Goal: Task Accomplishment & Management: Manage account settings

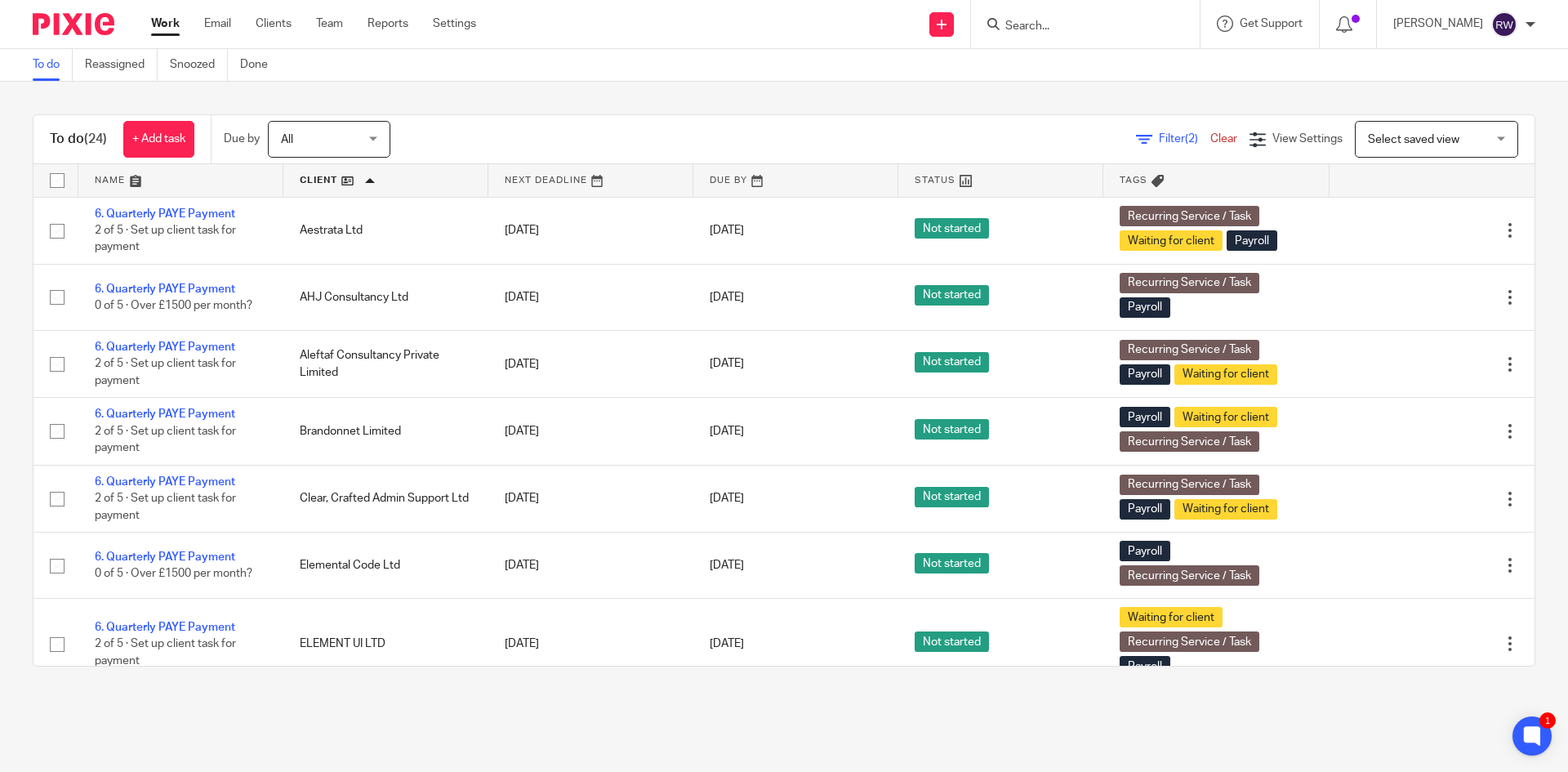
scroll to position [793, 0]
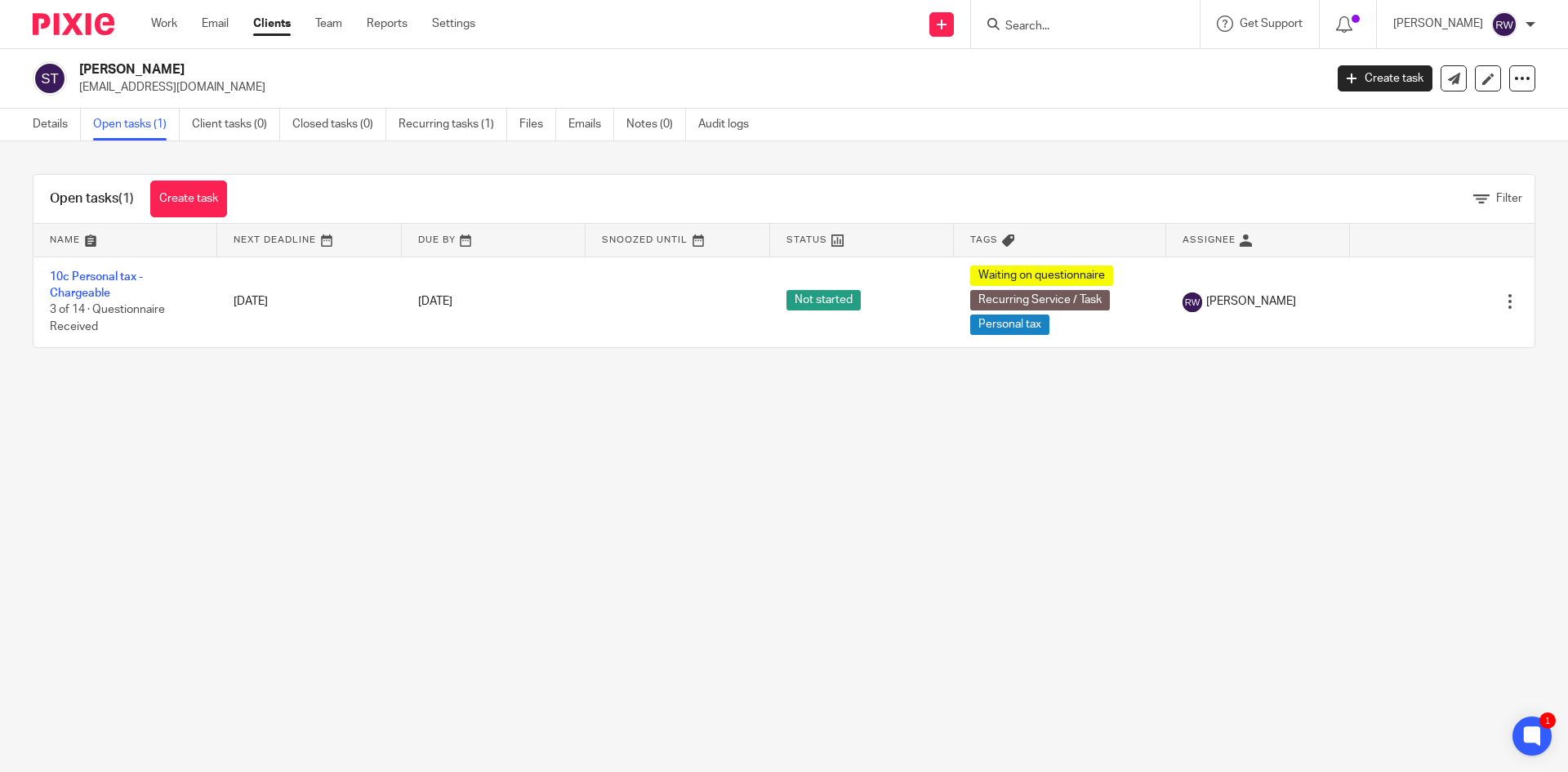
click at [1113, 21] on input "Search" at bounding box center [1077, 26] width 147 height 15
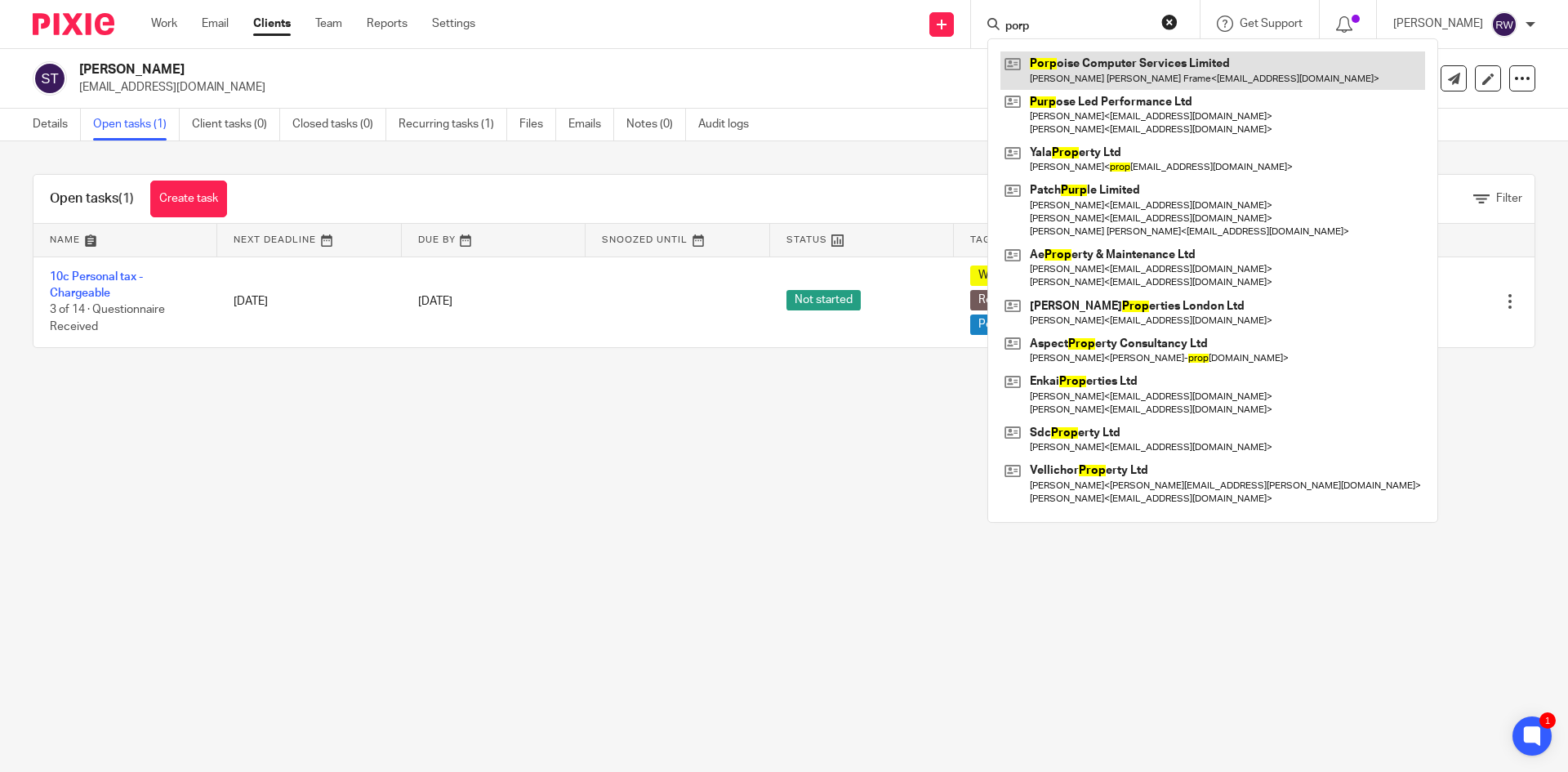
type input "porp"
click at [1120, 67] on link at bounding box center [1212, 70] width 424 height 37
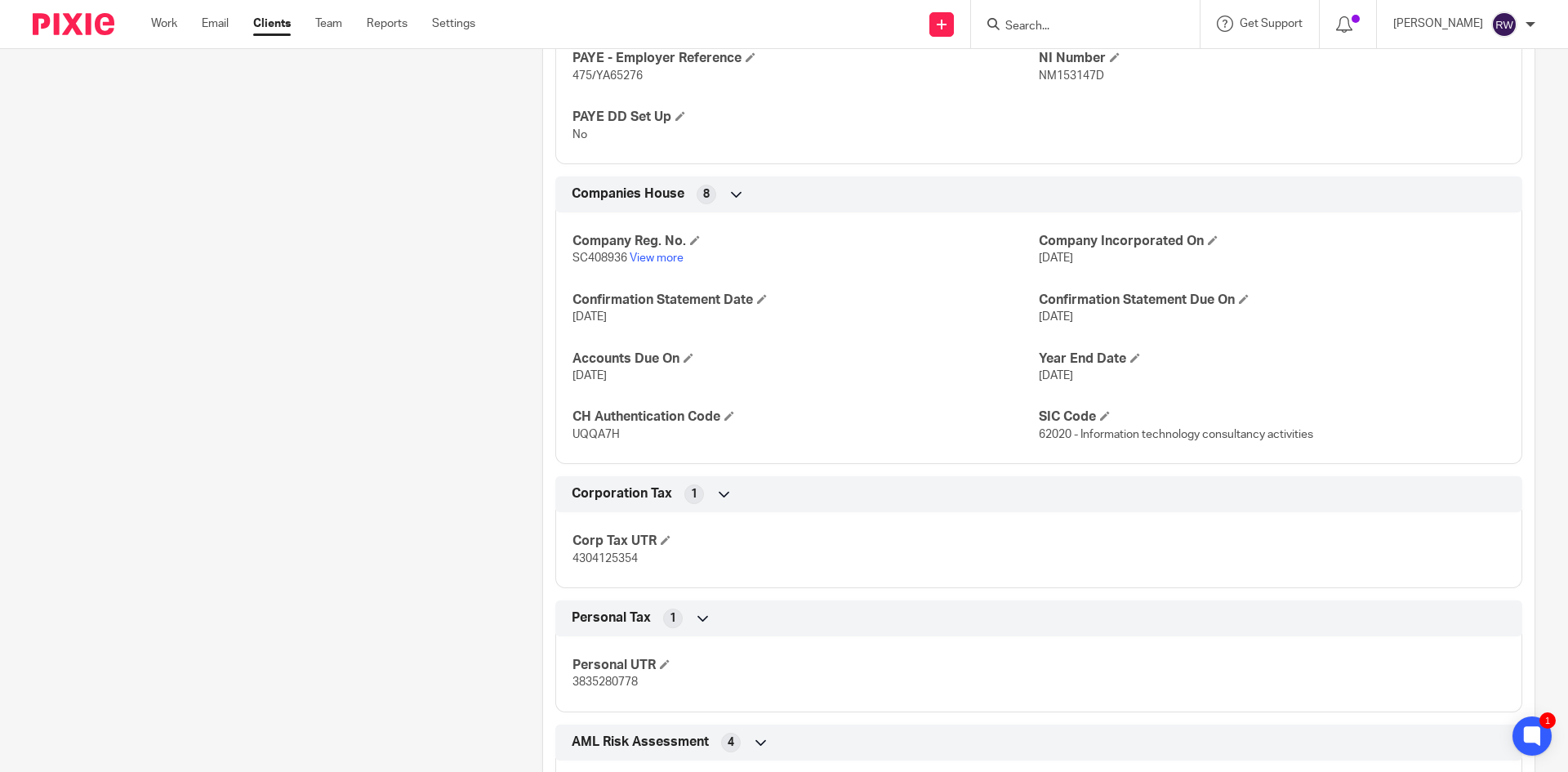
scroll to position [1062, 0]
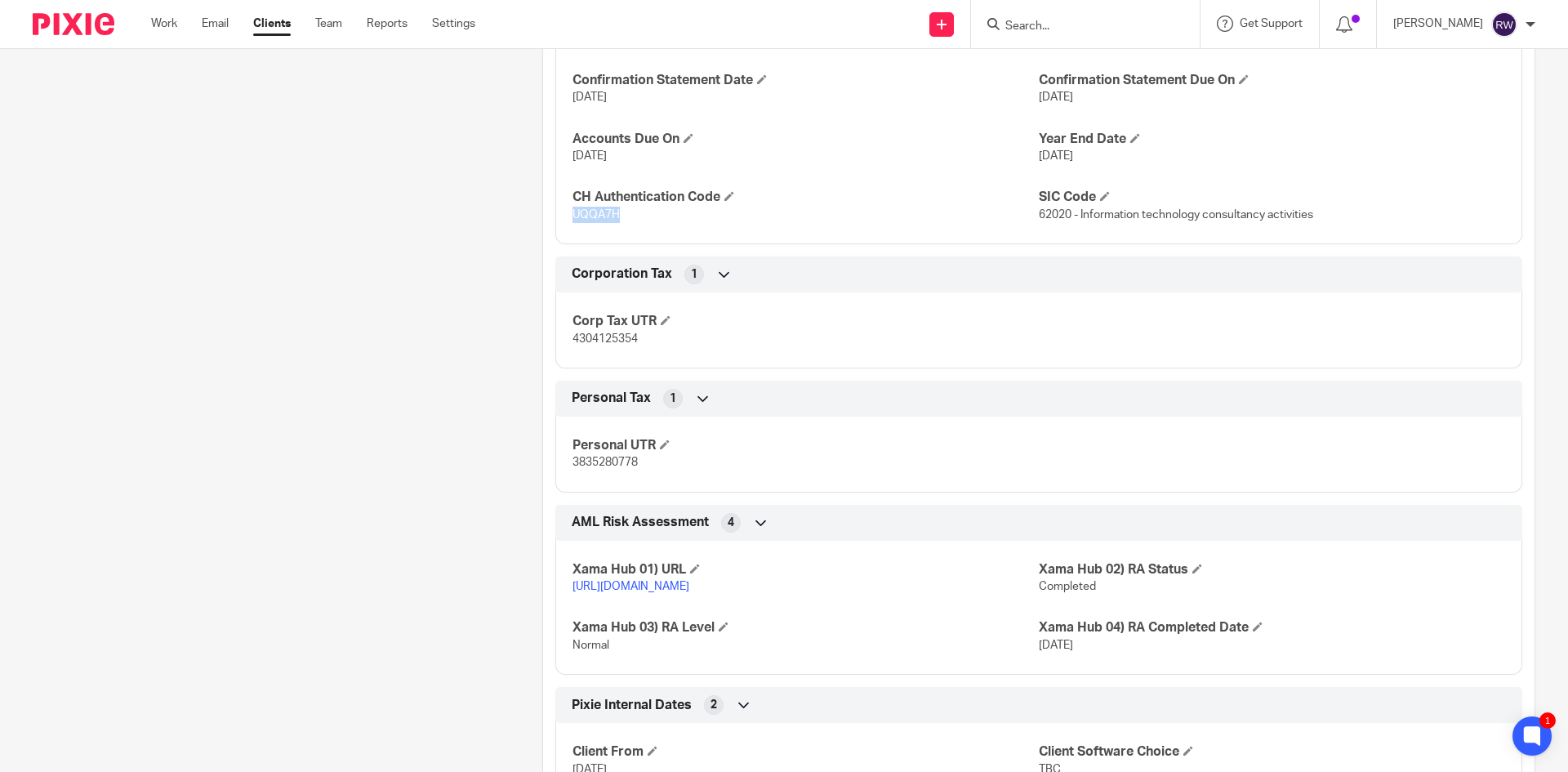
drag, startPoint x: 625, startPoint y: 211, endPoint x: 570, endPoint y: 213, distance: 55.0
click at [573, 213] on p "UQQA7H" at bounding box center [806, 215] width 466 height 17
copy span "UQQA7H"
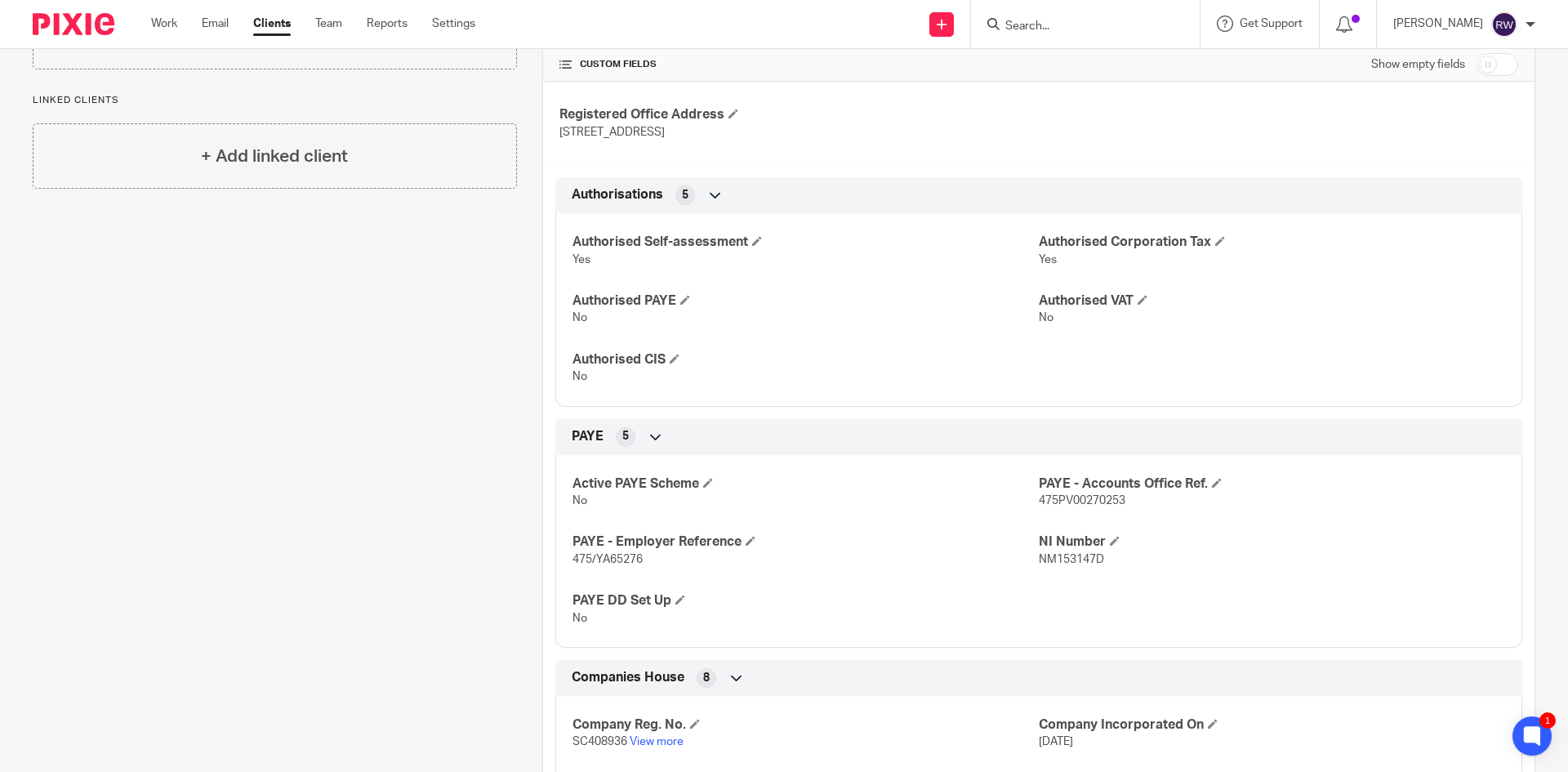
scroll to position [0, 0]
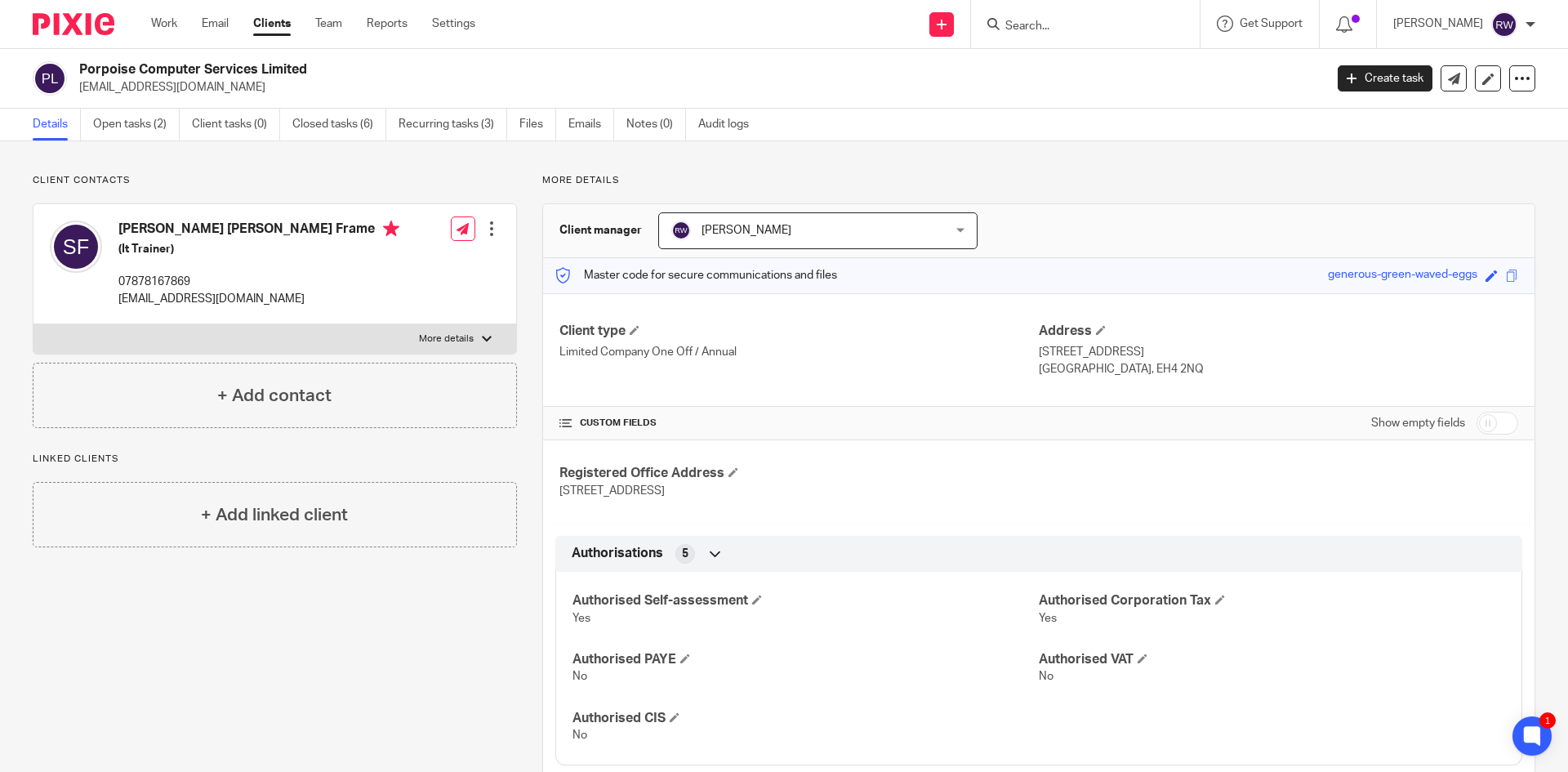
drag, startPoint x: 246, startPoint y: 93, endPoint x: 80, endPoint y: 89, distance: 166.0
click at [80, 89] on p "simon.frame@yahoo.co.uk" at bounding box center [696, 87] width 1234 height 17
copy p "simon.frame@yahoo.co.uk"
click at [1054, 23] on input "Search" at bounding box center [1077, 26] width 147 height 15
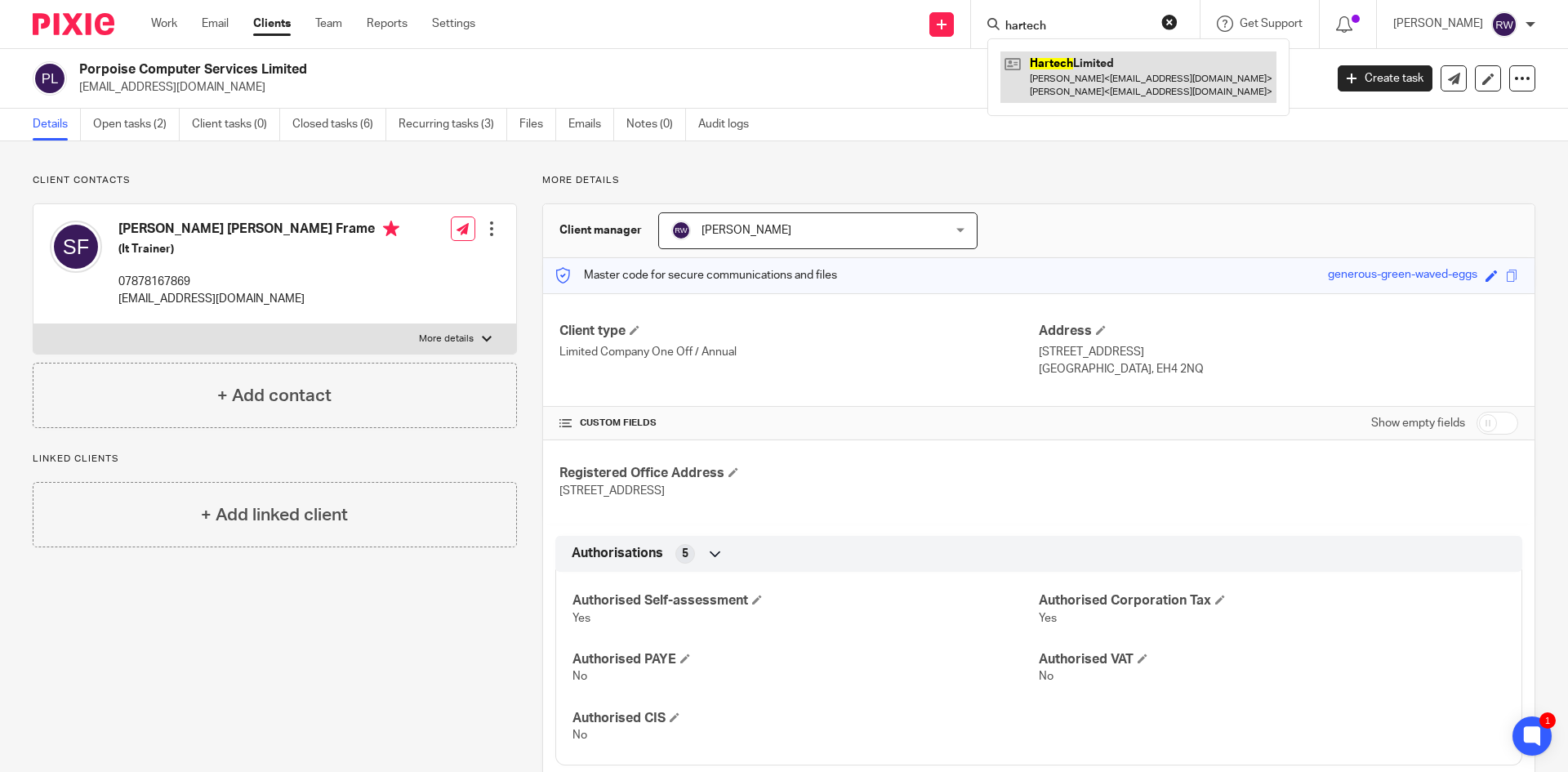
type input "hartech"
click at [1097, 93] on link at bounding box center [1138, 77] width 276 height 51
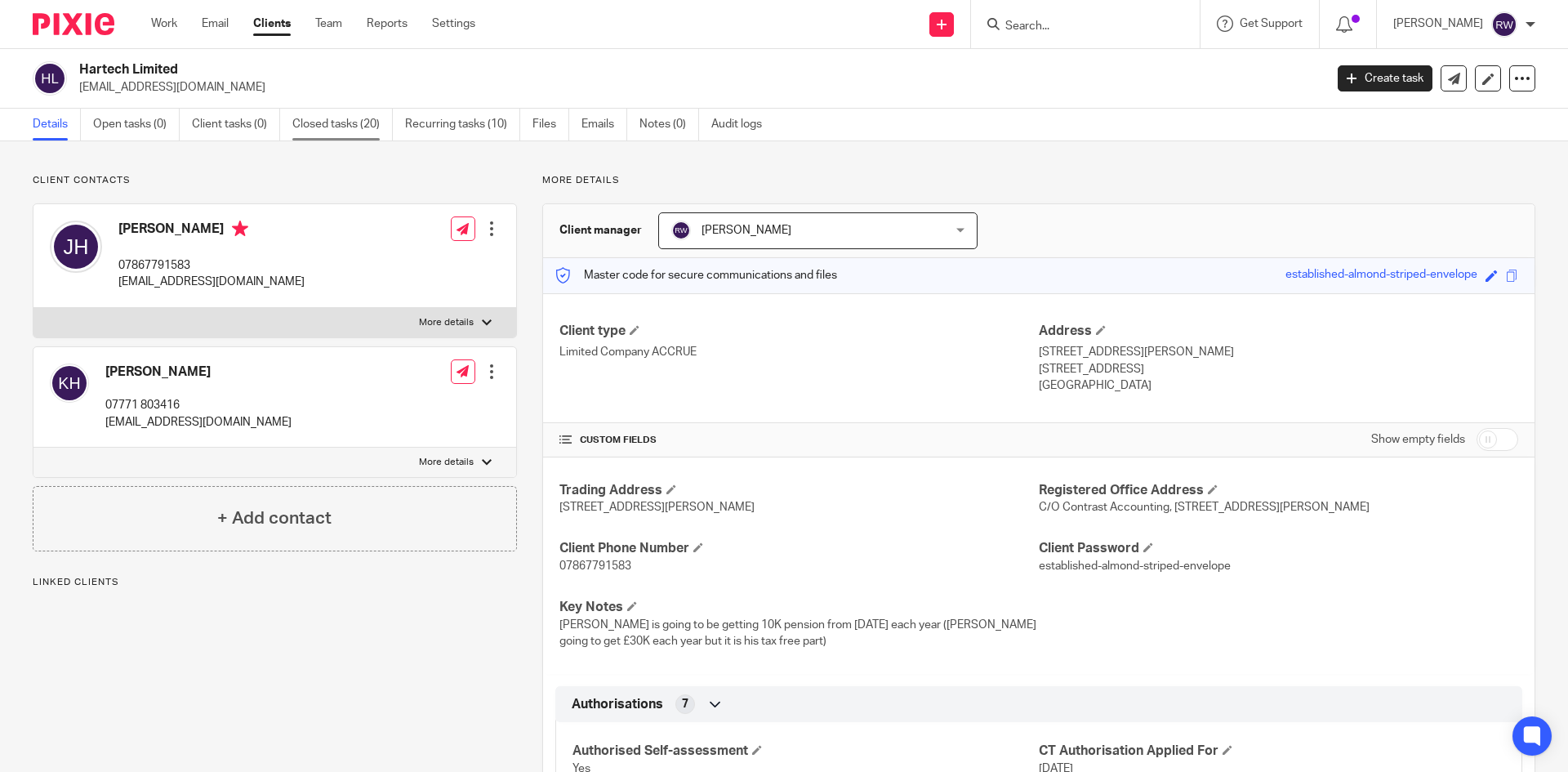
click at [339, 136] on link "Closed tasks (20)" at bounding box center [342, 124] width 101 height 32
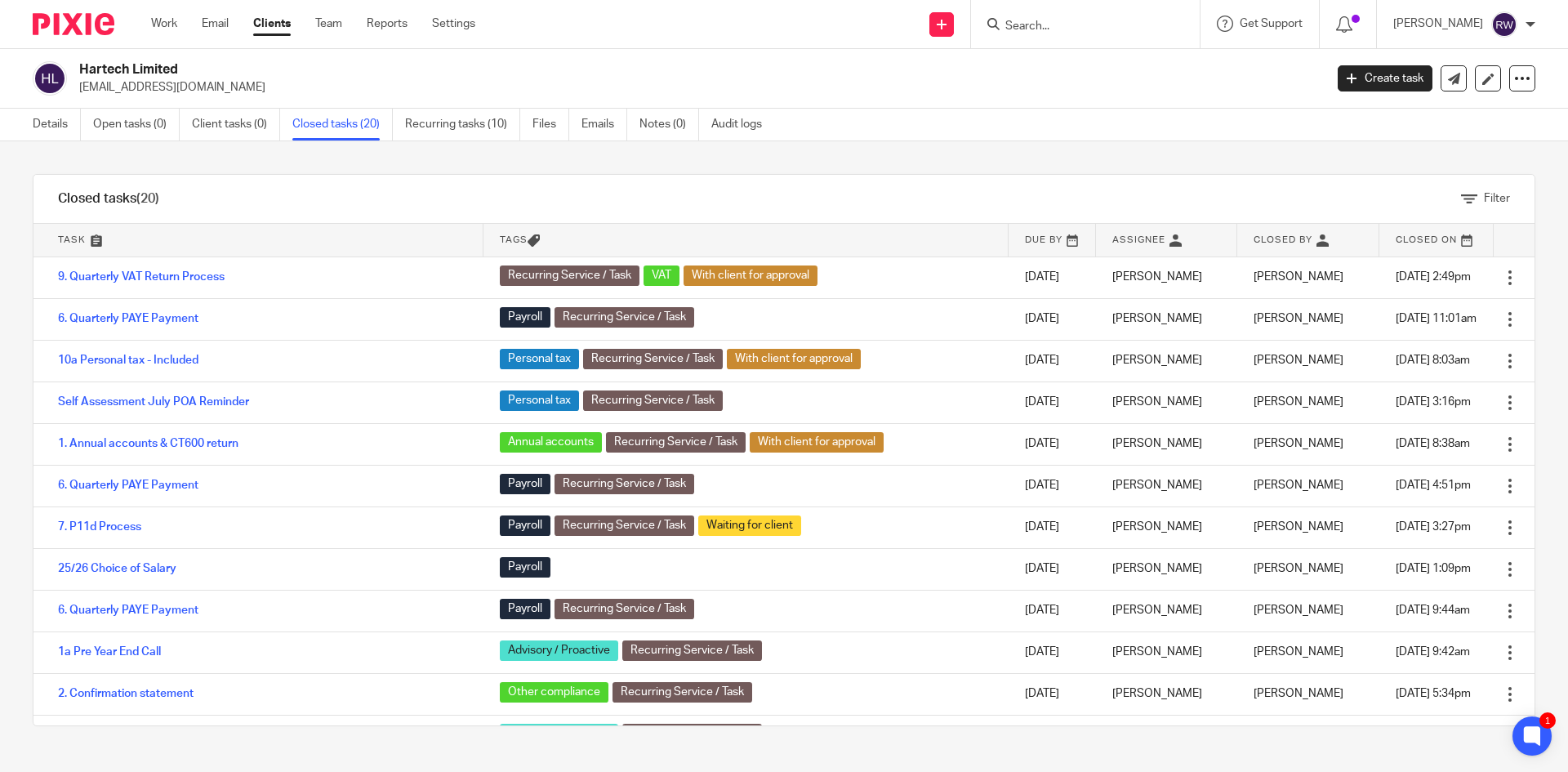
click at [1059, 35] on div at bounding box center [1085, 23] width 228 height 48
click at [1069, 22] on input "Search" at bounding box center [1077, 26] width 147 height 15
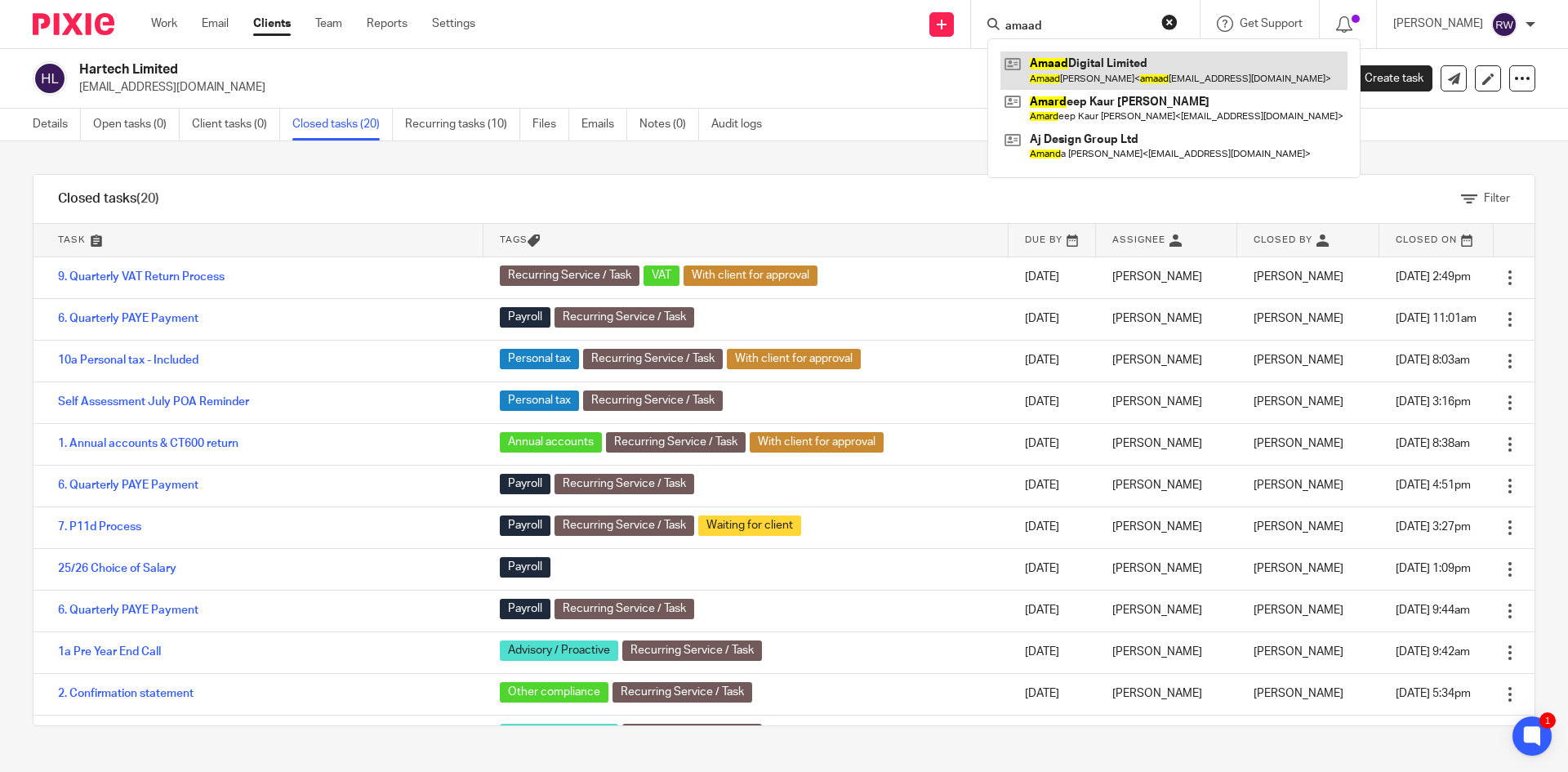
type input "amaad"
click at [1090, 74] on link at bounding box center [1174, 70] width 347 height 37
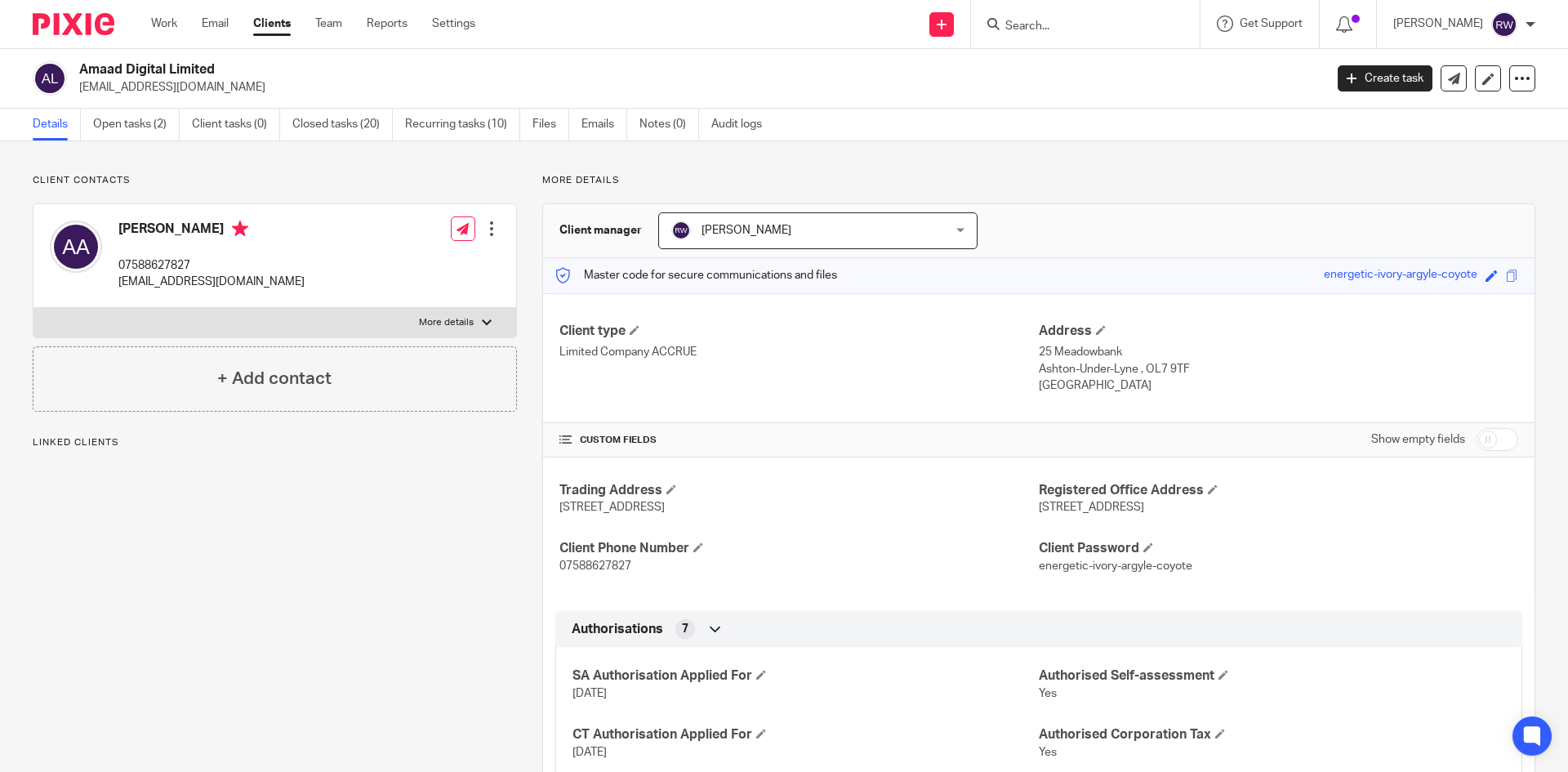
click at [133, 132] on link "Open tasks (2)" at bounding box center [136, 124] width 87 height 32
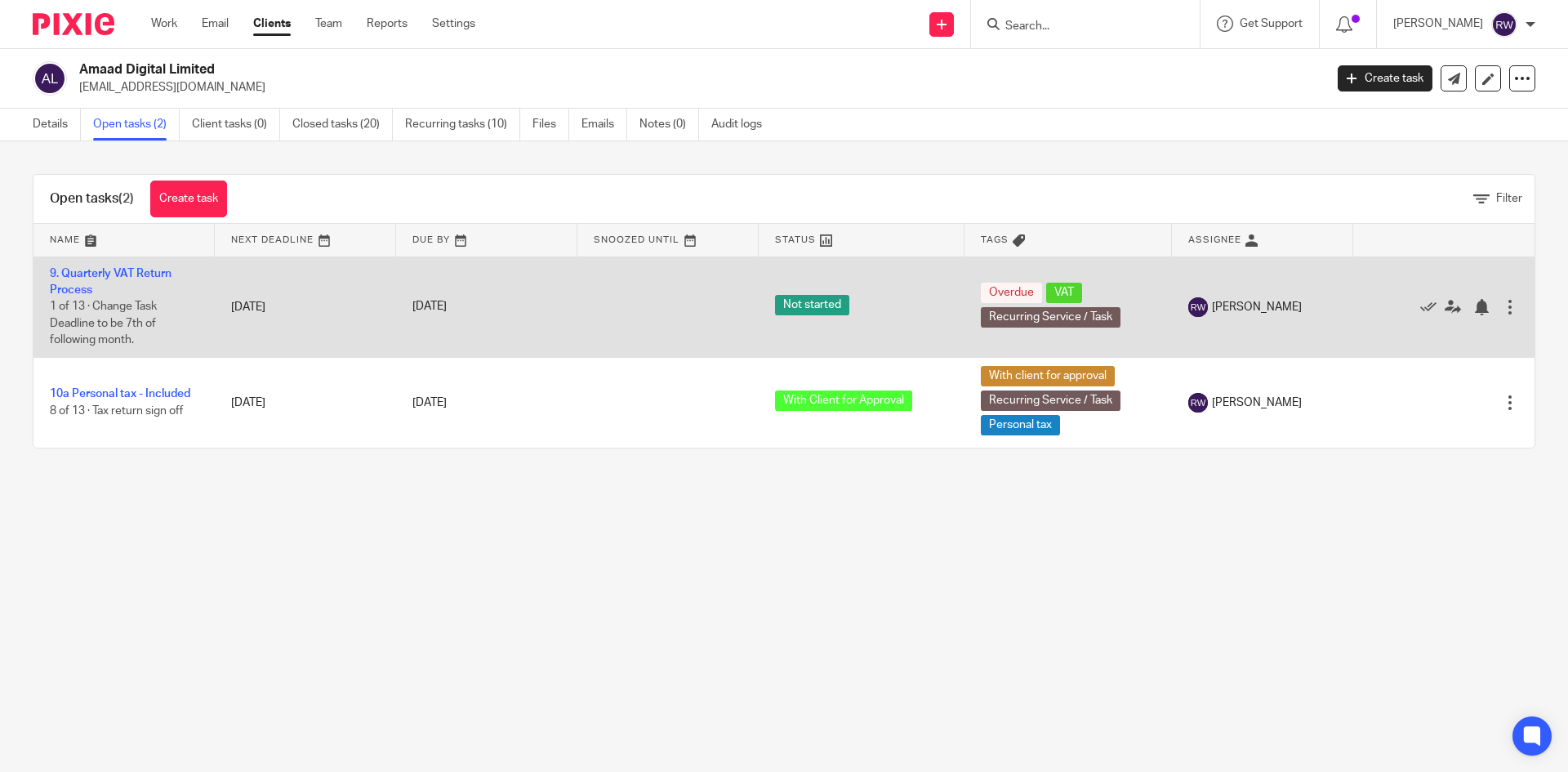
click at [126, 265] on td "9. Quarterly VAT Return Process 1 of 13 · Change Task Deadline to be 7th of fol…" at bounding box center [124, 306] width 181 height 101
click at [126, 266] on td "9. Quarterly VAT Return Process 1 of 13 · Change Task Deadline to be 7th of fol…" at bounding box center [124, 306] width 181 height 101
click at [128, 269] on link "9. Quarterly VAT Return Process" at bounding box center [110, 281] width 122 height 27
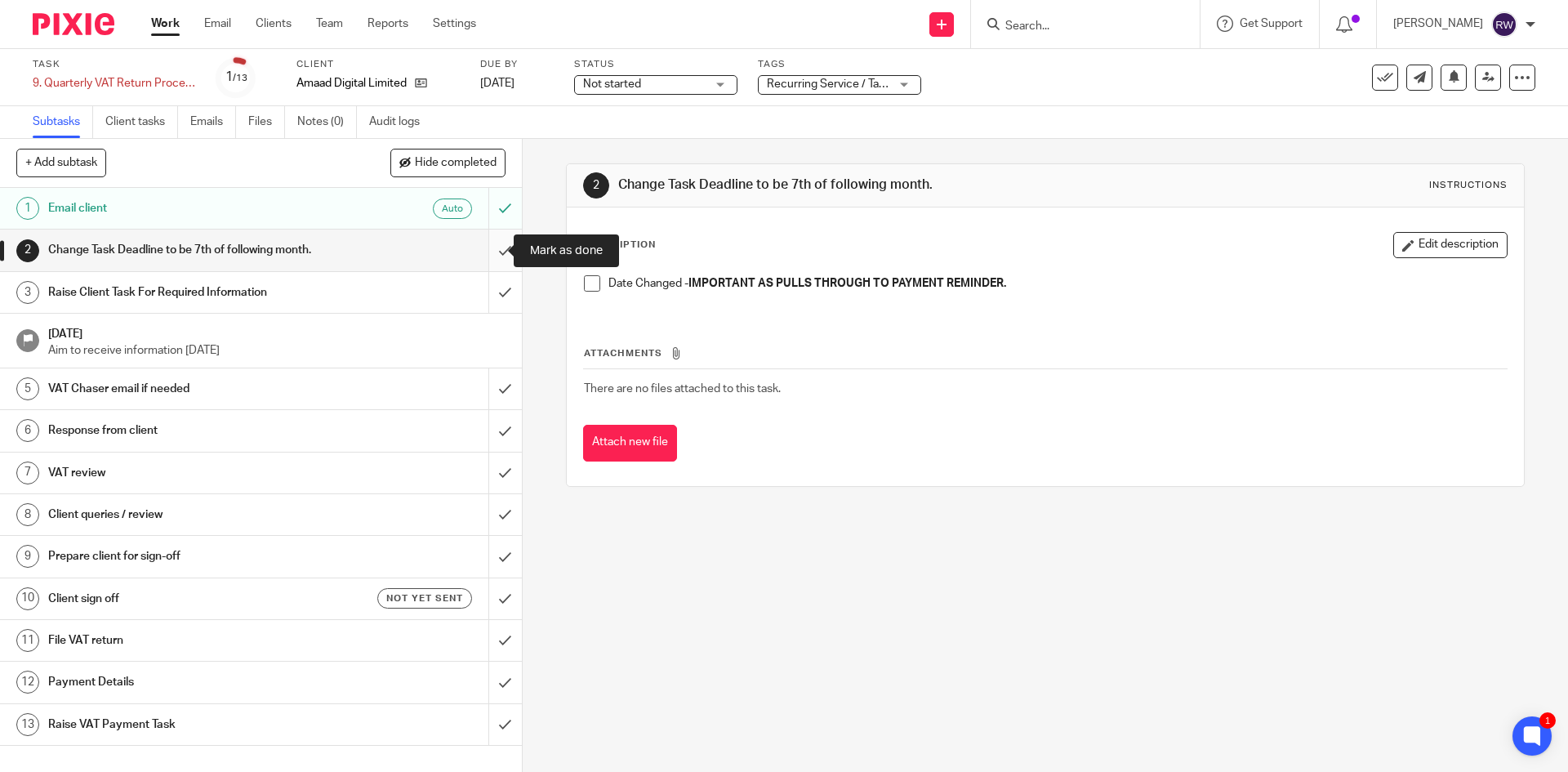
click at [491, 245] on input "submit" at bounding box center [261, 250] width 522 height 41
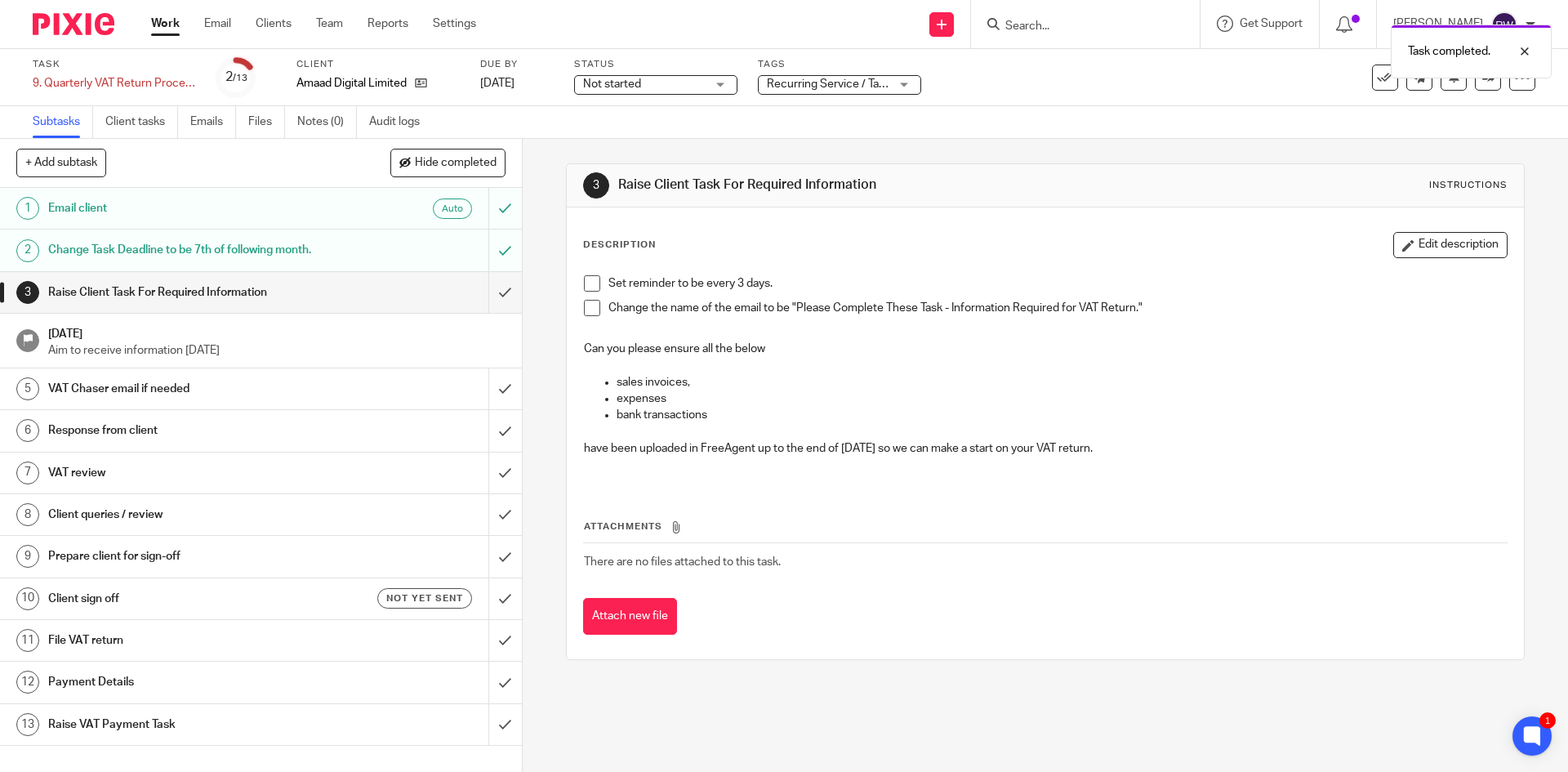
drag, startPoint x: 1171, startPoint y: 448, endPoint x: 579, endPoint y: 323, distance: 605.1
click at [579, 323] on div "Set reminder to be every 3 days. Change the name of the email to be "Please Com…" at bounding box center [1045, 376] width 939 height 218
click at [931, 389] on p "sales invoices," at bounding box center [1061, 382] width 889 height 17
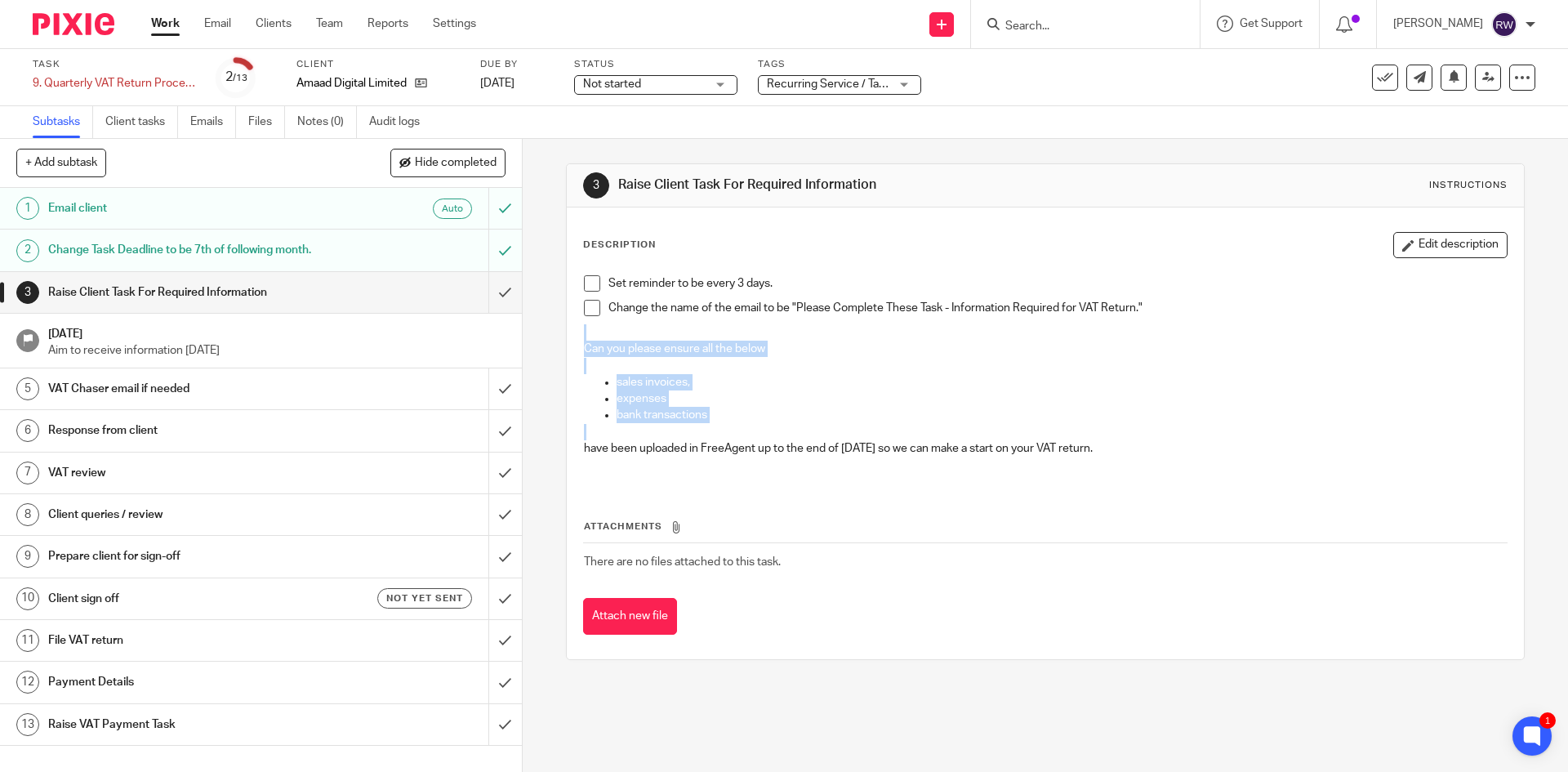
drag, startPoint x: 1160, startPoint y: 434, endPoint x: 662, endPoint y: 333, distance: 508.1
click at [662, 333] on div "Set reminder to be every 3 days. Change the name of the email to be "Please Com…" at bounding box center [1045, 376] width 939 height 218
click at [751, 396] on p "expenses" at bounding box center [1061, 398] width 889 height 17
drag, startPoint x: 1203, startPoint y: 441, endPoint x: 549, endPoint y: 347, distance: 660.7
click at [549, 347] on div "3 Raise Client Task For Required Information Instructions Description Edit desc…" at bounding box center [1045, 455] width 1045 height 633
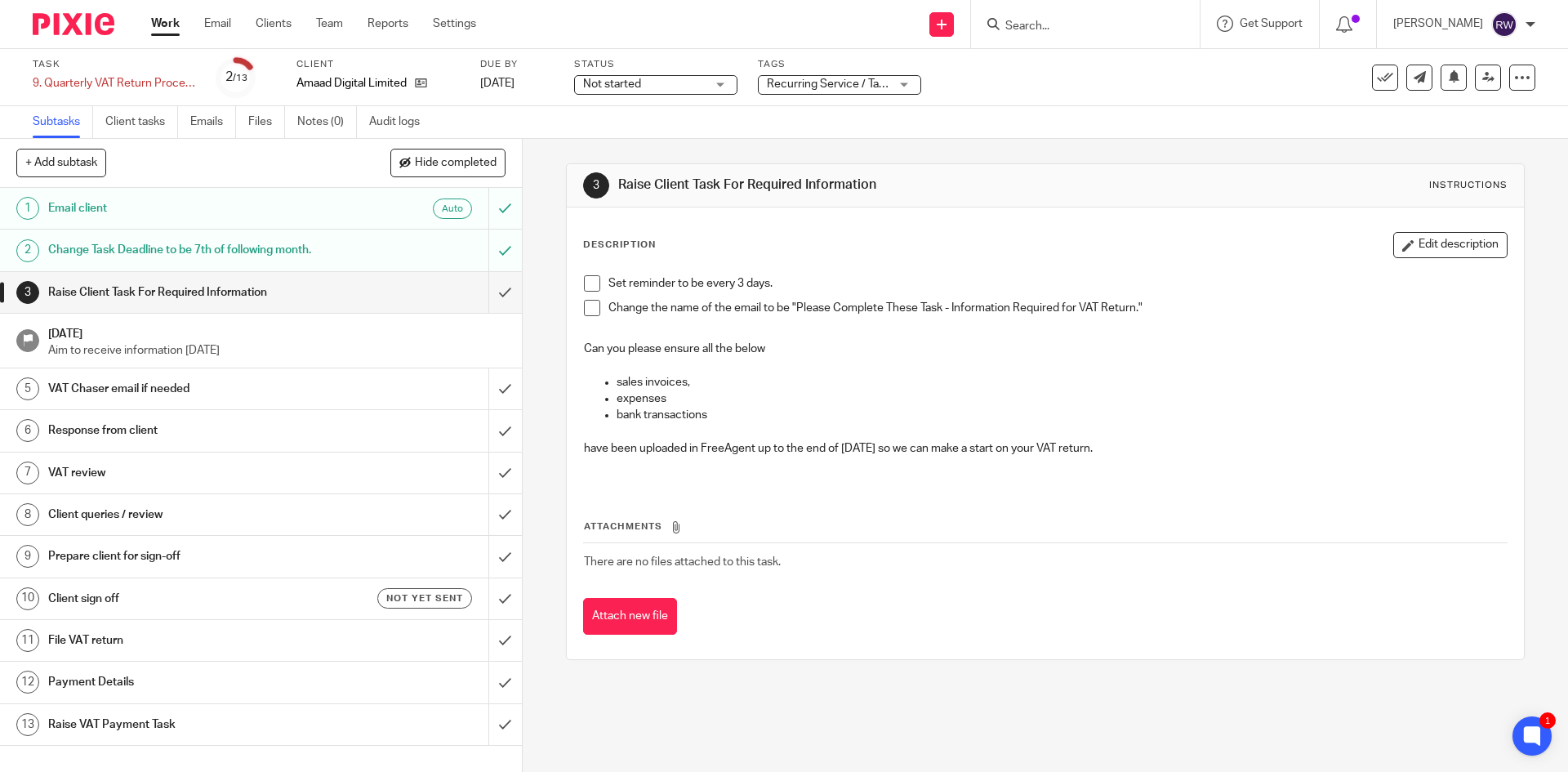
copy div "Can you please ensure all the below sales invoices, expenses bank transactions …"
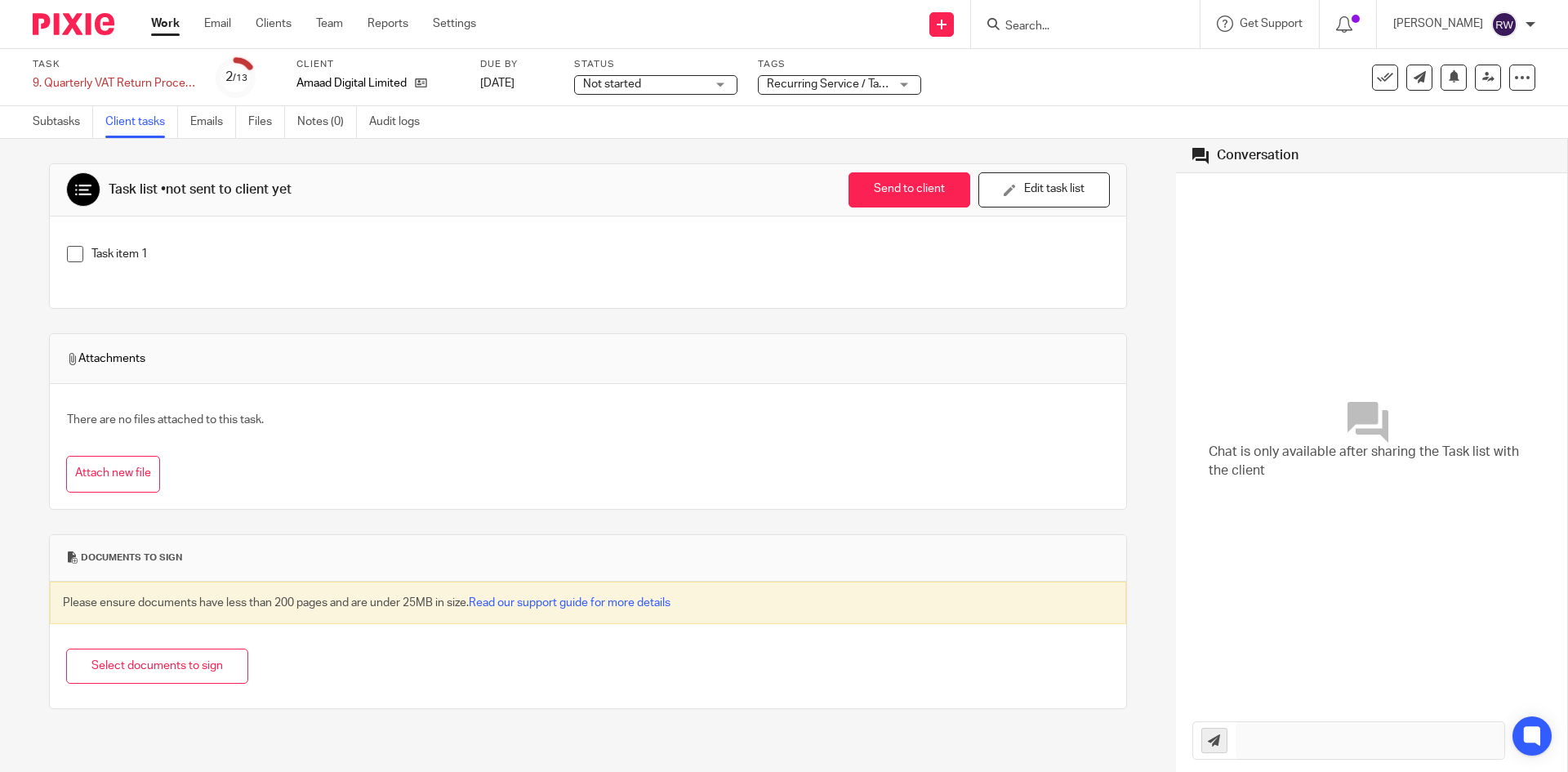
click at [310, 270] on div "Task item 1" at bounding box center [587, 261] width 1059 height 45
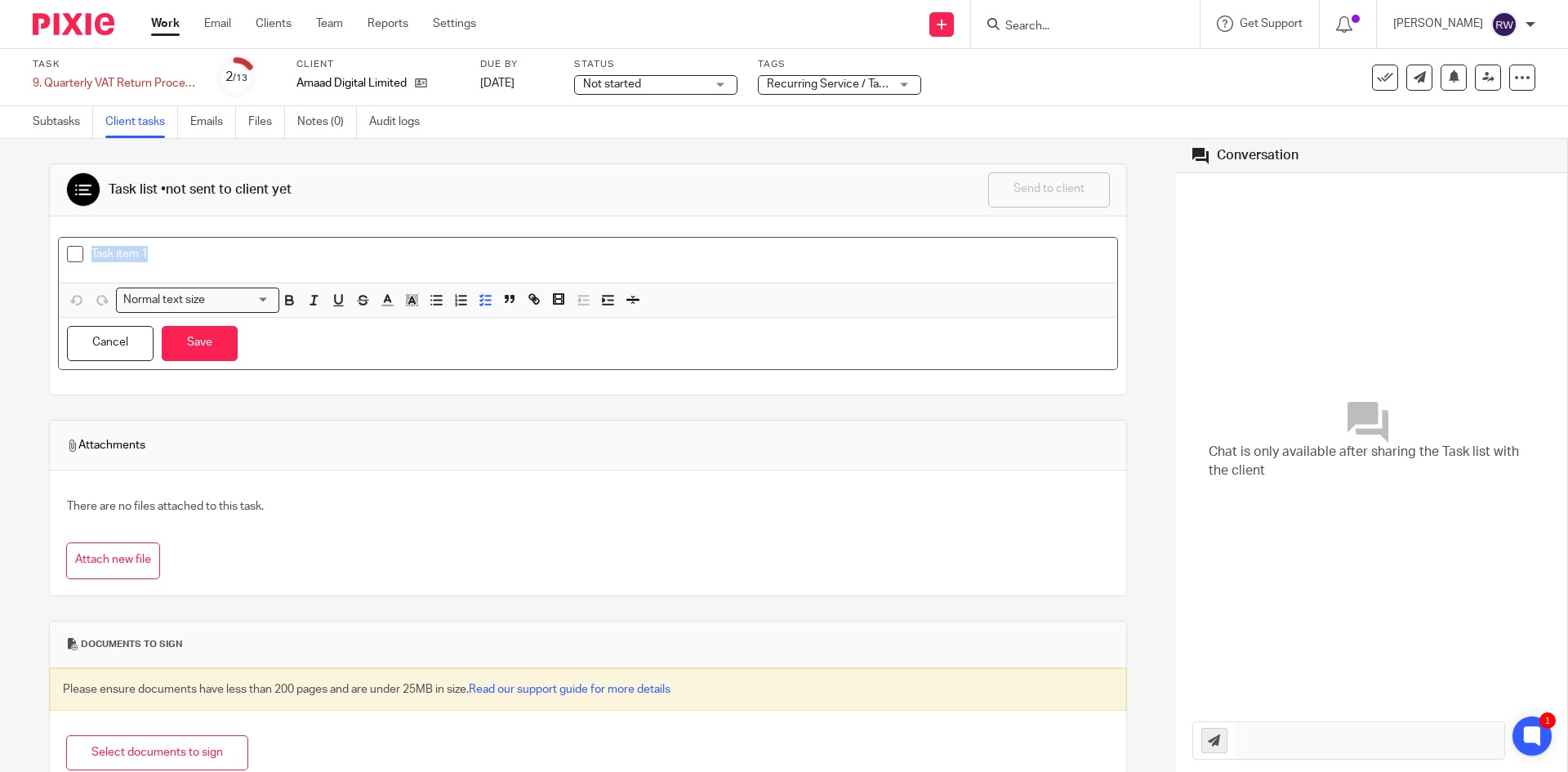
drag, startPoint x: 215, startPoint y: 258, endPoint x: 2, endPoint y: 298, distance: 216.7
click at [2, 298] on div "Task list • not sent to client yet Send to client Send to client Ask client to …" at bounding box center [587, 455] width 1176 height 633
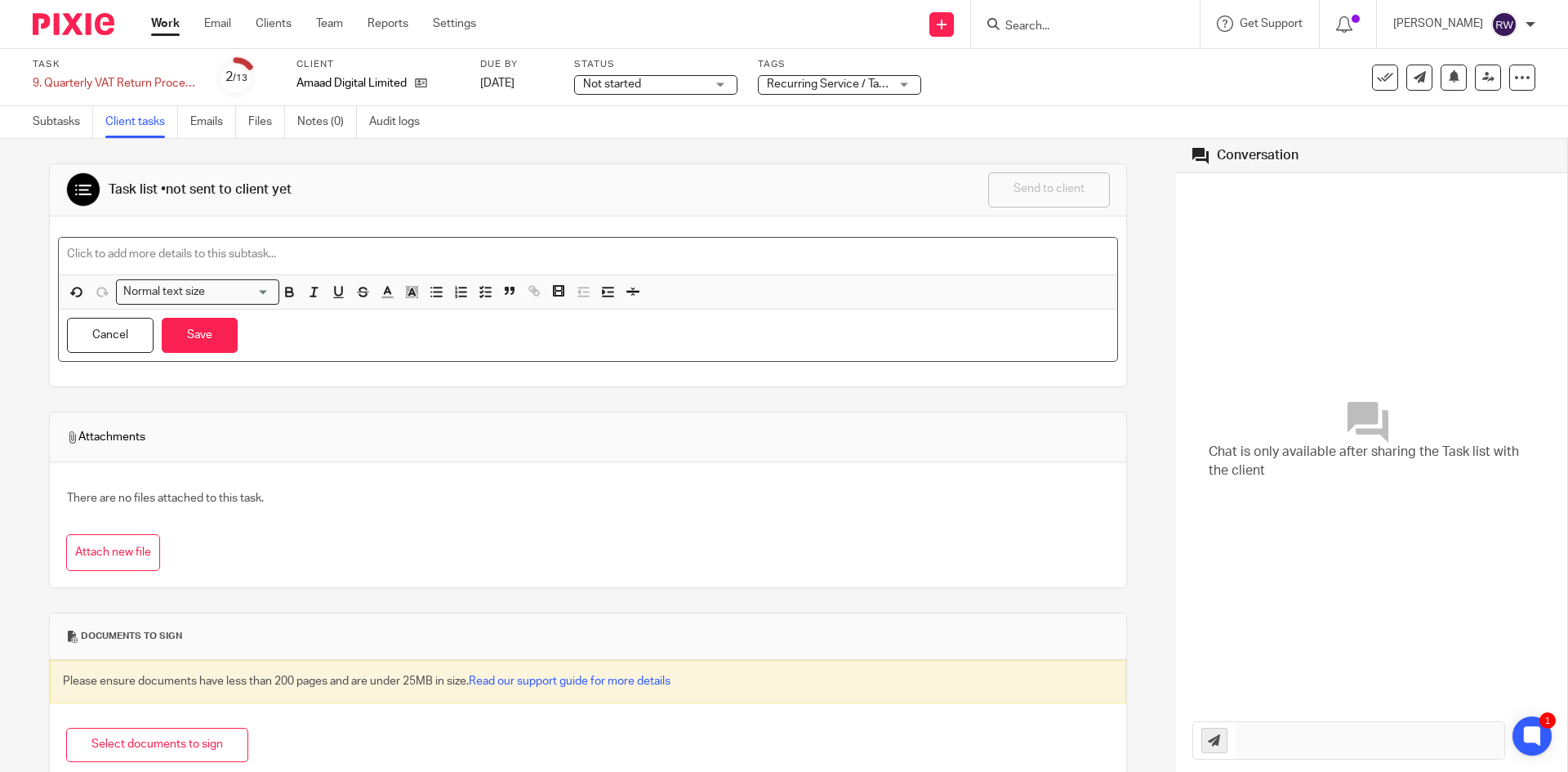
click at [342, 243] on div at bounding box center [587, 257] width 1059 height 37
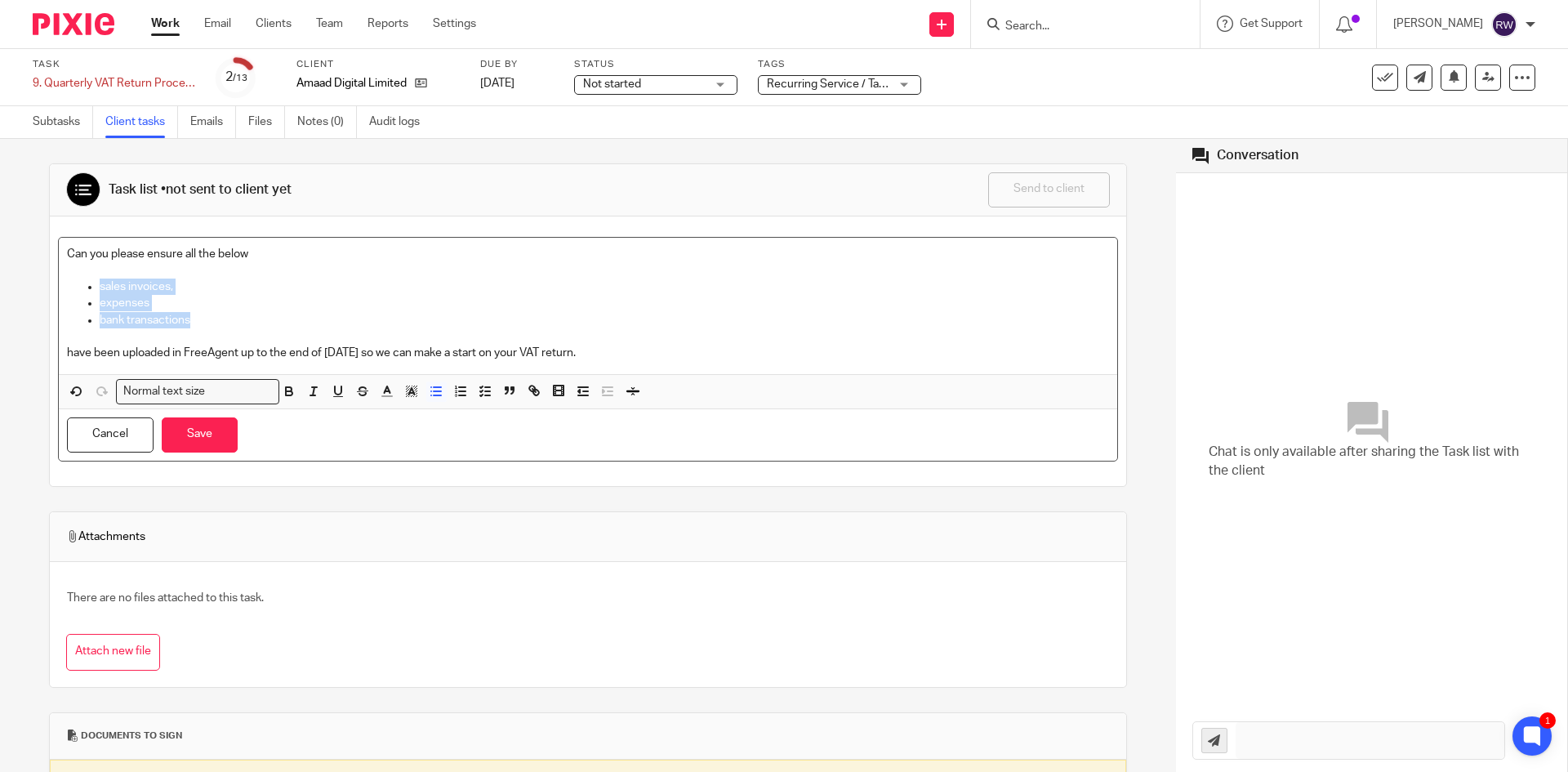
drag, startPoint x: 217, startPoint y: 322, endPoint x: 63, endPoint y: 289, distance: 157.5
click at [63, 289] on div "Can you please ensure all the below sales invoices, expenses bank transactions …" at bounding box center [587, 306] width 1059 height 137
click at [436, 395] on line "button" at bounding box center [437, 395] width 8 height 0
click at [480, 394] on icon "button" at bounding box center [485, 390] width 15 height 15
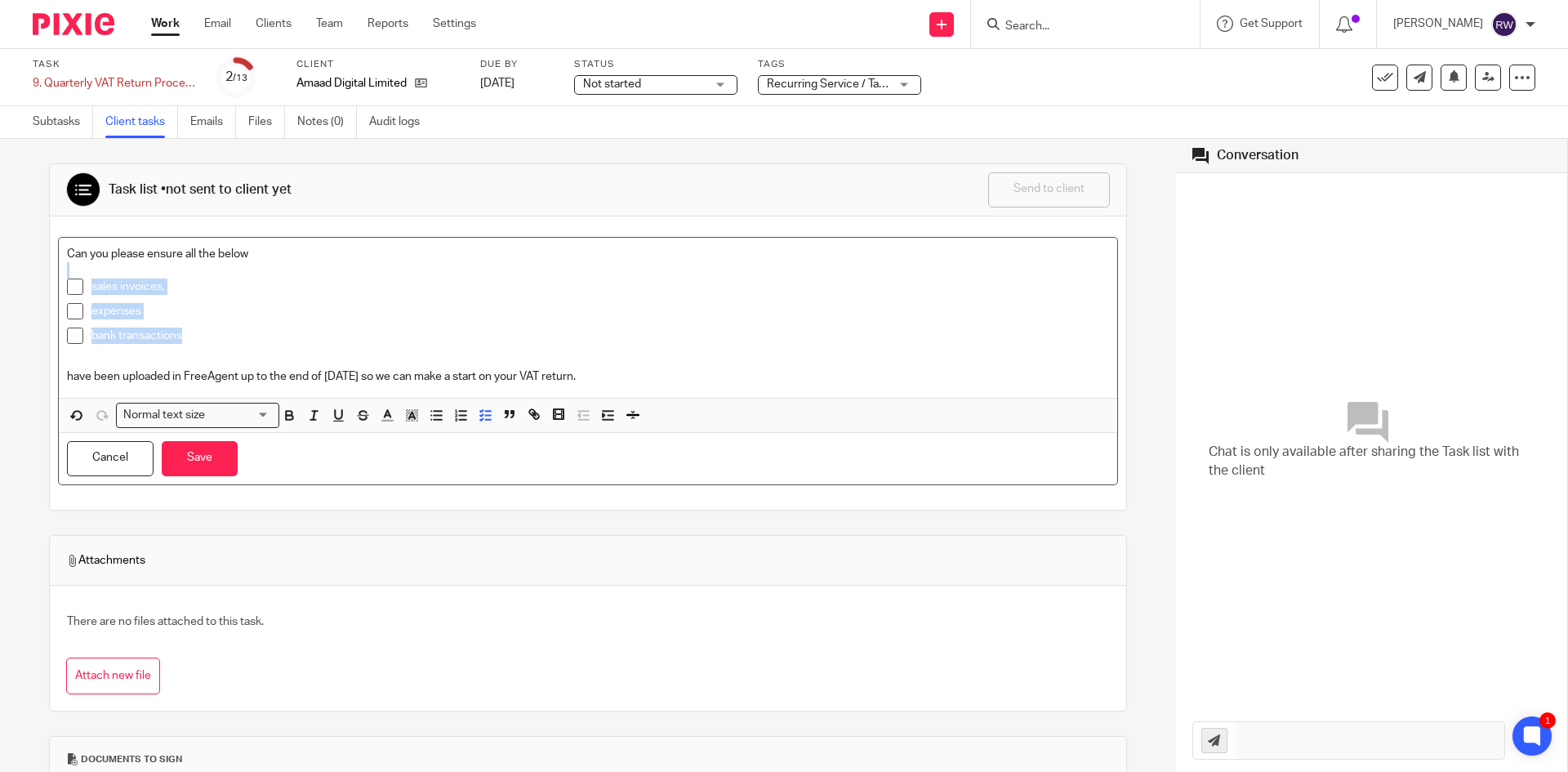
click at [394, 292] on p "sales invoices," at bounding box center [600, 286] width 1018 height 17
click at [224, 454] on button "Save" at bounding box center [200, 459] width 76 height 35
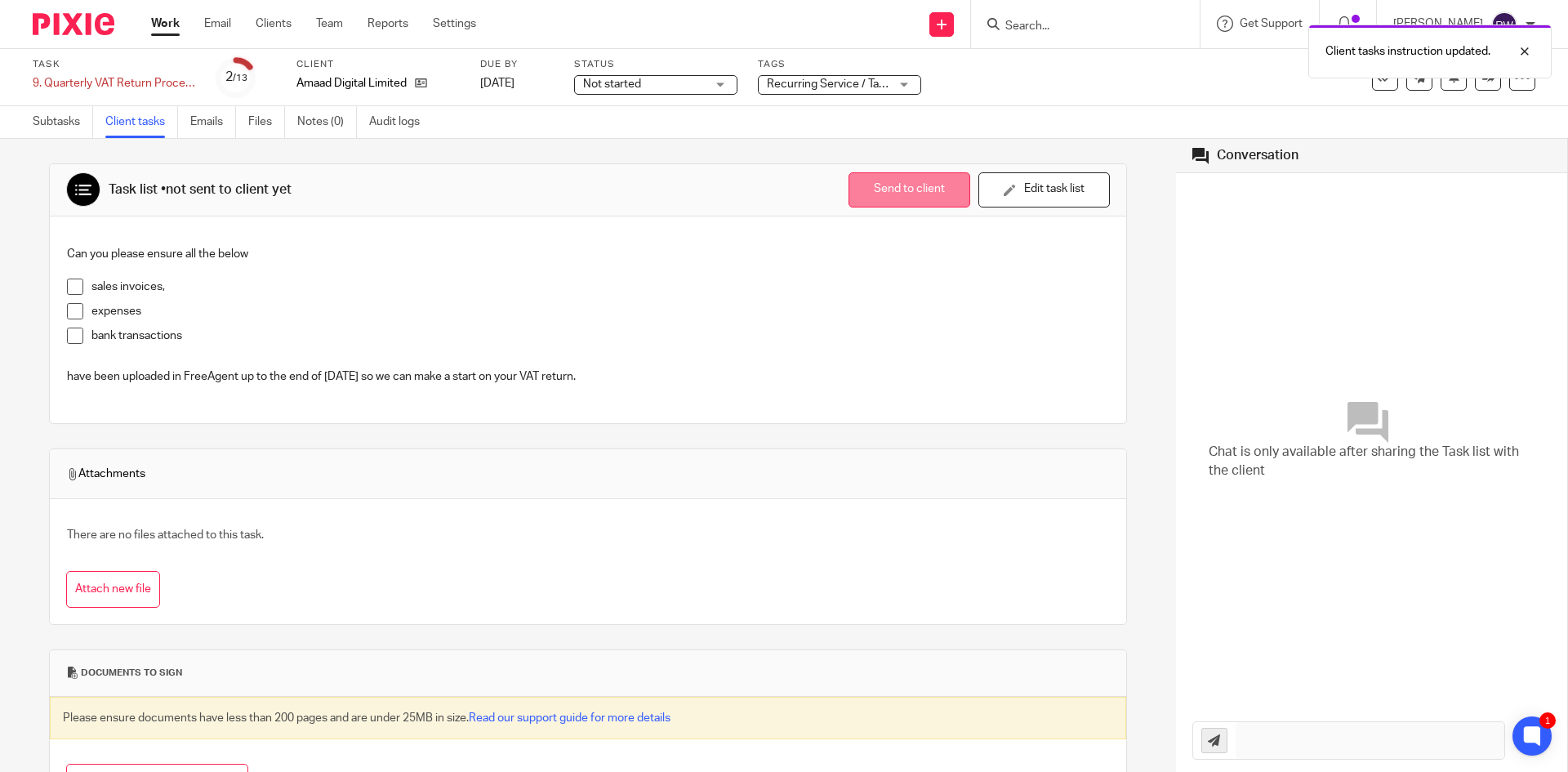
click at [903, 192] on button "Send to client" at bounding box center [909, 190] width 122 height 35
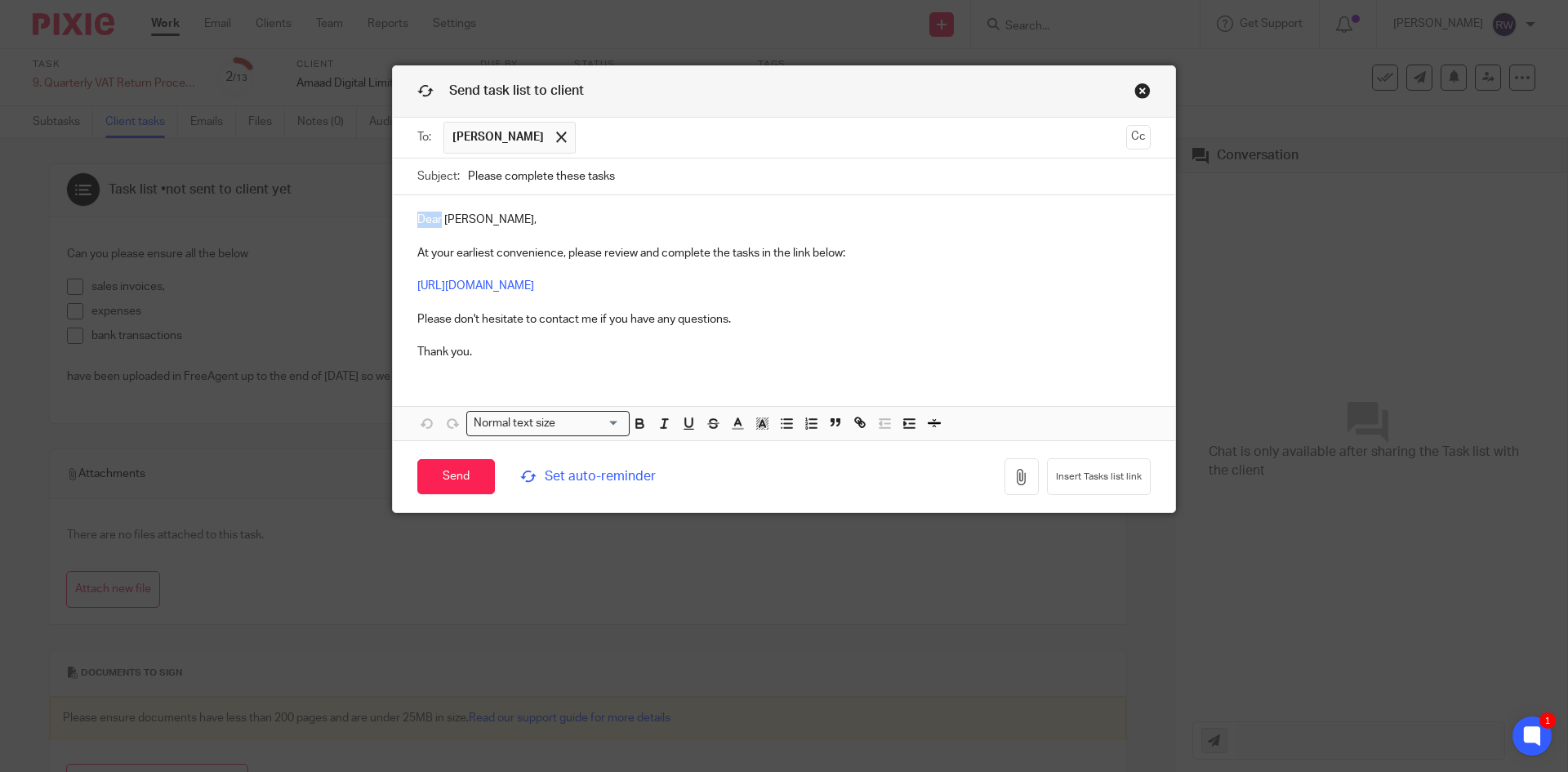
drag, startPoint x: 434, startPoint y: 218, endPoint x: 348, endPoint y: 218, distance: 86.0
click at [348, 218] on div "Send task list to client To: Amaad Ali Amaad Ali Cc Subject: Please complete th…" at bounding box center [784, 386] width 1568 height 772
click at [579, 473] on span "Set auto-reminder" at bounding box center [631, 476] width 223 height 19
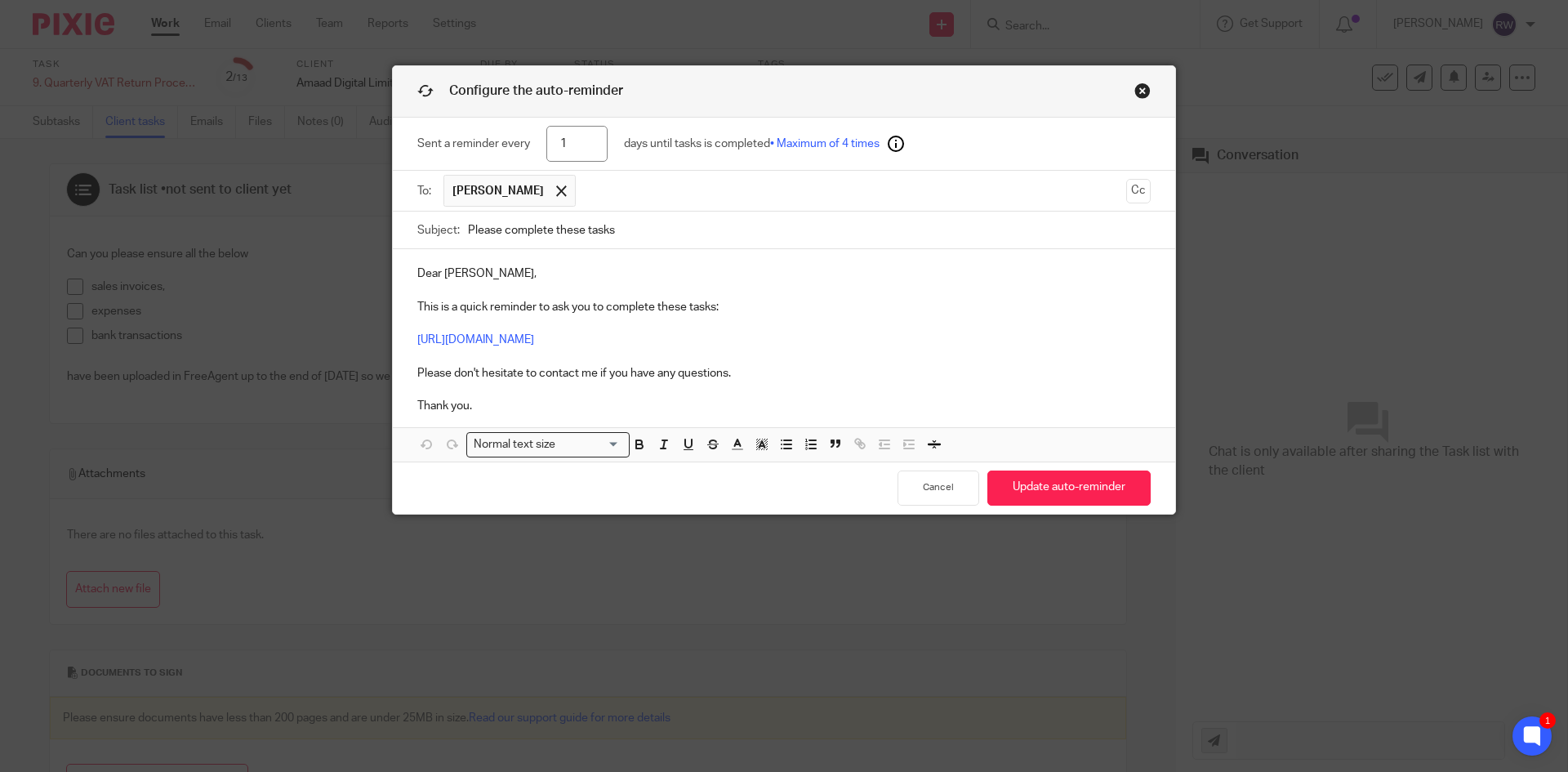
drag, startPoint x: 588, startPoint y: 144, endPoint x: 501, endPoint y: 140, distance: 87.1
click at [502, 142] on div "Sent a reminder every 1 days until tasks is completed • Maximum of 4 times" at bounding box center [784, 144] width 734 height 53
type input "4"
drag, startPoint x: 436, startPoint y: 270, endPoint x: 368, endPoint y: 264, distance: 68.3
click at [365, 270] on div "Configure the auto-reminder Sent a reminder every 4 days until tasks is complet…" at bounding box center [784, 386] width 1568 height 772
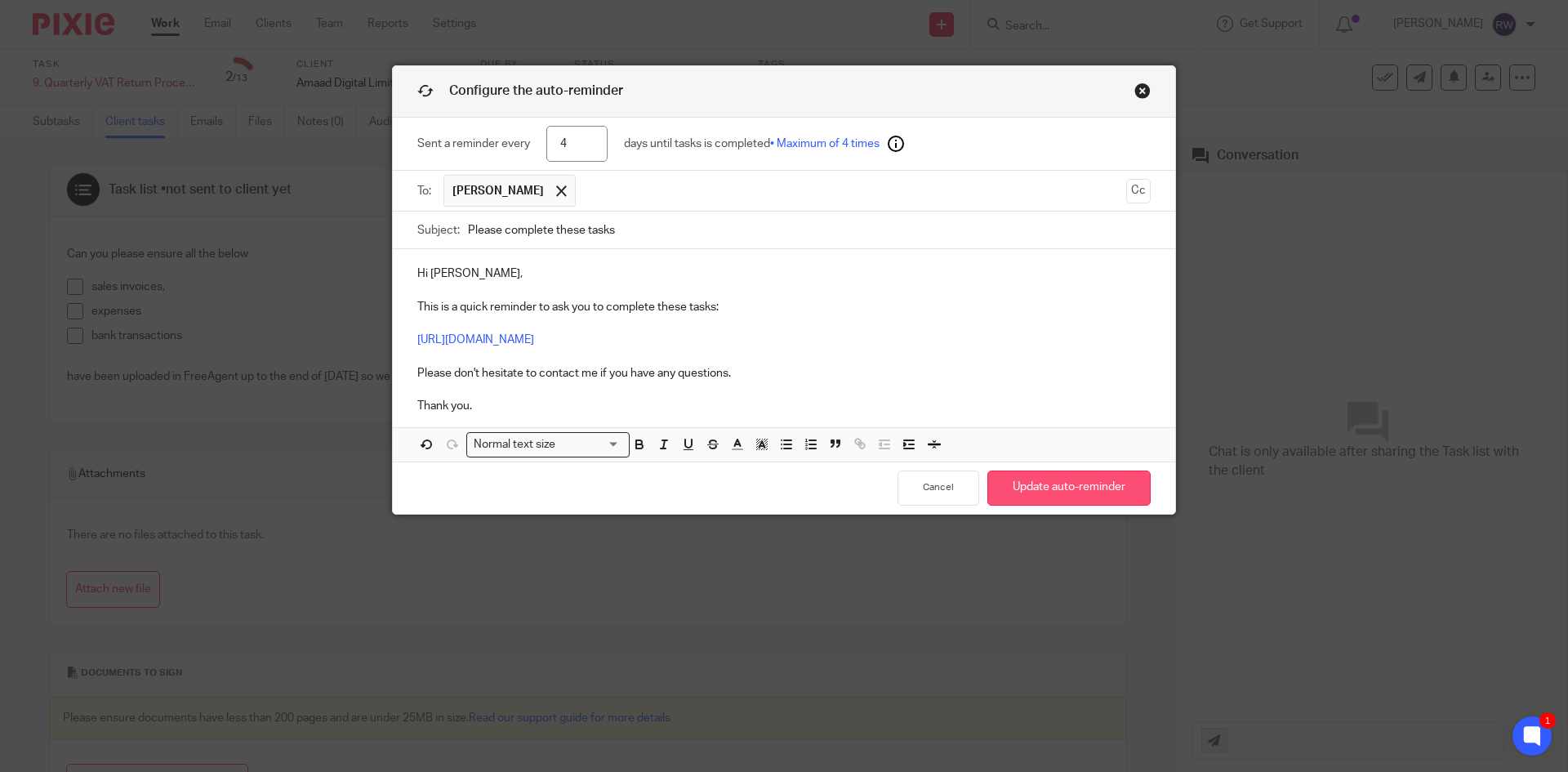
click at [1046, 474] on button "Update auto-reminder" at bounding box center [1068, 488] width 163 height 35
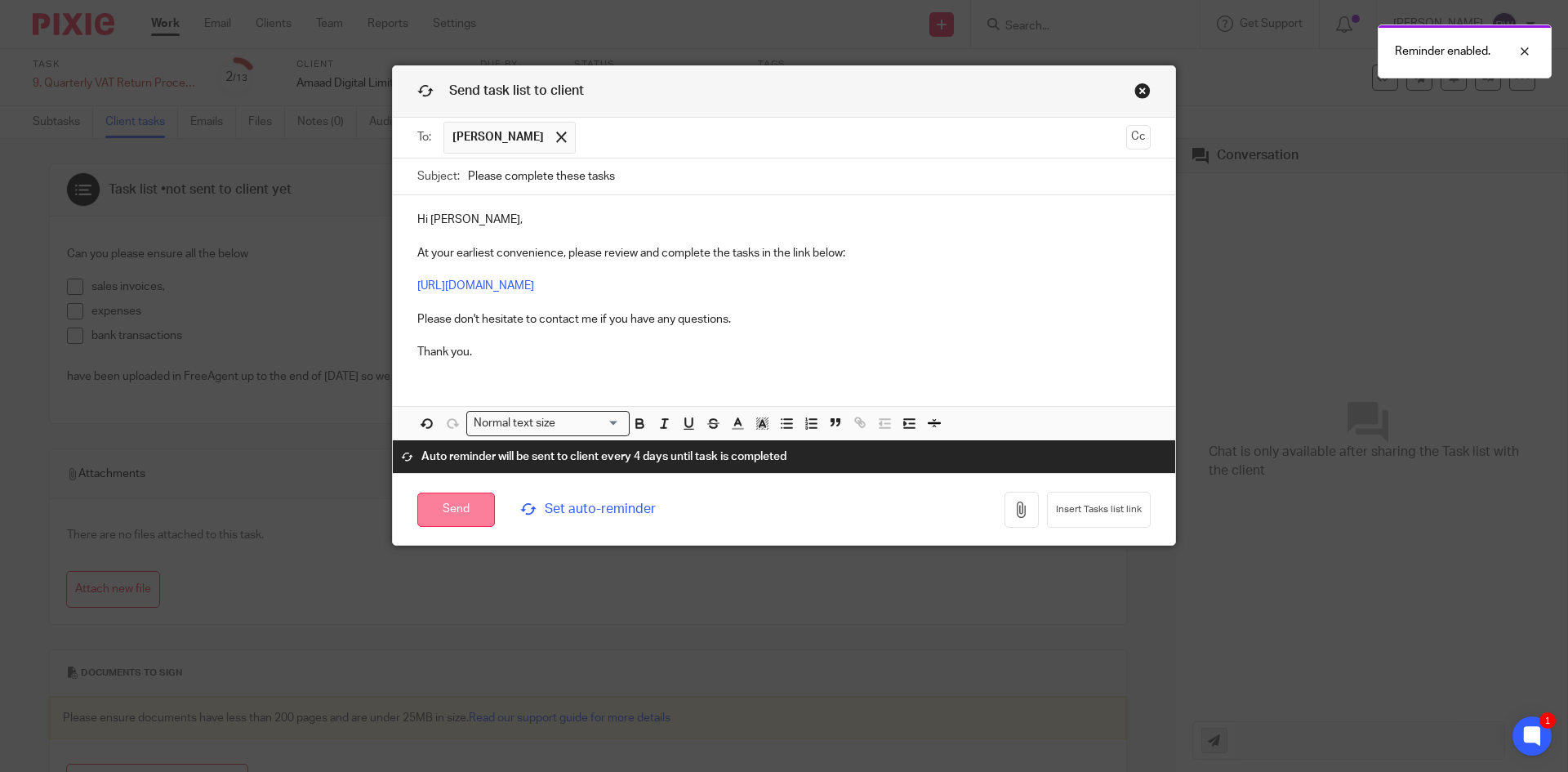
click at [448, 512] on input "Send" at bounding box center [457, 510] width 78 height 35
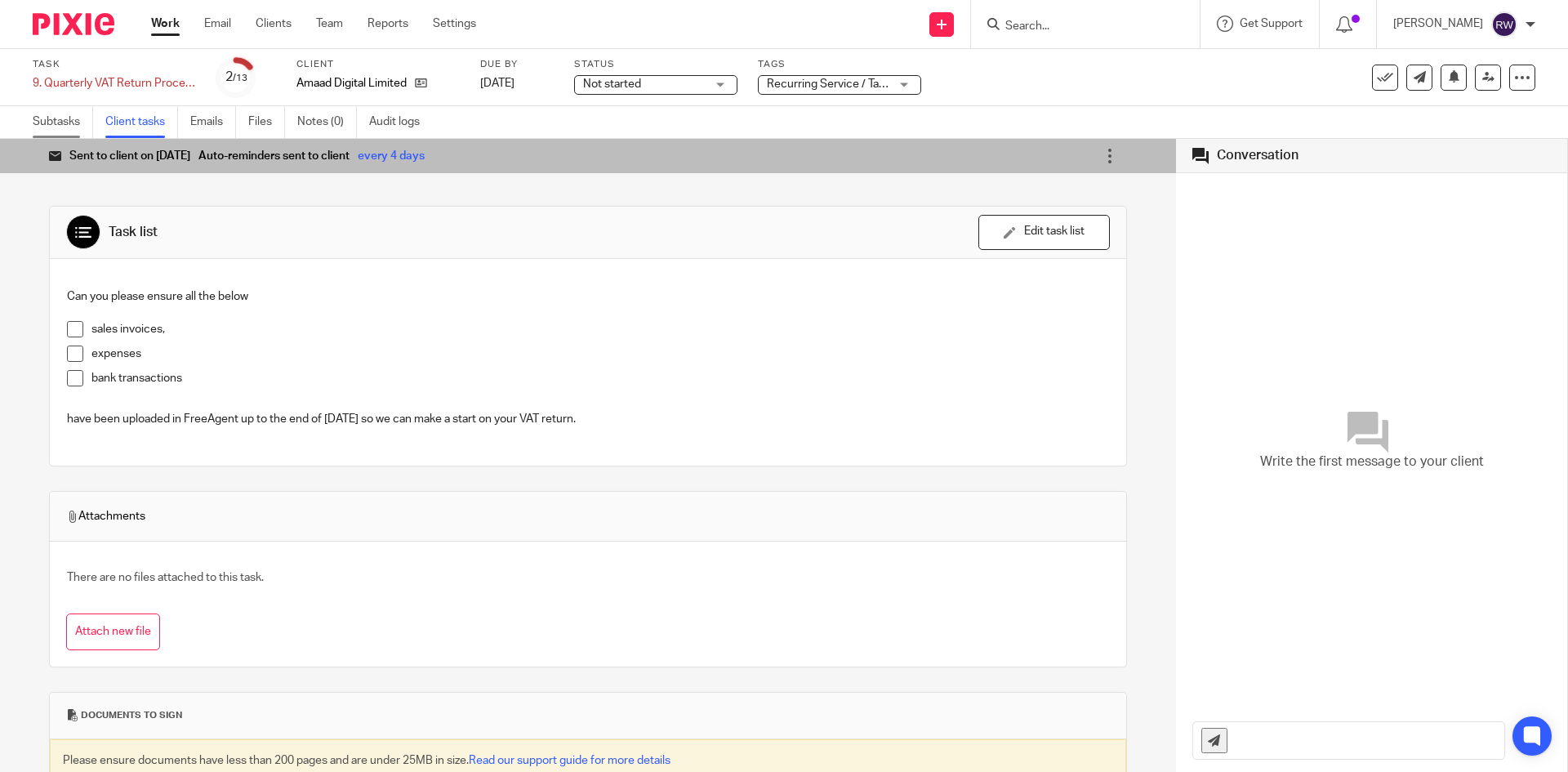
click at [67, 122] on link "Subtasks" at bounding box center [62, 122] width 60 height 32
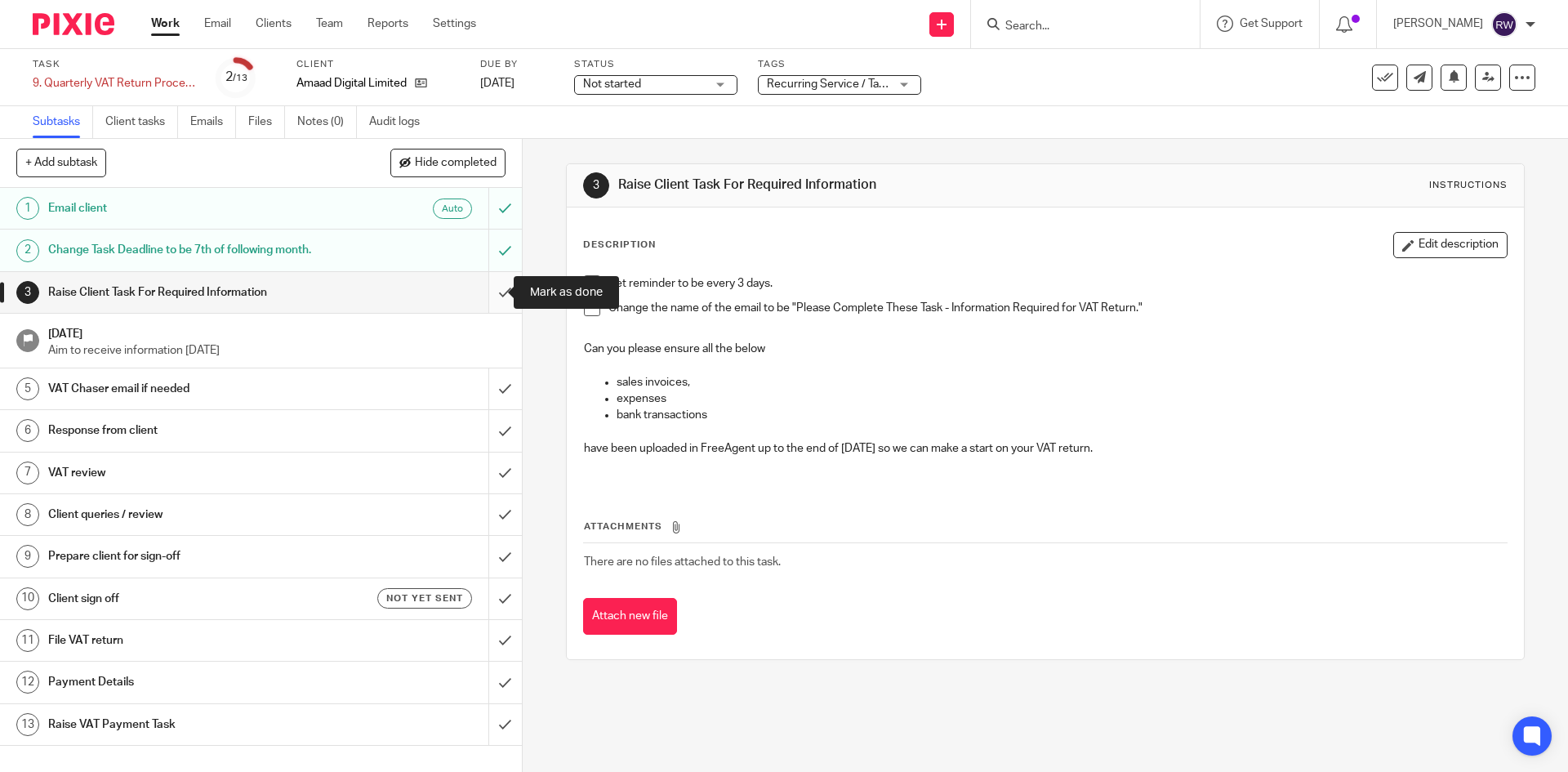
click at [491, 293] on input "submit" at bounding box center [261, 293] width 522 height 41
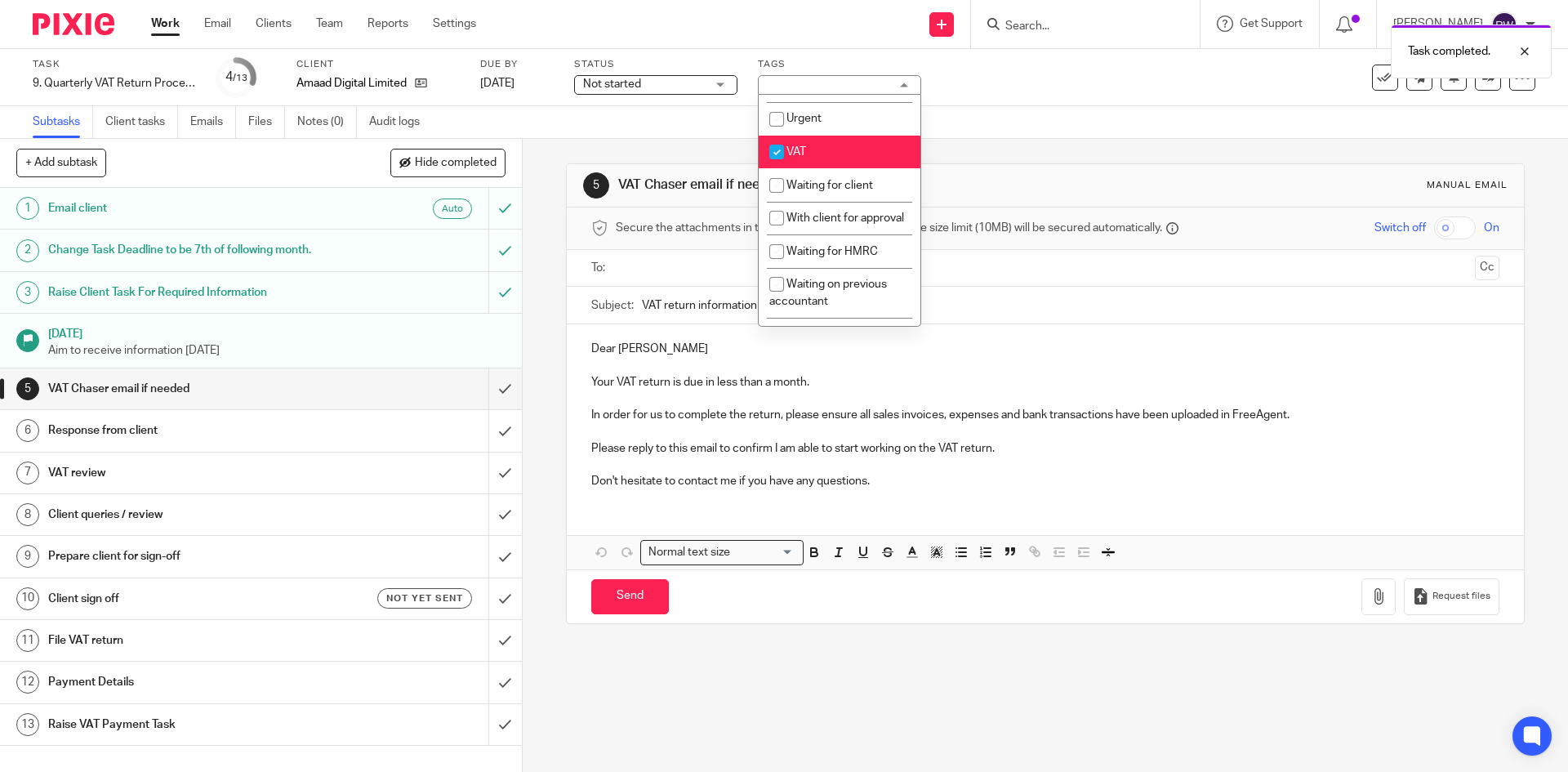
scroll to position [907, 0]
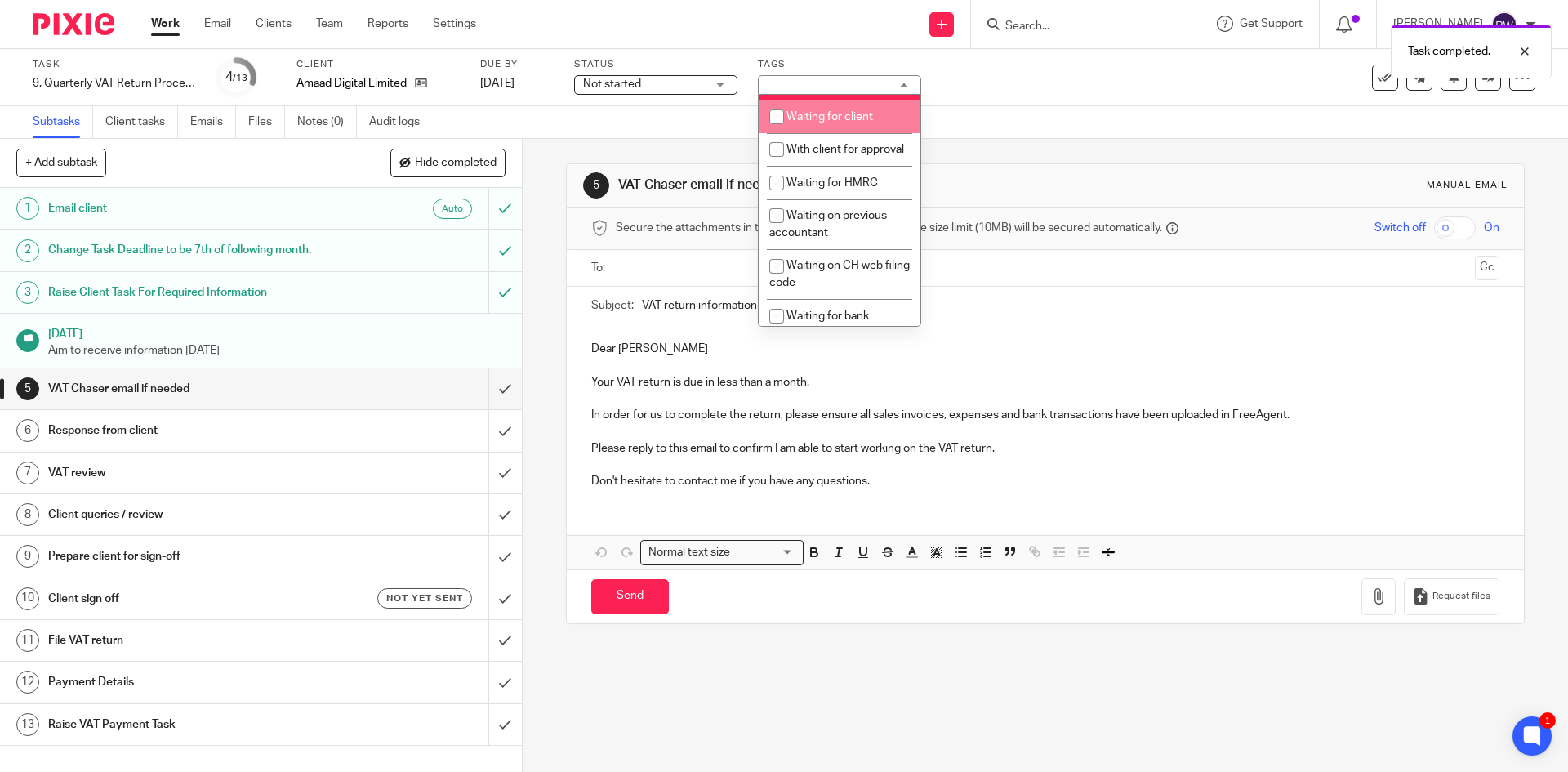
click at [849, 133] on li "Waiting for client" at bounding box center [839, 116] width 162 height 33
checkbox input "true"
click at [1056, 102] on div "Task 9. Quarterly VAT Return Process Save 9. Quarterly VAT Return Process 4 /13…" at bounding box center [784, 77] width 1568 height 58
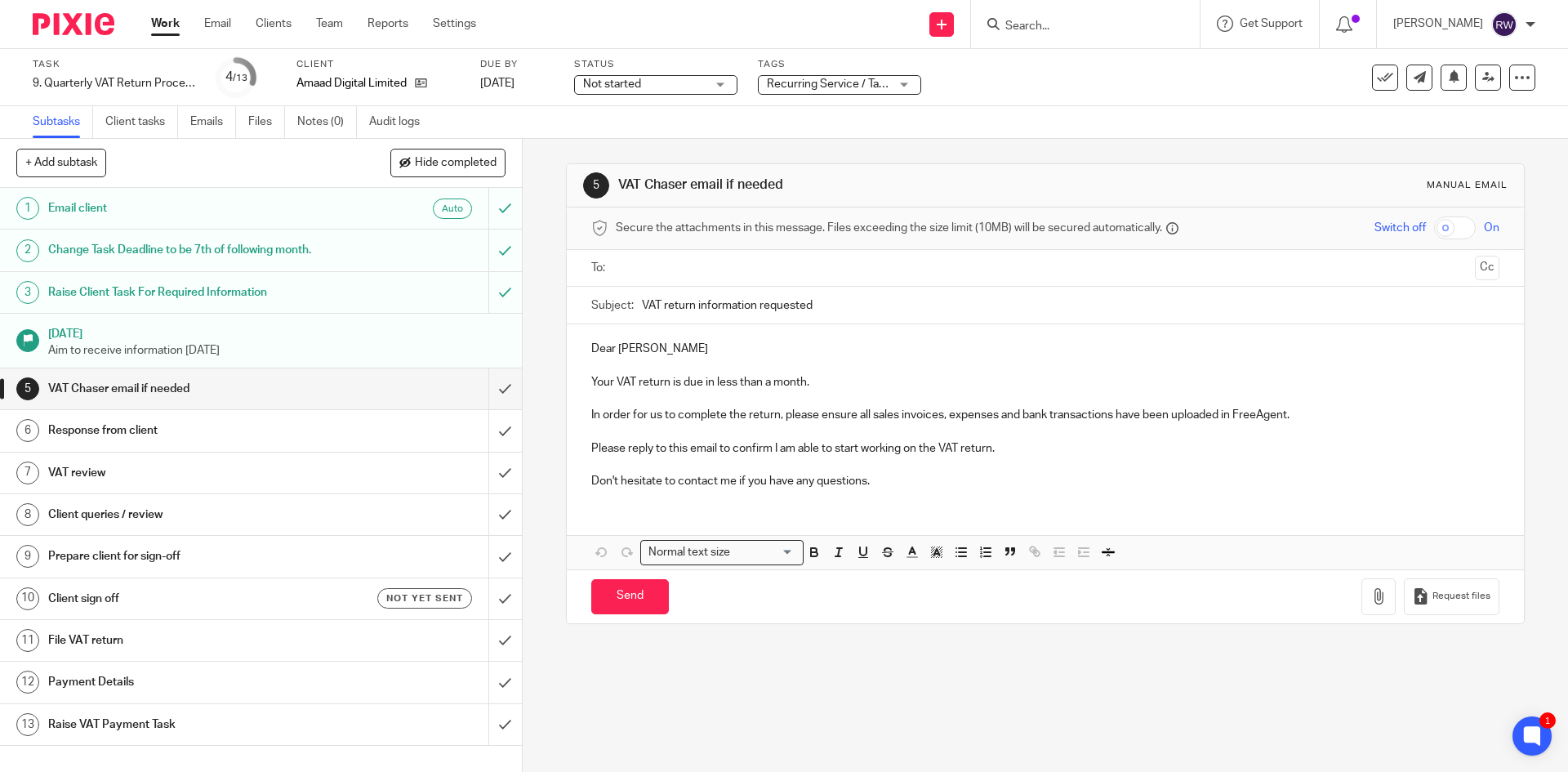
click at [1079, 25] on input "Search" at bounding box center [1077, 26] width 147 height 15
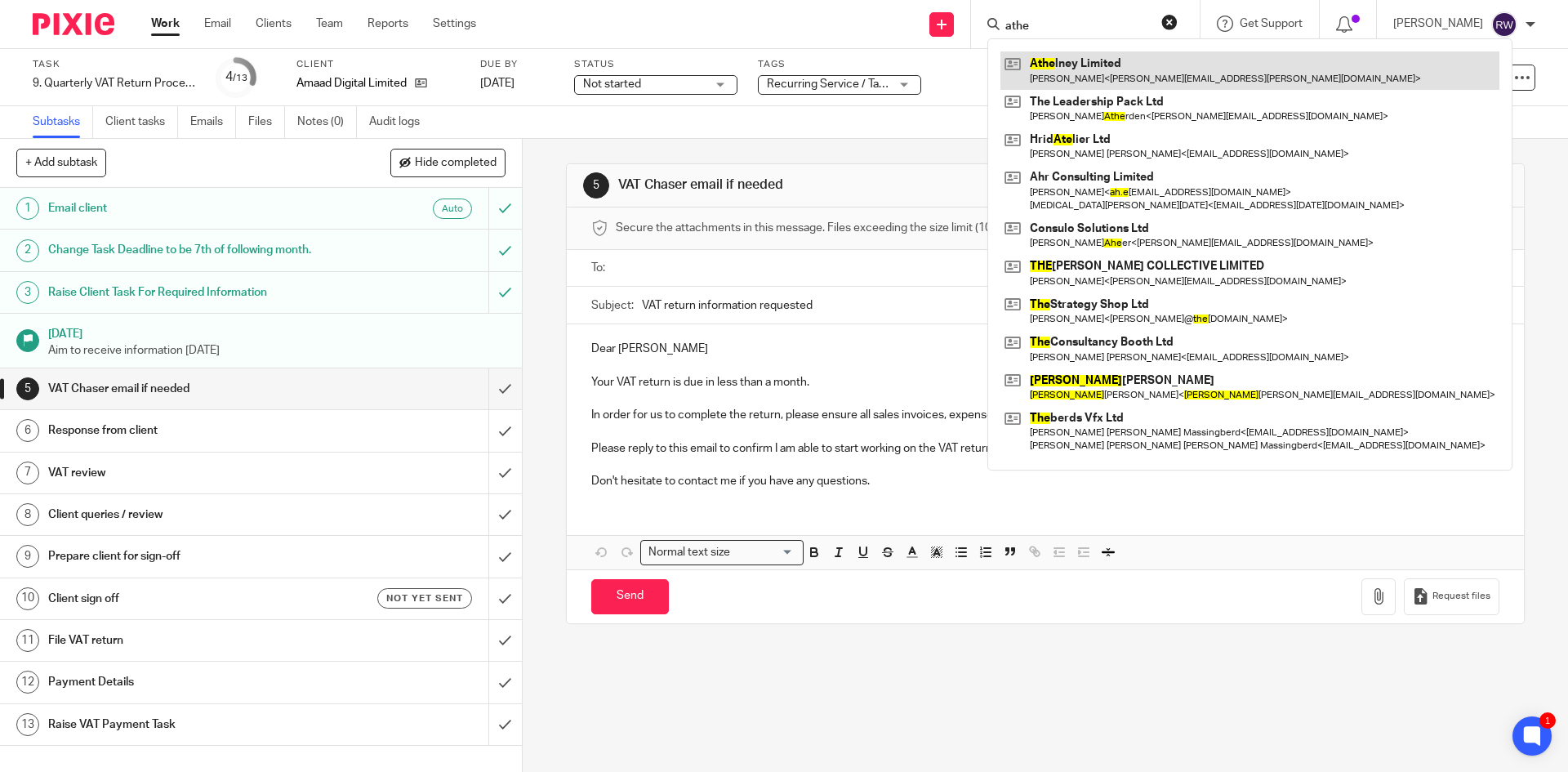
type input "athe"
click at [1073, 69] on link at bounding box center [1249, 70] width 499 height 37
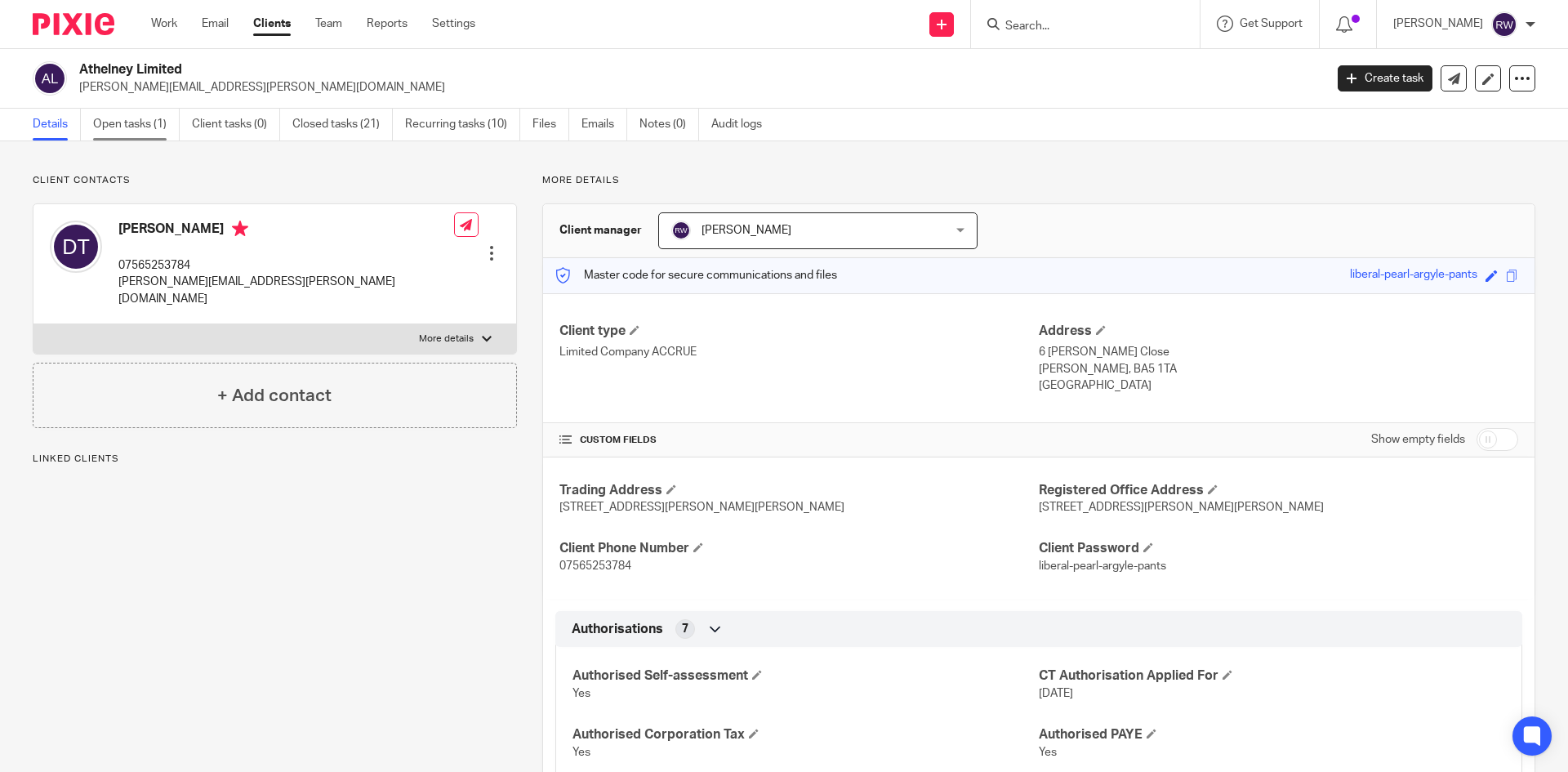
click at [163, 137] on link "Open tasks (1)" at bounding box center [136, 124] width 87 height 32
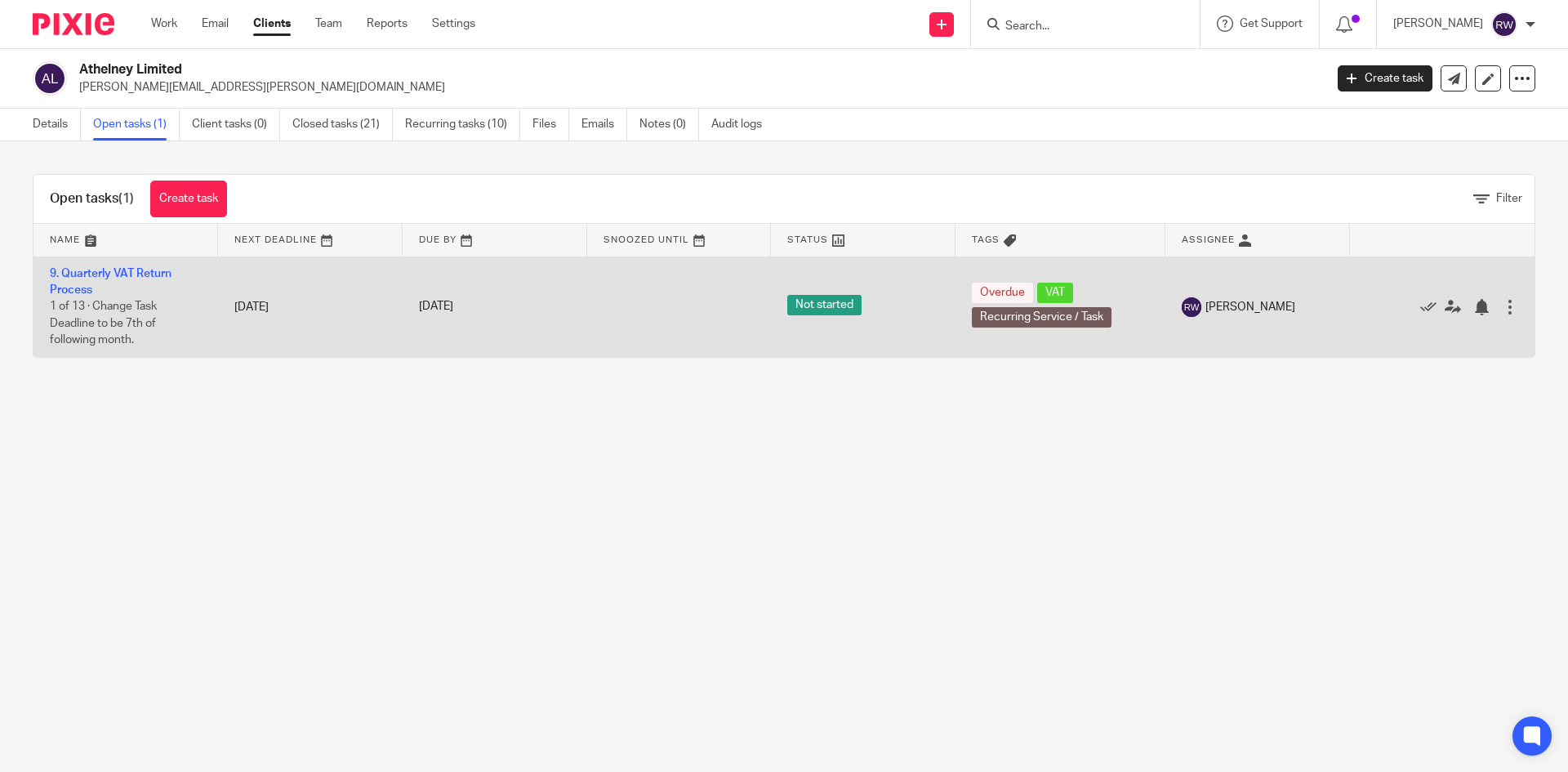
click at [114, 264] on td "9. Quarterly VAT Return Process 1 of 13 · Change Task Deadline to be 7th of fol…" at bounding box center [125, 306] width 184 height 101
click at [116, 270] on link "9. Quarterly VAT Return Process" at bounding box center [110, 281] width 122 height 27
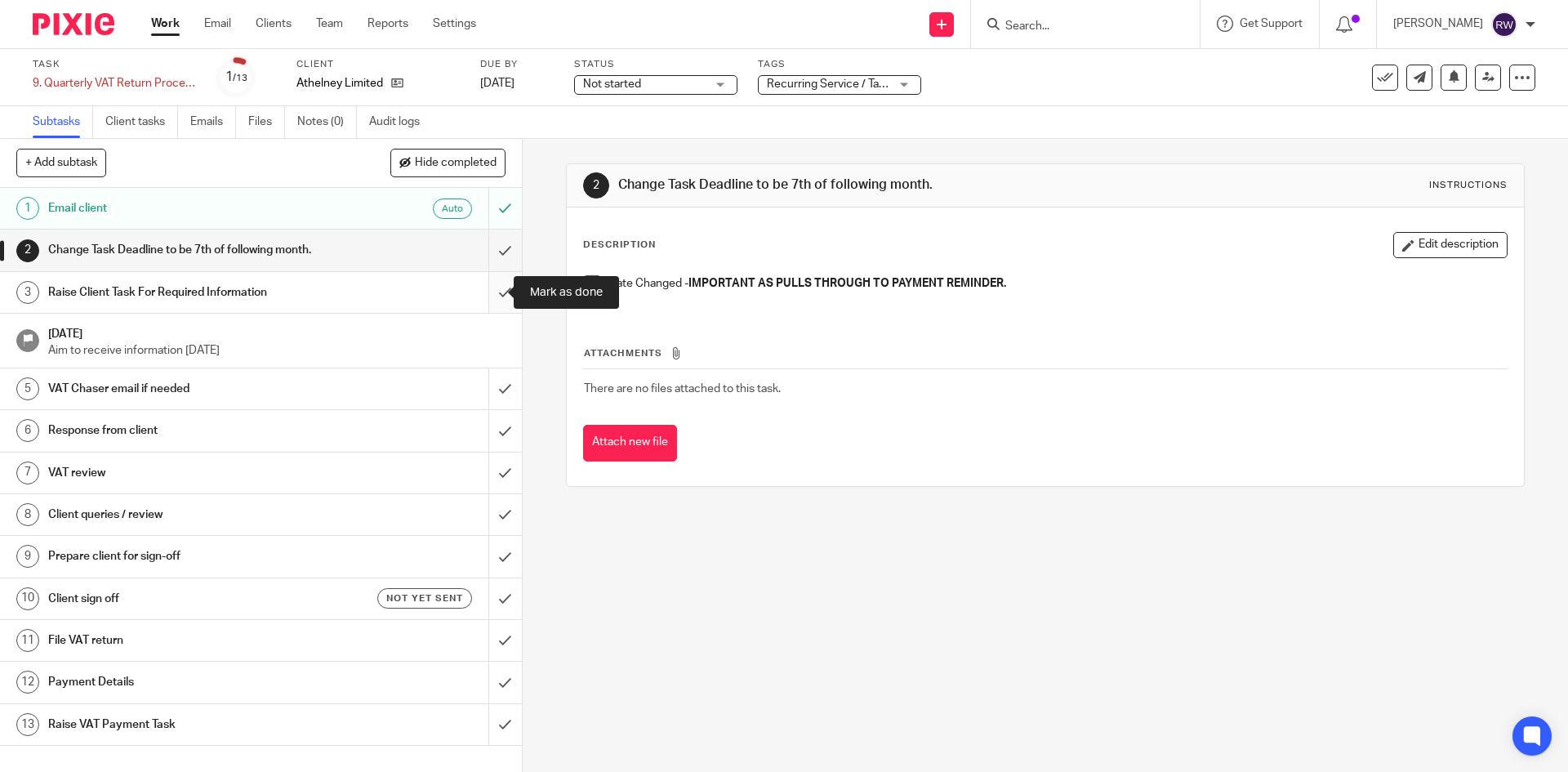
click at [486, 288] on input "submit" at bounding box center [261, 293] width 522 height 41
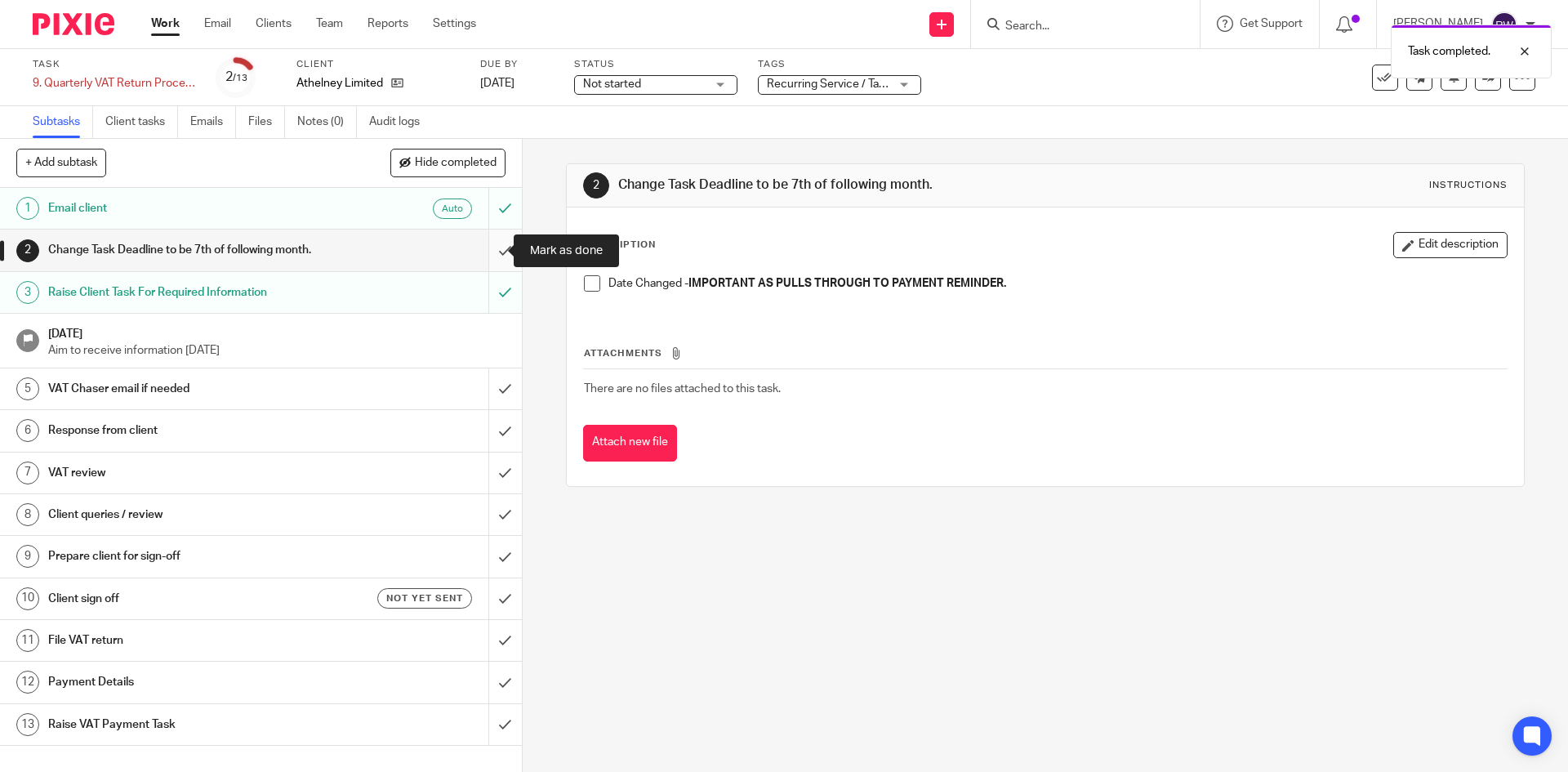
click at [485, 240] on input "submit" at bounding box center [261, 250] width 522 height 41
click at [325, 289] on div "Raise Client Task For Required Information" at bounding box center [260, 292] width 423 height 24
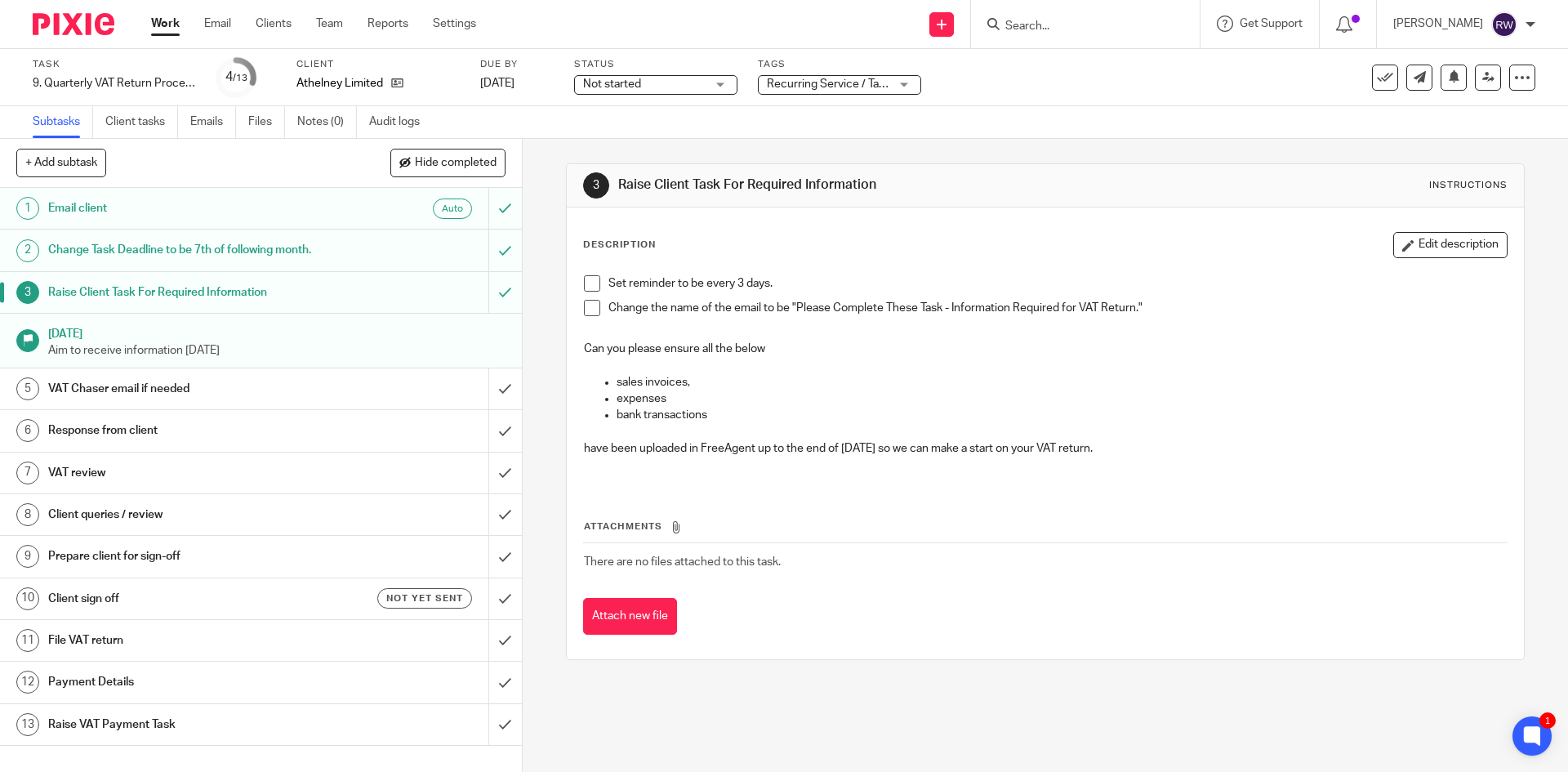
drag, startPoint x: 1160, startPoint y: 453, endPoint x: 572, endPoint y: 355, distance: 596.1
click at [576, 355] on div "Set reminder to be every 3 days. Change the name of the email to be "Please Com…" at bounding box center [1045, 376] width 939 height 218
copy div "Can you please ensure all the below sales invoices, expenses bank transactions …"
click at [1134, 306] on p "Change the name of the email to be "Please Complete These Task - Information Re…" at bounding box center [1057, 307] width 898 height 17
drag, startPoint x: 1132, startPoint y: 306, endPoint x: 793, endPoint y: 310, distance: 339.0
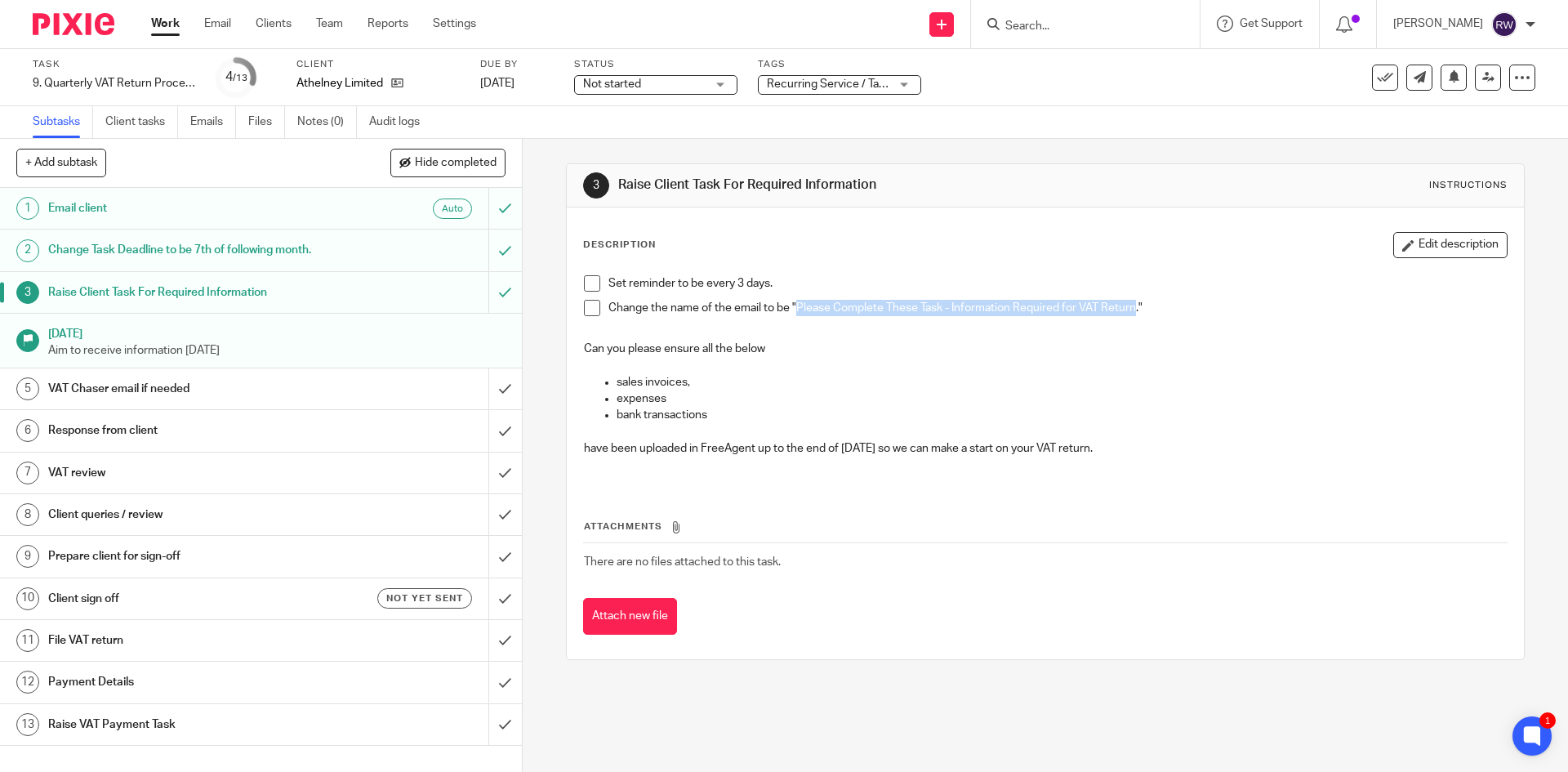
click at [793, 310] on p "Change the name of the email to be "Please Complete These Task - Information Re…" at bounding box center [1057, 307] width 898 height 17
copy p "Please Complete These Task - Information Required for VAT Return"
click at [1064, 22] on input "Search" at bounding box center [1077, 26] width 147 height 15
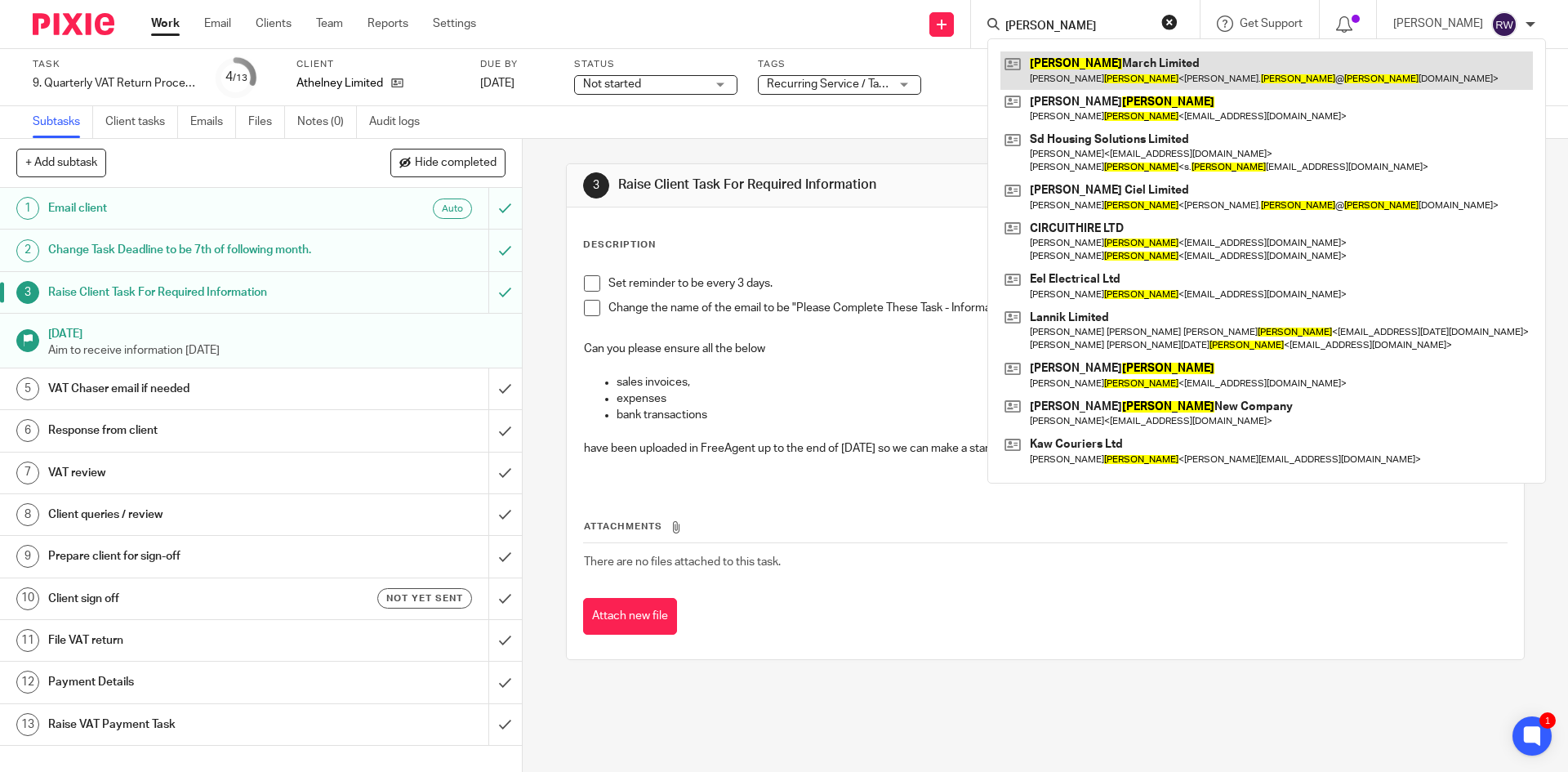
type input "davies"
click at [1089, 73] on link at bounding box center [1266, 70] width 533 height 37
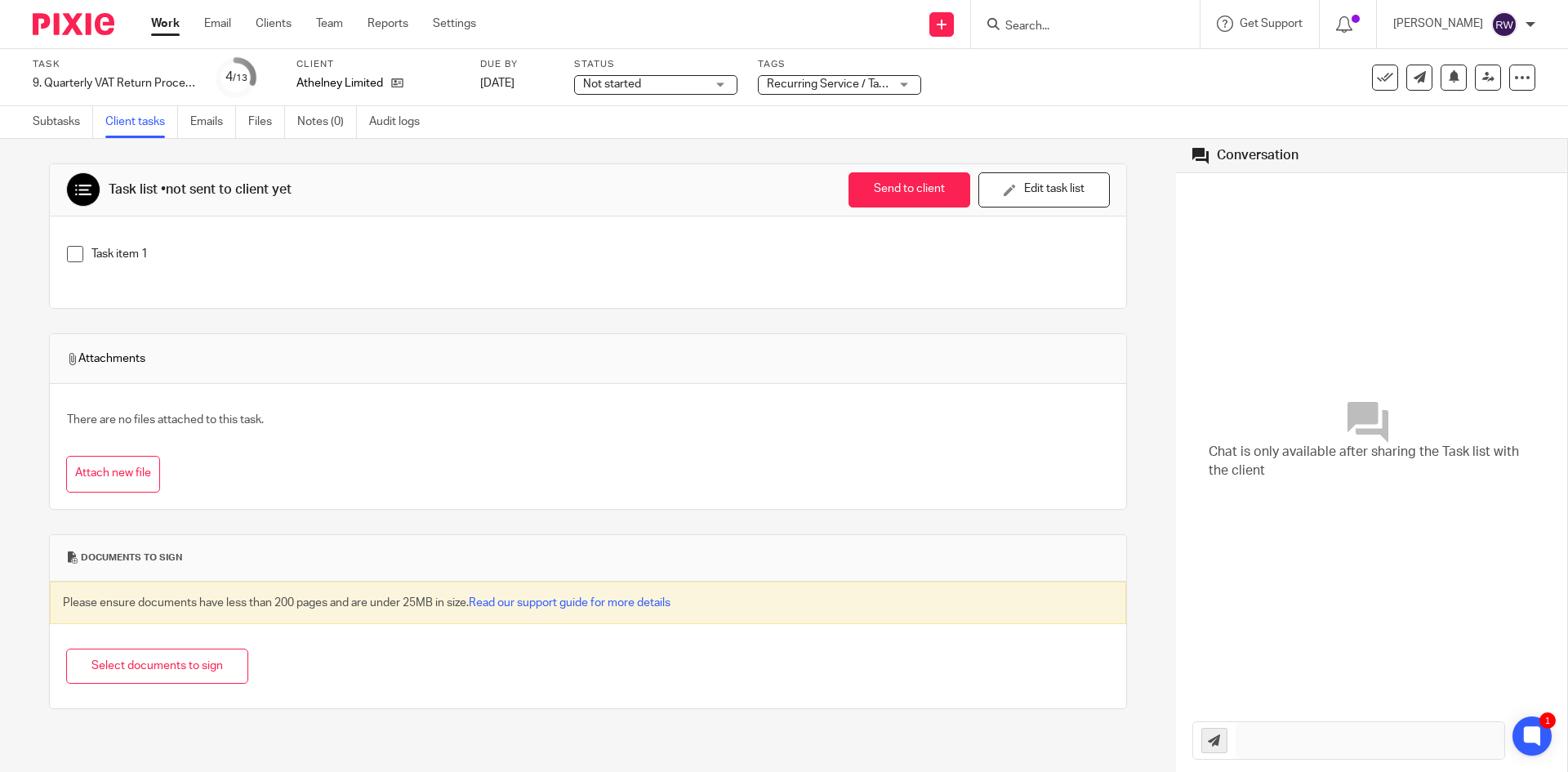
click at [273, 304] on div "Task item 1" at bounding box center [587, 263] width 1076 height 92
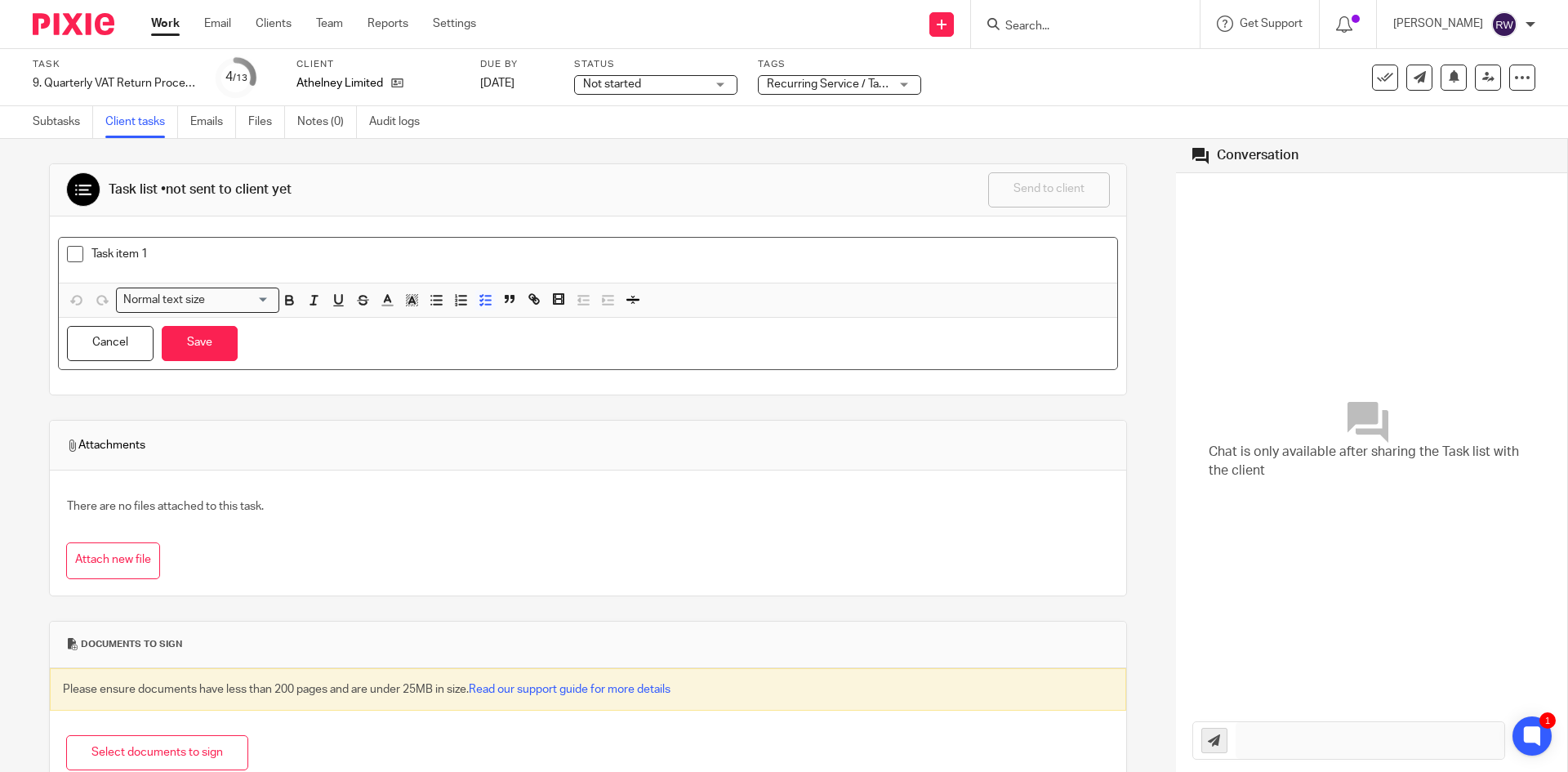
click at [176, 269] on div "Task item 1" at bounding box center [600, 258] width 1018 height 24
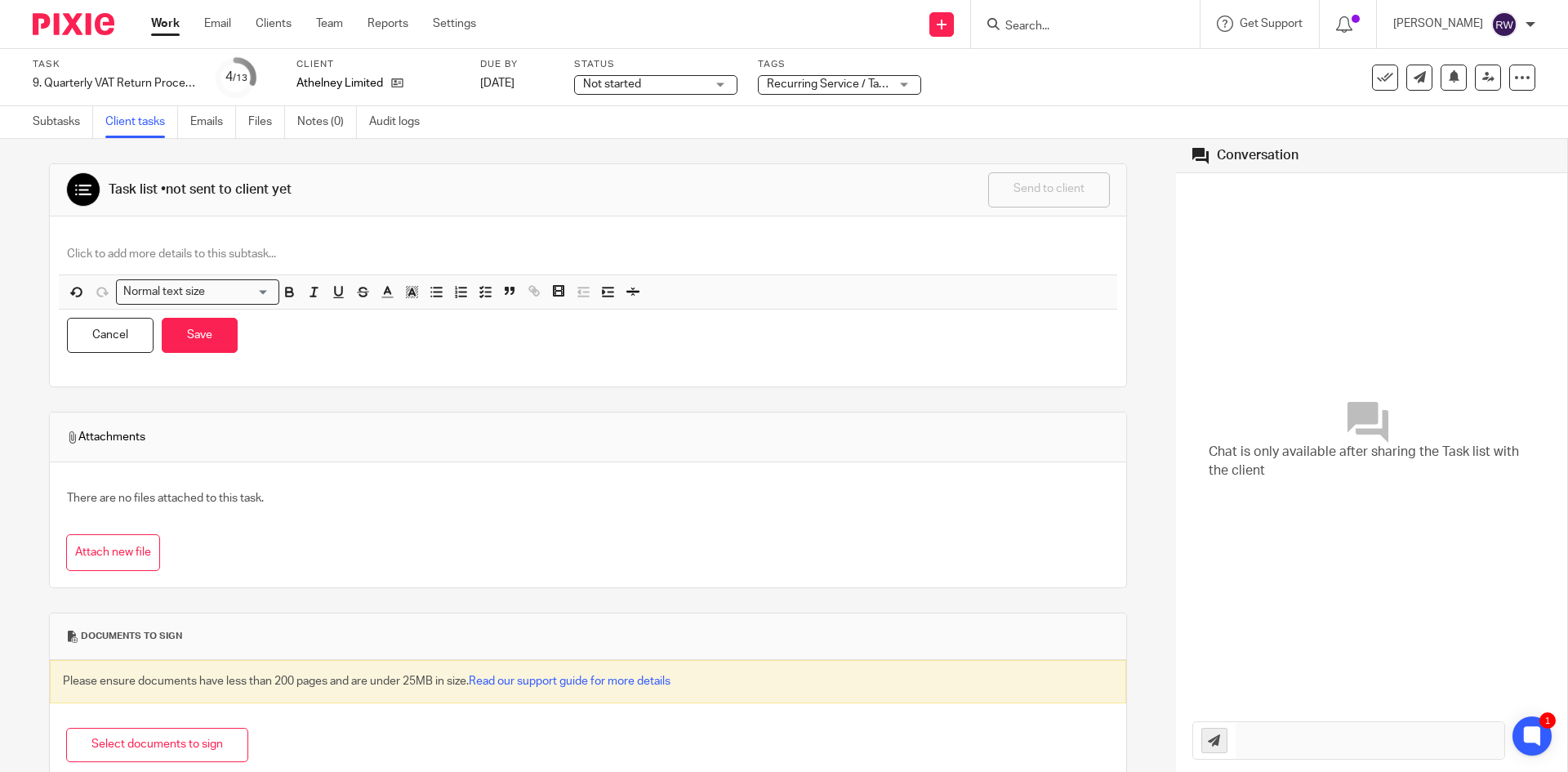
click at [154, 235] on div "Normal text size Loading... Remove Edit Insert new video Copy and paste the vid…" at bounding box center [587, 302] width 1076 height 170
click at [158, 246] on p at bounding box center [588, 254] width 1042 height 17
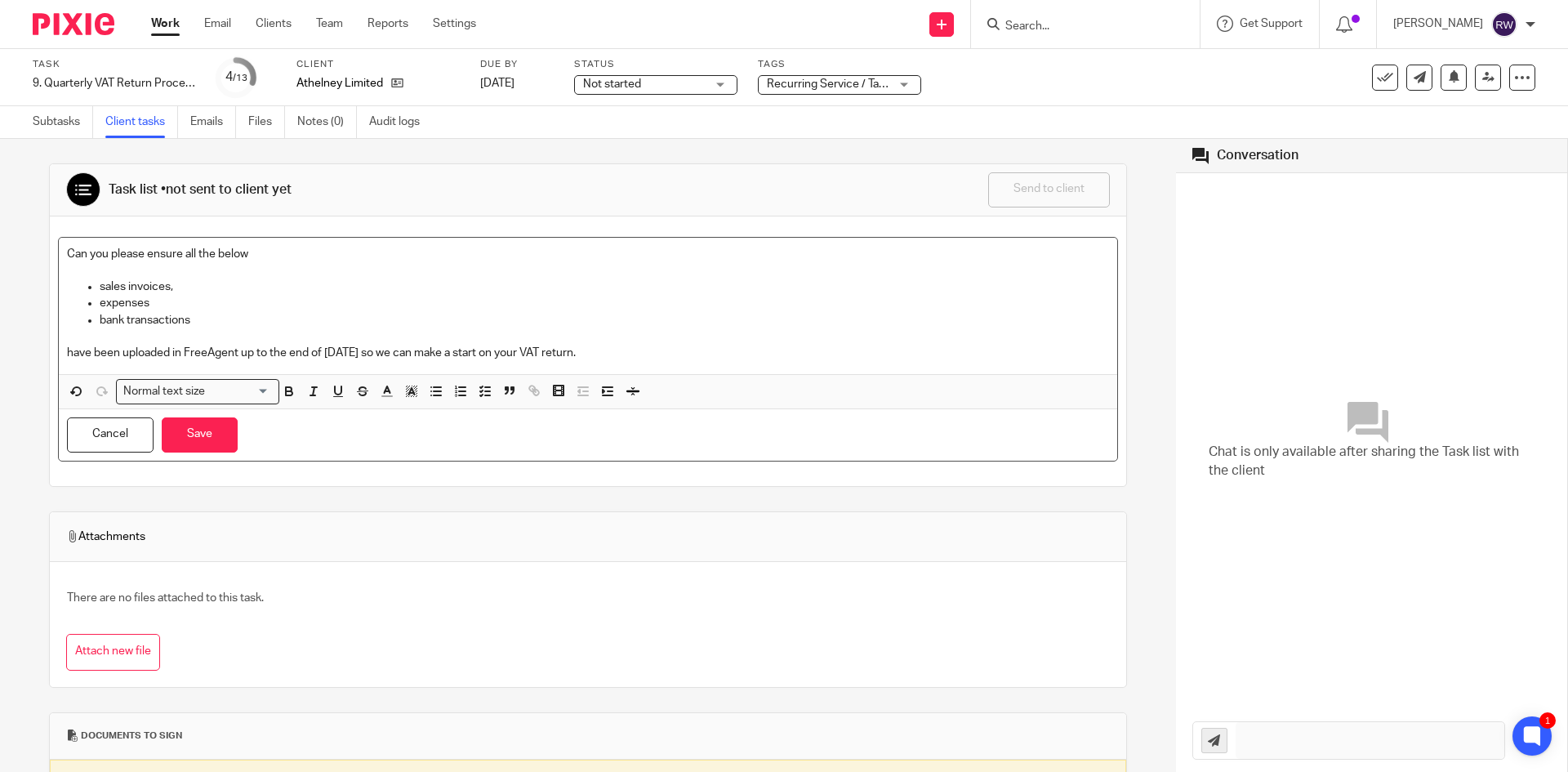
click at [255, 308] on p "expenses" at bounding box center [604, 303] width 1009 height 17
drag, startPoint x: 237, startPoint y: 315, endPoint x: 60, endPoint y: 291, distance: 178.6
click at [60, 291] on div "Can you please ensure all the below sales invoices, expenses bank transactions …" at bounding box center [587, 306] width 1059 height 137
click at [431, 392] on icon "button" at bounding box center [435, 390] width 15 height 15
click at [478, 396] on icon "button" at bounding box center [485, 390] width 15 height 15
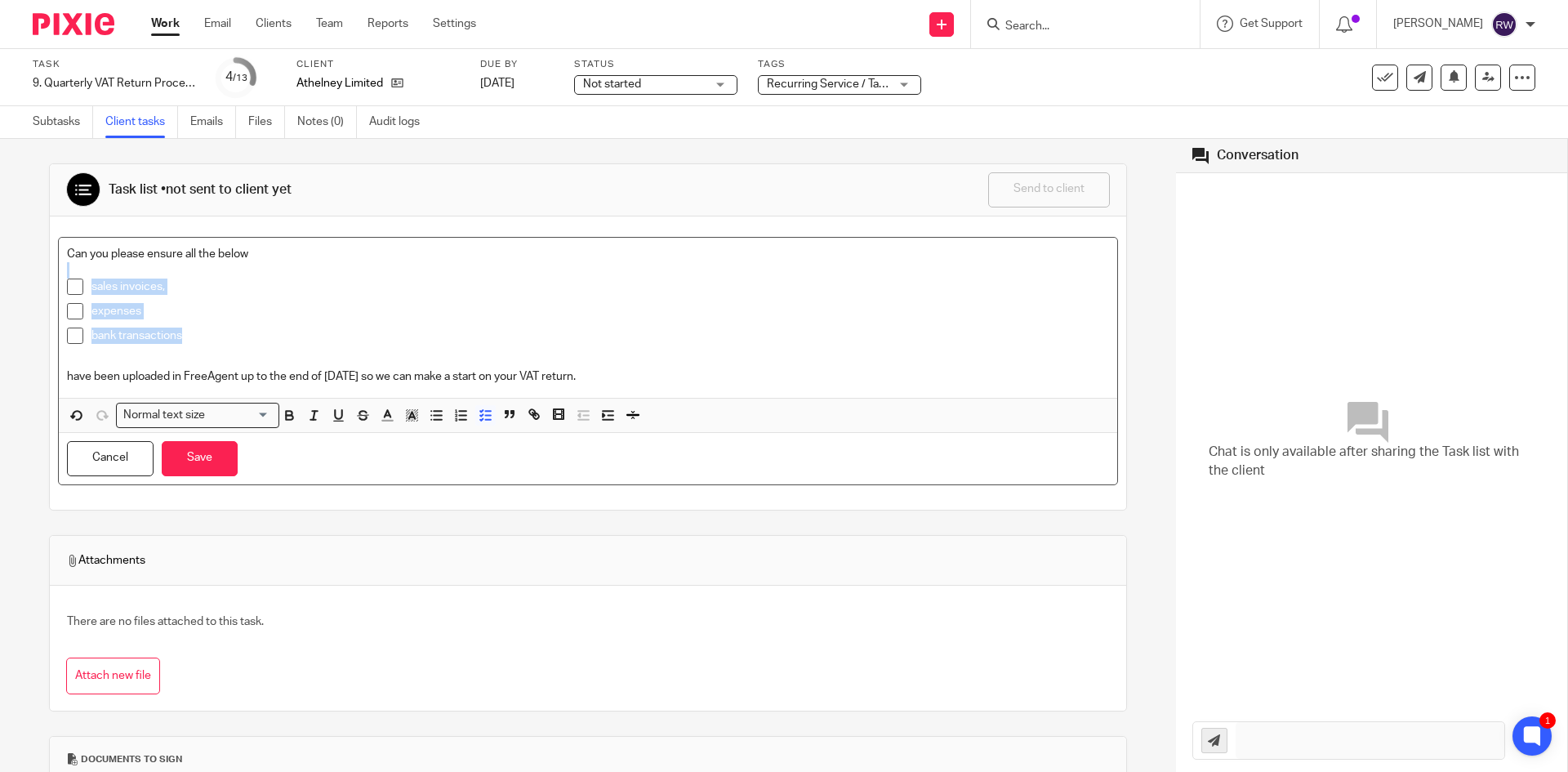
click at [454, 332] on p "bank transactions" at bounding box center [600, 336] width 1018 height 17
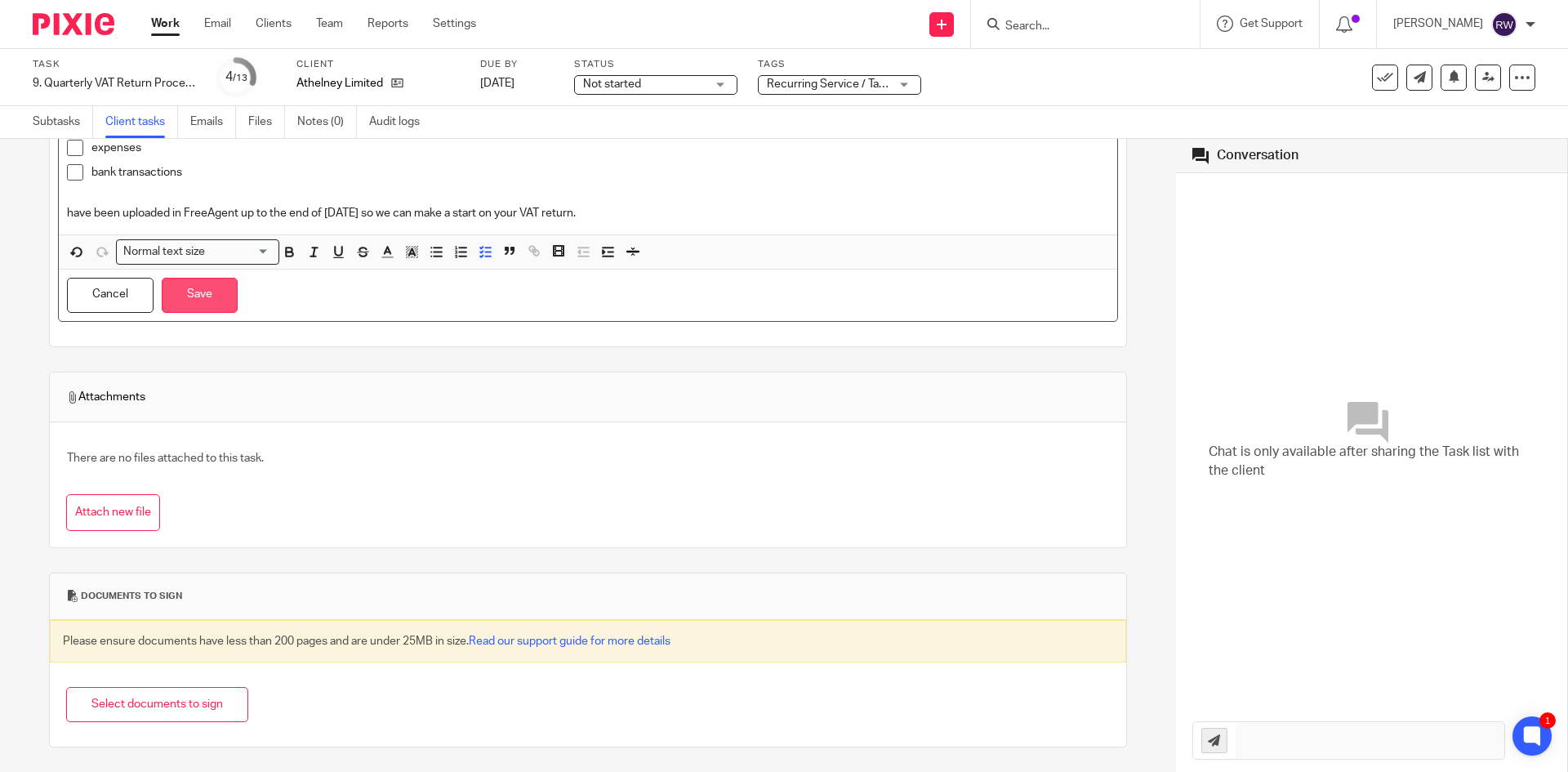
click at [218, 296] on button "Save" at bounding box center [200, 296] width 76 height 35
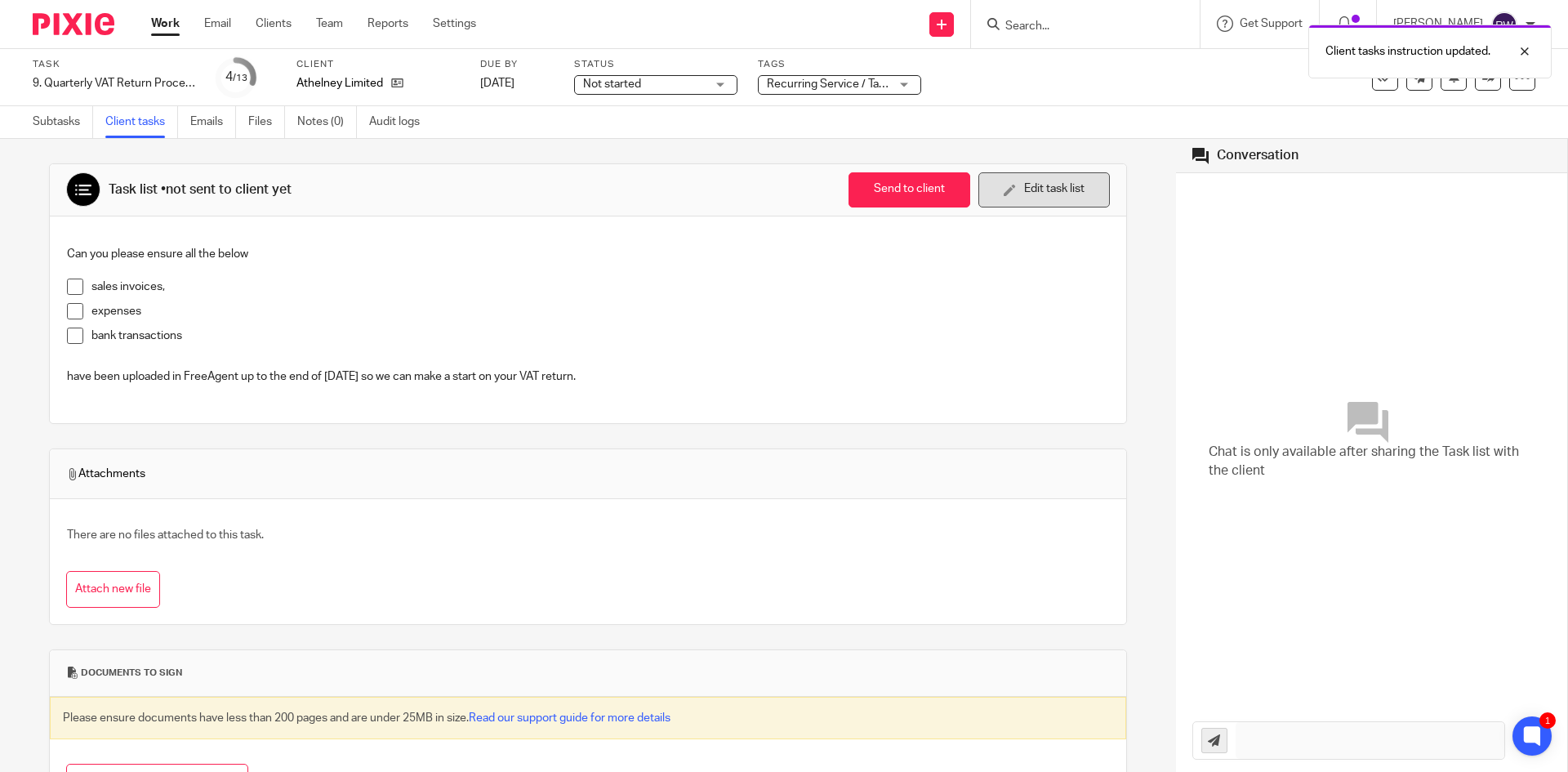
click at [1008, 195] on button "Edit task list" at bounding box center [1044, 190] width 132 height 35
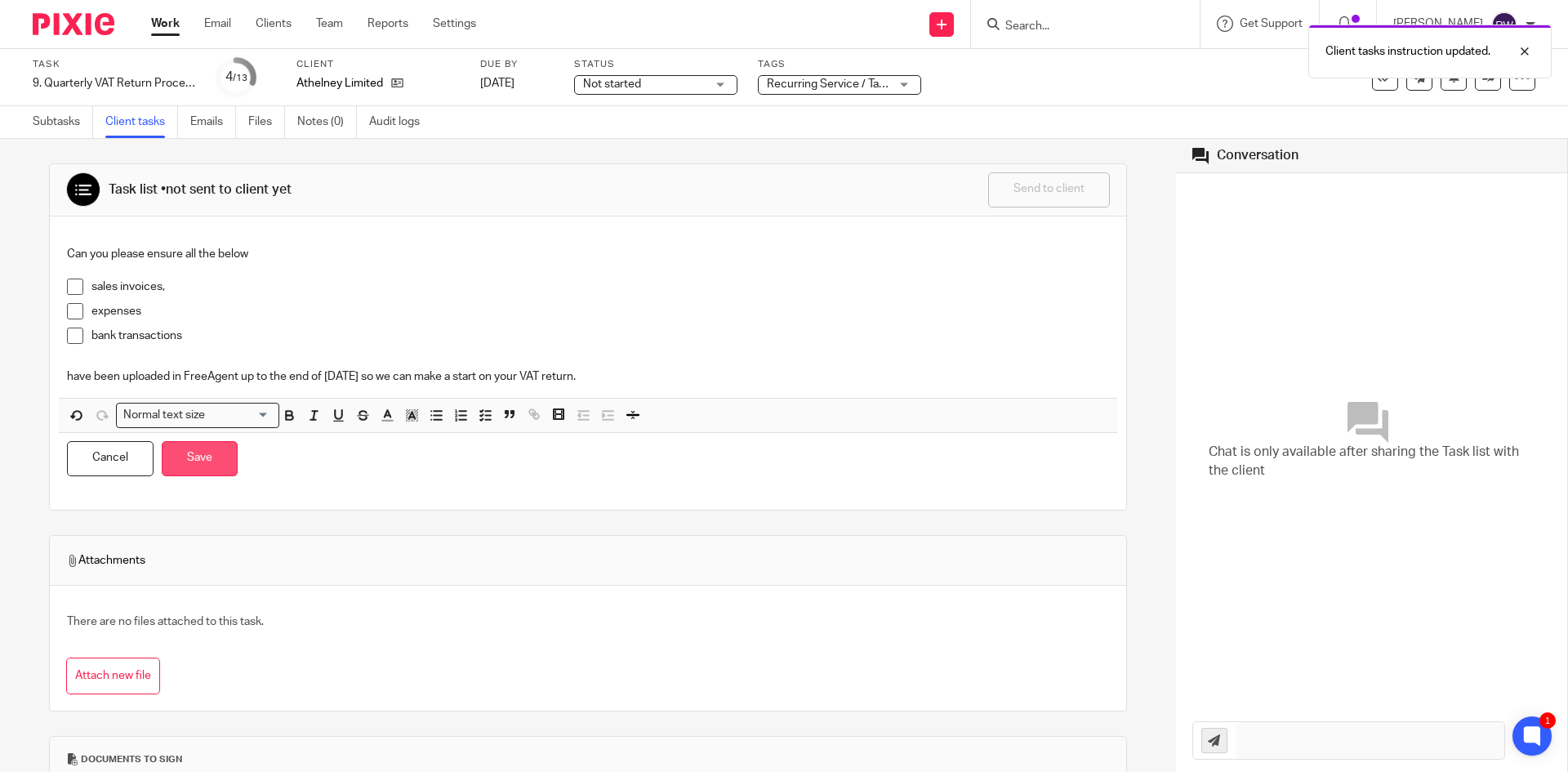
click at [224, 459] on button "Save" at bounding box center [200, 459] width 76 height 35
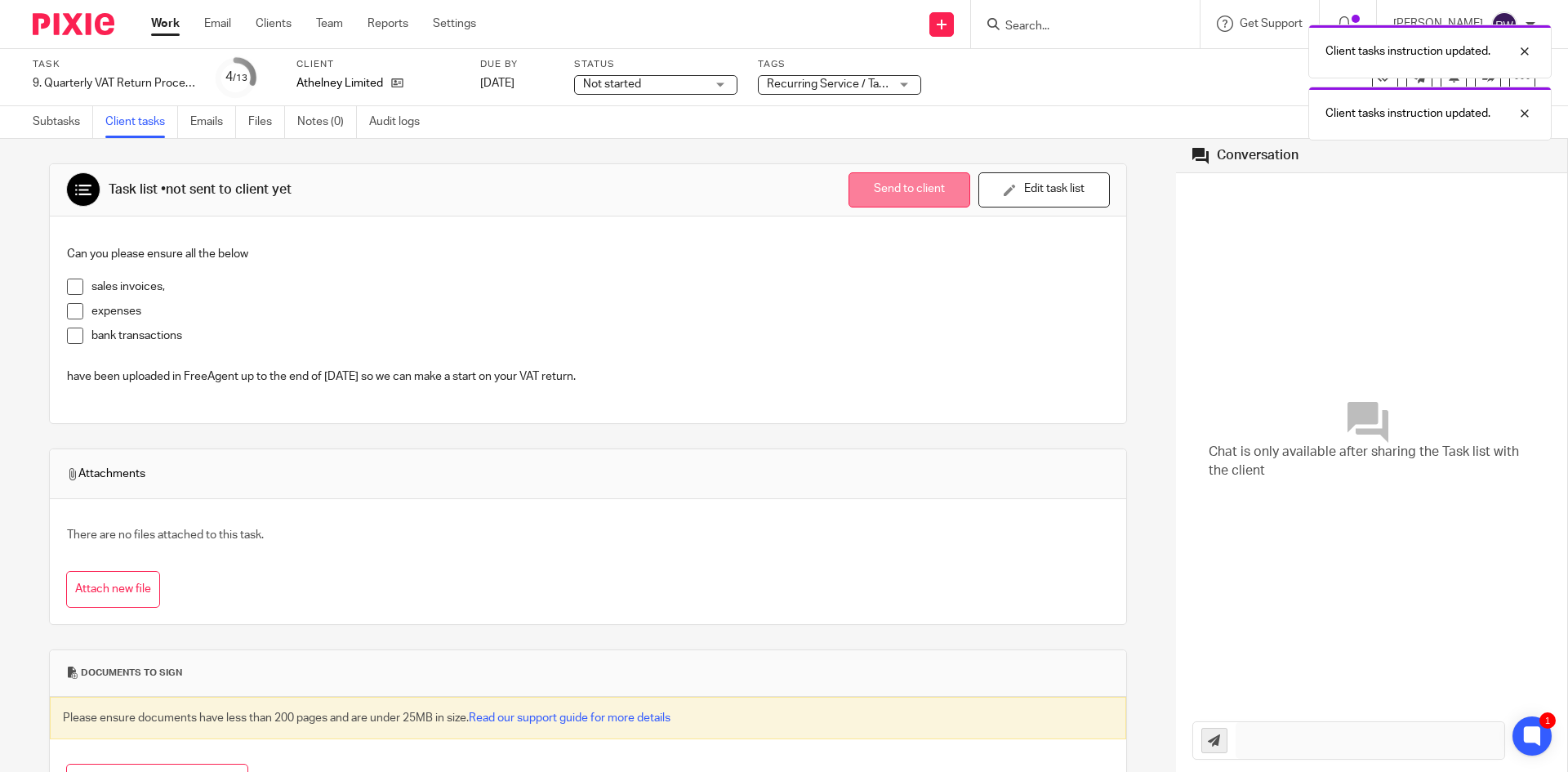
click at [891, 197] on button "Send to client" at bounding box center [909, 190] width 122 height 35
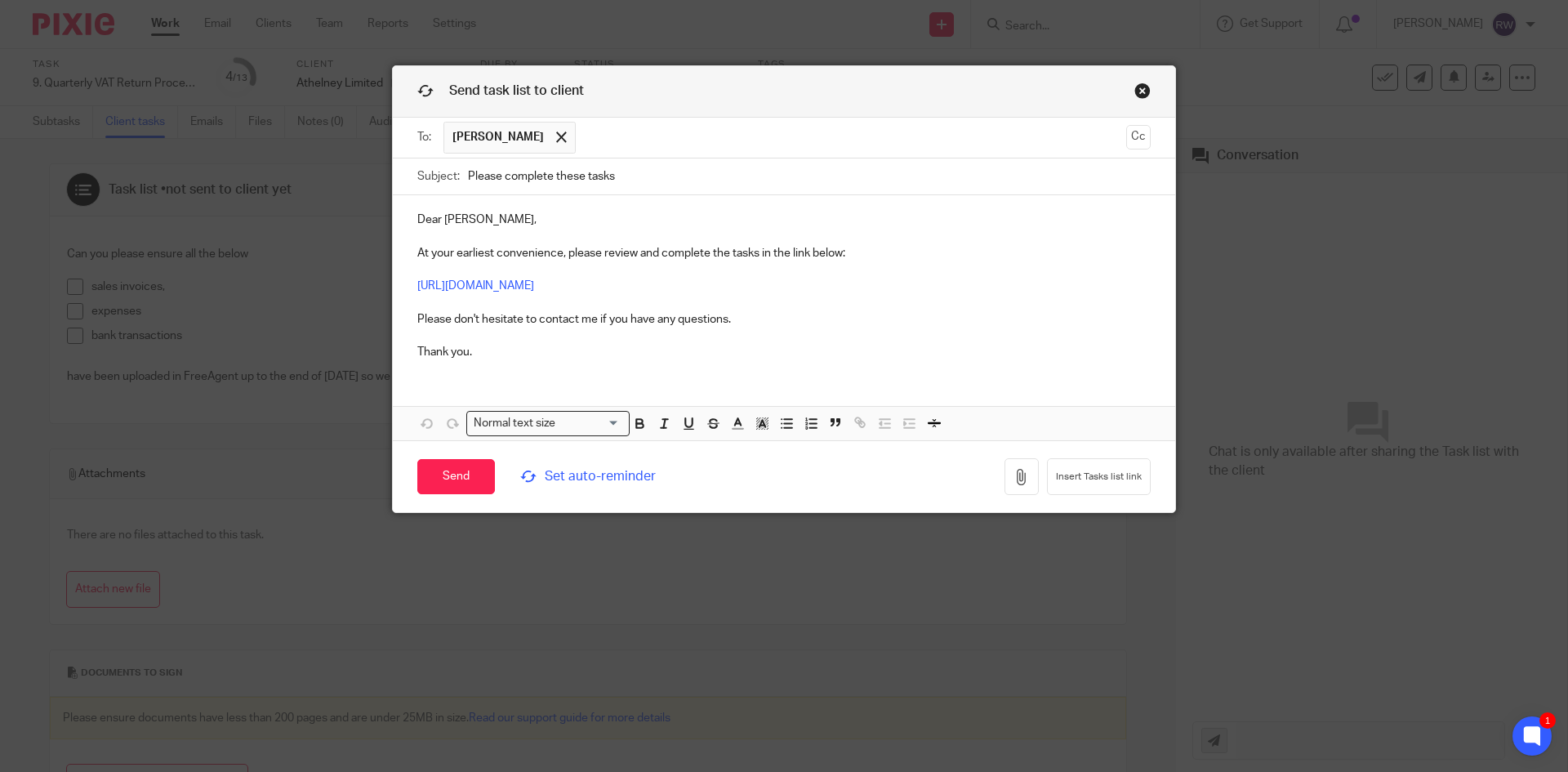
drag, startPoint x: 671, startPoint y: 178, endPoint x: 352, endPoint y: 172, distance: 319.1
click at [352, 172] on div "Send task list to client To: Daniel Tucker Daniel Tucker Cc Subject: Please com…" at bounding box center [784, 386] width 1568 height 772
paste input "Complete These Task - Information Required for VAT Return"
type input "Please Complete These Task - Information Required for VAT Return"
drag, startPoint x: 436, startPoint y: 220, endPoint x: 361, endPoint y: 210, distance: 75.7
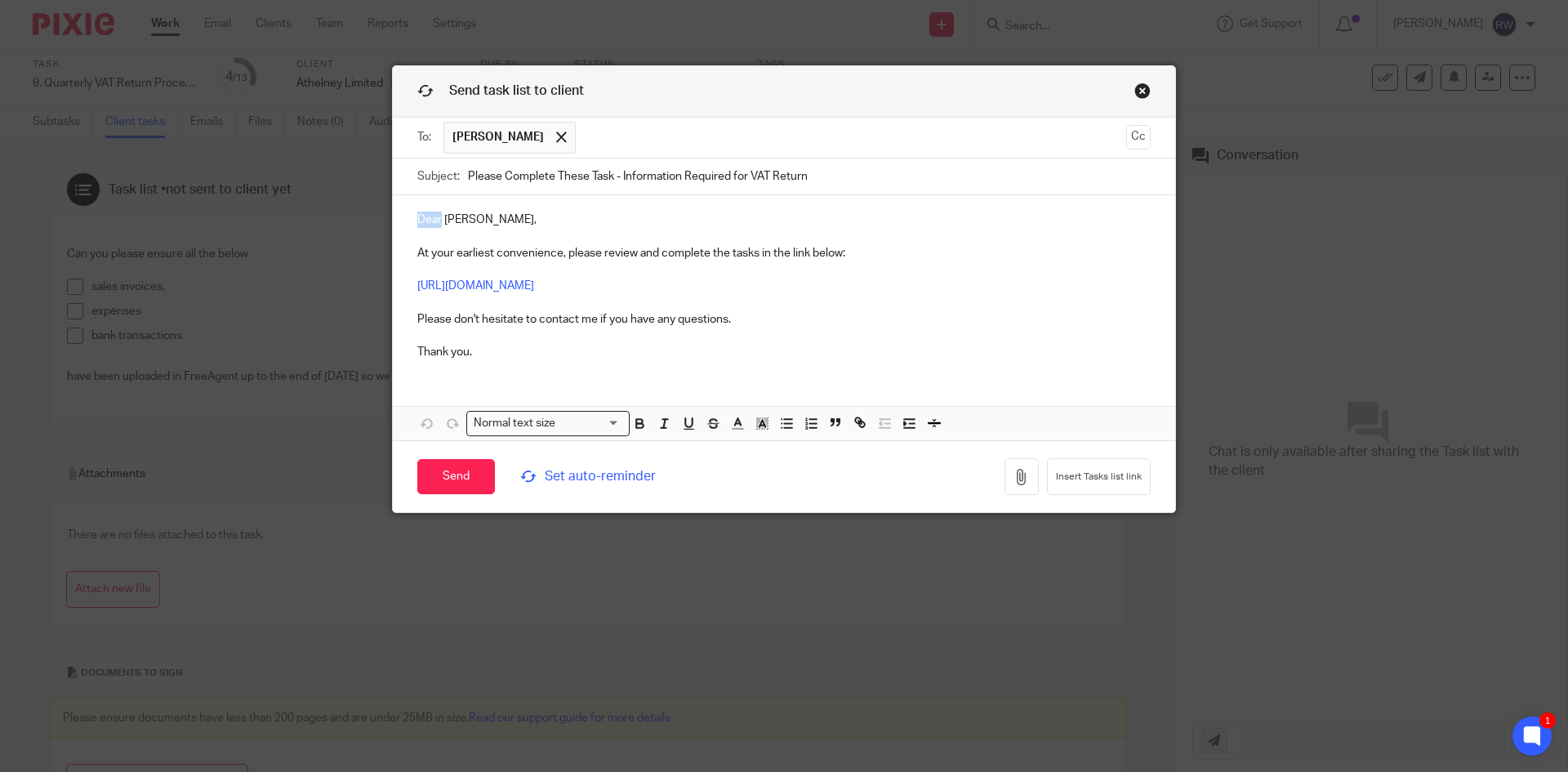
click at [357, 218] on div "Send task list to client To: Daniel Tucker Daniel Tucker Cc Subject: Please Com…" at bounding box center [784, 386] width 1568 height 772
click at [455, 220] on p "Hi Daniel, At your earliest convenience, please review and complete the tasks i…" at bounding box center [784, 286] width 734 height 148
click at [598, 475] on span "Set auto-reminder" at bounding box center [631, 476] width 223 height 19
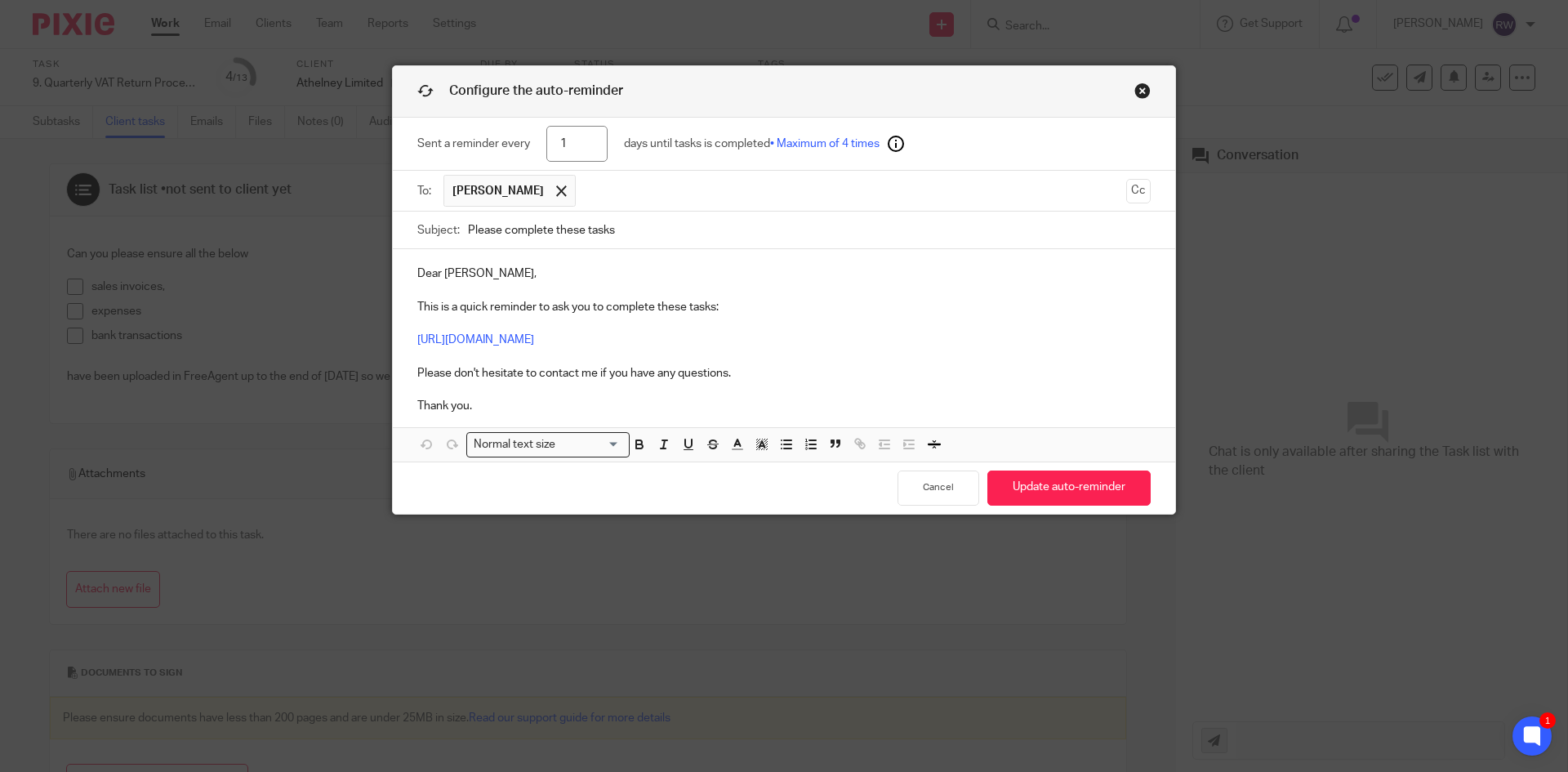
drag, startPoint x: 657, startPoint y: 228, endPoint x: 312, endPoint y: 202, distance: 346.0
click at [312, 202] on div "Configure the auto-reminder Sent a reminder every 1 days until tasks is complet…" at bounding box center [784, 386] width 1568 height 772
paste input "Complete These Task - Information Required for VAT Return"
type input "Please Complete These Task - Information Required for VAT Return"
drag, startPoint x: 436, startPoint y: 273, endPoint x: 318, endPoint y: 227, distance: 126.6
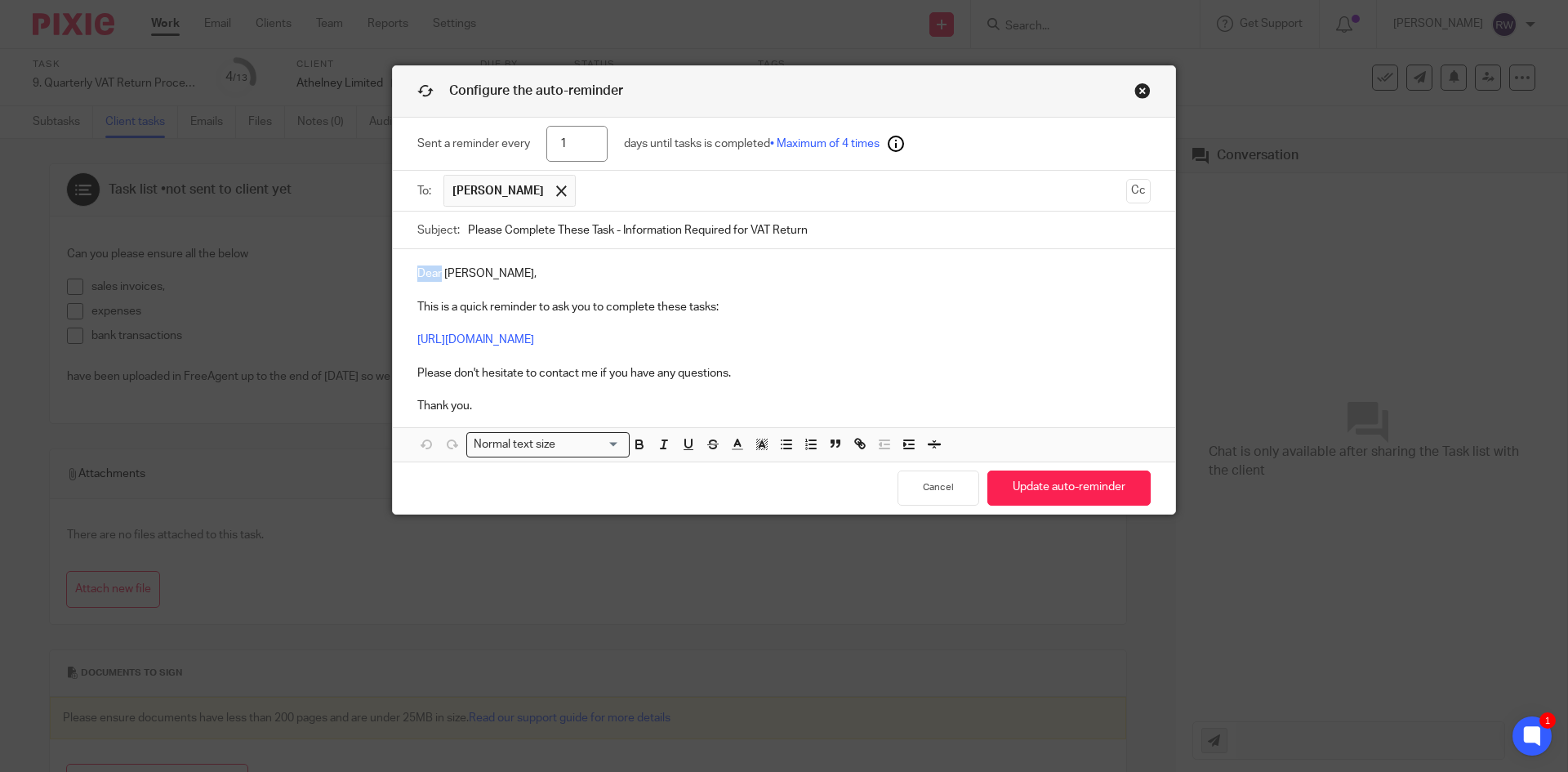
click at [310, 263] on div "Configure the auto-reminder Sent a reminder every 1 days until tasks is complet…" at bounding box center [784, 386] width 1568 height 772
click at [458, 277] on p "Hi Daniel, This is a quick reminder to ask you to complete these tasks: https:/…" at bounding box center [784, 340] width 734 height 148
drag, startPoint x: 546, startPoint y: 141, endPoint x: 512, endPoint y: 141, distance: 34.0
click at [513, 141] on div "Sent a reminder every 1 days until tasks is completed • Maximum of 4 times" at bounding box center [784, 144] width 734 height 53
type input "4"
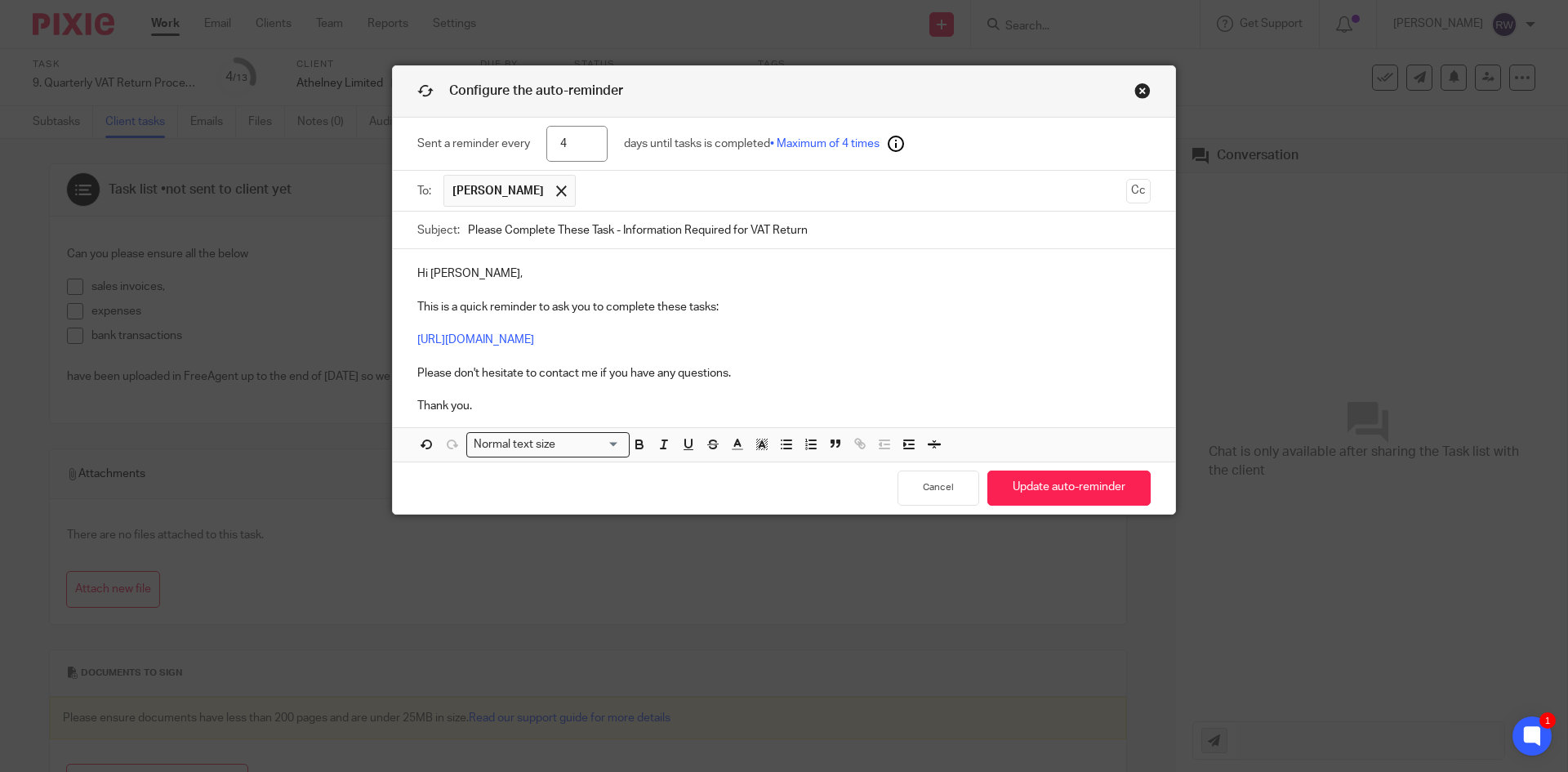
click at [583, 152] on input "4" at bounding box center [577, 144] width 61 height 37
type input "5"
click at [1044, 459] on div "Normal text size Loading... Remove Edit" at bounding box center [784, 444] width 783 height 34
click at [1039, 492] on button "Update auto-reminder" at bounding box center [1068, 488] width 163 height 35
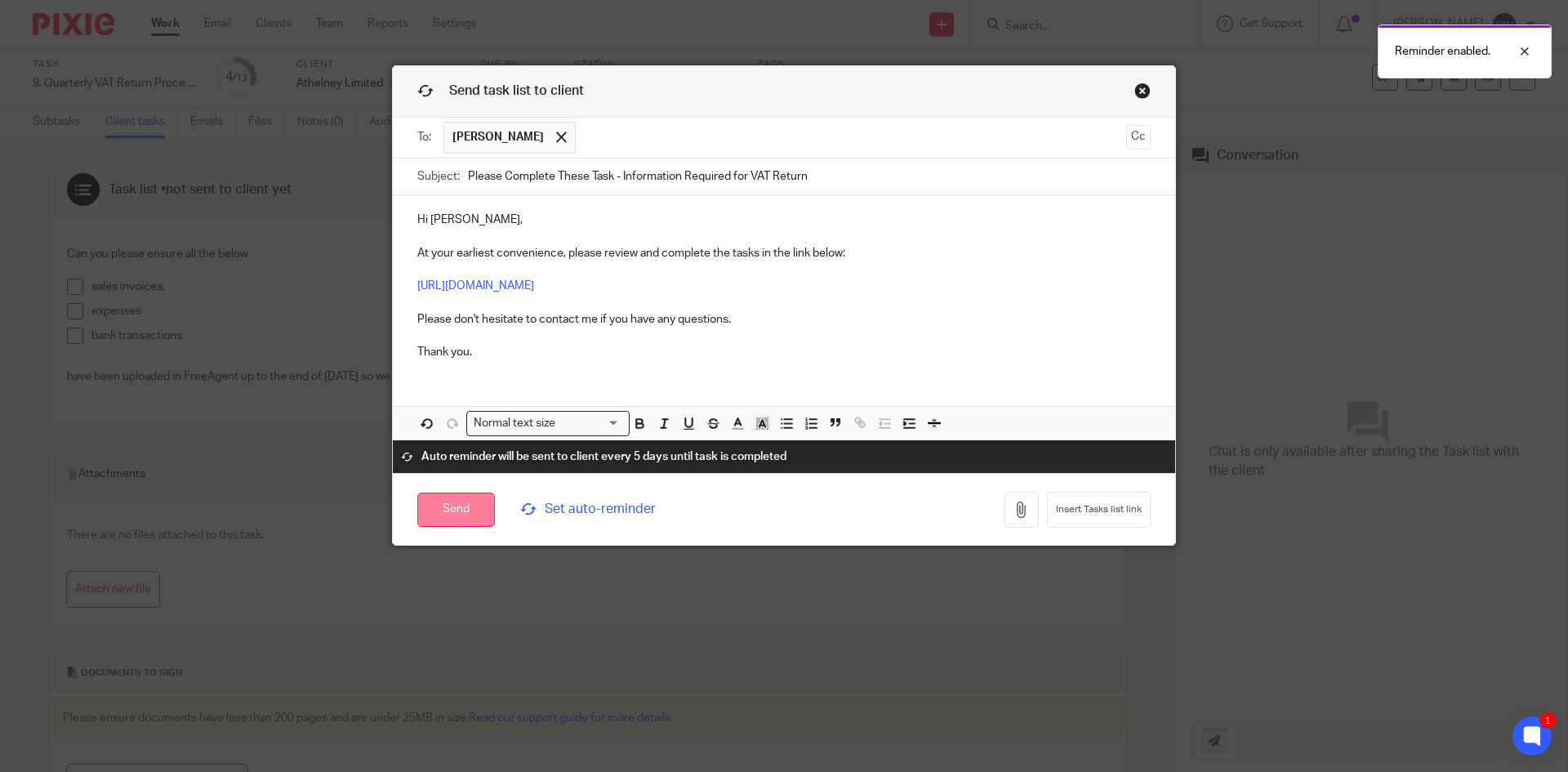
click at [481, 519] on input "Send" at bounding box center [457, 510] width 78 height 35
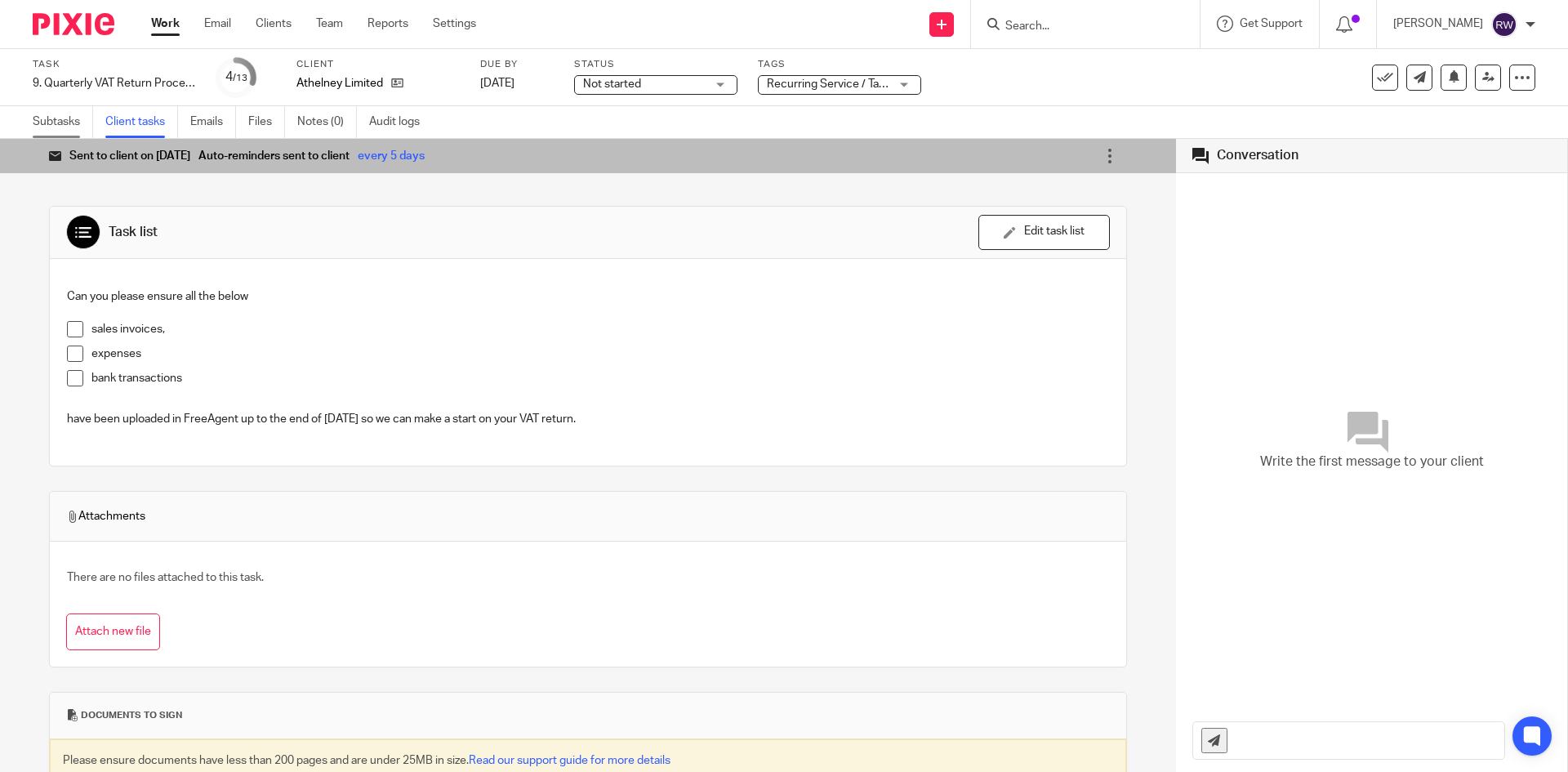
click at [66, 132] on link "Subtasks" at bounding box center [62, 122] width 60 height 32
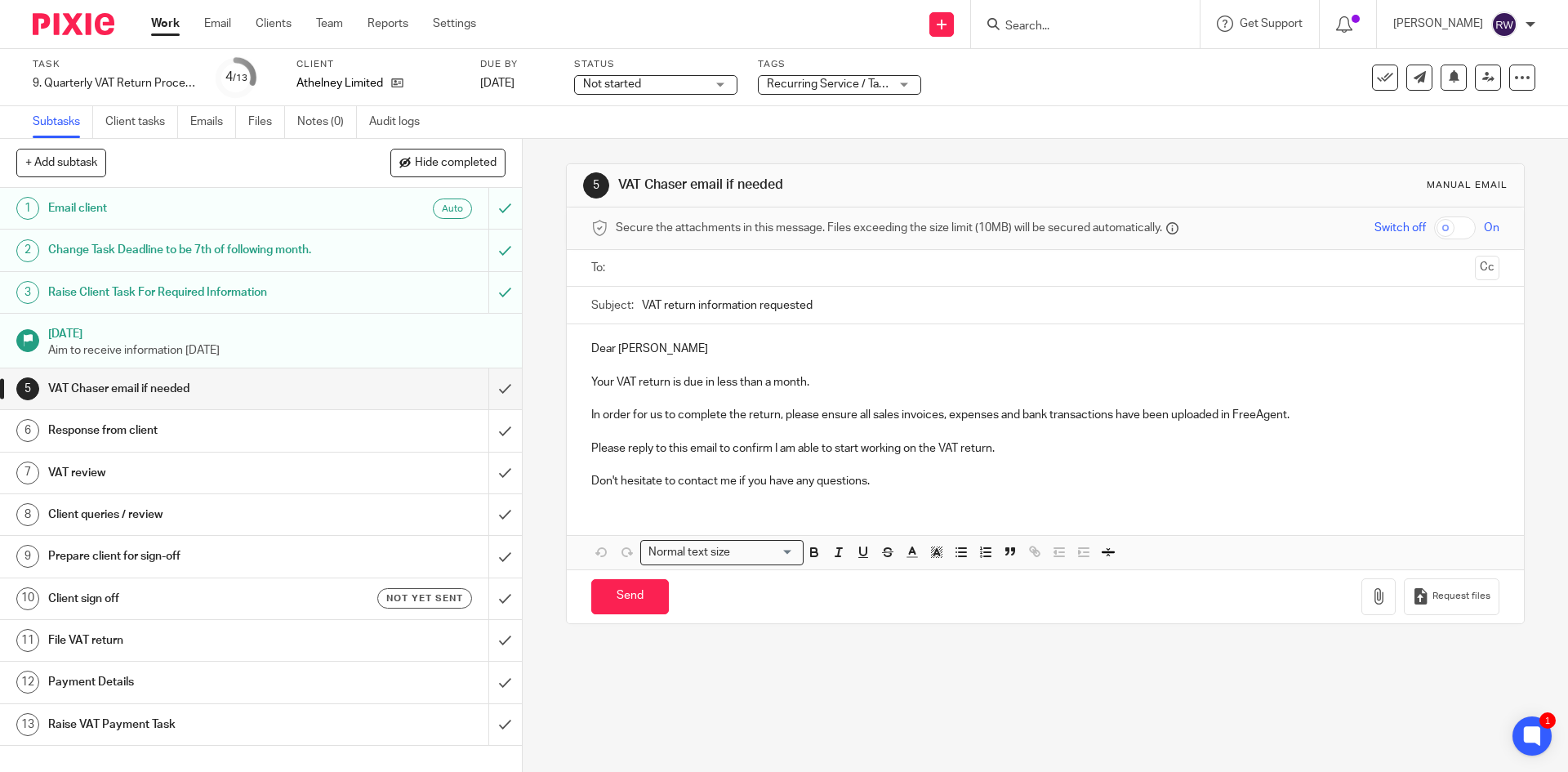
click at [846, 91] on span "Recurring Service / Task + 1" at bounding box center [828, 85] width 123 height 18
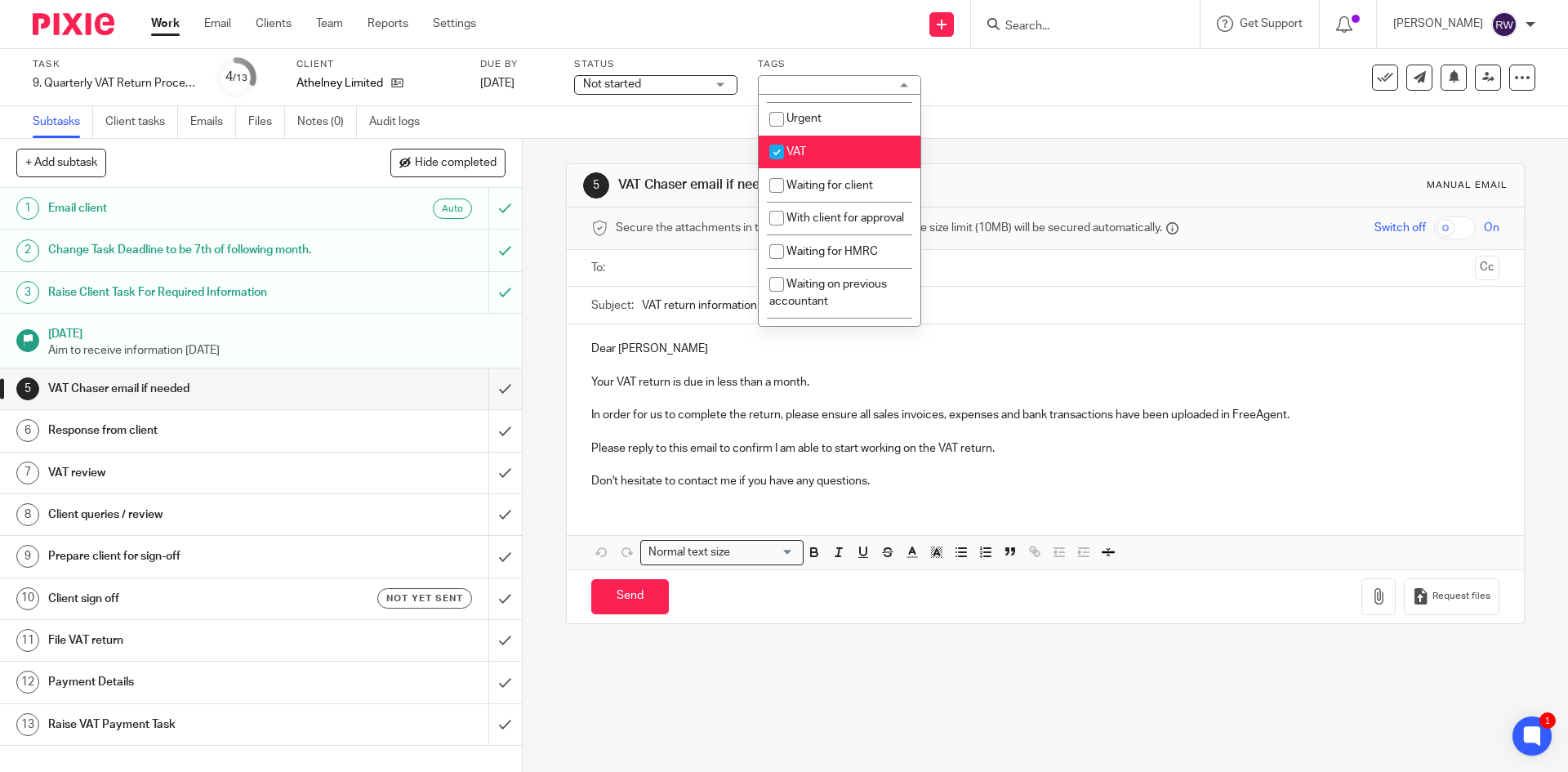
scroll to position [831, 0]
click at [889, 209] on li "Waiting for client" at bounding box center [839, 192] width 162 height 33
checkbox input "true"
click at [987, 154] on div "5 VAT Chaser email if needed Manual email Secure the attachments in this messag…" at bounding box center [1045, 393] width 958 height 509
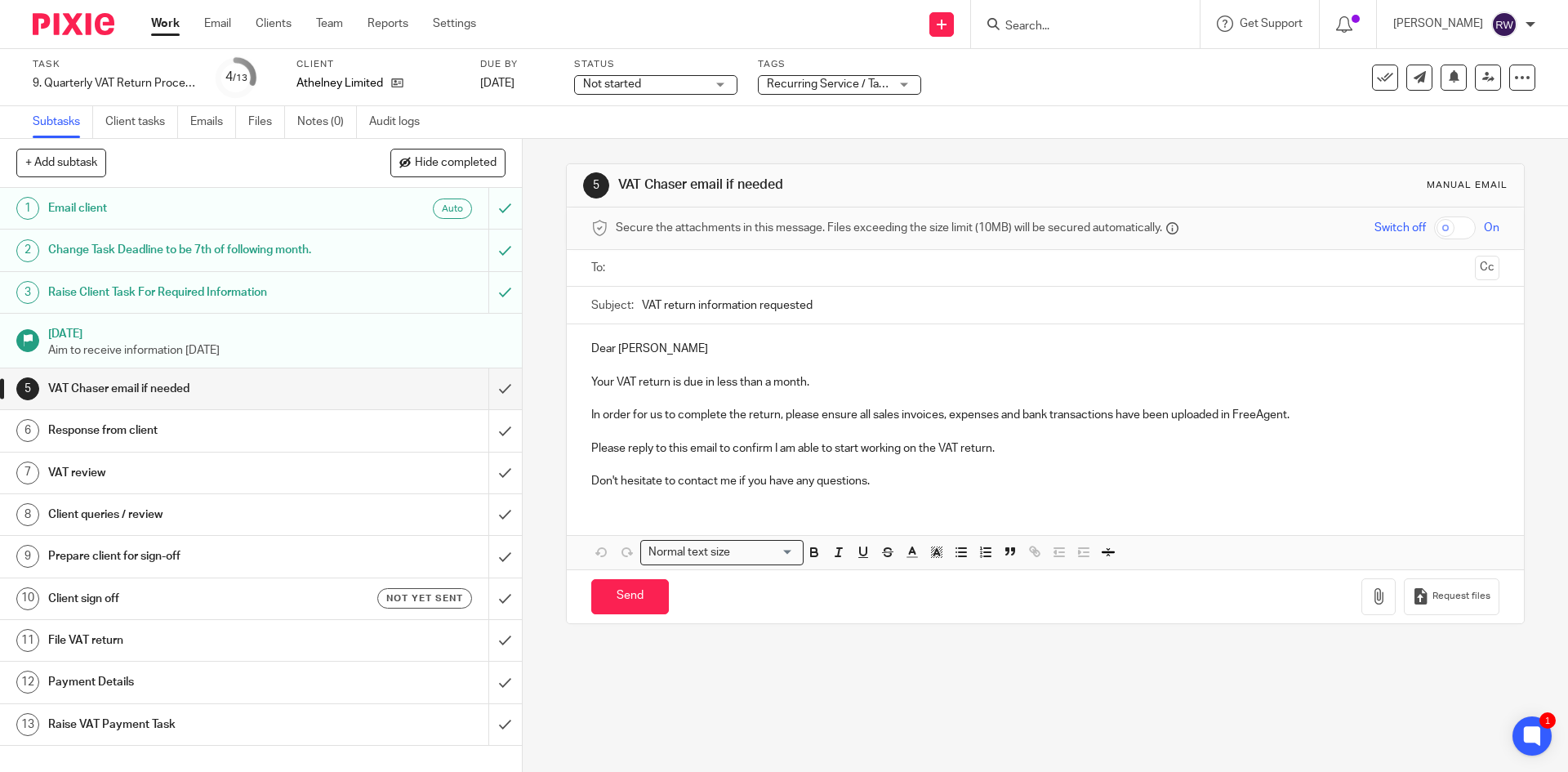
click at [1073, 18] on form at bounding box center [1091, 23] width 174 height 20
click at [1073, 20] on input "Search" at bounding box center [1077, 26] width 147 height 15
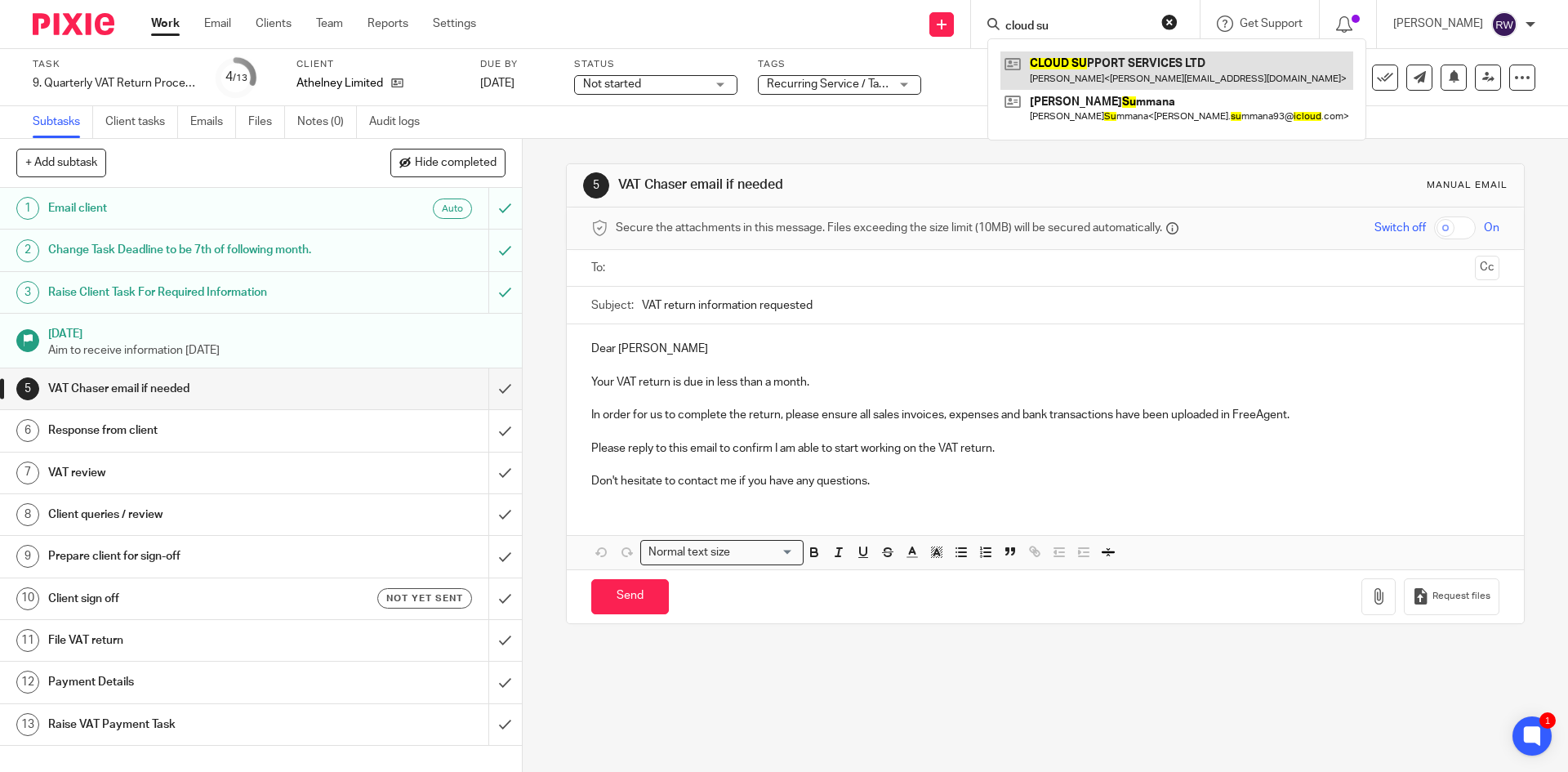
type input "cloud su"
click at [1179, 72] on link at bounding box center [1177, 70] width 353 height 37
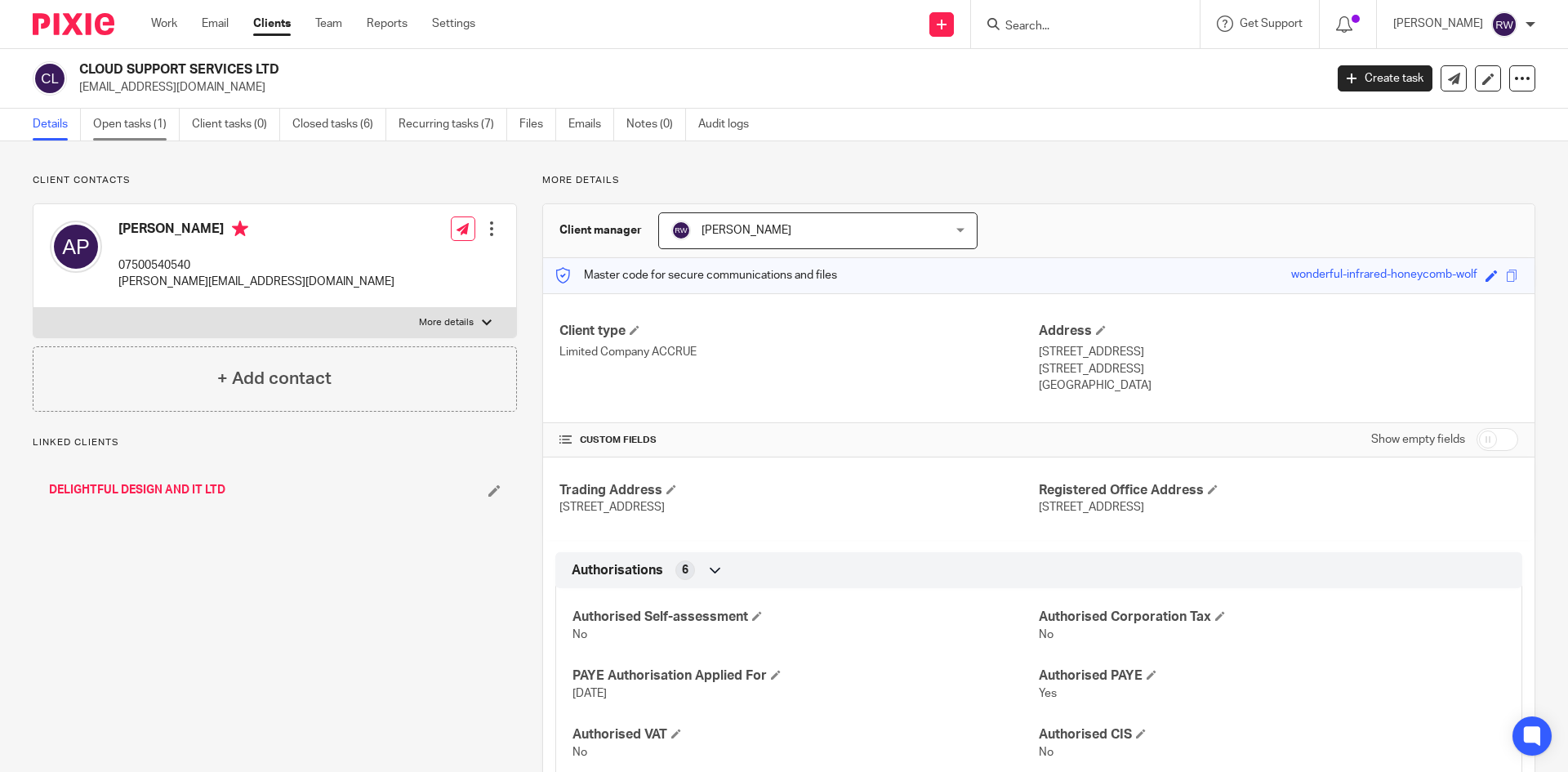
click at [138, 138] on link "Open tasks (1)" at bounding box center [136, 124] width 87 height 32
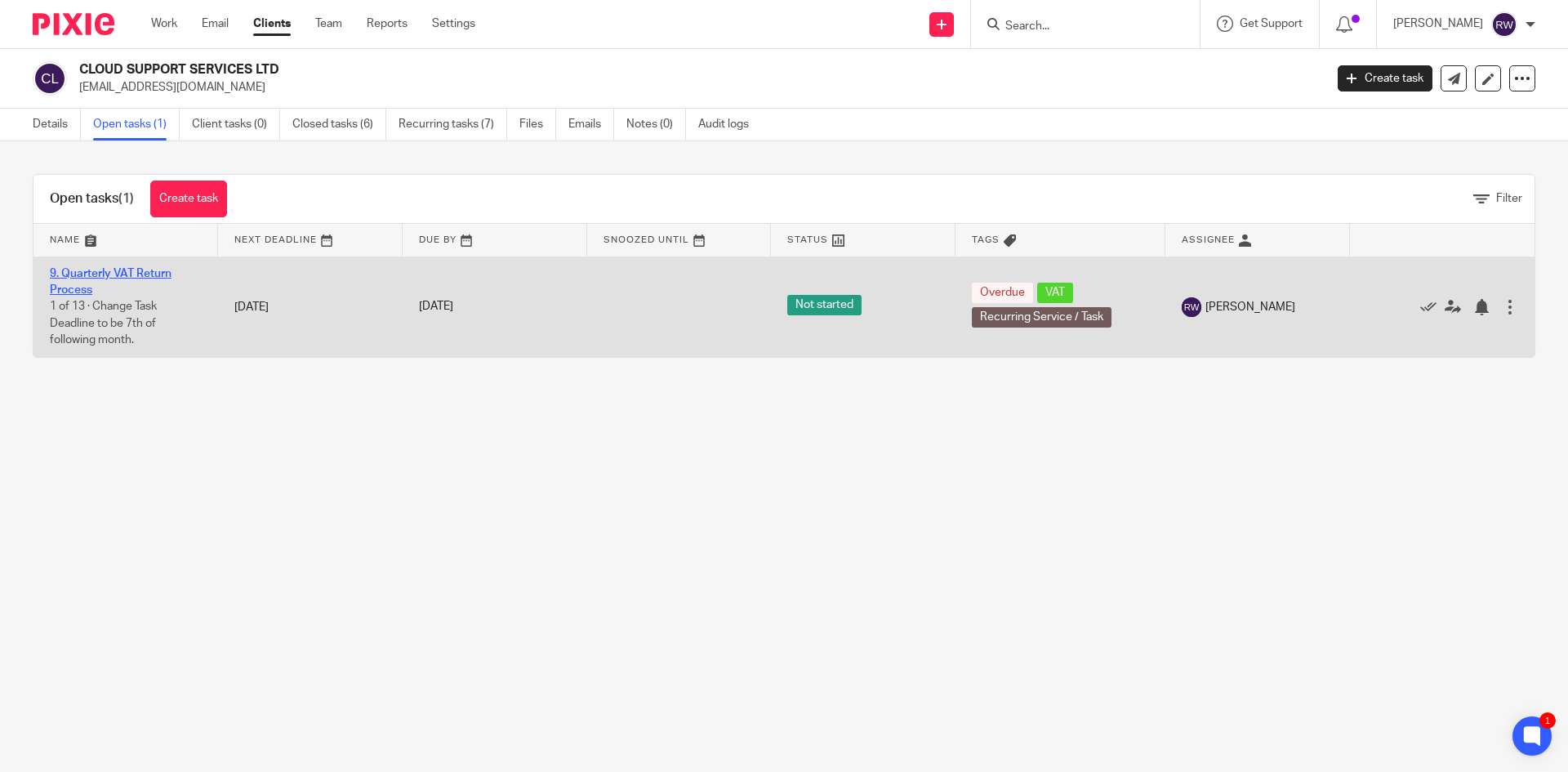
click at [144, 276] on link "9. Quarterly VAT Return Process" at bounding box center [110, 281] width 122 height 27
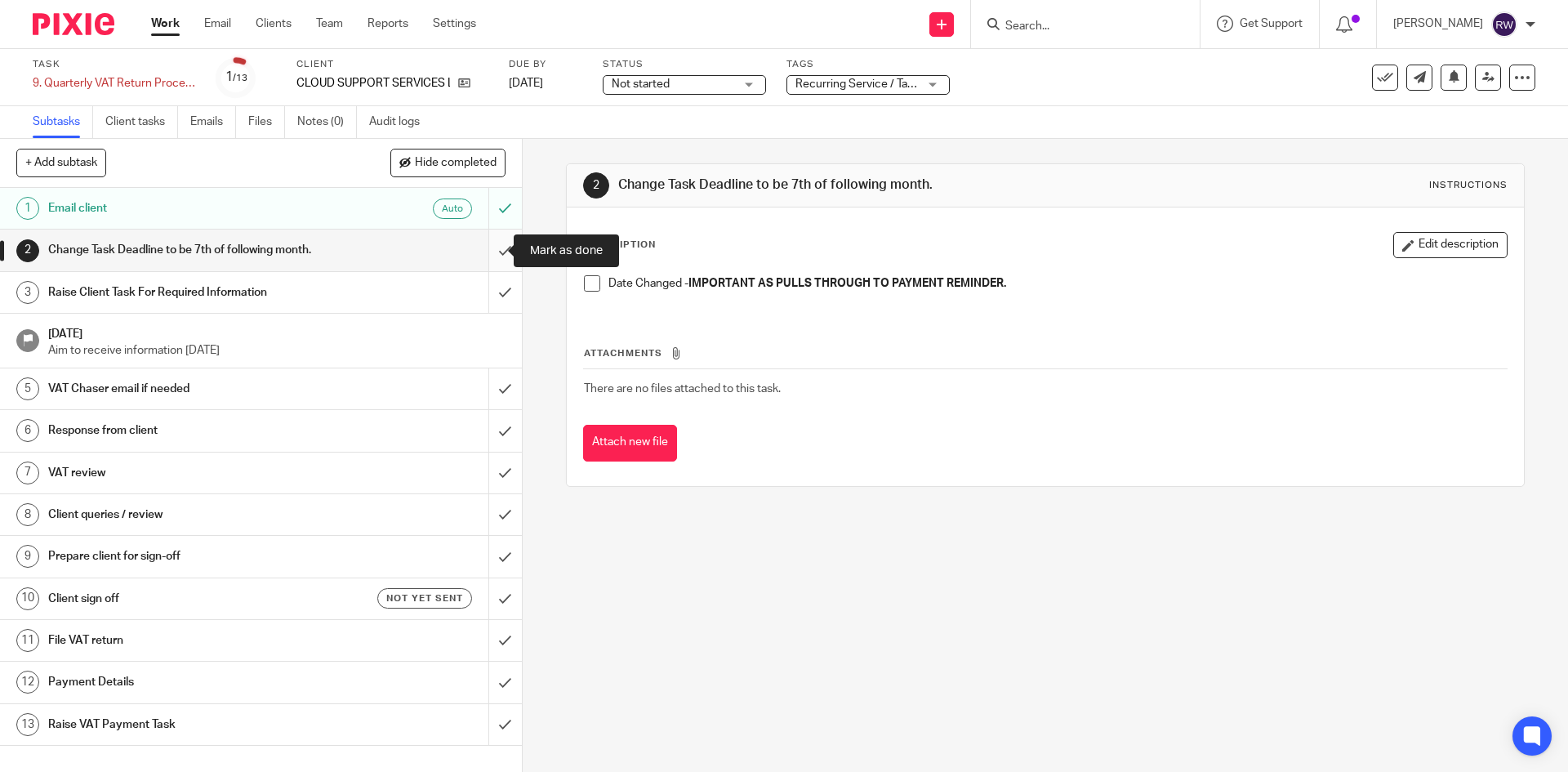
click at [490, 257] on input "submit" at bounding box center [261, 250] width 522 height 41
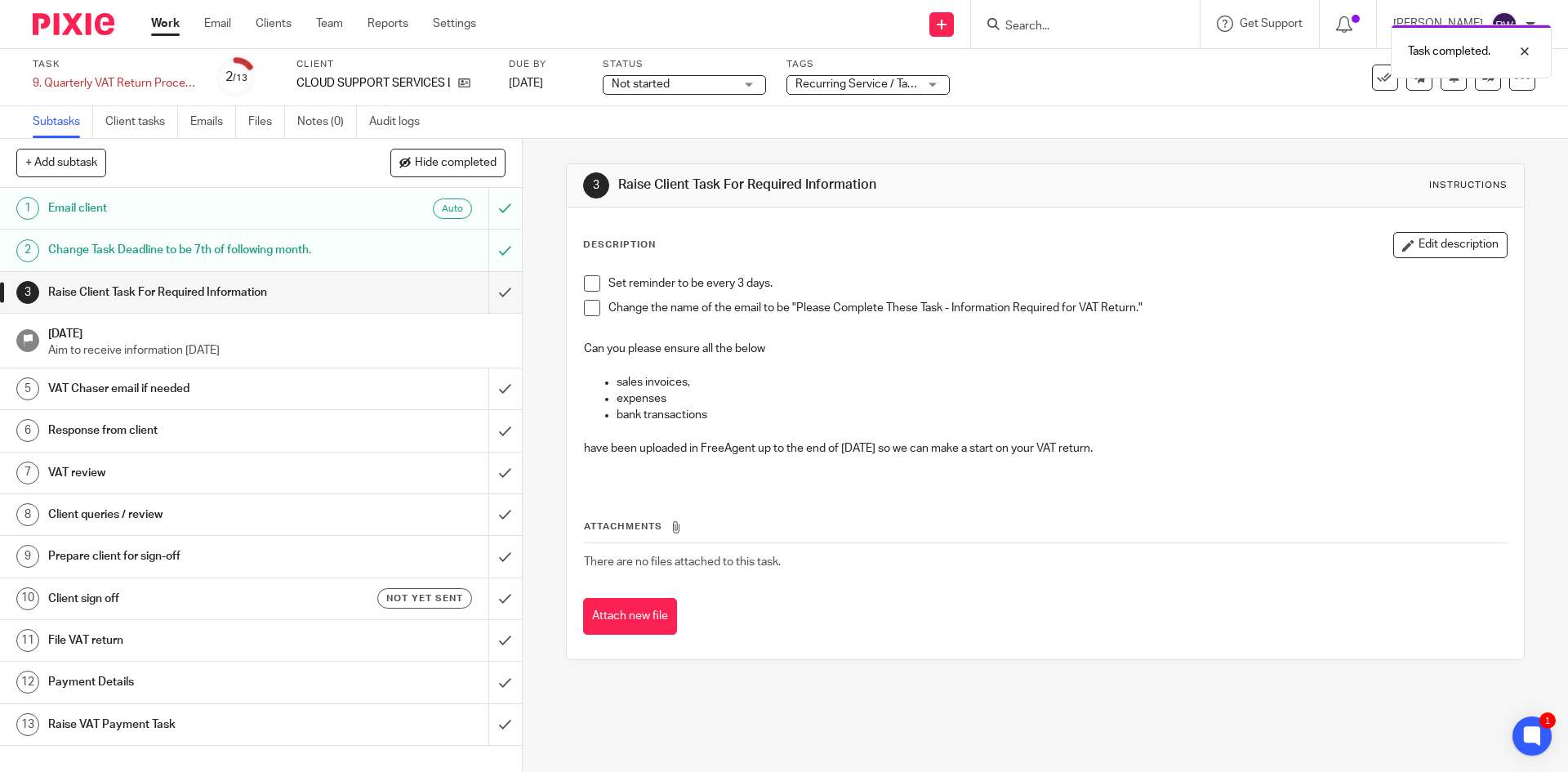
drag, startPoint x: 1174, startPoint y: 443, endPoint x: 536, endPoint y: 376, distance: 641.5
click at [536, 376] on div "3 Raise Client Task For Required Information Instructions Description Edit desc…" at bounding box center [1045, 455] width 1045 height 633
click at [1068, 431] on p at bounding box center [1044, 431] width 922 height 17
drag, startPoint x: 1196, startPoint y: 452, endPoint x: 544, endPoint y: 348, distance: 660.2
click at [544, 348] on div "3 Raise Client Task For Required Information Instructions Description Edit desc…" at bounding box center [1045, 455] width 1045 height 633
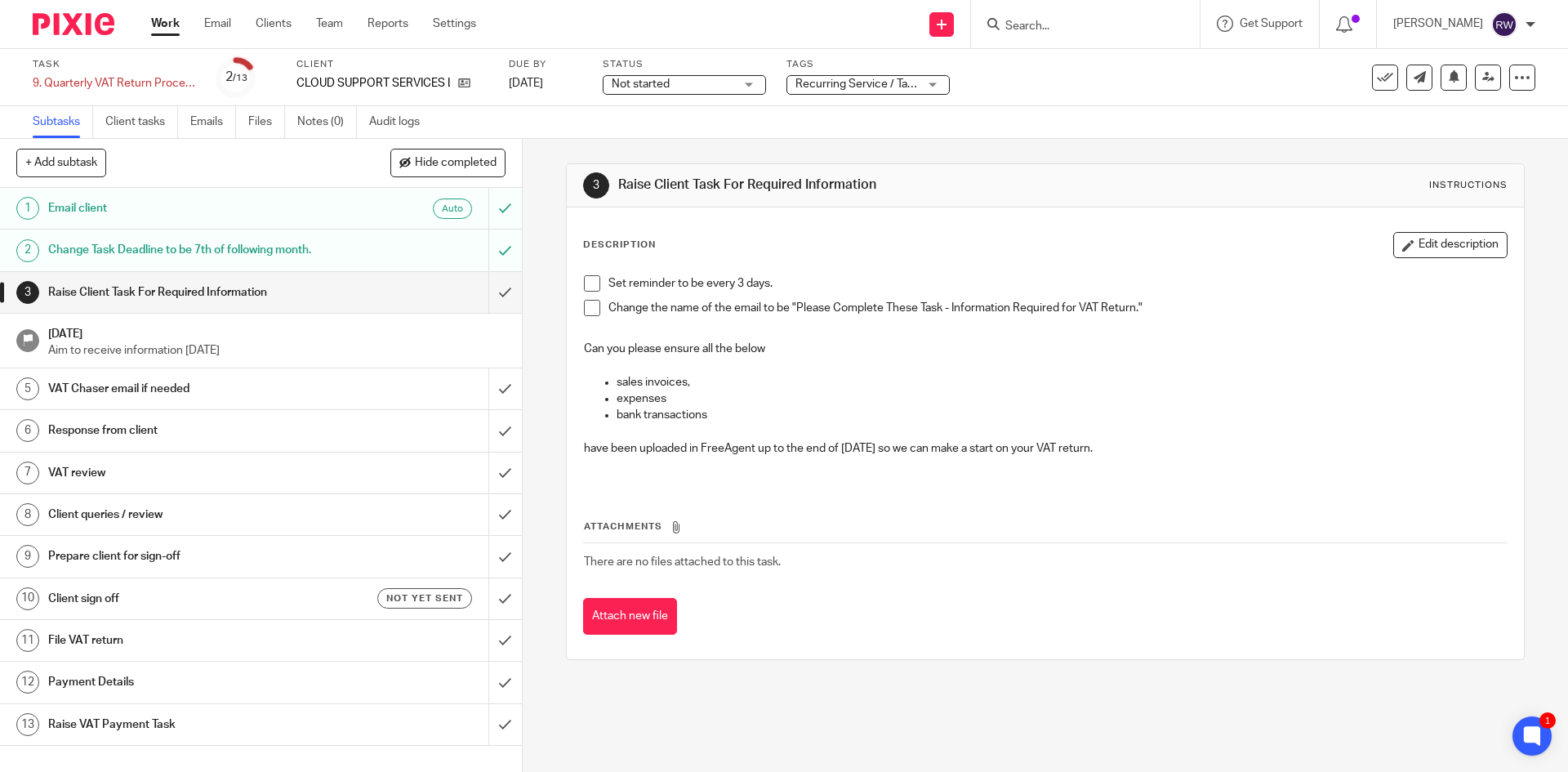
copy div "Can you please ensure all the below sales invoices, expenses bank transactions …"
click at [1100, 299] on div "Set reminder to be every 3 days." at bounding box center [1057, 287] width 898 height 24
drag, startPoint x: 1131, startPoint y: 308, endPoint x: 793, endPoint y: 307, distance: 338.0
click at [793, 307] on p "Change the name of the email to be "Please Complete These Task - Information Re…" at bounding box center [1057, 307] width 898 height 17
copy p "Please Complete These Task - Information Required for VAT Return"
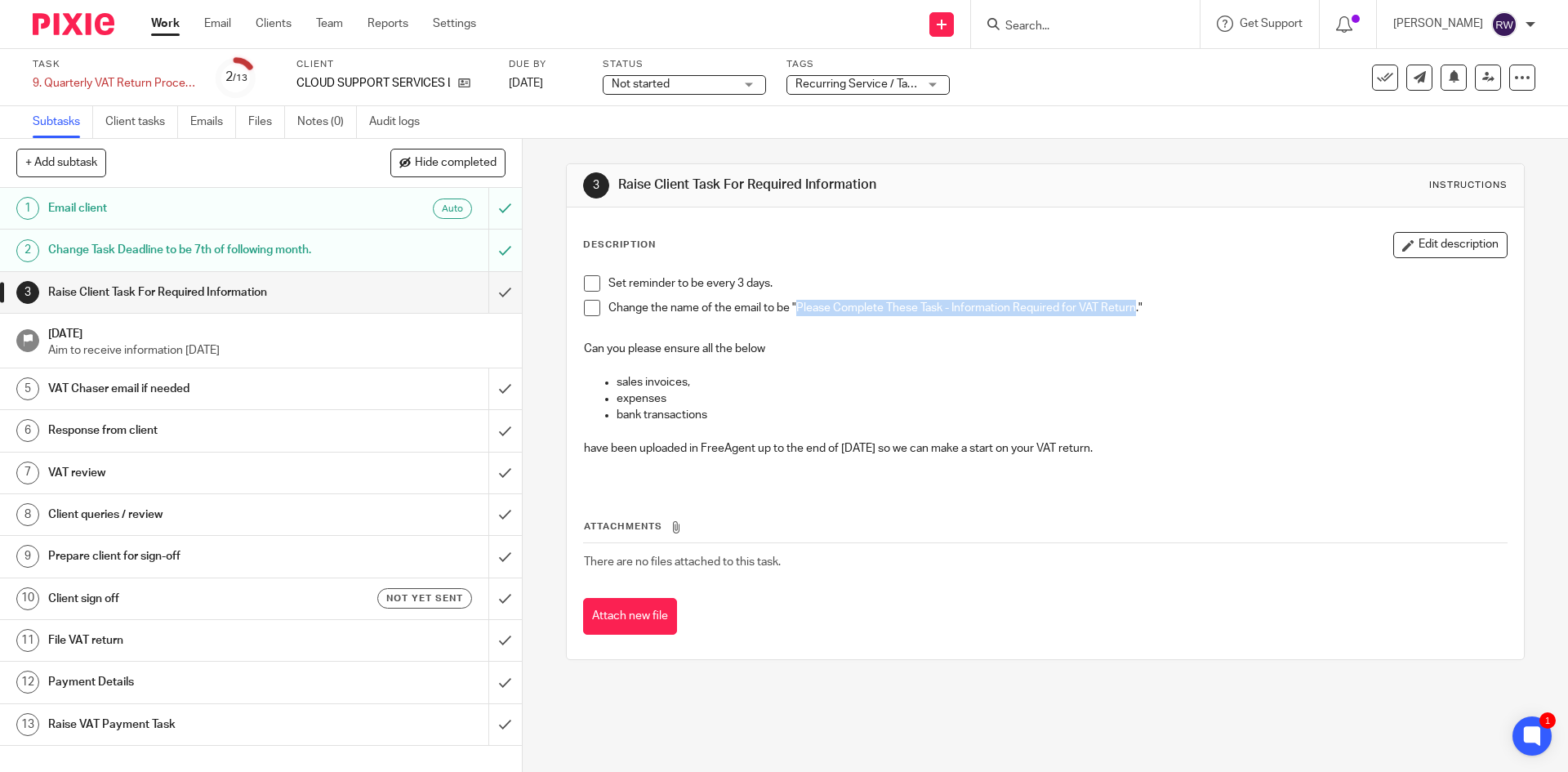
drag, startPoint x: 1152, startPoint y: 440, endPoint x: 790, endPoint y: 305, distance: 386.4
click at [790, 305] on div "Set reminder to be every 3 days. Change the name of the email to be "Please Com…" at bounding box center [1045, 376] width 939 height 218
copy div "Please Complete These Task - Information Required for VAT Return." Can you plea…"
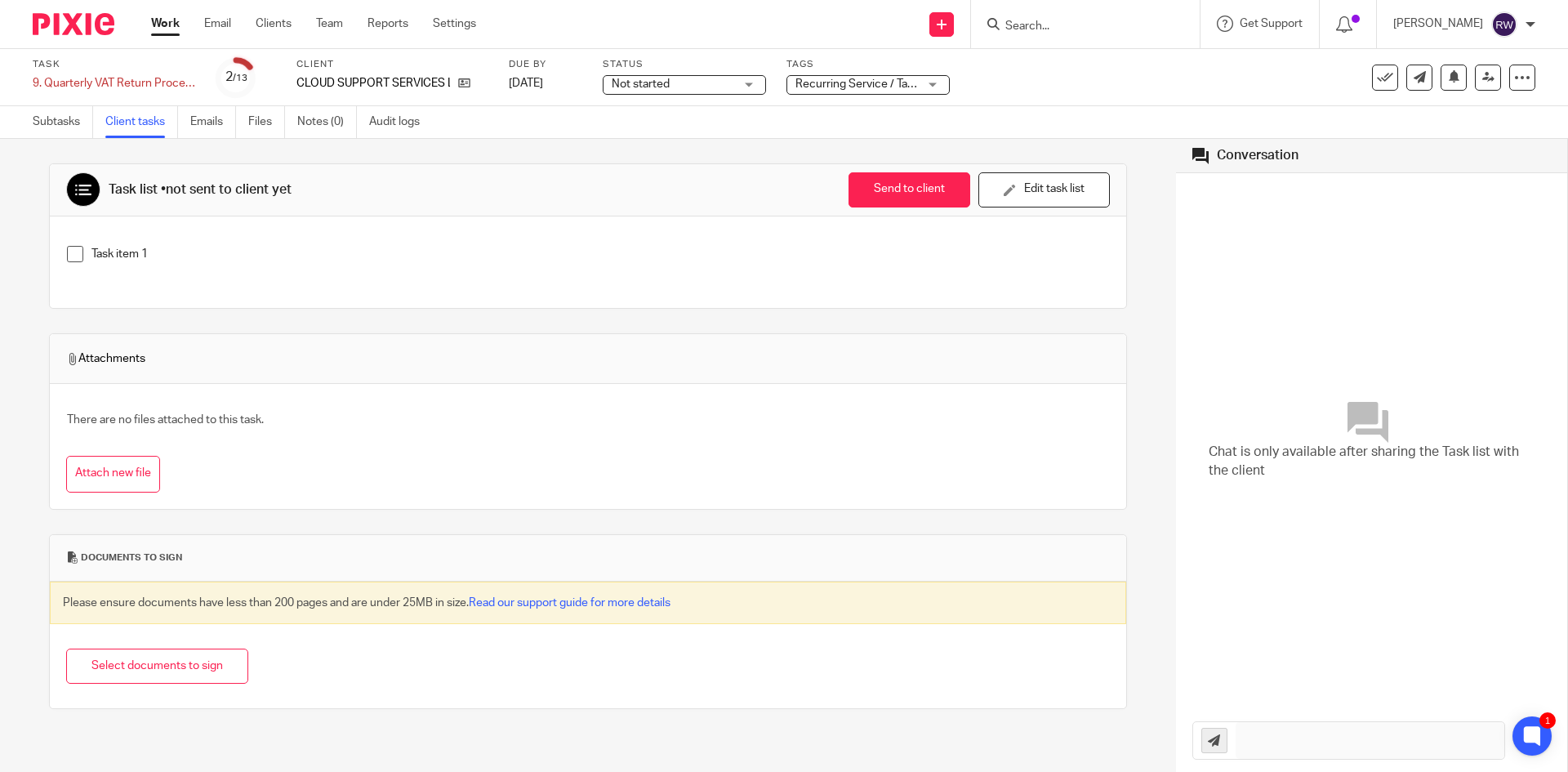
click at [681, 251] on p "Task item 1" at bounding box center [600, 254] width 1018 height 17
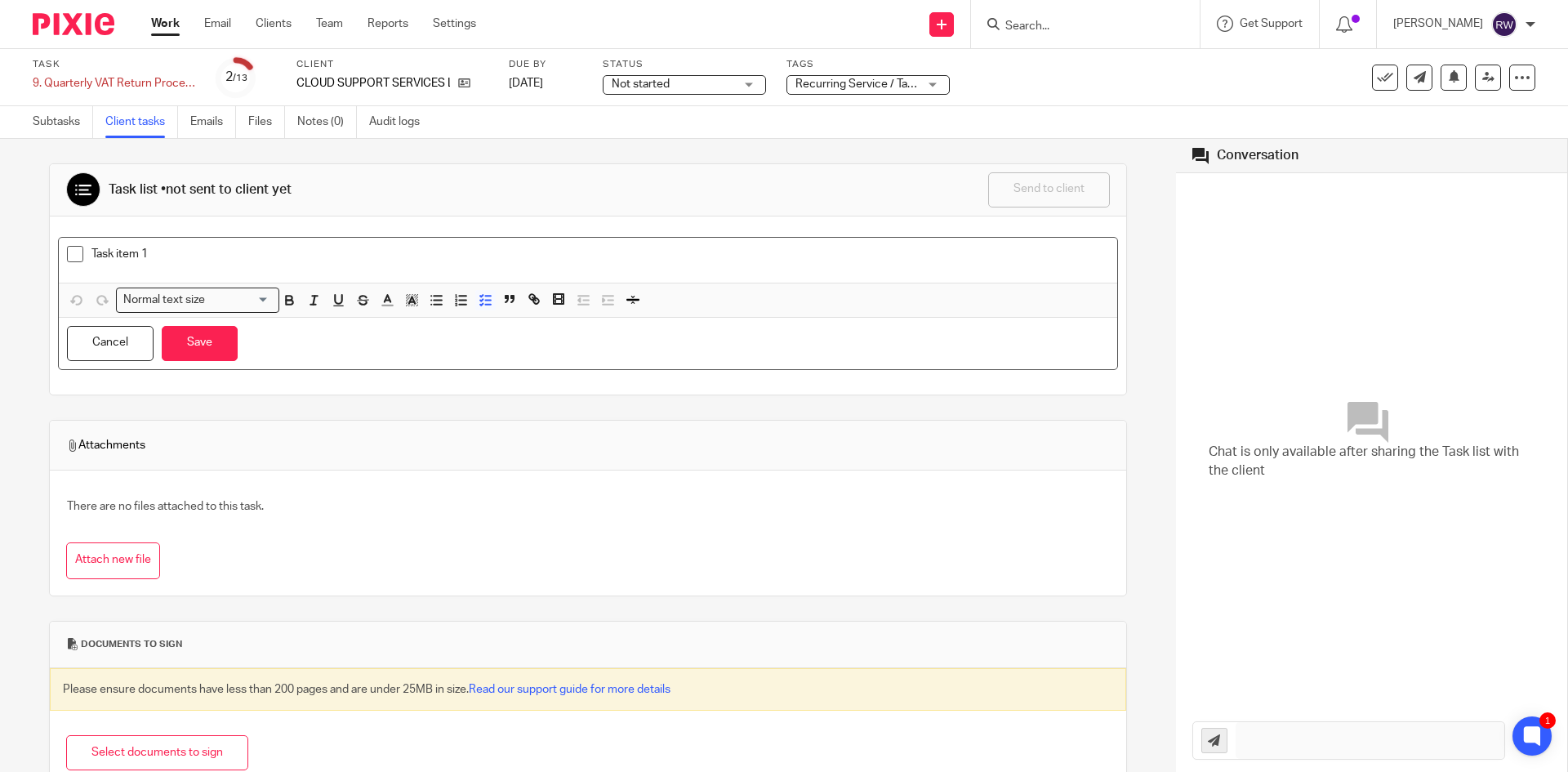
click at [147, 246] on p "Task item 1" at bounding box center [600, 254] width 1018 height 17
drag, startPoint x: 156, startPoint y: 248, endPoint x: 0, endPoint y: 252, distance: 156.1
click at [0, 252] on div "Task list • not sent to client yet Send to client Send to client Ask client to …" at bounding box center [587, 455] width 1176 height 633
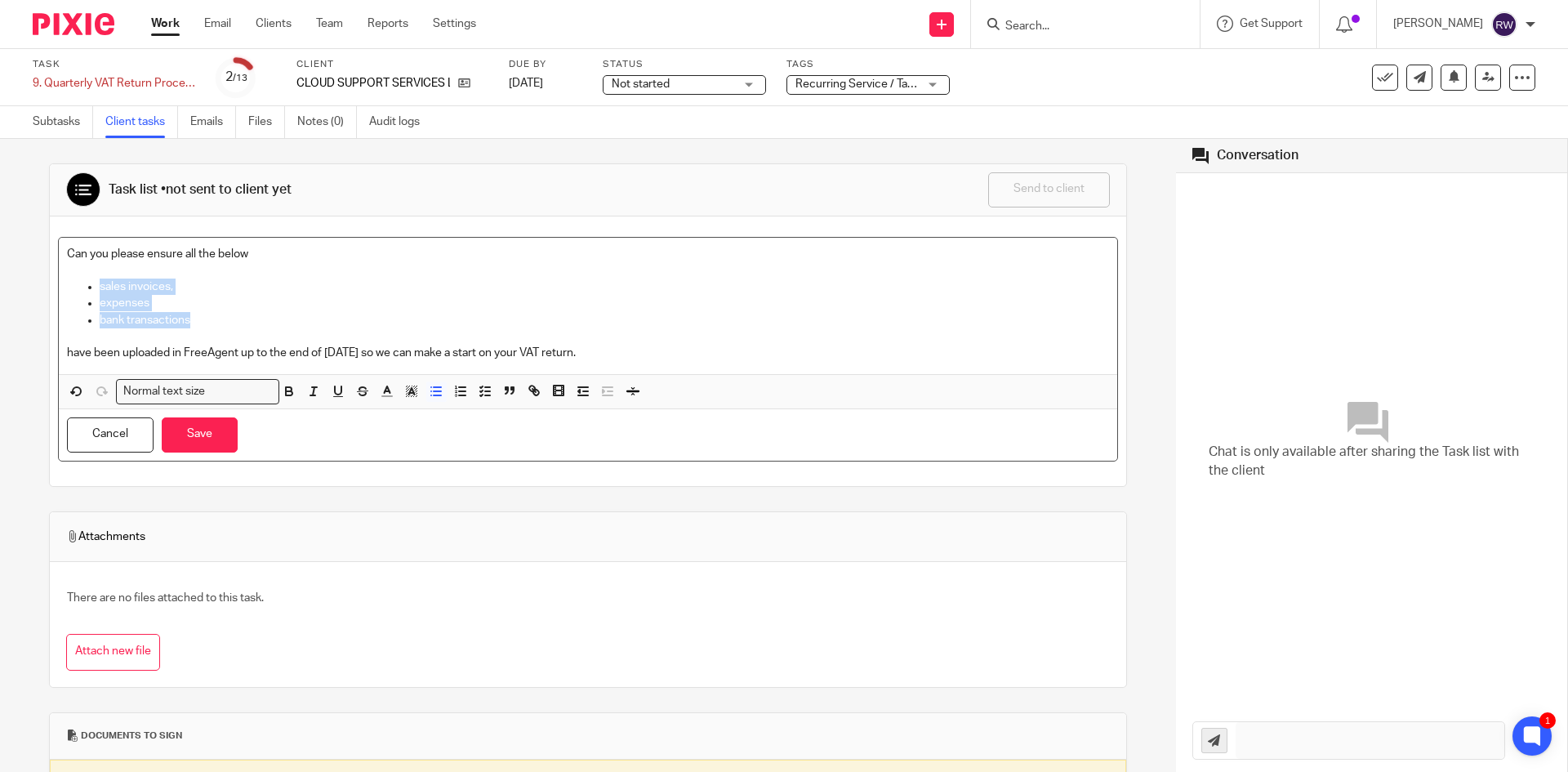
drag, startPoint x: 260, startPoint y: 312, endPoint x: 52, endPoint y: 289, distance: 209.3
click at [52, 289] on div "Can you please ensure all the below sales invoices, expenses bank transactions …" at bounding box center [587, 351] width 1076 height 269
click at [434, 397] on icon "button" at bounding box center [435, 390] width 15 height 15
click at [488, 395] on line "button" at bounding box center [488, 395] width 5 height 0
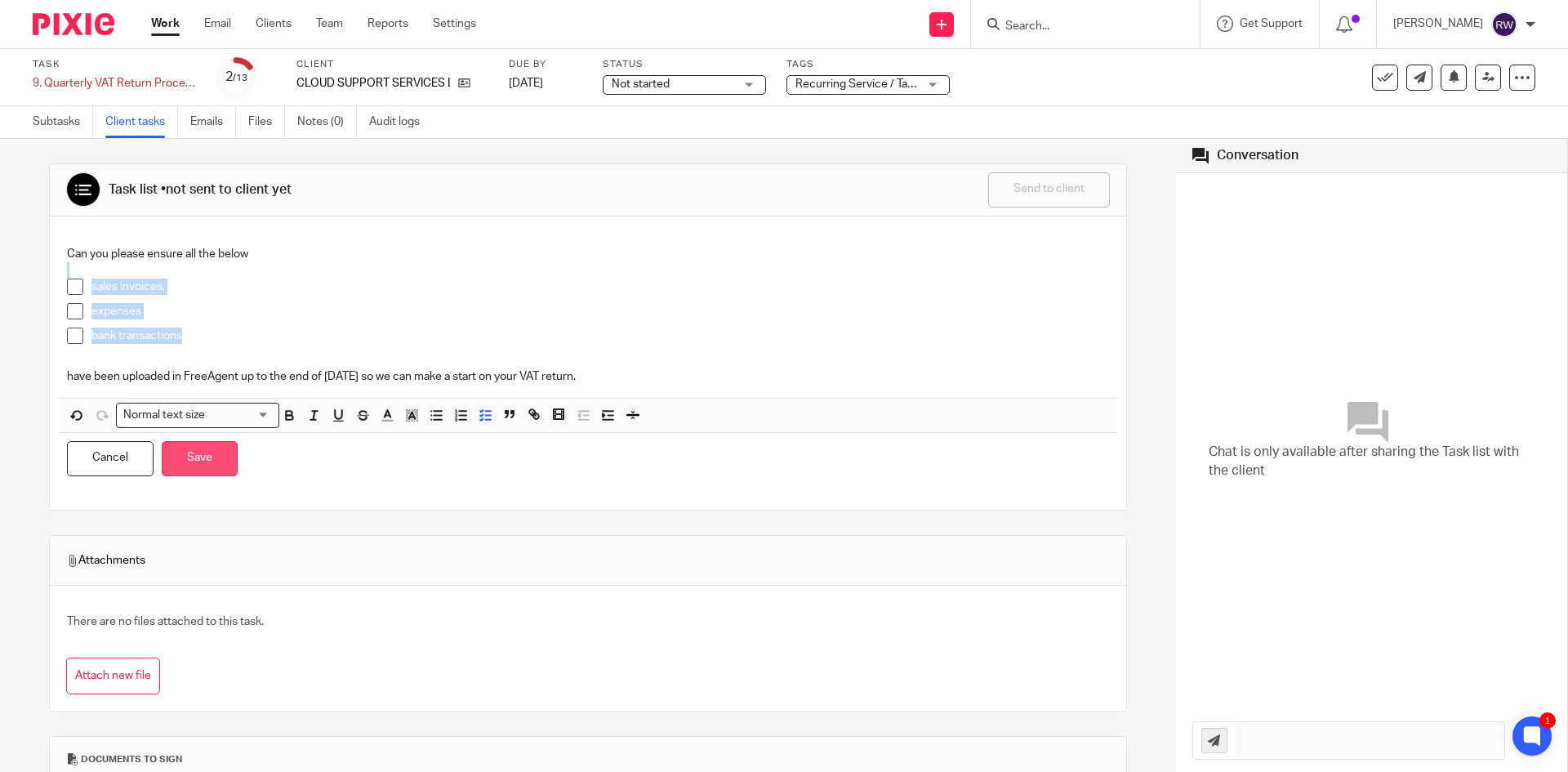
click at [223, 463] on button "Save" at bounding box center [200, 459] width 76 height 35
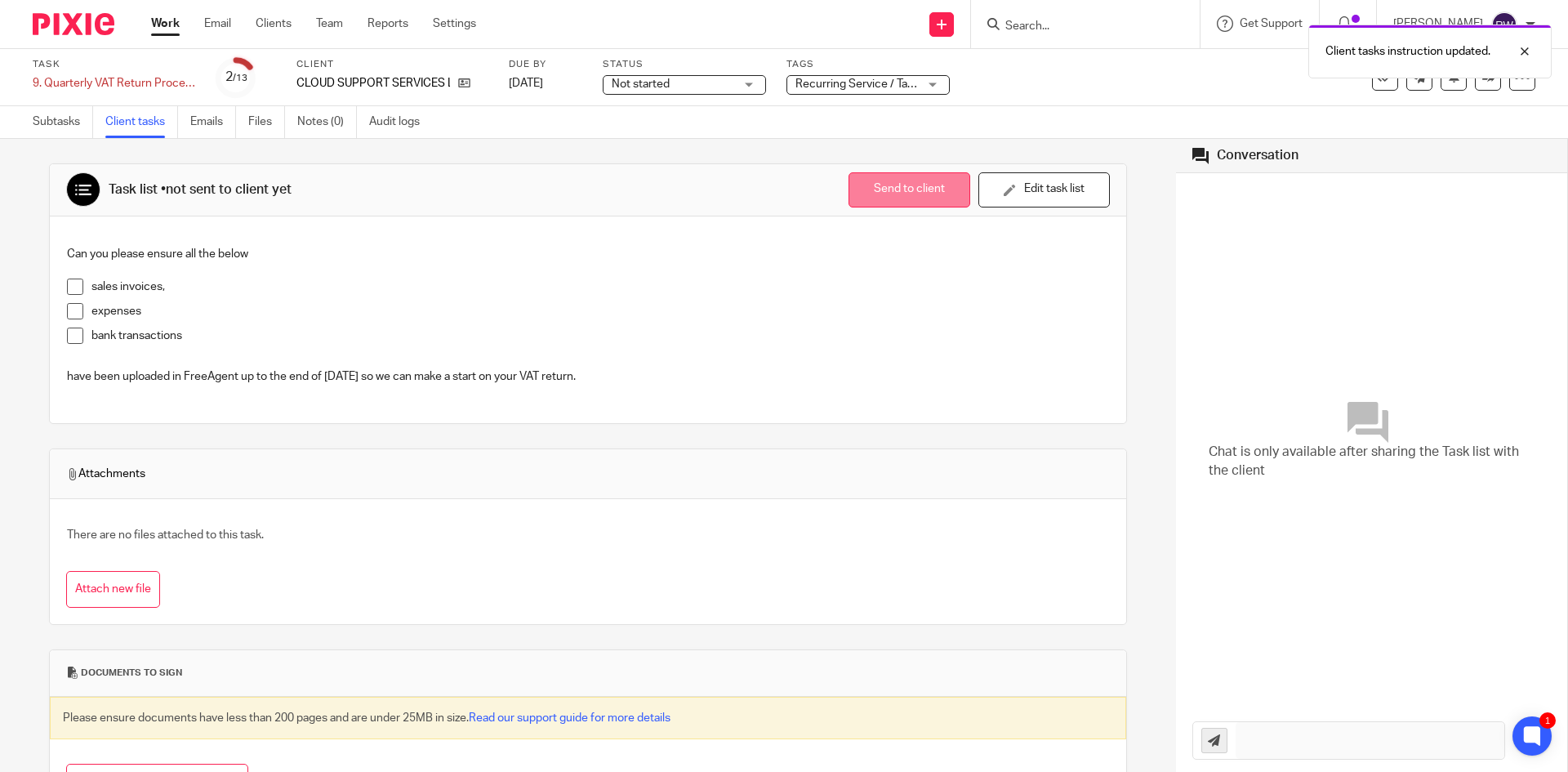
click at [854, 195] on button "Send to client" at bounding box center [909, 190] width 122 height 35
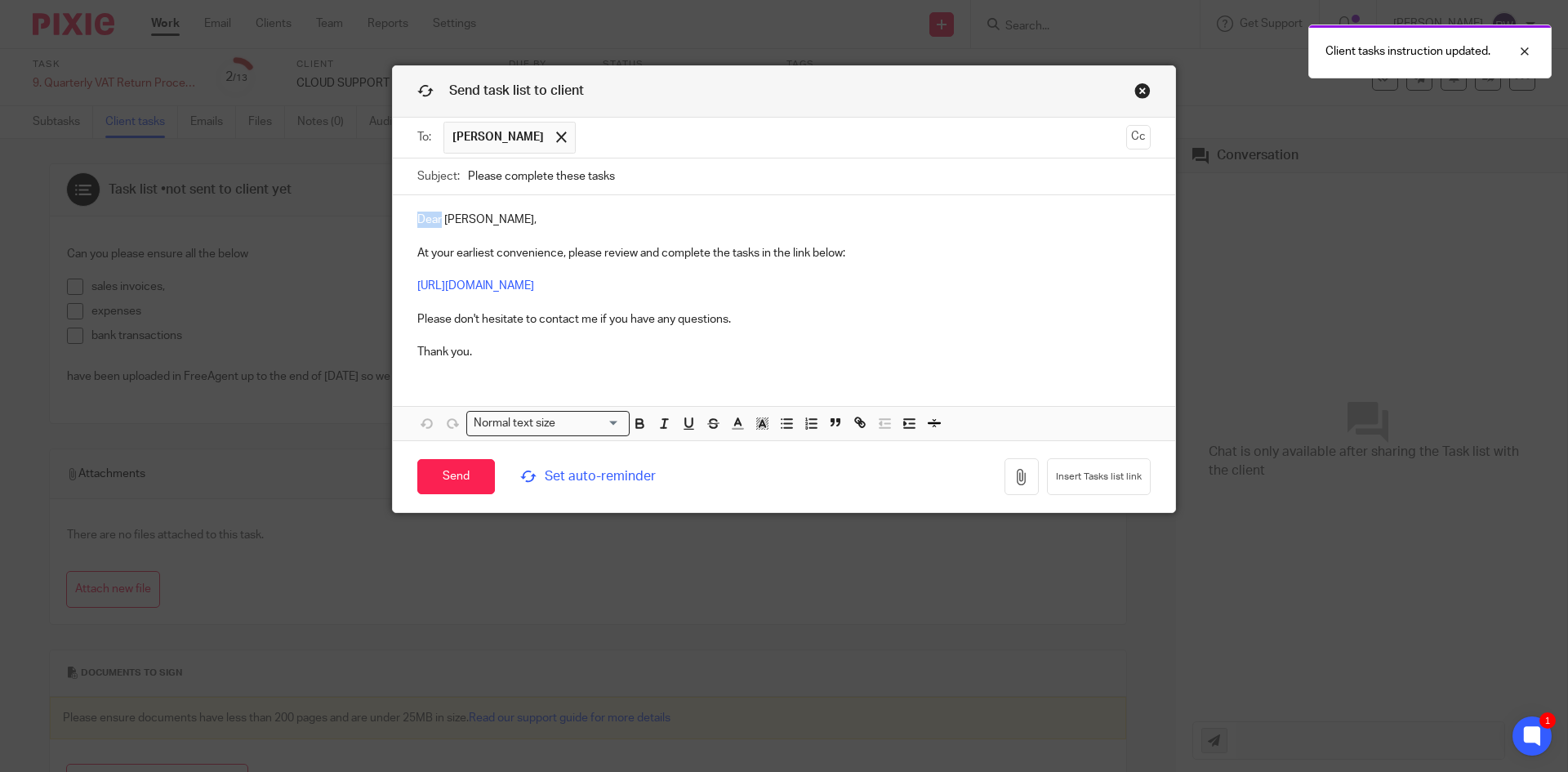
drag, startPoint x: 436, startPoint y: 218, endPoint x: 367, endPoint y: 220, distance: 69.0
click at [367, 220] on div "Send task list to client To: Andrew Parker Andrew Parker Cc Subject: Please com…" at bounding box center [784, 386] width 1568 height 772
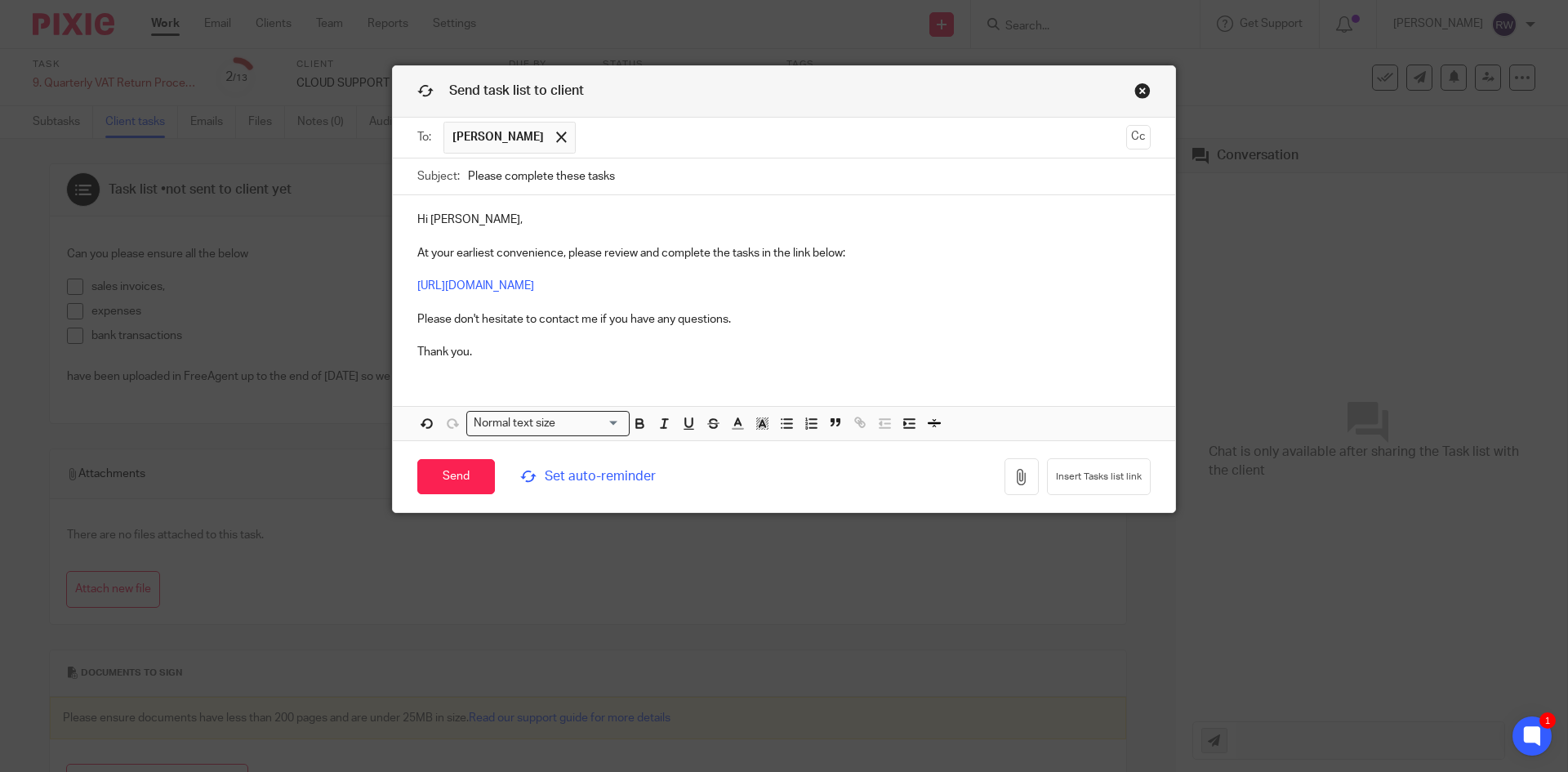
click at [463, 218] on p "Hi Andrew, At your earliest convenience, please review and complete the tasks i…" at bounding box center [784, 286] width 734 height 148
drag, startPoint x: 678, startPoint y: 188, endPoint x: 250, endPoint y: 160, distance: 428.9
click at [250, 160] on div "Send task list to client To: Andrew Parker Andrew Parker Cc Subject: Please com…" at bounding box center [784, 386] width 1568 height 772
paste input "Complete These Task - Information Required for VAT Return"
type input "Please Complete These Task - Information Required for VAT Return"
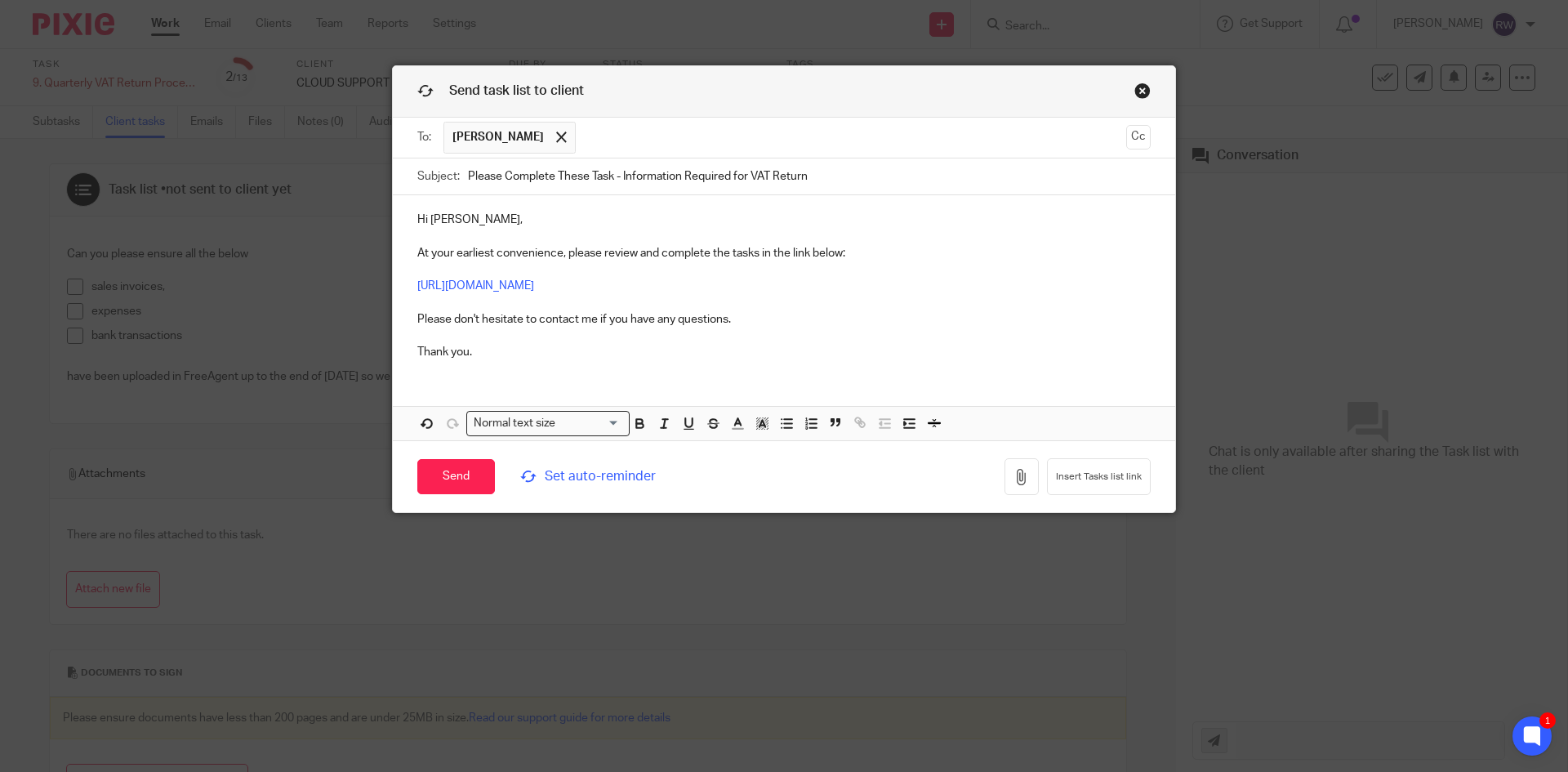
click at [552, 476] on span "Set auto-reminder" at bounding box center [631, 476] width 223 height 19
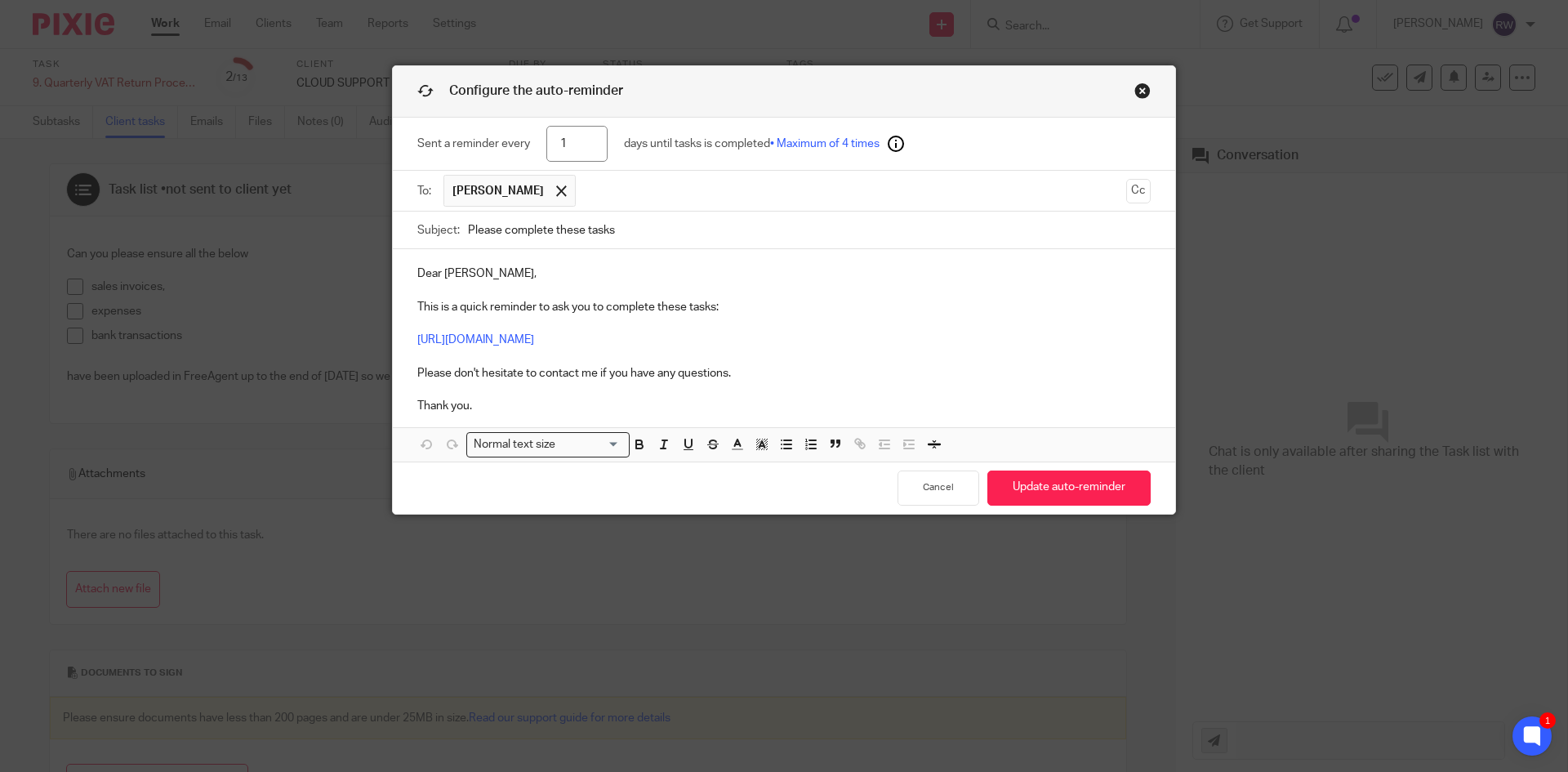
drag, startPoint x: 581, startPoint y: 152, endPoint x: 523, endPoint y: 147, distance: 58.2
click at [523, 147] on div "Sent a reminder every 1 days until tasks is completed • Maximum of 4 times" at bounding box center [784, 144] width 734 height 53
type input "4"
drag, startPoint x: 436, startPoint y: 274, endPoint x: 372, endPoint y: 275, distance: 64.0
click at [372, 275] on div "Configure the auto-reminder Sent a reminder every 4 days until tasks is complet…" at bounding box center [784, 386] width 1568 height 772
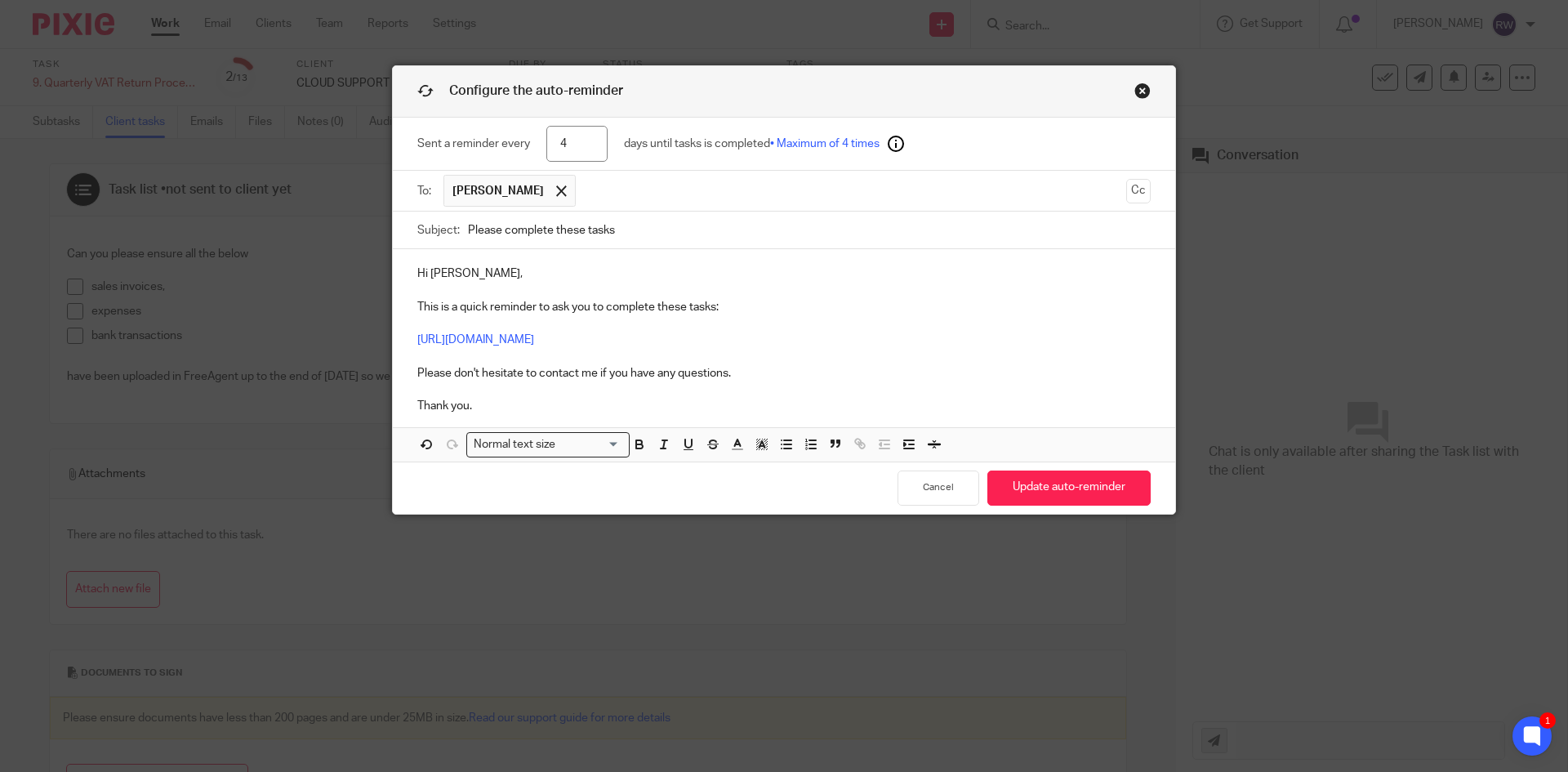
click at [461, 273] on p "Hi Andrew, This is a quick reminder to ask you to complete these tasks: https:/…" at bounding box center [784, 340] width 734 height 148
click at [1070, 492] on button "Update auto-reminder" at bounding box center [1068, 488] width 163 height 35
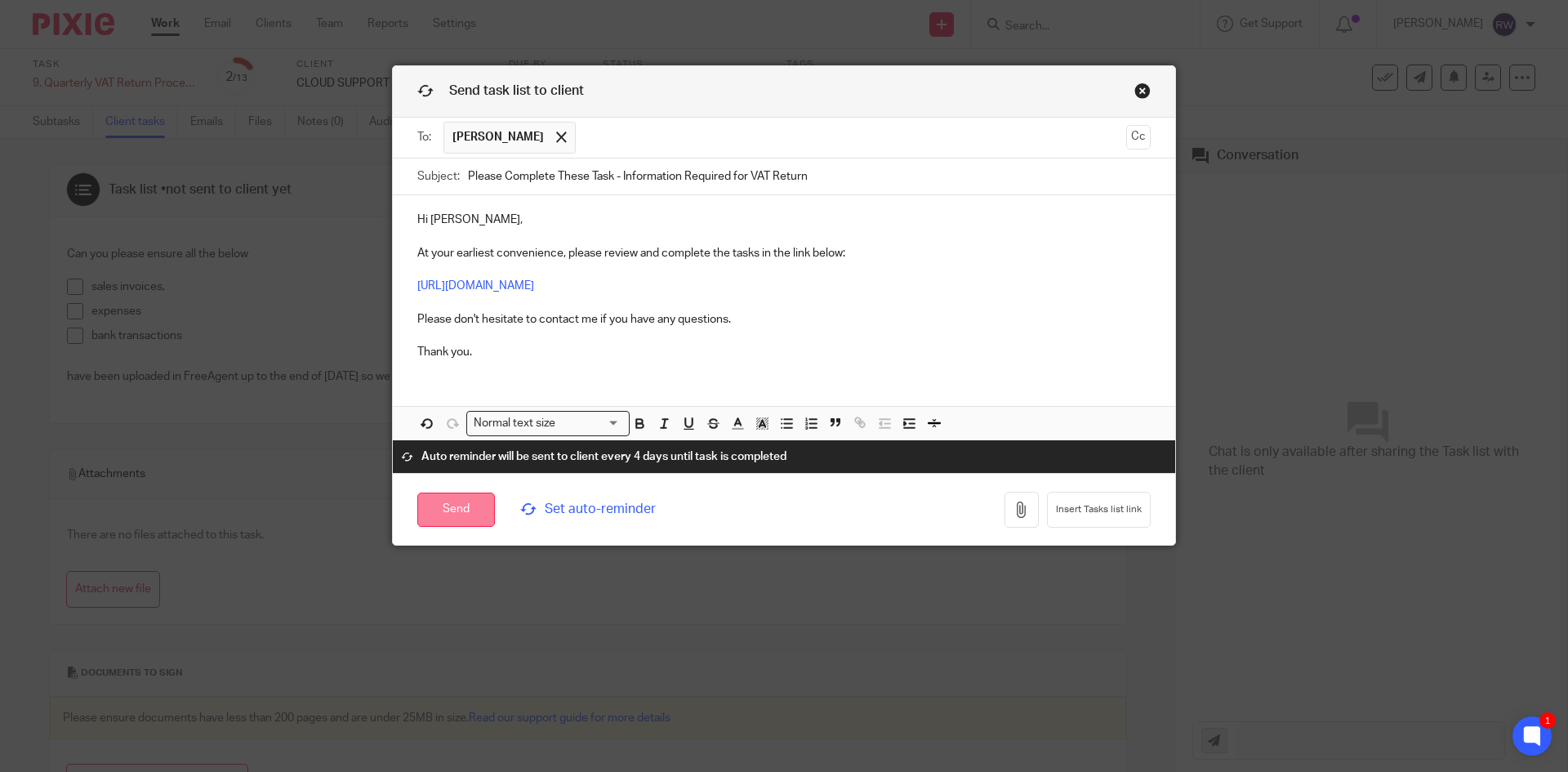
click at [477, 503] on input "Send" at bounding box center [457, 510] width 78 height 35
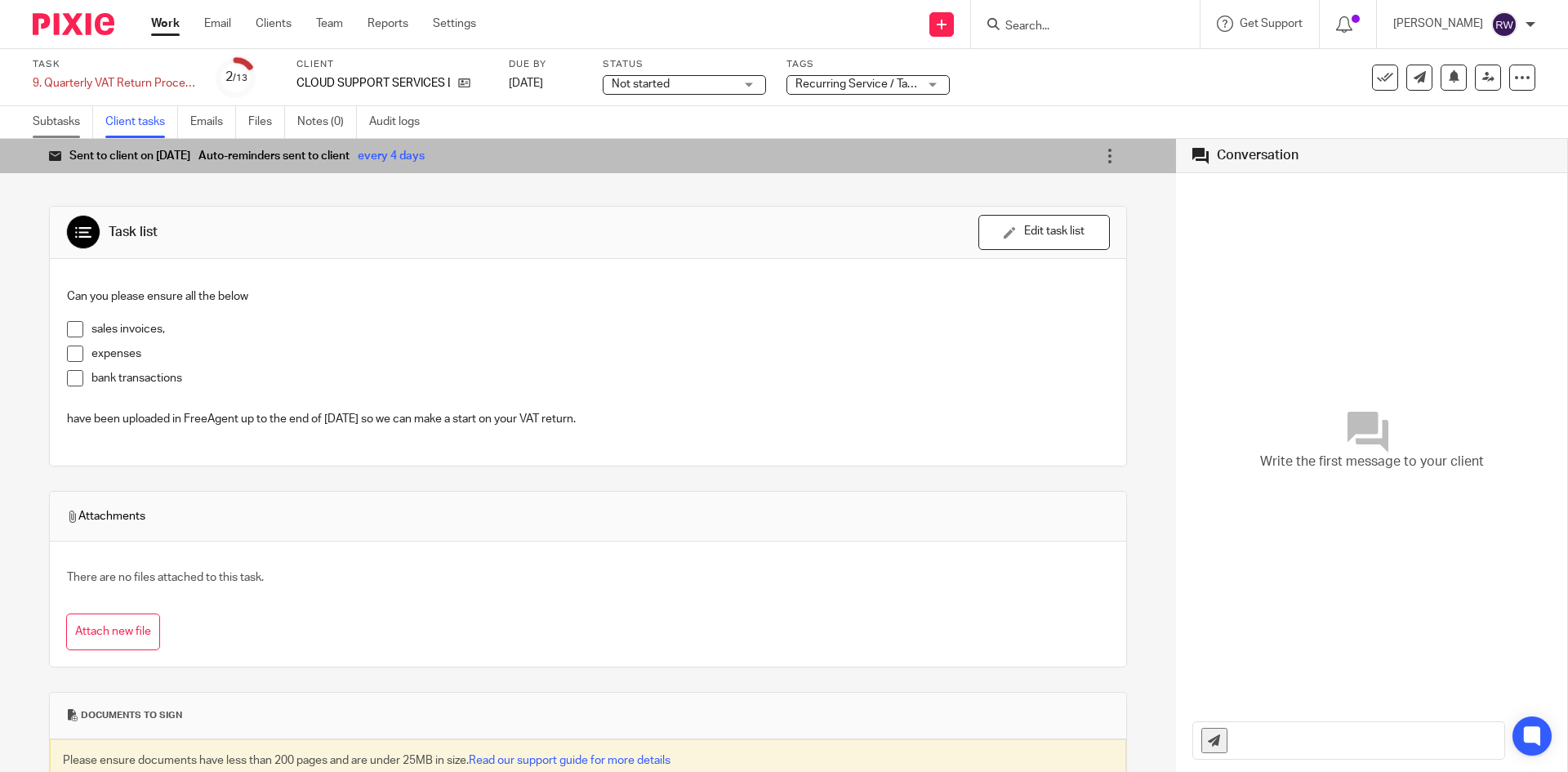
click at [58, 136] on link "Subtasks" at bounding box center [62, 122] width 60 height 32
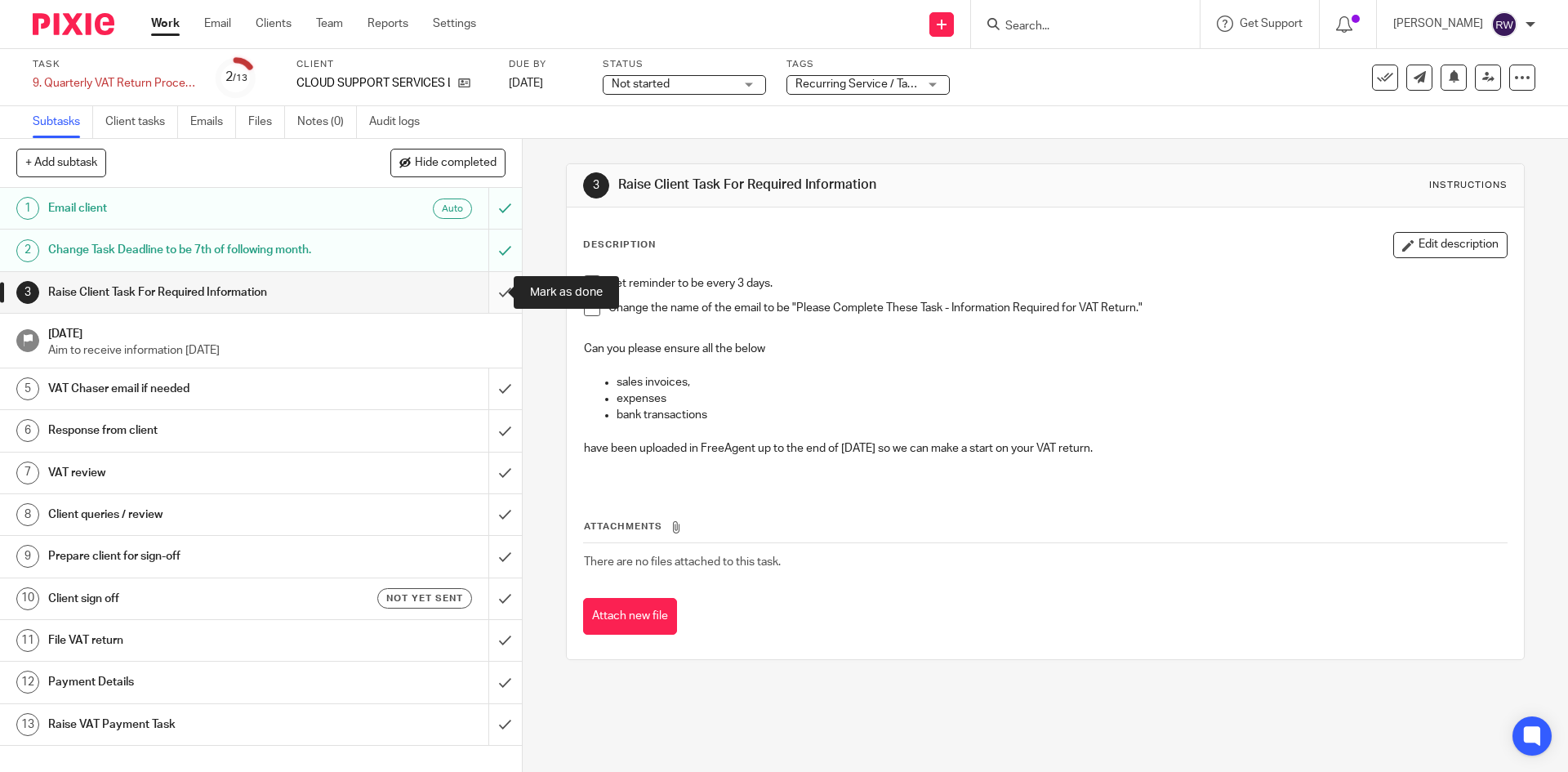
click at [489, 291] on input "submit" at bounding box center [261, 293] width 522 height 41
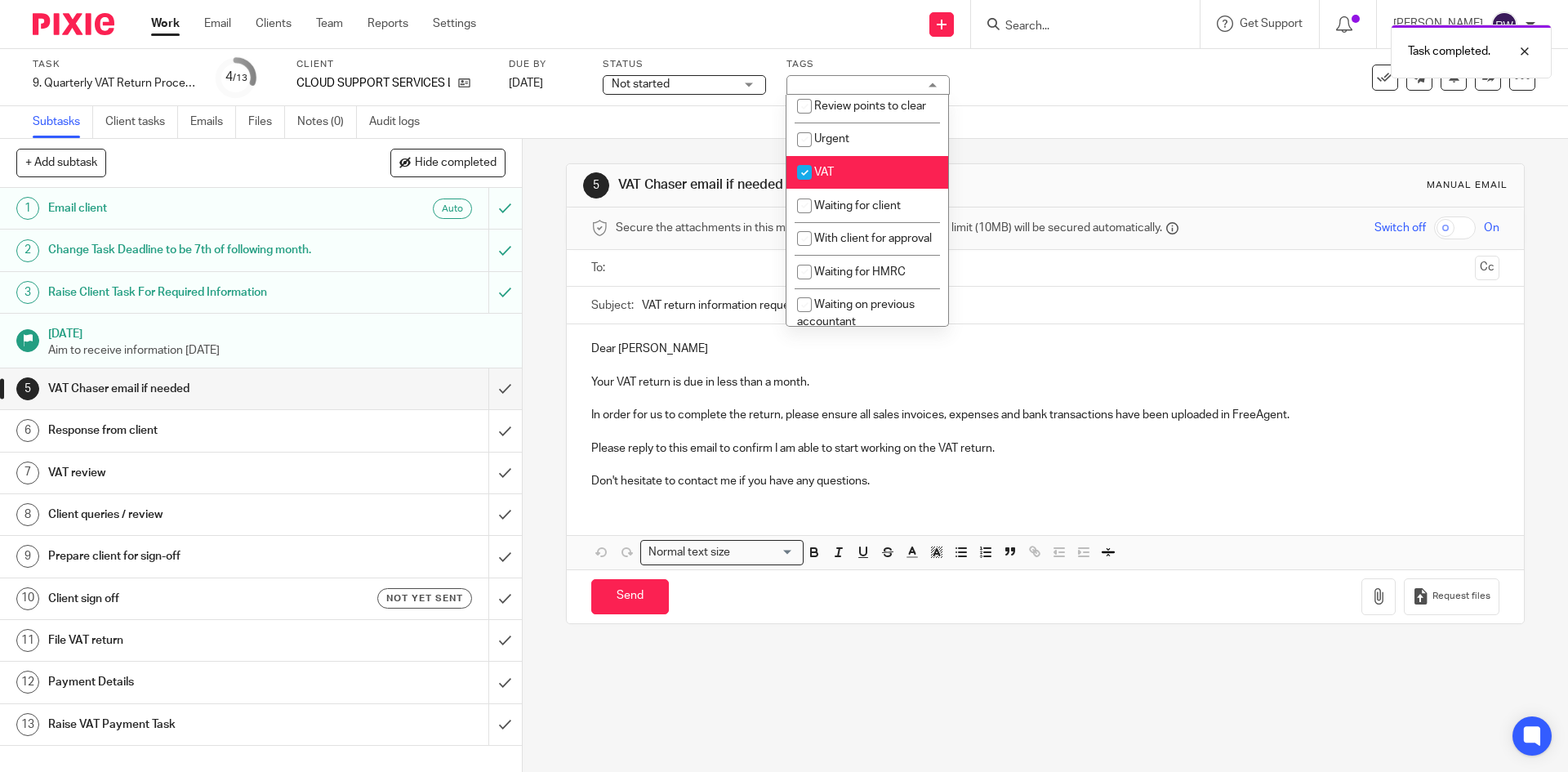
scroll to position [838, 0]
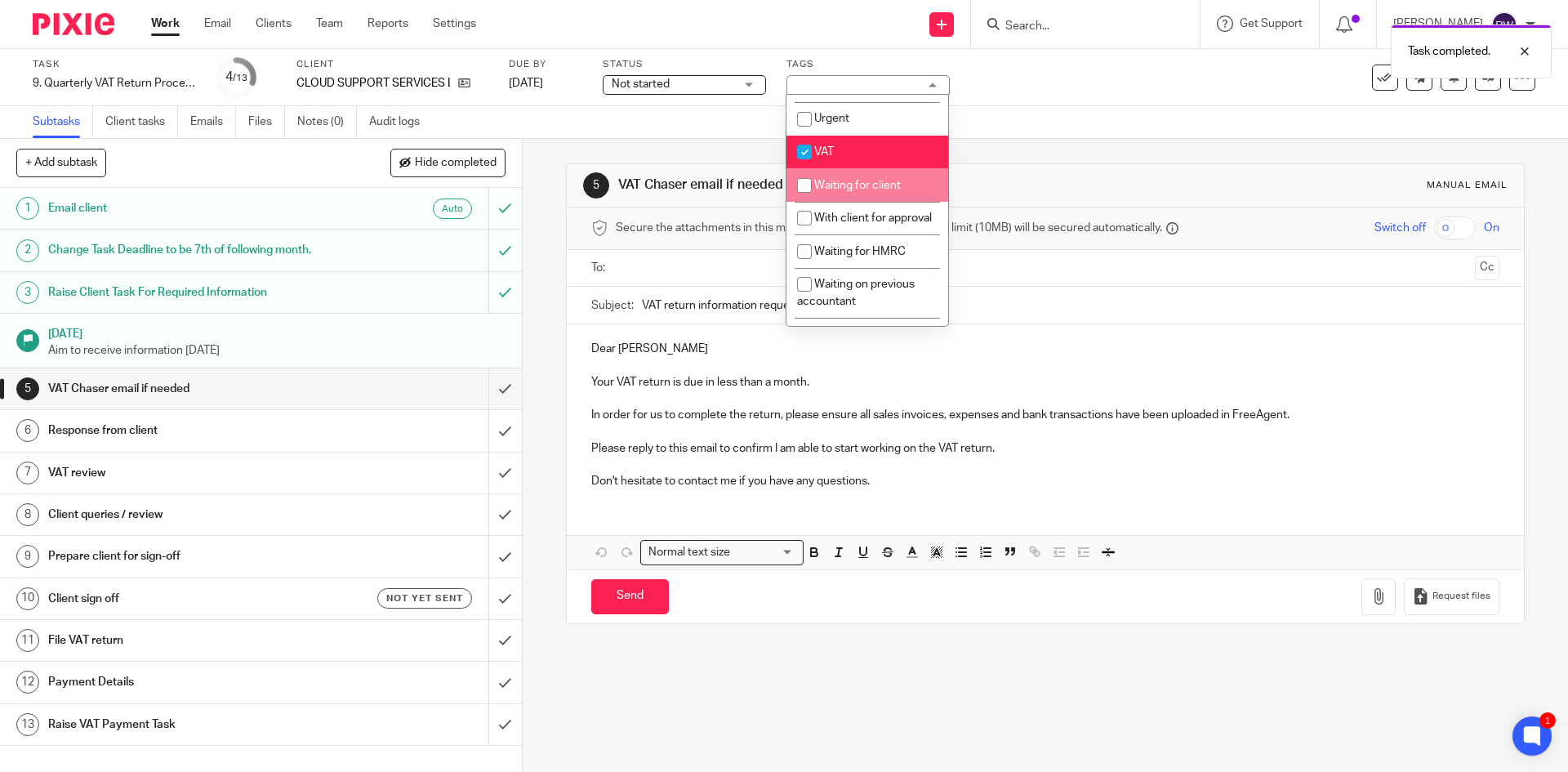
click at [907, 202] on li "Waiting for client" at bounding box center [867, 184] width 162 height 33
checkbox input "true"
click at [1093, 137] on div "Subtasks Client tasks Emails Files Notes (0) Audit logs" at bounding box center [784, 122] width 1568 height 32
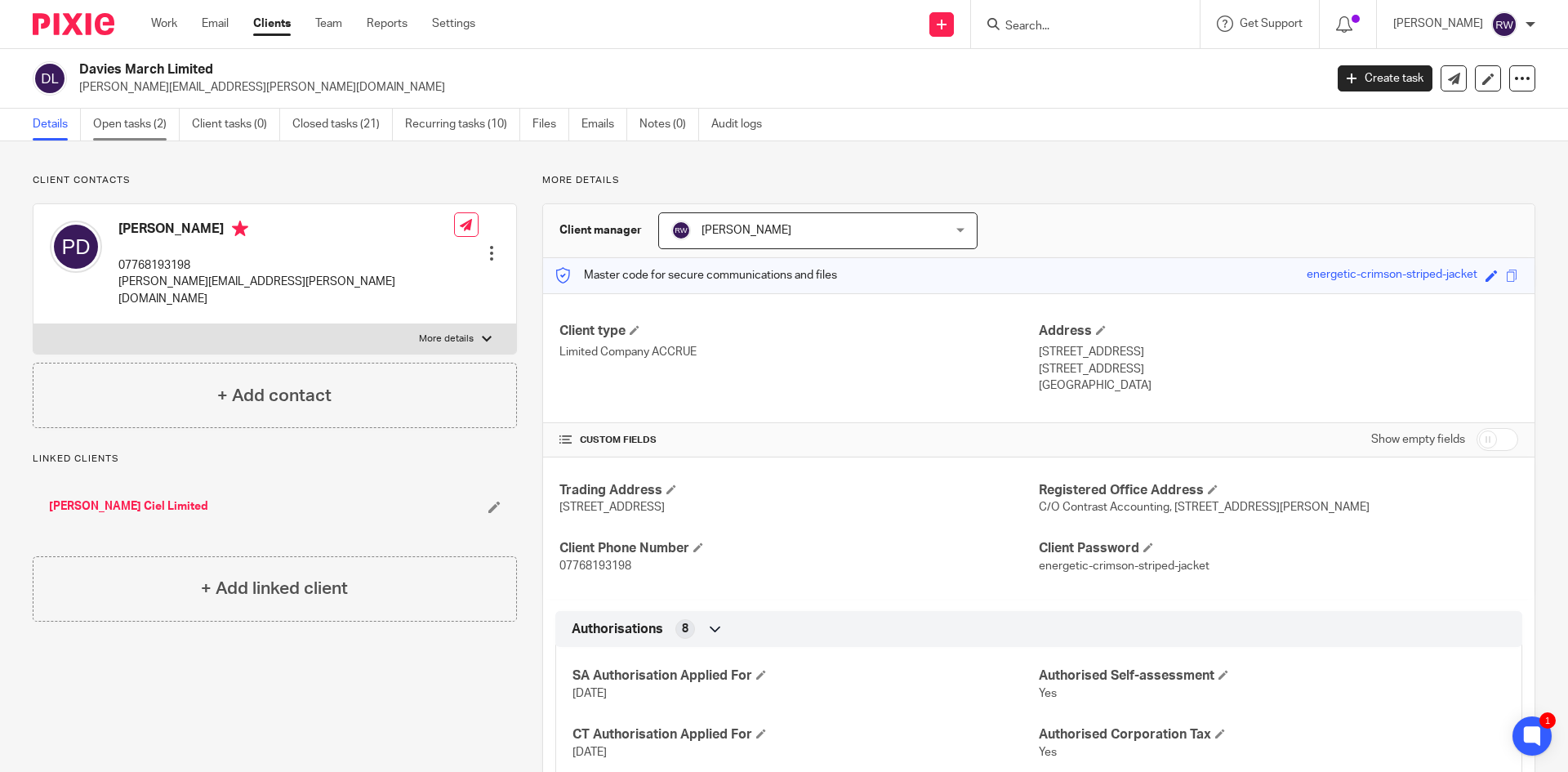
click at [132, 128] on link "Open tasks (2)" at bounding box center [136, 124] width 87 height 32
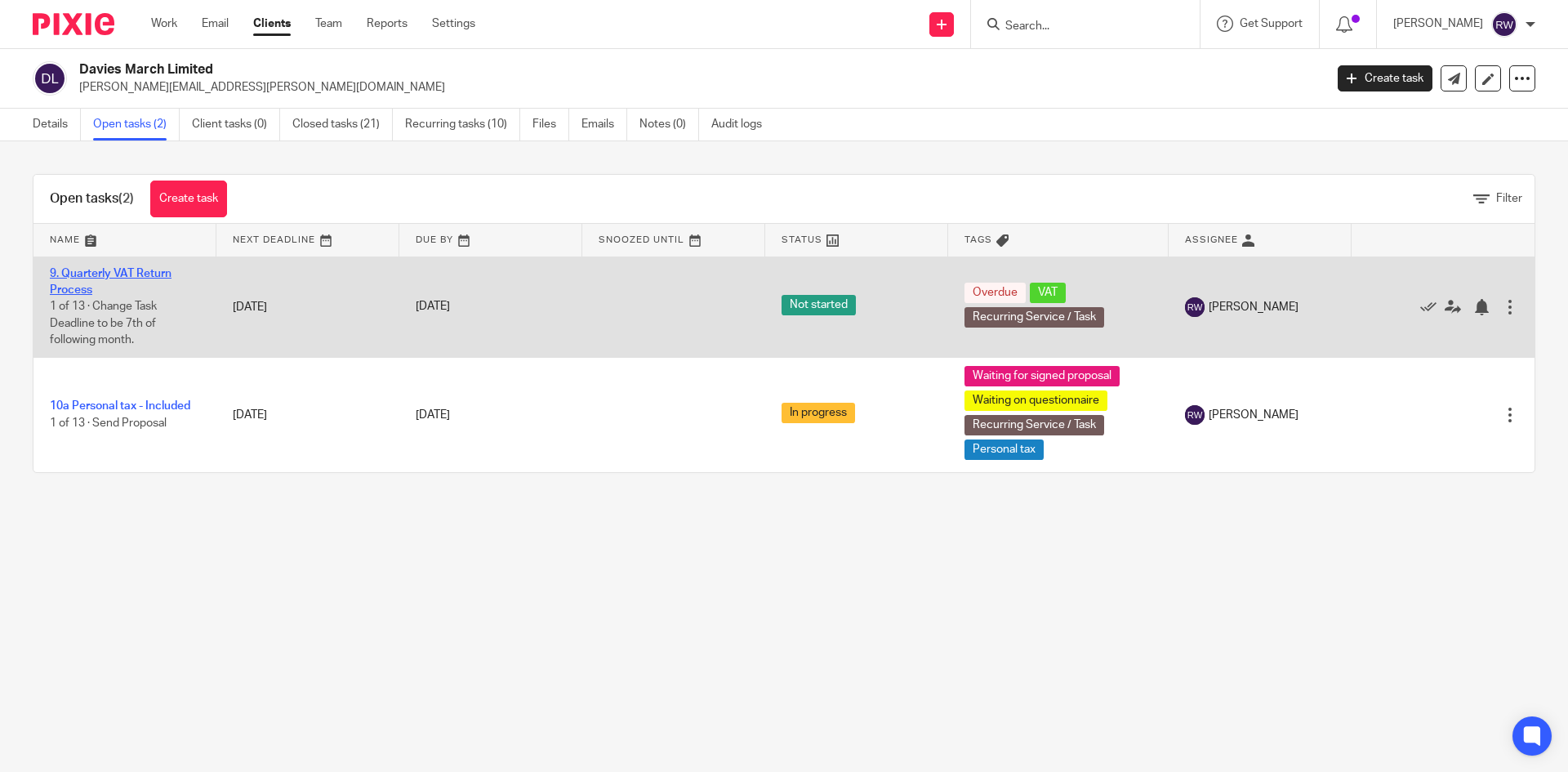
click at [88, 269] on link "9. Quarterly VAT Return Process" at bounding box center [110, 281] width 122 height 27
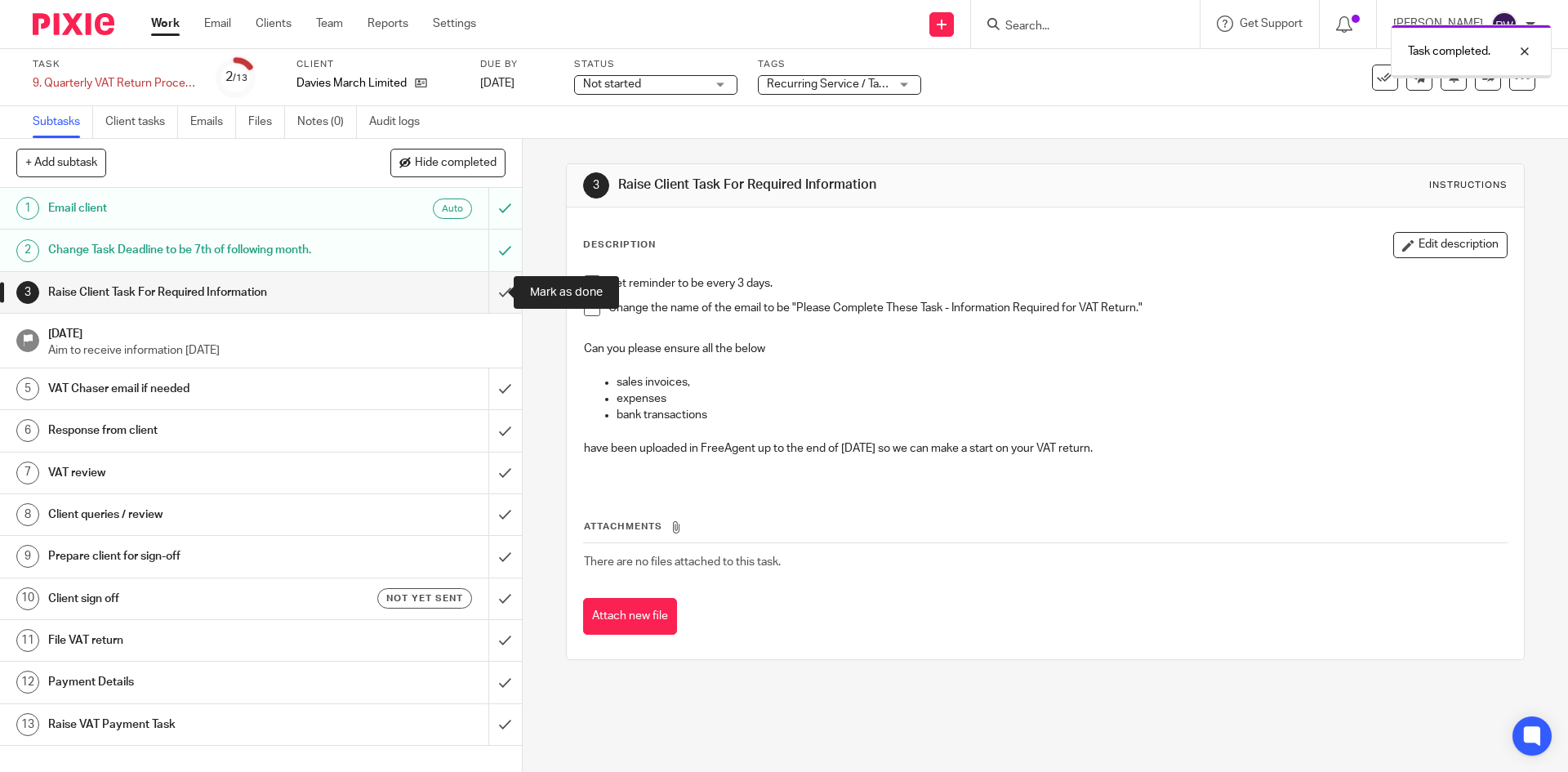
click at [492, 283] on input "submit" at bounding box center [261, 293] width 522 height 41
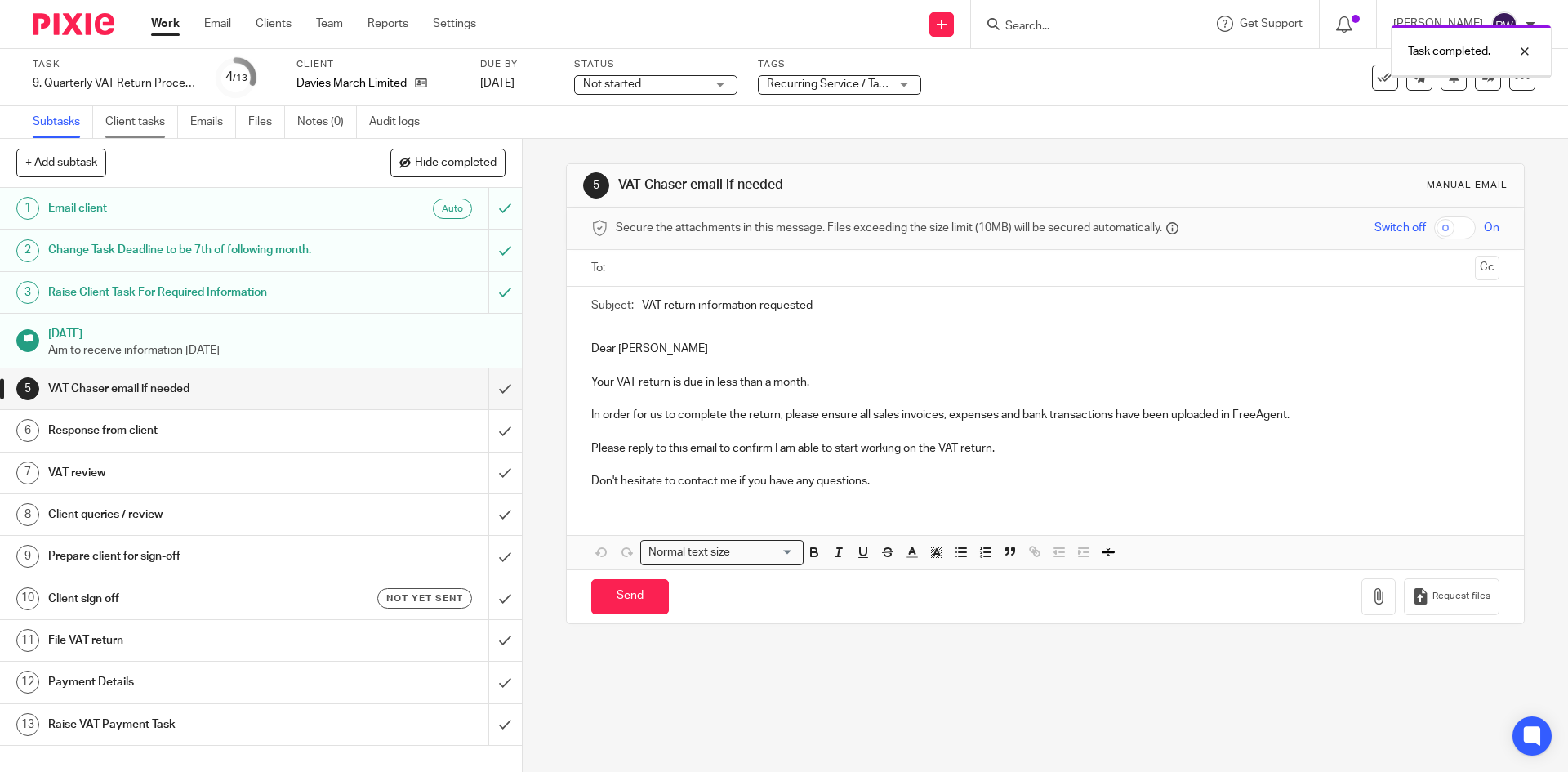
click at [158, 121] on link "Client tasks" at bounding box center [141, 122] width 72 height 32
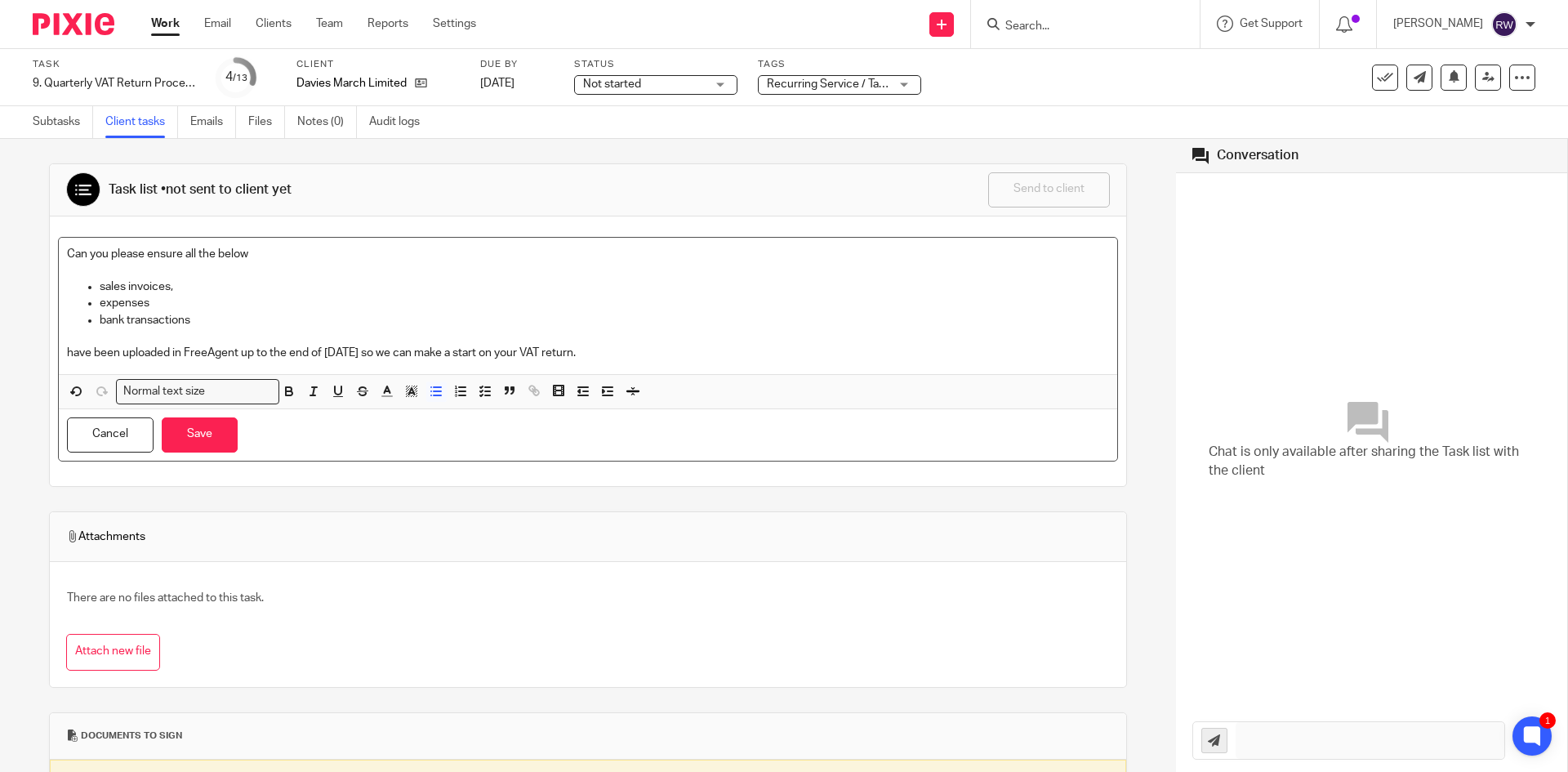
drag, startPoint x: 253, startPoint y: 308, endPoint x: 181, endPoint y: 303, distance: 72.2
click at [181, 303] on p "expenses" at bounding box center [604, 303] width 1009 height 17
click at [193, 318] on p "bank transactions" at bounding box center [604, 320] width 1009 height 17
drag, startPoint x: 198, startPoint y: 321, endPoint x: 84, endPoint y: 278, distance: 121.8
click at [84, 278] on div "Can you please ensure all the below sales invoices, expenses bank transactions …" at bounding box center [587, 306] width 1059 height 137
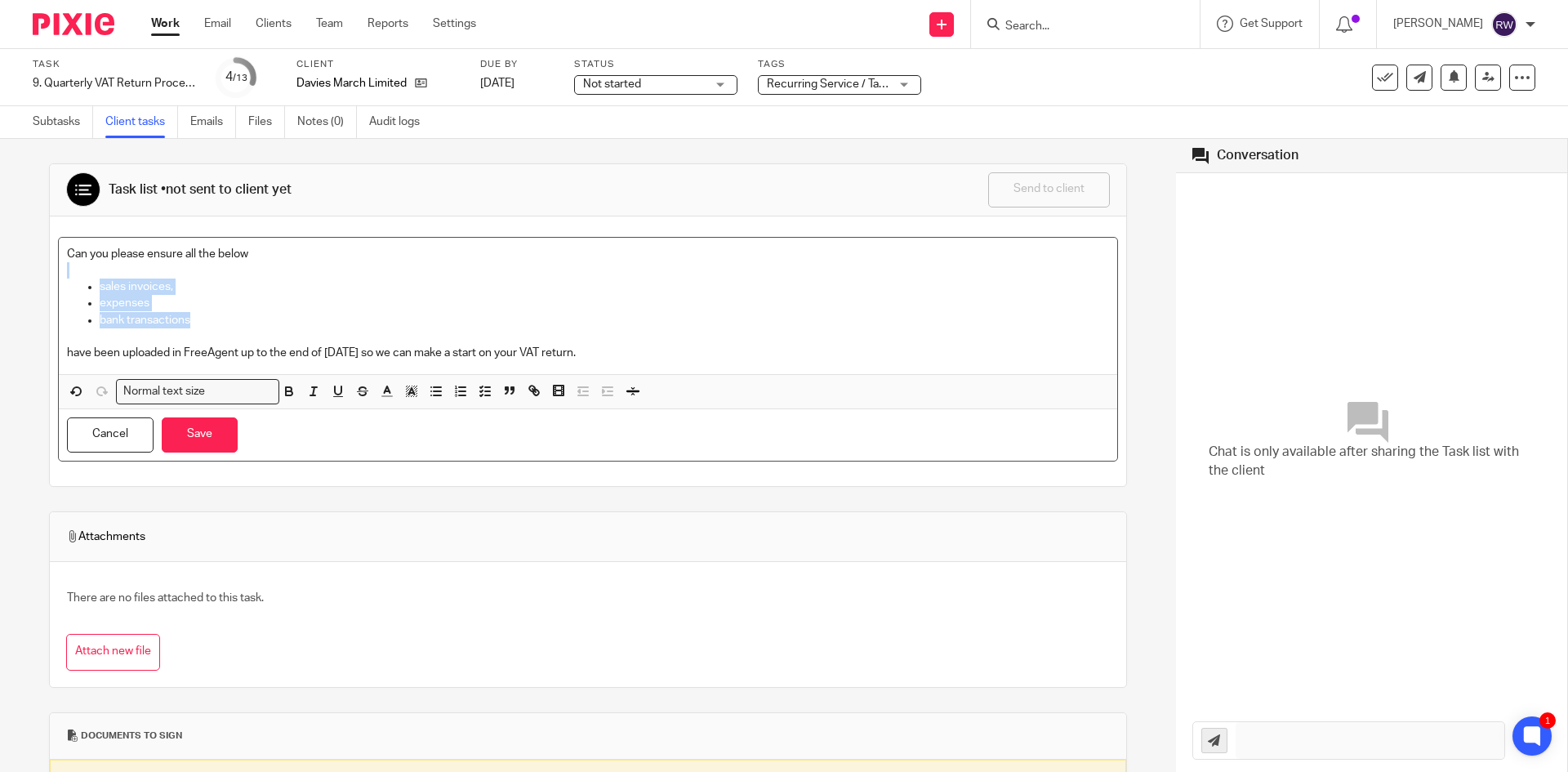
click at [222, 324] on p "bank transactions" at bounding box center [604, 320] width 1009 height 17
drag, startPoint x: 221, startPoint y: 318, endPoint x: 92, endPoint y: 293, distance: 131.4
click at [92, 293] on ul "sales invoices, expenses bank transactions" at bounding box center [588, 303] width 1042 height 50
click at [426, 389] on button "button" at bounding box center [436, 391] width 20 height 20
click at [480, 391] on polyline "button" at bounding box center [481, 391] width 3 height 2
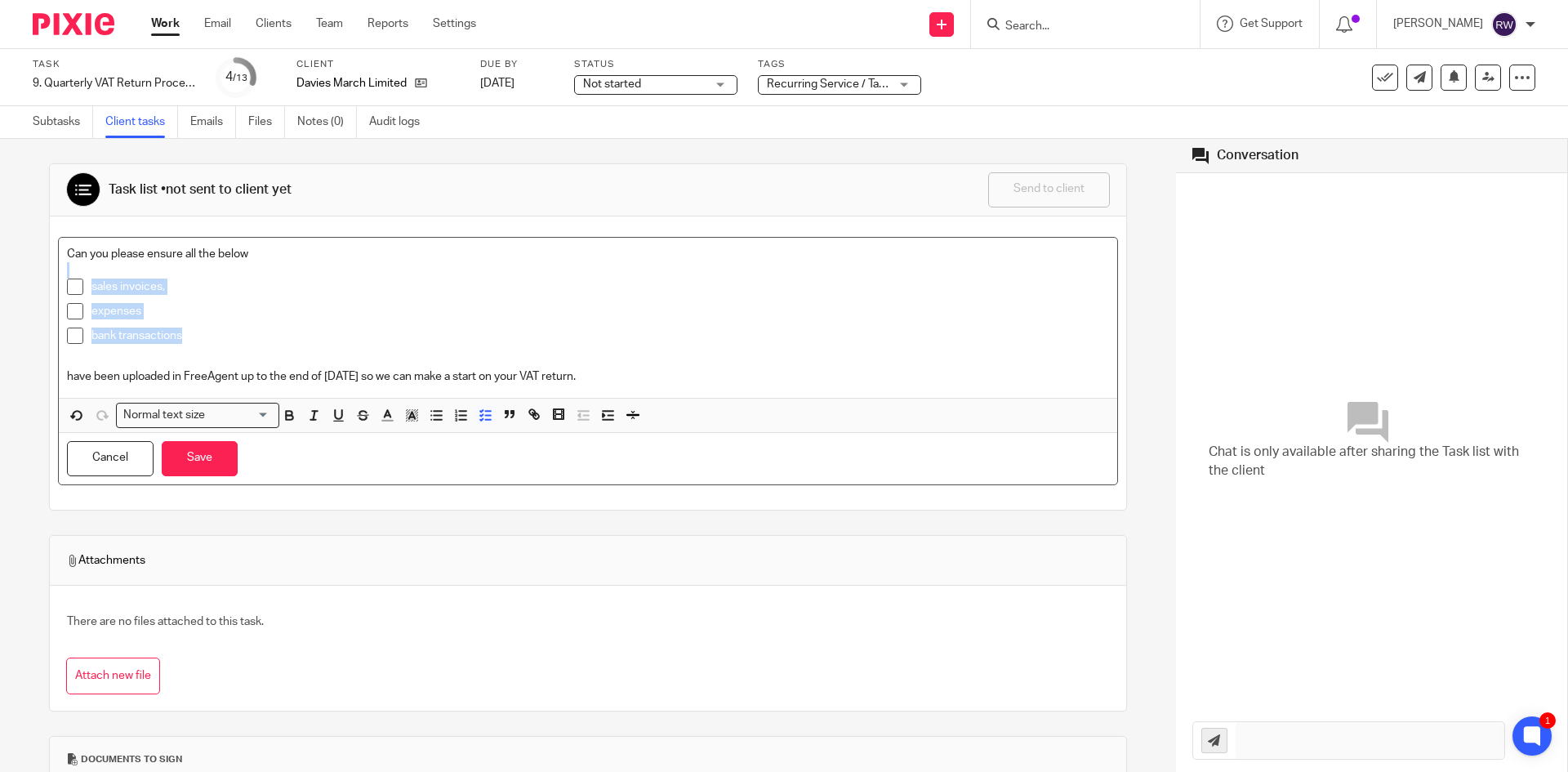
click at [438, 326] on div "expenses" at bounding box center [600, 314] width 1018 height 24
click at [223, 457] on button "Save" at bounding box center [200, 459] width 76 height 35
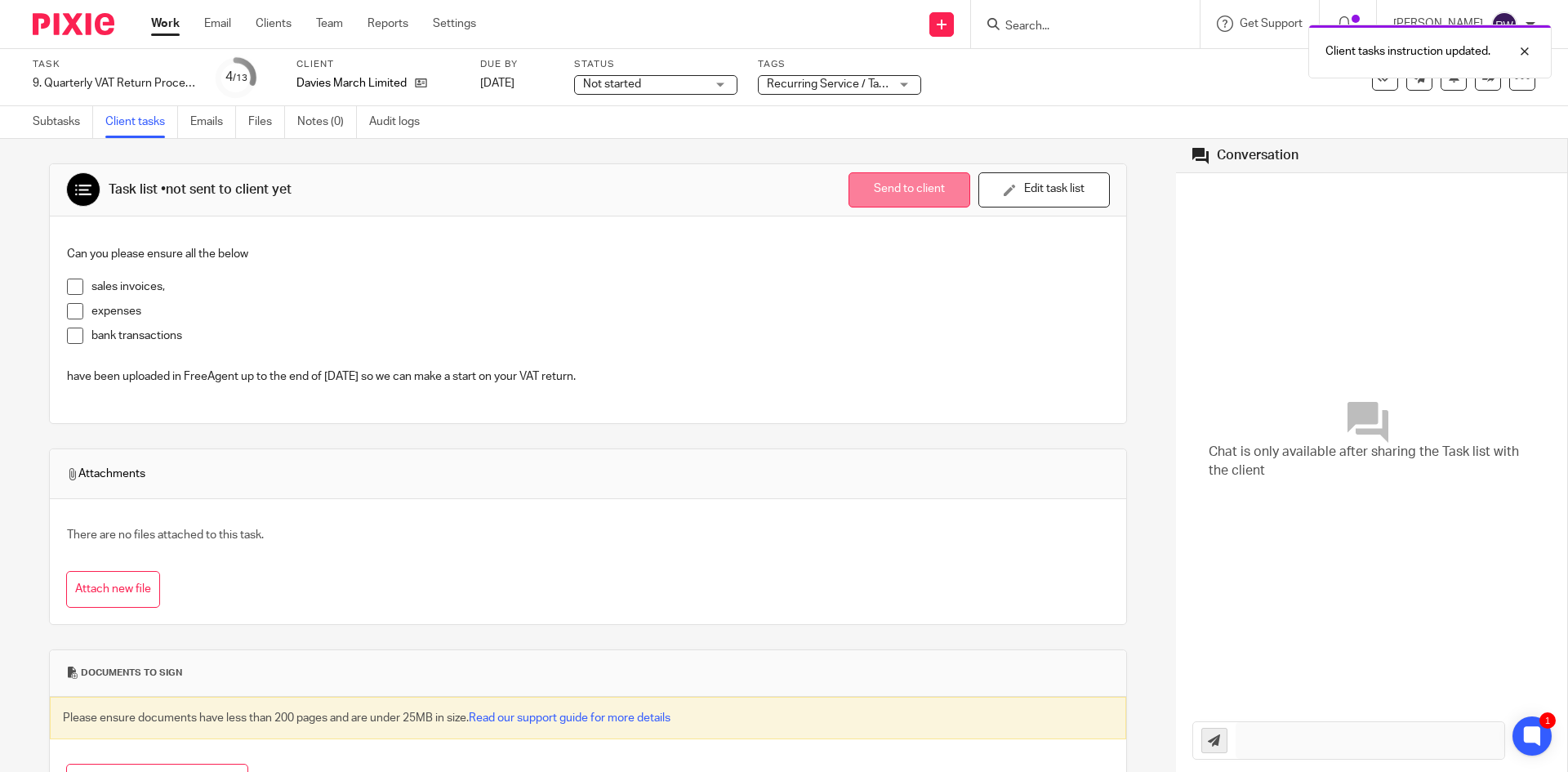
click at [882, 195] on button "Send to client" at bounding box center [909, 190] width 122 height 35
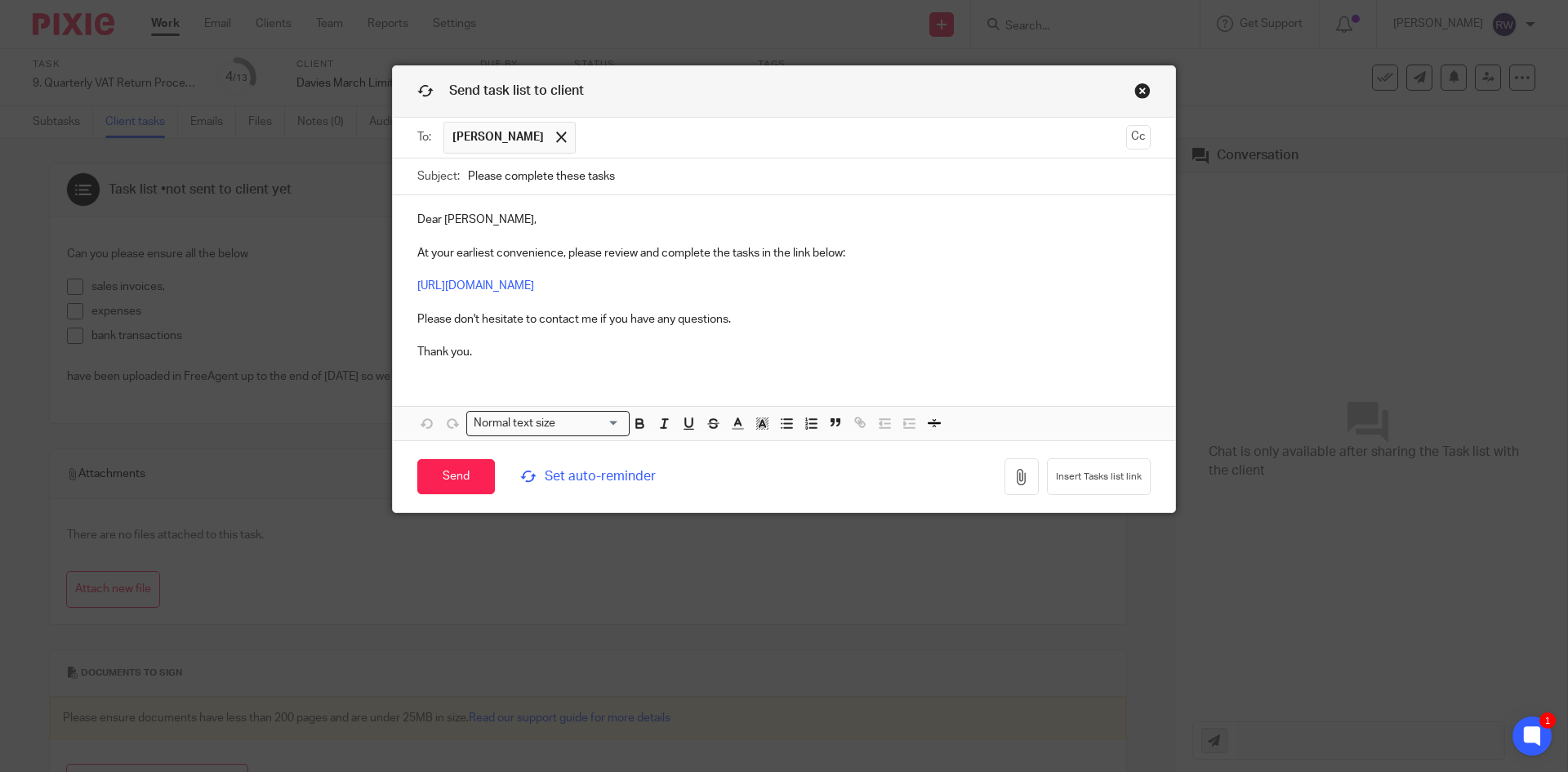
drag, startPoint x: 631, startPoint y: 168, endPoint x: 268, endPoint y: 182, distance: 363.3
click at [268, 182] on div "Send task list to client To: Paul Davies Paul Davies Cc Subject: Please complet…" at bounding box center [784, 386] width 1568 height 772
paste input "Complete These Task - Information Required for VAT Return"
type input "Please Complete These Task - Information Required for VAT Return"
drag, startPoint x: 433, startPoint y: 217, endPoint x: 344, endPoint y: 218, distance: 89.0
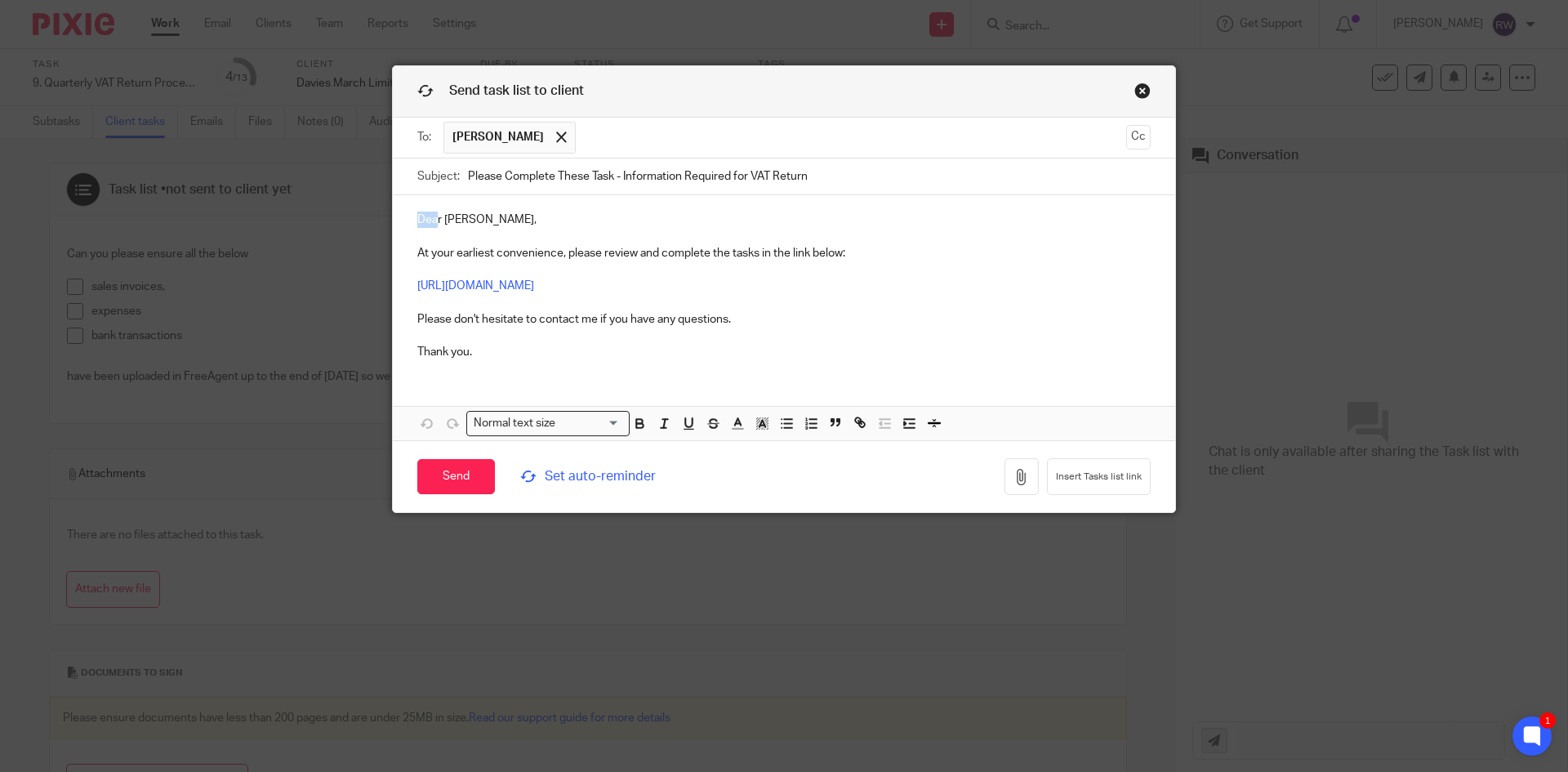
click at [344, 218] on div "Send task list to client To: Paul Davies Paul Davies Cc Subject: Please Complet…" at bounding box center [784, 386] width 1568 height 772
click at [599, 478] on span "Set auto-reminder" at bounding box center [631, 476] width 223 height 19
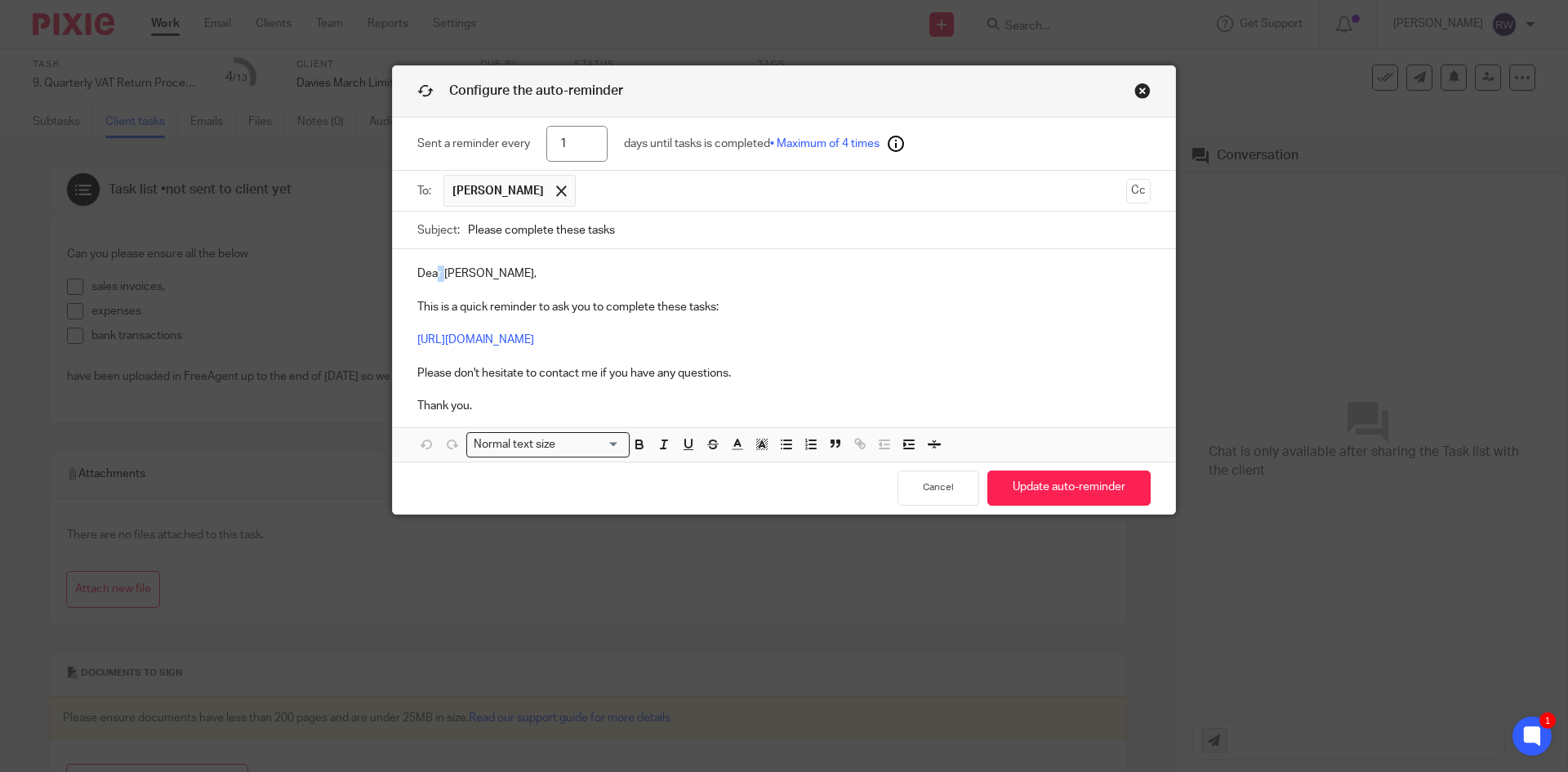
click at [431, 277] on p "Dear Paul, This is a quick reminder to ask you to complete these tasks: https:/…" at bounding box center [784, 340] width 734 height 148
click at [430, 277] on p "Dear Paul, This is a quick reminder to ask you to complete these tasks: https:/…" at bounding box center [784, 340] width 734 height 148
click at [433, 276] on p "Dear Paul, This is a quick reminder to ask you to complete these tasks: https:/…" at bounding box center [784, 340] width 734 height 148
drag, startPoint x: 713, startPoint y: 227, endPoint x: 365, endPoint y: 221, distance: 348.1
click at [366, 221] on div "Configure the auto-reminder Sent a reminder every 1 days until tasks is complet…" at bounding box center [784, 386] width 1568 height 772
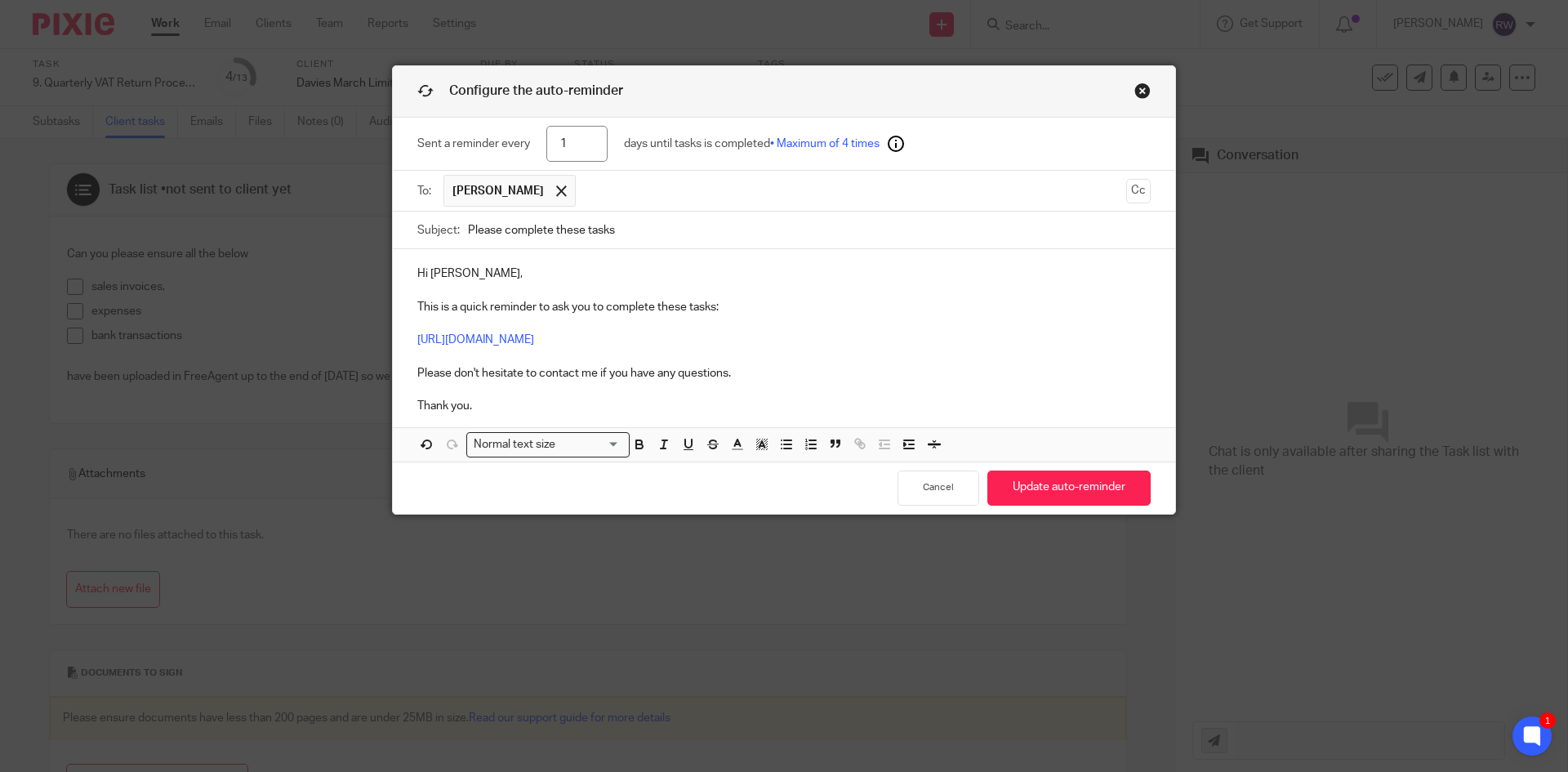
paste input "Complete These Task - Information Required for VAT Return"
type input "Please Complete These Task - Information Required for VAT Return"
click at [1062, 484] on button "Update auto-reminder" at bounding box center [1068, 488] width 163 height 35
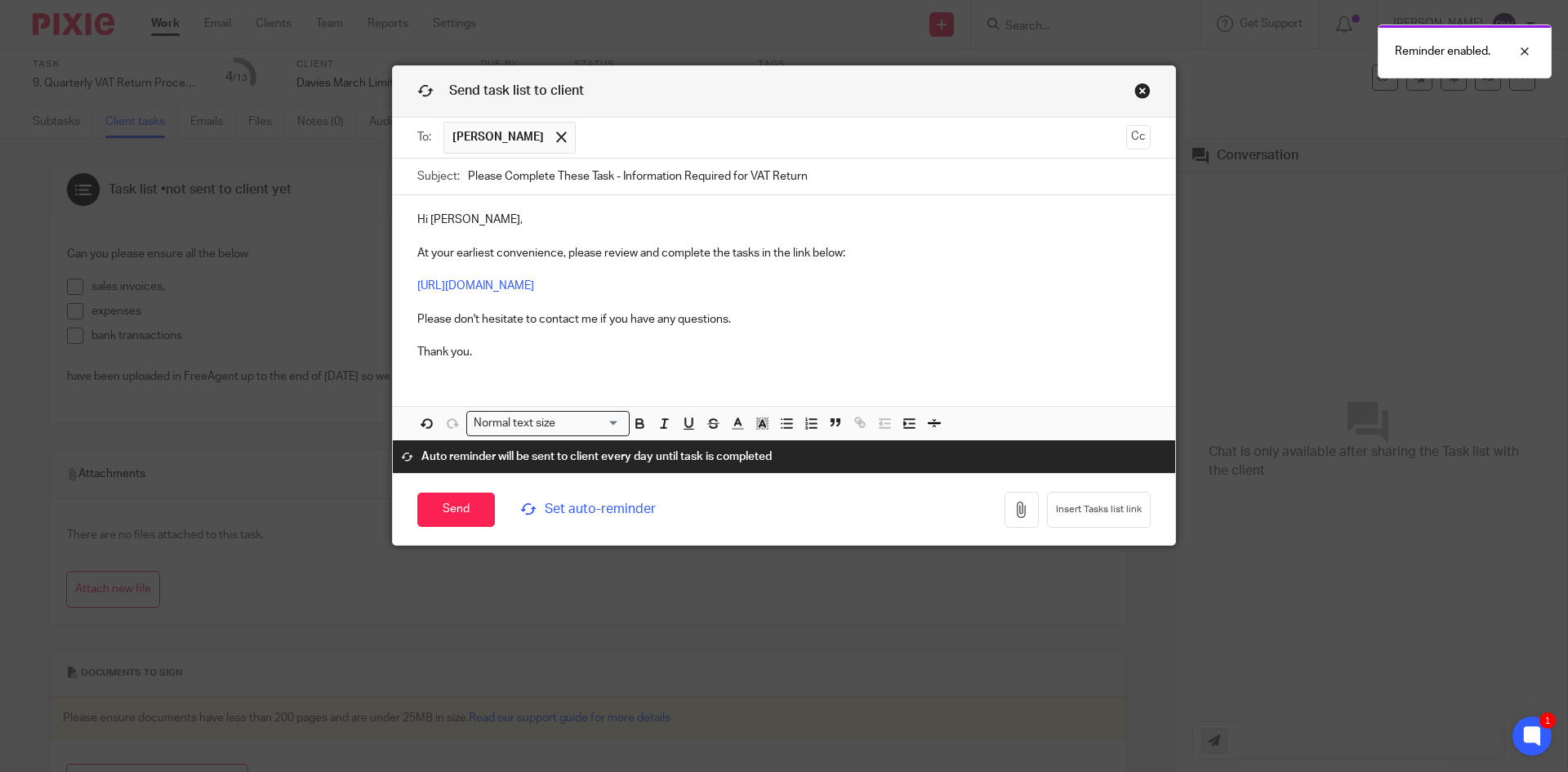
click at [591, 516] on span "Set auto-reminder" at bounding box center [631, 508] width 223 height 19
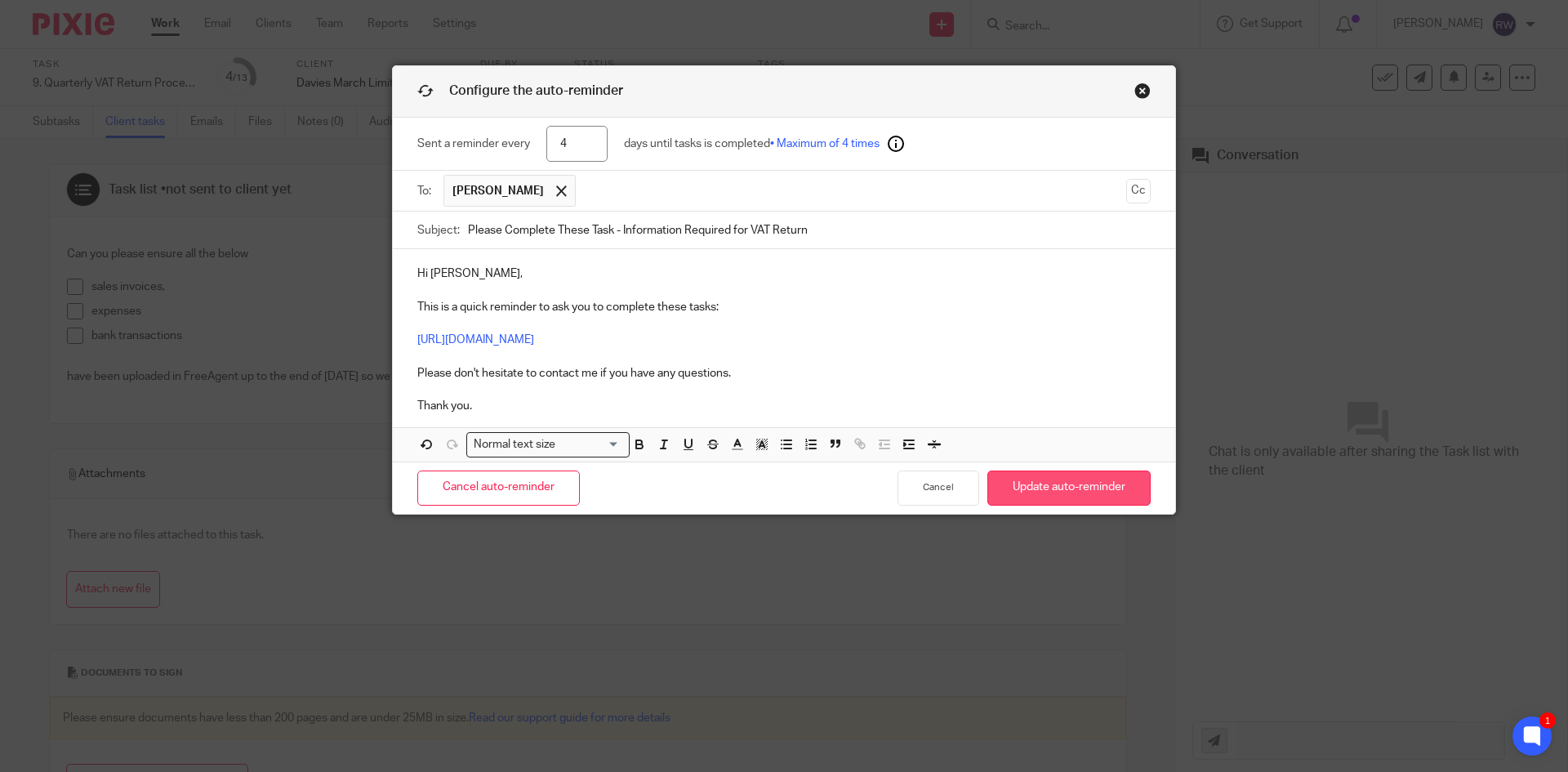
type input "4"
click at [1115, 475] on button "Update auto-reminder" at bounding box center [1068, 488] width 163 height 35
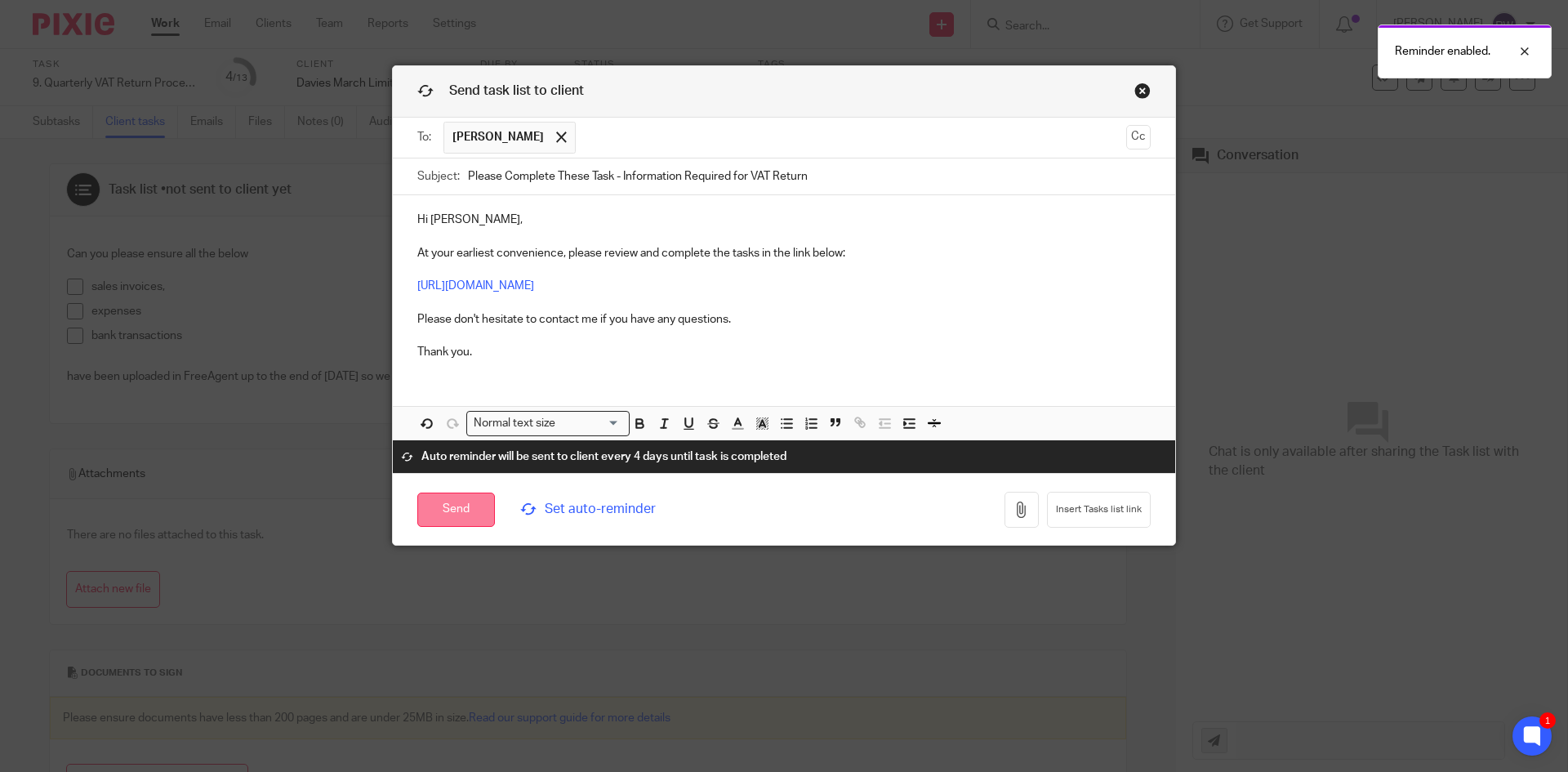
click at [435, 508] on input "Send" at bounding box center [457, 510] width 78 height 35
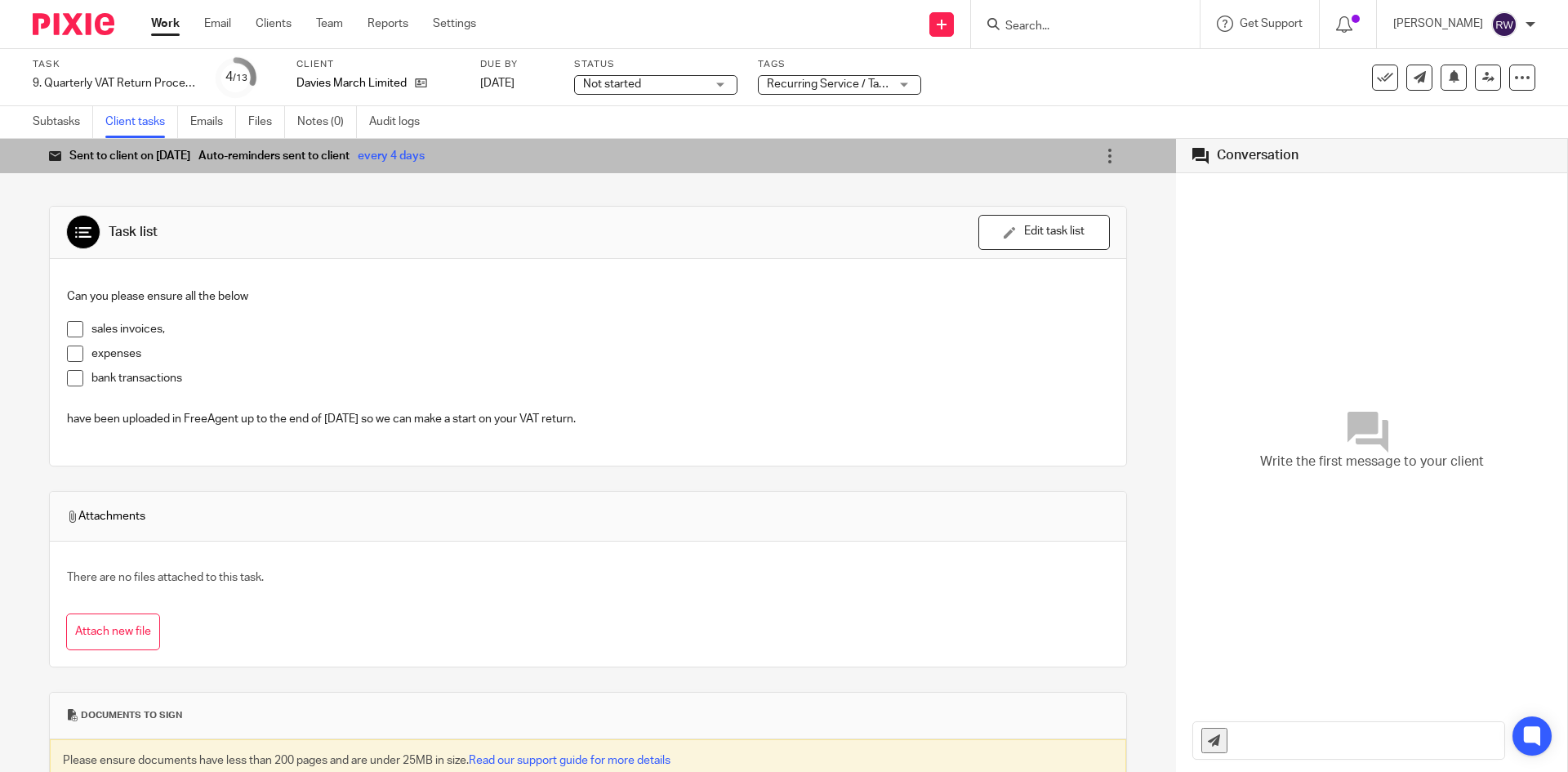
click at [844, 83] on span "Recurring Service / Task + 1" at bounding box center [837, 84] width 141 height 12
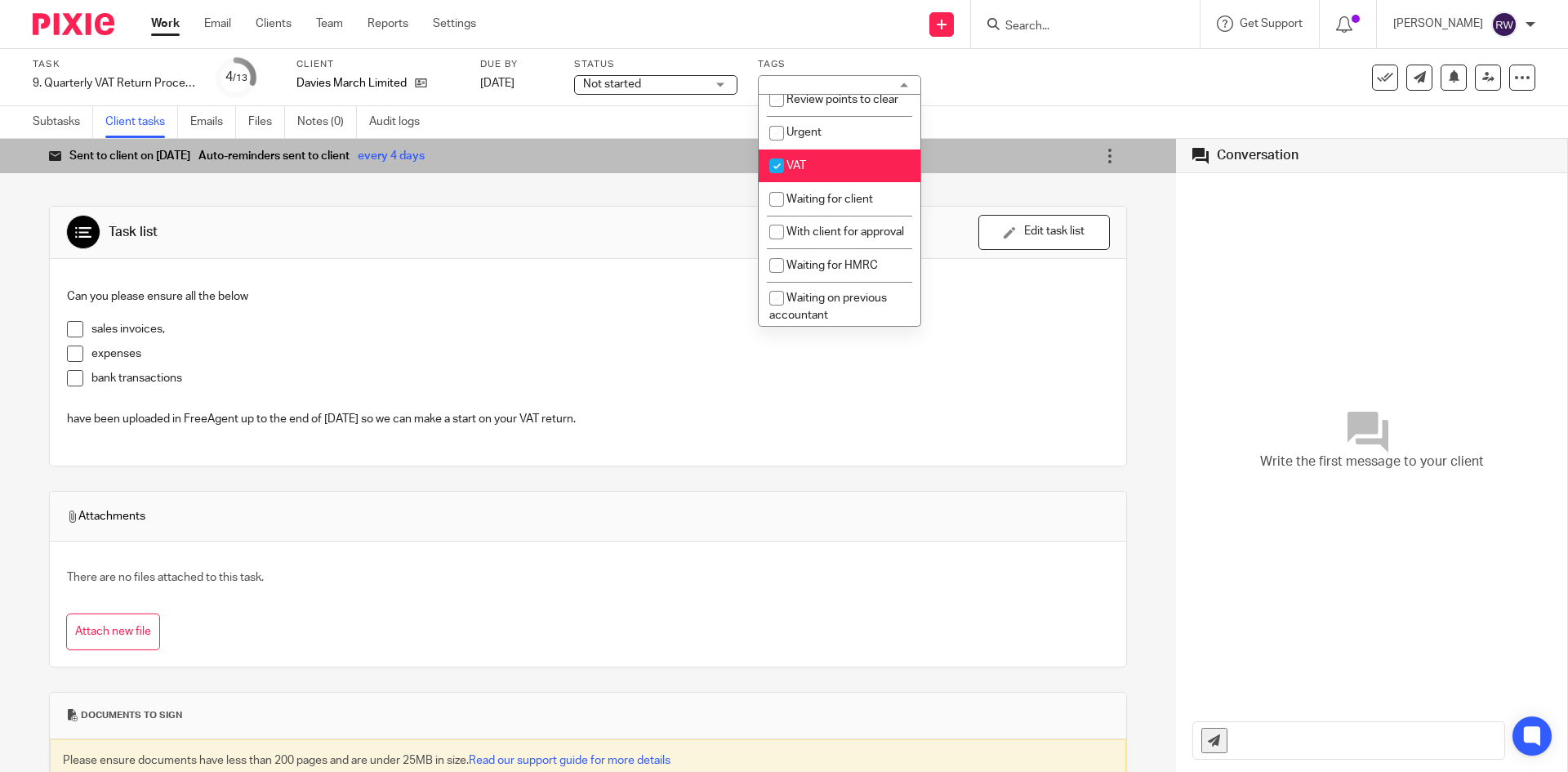
scroll to position [844, 0]
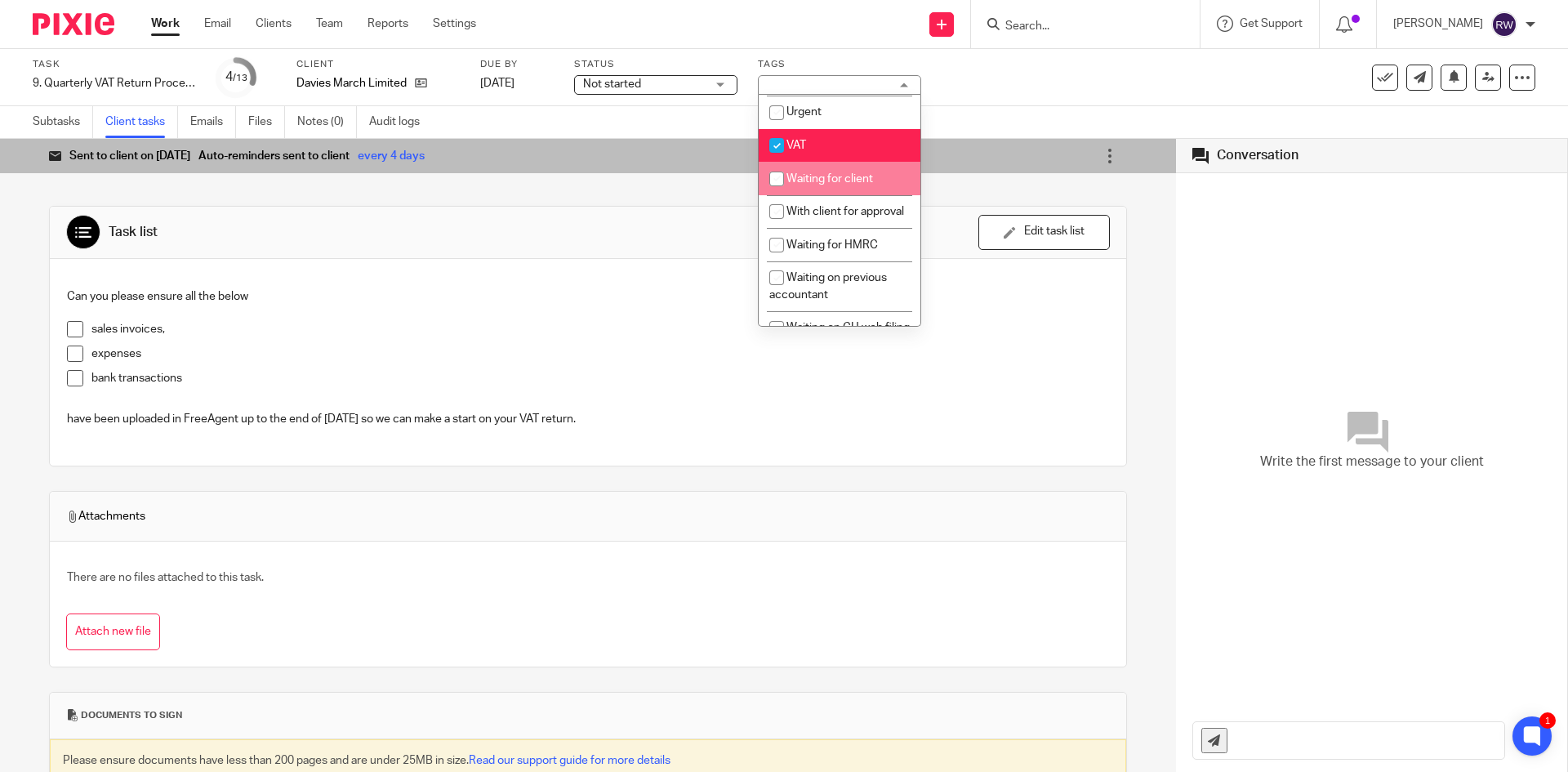
click at [861, 184] on span "Waiting for client" at bounding box center [829, 179] width 87 height 12
checkbox input "true"
click at [1036, 22] on input "Search" at bounding box center [1077, 26] width 147 height 15
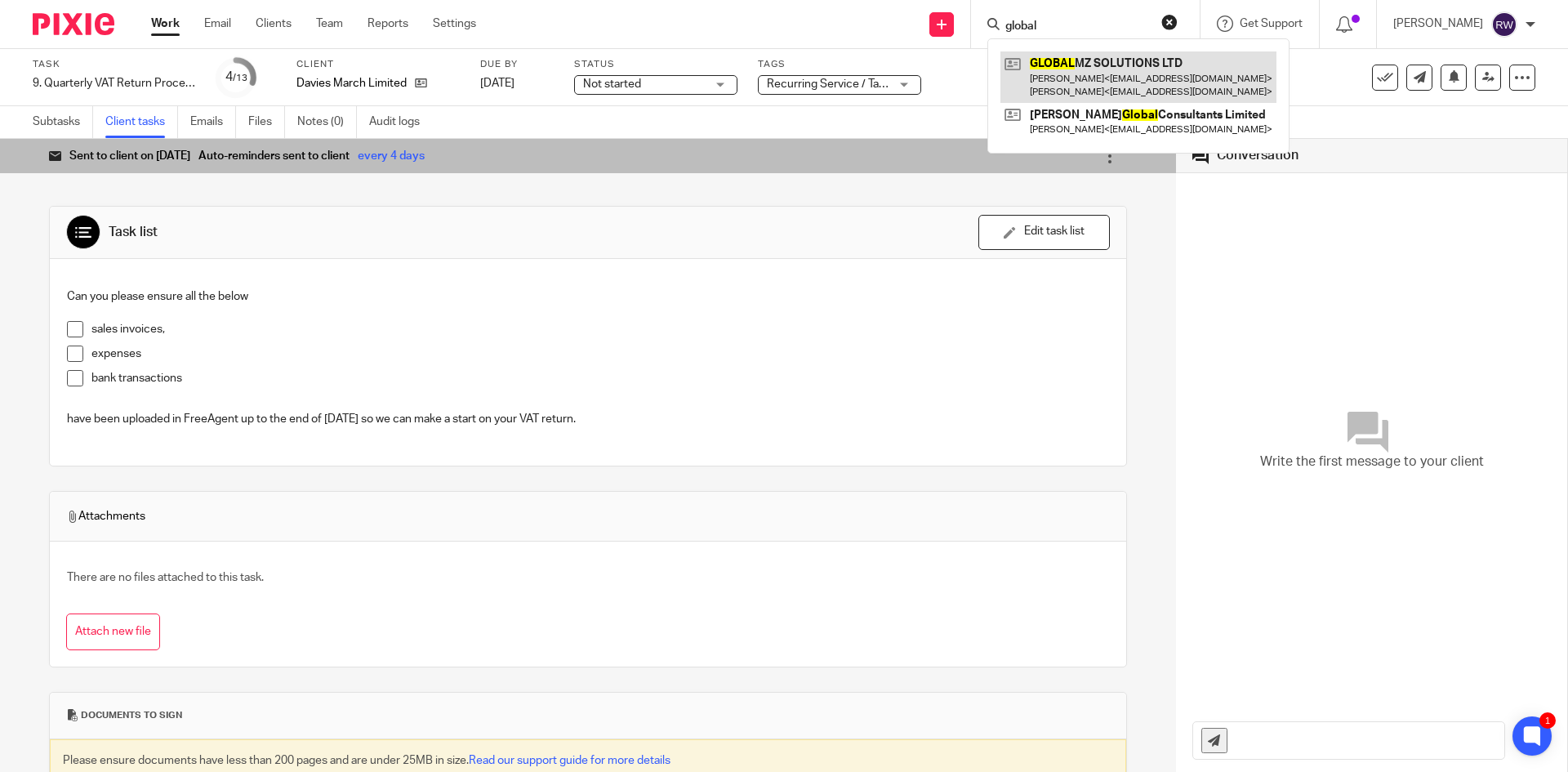
type input "global"
click at [1076, 61] on link at bounding box center [1138, 77] width 276 height 51
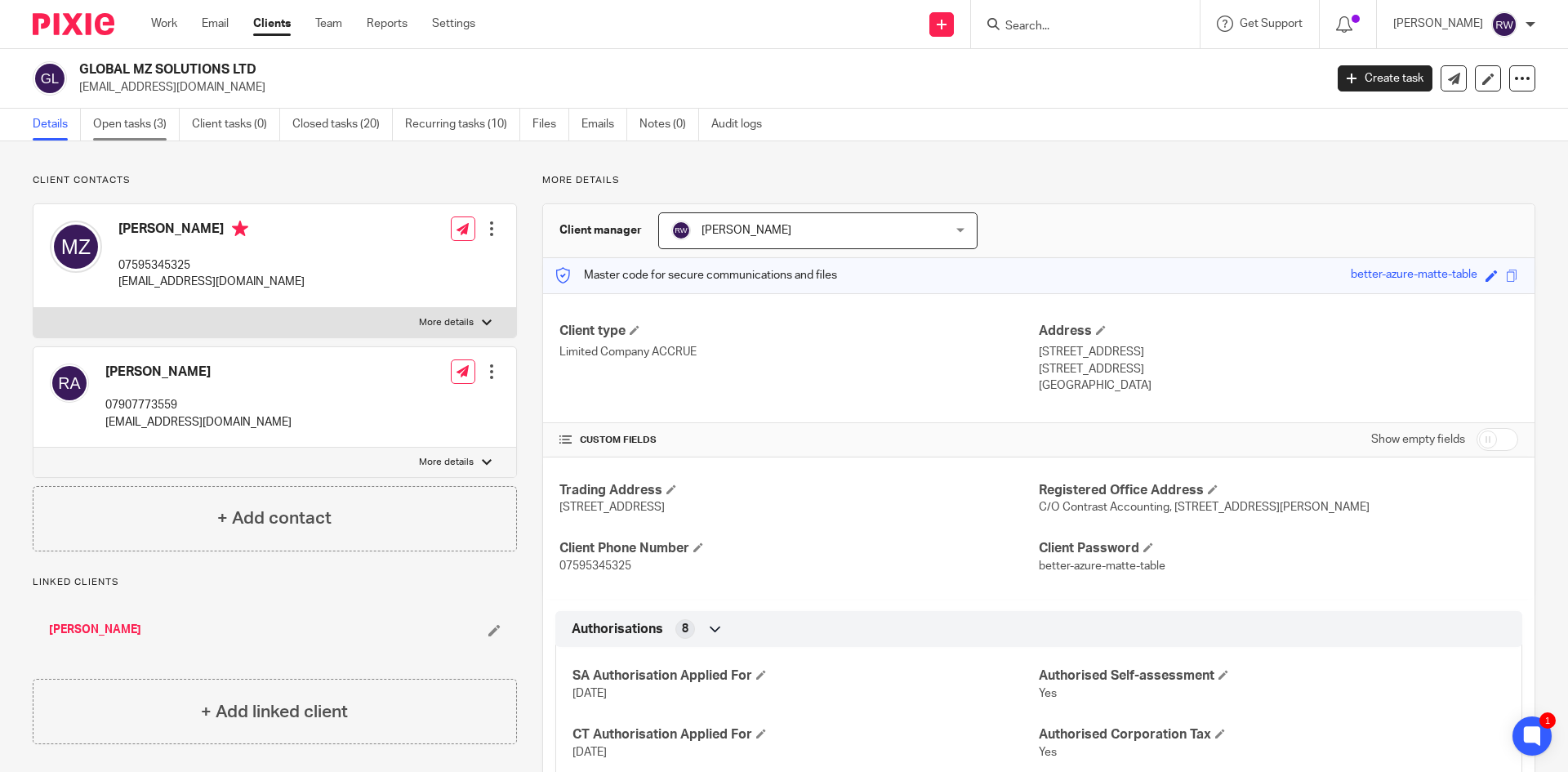
click at [144, 138] on link "Open tasks (3)" at bounding box center [136, 124] width 87 height 32
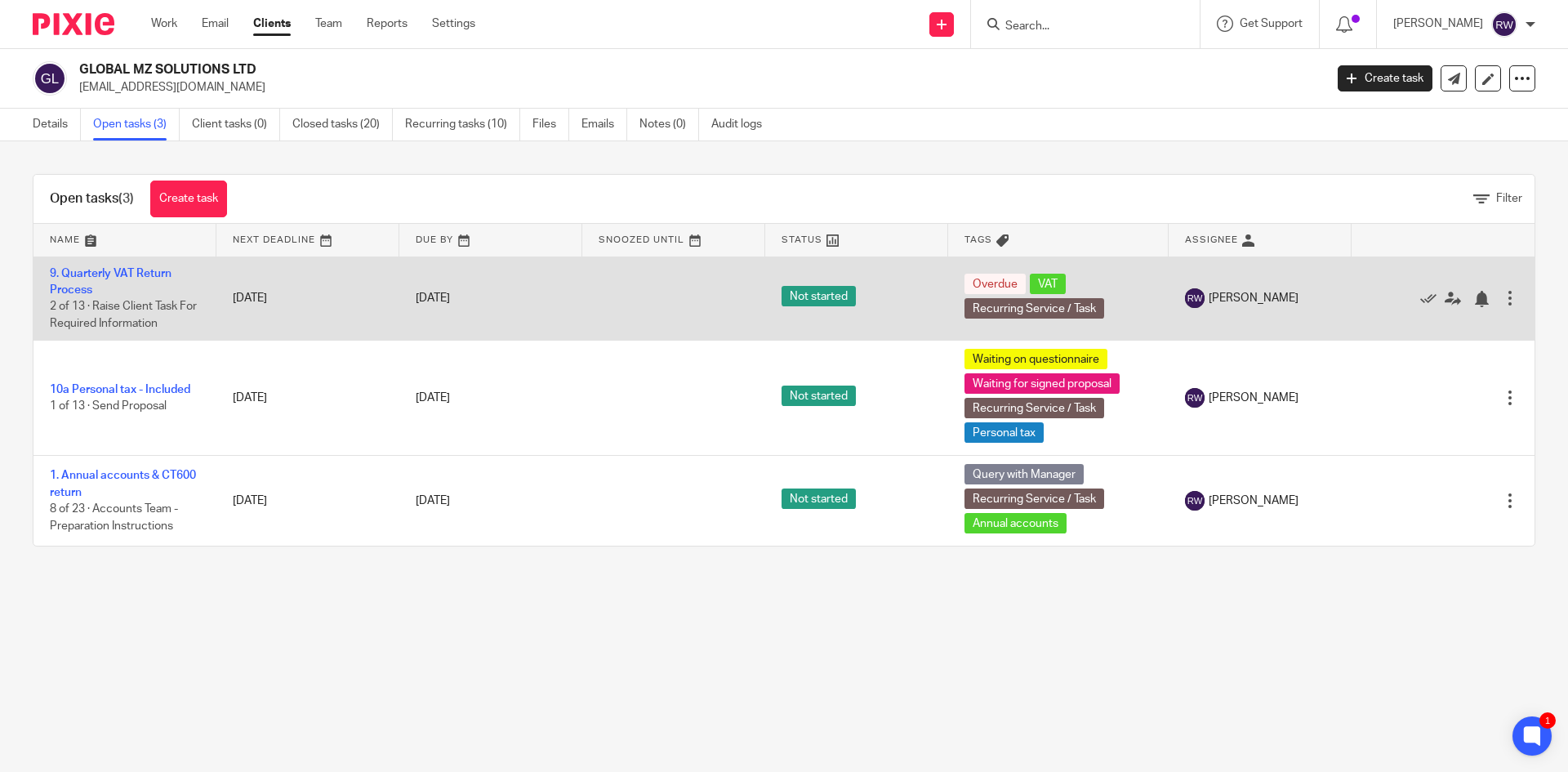
click at [138, 260] on td "9. Quarterly VAT Return Process 2 of 13 · Raise Client Task For Required Inform…" at bounding box center [124, 299] width 182 height 84
click at [134, 264] on td "9. Quarterly VAT Return Process 2 of 13 · Raise Client Task For Required Inform…" at bounding box center [124, 299] width 182 height 84
click at [131, 271] on link "9. Quarterly VAT Return Process" at bounding box center [110, 281] width 122 height 27
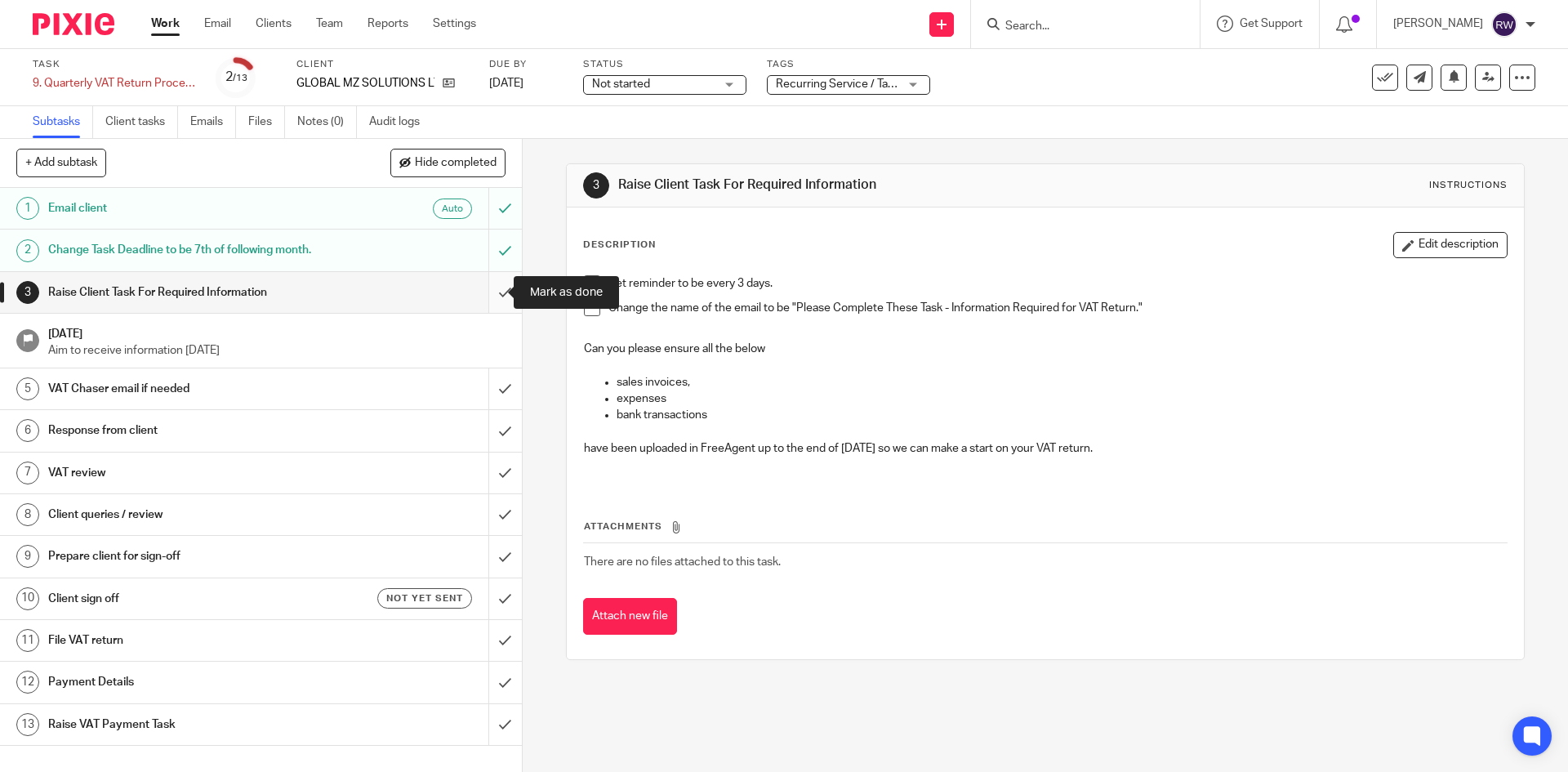
click at [484, 297] on input "submit" at bounding box center [261, 293] width 522 height 41
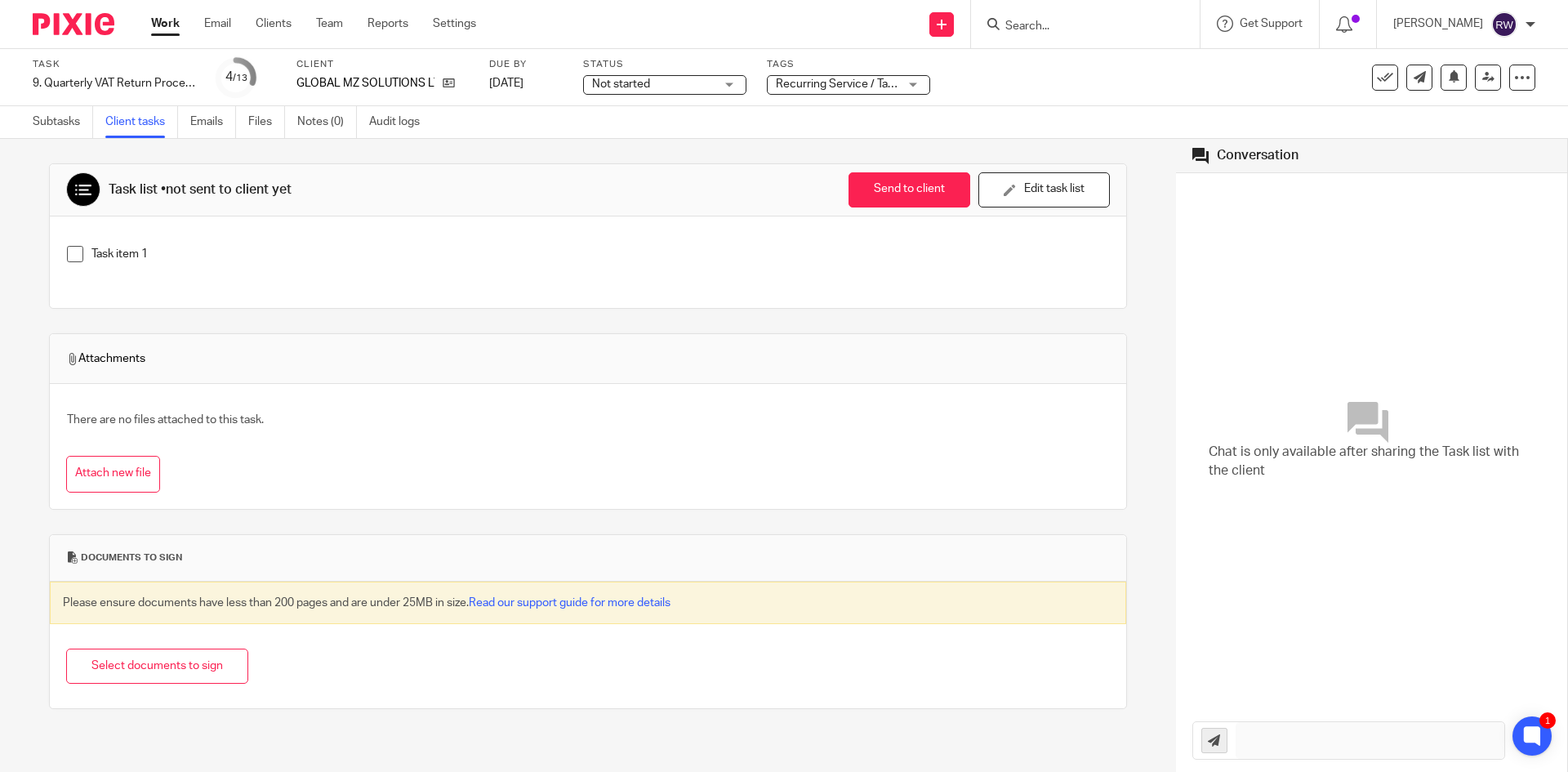
drag, startPoint x: 263, startPoint y: 293, endPoint x: 250, endPoint y: 255, distance: 40.2
click at [263, 293] on div "Task item 1" at bounding box center [587, 263] width 1076 height 92
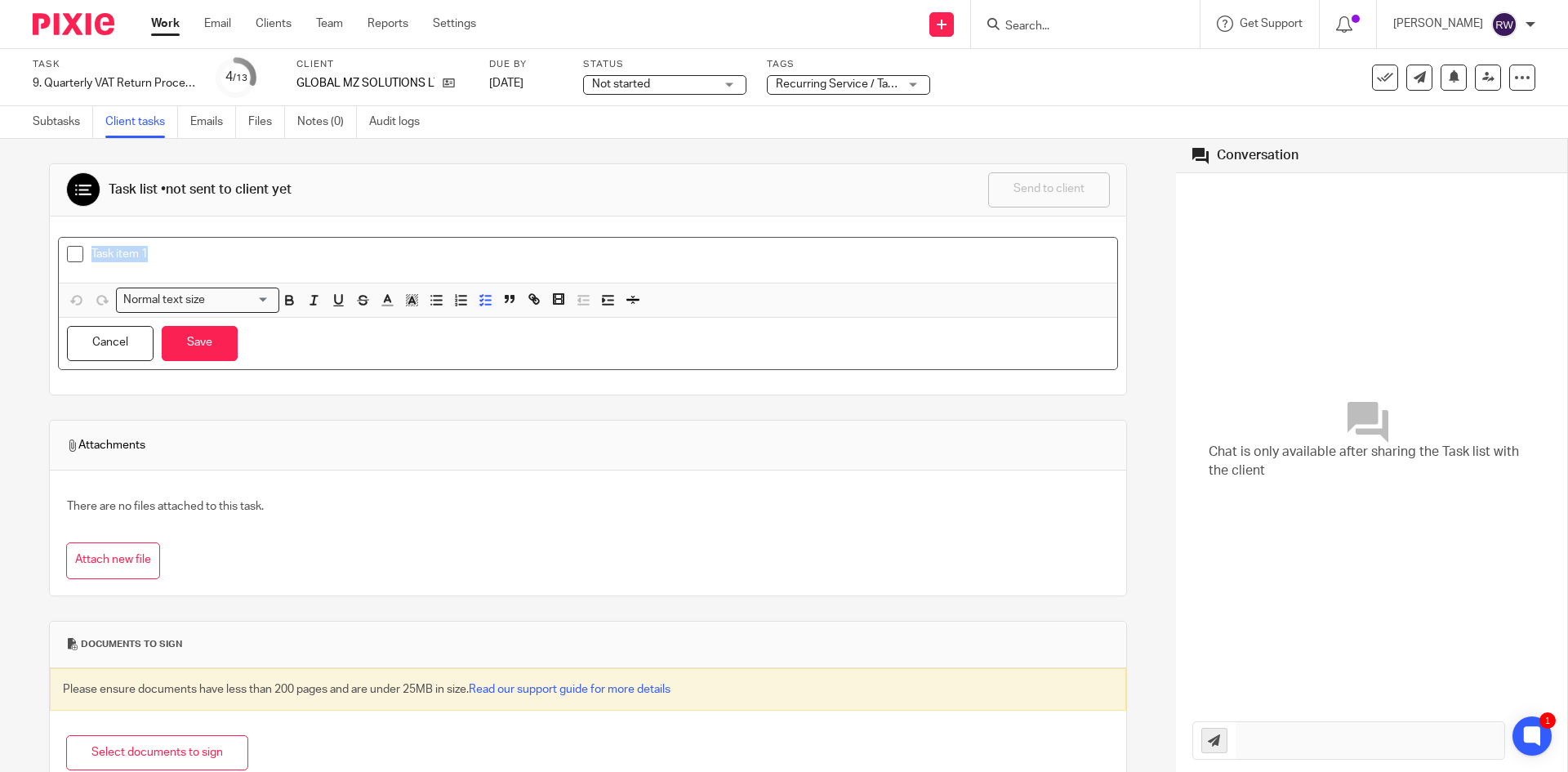
drag, startPoint x: 250, startPoint y: 255, endPoint x: 0, endPoint y: 226, distance: 251.7
click at [0, 240] on div "Task list • not sent to client yet Send to client Send to client Ask client to …" at bounding box center [587, 455] width 1176 height 633
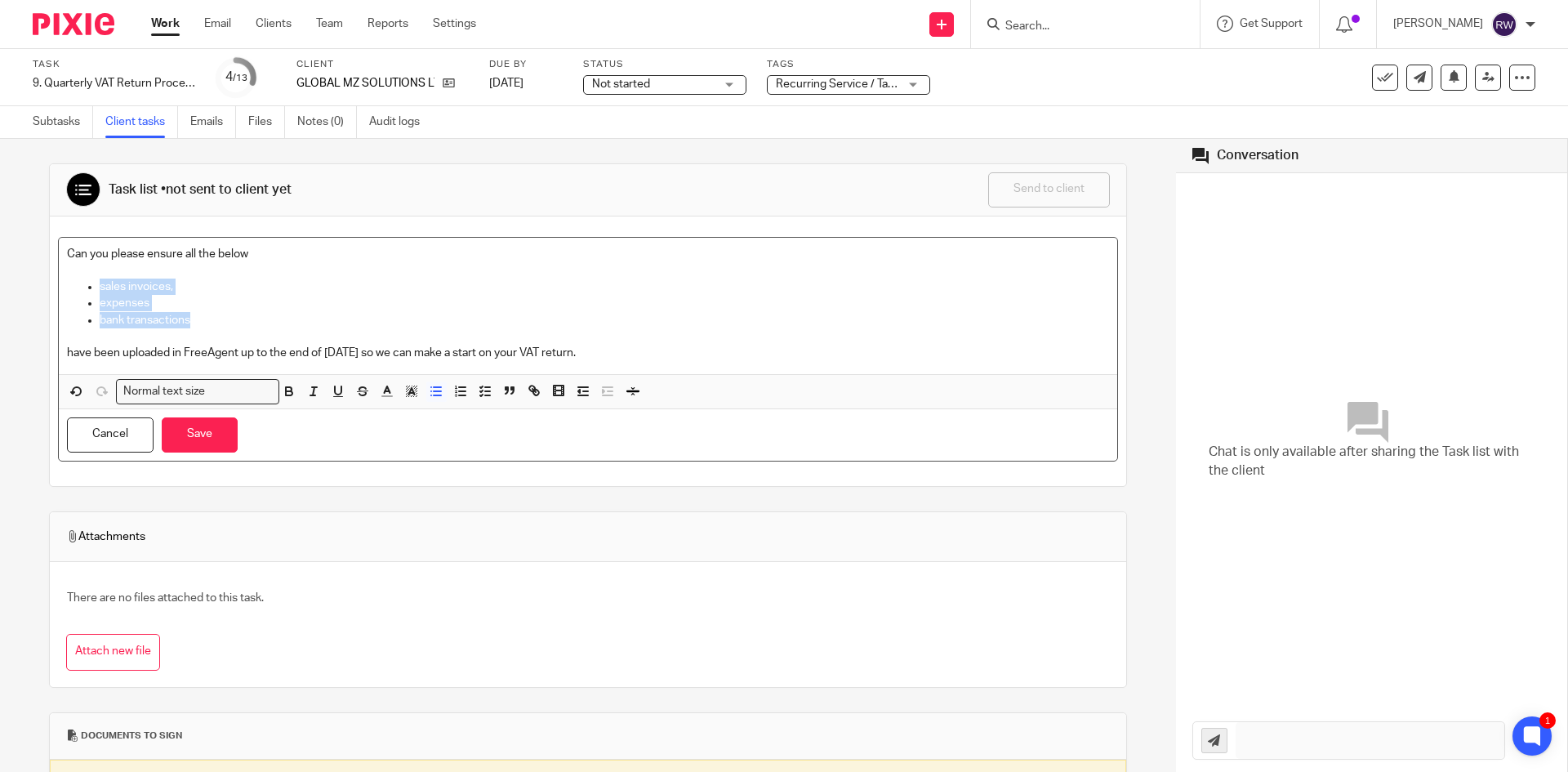
drag, startPoint x: 222, startPoint y: 315, endPoint x: 78, endPoint y: 287, distance: 146.7
click at [78, 287] on ul "sales invoices, expenses bank transactions" at bounding box center [588, 303] width 1042 height 50
click at [433, 393] on icon "button" at bounding box center [435, 390] width 15 height 15
click at [484, 390] on icon "button" at bounding box center [485, 390] width 15 height 15
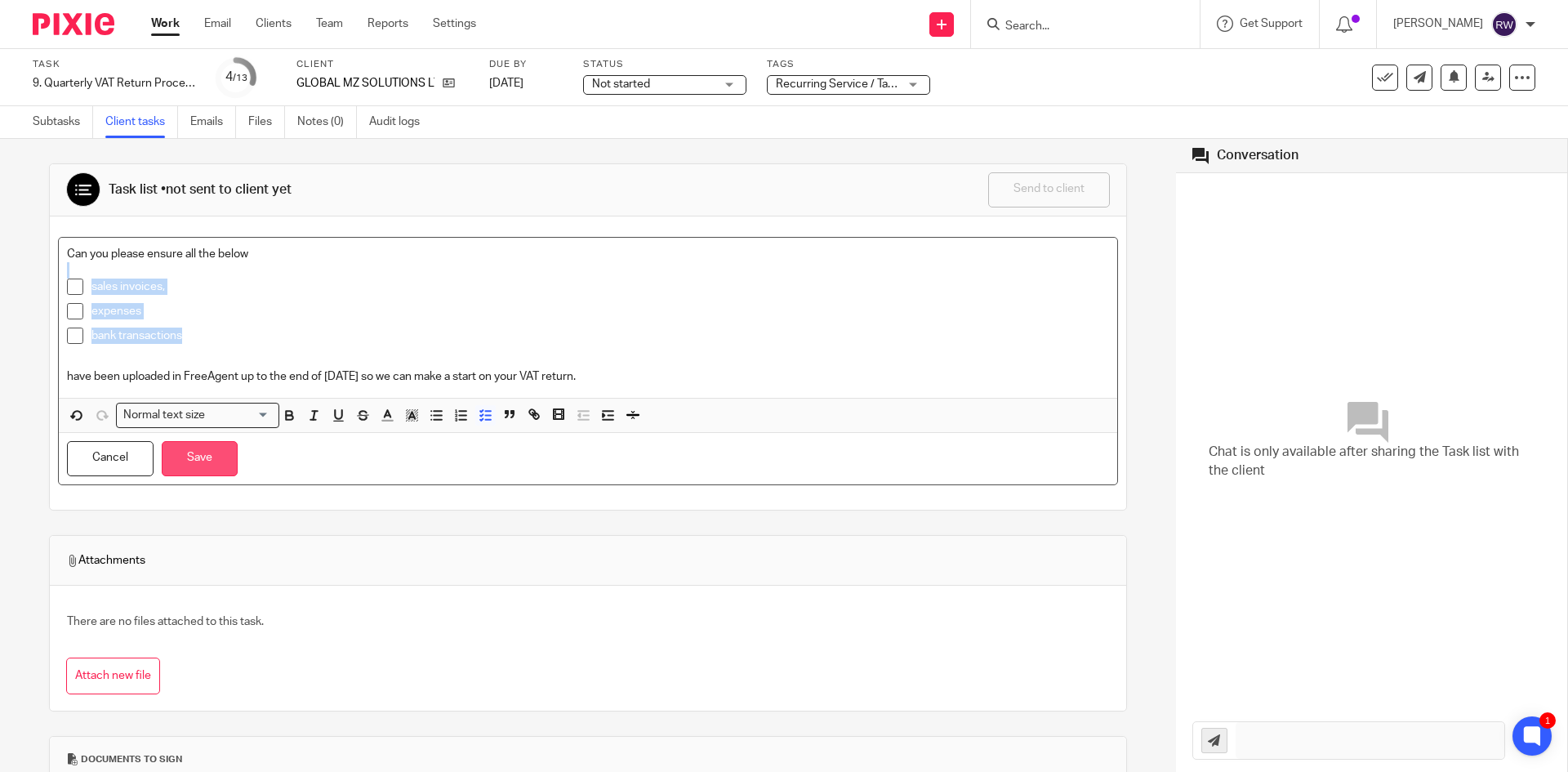
click at [216, 458] on button "Save" at bounding box center [200, 459] width 76 height 35
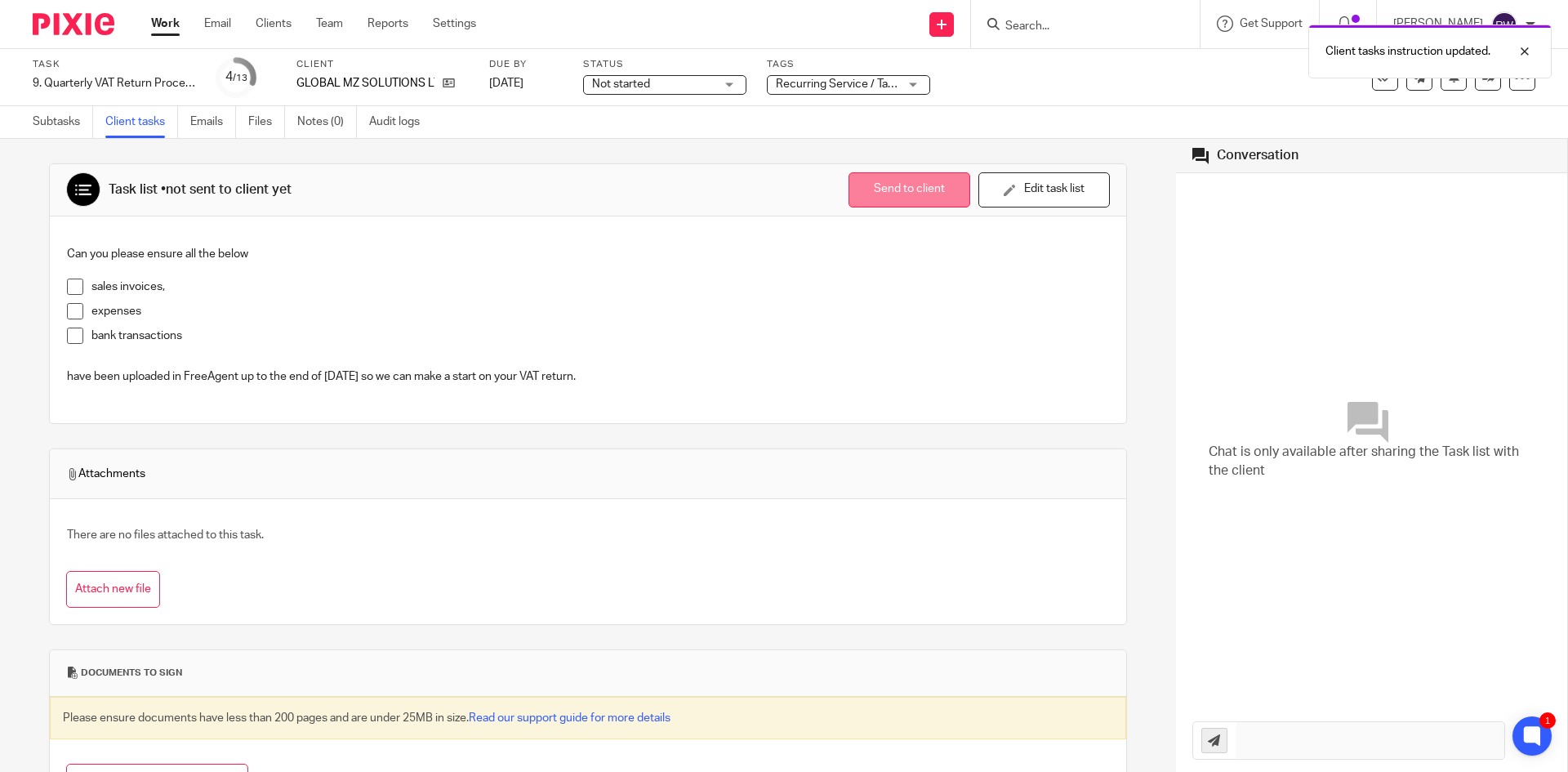
click at [874, 187] on button "Send to client" at bounding box center [909, 190] width 122 height 35
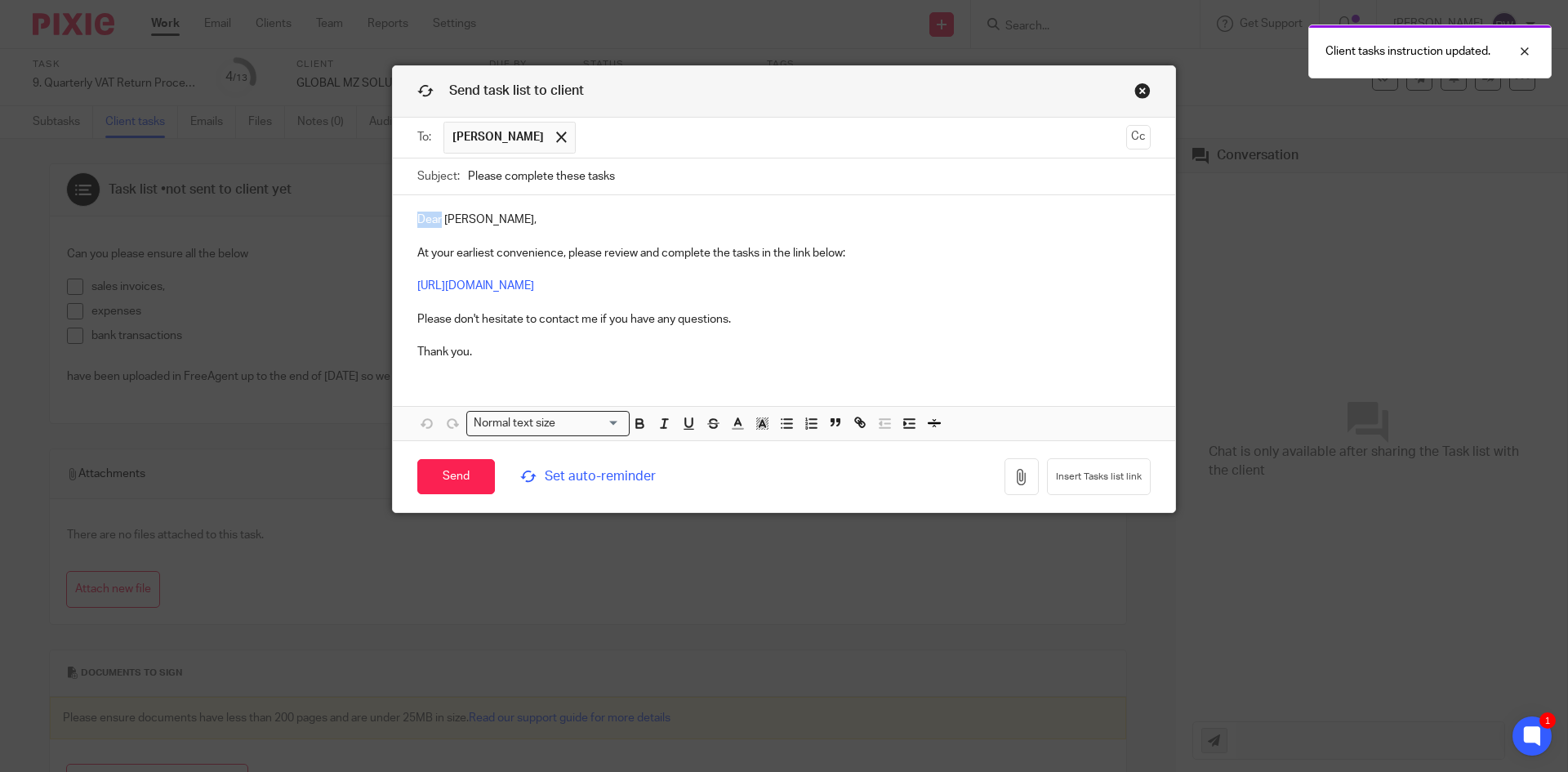
drag, startPoint x: 437, startPoint y: 219, endPoint x: 388, endPoint y: 218, distance: 49.0
click at [393, 218] on div "Dear Mohammed, At your earliest convenience, please review and complete the tas…" at bounding box center [784, 284] width 783 height 178
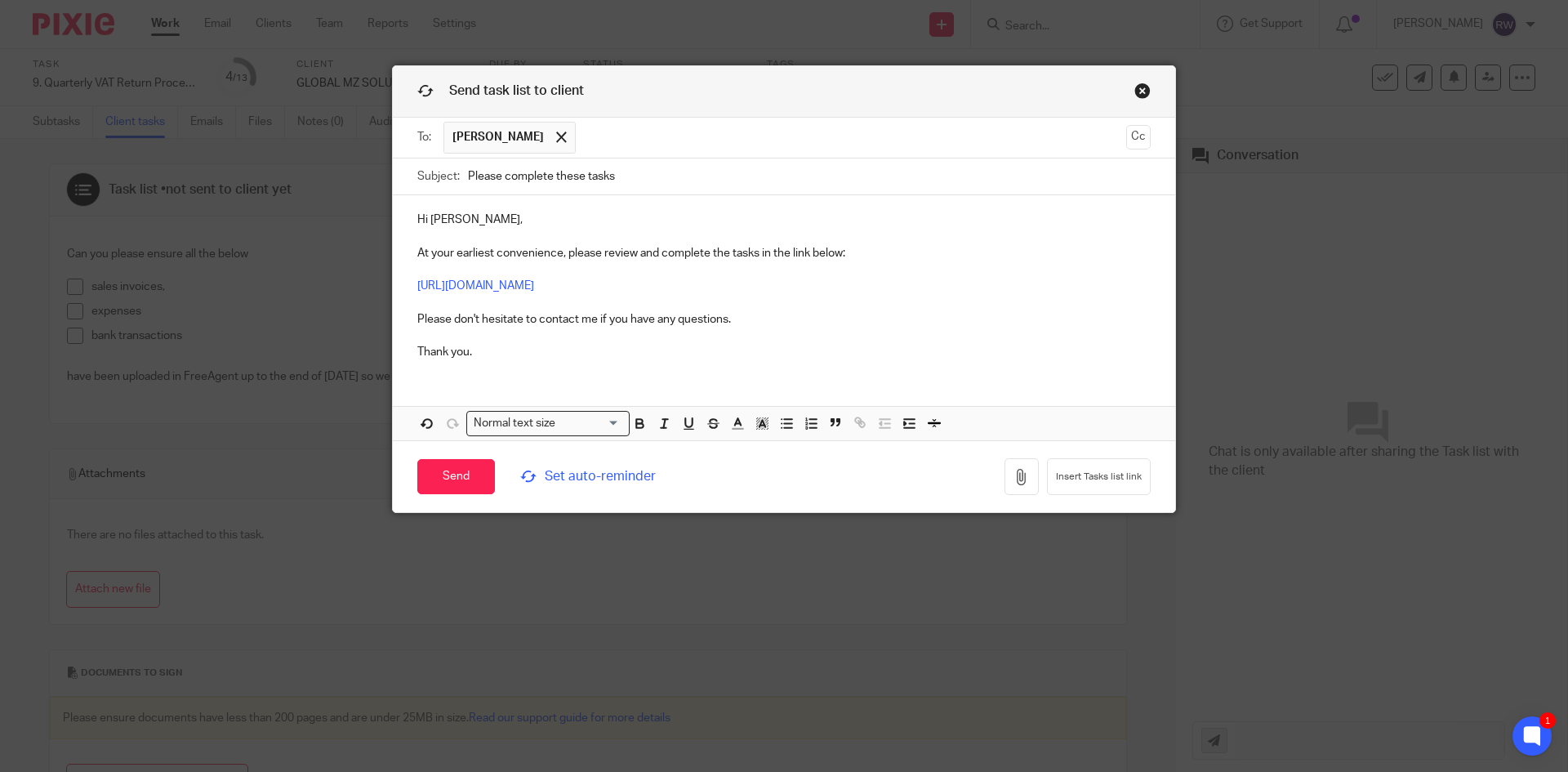
click at [488, 218] on p "Hi Mohammed, At your earliest convenience, please review and complete the tasks…" at bounding box center [784, 286] width 734 height 148
drag, startPoint x: 641, startPoint y: 180, endPoint x: 410, endPoint y: 159, distance: 232.0
click at [410, 159] on div "Subject: Please complete these tasks" at bounding box center [784, 177] width 783 height 37
paste input "Complete These Task - Information Required for VAT Return"
type input "Please Complete These Task - Information Required for VAT Return"
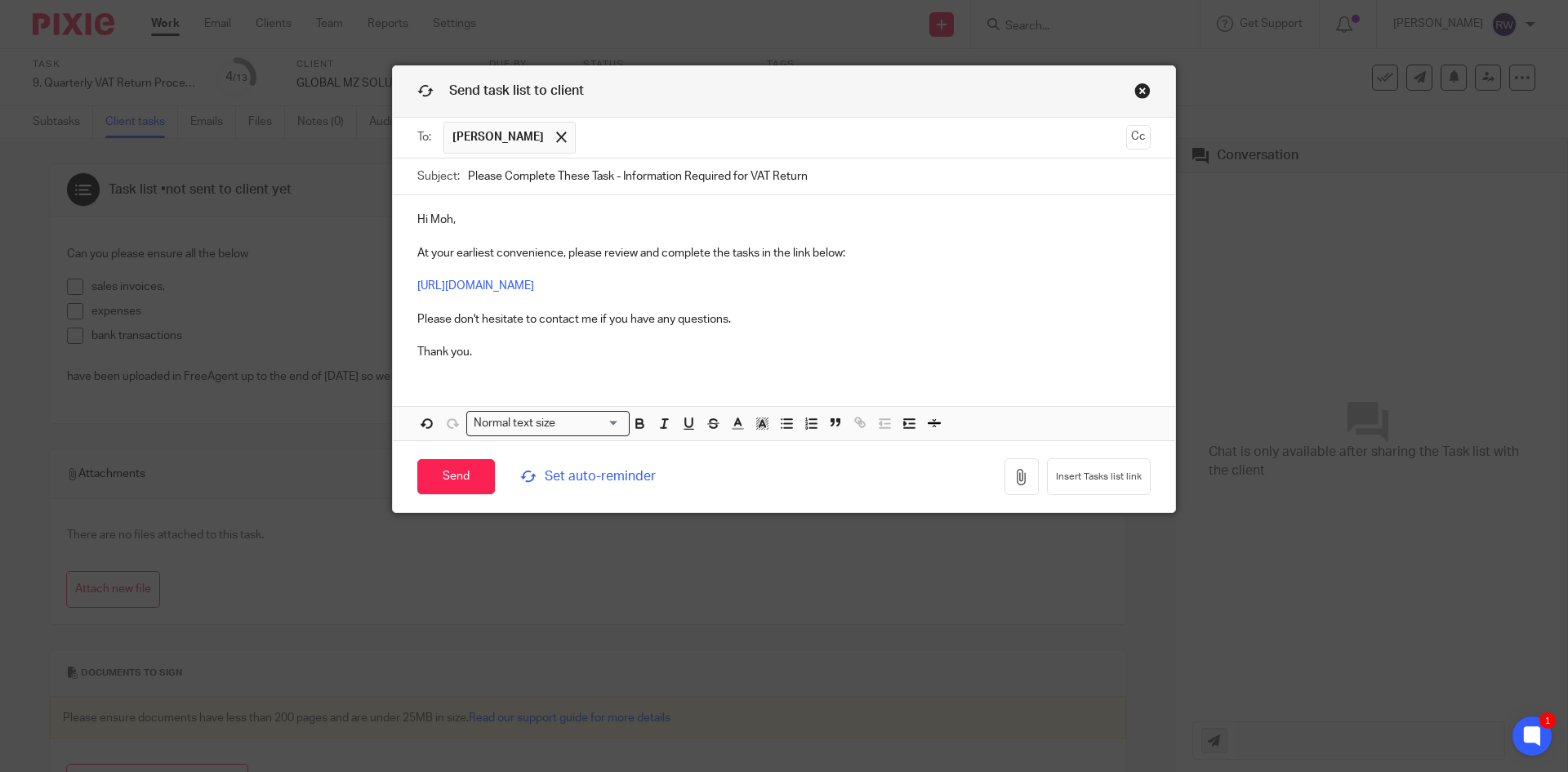
click at [608, 483] on span "Set auto-reminder" at bounding box center [631, 476] width 223 height 19
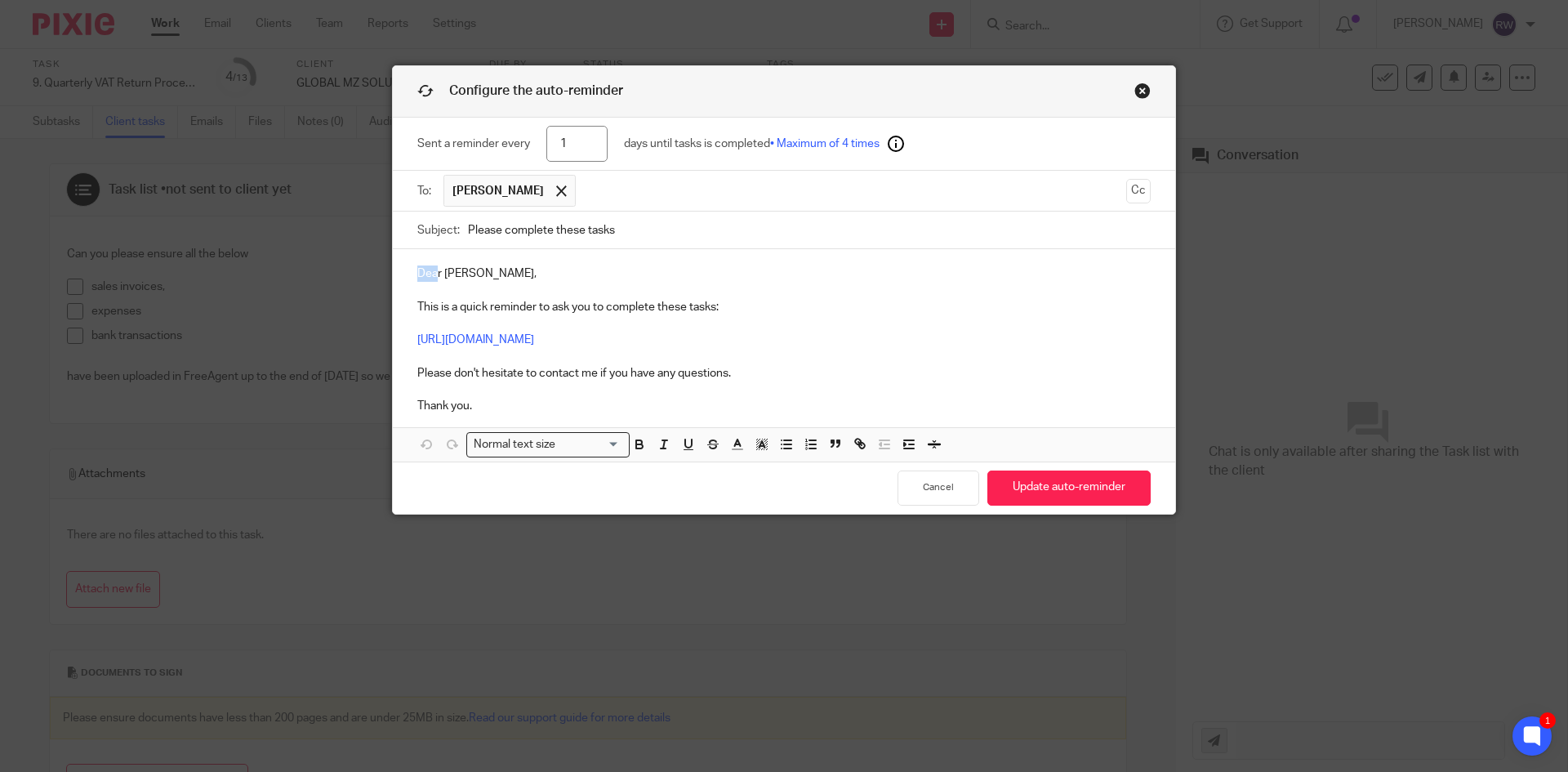
drag, startPoint x: 433, startPoint y: 276, endPoint x: 391, endPoint y: 274, distance: 42.0
click at [393, 274] on div "Dear Mohammed, This is a quick reminder to ask you to complete these tasks: htt…" at bounding box center [784, 338] width 783 height 178
click at [486, 275] on p "Hi Mohammed, This is a quick reminder to ask you to complete these tasks: https…" at bounding box center [784, 340] width 734 height 148
drag, startPoint x: 626, startPoint y: 234, endPoint x: 382, endPoint y: 200, distance: 246.4
click at [393, 208] on div "Sent a reminder every 1 days until tasks is completed • Maximum of 4 times To: …" at bounding box center [784, 316] width 783 height 396
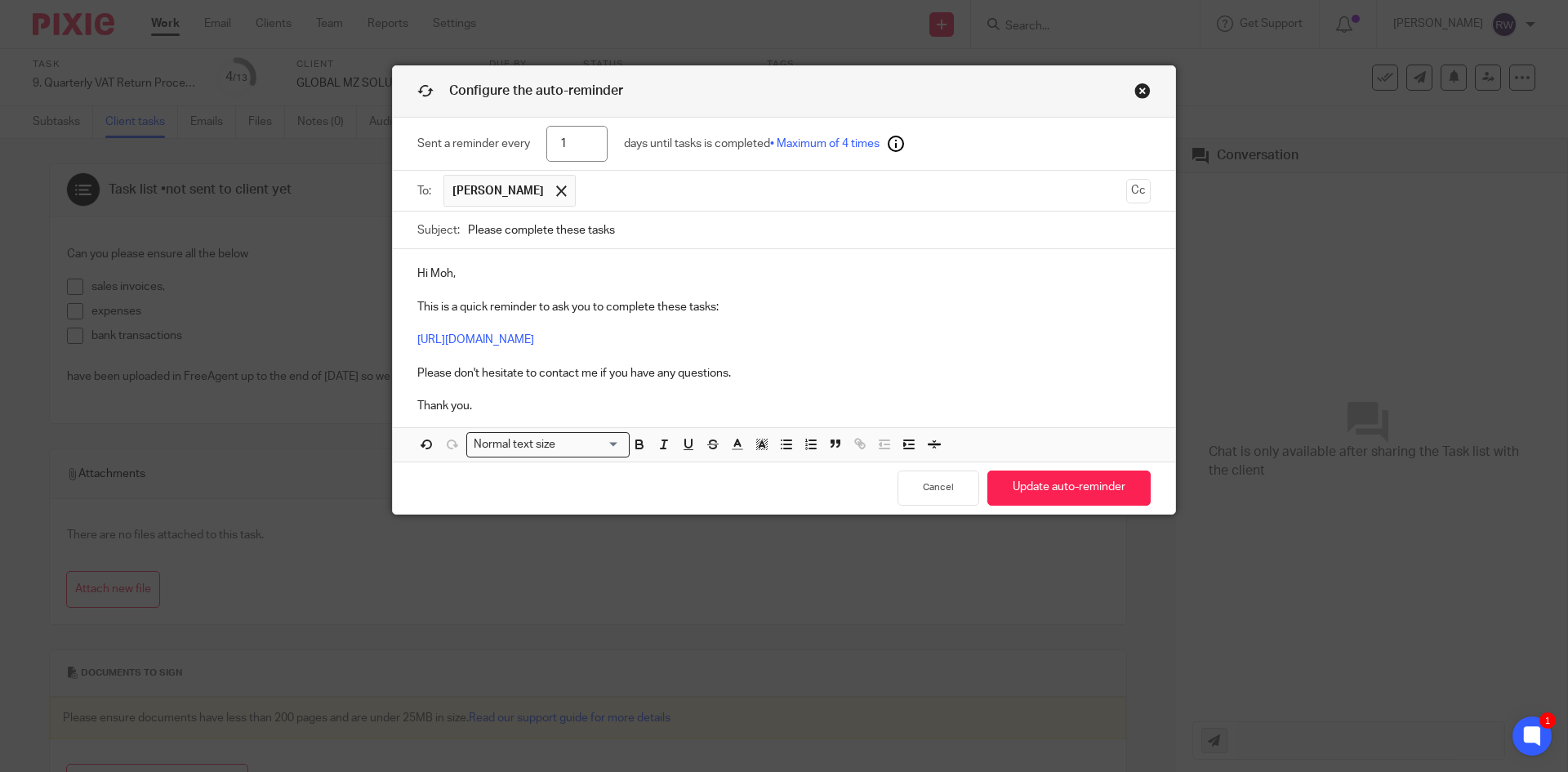
paste input "Complete These Task - Information Required for VAT Return"
type input "Please Complete These Task - Information Required for VAT Return"
drag, startPoint x: 566, startPoint y: 145, endPoint x: 514, endPoint y: 139, distance: 52.3
click at [514, 139] on div "Sent a reminder every 1 days until tasks is completed • Maximum of 4 times" at bounding box center [784, 144] width 734 height 53
type input "4"
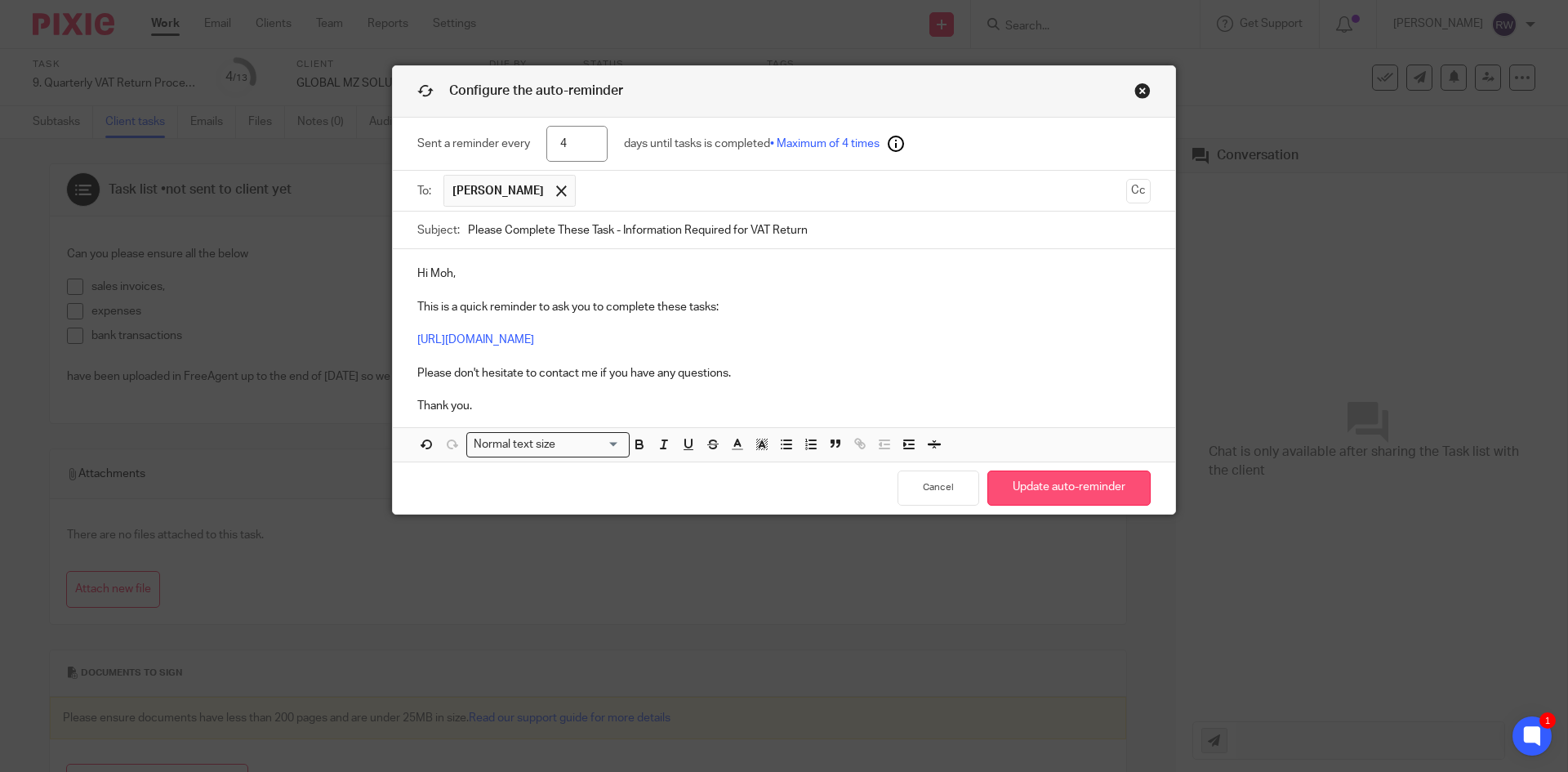
click at [1052, 485] on button "Update auto-reminder" at bounding box center [1068, 488] width 163 height 35
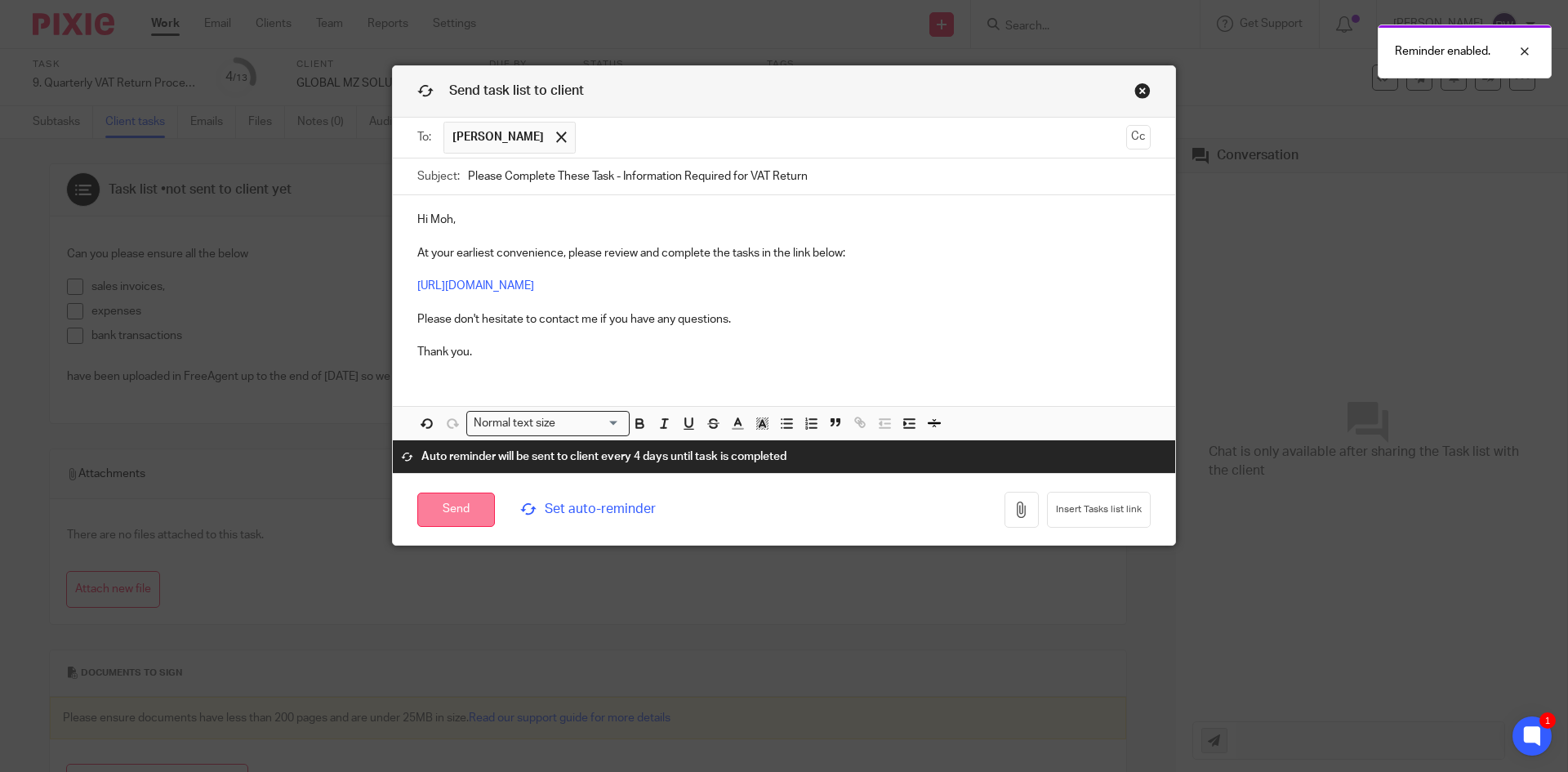
click at [430, 493] on input "Send" at bounding box center [457, 510] width 78 height 35
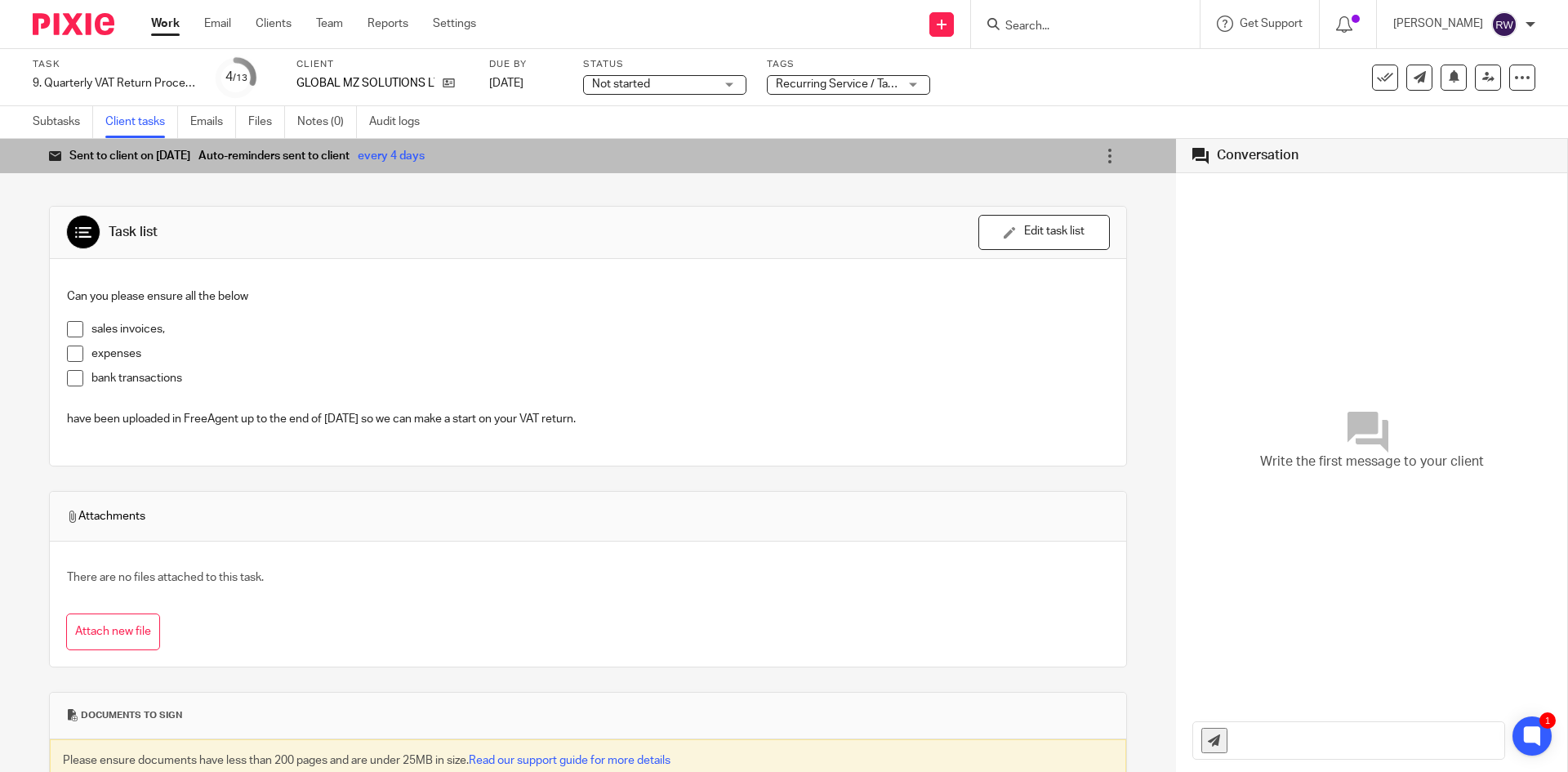
click at [1036, 20] on input "Search" at bounding box center [1077, 26] width 147 height 15
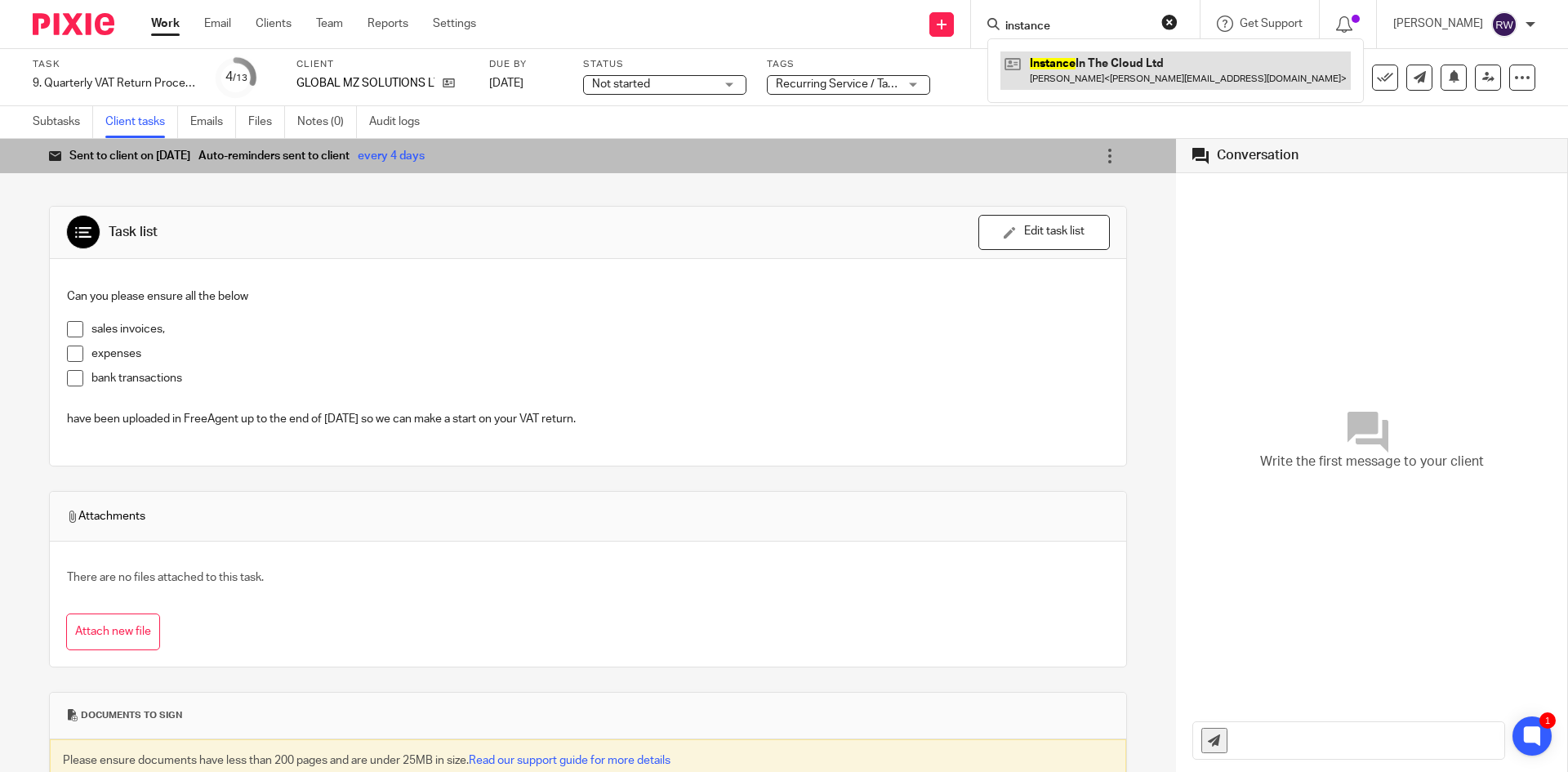
type input "instance"
click at [1086, 68] on link at bounding box center [1175, 70] width 350 height 37
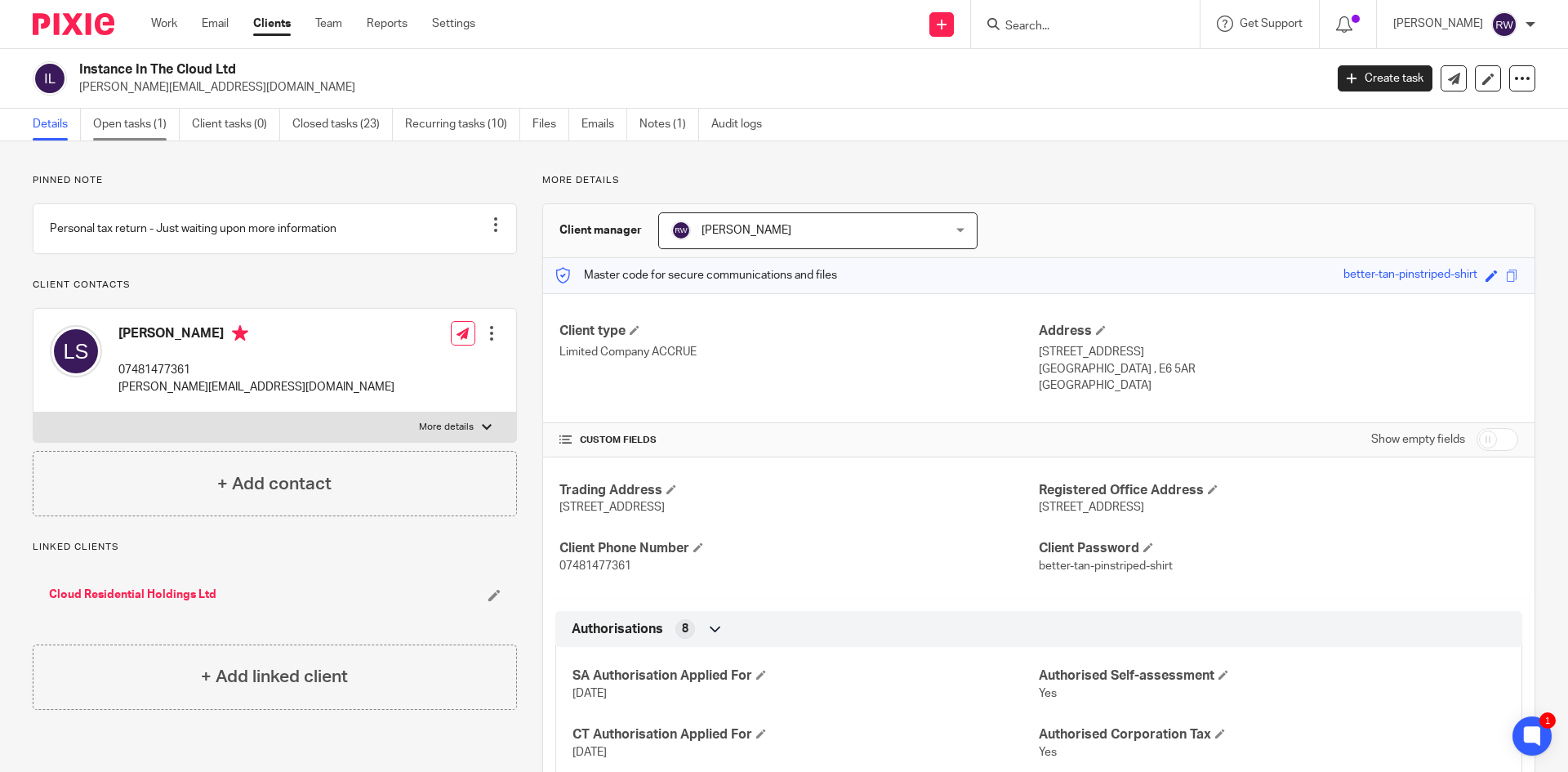
click at [140, 132] on link "Open tasks (1)" at bounding box center [136, 124] width 87 height 32
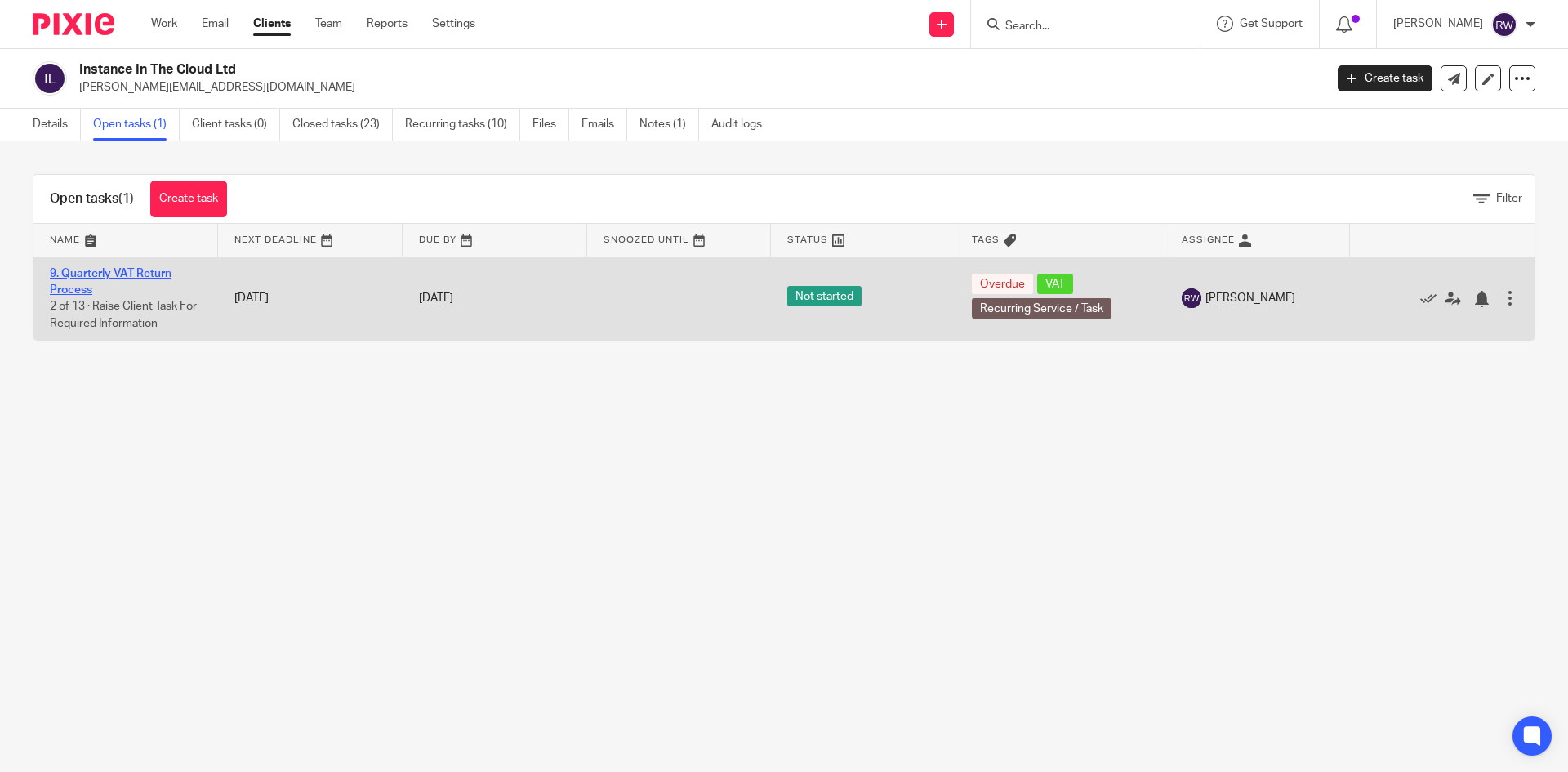
click at [154, 270] on link "9. Quarterly VAT Return Process" at bounding box center [110, 281] width 122 height 27
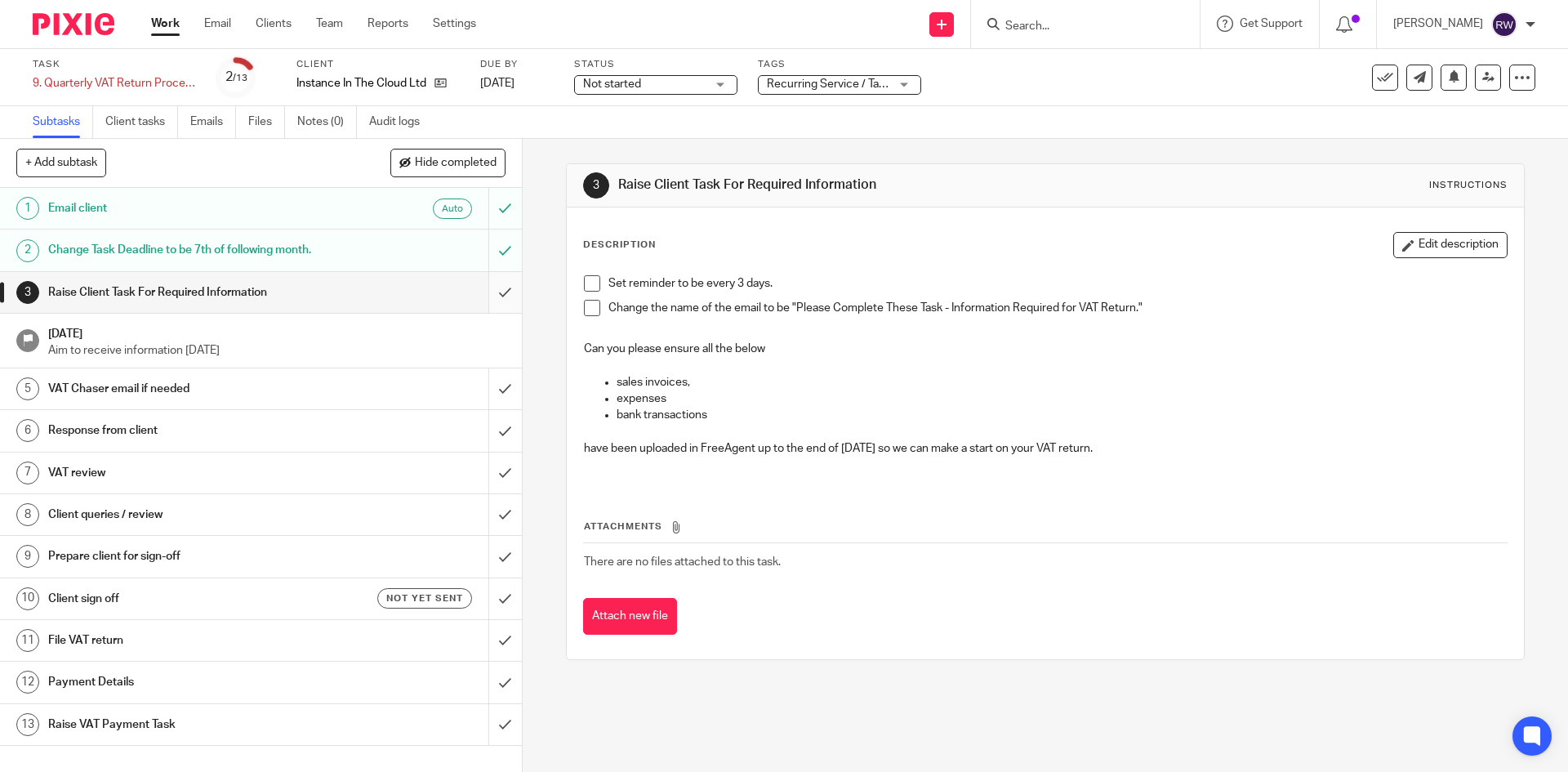
click at [497, 288] on input "submit" at bounding box center [261, 293] width 522 height 41
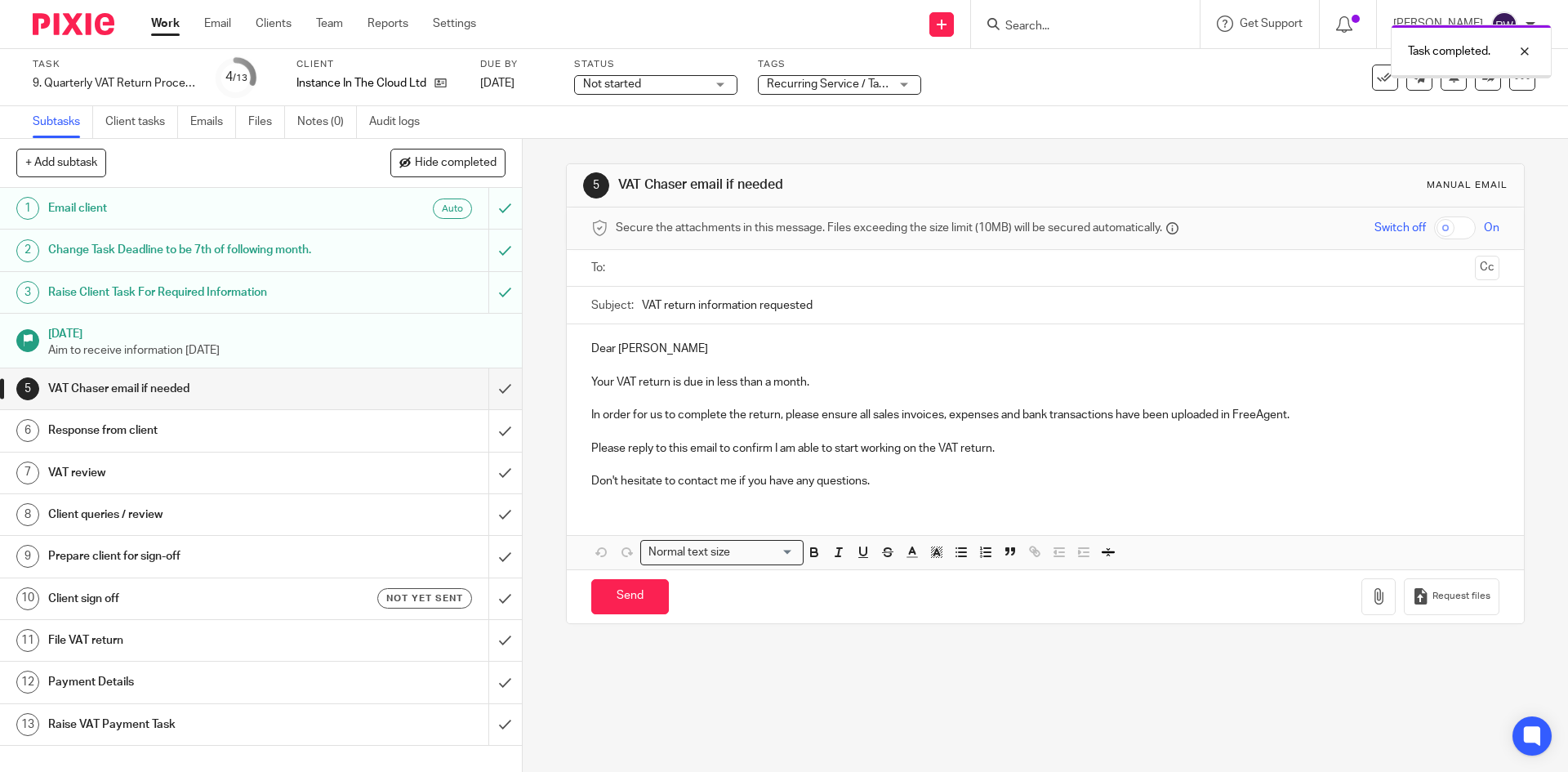
click at [902, 92] on div "Recurring Service / Task + 1" at bounding box center [839, 85] width 163 height 20
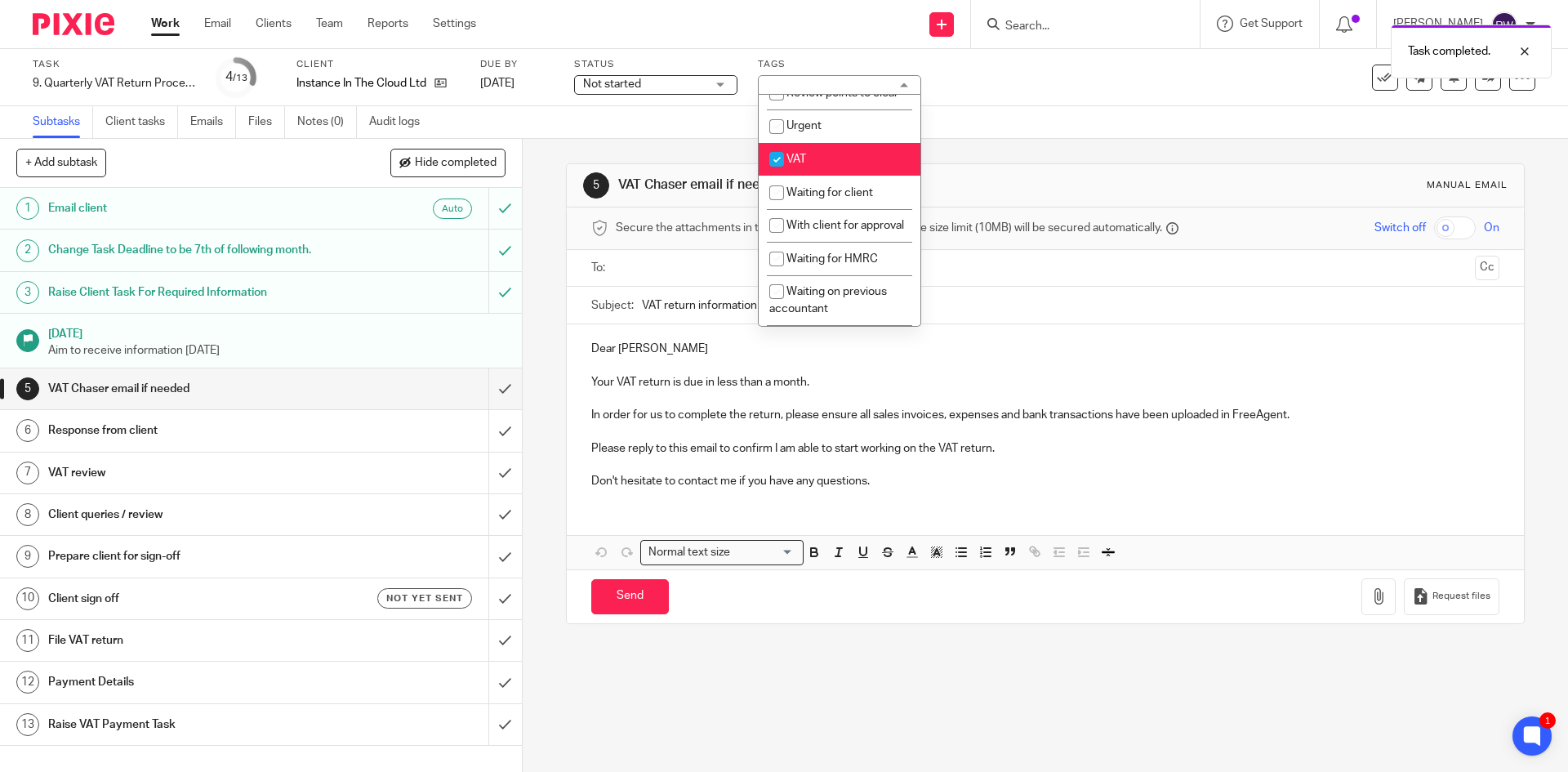
scroll to position [852, 0]
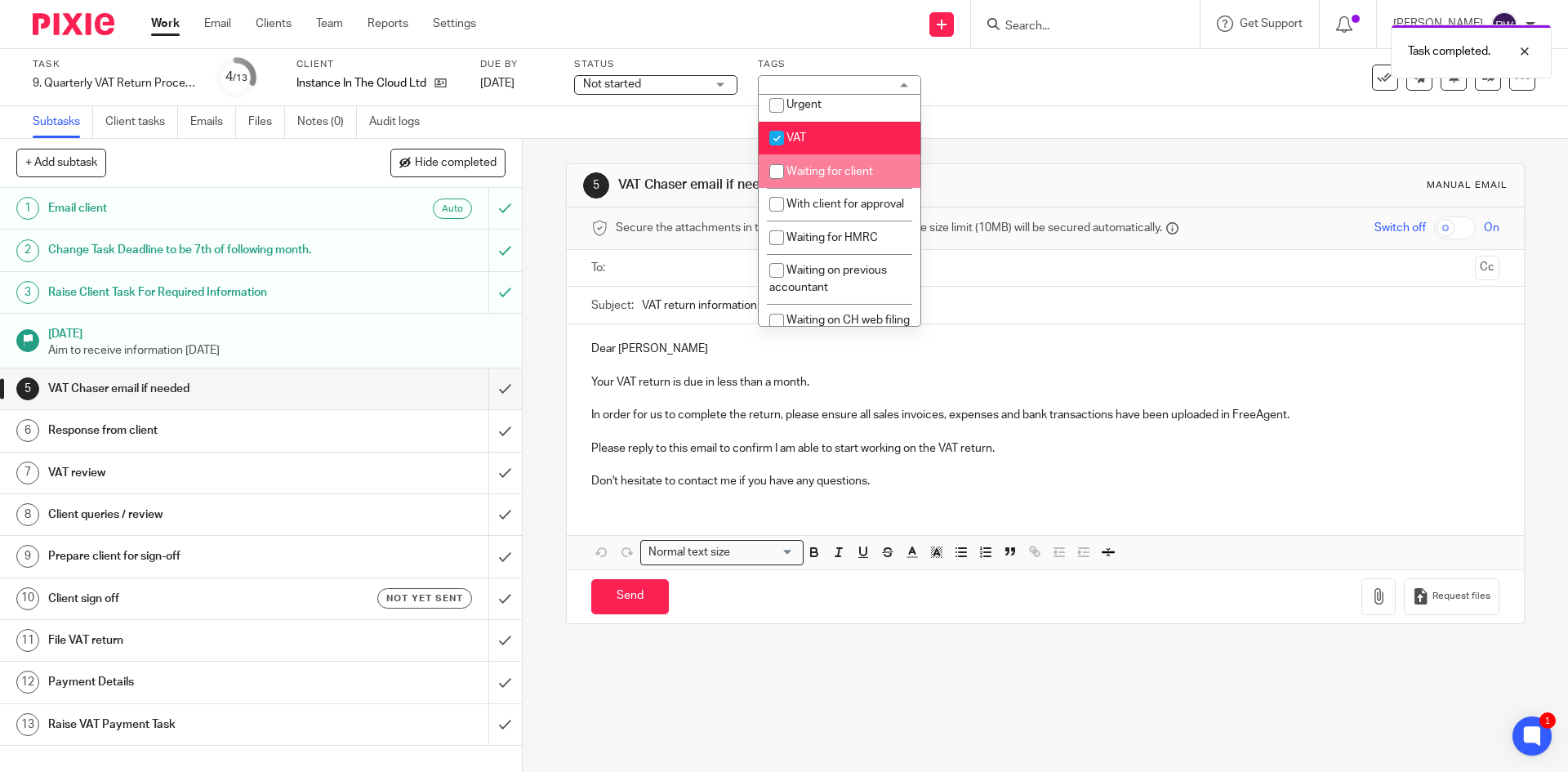
click at [875, 187] on li "Waiting for client" at bounding box center [839, 171] width 162 height 33
checkbox input "true"
click at [1018, 155] on div "5 VAT Chaser email if needed Manual email Secure the attachments in this messag…" at bounding box center [1045, 393] width 958 height 509
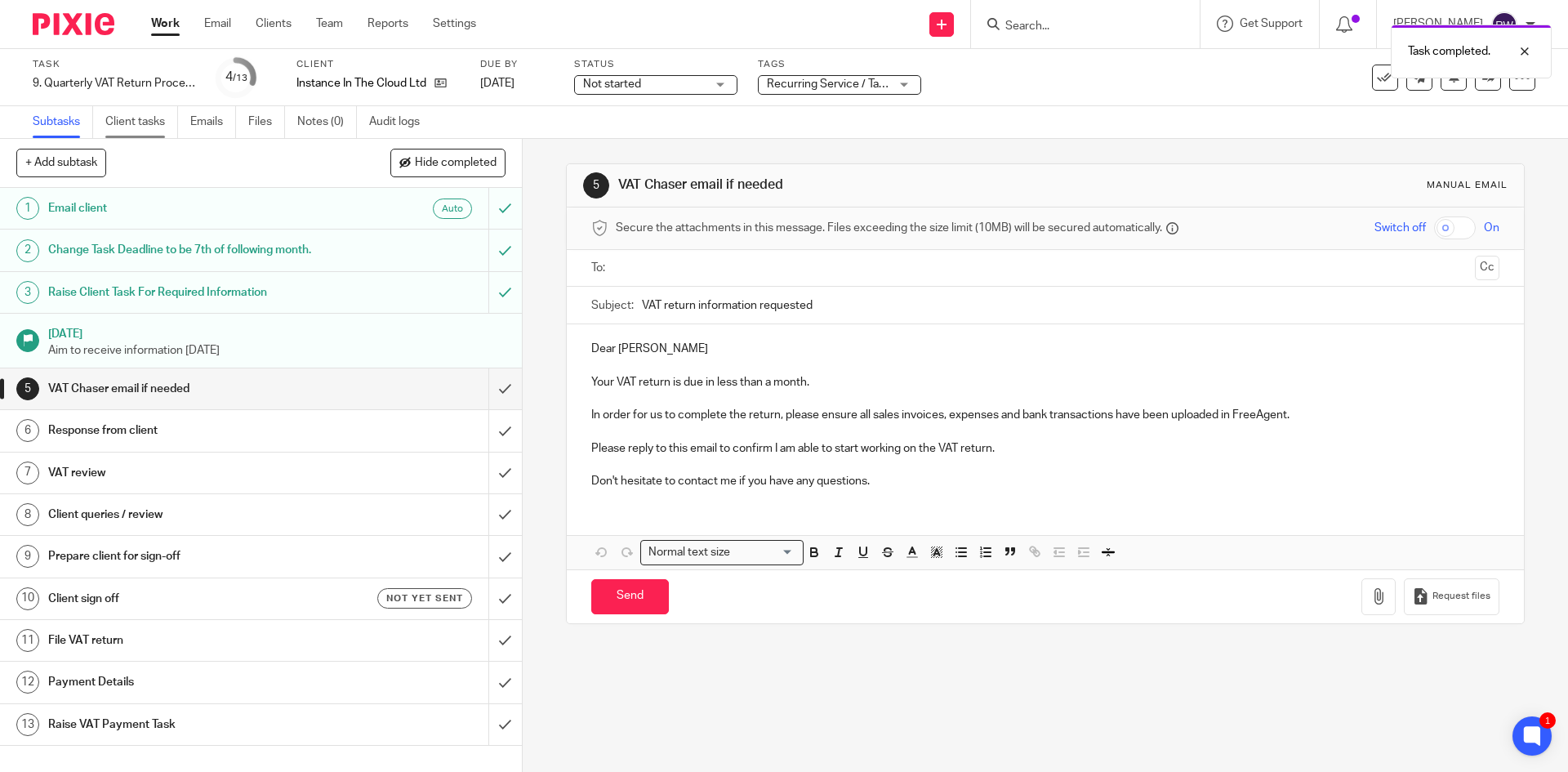
click at [167, 128] on link "Client tasks" at bounding box center [141, 122] width 72 height 32
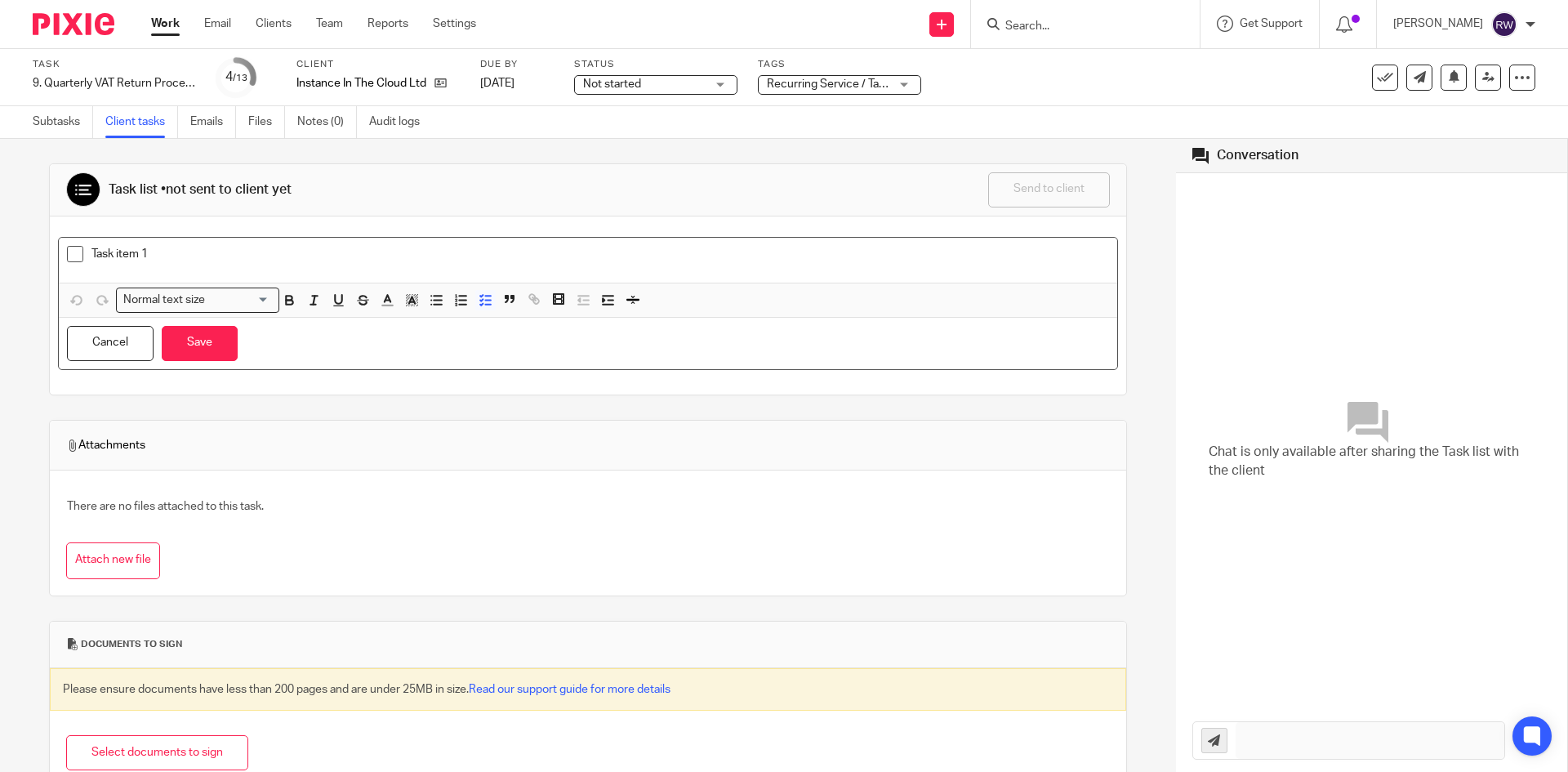
click at [184, 263] on div "Task item 1" at bounding box center [600, 258] width 1018 height 24
drag, startPoint x: 236, startPoint y: 252, endPoint x: 0, endPoint y: 256, distance: 236.0
click at [0, 256] on div "Task list • not sent to client yet Send to client Send to client Ask client to …" at bounding box center [587, 455] width 1176 height 633
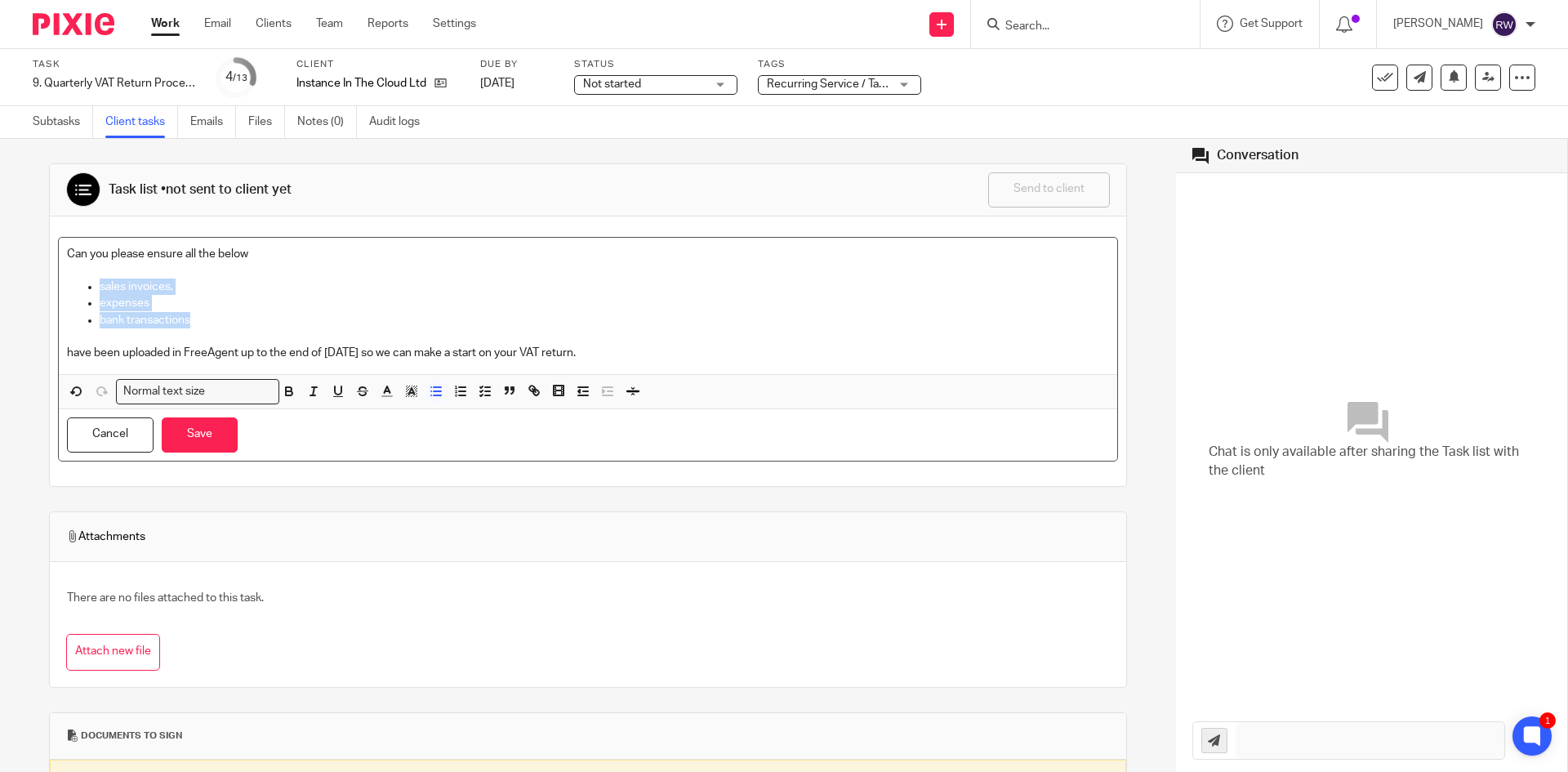
drag, startPoint x: 217, startPoint y: 316, endPoint x: 78, endPoint y: 292, distance: 141.1
click at [78, 293] on ul "sales invoices, expenses bank transactions" at bounding box center [588, 303] width 1042 height 50
click at [438, 393] on icon "button" at bounding box center [435, 390] width 15 height 15
click at [482, 393] on icon "button" at bounding box center [485, 390] width 15 height 15
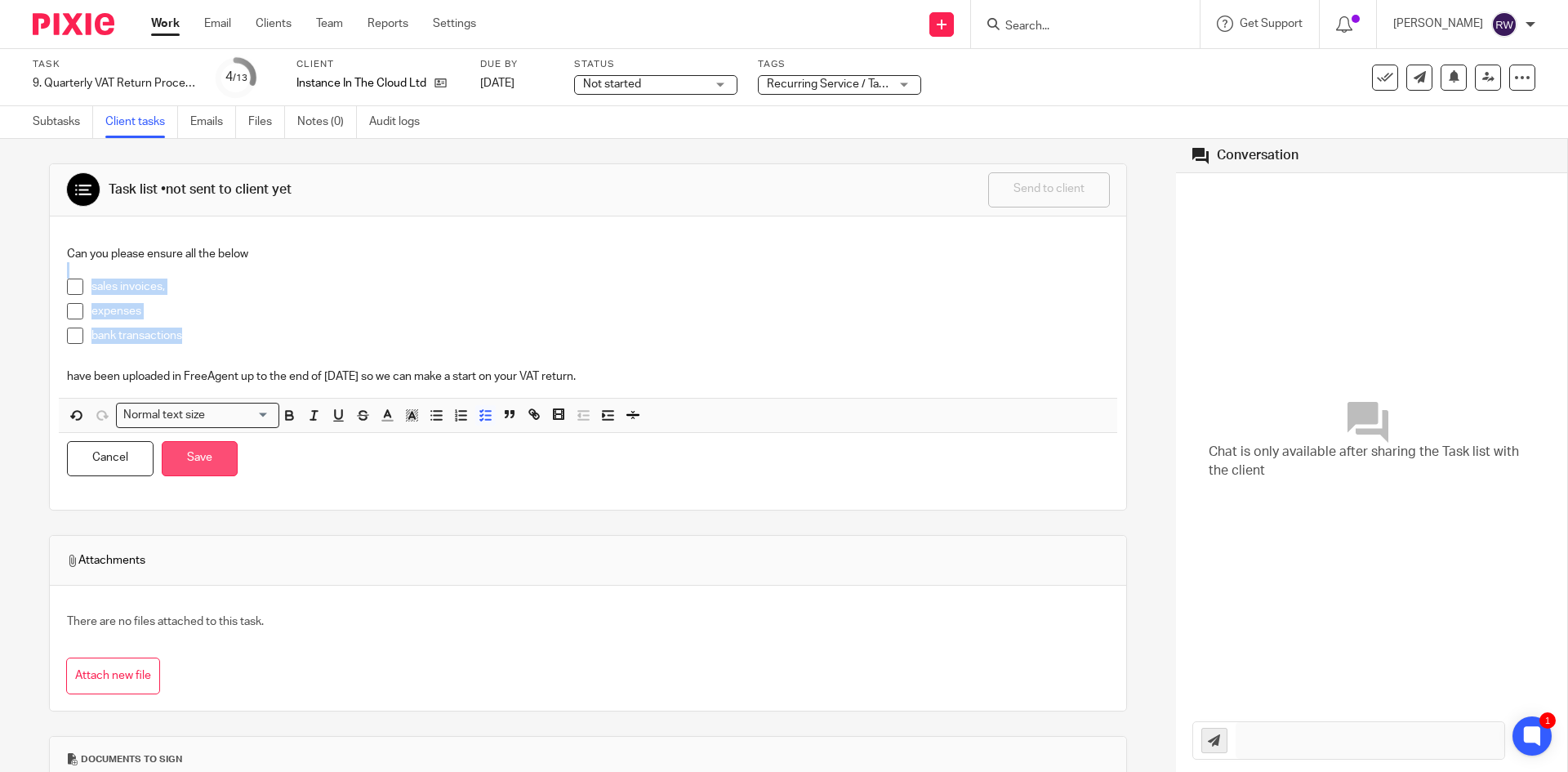
click at [215, 469] on button "Save" at bounding box center [200, 459] width 76 height 35
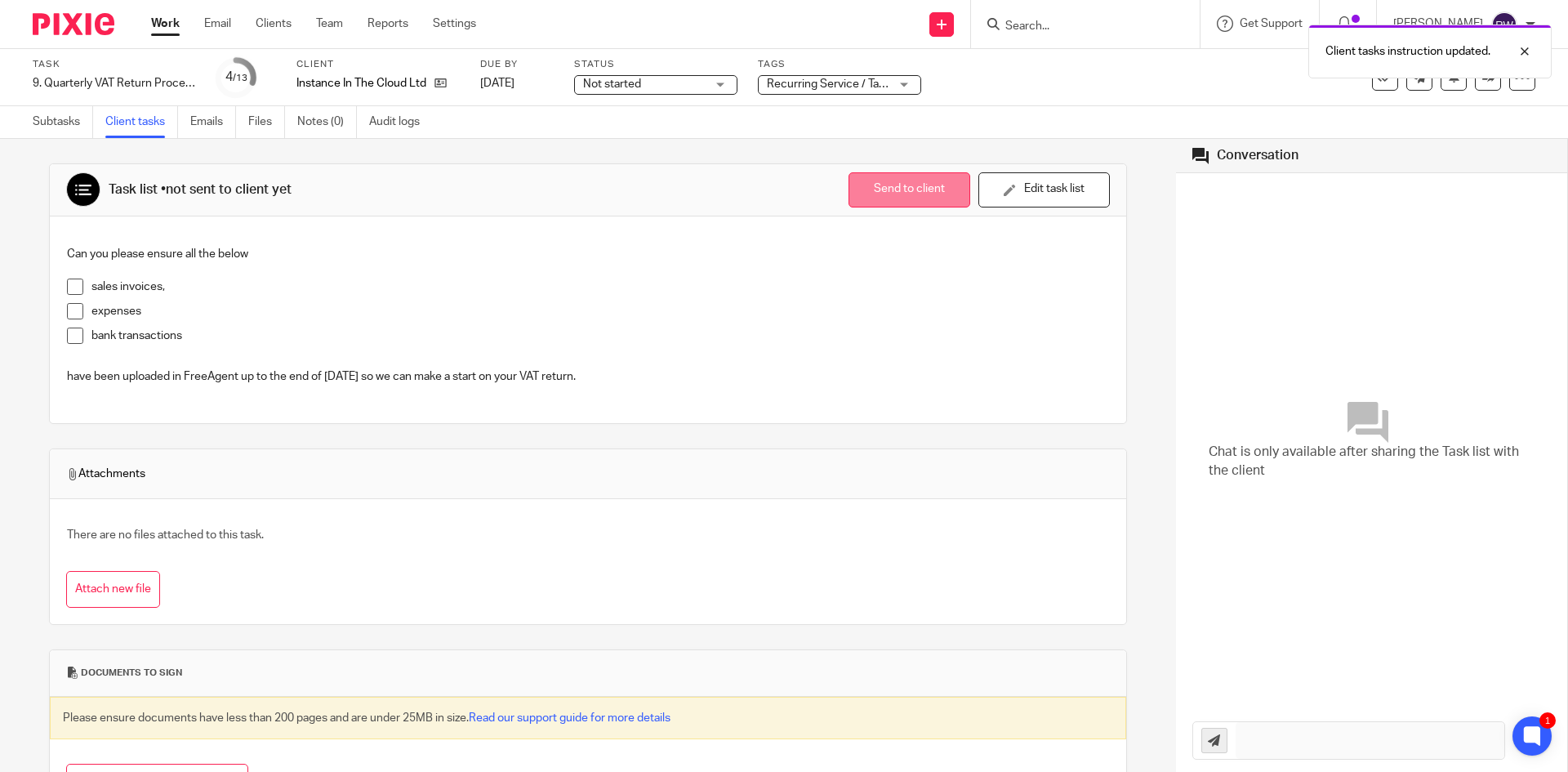
click at [904, 185] on button "Send to client" at bounding box center [909, 190] width 122 height 35
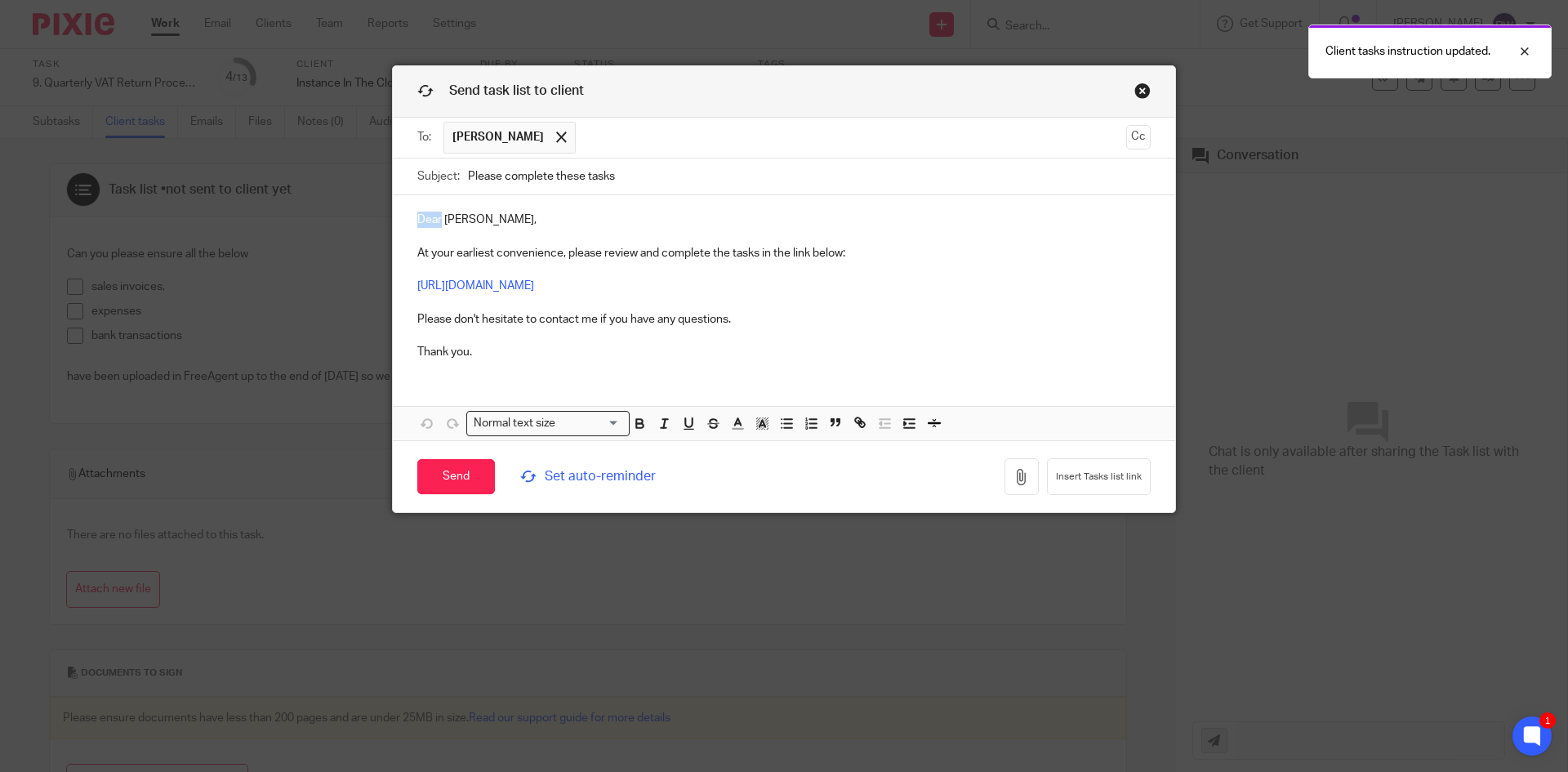
drag, startPoint x: 434, startPoint y: 214, endPoint x: 370, endPoint y: 214, distance: 64.0
click at [370, 214] on div "Send task list to client To: Luis Sousa Luis Sousa Cc Subject: Please complete …" at bounding box center [784, 386] width 1568 height 772
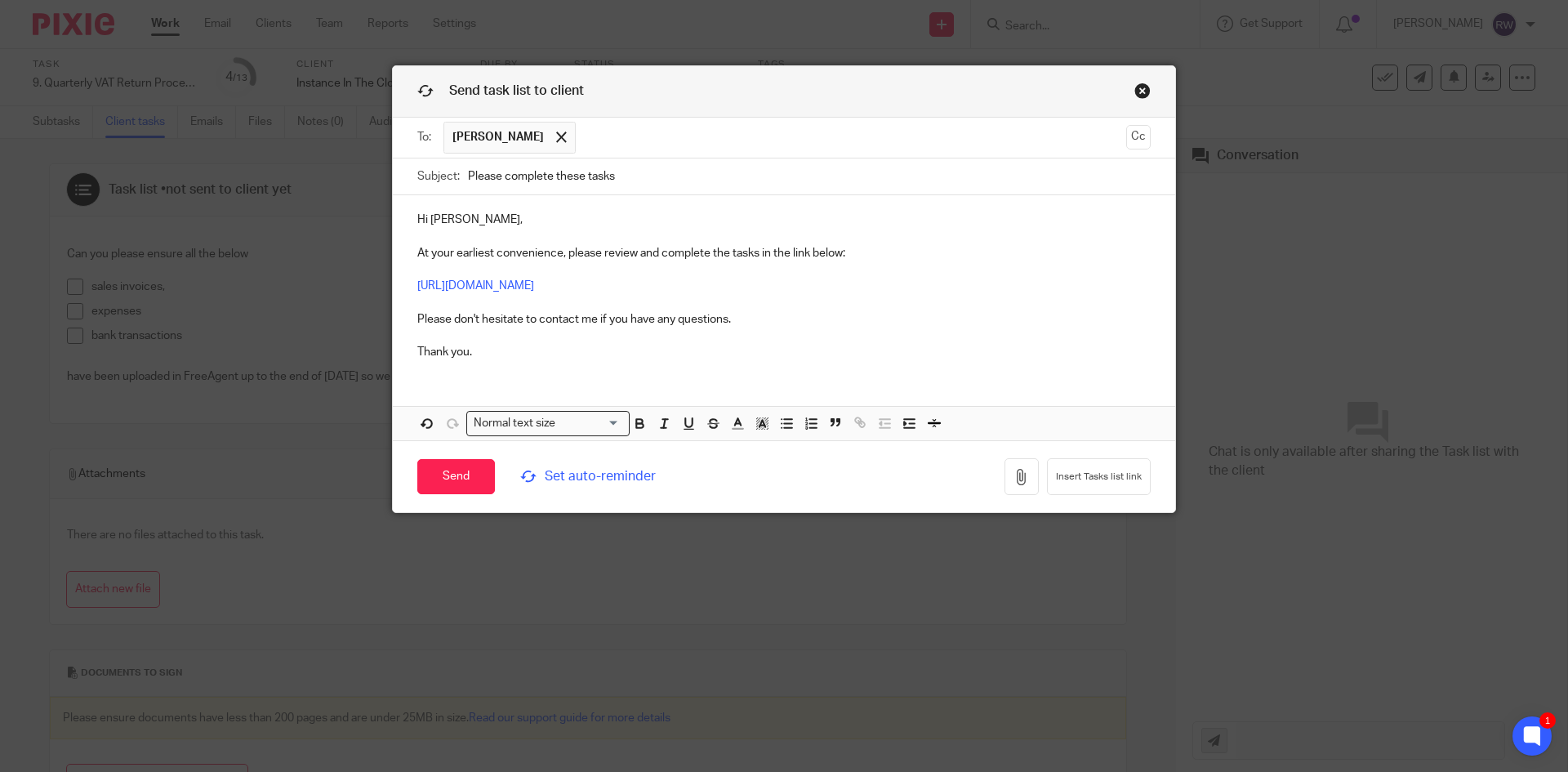
drag, startPoint x: 674, startPoint y: 175, endPoint x: 298, endPoint y: 167, distance: 376.1
click at [298, 165] on div "Send task list to client To: Luis Sousa Luis Sousa Cc Subject: Please complete …" at bounding box center [784, 386] width 1568 height 772
paste input "Complete These Task - Information Required for VAT Return"
type input "Please Complete These Task - Information Required for VAT Return"
click at [585, 476] on span "Set auto-reminder" at bounding box center [631, 476] width 223 height 19
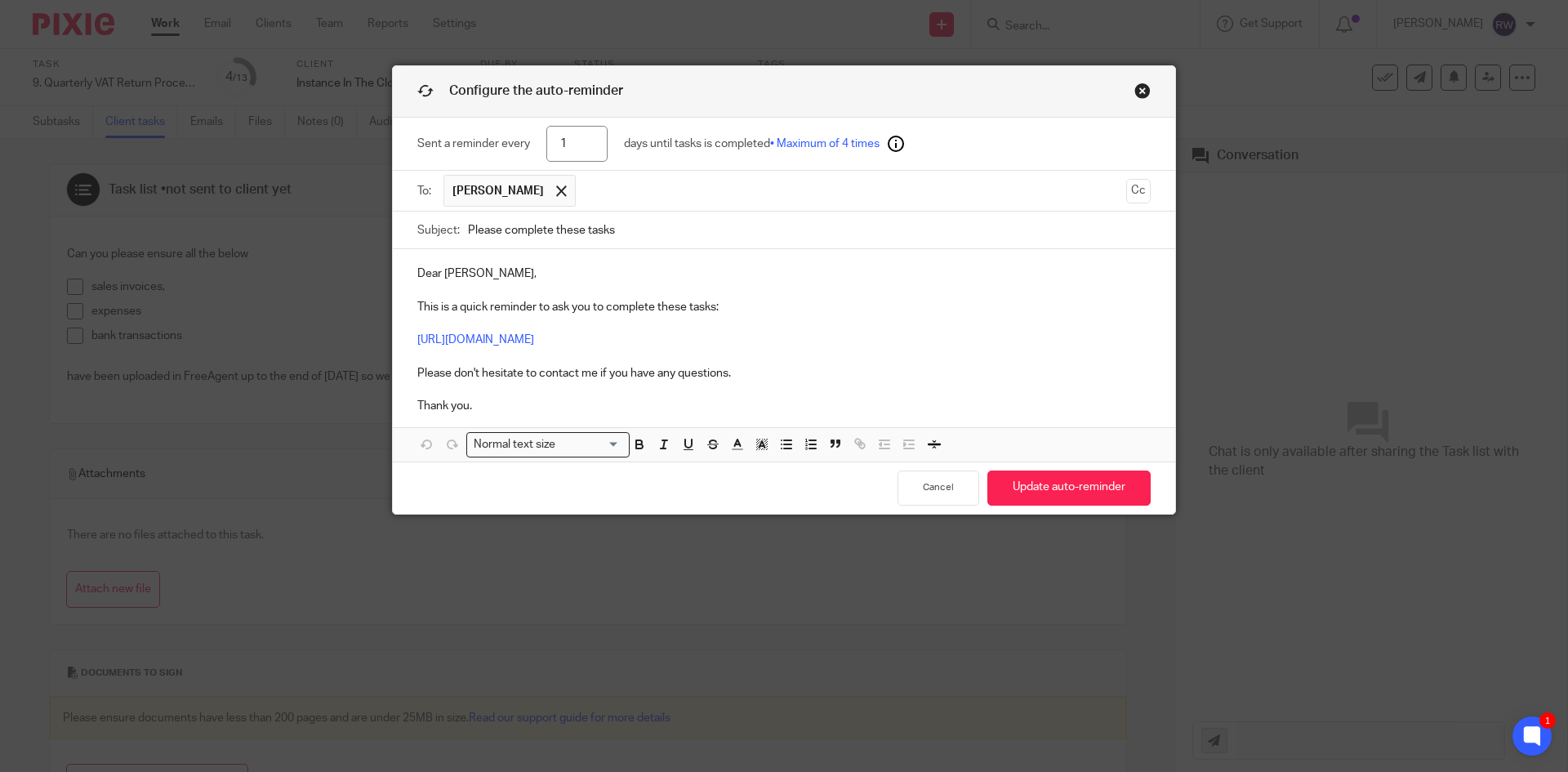
drag, startPoint x: 571, startPoint y: 138, endPoint x: 503, endPoint y: 147, distance: 68.6
click at [503, 146] on div "Sent a reminder every 1 days until tasks is completed • Maximum of 4 times" at bounding box center [784, 144] width 734 height 53
type input "4"
drag, startPoint x: 436, startPoint y: 277, endPoint x: 333, endPoint y: 274, distance: 103.0
click at [333, 274] on div "Configure the auto-reminder Sent a reminder every 4 days until tasks is complet…" at bounding box center [784, 386] width 1568 height 772
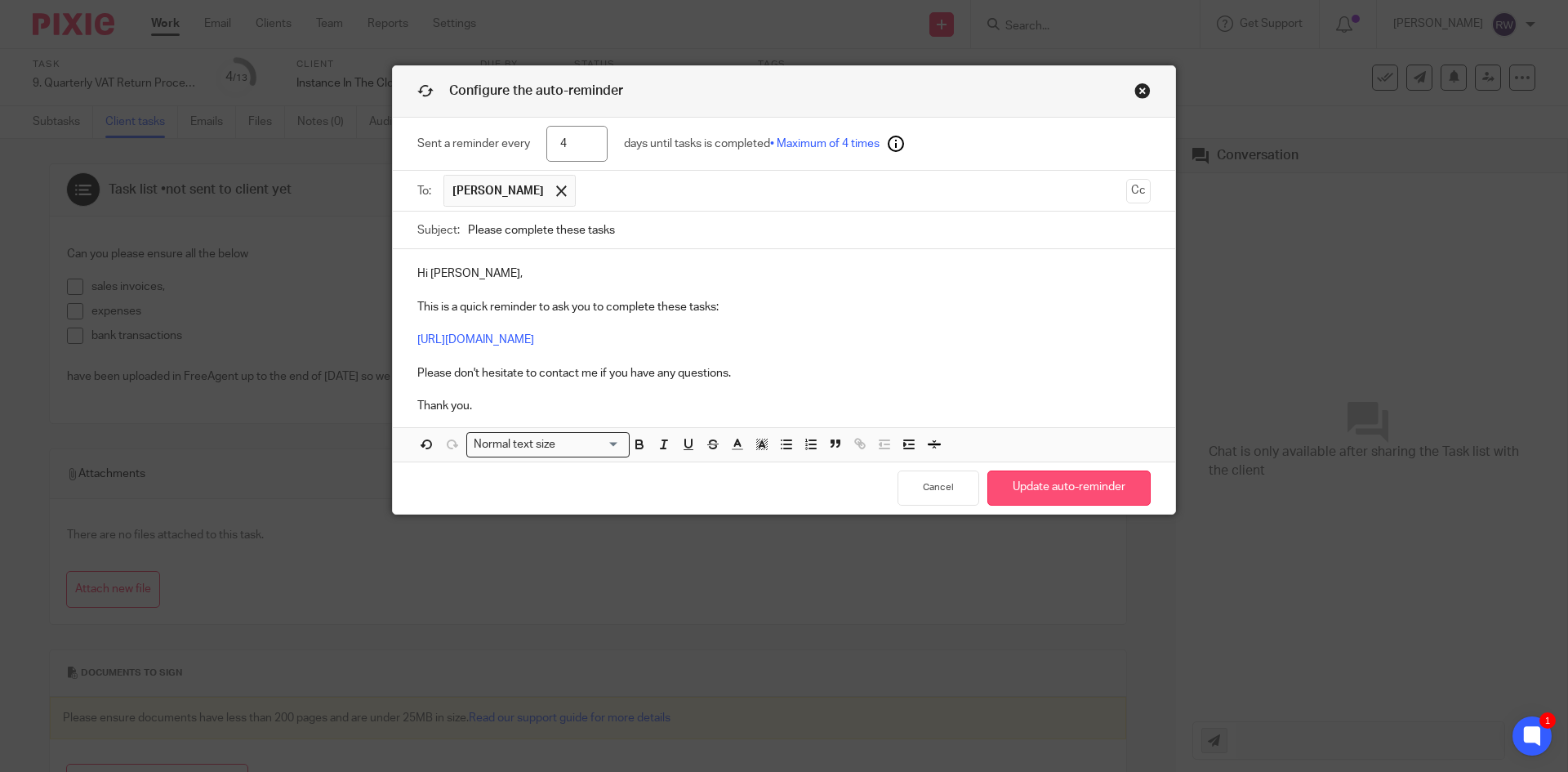
click at [1066, 491] on button "Update auto-reminder" at bounding box center [1068, 488] width 163 height 35
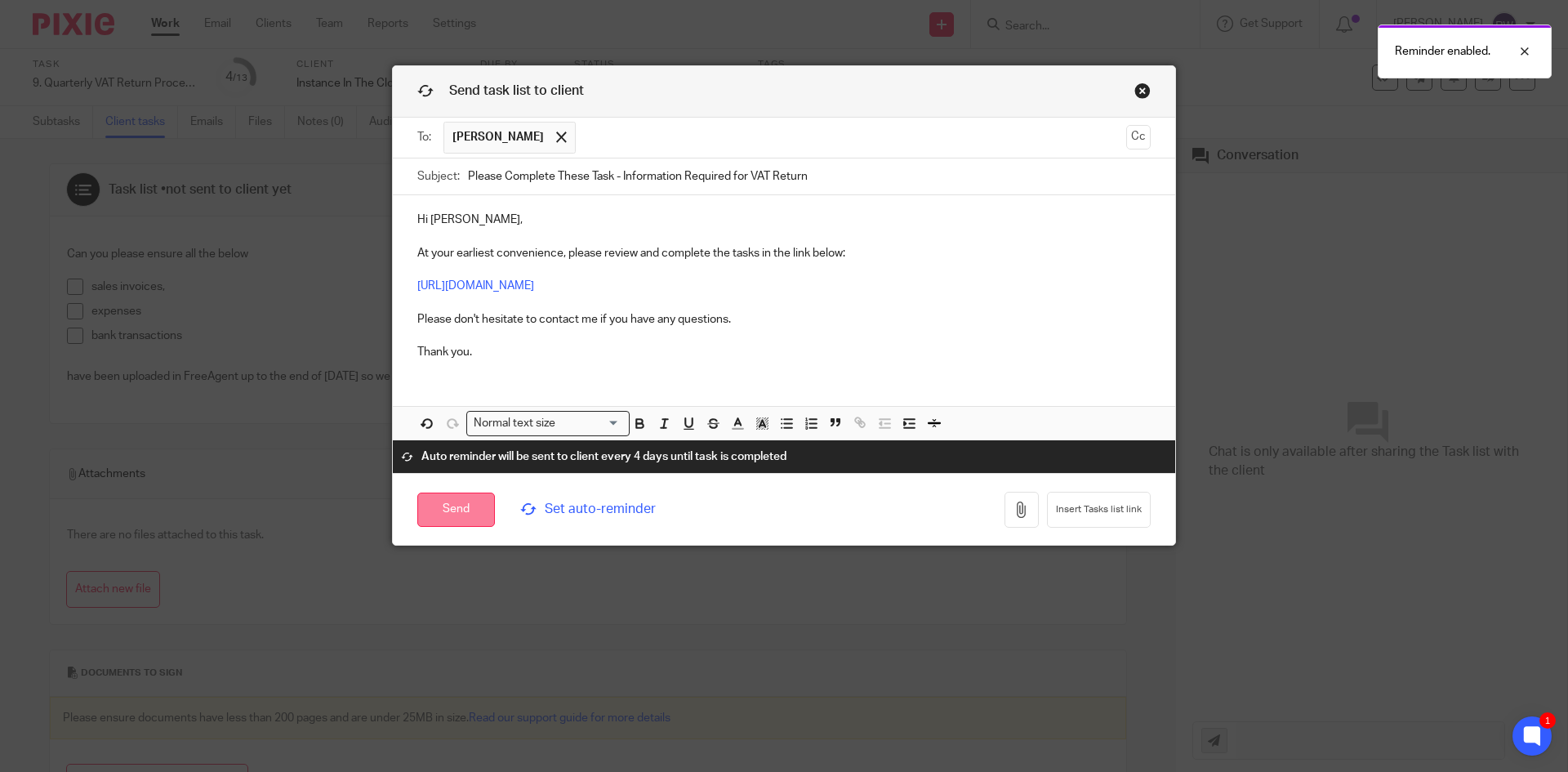
click at [467, 509] on input "Send" at bounding box center [457, 510] width 78 height 35
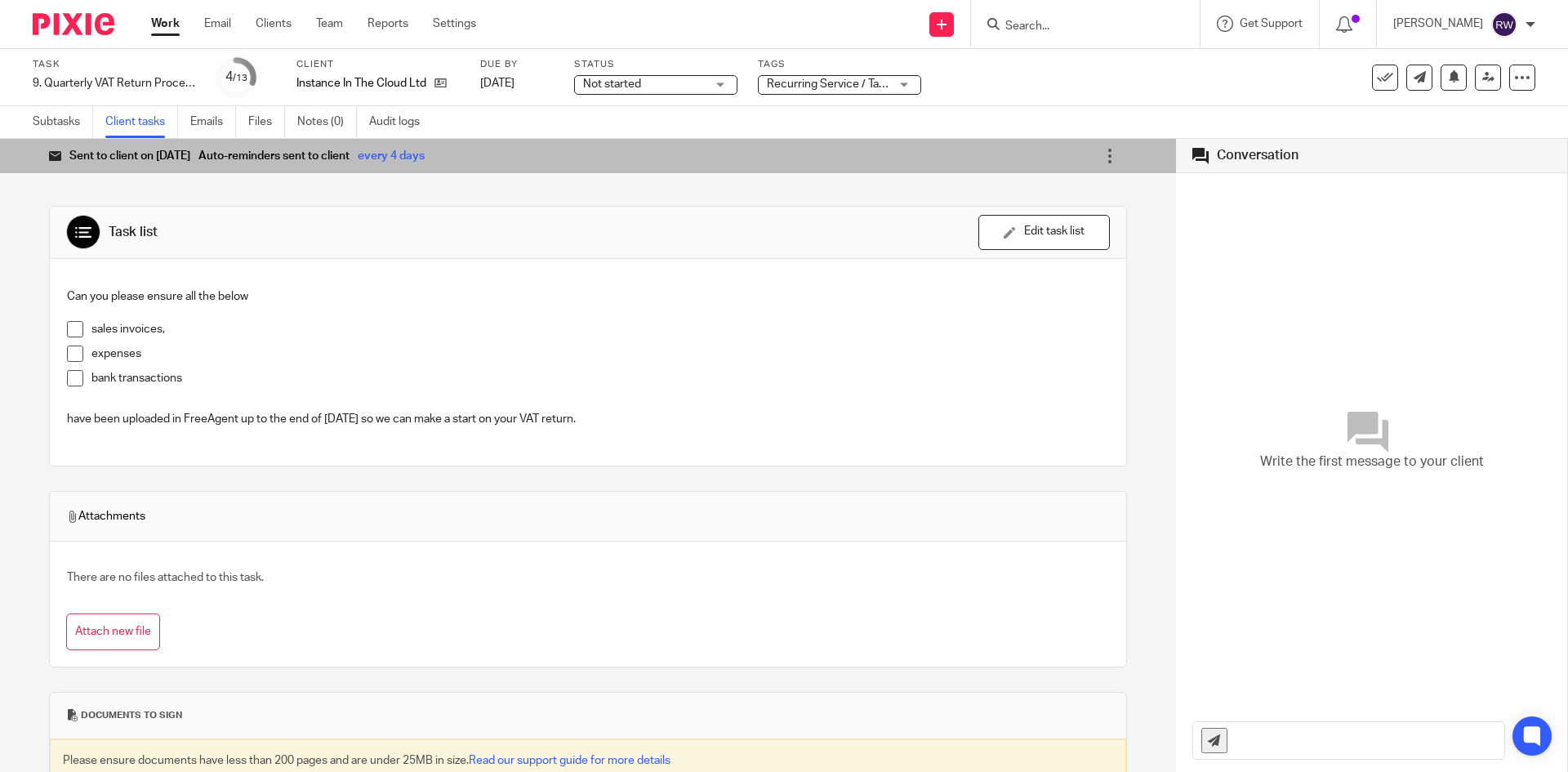
click at [1082, 22] on input "Search" at bounding box center [1077, 26] width 147 height 15
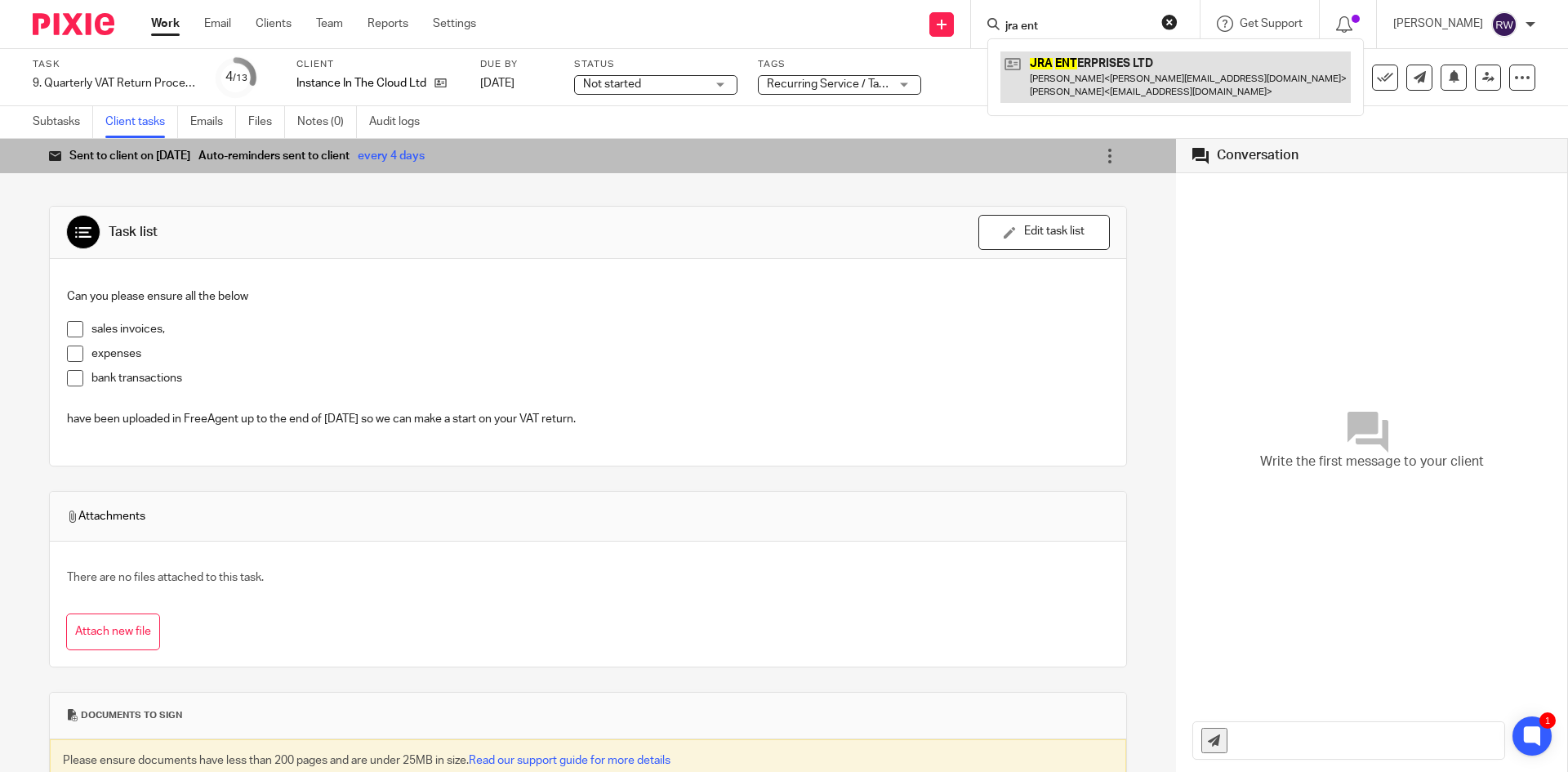
type input "jra ent"
click at [1116, 73] on link at bounding box center [1175, 77] width 350 height 51
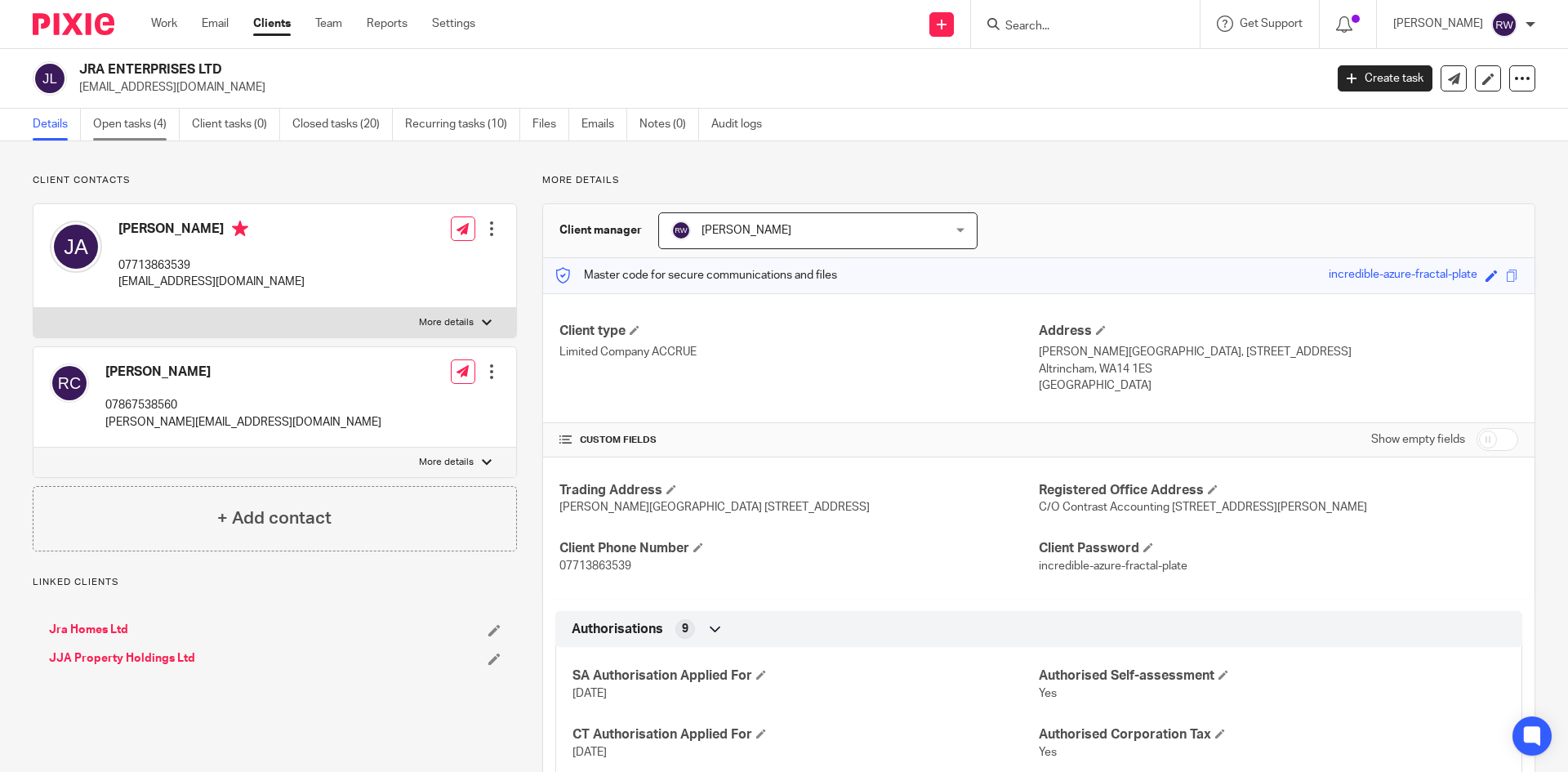
click at [128, 140] on link "Open tasks (4)" at bounding box center [136, 124] width 87 height 32
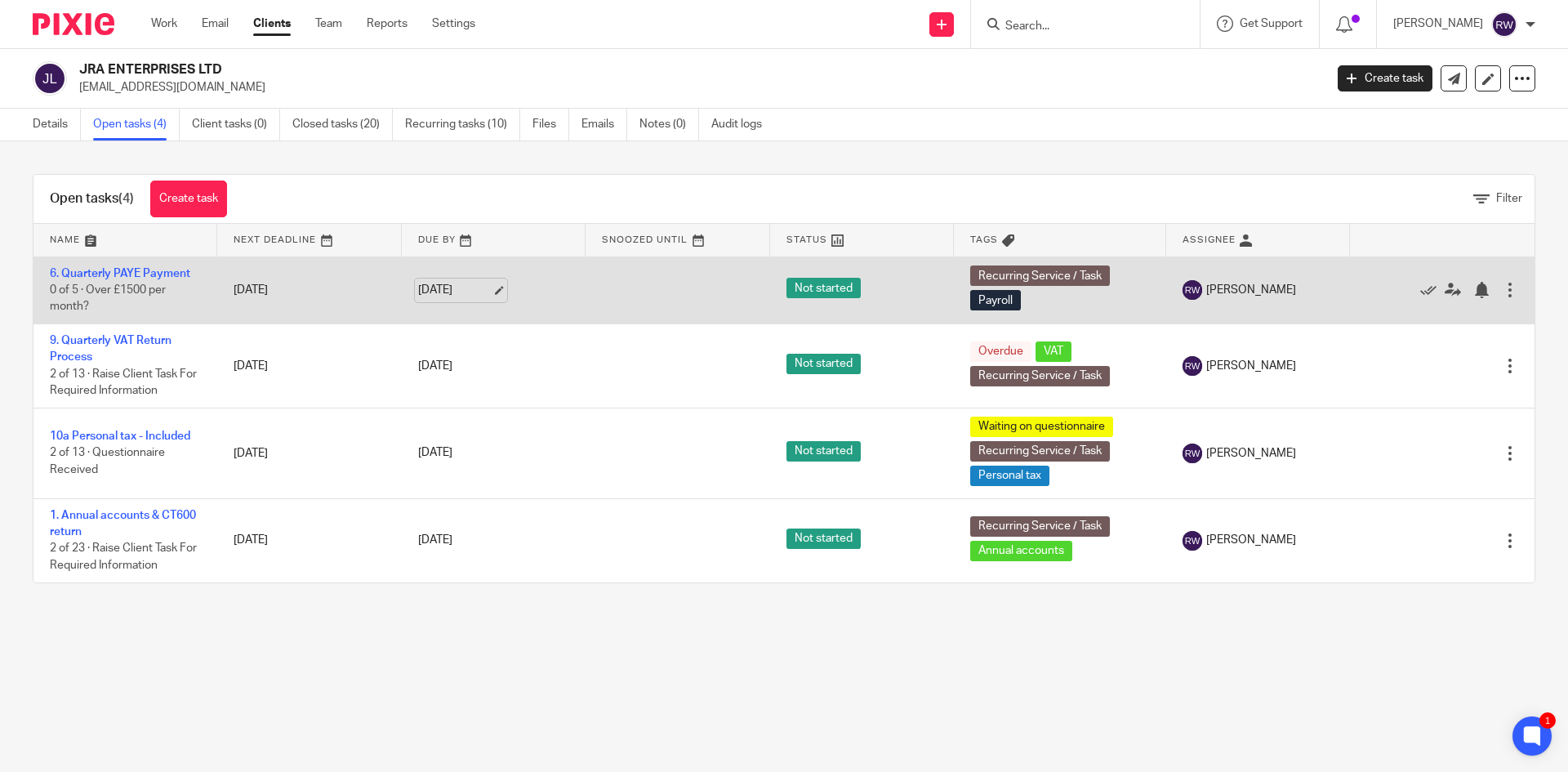
click at [487, 292] on link "21 Oct 2025" at bounding box center [454, 291] width 73 height 18
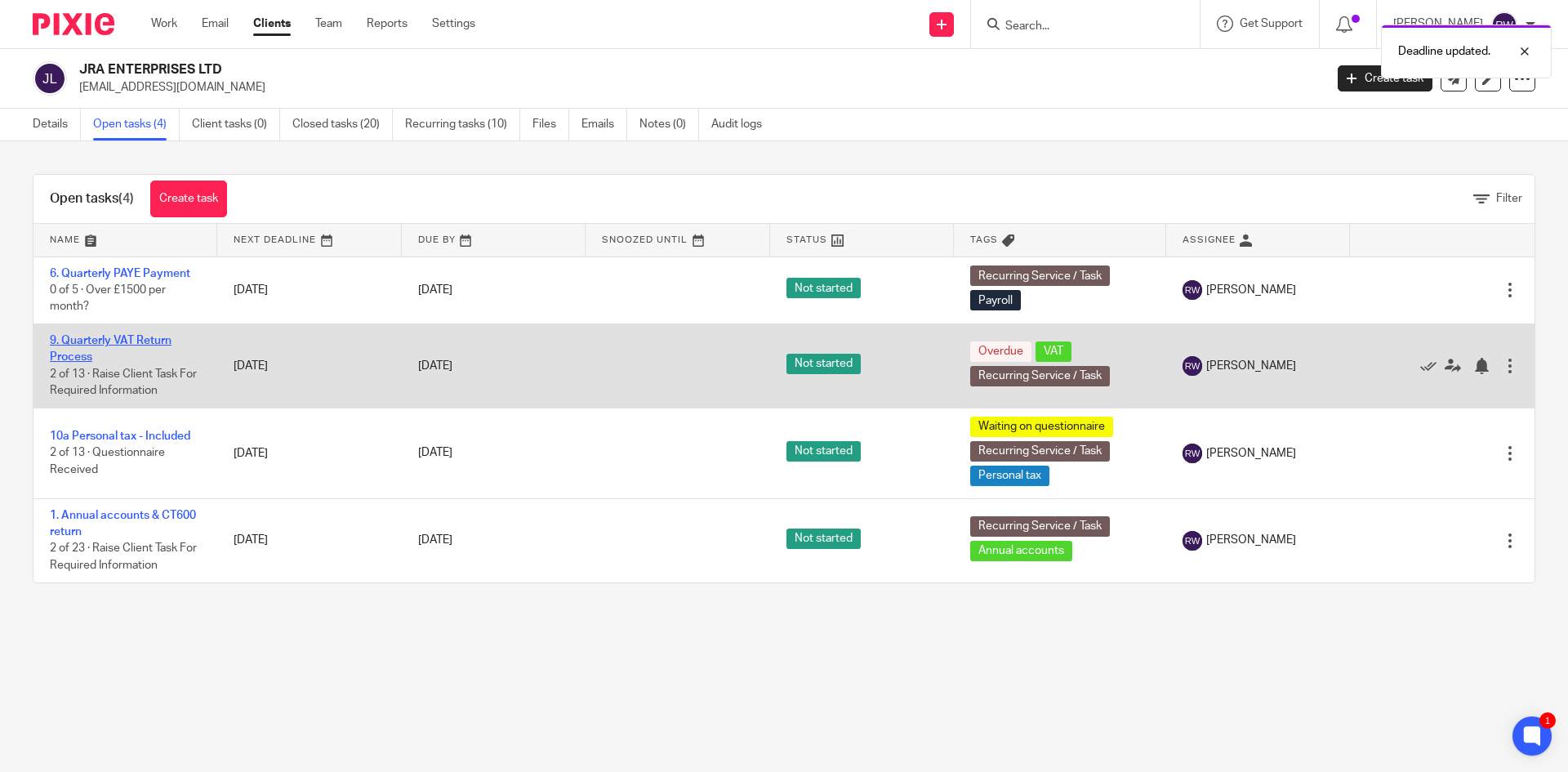
click at [113, 336] on link "9. Quarterly VAT Return Process" at bounding box center [110, 348] width 122 height 27
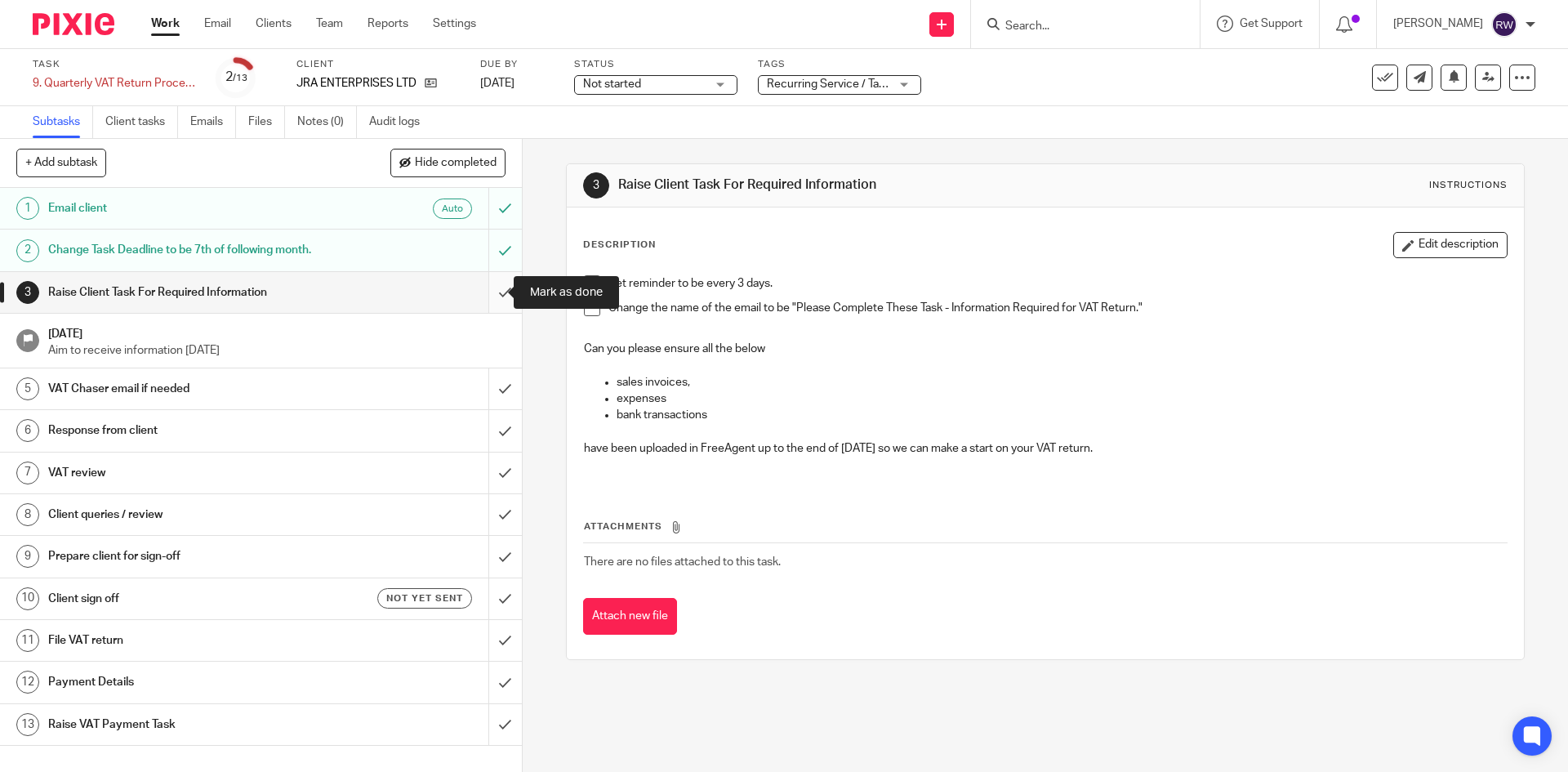
click at [485, 292] on input "submit" at bounding box center [261, 293] width 522 height 41
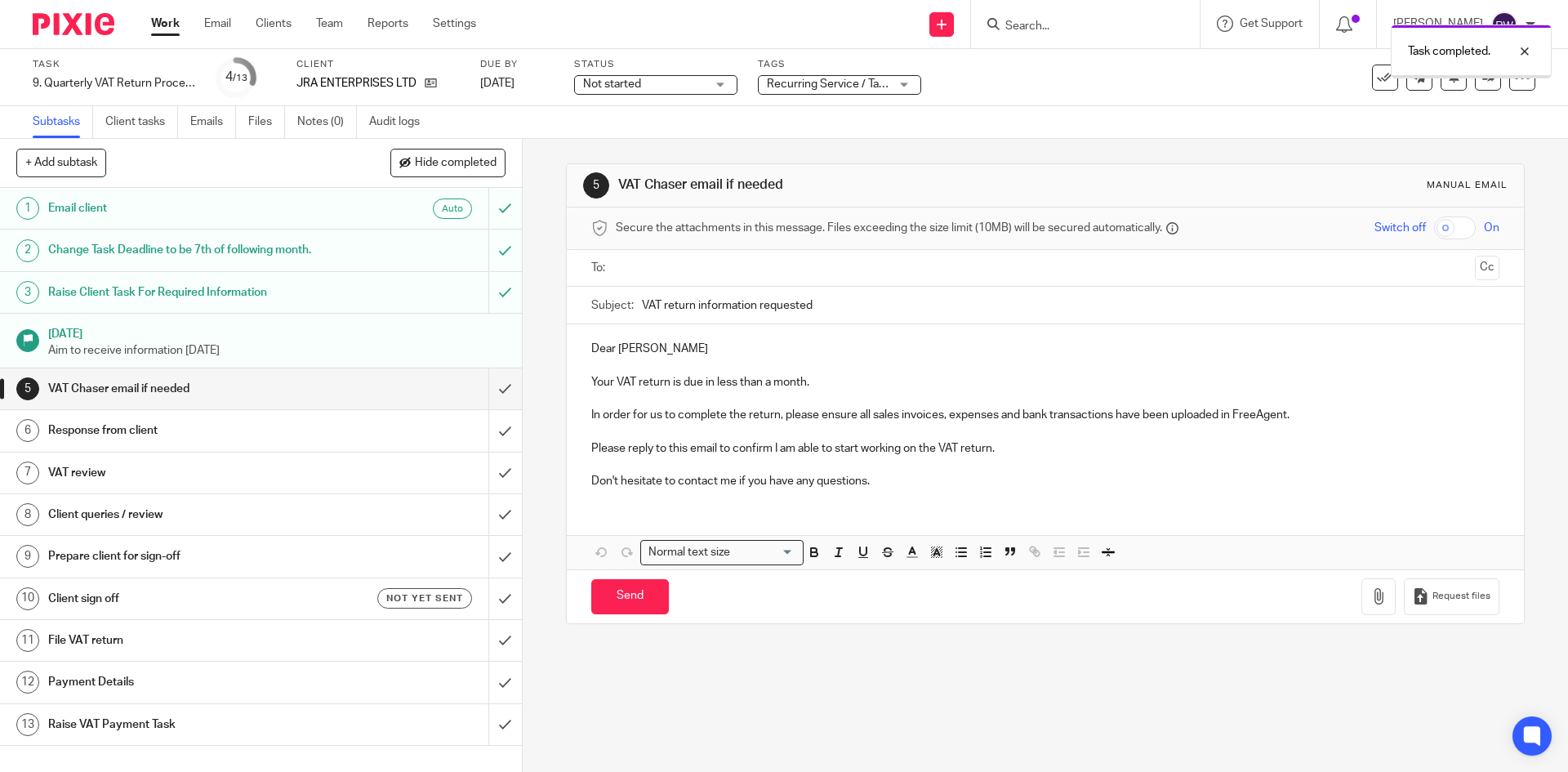
click at [843, 93] on div "Recurring Service / Task + 1" at bounding box center [839, 85] width 163 height 20
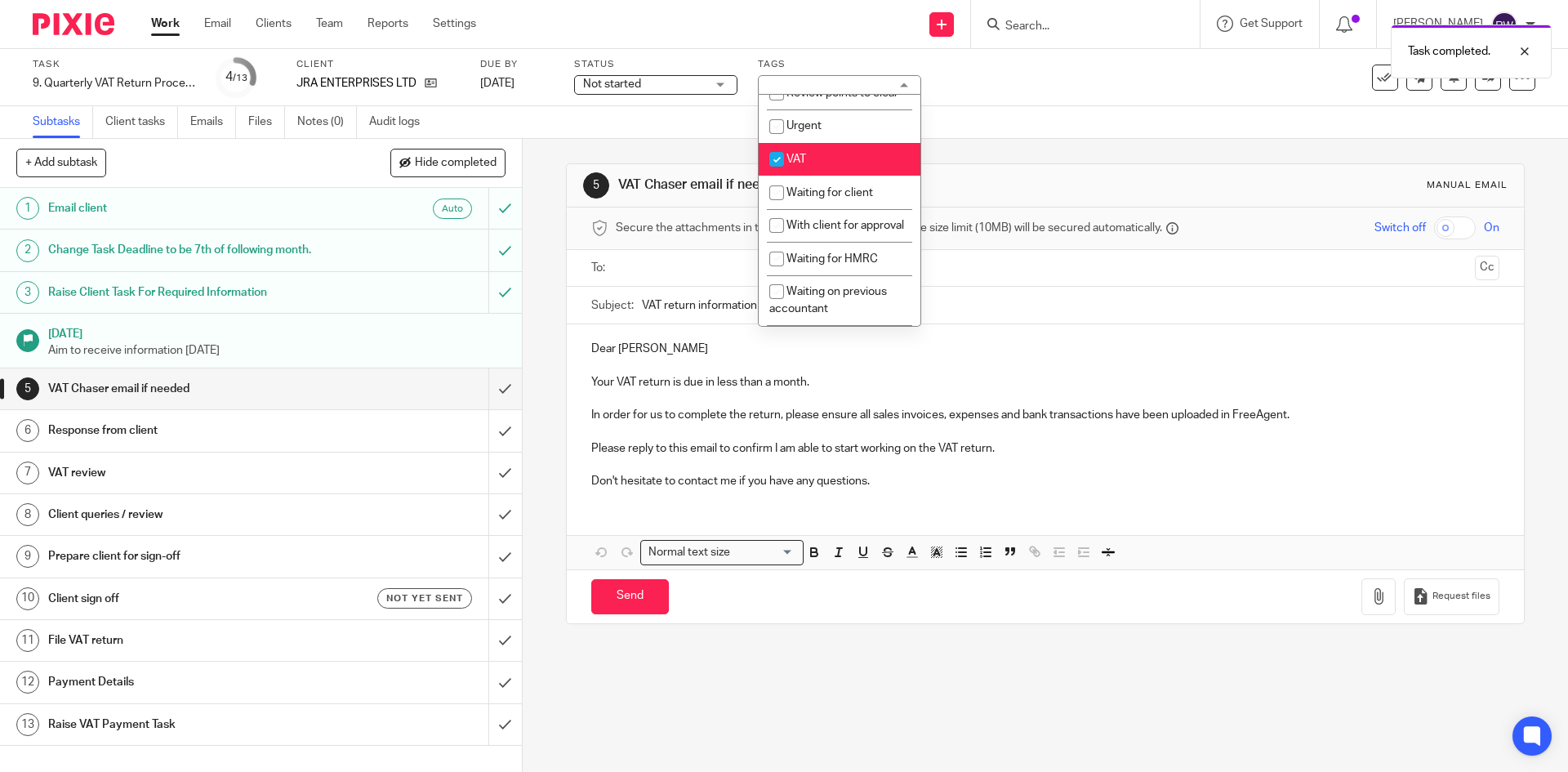
scroll to position [852, 0]
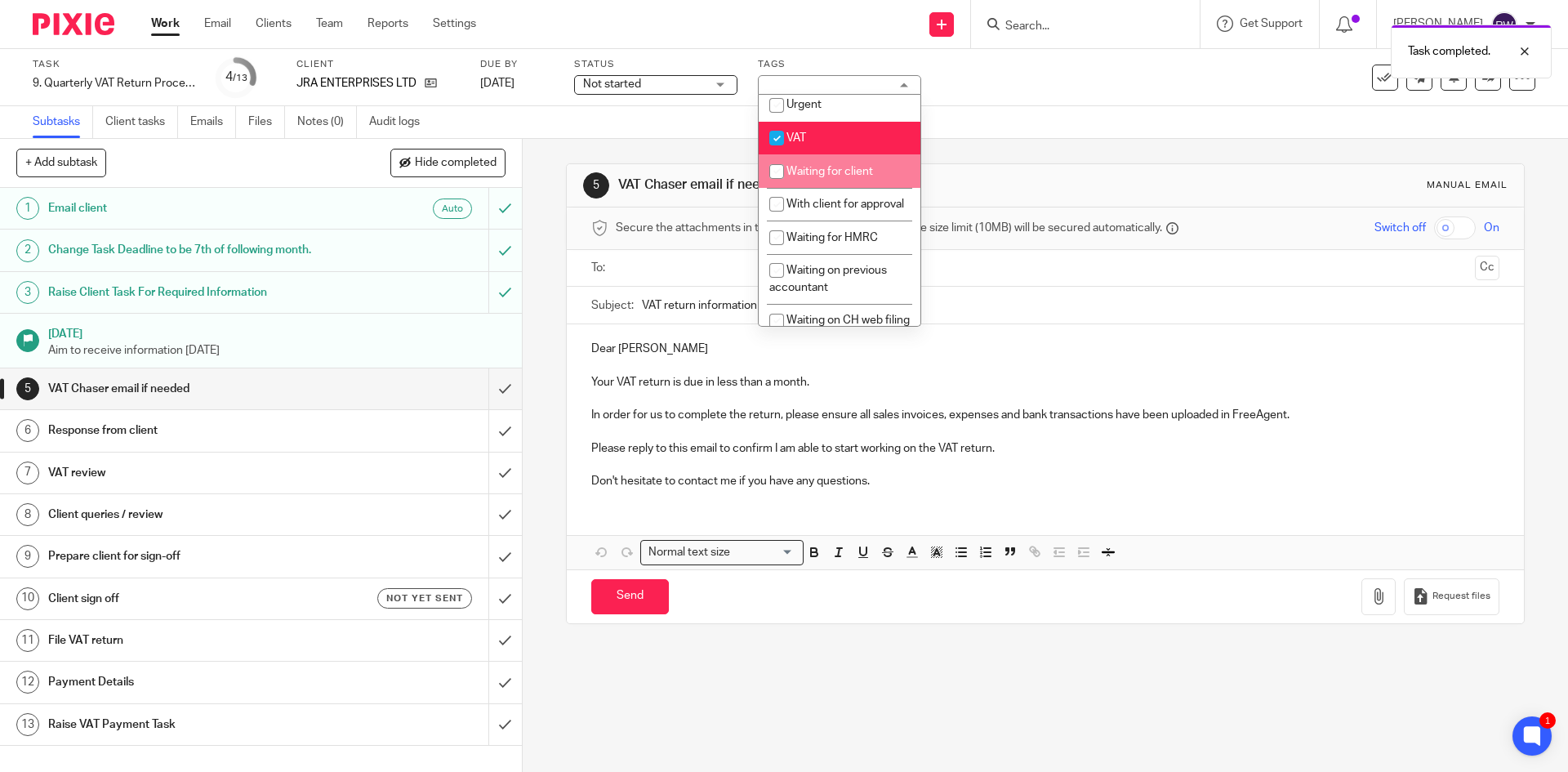
click at [883, 187] on li "Waiting for client" at bounding box center [839, 171] width 162 height 33
checkbox input "true"
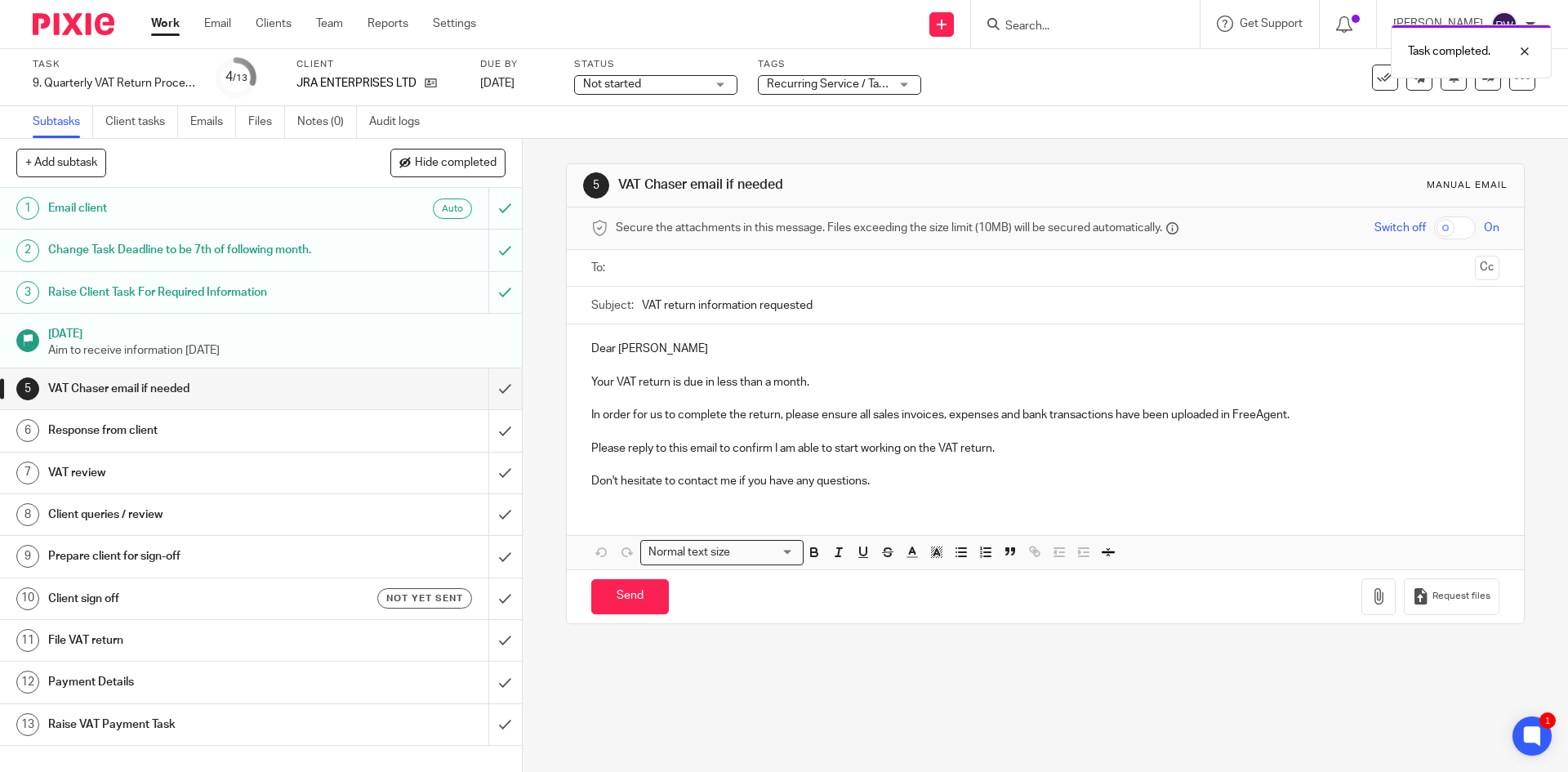
click at [1032, 130] on div "Subtasks Client tasks Emails Files Notes (0) Audit logs" at bounding box center [784, 122] width 1568 height 32
click at [147, 127] on link "Client tasks" at bounding box center [141, 122] width 72 height 32
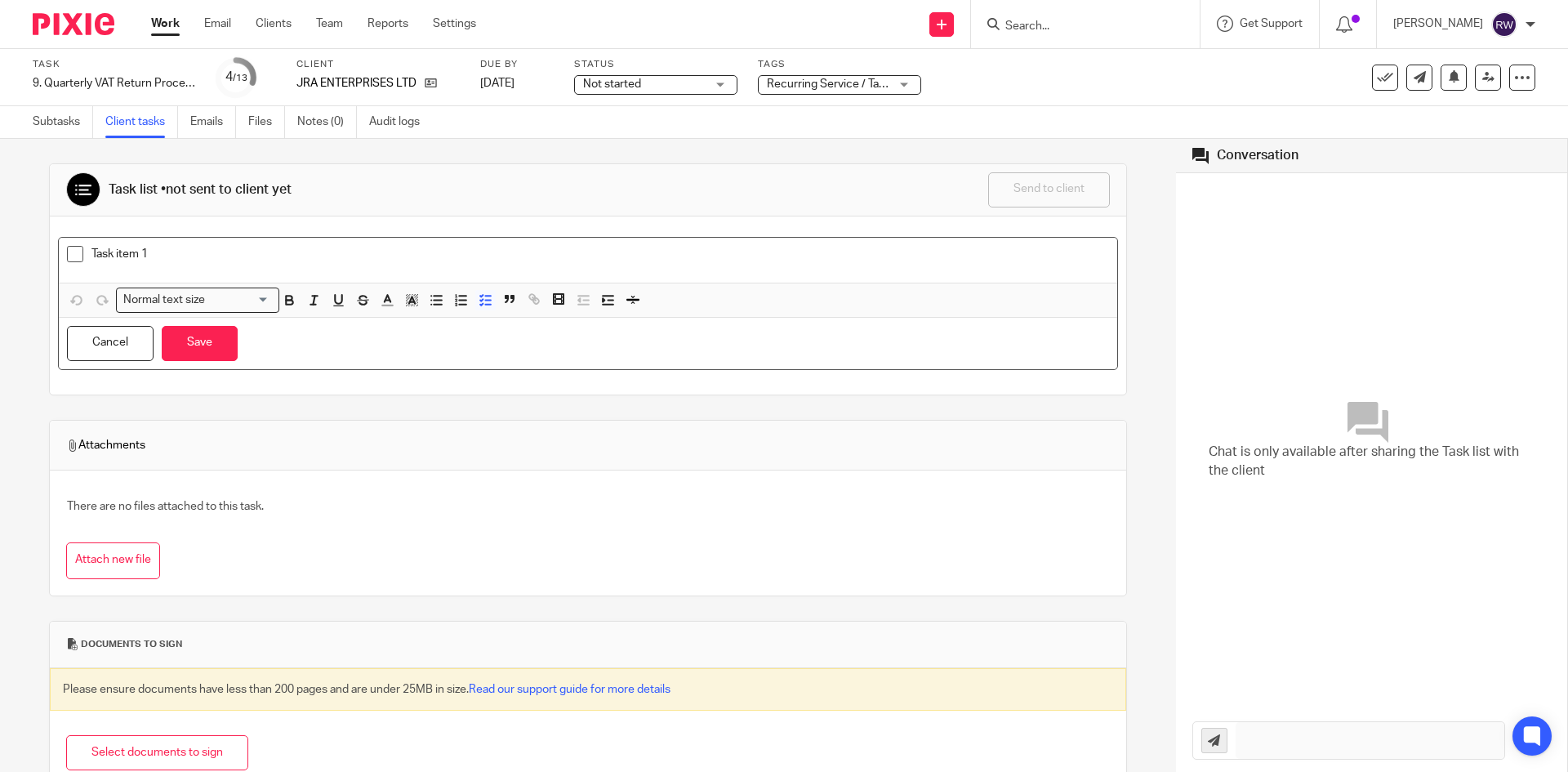
click at [180, 262] on p "Task item 1" at bounding box center [600, 254] width 1018 height 17
drag, startPoint x: 209, startPoint y: 253, endPoint x: 0, endPoint y: 252, distance: 209.0
click at [0, 252] on div "Task list • not sent to client yet Send to client Send to client Ask client to …" at bounding box center [587, 455] width 1176 height 633
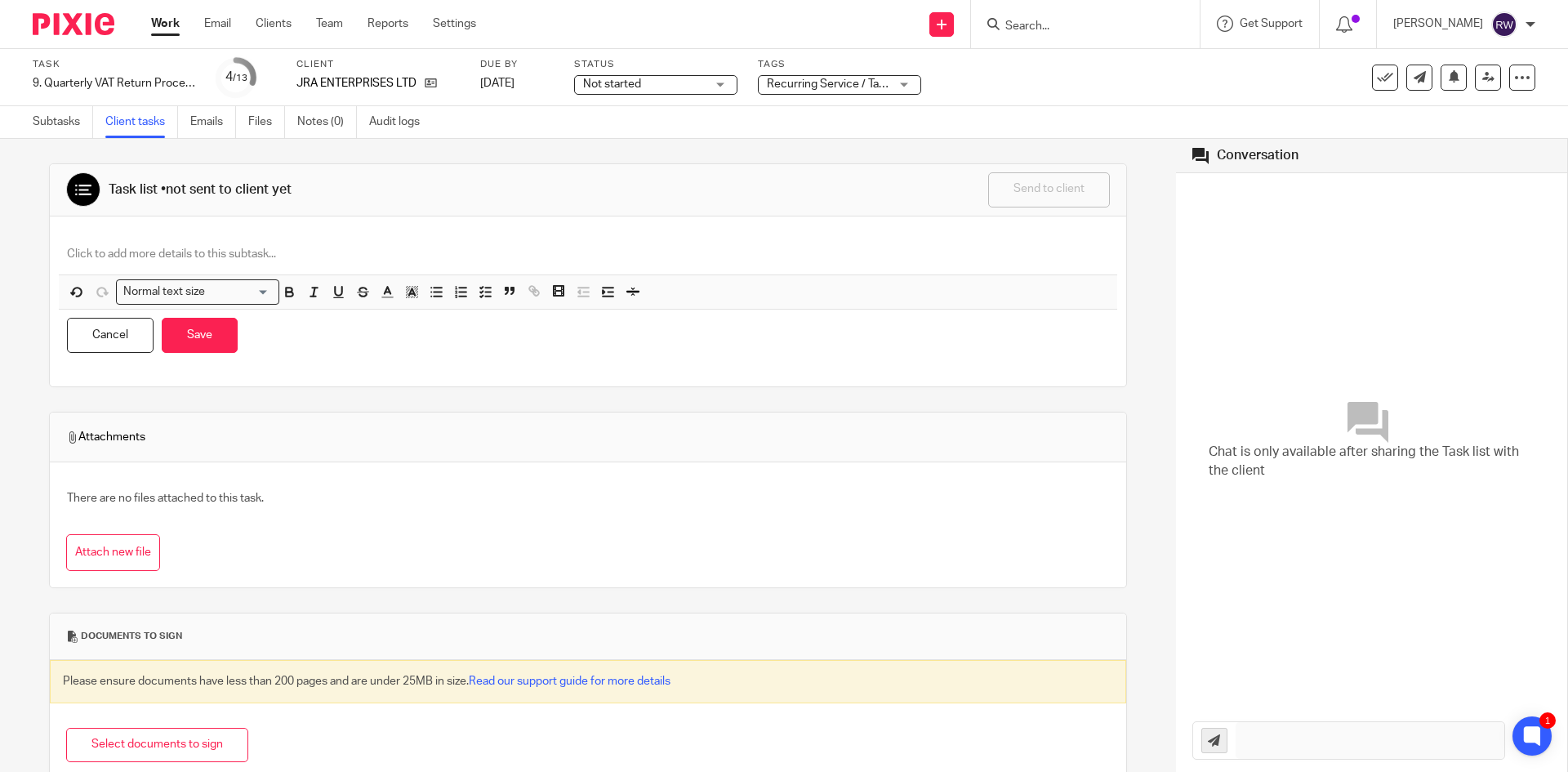
click at [238, 249] on p at bounding box center [588, 254] width 1042 height 17
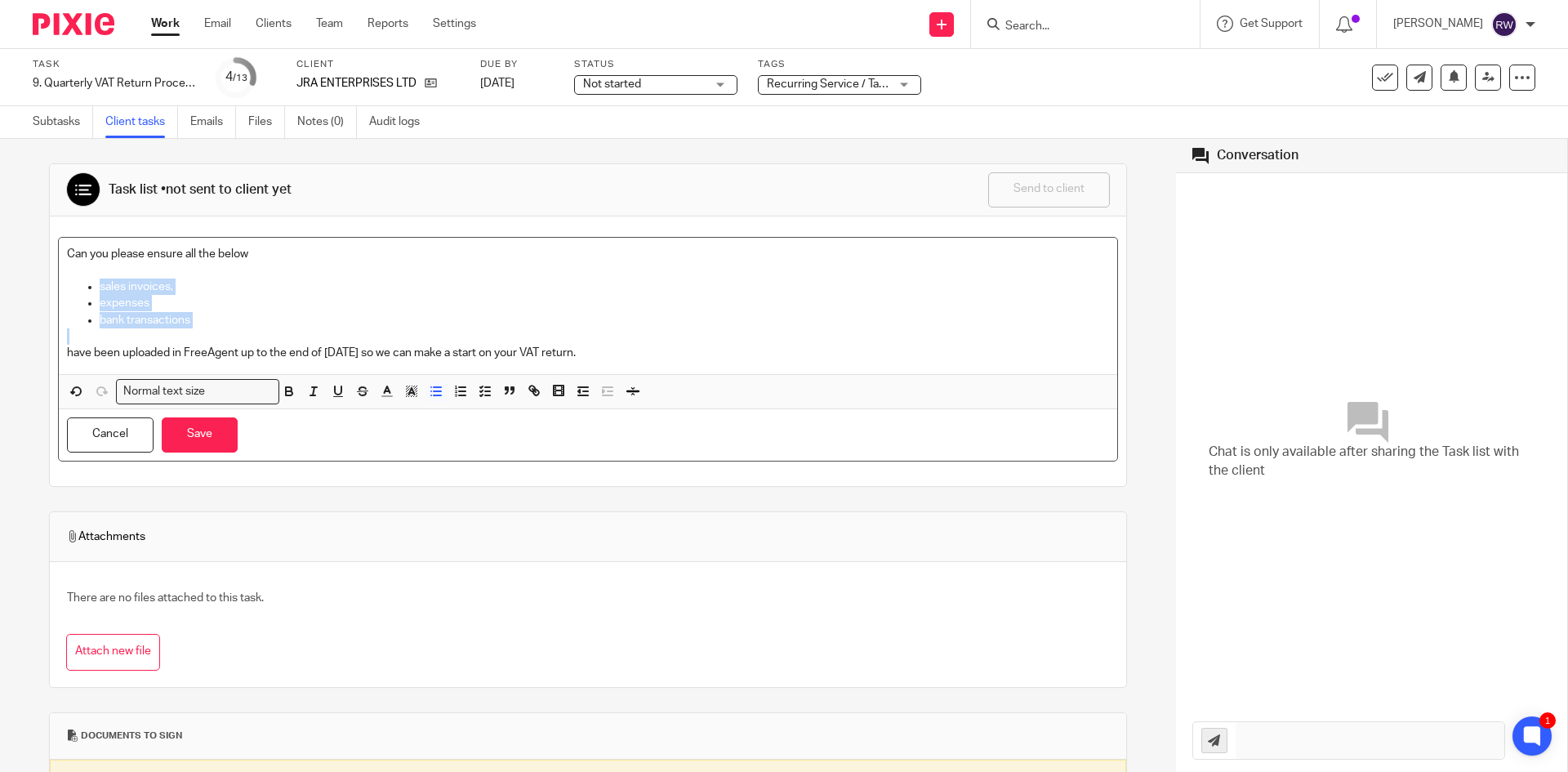
drag, startPoint x: 222, startPoint y: 328, endPoint x: 78, endPoint y: 287, distance: 149.7
click at [78, 287] on div "Can you please ensure all the below sales invoices, expenses bank transactions …" at bounding box center [587, 306] width 1059 height 137
drag, startPoint x: 430, startPoint y: 393, endPoint x: 457, endPoint y: 394, distance: 27.0
click at [437, 393] on icon "button" at bounding box center [435, 390] width 15 height 15
click at [490, 389] on icon "button" at bounding box center [485, 390] width 15 height 15
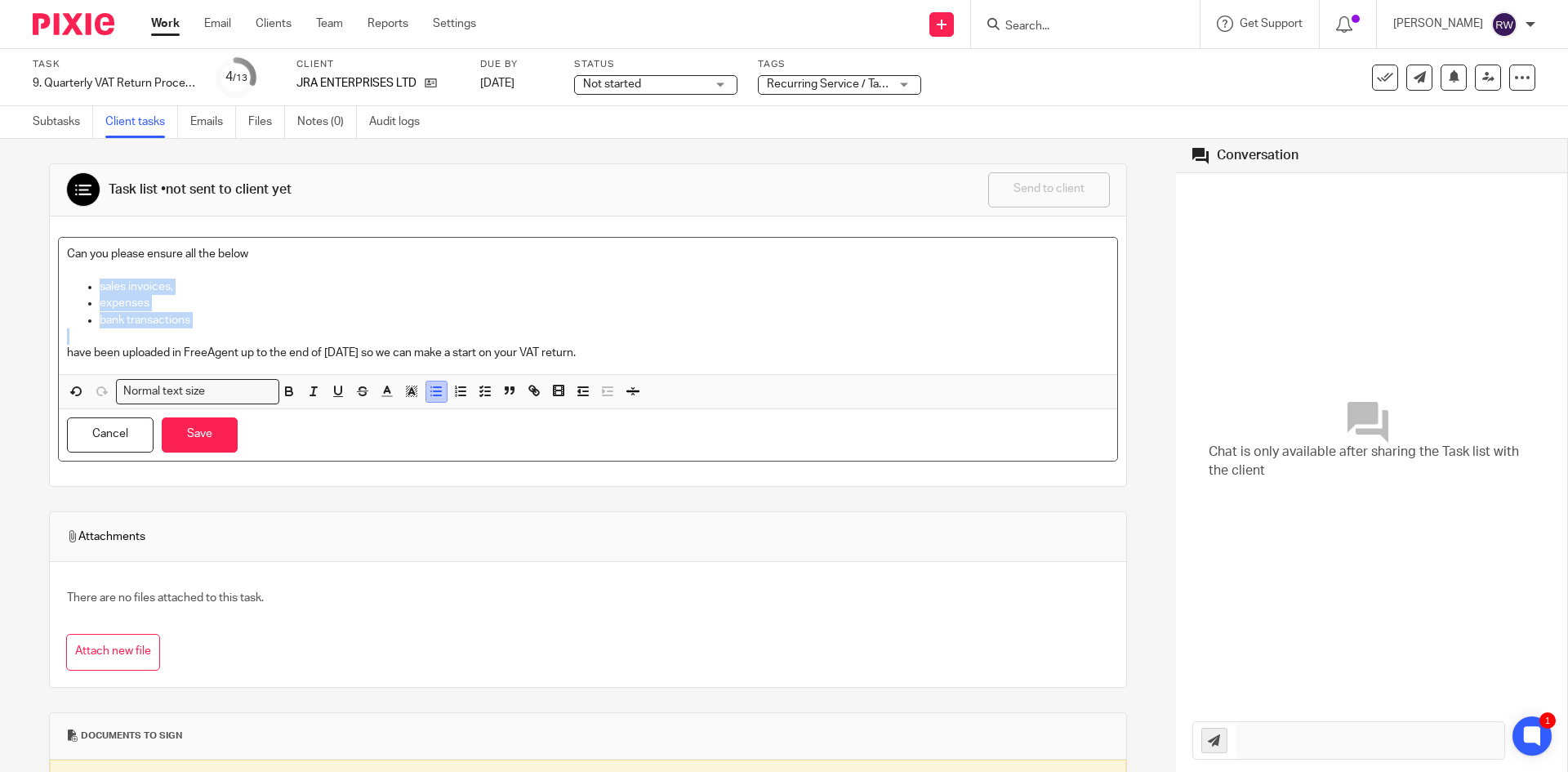
click at [435, 399] on button "button" at bounding box center [436, 391] width 20 height 20
click at [435, 393] on icon "button" at bounding box center [435, 390] width 15 height 15
click at [431, 389] on icon "button" at bounding box center [435, 390] width 15 height 15
click at [483, 393] on icon "button" at bounding box center [485, 390] width 15 height 15
click at [447, 393] on span at bounding box center [459, 393] width 73 height 24
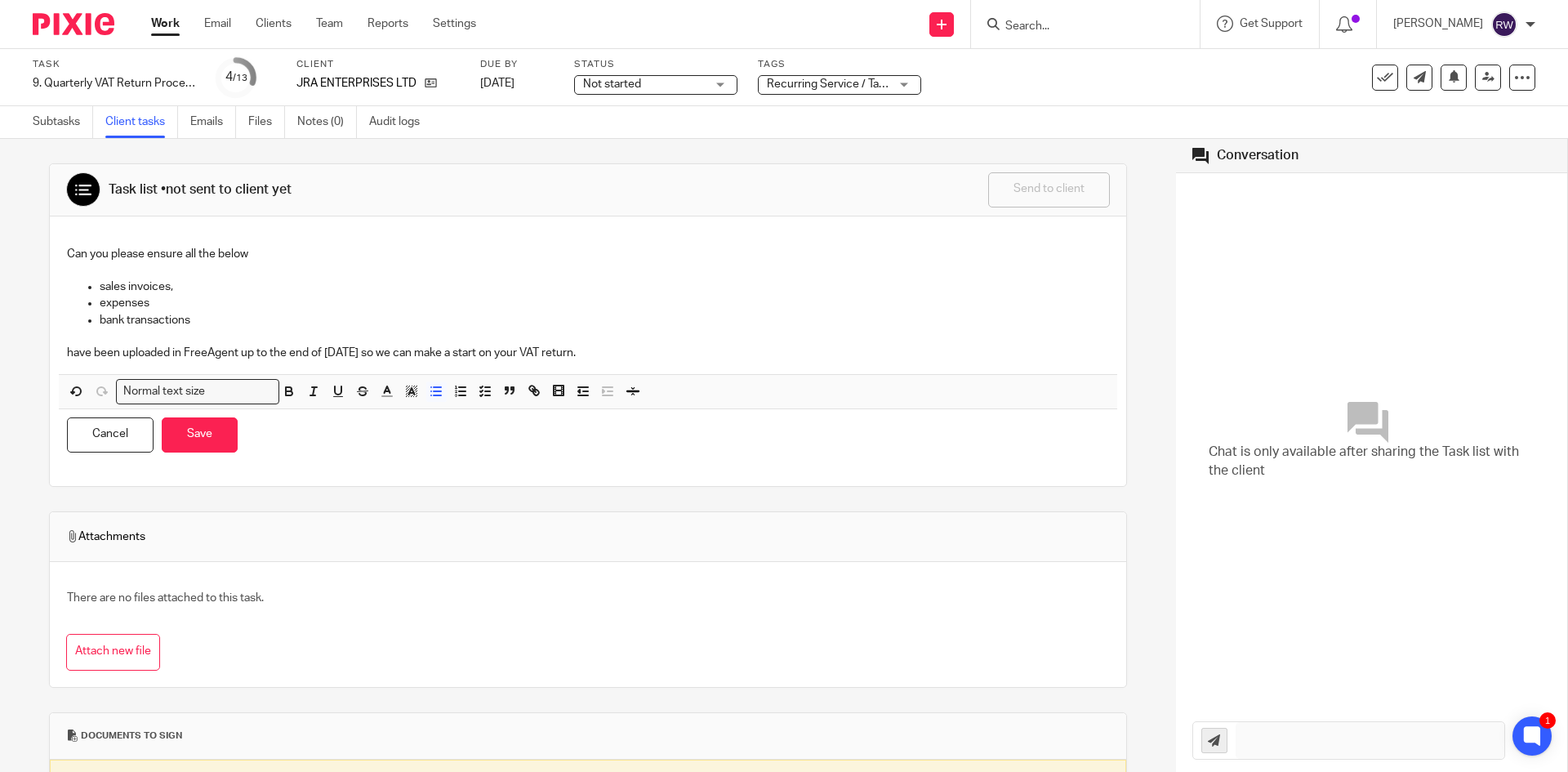
click at [209, 330] on p at bounding box center [588, 336] width 1042 height 17
drag, startPoint x: 170, startPoint y: 314, endPoint x: 67, endPoint y: 293, distance: 105.1
click at [67, 293] on ul "sales invoices, expenses bank transactions" at bounding box center [588, 303] width 1042 height 50
click at [437, 397] on icon "button" at bounding box center [435, 390] width 15 height 15
click at [486, 393] on icon "button" at bounding box center [485, 390] width 15 height 15
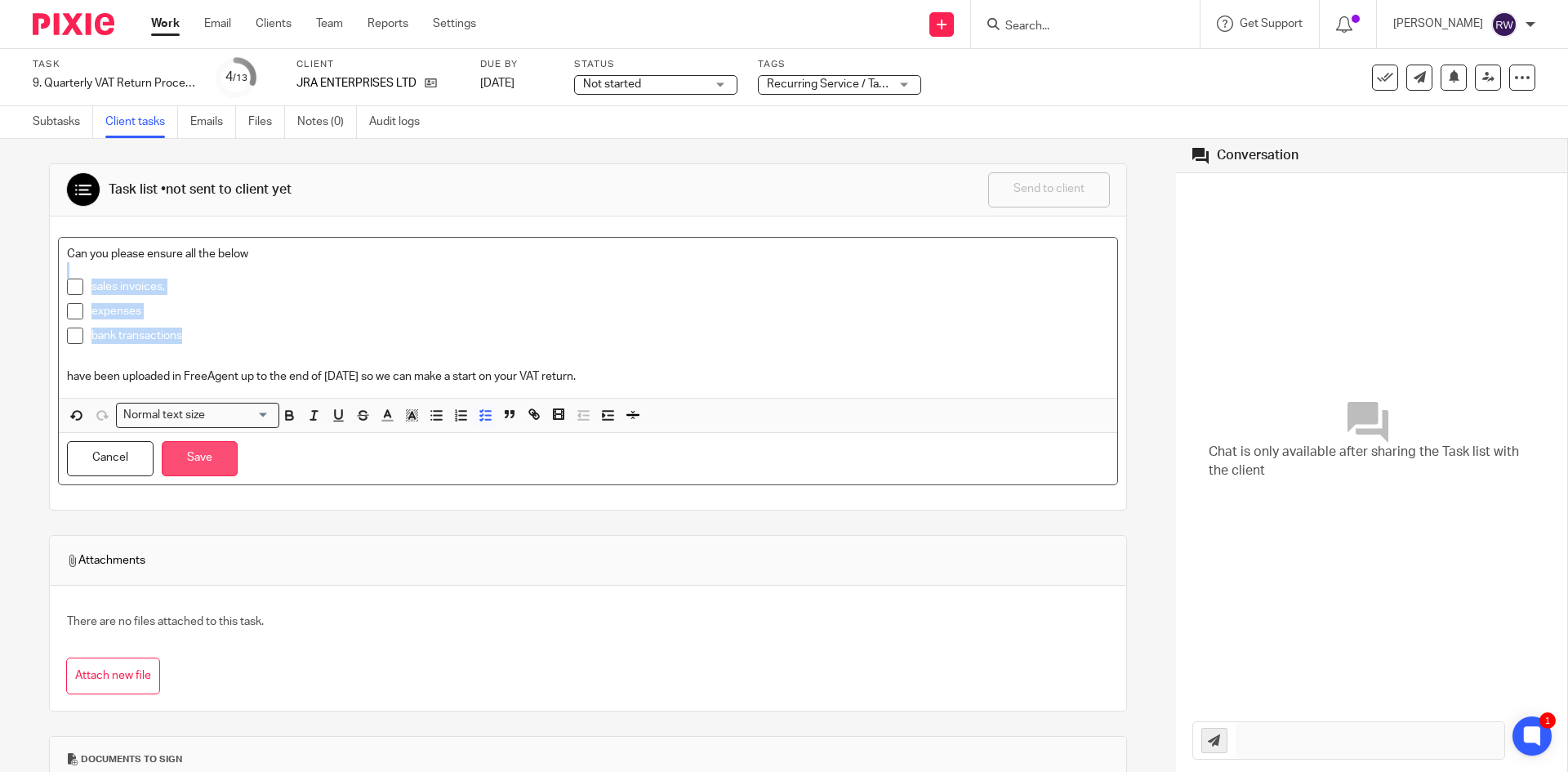
click at [200, 456] on button "Save" at bounding box center [200, 459] width 76 height 35
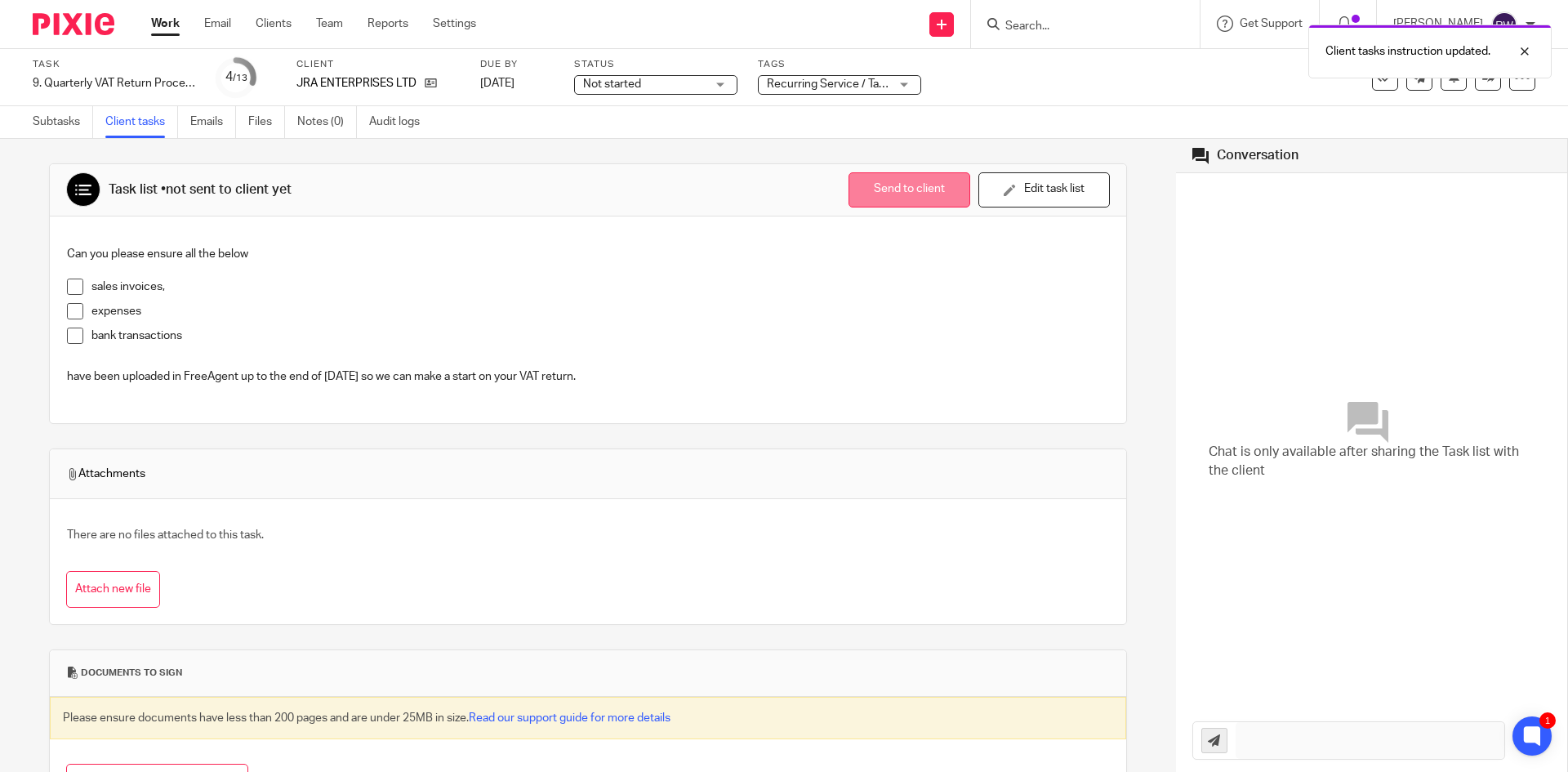
click at [898, 184] on button "Send to client" at bounding box center [909, 190] width 122 height 35
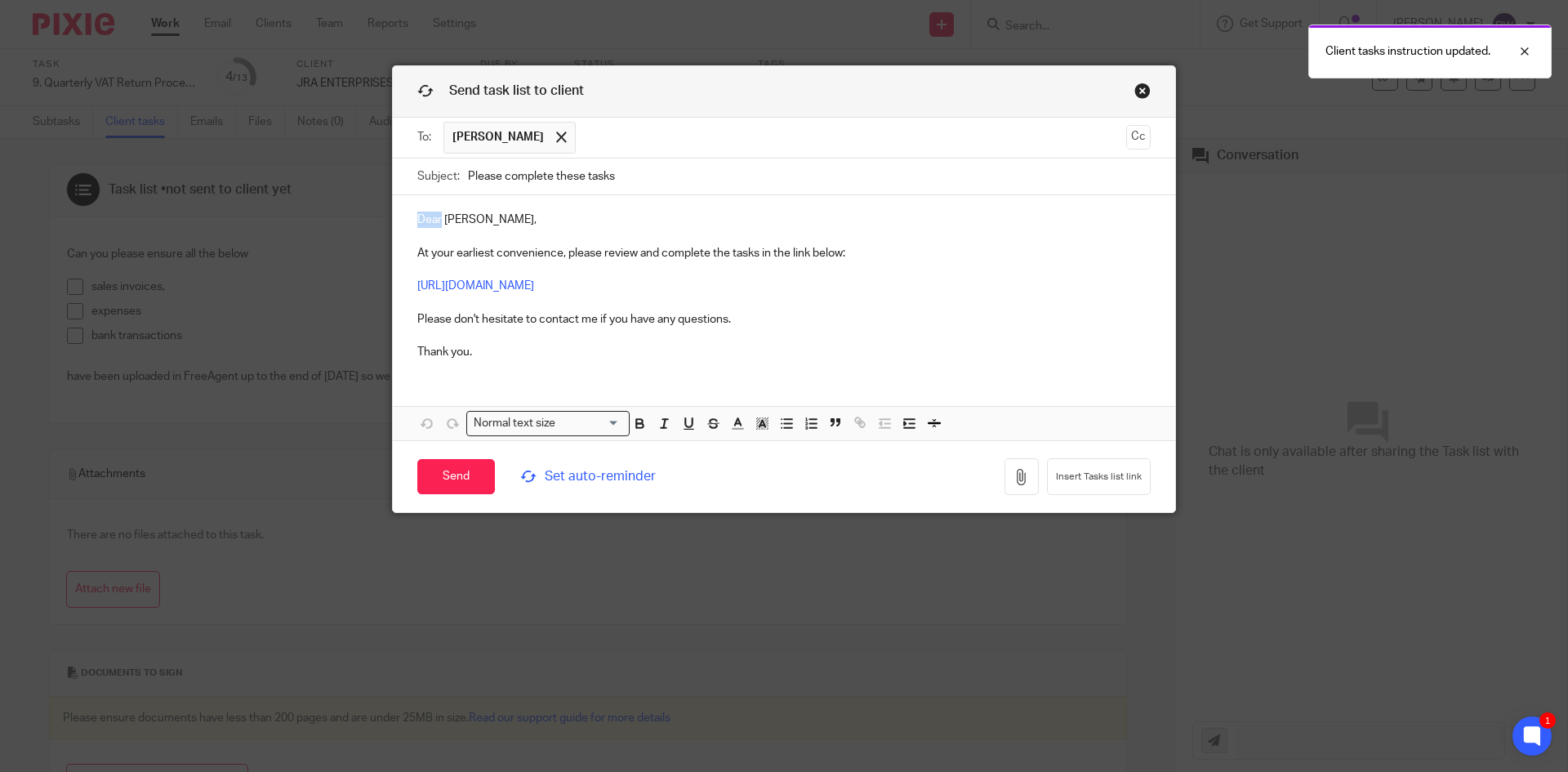
drag, startPoint x: 435, startPoint y: 218, endPoint x: 359, endPoint y: 199, distance: 78.3
click at [365, 215] on div "Send task list to client To: Jonathon Armstrong Jonathon Armstrong Cc Subject: …" at bounding box center [784, 386] width 1568 height 772
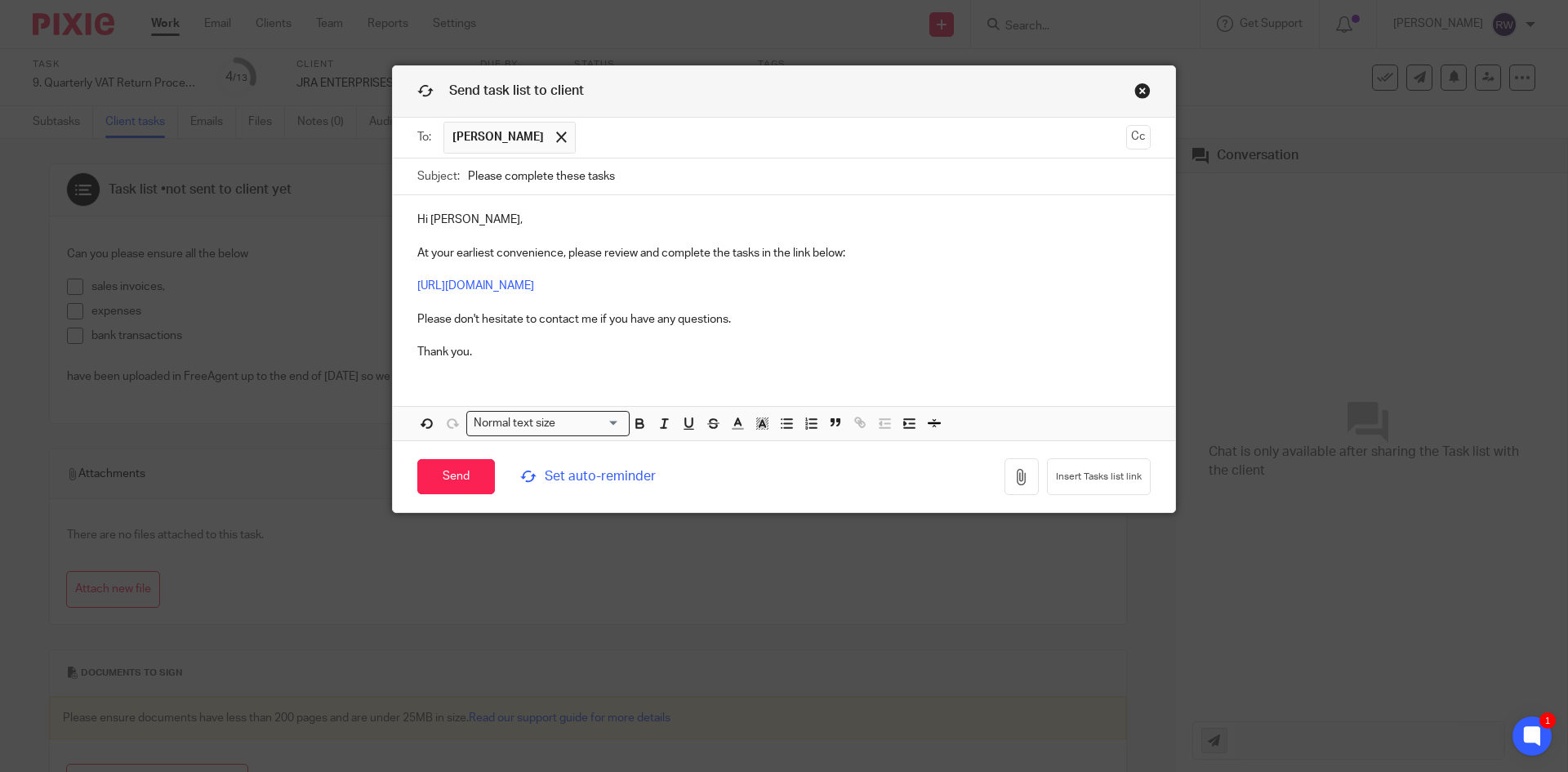
drag, startPoint x: 601, startPoint y: 171, endPoint x: 667, endPoint y: 183, distance: 67.1
click at [608, 172] on input "Please complete these tasks" at bounding box center [810, 177] width 683 height 37
click at [654, 168] on input "Please complete thsese task" at bounding box center [810, 177] width 683 height 37
drag, startPoint x: 687, startPoint y: 181, endPoint x: 411, endPoint y: 179, distance: 276.0
click at [418, 179] on div "Subject: Please complete thsese task" at bounding box center [784, 177] width 734 height 37
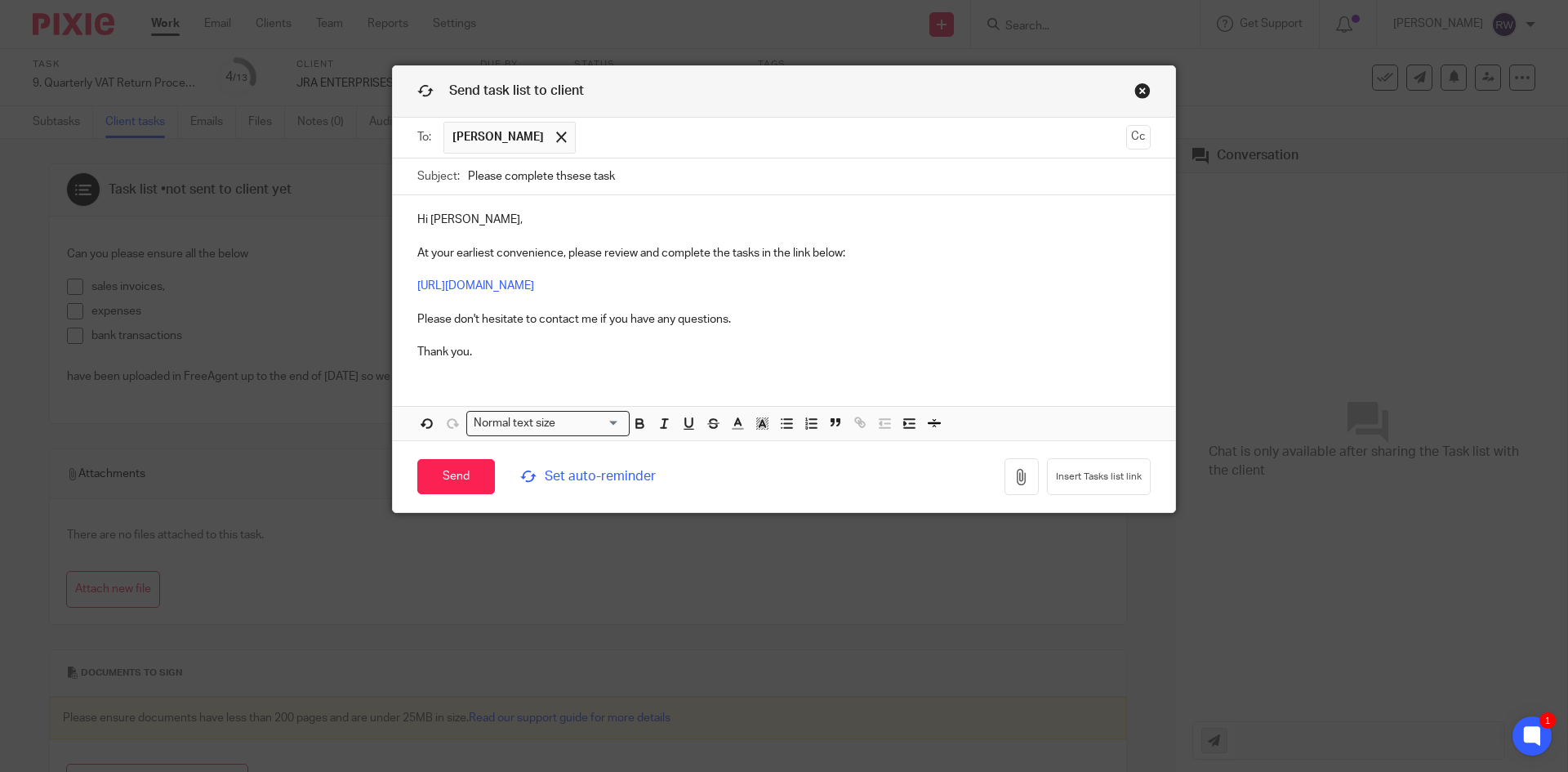
paste input "Complete These Task - Information Required for VAT Return"
type input "Please Complete These Task - Information Required for VAT Return"
click at [563, 480] on span "Set auto-reminder" at bounding box center [631, 476] width 223 height 19
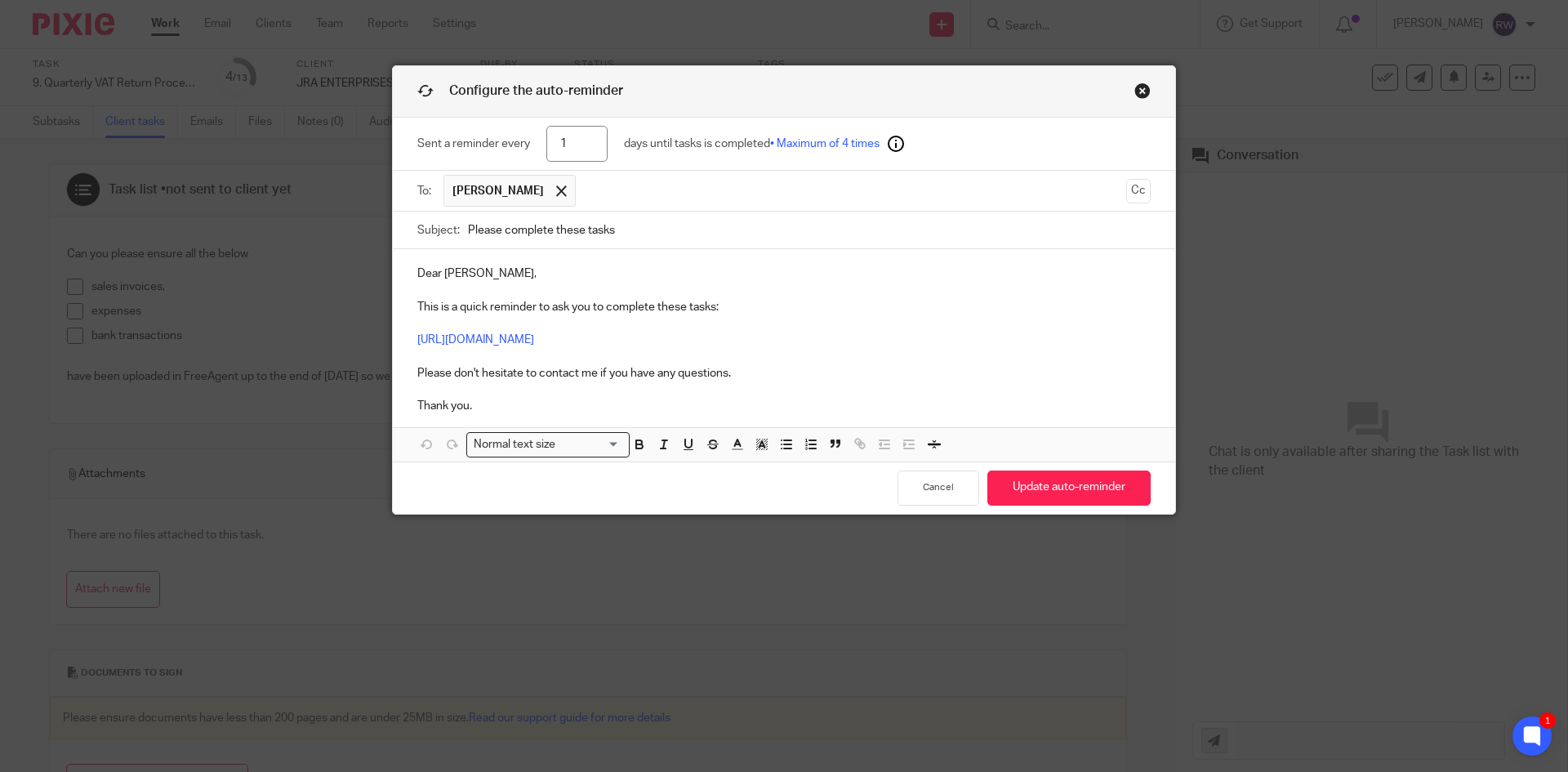
drag, startPoint x: 658, startPoint y: 225, endPoint x: 363, endPoint y: 198, distance: 296.2
click at [363, 198] on div "Configure the auto-reminder Sent a reminder every 1 days until tasks is complet…" at bounding box center [784, 386] width 1568 height 772
paste input "Complete These Task - Information Required for VAT Return"
type input "Please Complete These Task - Information Required for VAT Return"
drag, startPoint x: 434, startPoint y: 273, endPoint x: 394, endPoint y: 279, distance: 40.4
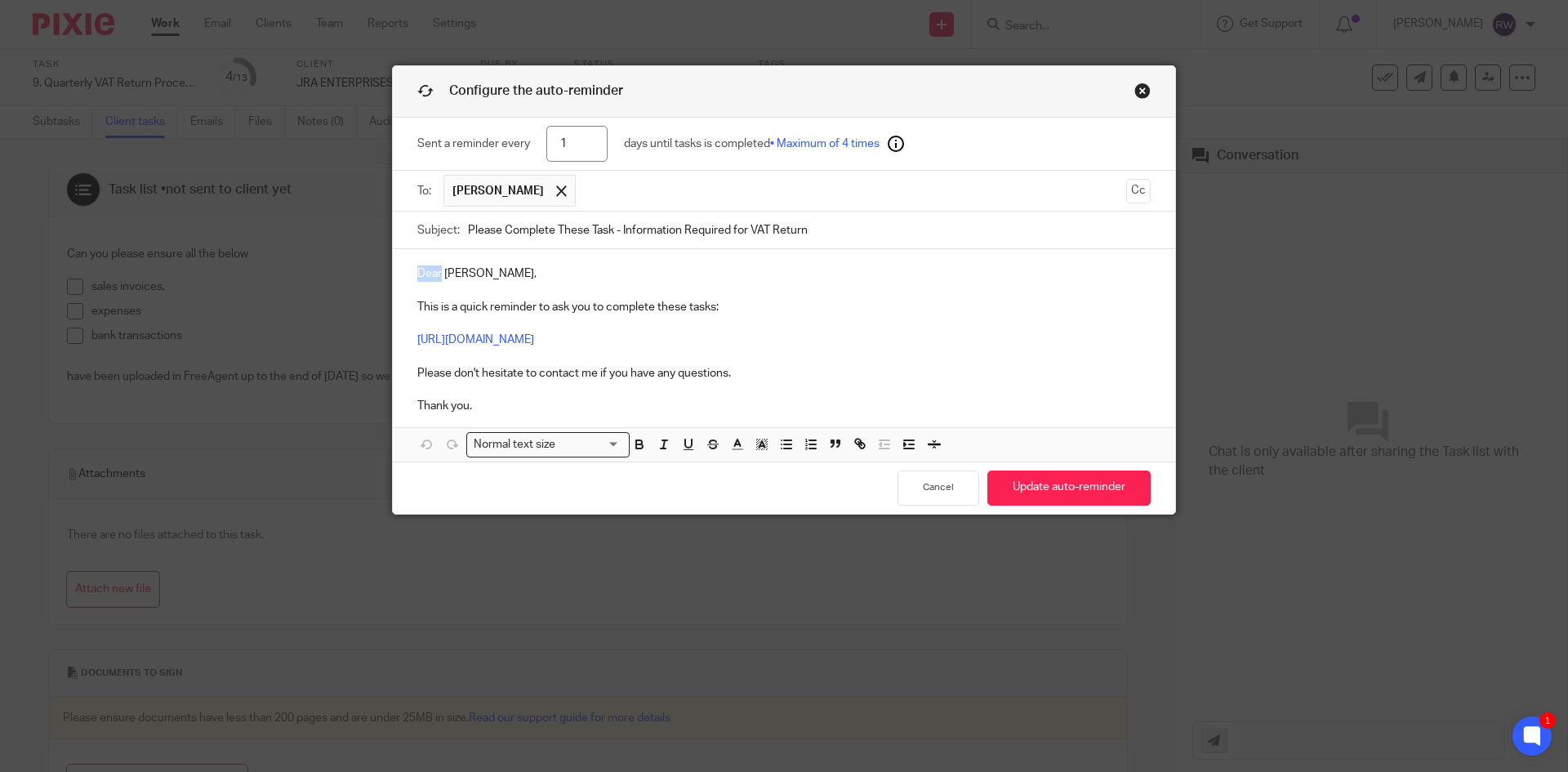
click at [393, 280] on div "Dear Jonathon, This is a quick reminder to ask you to complete these tasks: htt…" at bounding box center [784, 338] width 783 height 178
drag, startPoint x: 593, startPoint y: 140, endPoint x: 548, endPoint y: 138, distance: 45.0
click at [552, 138] on input "1" at bounding box center [577, 144] width 61 height 37
type input "4"
click at [1061, 485] on button "Update auto-reminder" at bounding box center [1068, 488] width 163 height 35
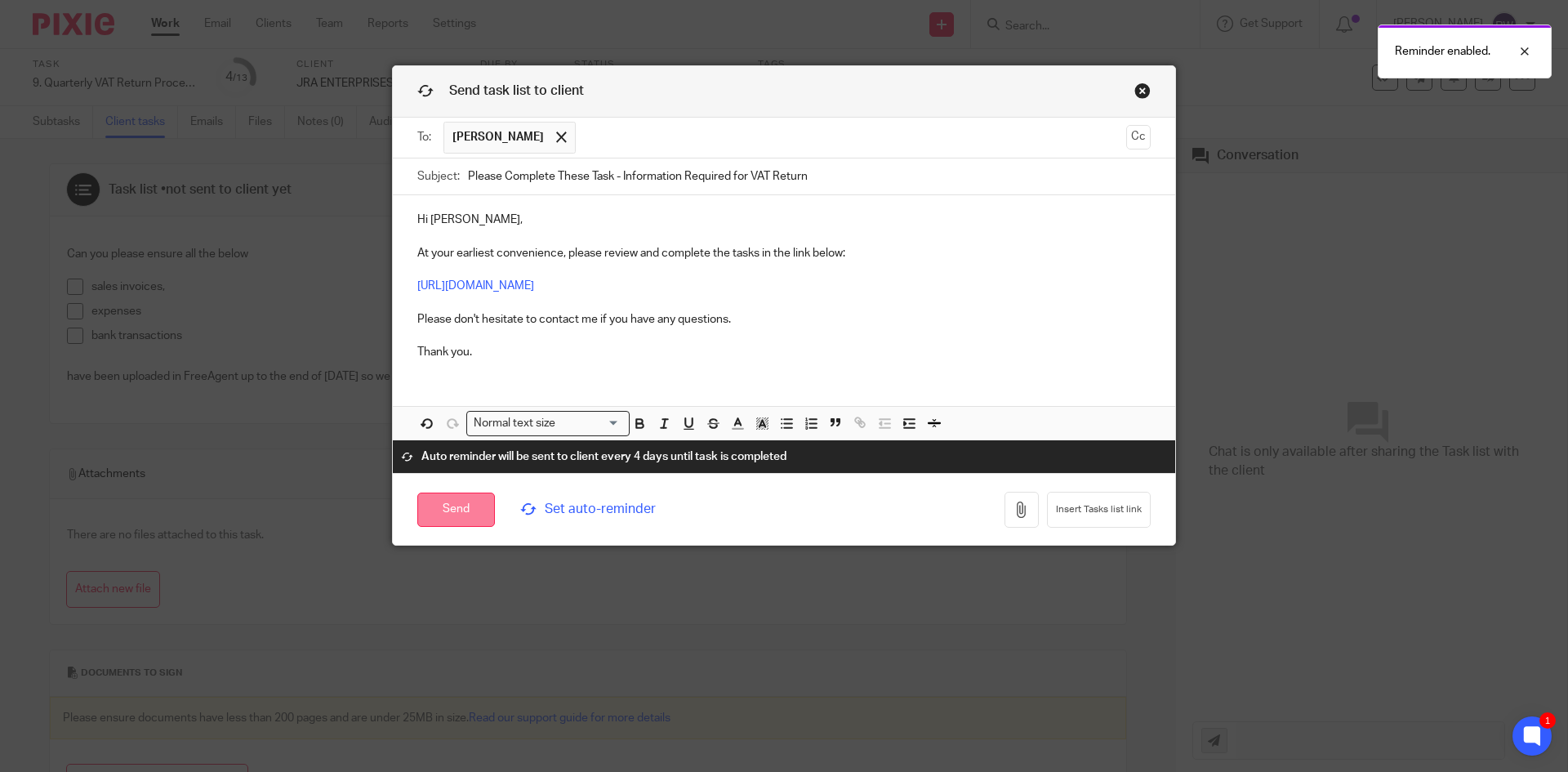
click at [463, 509] on input "Send" at bounding box center [457, 510] width 78 height 35
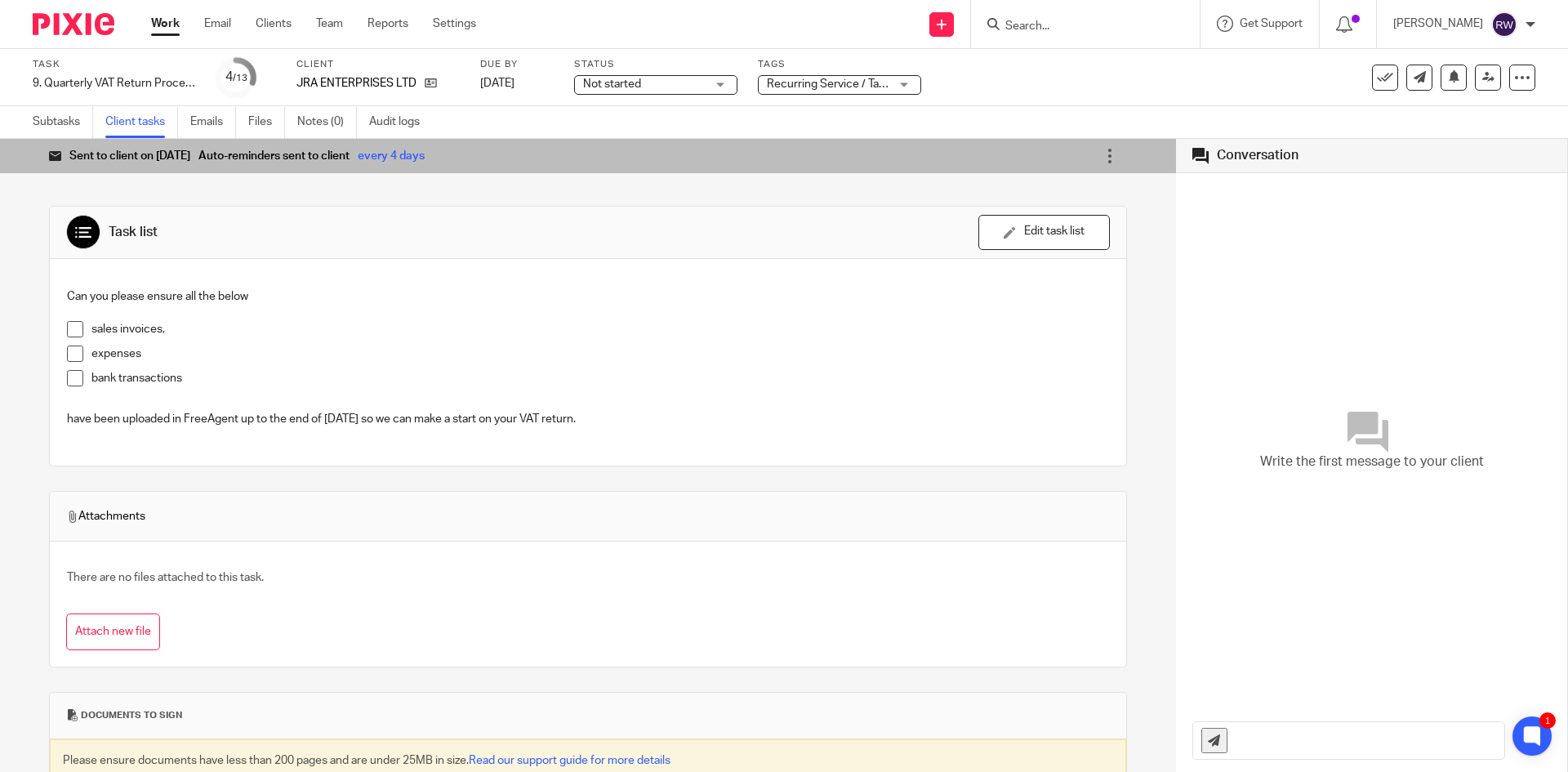
click at [1051, 22] on input "Search" at bounding box center [1077, 26] width 147 height 15
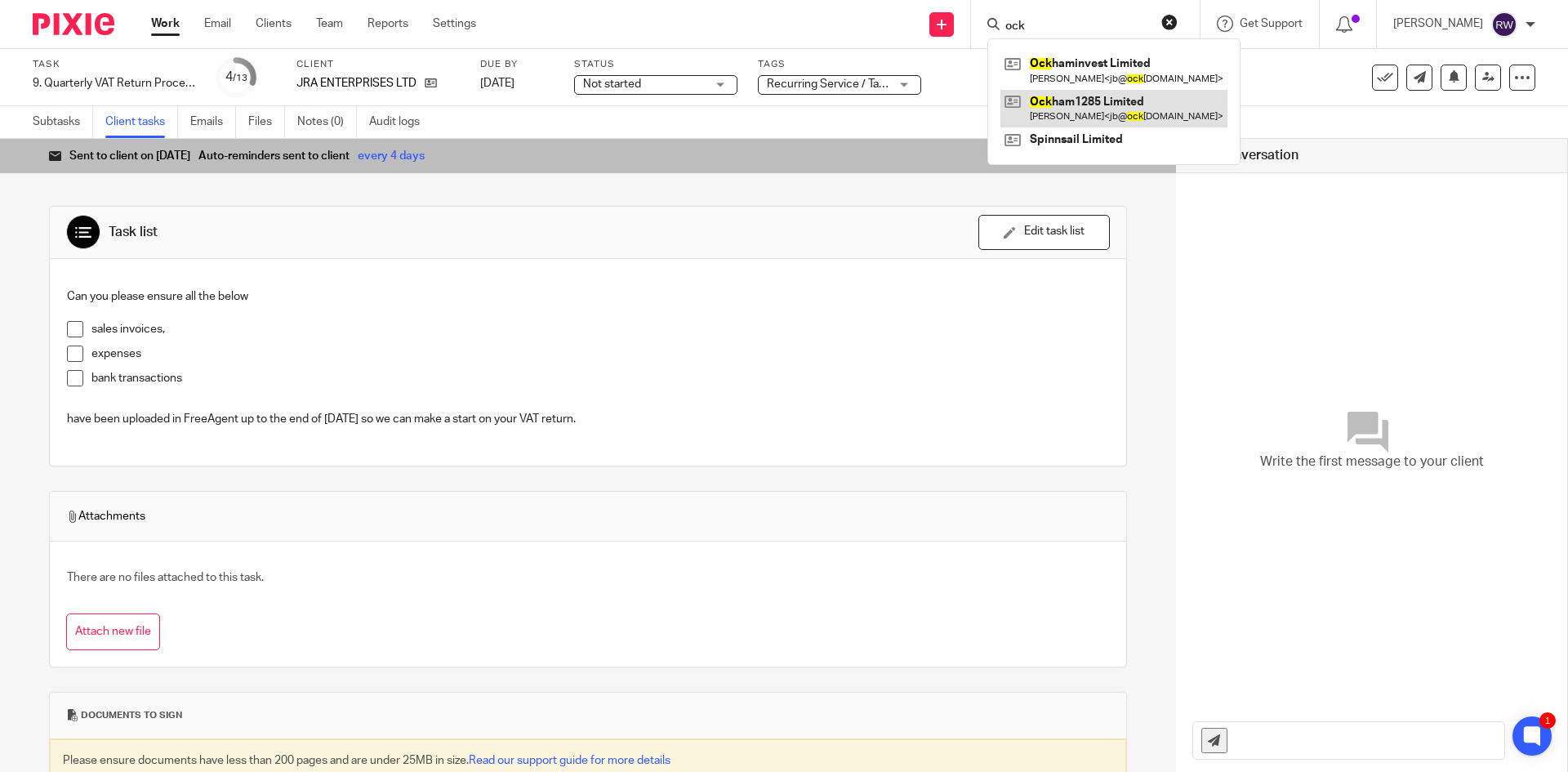
type input "ock"
click at [1066, 102] on link at bounding box center [1113, 108] width 227 height 37
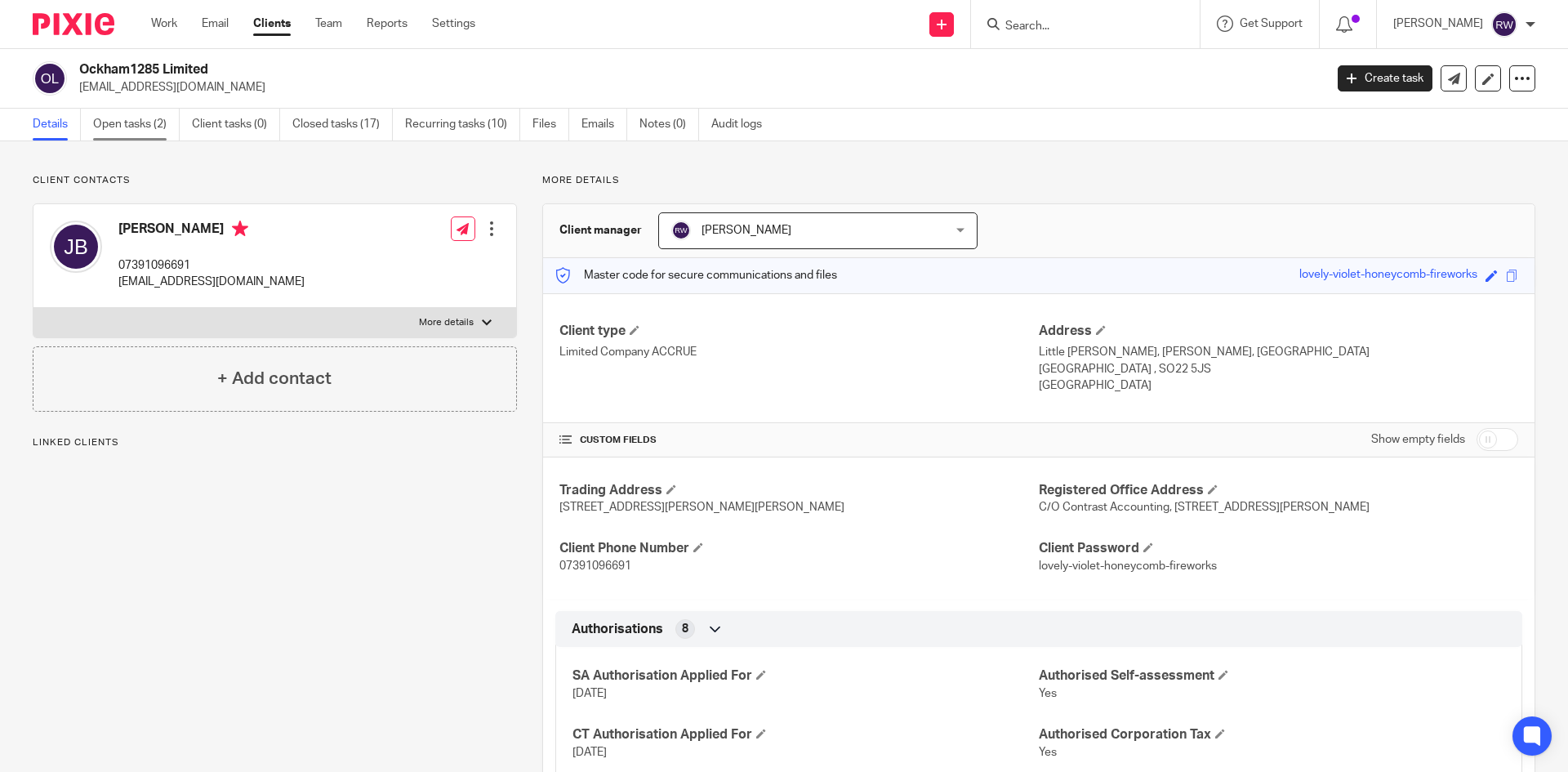
click at [143, 127] on link "Open tasks (2)" at bounding box center [136, 124] width 87 height 32
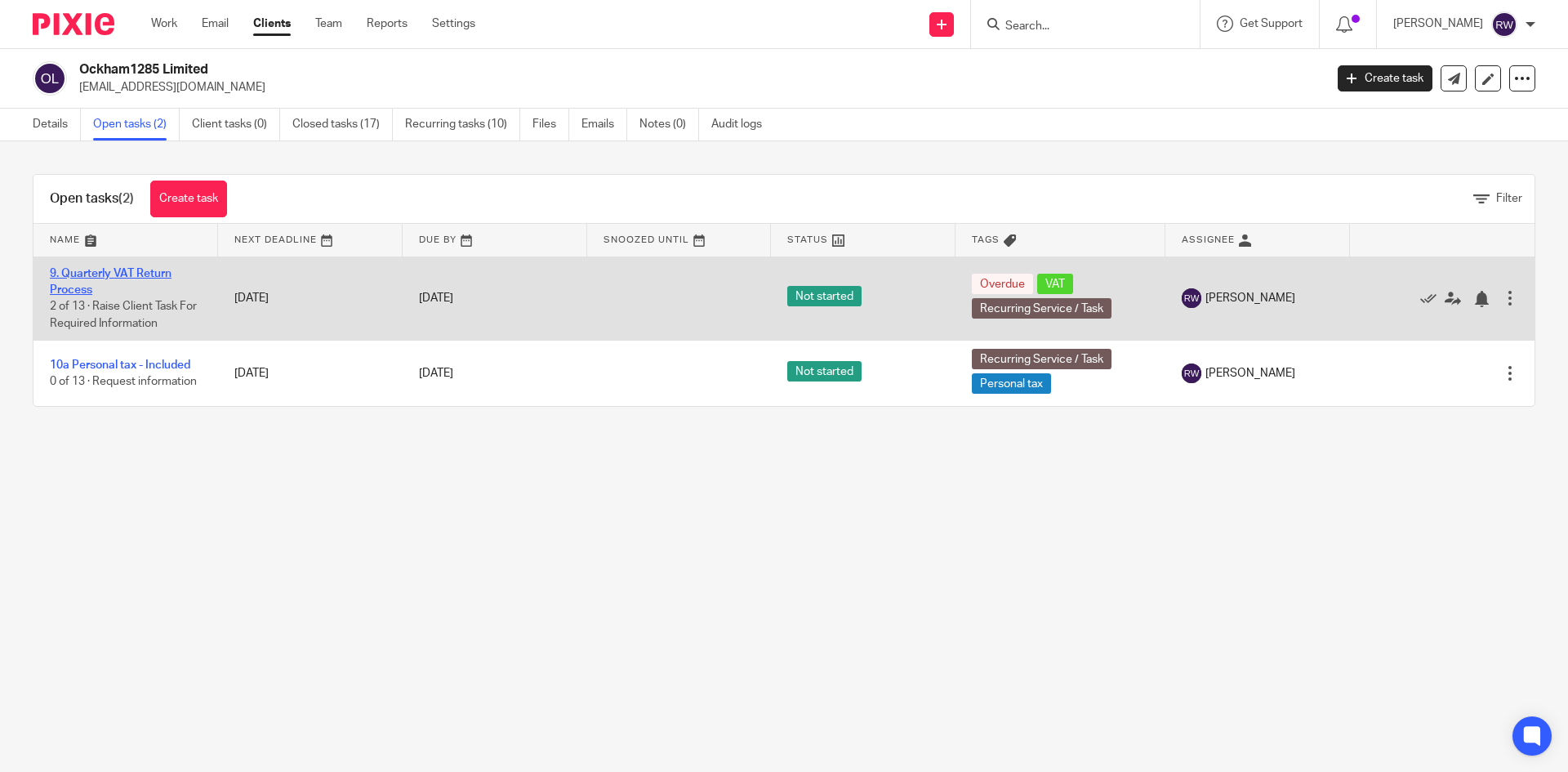
click at [109, 267] on link "9. Quarterly VAT Return Process" at bounding box center [110, 281] width 122 height 27
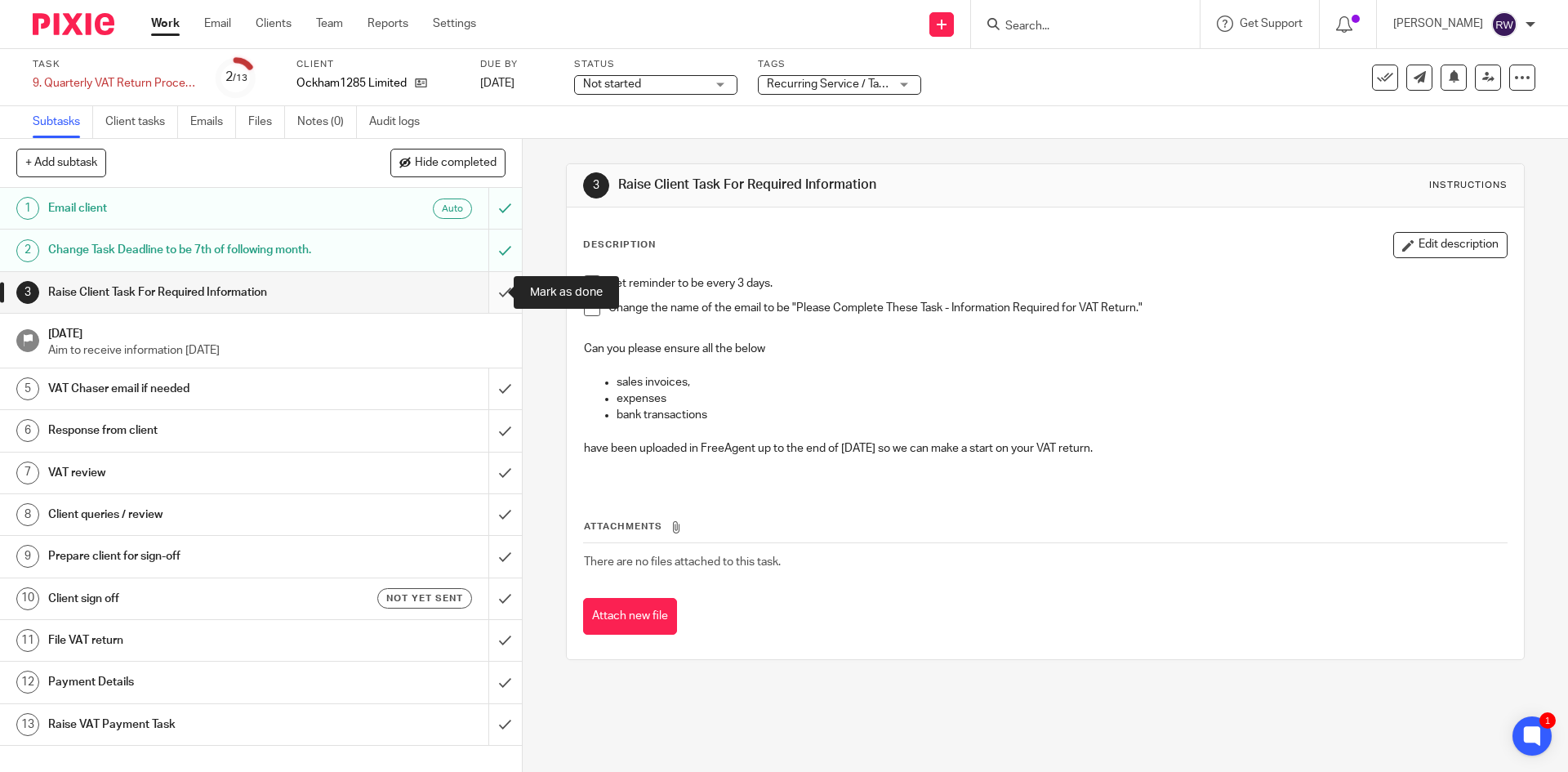
click at [488, 293] on input "submit" at bounding box center [261, 293] width 522 height 41
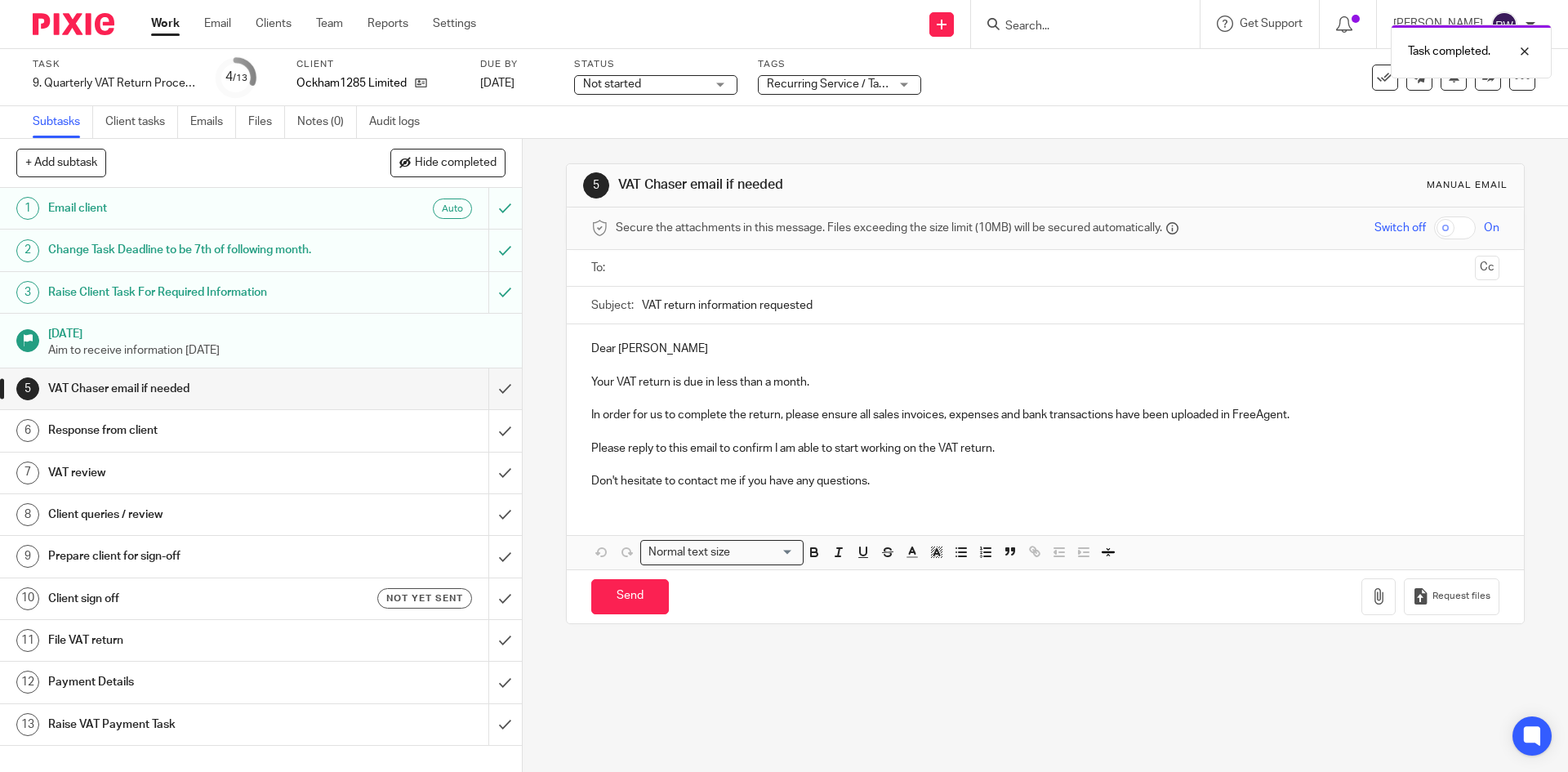
click at [873, 77] on div "Task completed." at bounding box center [1167, 48] width 768 height 62
click at [874, 78] on span "Recurring Service / Task + 1" at bounding box center [837, 84] width 141 height 12
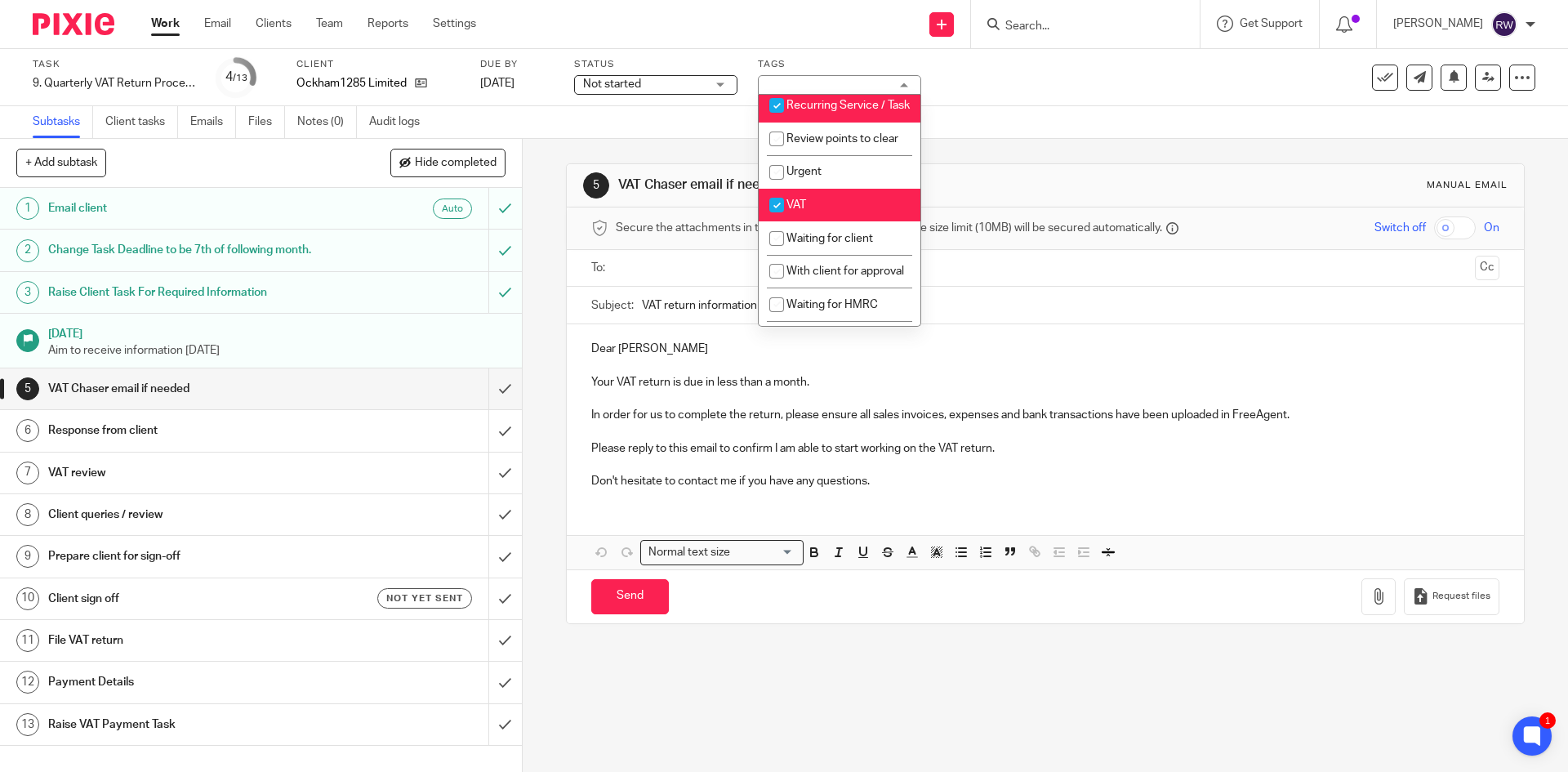
scroll to position [803, 0]
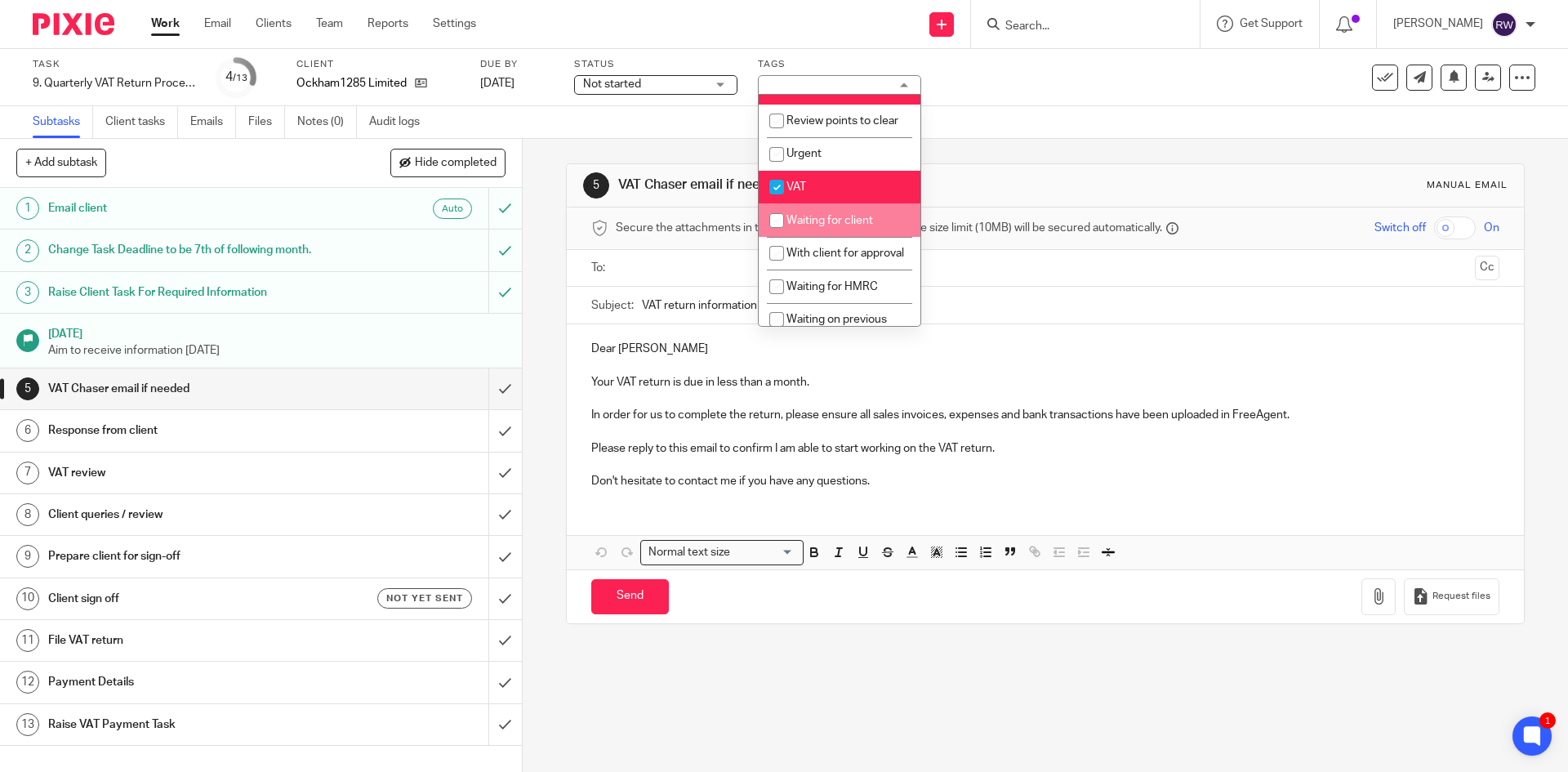
click at [826, 237] on li "Waiting for client" at bounding box center [839, 220] width 162 height 33
checkbox input "true"
click at [1014, 130] on div "Subtasks Client tasks Emails Files Notes (0) Audit logs" at bounding box center [784, 122] width 1568 height 32
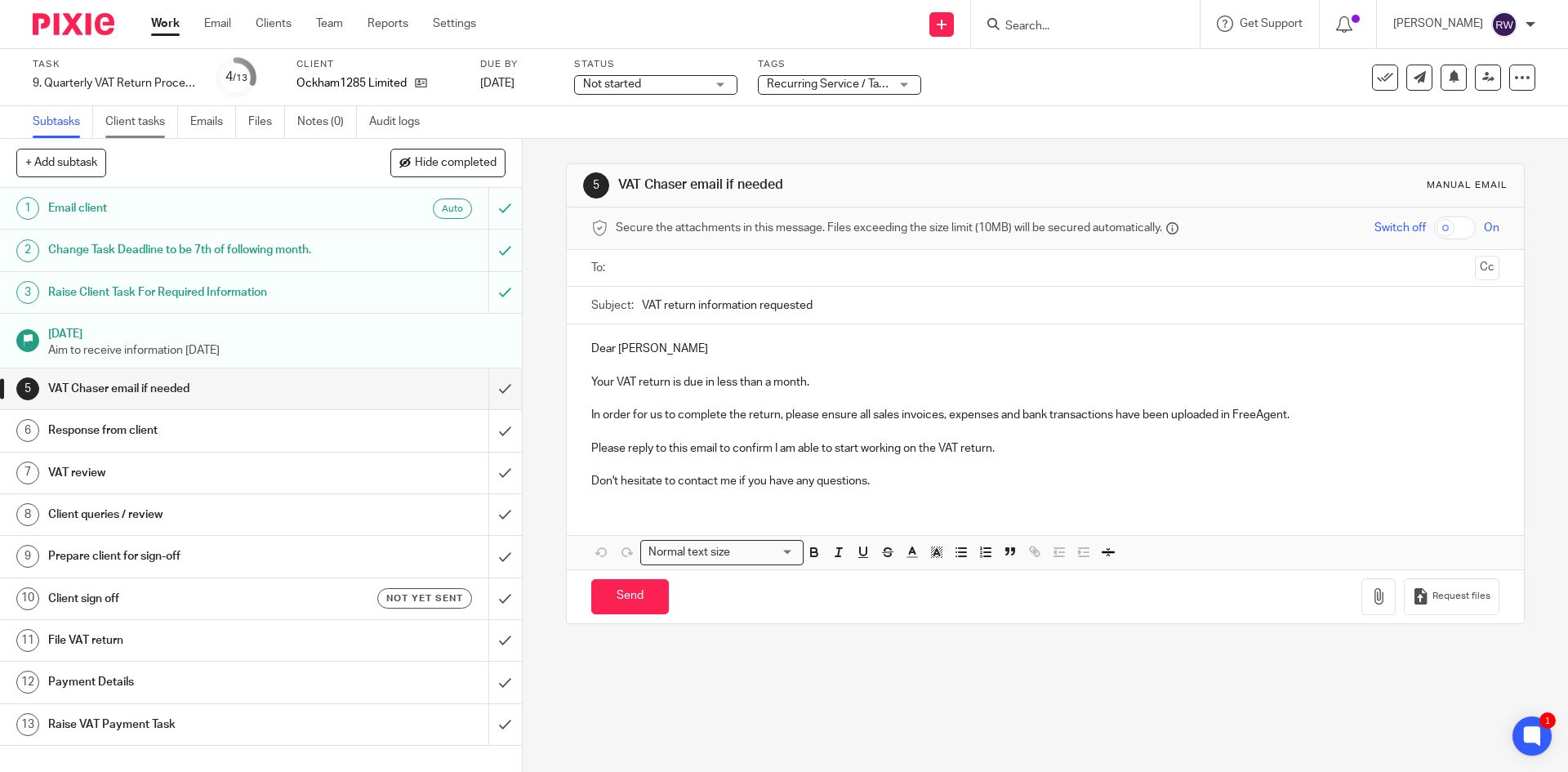
click at [160, 123] on link "Client tasks" at bounding box center [141, 122] width 72 height 32
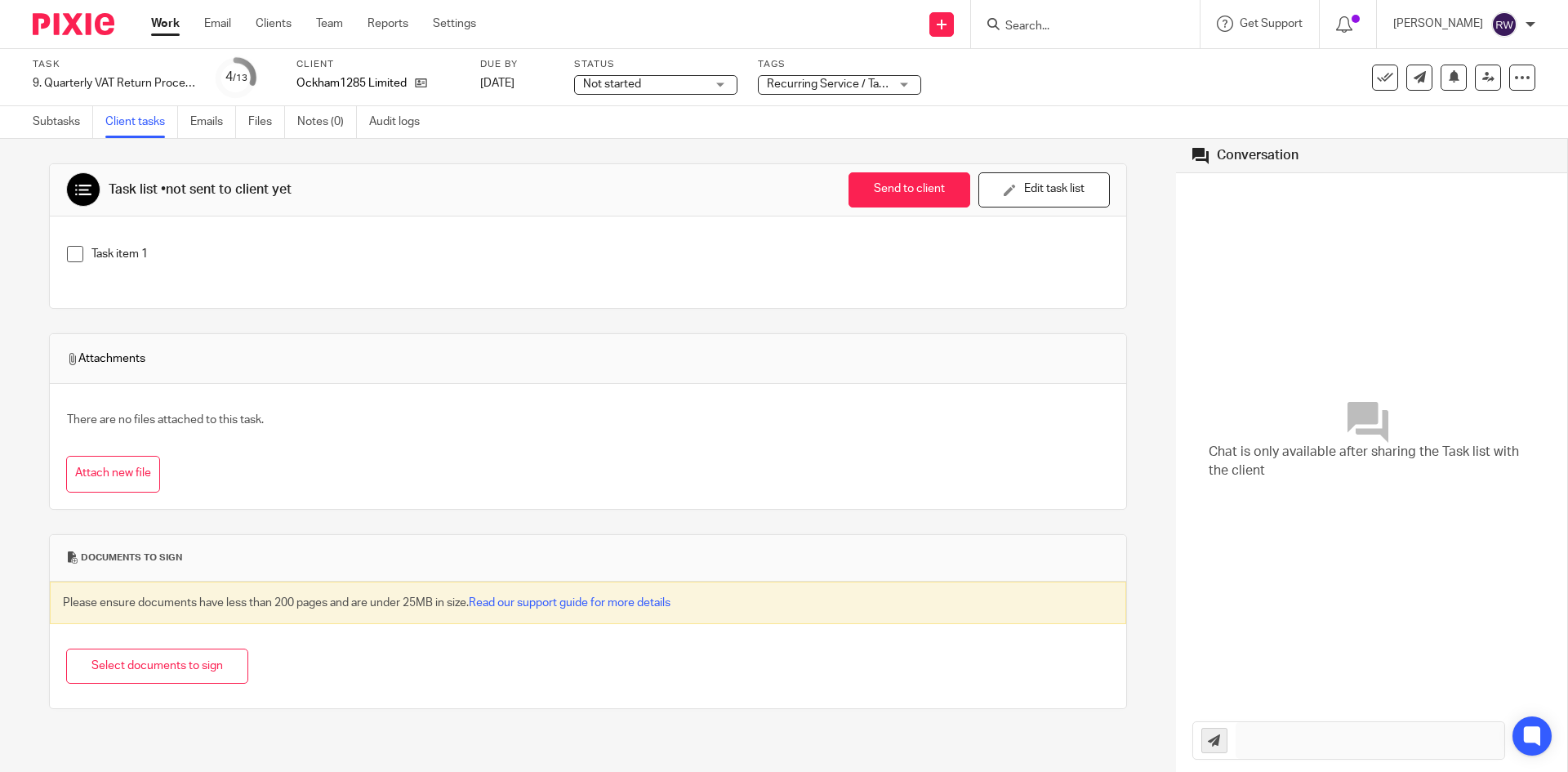
click at [230, 254] on p "Task item 1" at bounding box center [600, 254] width 1018 height 17
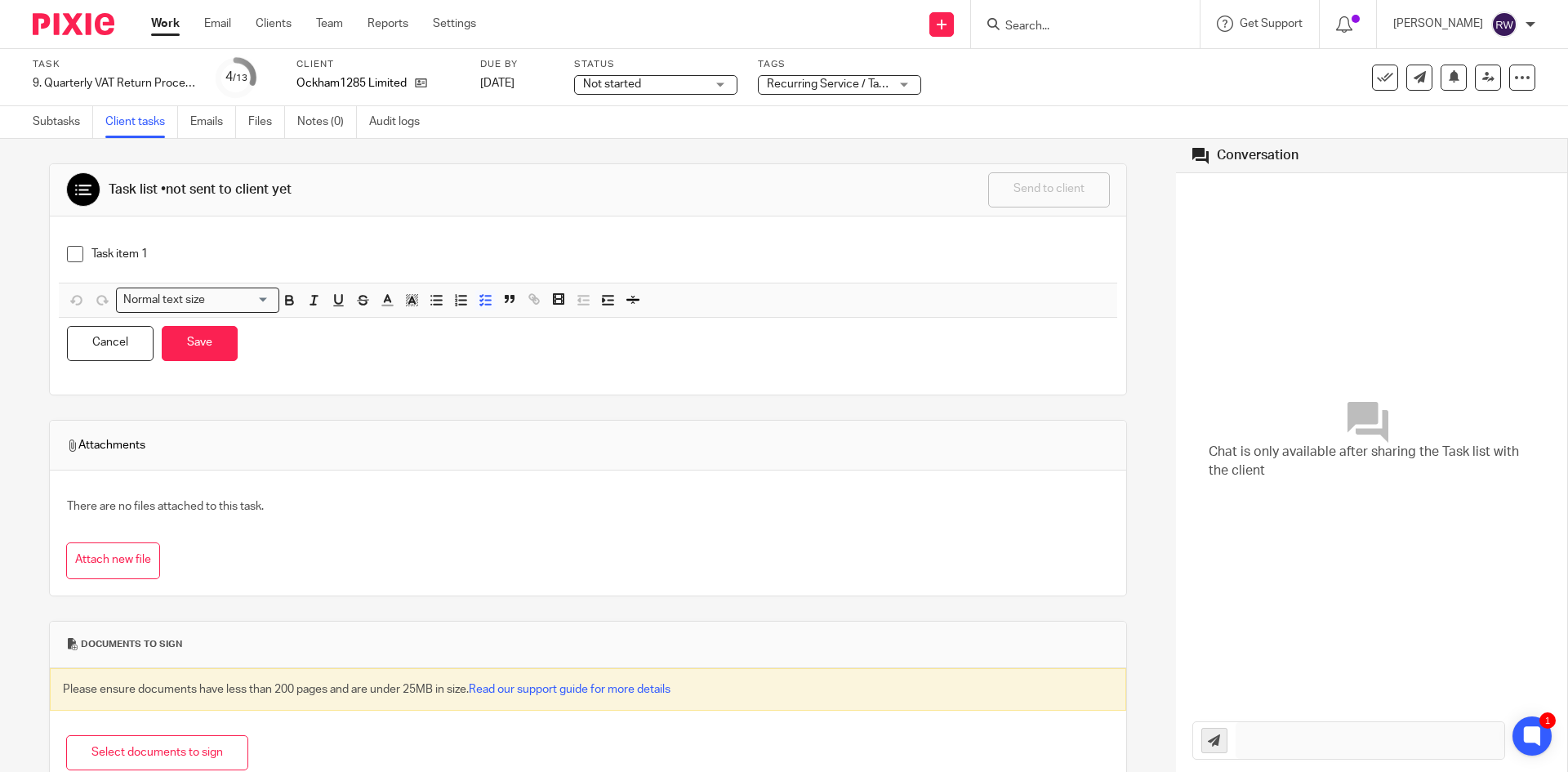
drag, startPoint x: 154, startPoint y: 254, endPoint x: 168, endPoint y: 254, distance: 14.0
click at [154, 254] on p "Task item 1" at bounding box center [600, 254] width 1018 height 17
drag, startPoint x: 193, startPoint y: 248, endPoint x: 9, endPoint y: 243, distance: 184.1
click at [9, 243] on div "Task list • not sent to client yet Send to client Send to client Ask client to …" at bounding box center [587, 455] width 1176 height 633
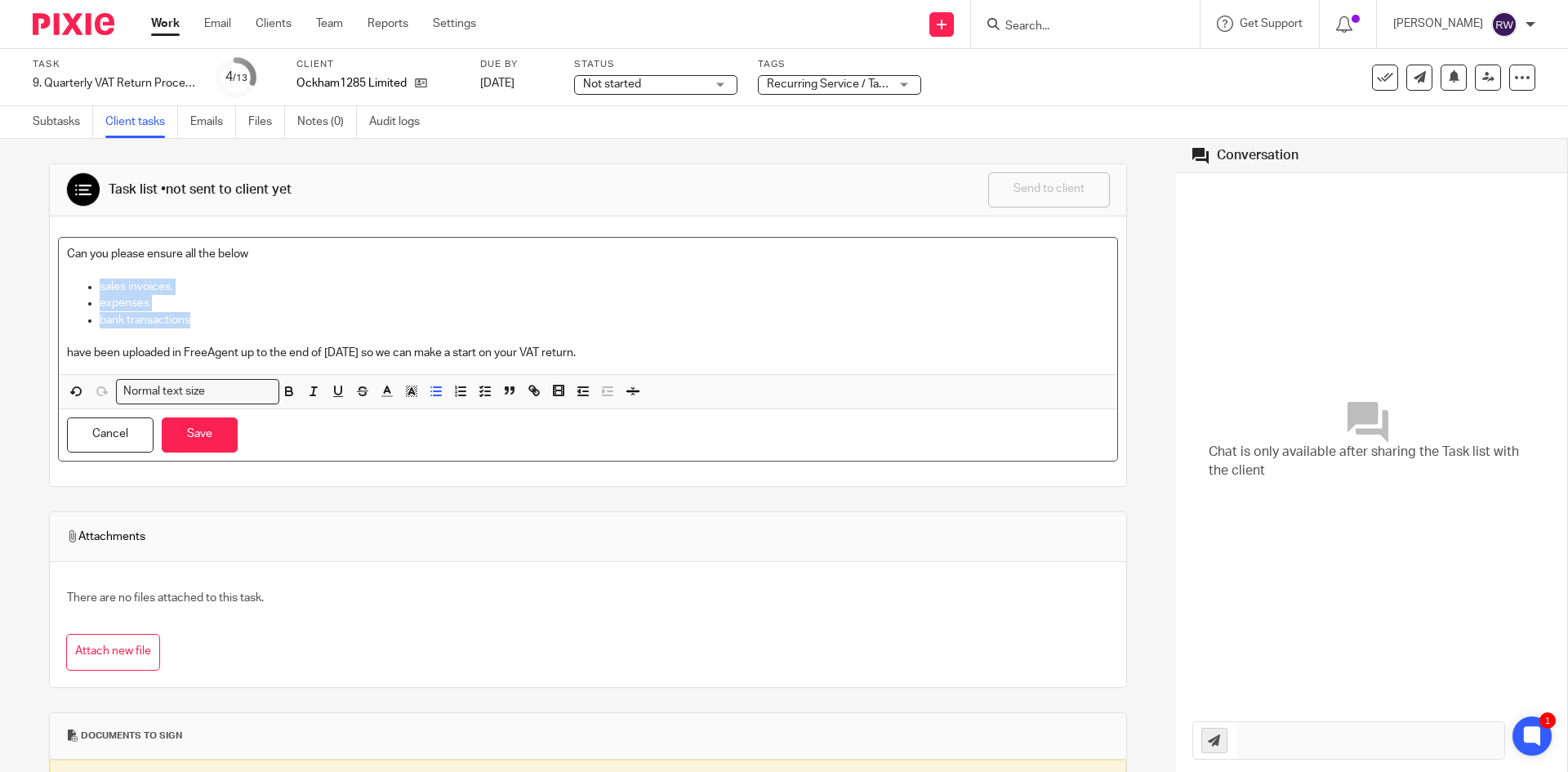
drag, startPoint x: 227, startPoint y: 314, endPoint x: 76, endPoint y: 286, distance: 153.6
click at [76, 286] on ul "sales invoices, expenses bank transactions" at bounding box center [588, 303] width 1042 height 50
click at [430, 390] on icon "button" at bounding box center [435, 390] width 15 height 15
click at [481, 388] on icon "button" at bounding box center [485, 390] width 15 height 15
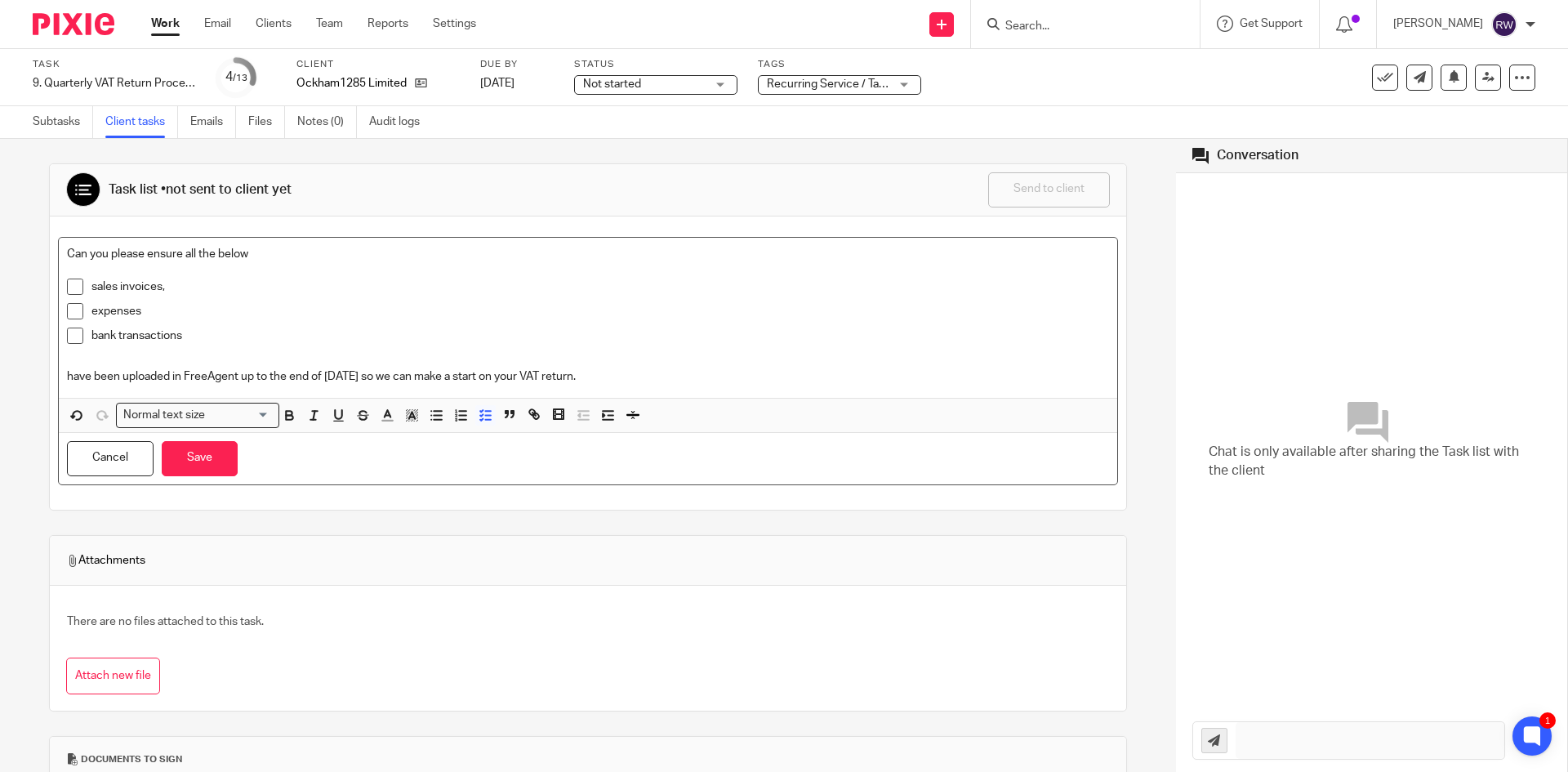
click at [183, 478] on div "Cancel Save" at bounding box center [587, 459] width 1059 height 52
click at [196, 467] on button "Save" at bounding box center [200, 459] width 76 height 35
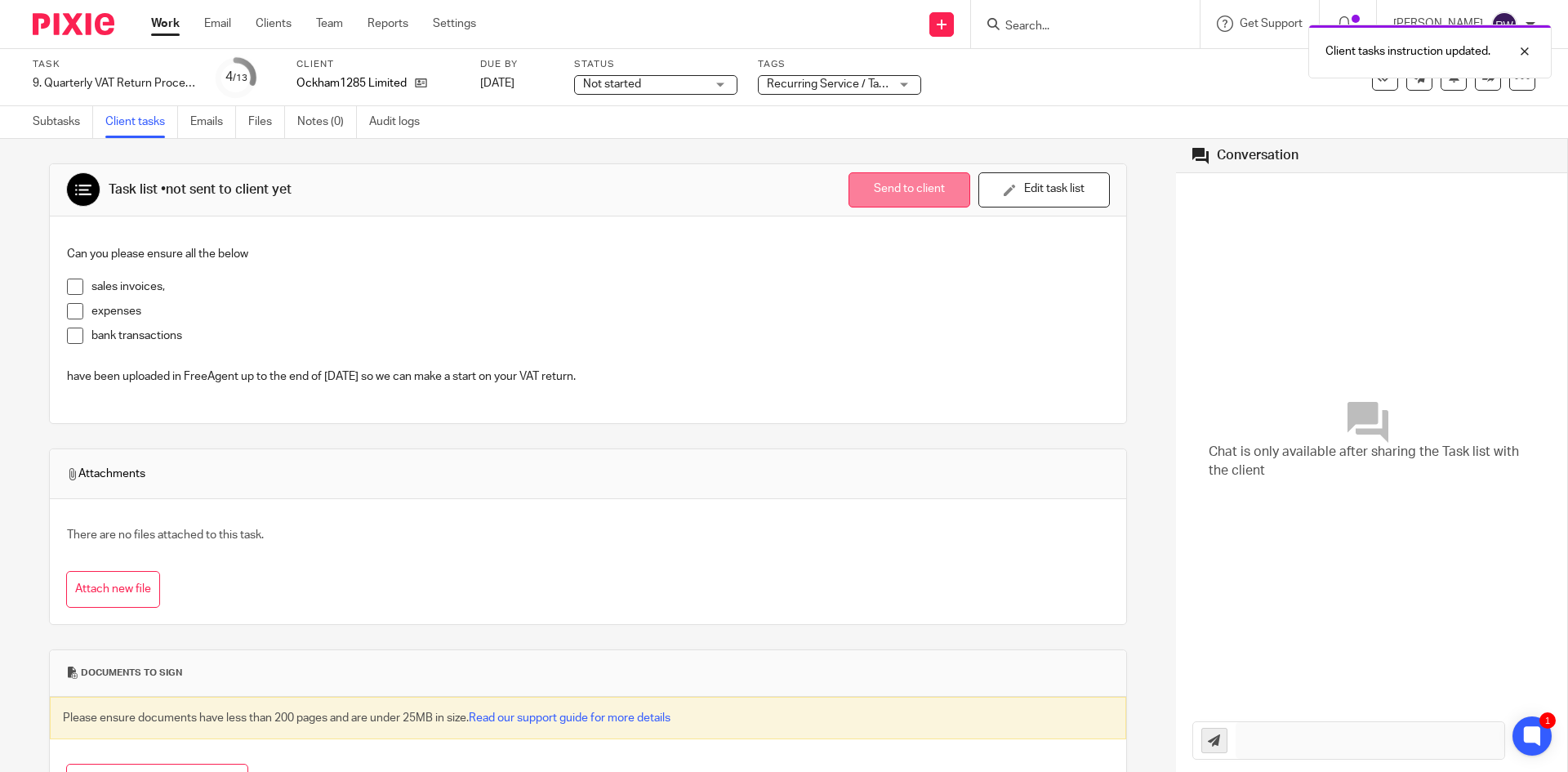
click at [894, 203] on button "Send to client" at bounding box center [909, 190] width 122 height 35
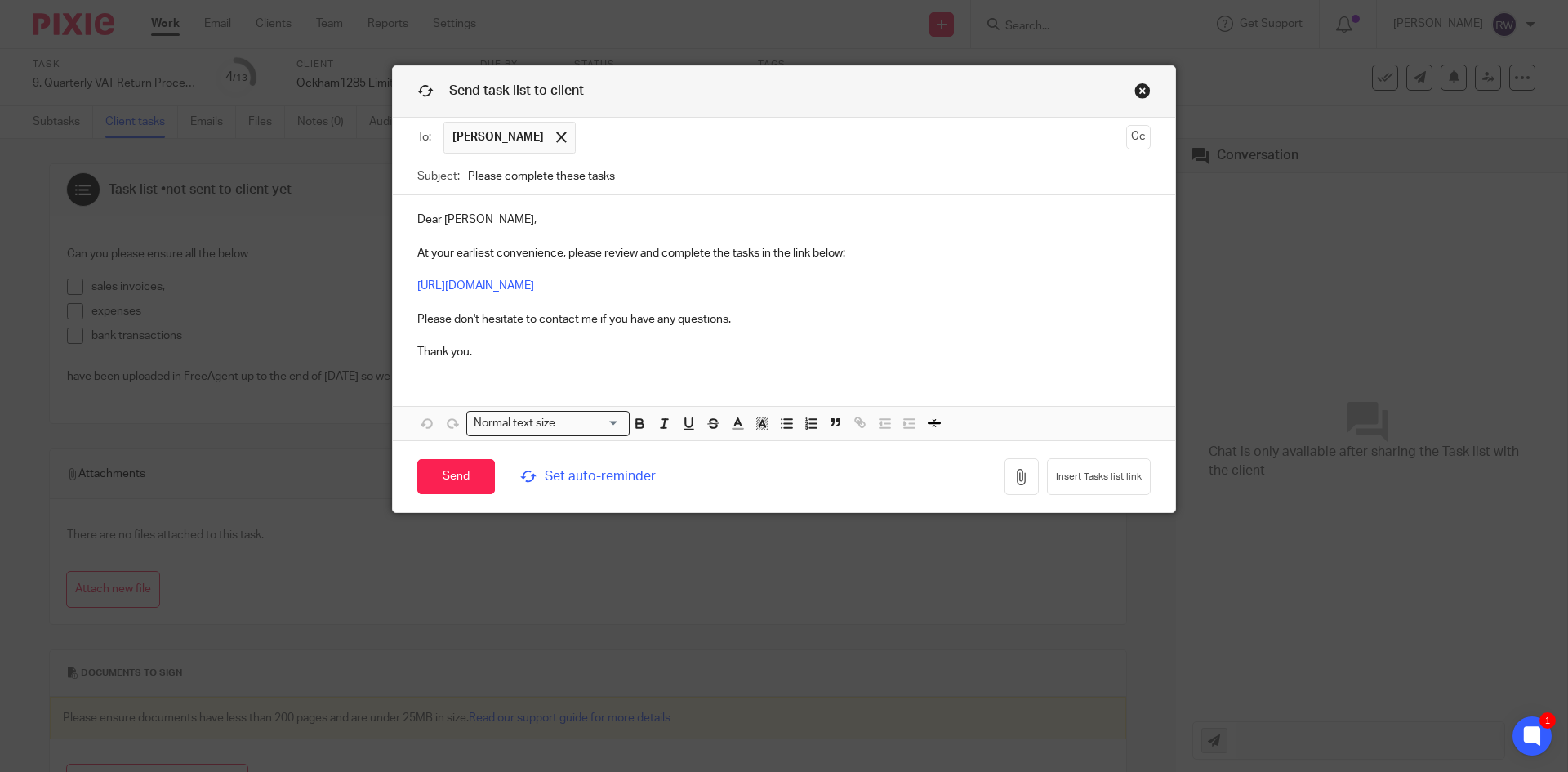
drag, startPoint x: 648, startPoint y: 168, endPoint x: 354, endPoint y: 155, distance: 294.3
click at [354, 155] on div "Send task list to client To: Jonathan Bevan Jonathan Bevan Cc Subject: Please c…" at bounding box center [784, 386] width 1568 height 772
paste input "Complete These Task - Information Required for VAT Return"
type input "Please Complete These Task - Information Required for VAT Return"
drag, startPoint x: 435, startPoint y: 216, endPoint x: 378, endPoint y: 218, distance: 57.0
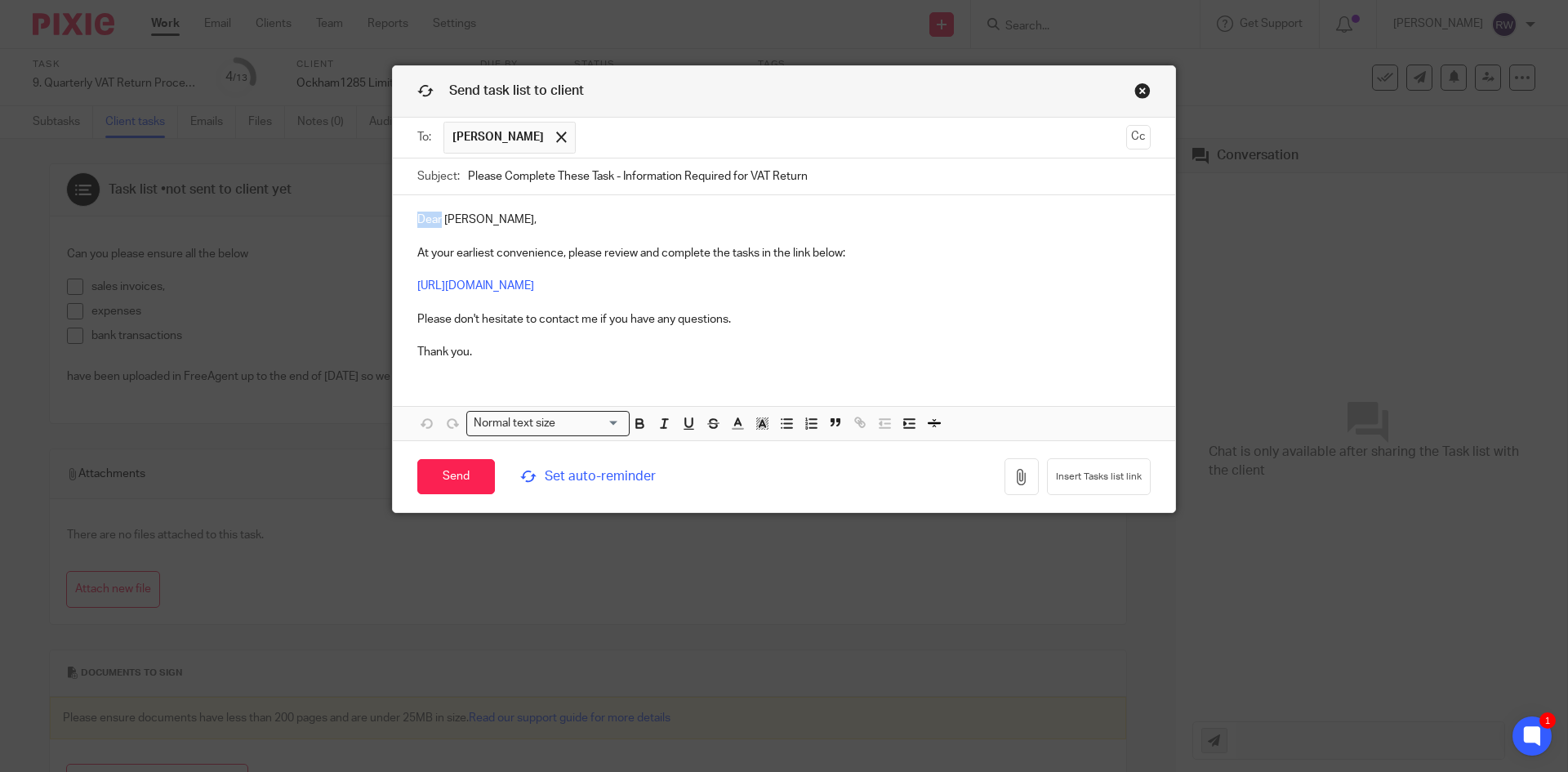
click at [378, 218] on div "Send task list to client To: Jonathan Bevan Jonathan Bevan Cc Subject: Please C…" at bounding box center [784, 386] width 1568 height 772
click at [565, 486] on span "Set auto-reminder" at bounding box center [631, 476] width 223 height 19
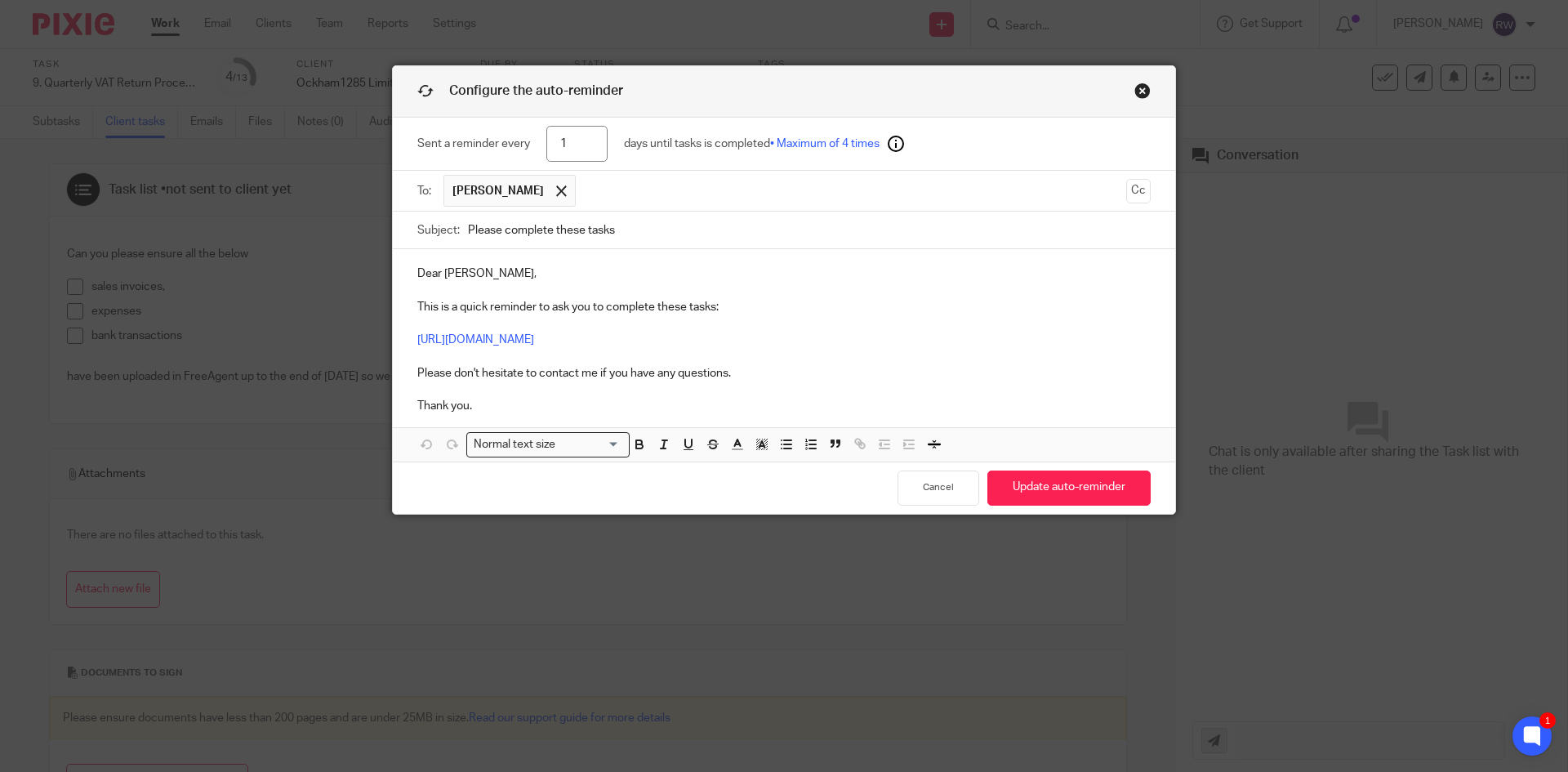
drag, startPoint x: 636, startPoint y: 226, endPoint x: 268, endPoint y: 193, distance: 369.5
click at [268, 193] on div "Configure the auto-reminder Sent a reminder every 1 days until tasks is complet…" at bounding box center [784, 386] width 1568 height 772
paste input "Complete These Task - Information Required for VAT Return"
type input "Please Complete These Task - Information Required for VAT Return"
drag, startPoint x: 584, startPoint y: 141, endPoint x: 453, endPoint y: 137, distance: 131.1
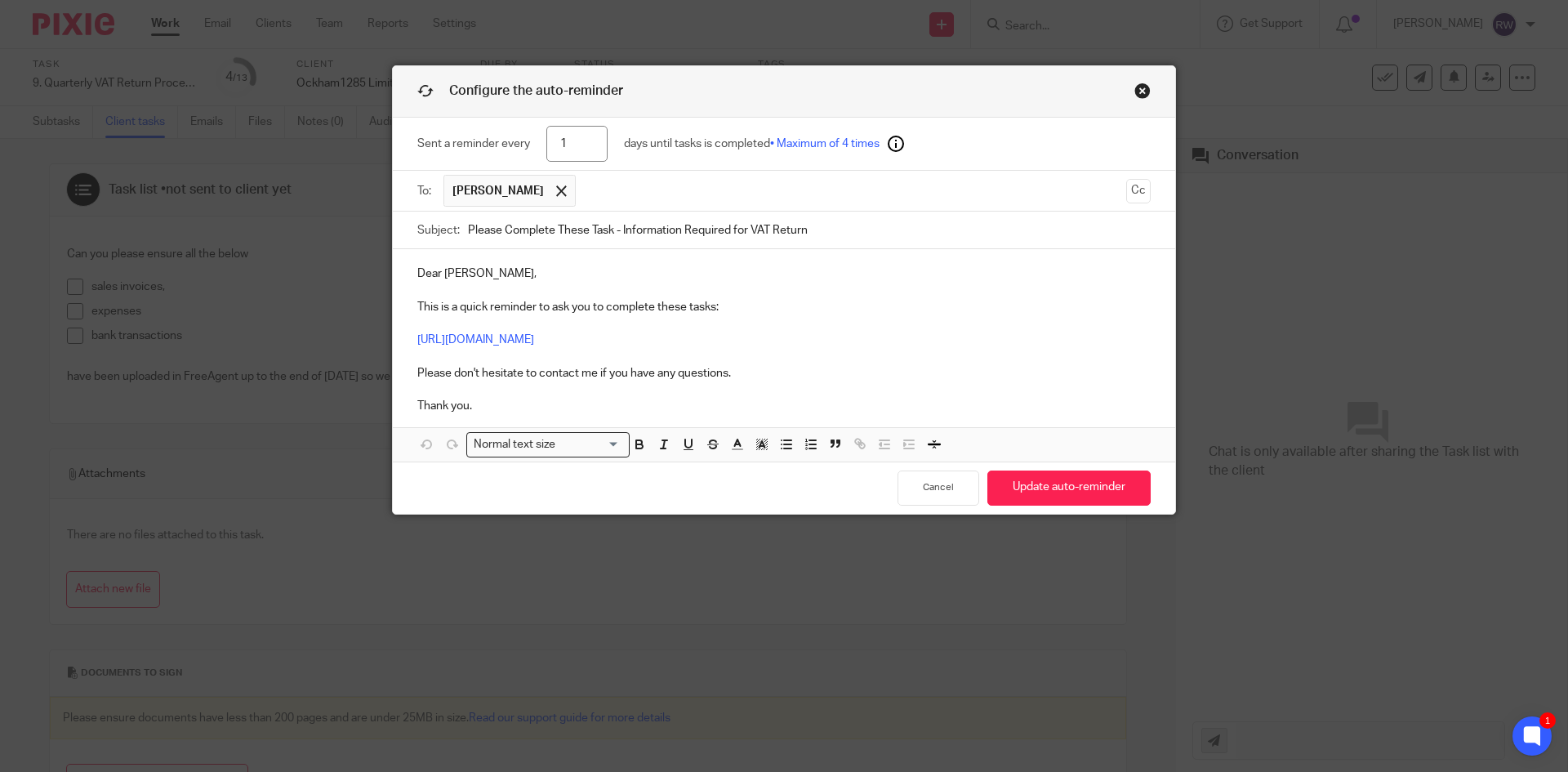
click at [453, 137] on div "Sent a reminder every 1 days until tasks is completed • Maximum of 4 times" at bounding box center [784, 144] width 734 height 53
type input "4"
drag, startPoint x: 434, startPoint y: 266, endPoint x: 378, endPoint y: 267, distance: 56.0
click at [378, 267] on div "Configure the auto-reminder Sent a reminder every 4 days until tasks is complet…" at bounding box center [784, 386] width 1568 height 772
click at [1065, 478] on button "Update auto-reminder" at bounding box center [1068, 488] width 163 height 35
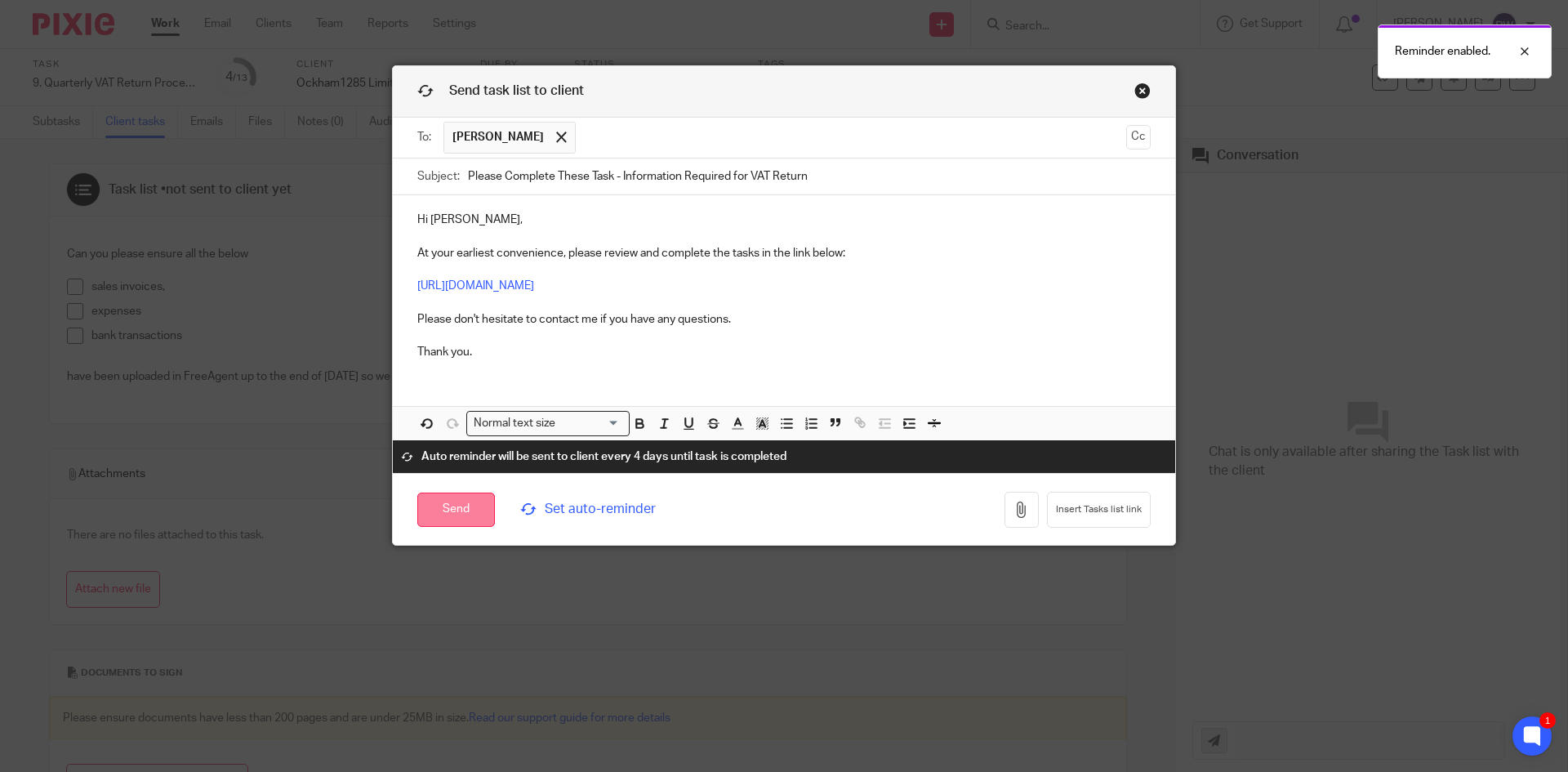
click at [447, 511] on input "Send" at bounding box center [457, 510] width 78 height 35
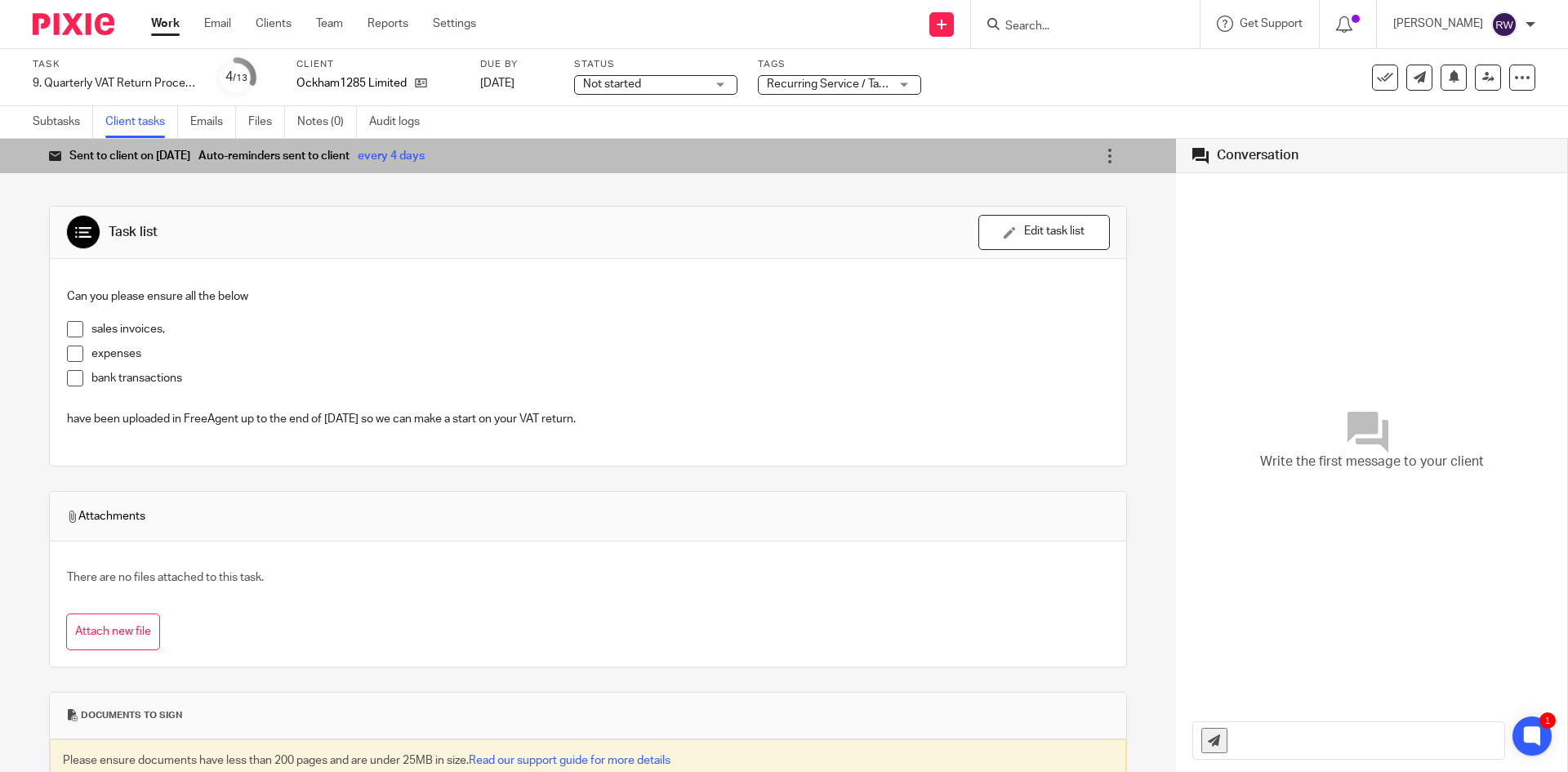
click at [1046, 26] on input "Search" at bounding box center [1077, 26] width 147 height 15
click at [1036, 25] on input "Search" at bounding box center [1077, 26] width 147 height 15
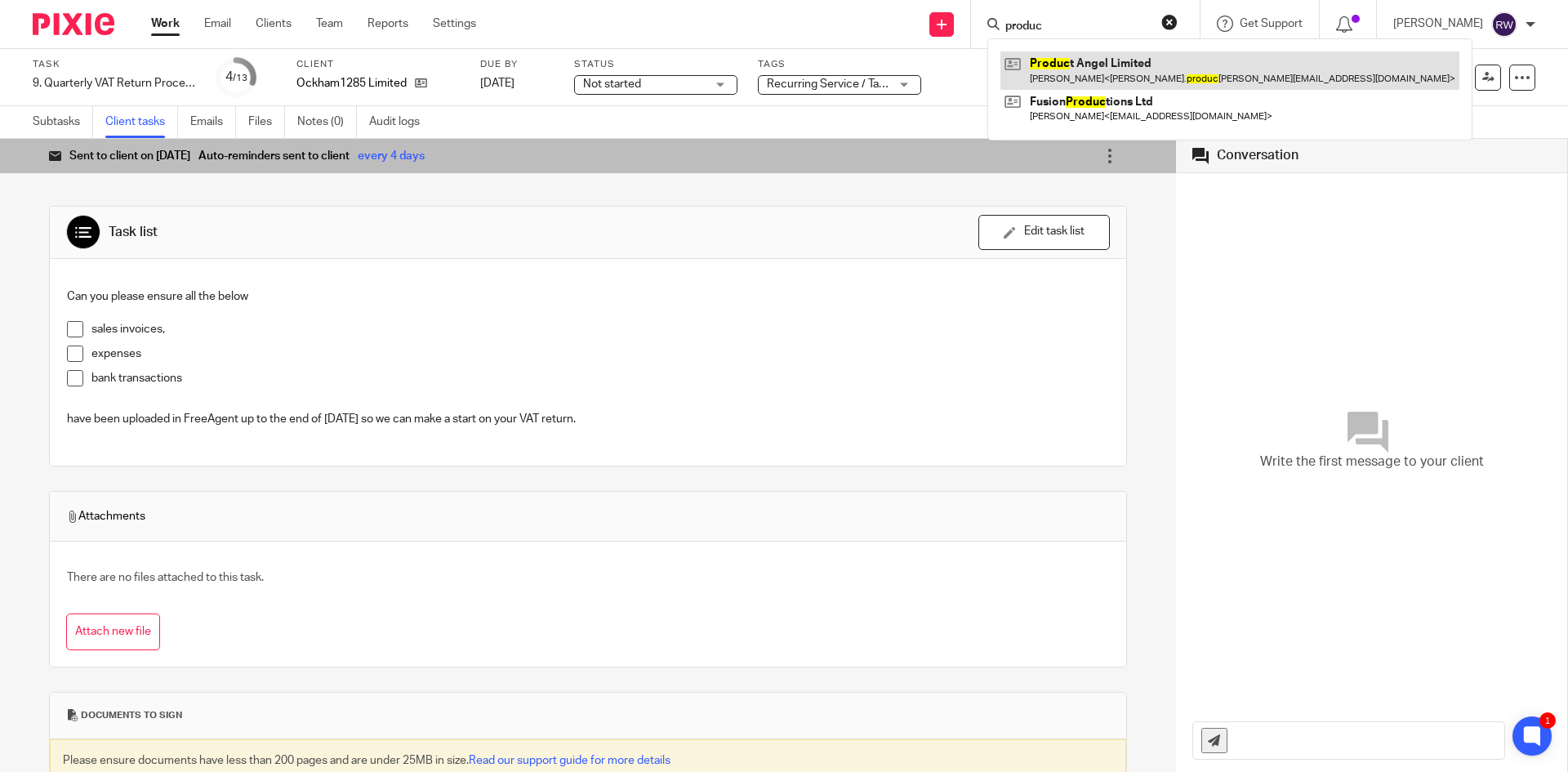
type input "produc"
click at [1089, 68] on link at bounding box center [1229, 70] width 459 height 37
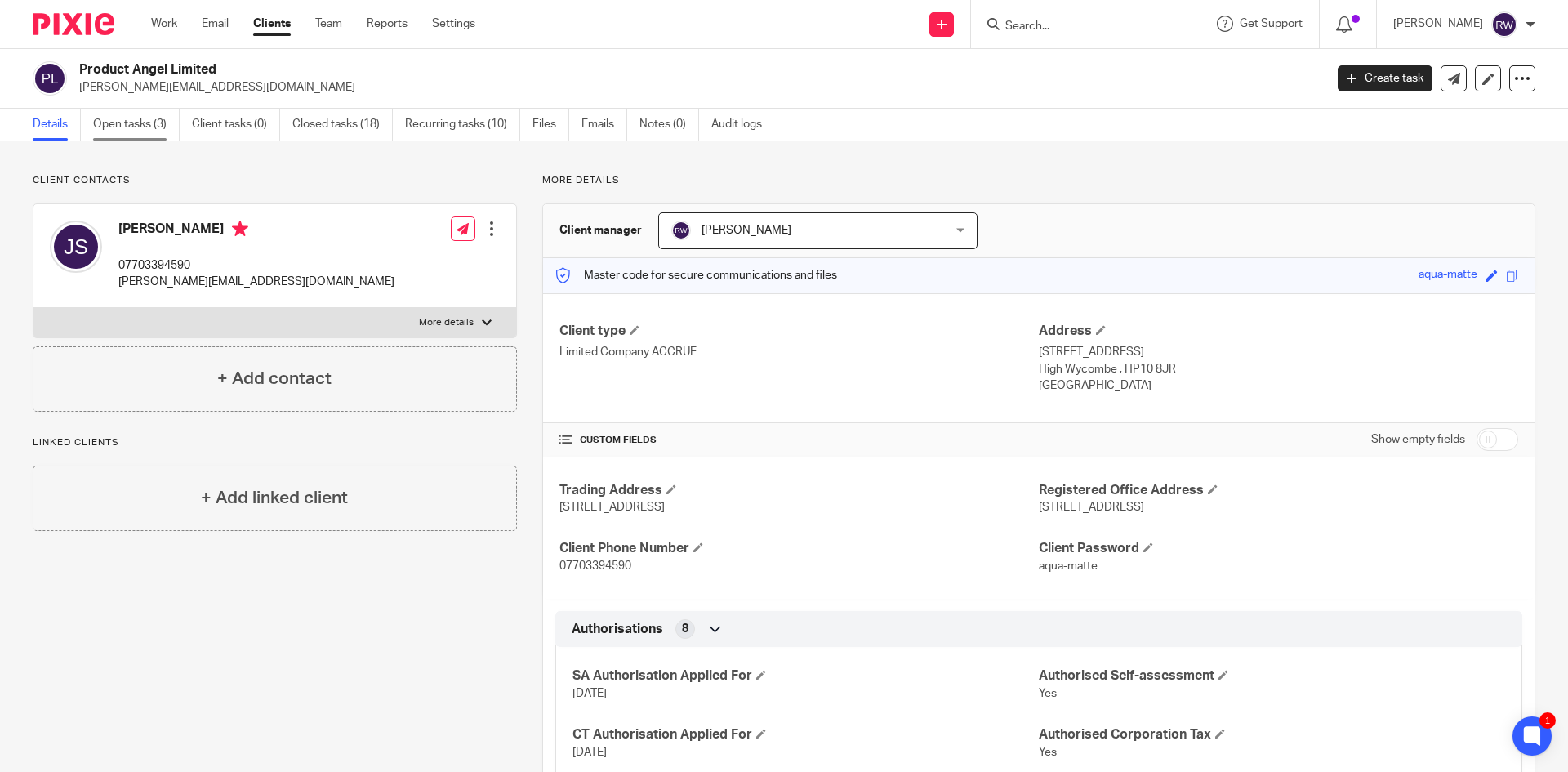
click at [151, 116] on link "Open tasks (3)" at bounding box center [136, 124] width 87 height 32
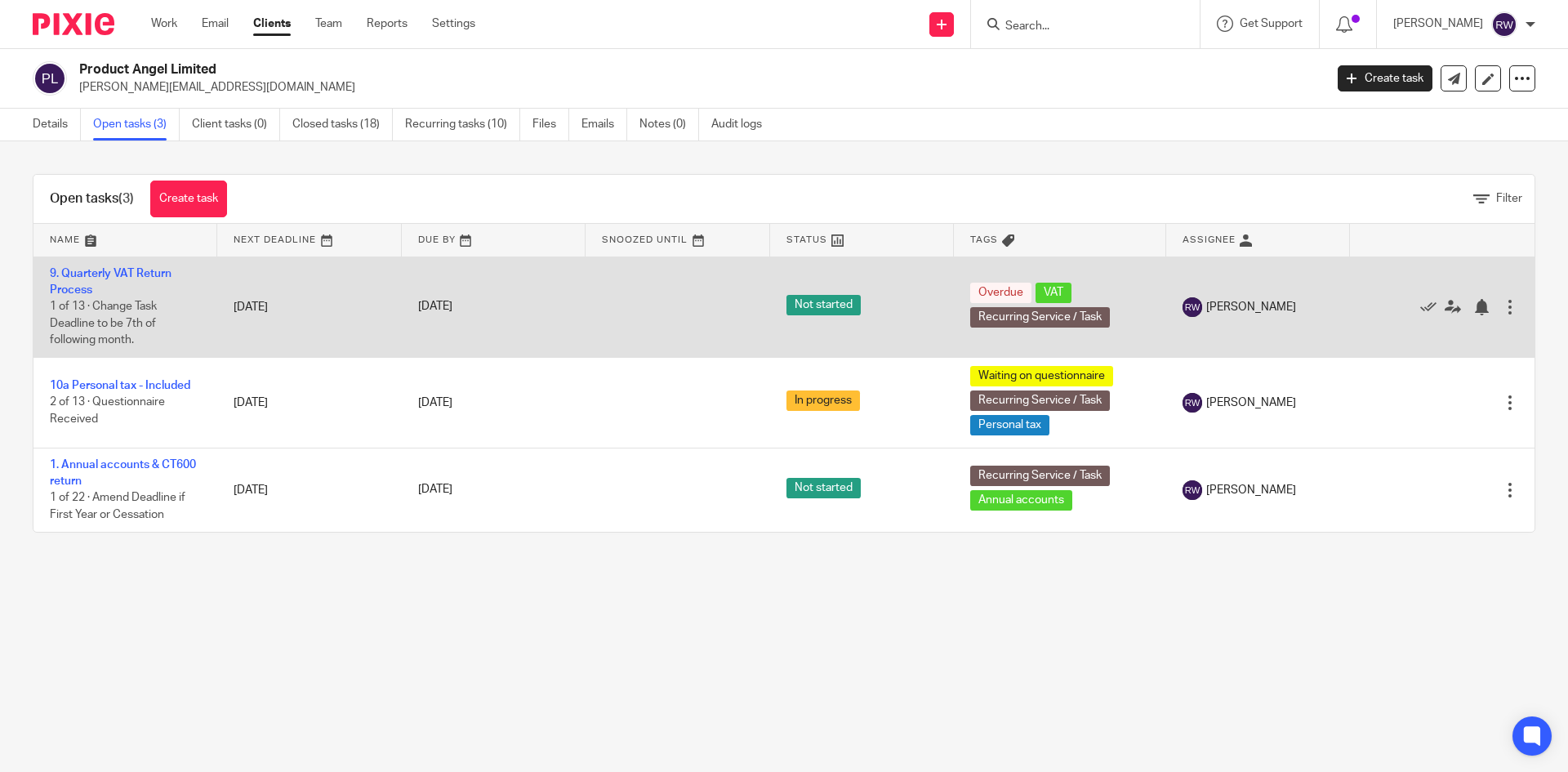
click at [132, 260] on td "9. Quarterly VAT Return Process 1 of 13 · Change Task Deadline to be 7th of fol…" at bounding box center [125, 306] width 183 height 101
click at [132, 265] on td "9. Quarterly VAT Return Process 1 of 13 · Change Task Deadline to be 7th of fol…" at bounding box center [125, 306] width 183 height 101
click at [133, 270] on link "9. Quarterly VAT Return Process" at bounding box center [110, 281] width 122 height 27
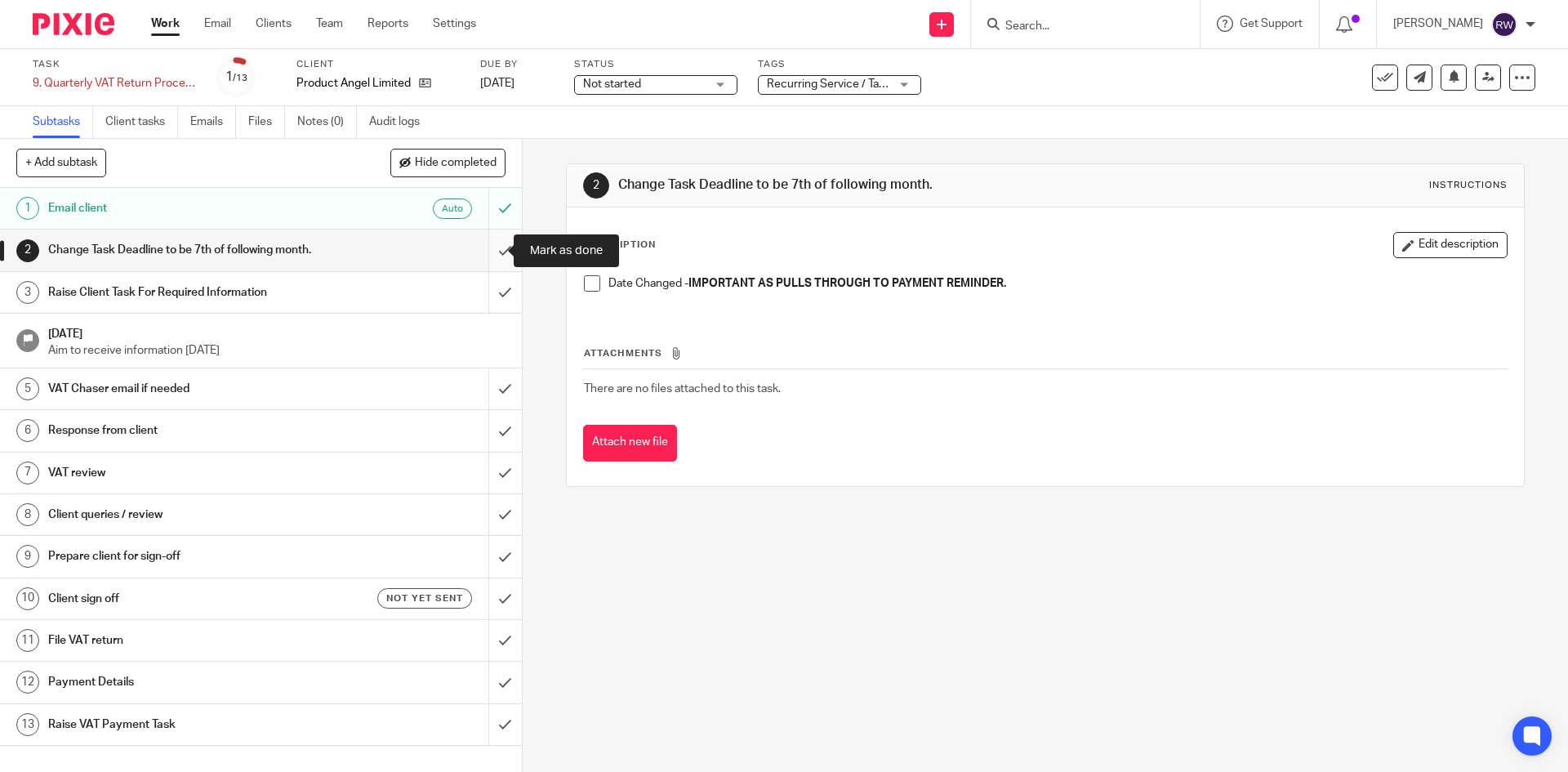
click at [488, 249] on input "submit" at bounding box center [261, 250] width 522 height 41
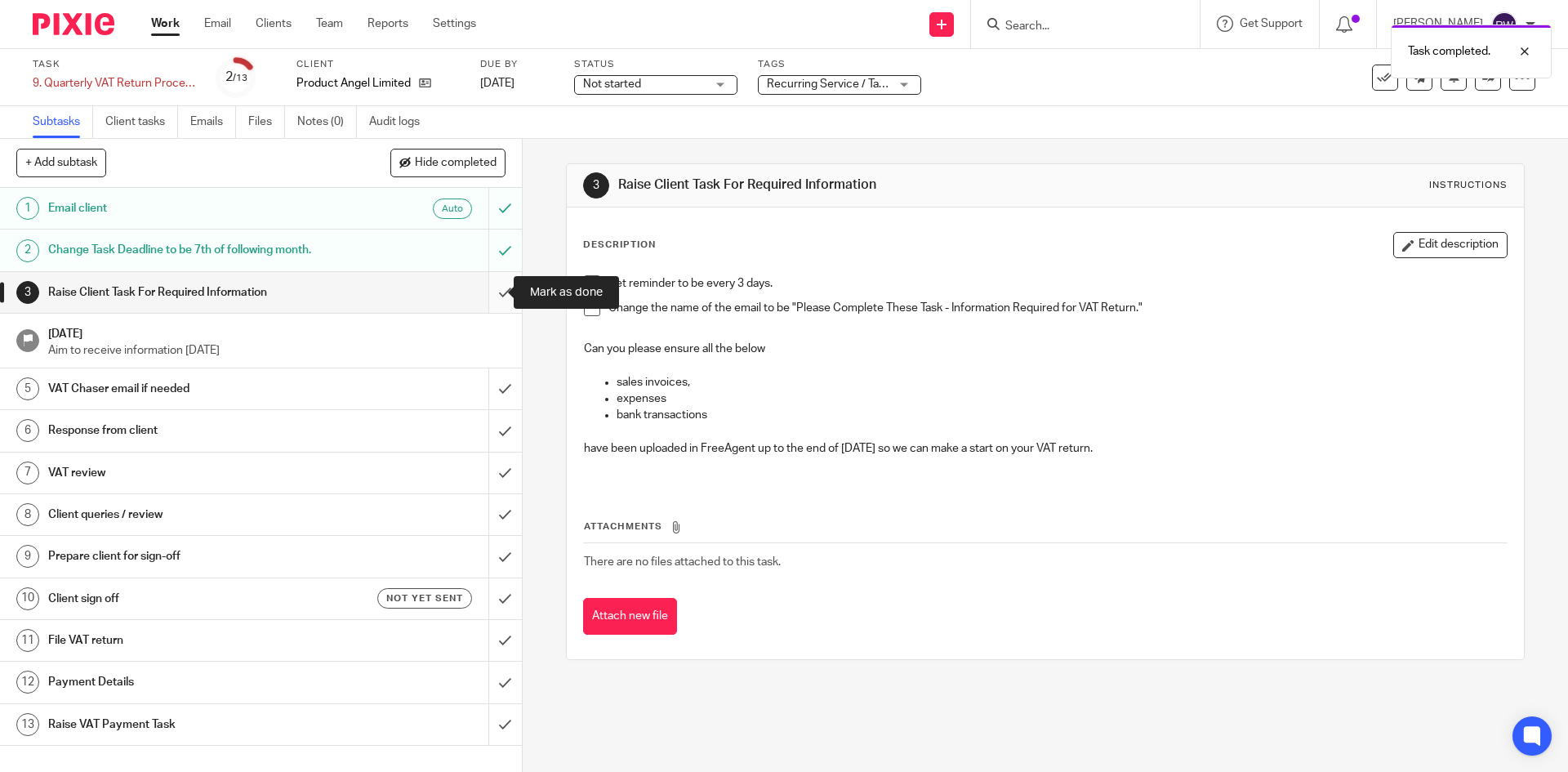
click at [481, 292] on input "submit" at bounding box center [261, 293] width 522 height 41
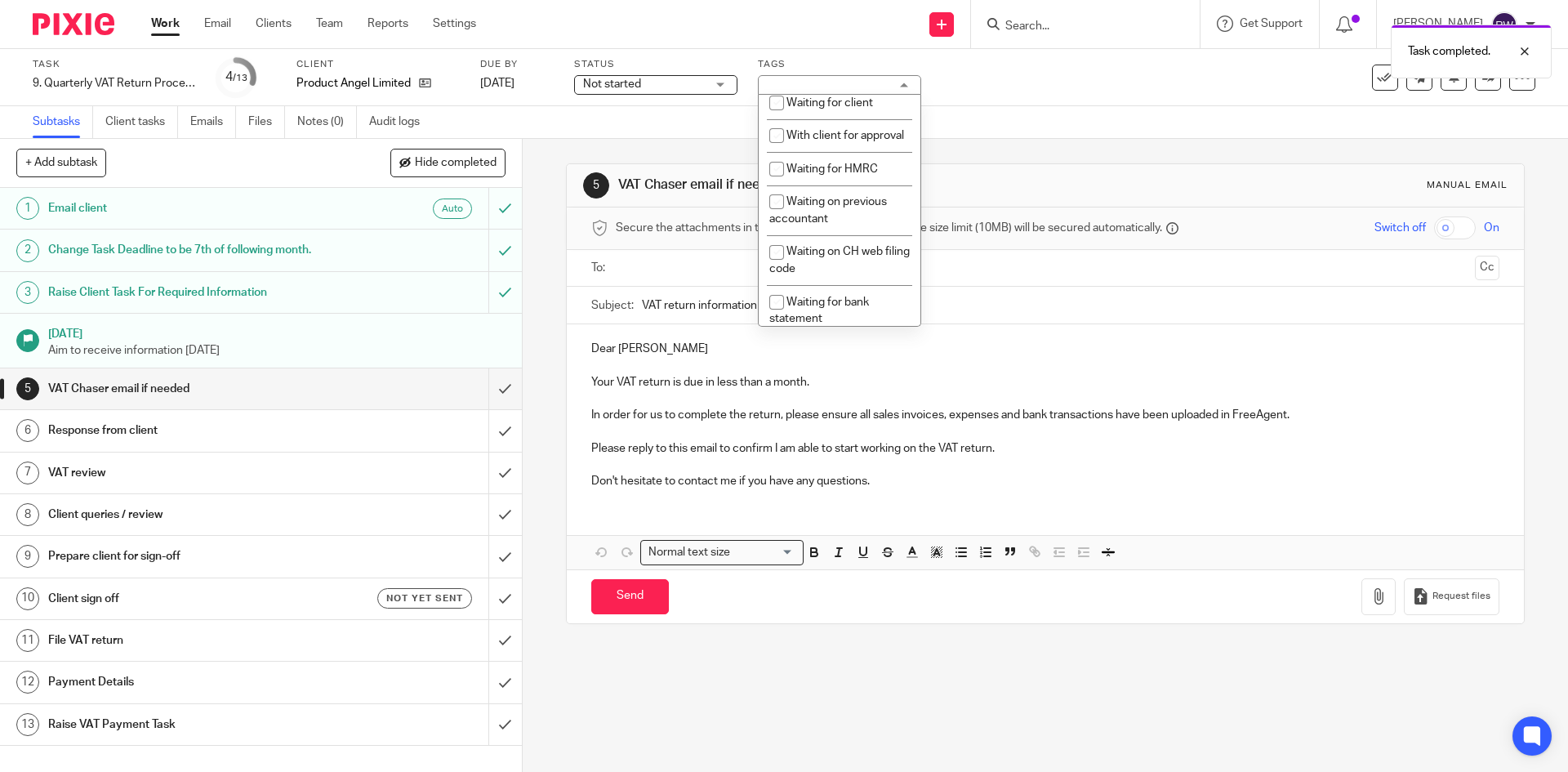
scroll to position [934, 0]
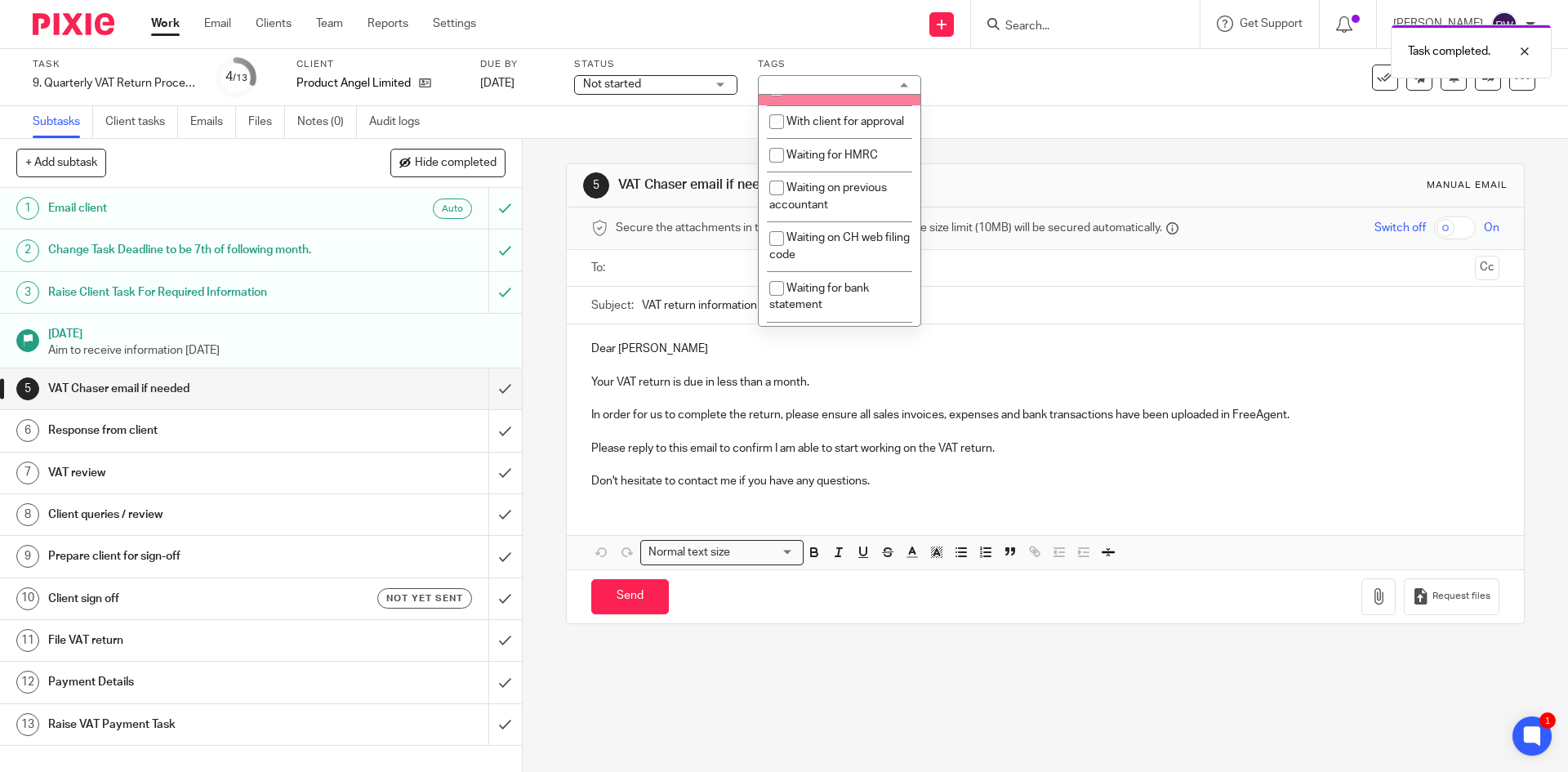
click at [858, 95] on span "Waiting for client" at bounding box center [829, 89] width 87 height 12
checkbox input "true"
click at [1021, 115] on div "Subtasks Client tasks Emails Files Notes (0) Audit logs" at bounding box center [784, 122] width 1568 height 32
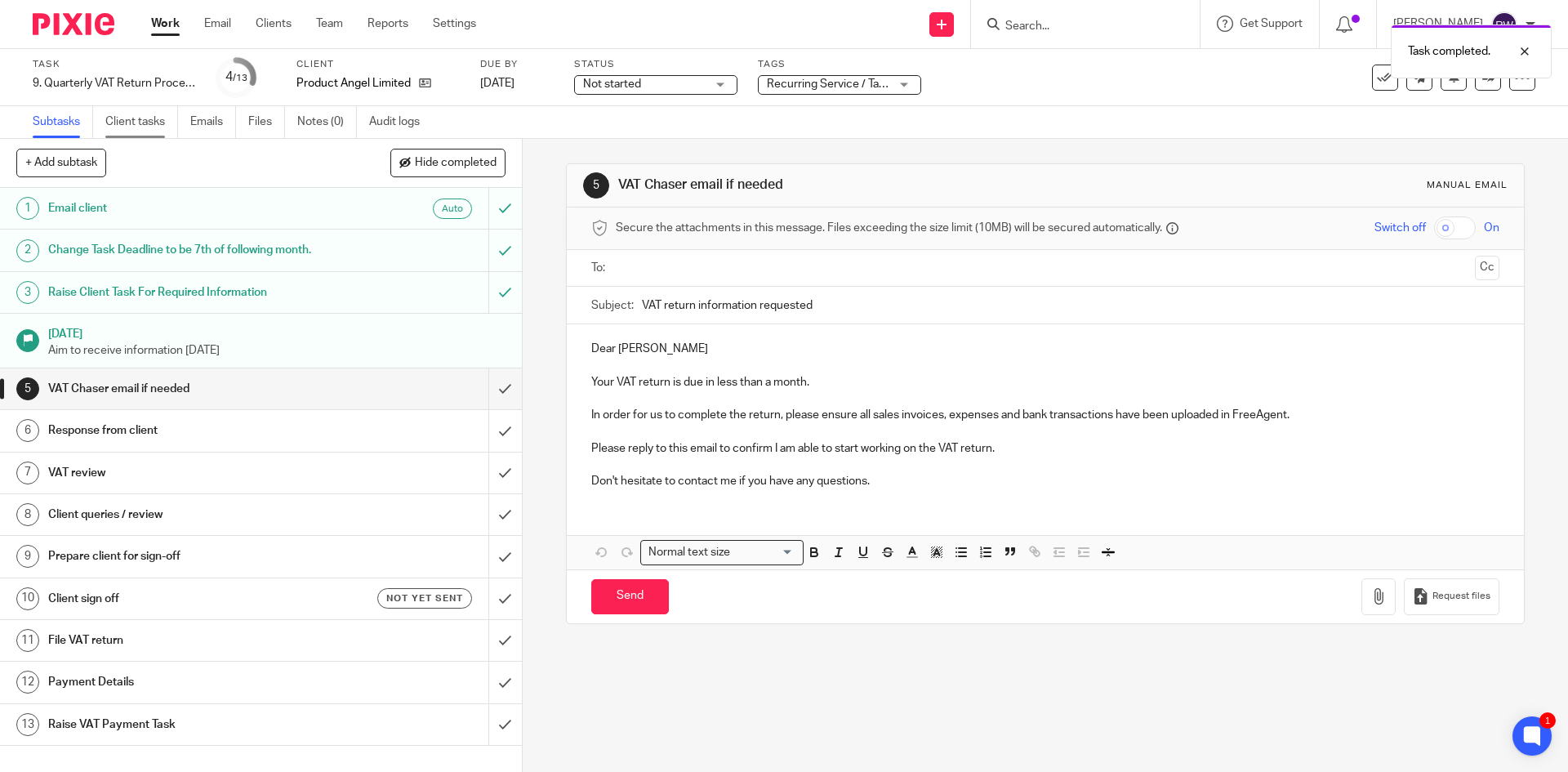
click at [159, 132] on link "Client tasks" at bounding box center [141, 122] width 72 height 32
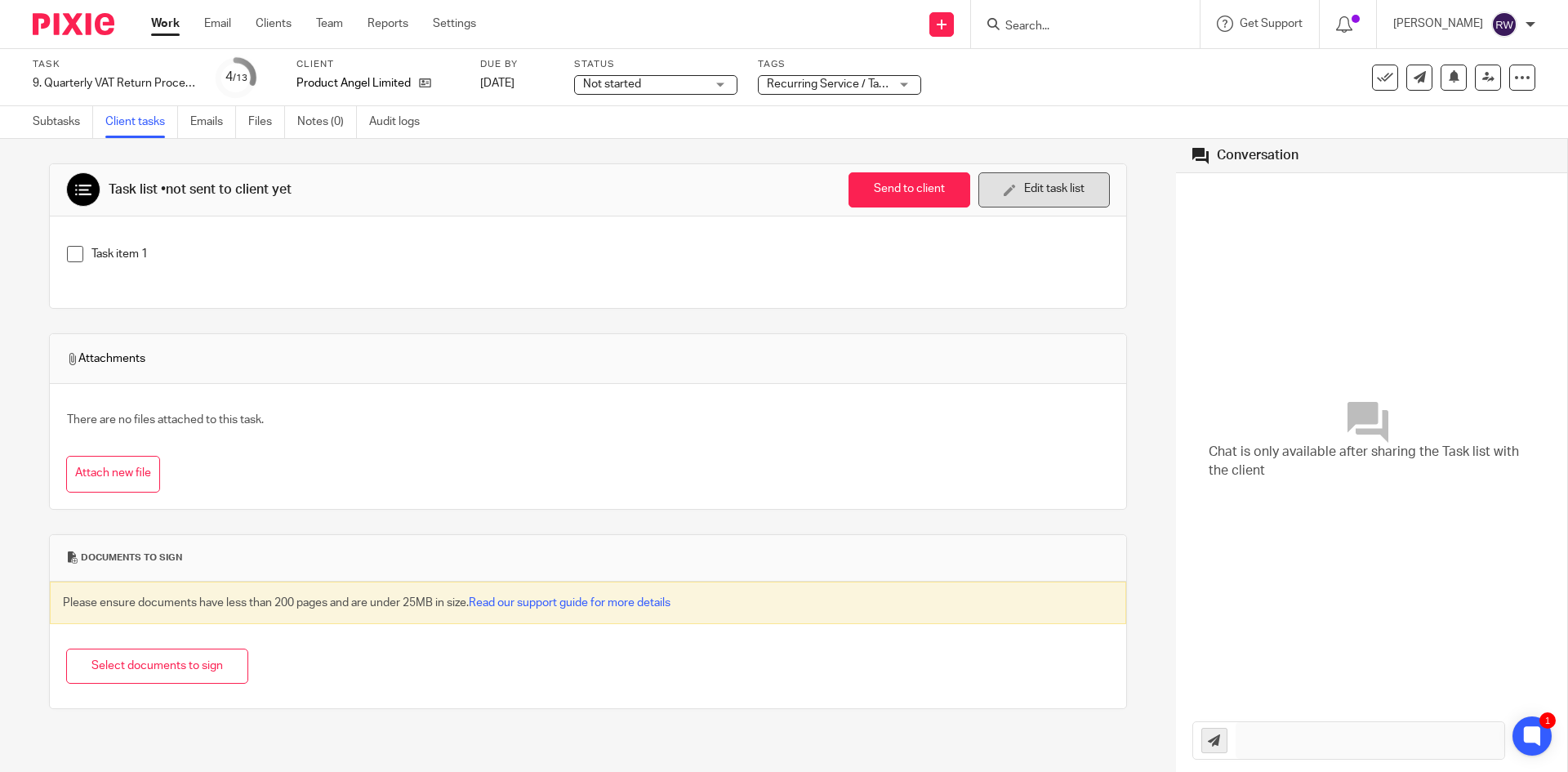
click at [1004, 187] on icon "button" at bounding box center [1010, 189] width 13 height 13
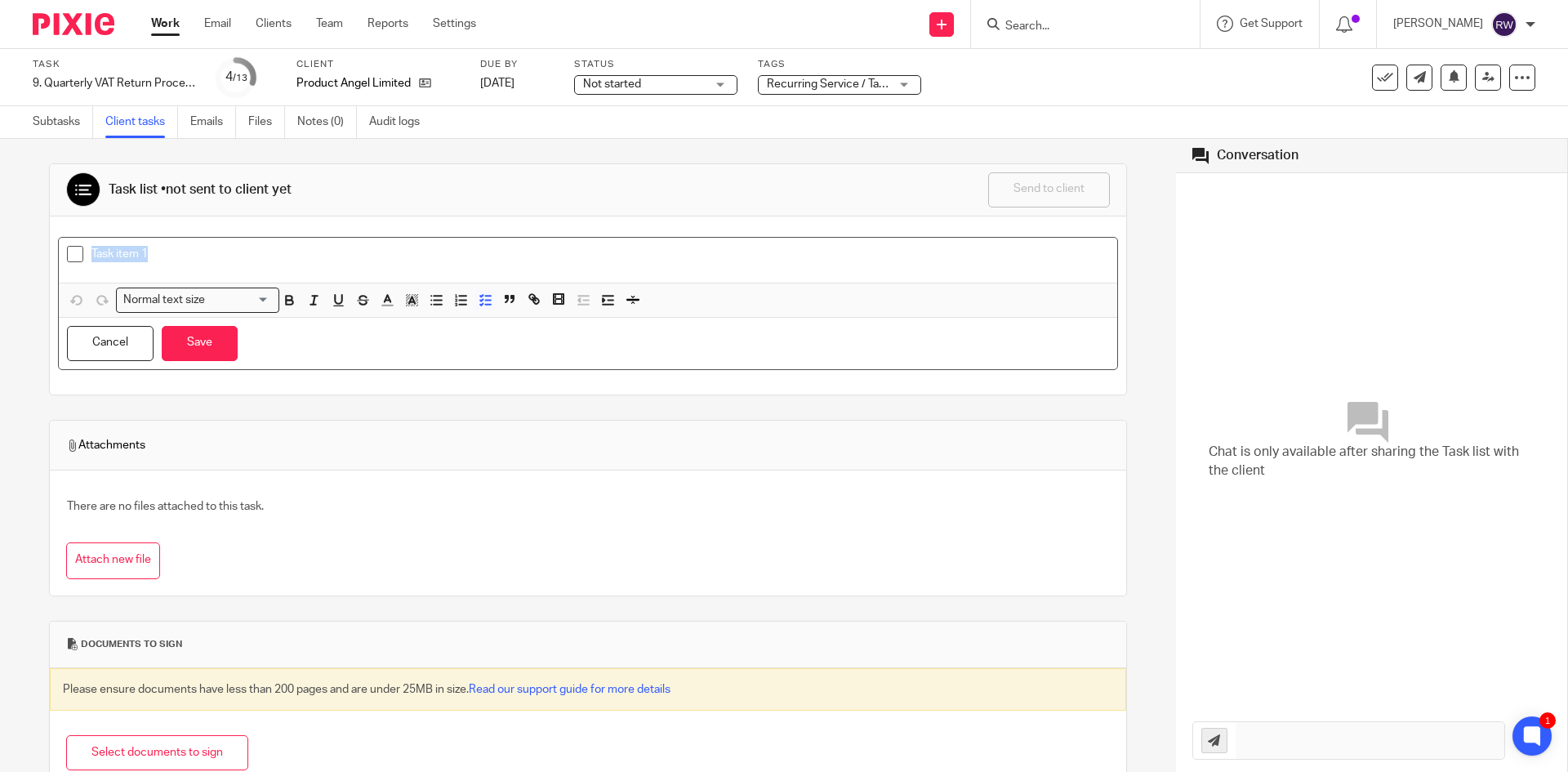
drag, startPoint x: 158, startPoint y: 252, endPoint x: 8, endPoint y: 274, distance: 151.6
click at [1, 274] on div "Task list • not sent to client yet Send to client Send to client Ask client to …" at bounding box center [587, 455] width 1176 height 633
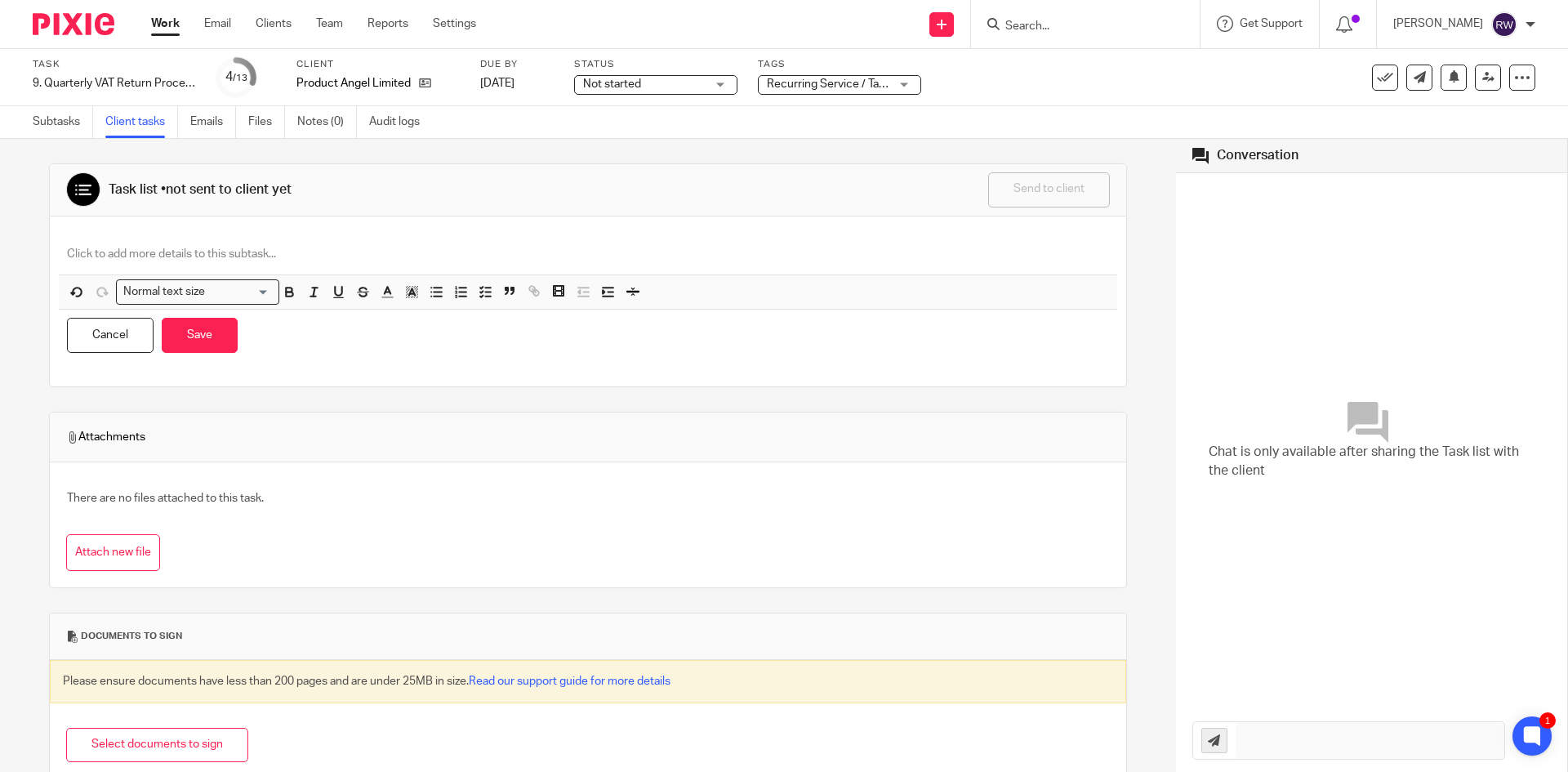
click at [346, 246] on p at bounding box center [588, 254] width 1042 height 17
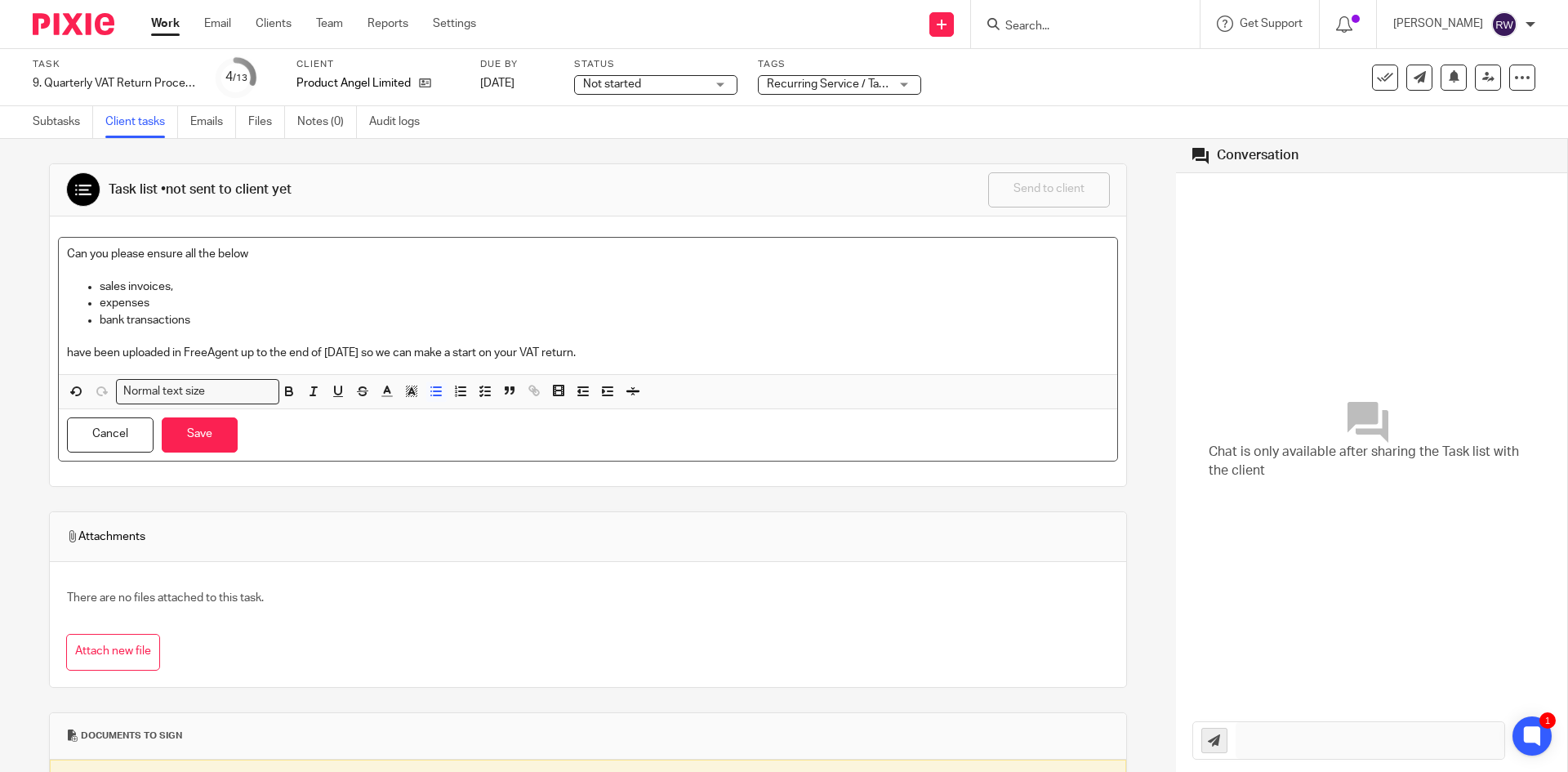
click at [227, 324] on p "bank transactions" at bounding box center [604, 320] width 1009 height 17
drag, startPoint x: 227, startPoint y: 319, endPoint x: 78, endPoint y: 286, distance: 152.6
click at [78, 286] on ul "sales invoices, expenses bank transactions" at bounding box center [588, 303] width 1042 height 50
click at [431, 391] on line "button" at bounding box center [431, 391] width 0 height 0
click at [488, 395] on line "button" at bounding box center [488, 395] width 5 height 0
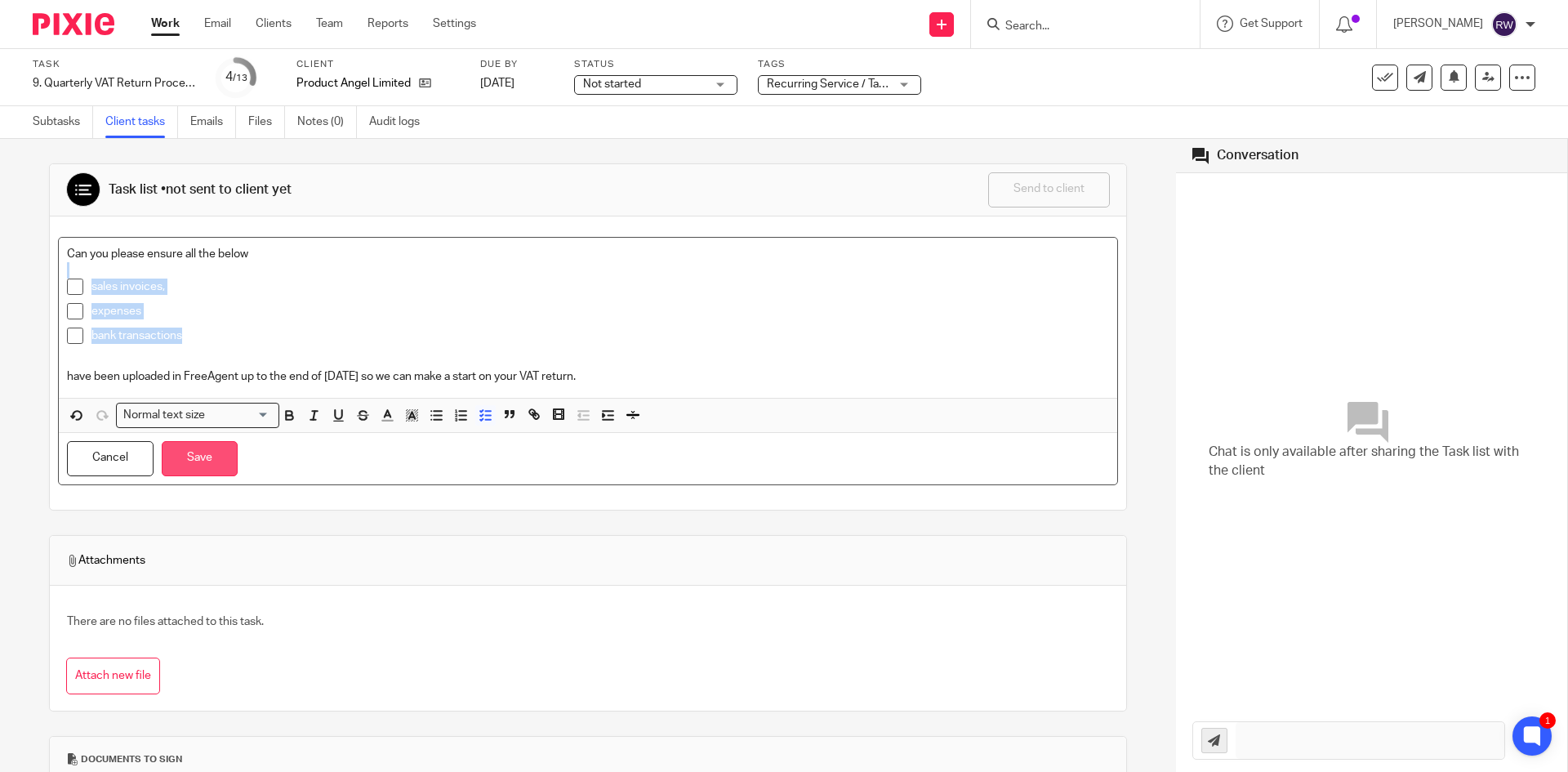
click at [211, 454] on button "Save" at bounding box center [200, 459] width 76 height 35
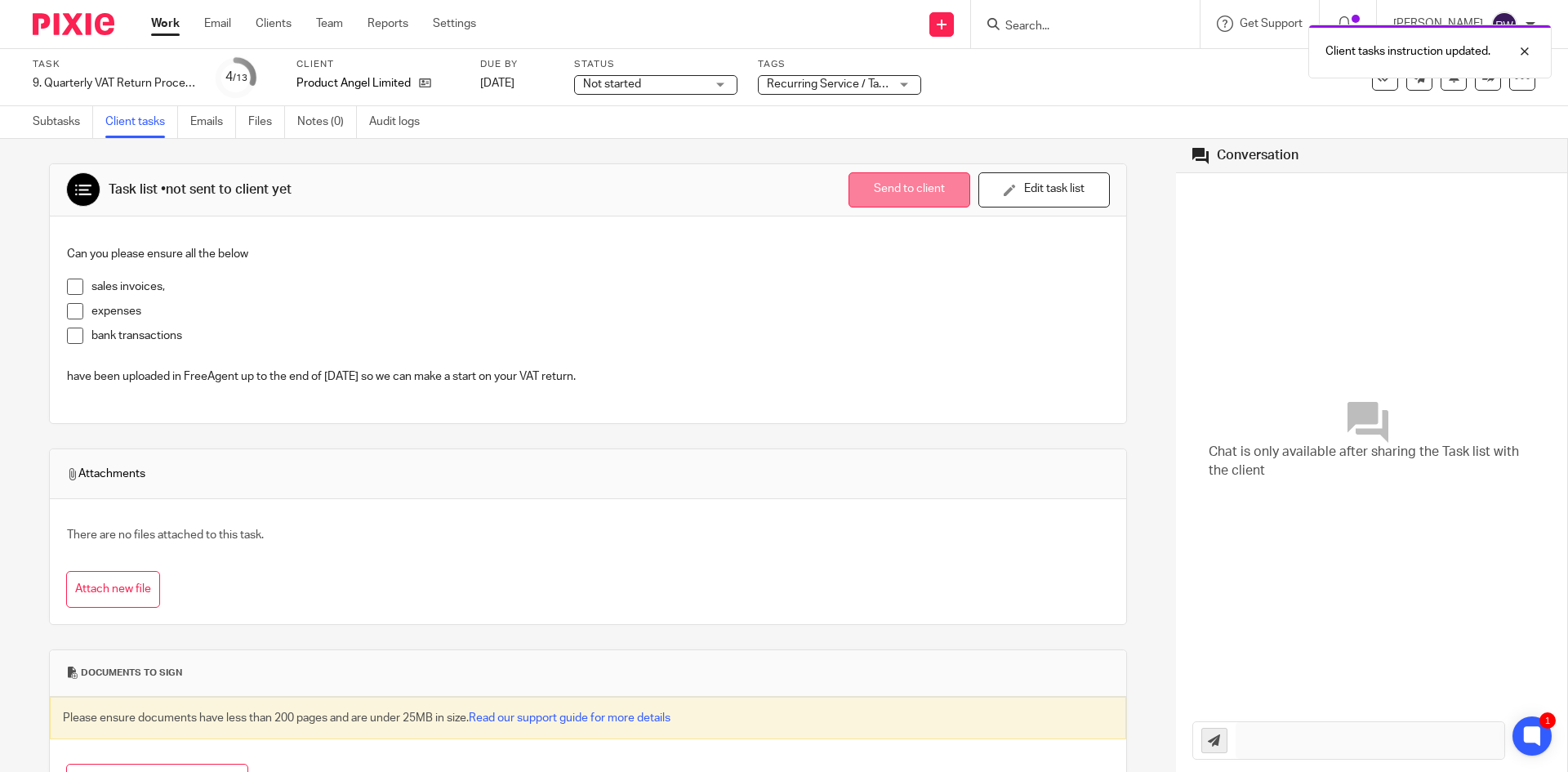
click at [862, 188] on button "Send to client" at bounding box center [909, 190] width 122 height 35
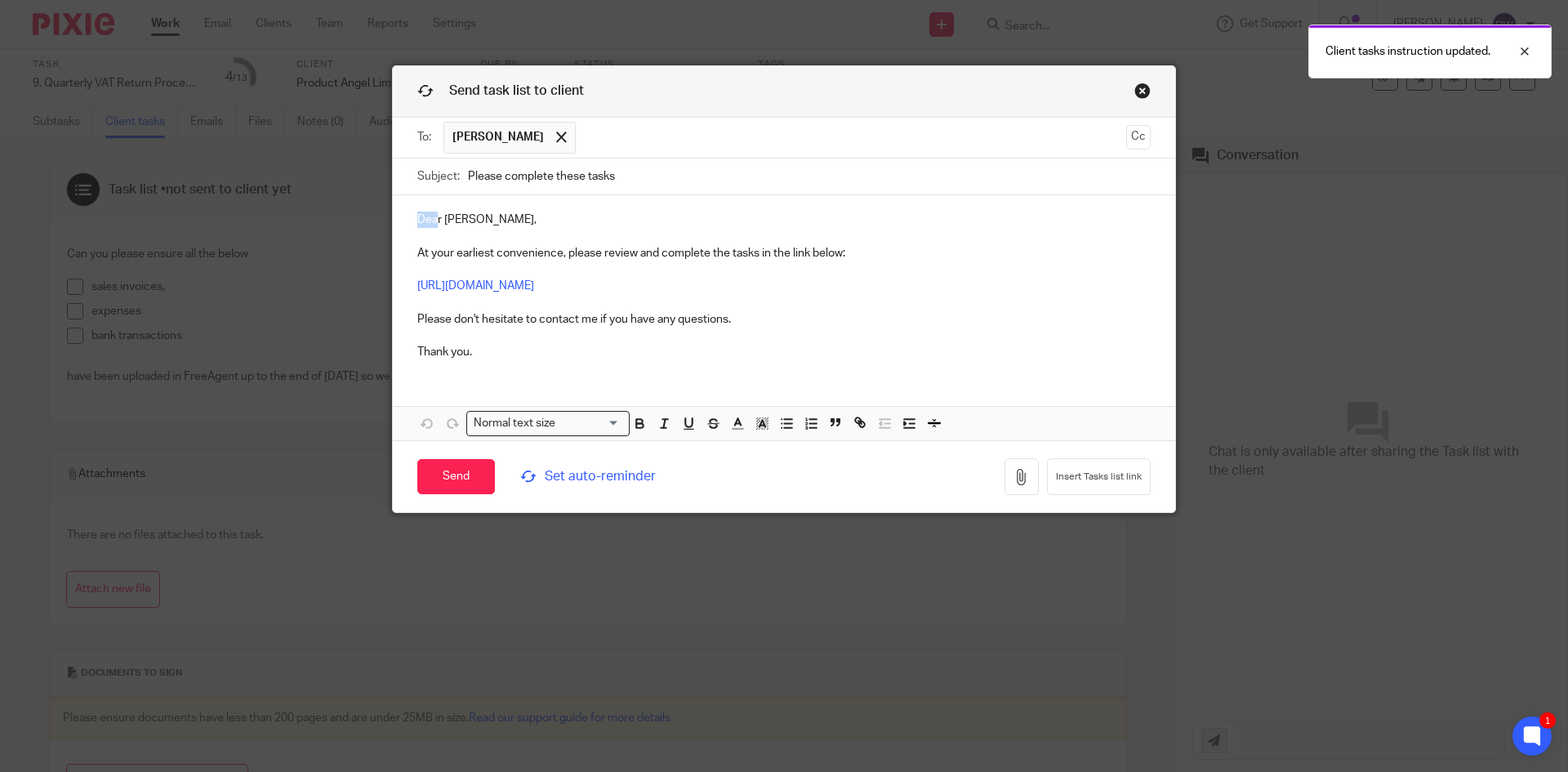
drag, startPoint x: 433, startPoint y: 221, endPoint x: 384, endPoint y: 208, distance: 50.7
click at [384, 218] on div "Send task list to client To: Jacqueline Scott Jacqueline Scott Cc Subject: Plea…" at bounding box center [784, 386] width 1568 height 772
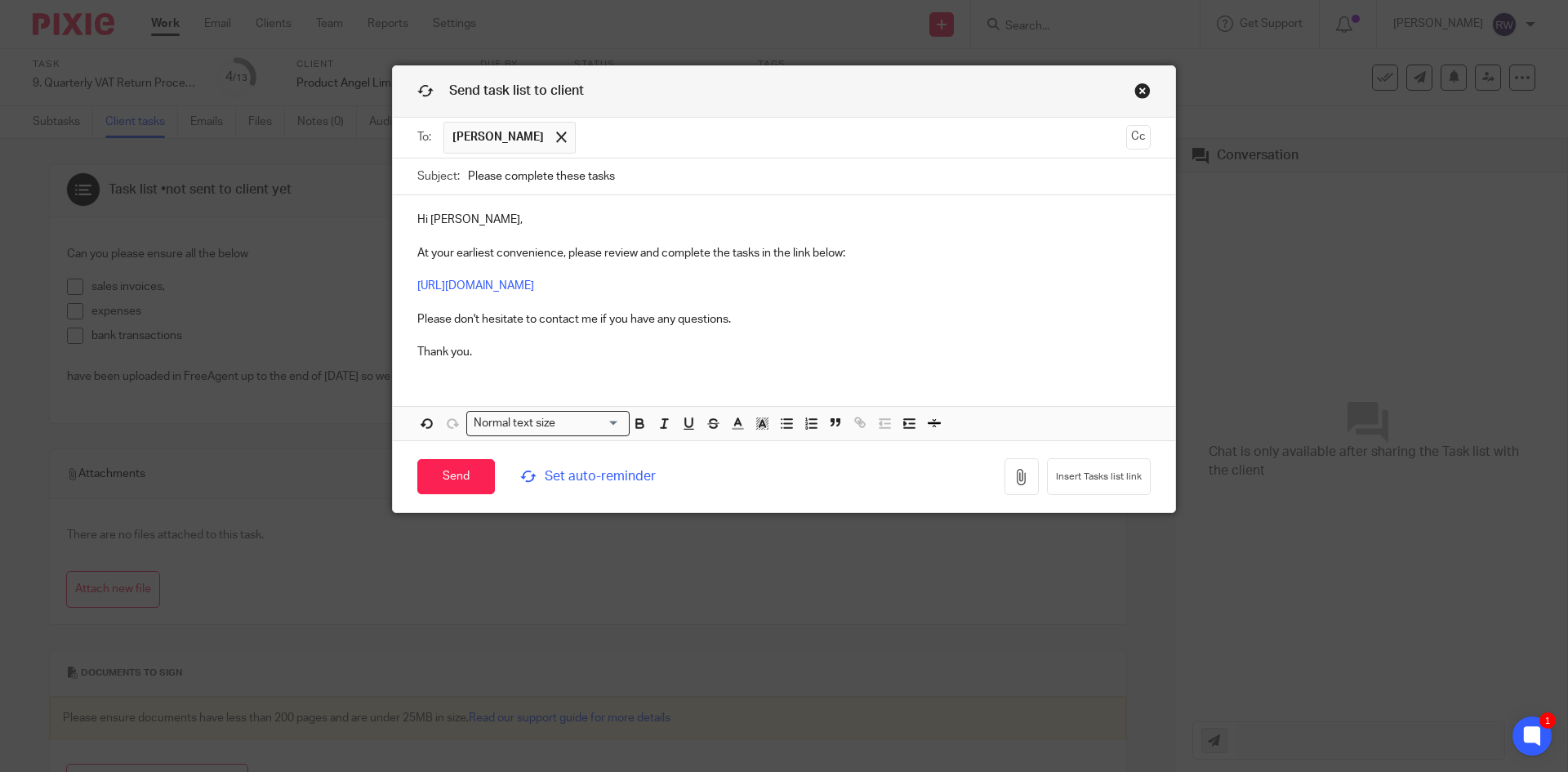
drag, startPoint x: 659, startPoint y: 183, endPoint x: 736, endPoint y: 173, distance: 77.6
click at [659, 183] on input "Please complete these tasks" at bounding box center [810, 177] width 683 height 37
drag, startPoint x: 736, startPoint y: 173, endPoint x: 226, endPoint y: 113, distance: 513.5
click at [226, 113] on div "Send task list to client To: Jacqueline Scott Jacqueline Scott Cc Subject: Plea…" at bounding box center [784, 386] width 1568 height 772
paste input "Complete These Task - Information Required for VAT Return"
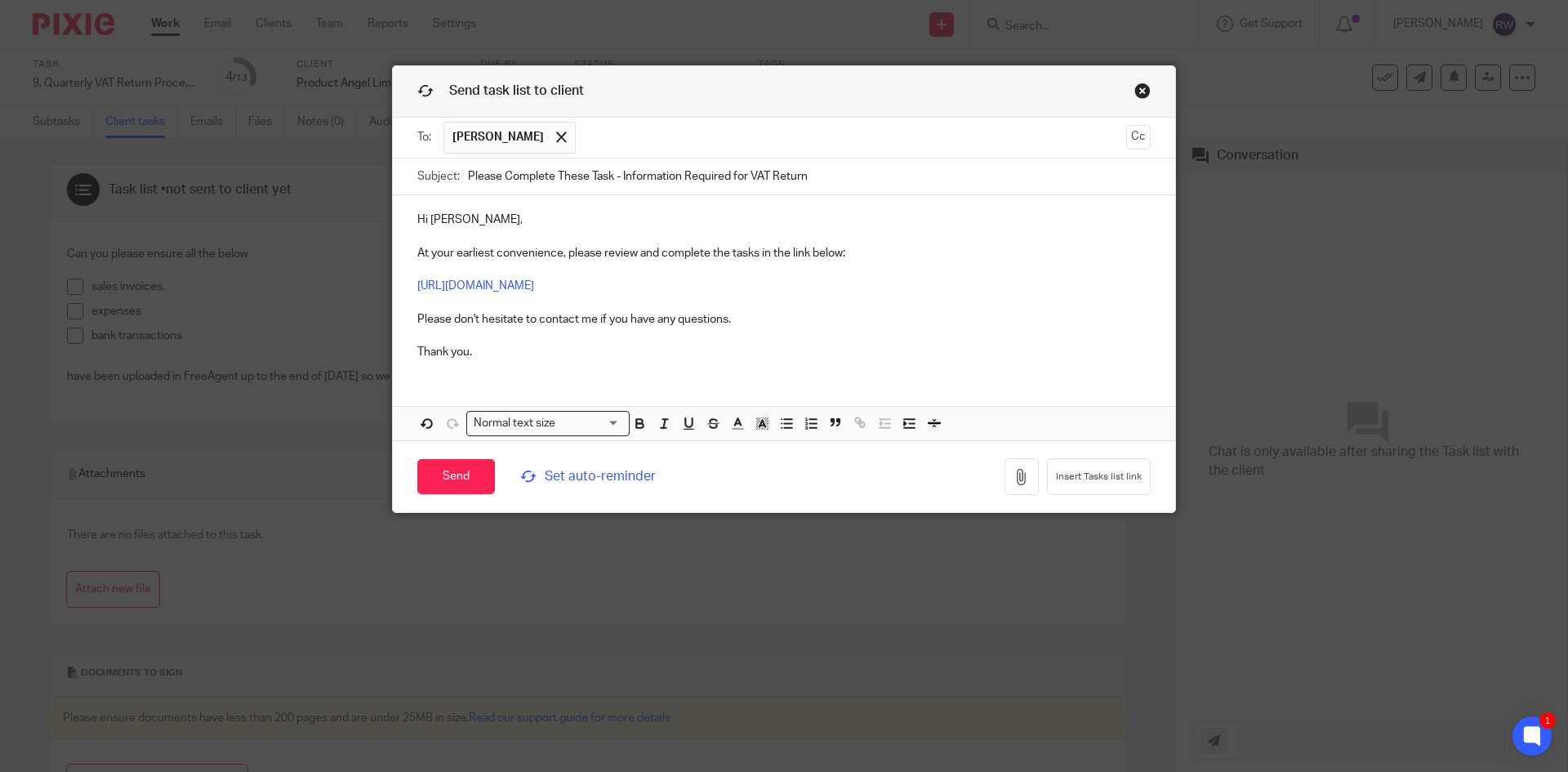
type input "Please Complete These Task - Information Required for VAT Return"
click at [565, 467] on span "Set auto-reminder" at bounding box center [631, 476] width 223 height 19
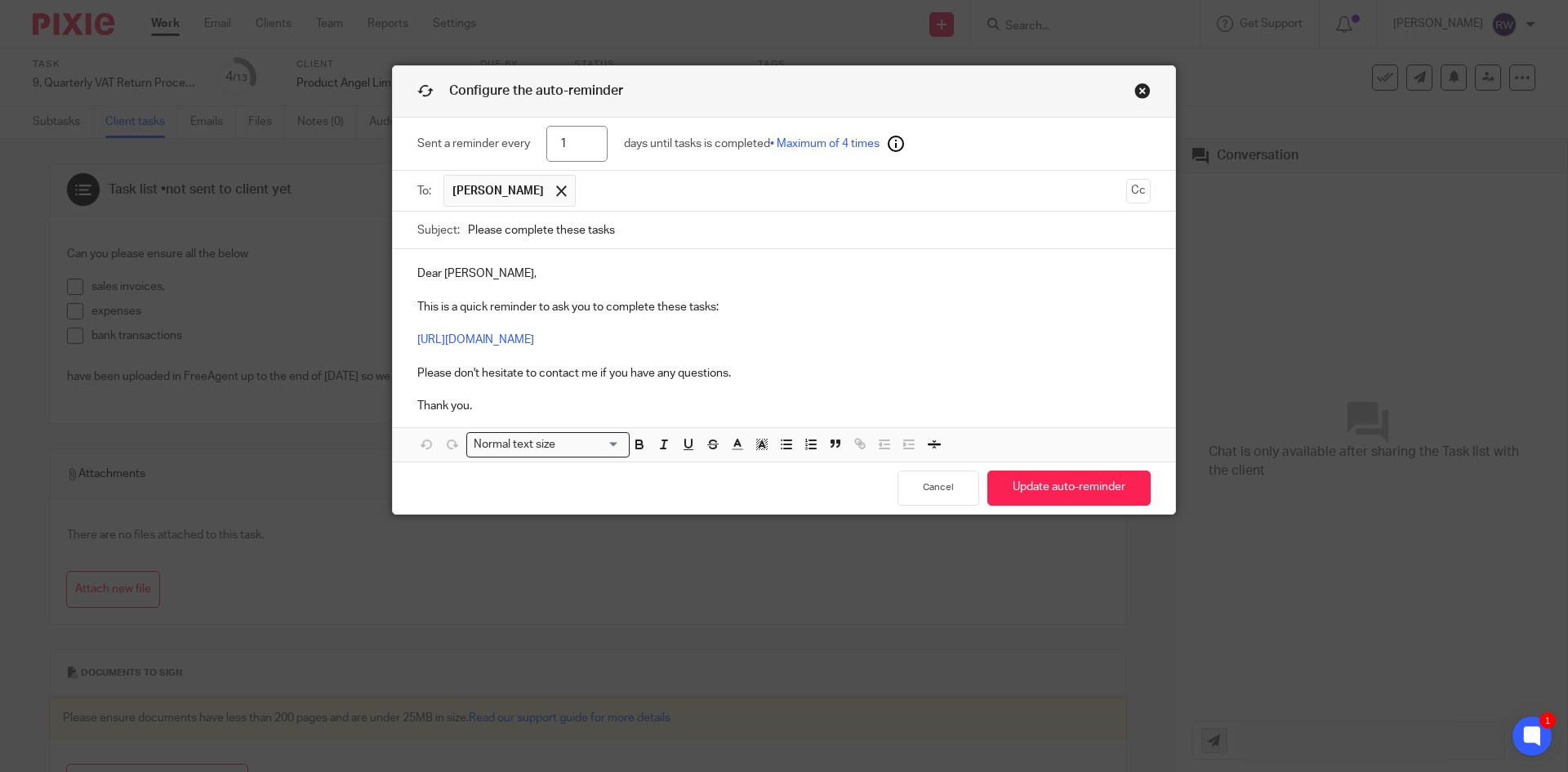
drag, startPoint x: 559, startPoint y: 142, endPoint x: 488, endPoint y: 131, distance: 71.8
click at [488, 131] on div "Sent a reminder every 1 days until tasks is completed • Maximum of 4 times" at bounding box center [784, 144] width 734 height 53
type input "4"
drag, startPoint x: 437, startPoint y: 273, endPoint x: 384, endPoint y: 273, distance: 53.0
click at [384, 273] on div "Configure the auto-reminder Sent a reminder every 4 days until tasks is complet…" at bounding box center [784, 386] width 1568 height 772
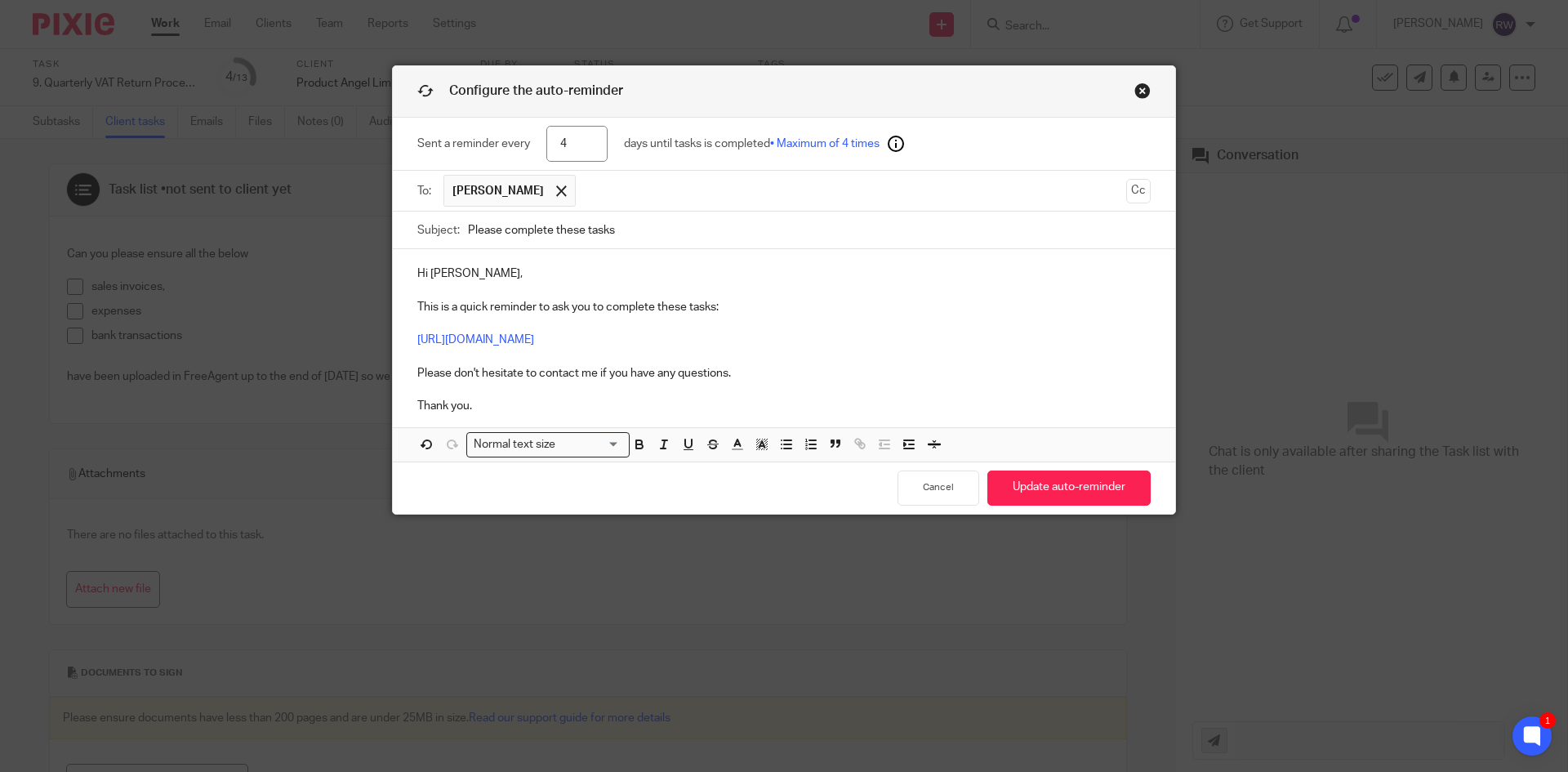
drag, startPoint x: 717, startPoint y: 233, endPoint x: 352, endPoint y: 239, distance: 365.0
click at [356, 239] on div "Configure the auto-reminder Sent a reminder every 4 days until tasks is complet…" at bounding box center [784, 386] width 1568 height 772
paste input "Complete These Task - Information Required for VAT Return"
type input "Please Complete These Task - Information Required for VAT Return"
click at [1033, 484] on button "Update auto-reminder" at bounding box center [1068, 488] width 163 height 35
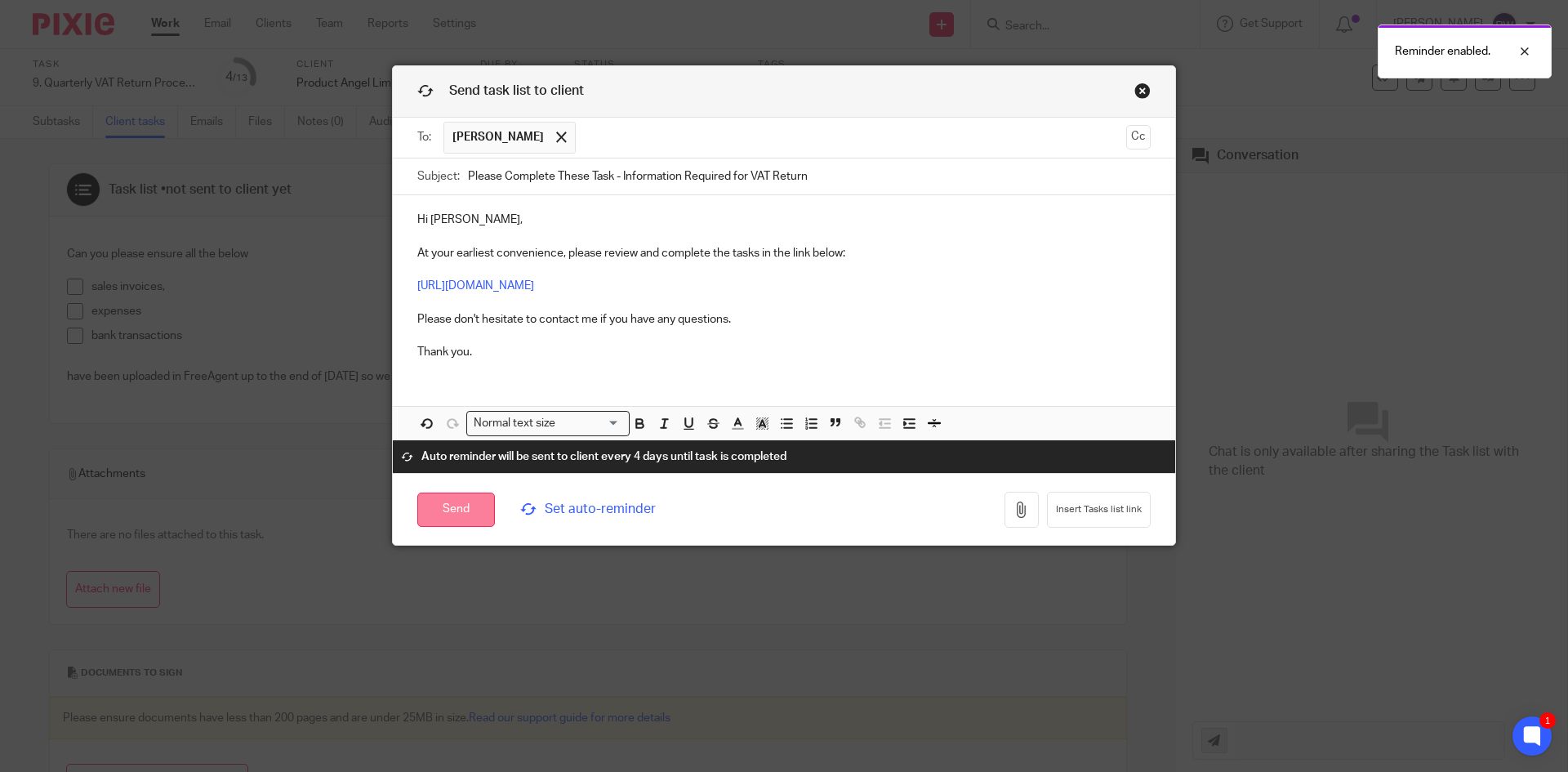
click at [454, 508] on input "Send" at bounding box center [457, 510] width 78 height 35
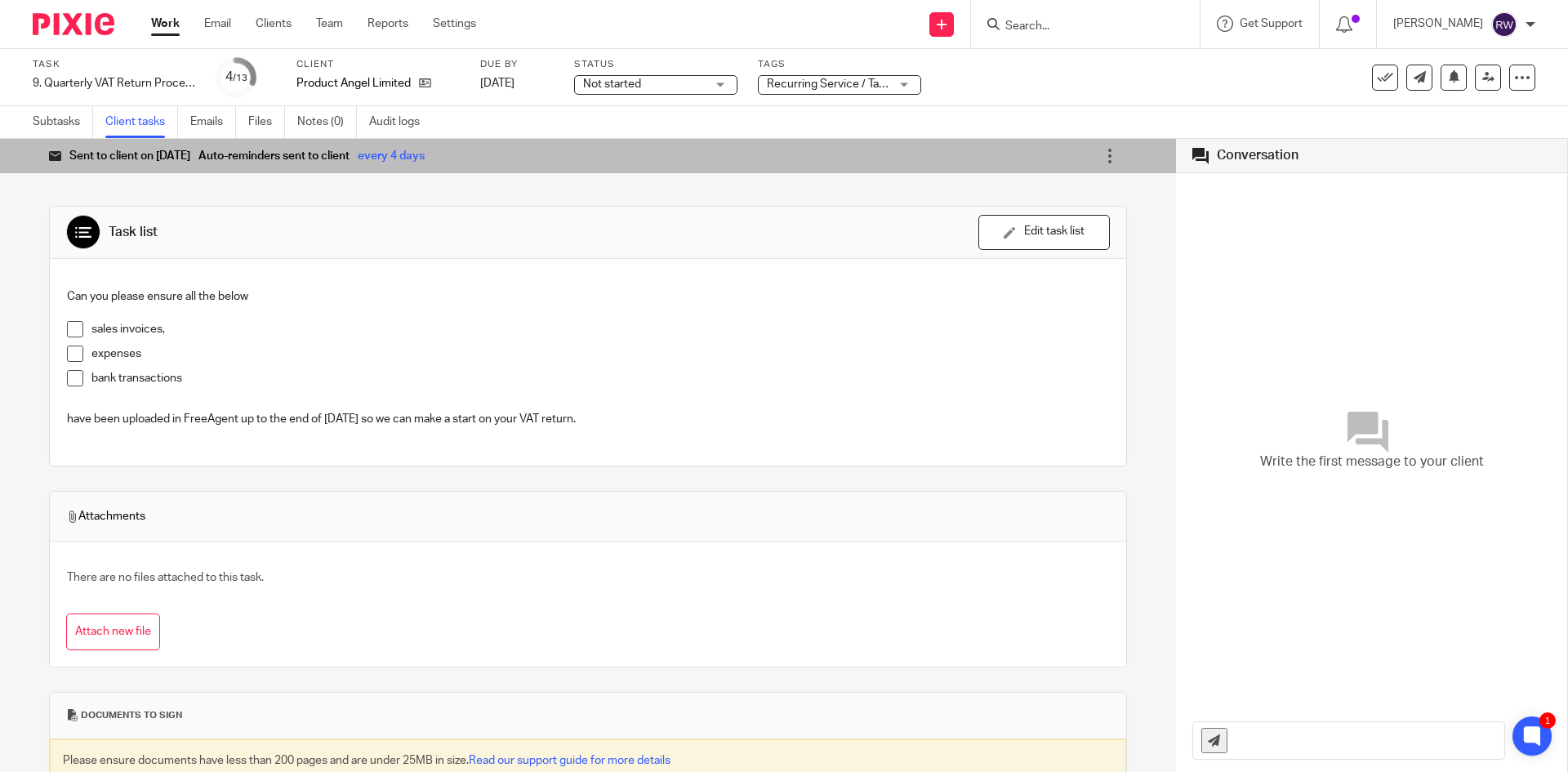
click at [1130, 37] on div at bounding box center [1085, 23] width 228 height 48
click at [1118, 30] on input "Search" at bounding box center [1077, 26] width 147 height 15
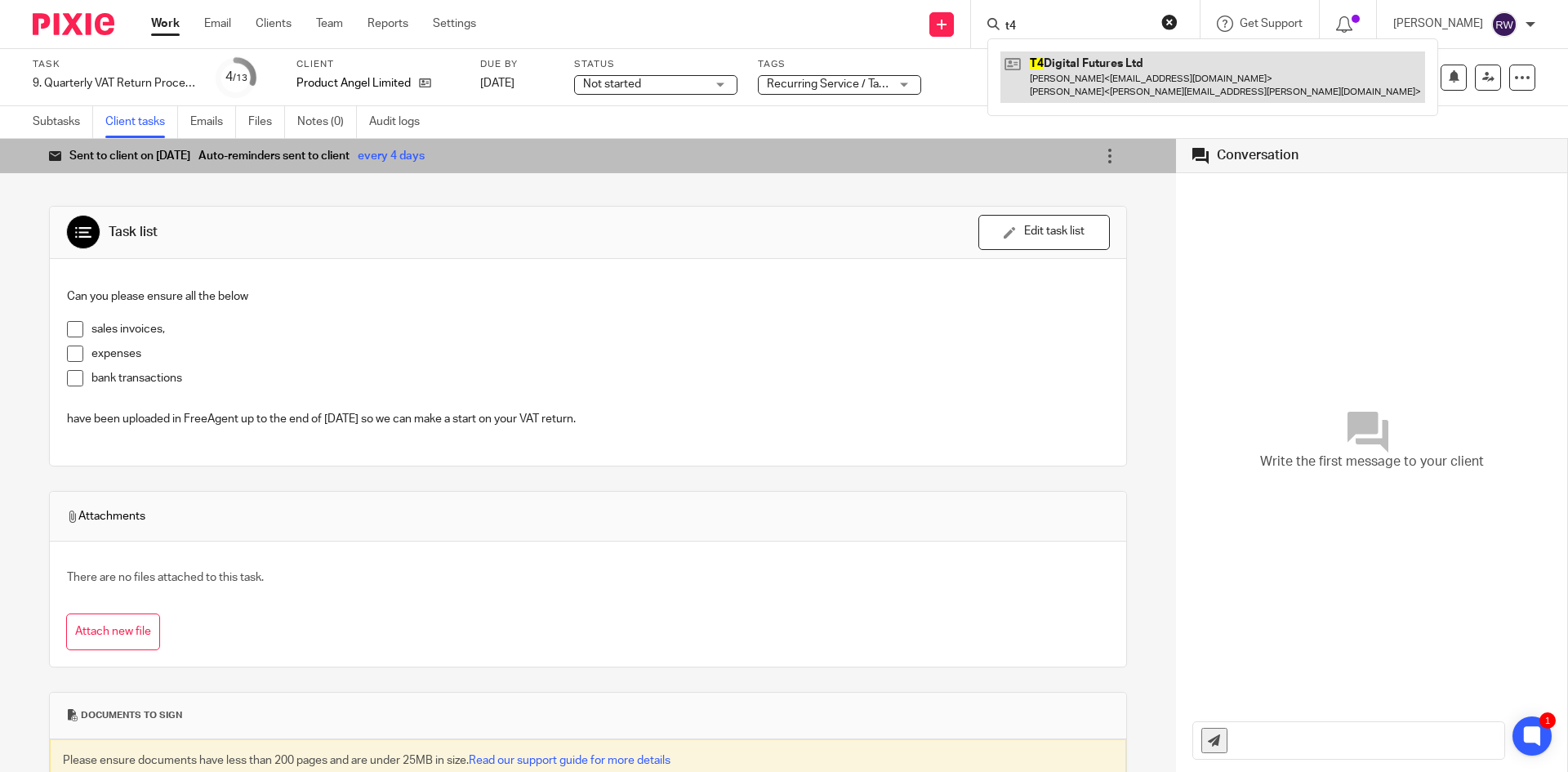
type input "t4"
click at [1108, 70] on link at bounding box center [1212, 77] width 424 height 51
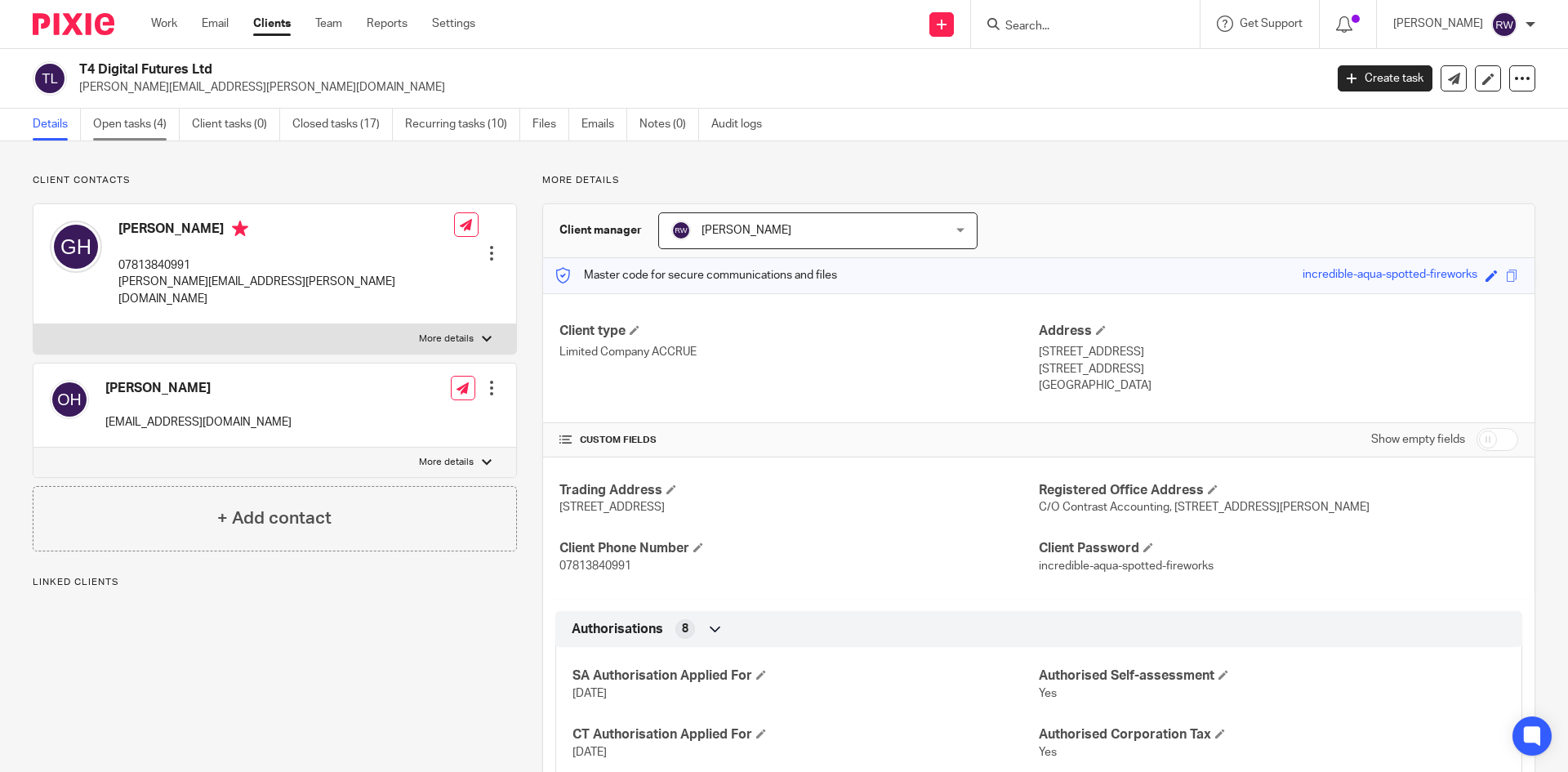
click at [132, 123] on link "Open tasks (4)" at bounding box center [136, 124] width 87 height 32
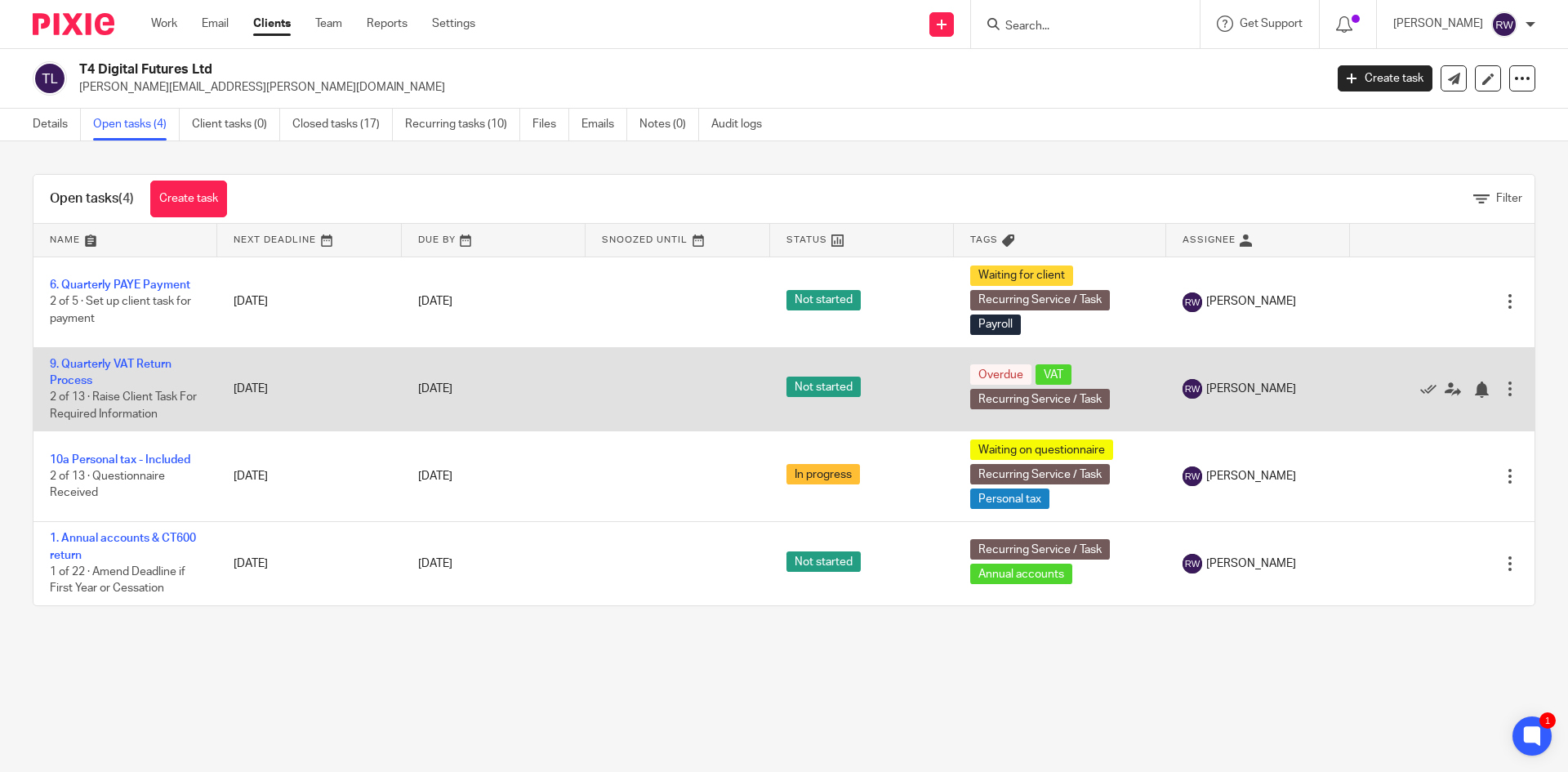
click at [120, 354] on td "9. Quarterly VAT Return Process 2 of 13 · Raise Client Task For Required Inform…" at bounding box center [125, 389] width 183 height 84
click at [123, 358] on link "9. Quarterly VAT Return Process" at bounding box center [110, 372] width 122 height 27
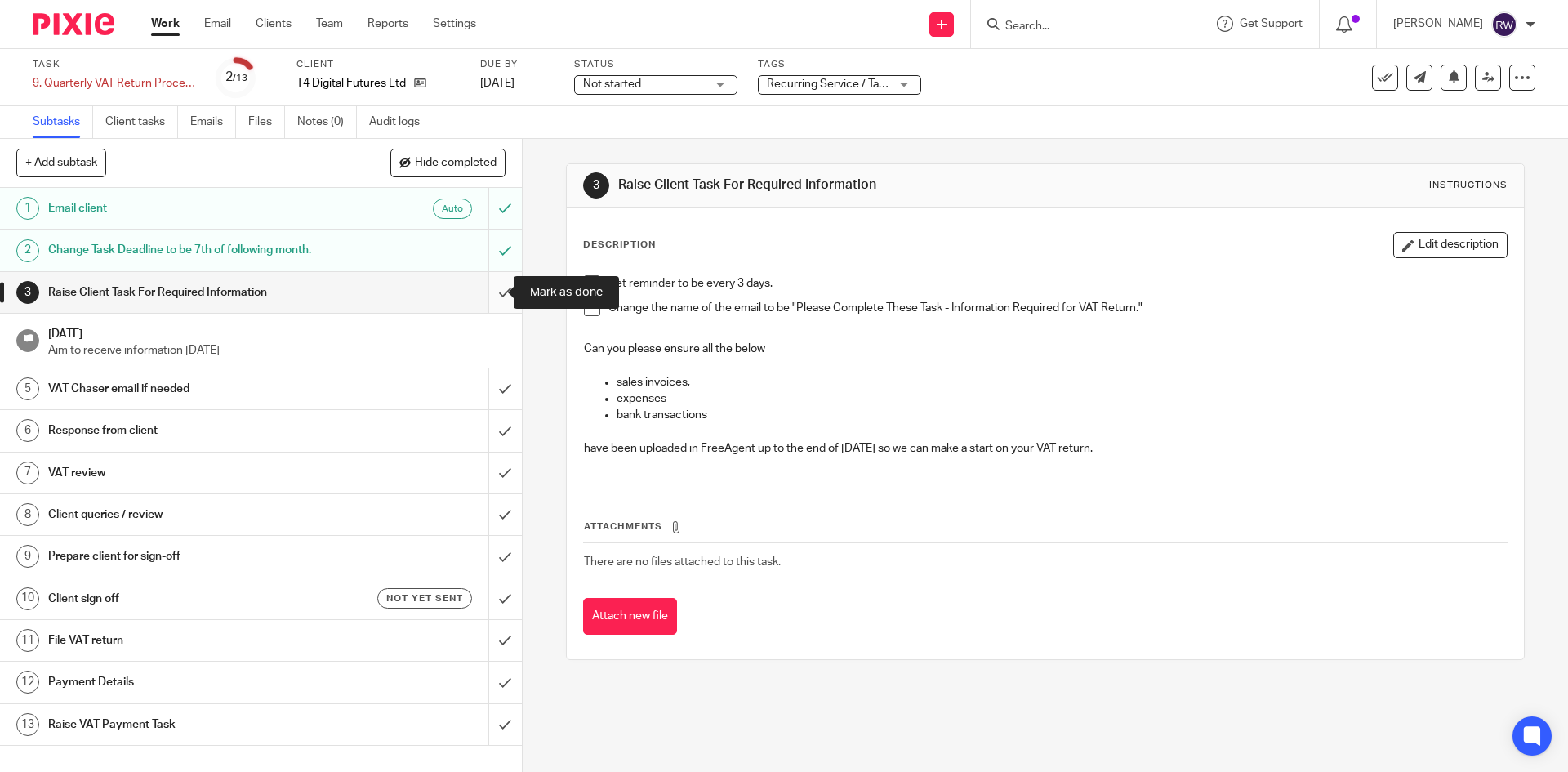
click at [484, 293] on input "submit" at bounding box center [261, 293] width 522 height 41
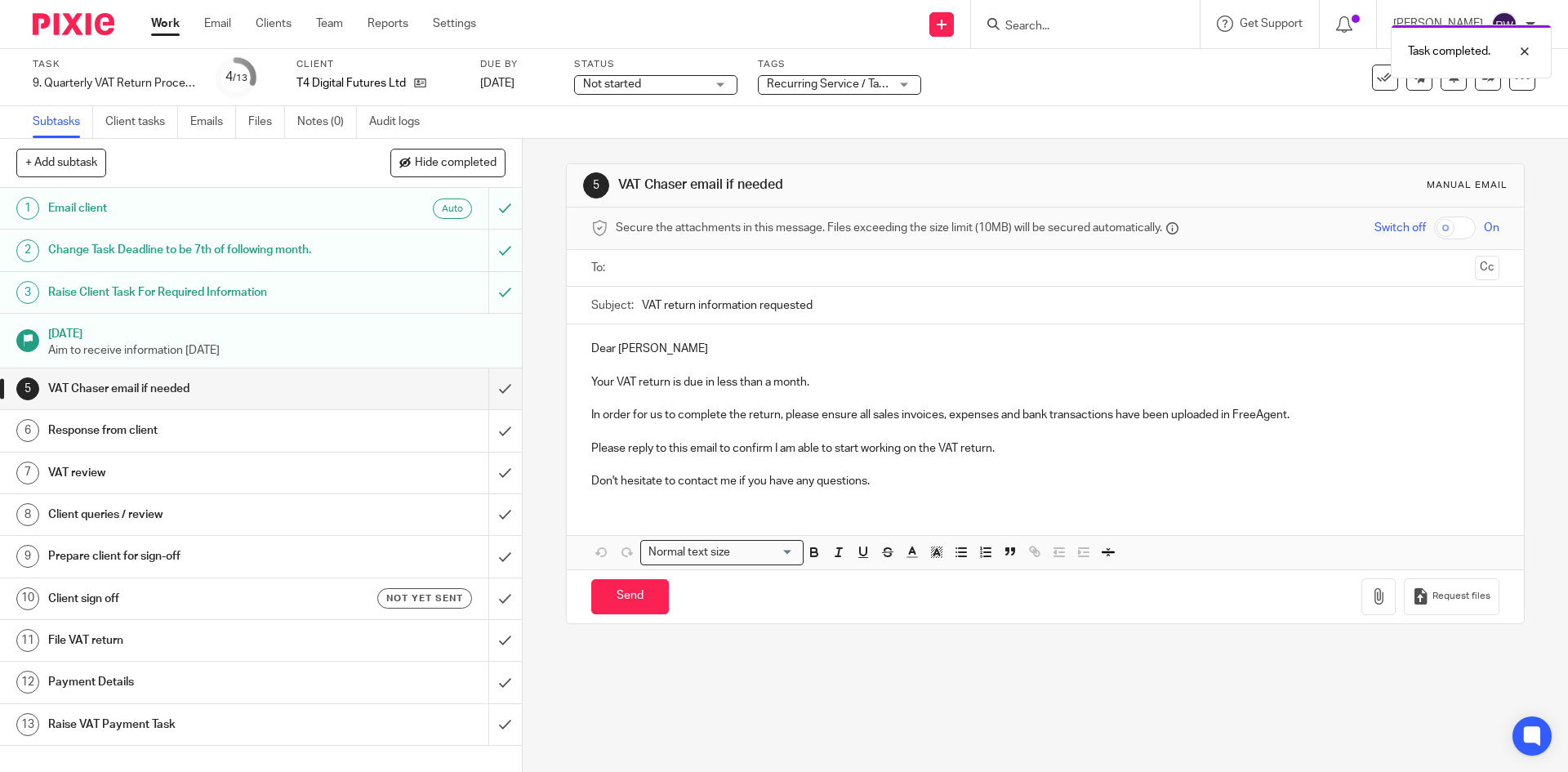
click at [920, 88] on div "Recurring Service / Task + 1" at bounding box center [839, 85] width 163 height 20
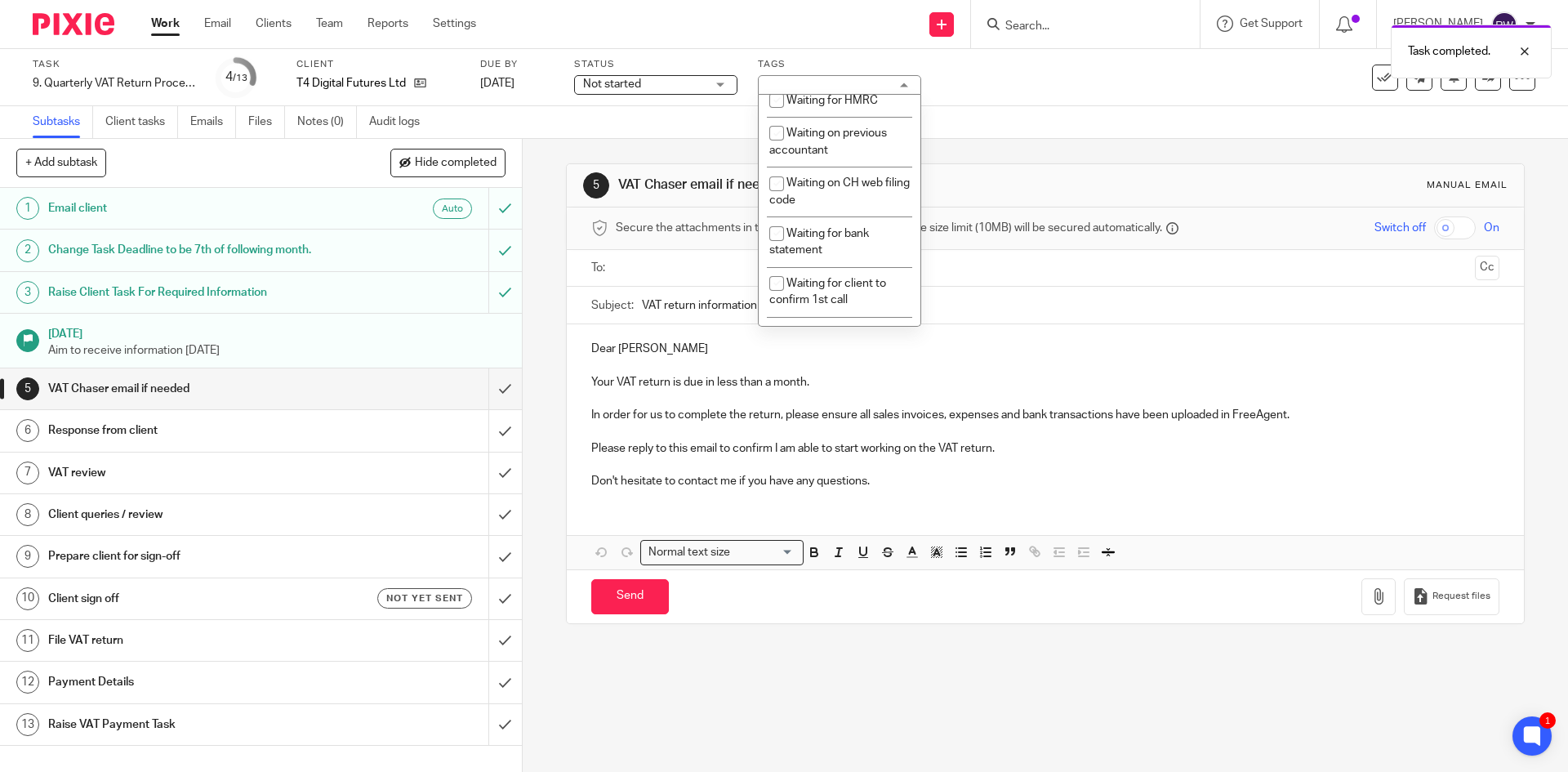
scroll to position [941, 0]
click at [831, 99] on li "Waiting for client" at bounding box center [839, 82] width 162 height 33
checkbox input "true"
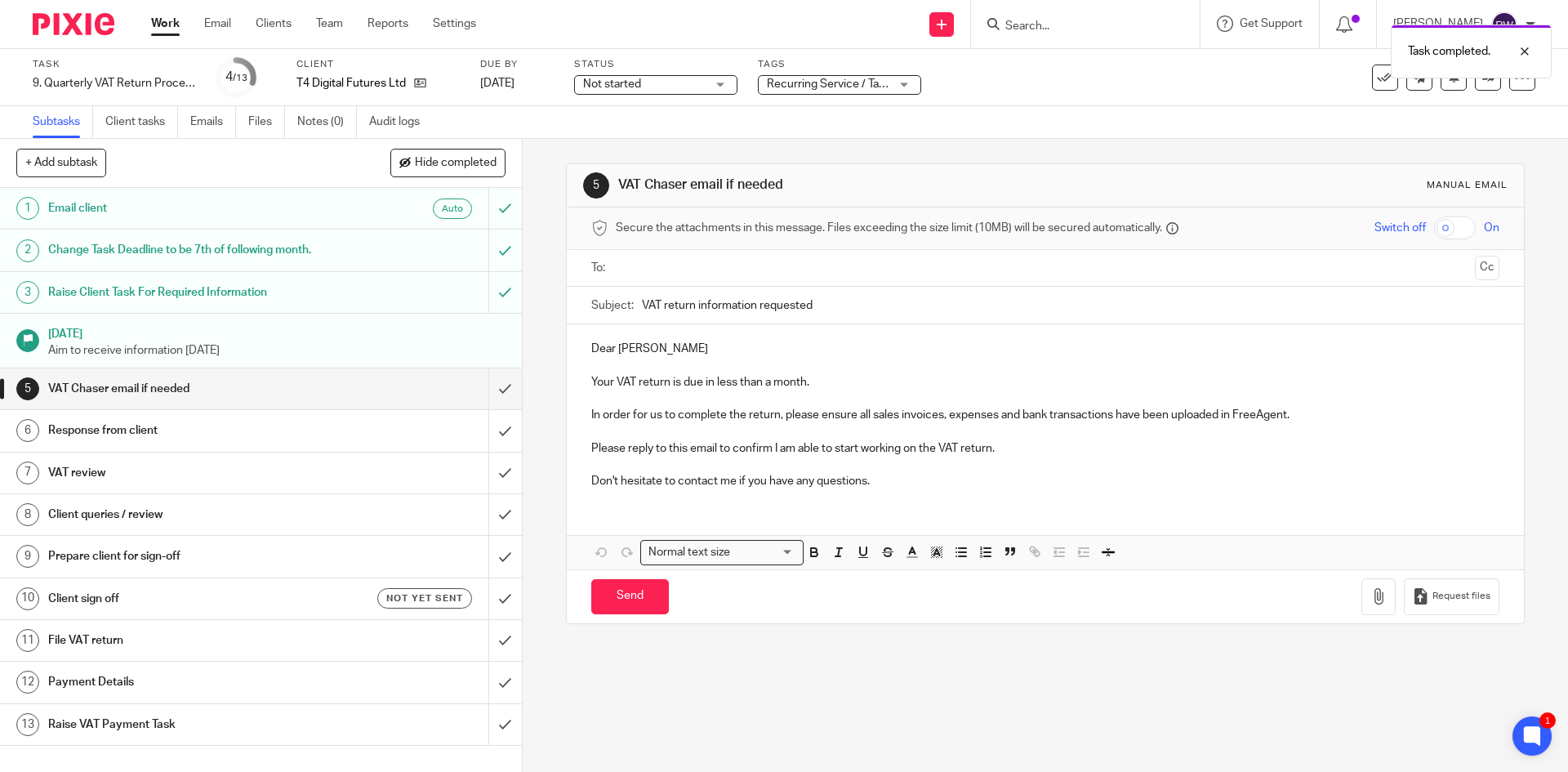
click at [1028, 96] on div "Task 9. Quarterly VAT Return Process Save 9. Quarterly VAT Return Process 4 /13…" at bounding box center [658, 77] width 1252 height 39
click at [142, 132] on link "Client tasks" at bounding box center [141, 122] width 72 height 32
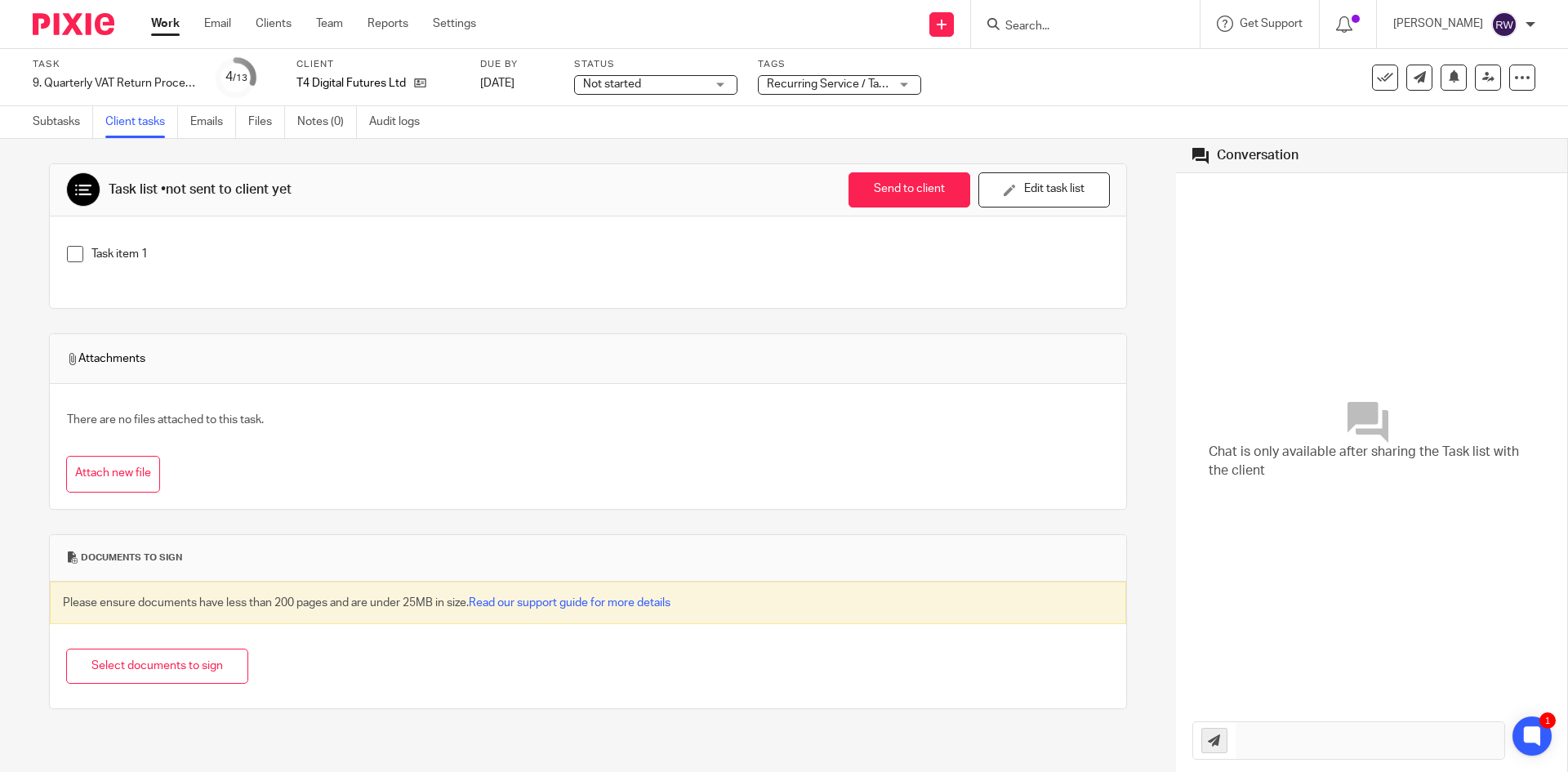
drag, startPoint x: 1080, startPoint y: 196, endPoint x: 852, endPoint y: 249, distance: 234.1
click at [1080, 196] on button "Edit task list" at bounding box center [1044, 190] width 132 height 35
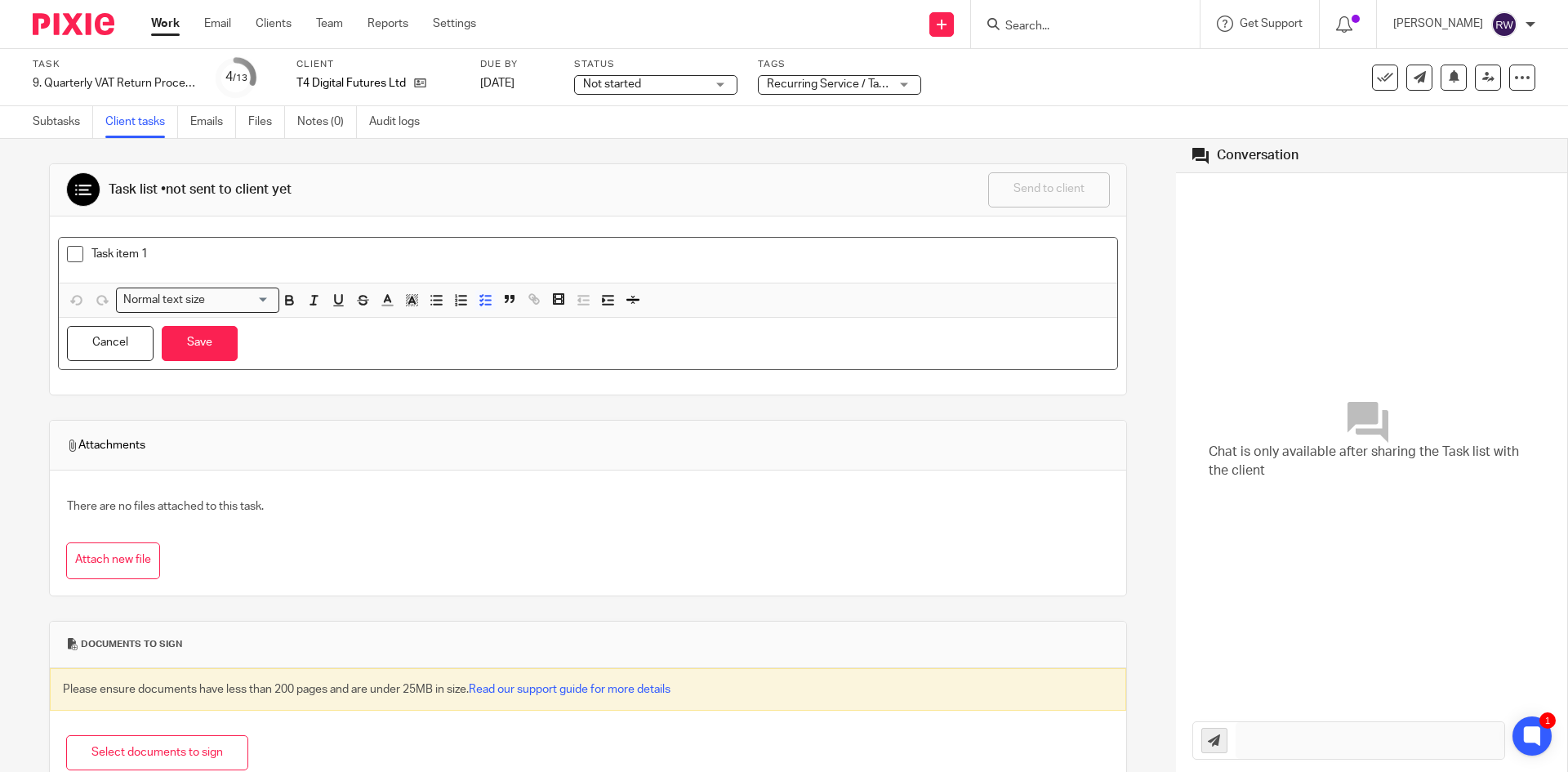
click at [229, 240] on div "Task item 1" at bounding box center [587, 261] width 1059 height 45
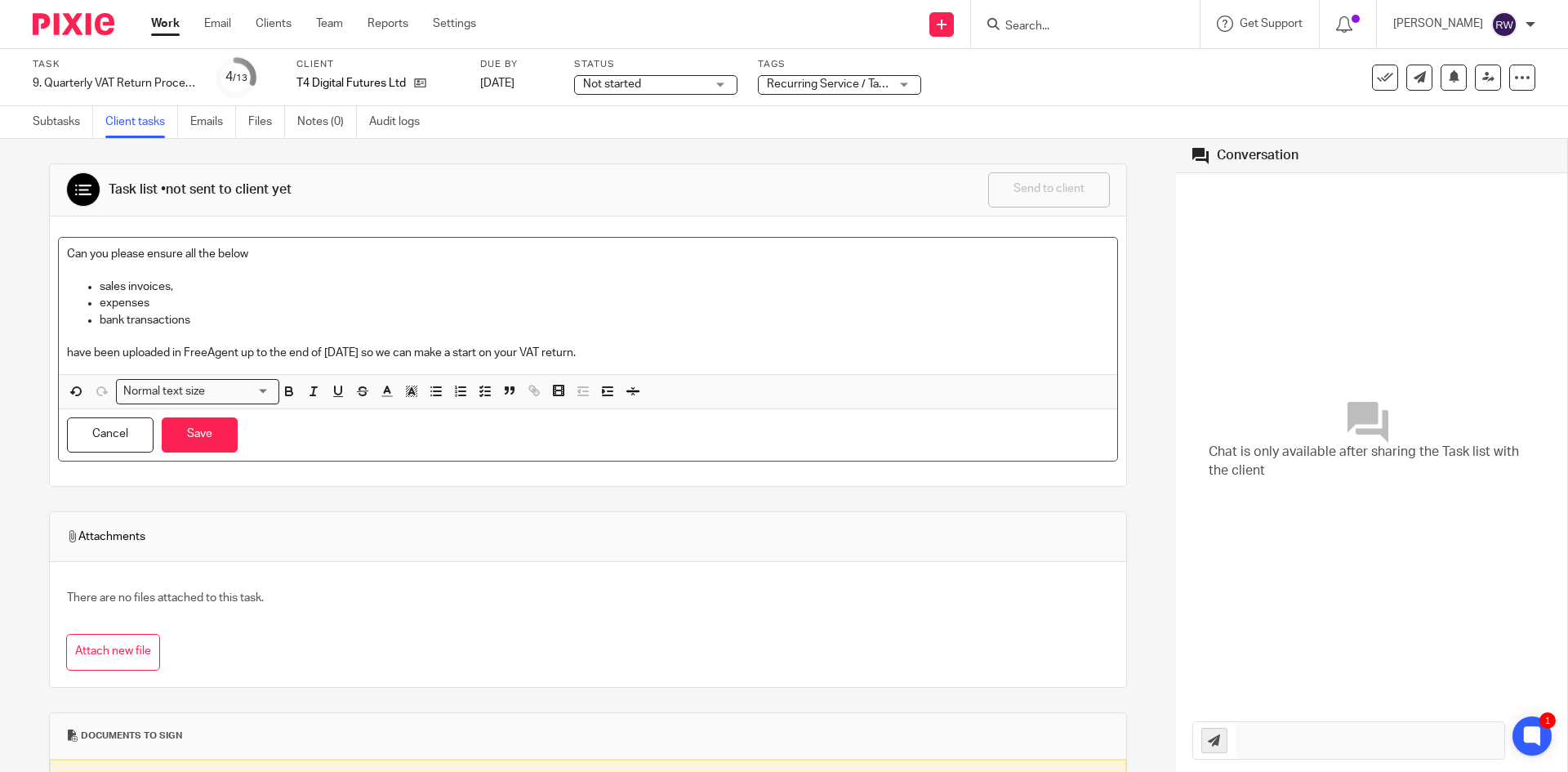
click at [208, 313] on p "bank transactions" at bounding box center [604, 320] width 1009 height 17
drag, startPoint x: 208, startPoint y: 317, endPoint x: 67, endPoint y: 288, distance: 144.0
click at [67, 288] on ul "sales invoices, expenses bank transactions" at bounding box center [588, 303] width 1042 height 50
click at [431, 388] on icon "button" at bounding box center [435, 390] width 15 height 15
click at [484, 398] on icon "button" at bounding box center [485, 390] width 15 height 15
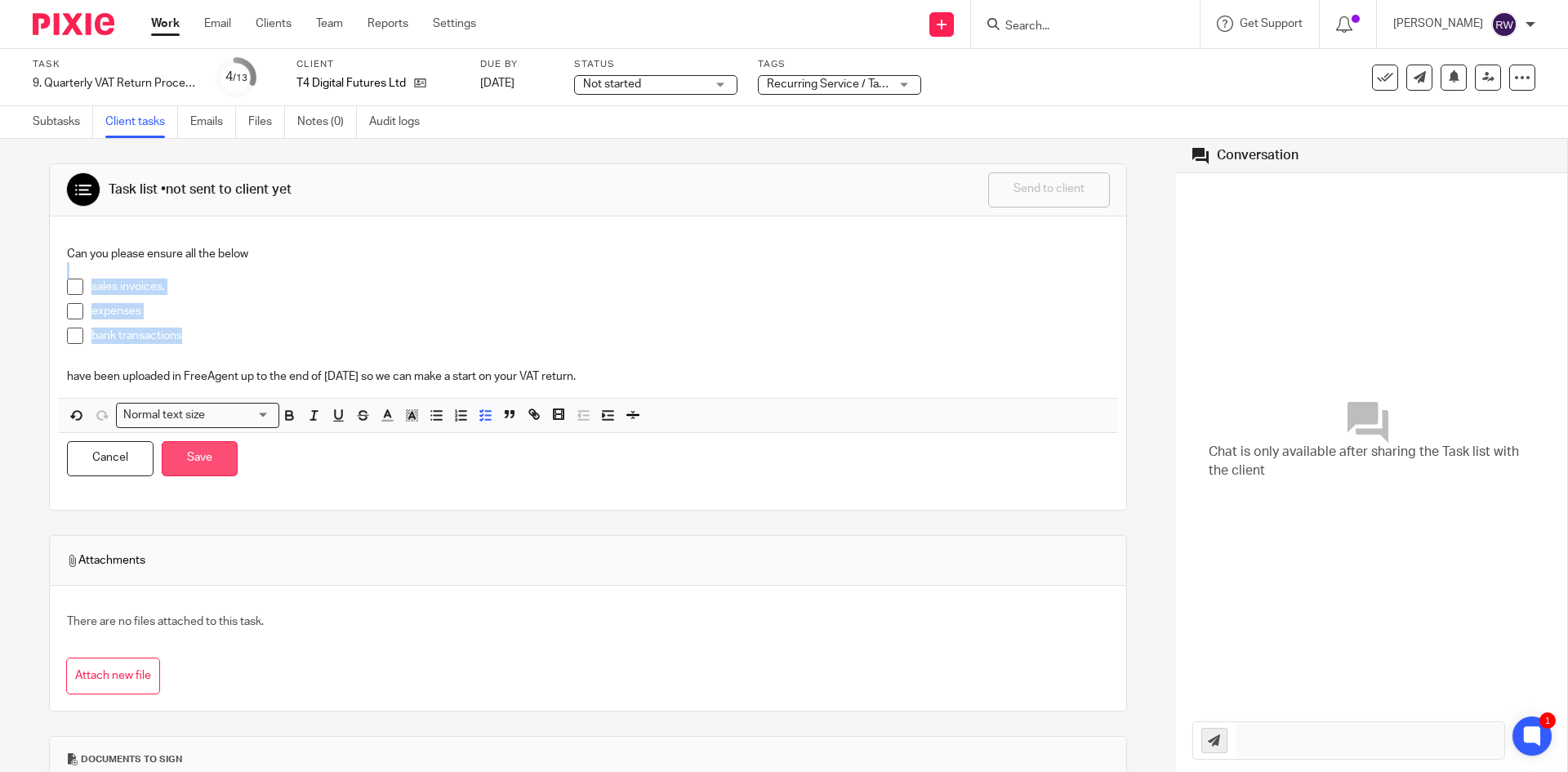
click at [227, 460] on button "Save" at bounding box center [200, 459] width 76 height 35
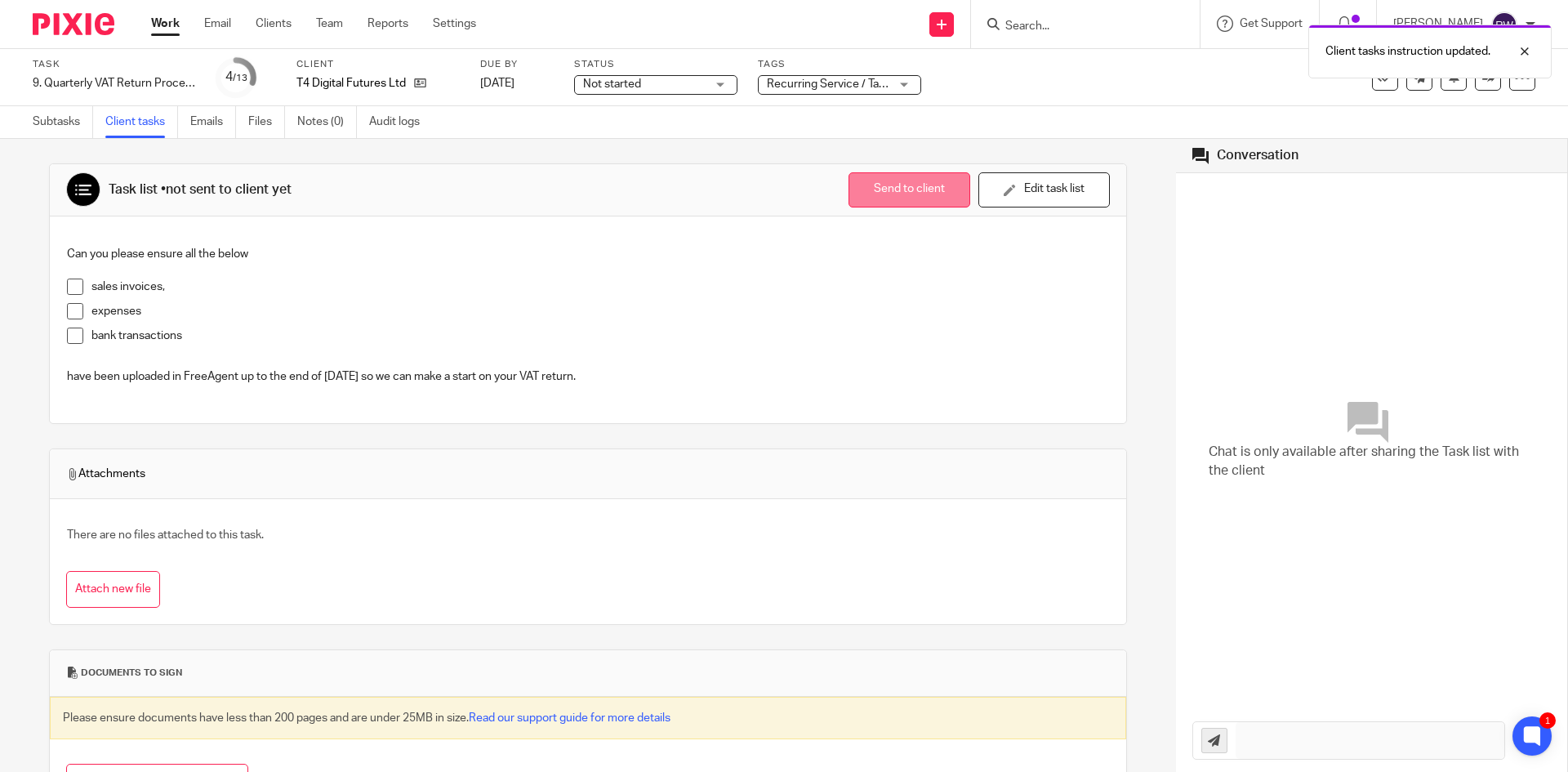
click at [856, 207] on button "Send to client" at bounding box center [909, 190] width 122 height 35
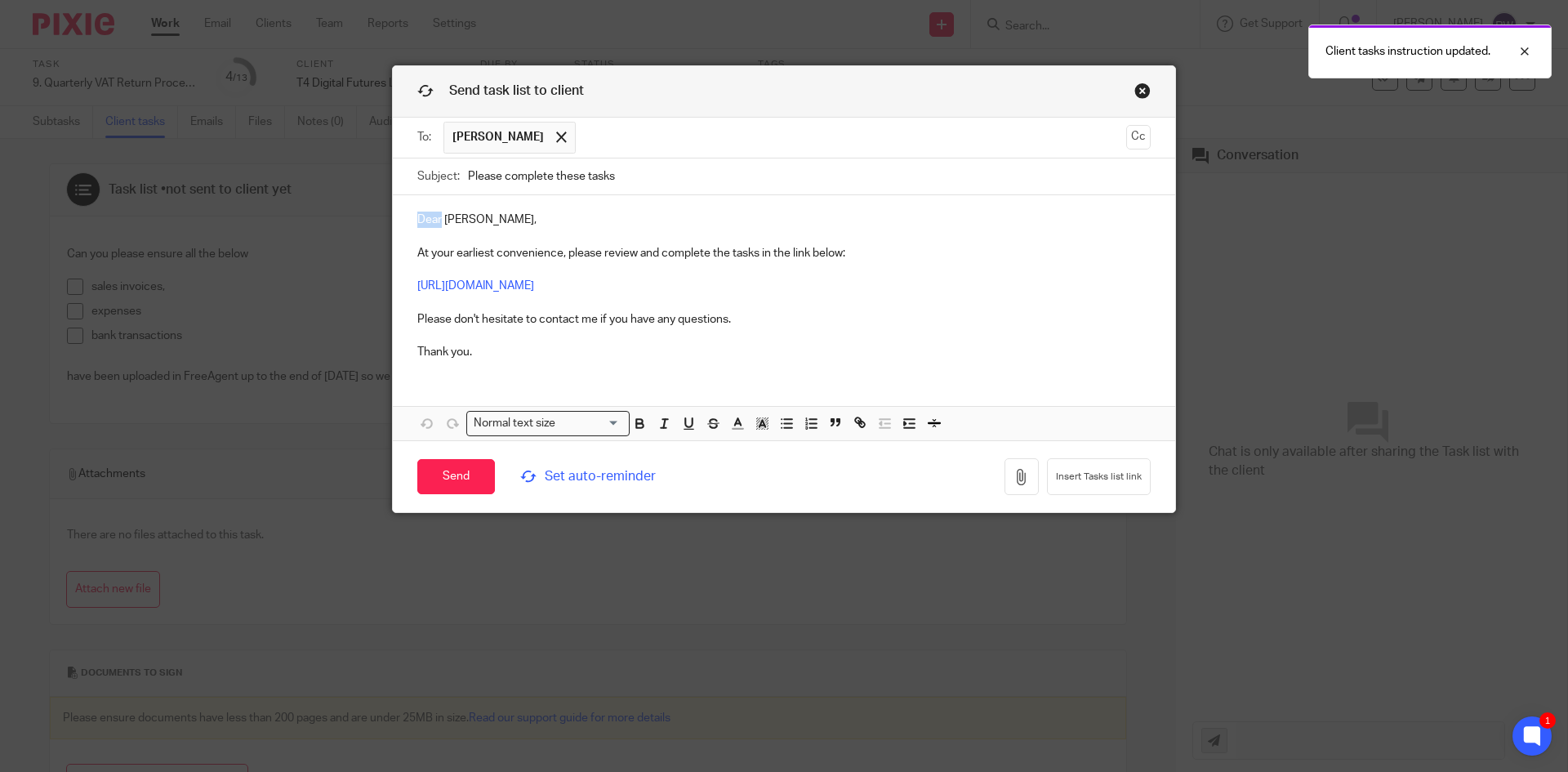
drag, startPoint x: 436, startPoint y: 223, endPoint x: 399, endPoint y: 226, distance: 37.1
click at [399, 226] on div "Dear Graham, At your earliest convenience, please review and complete the tasks…" at bounding box center [784, 284] width 783 height 178
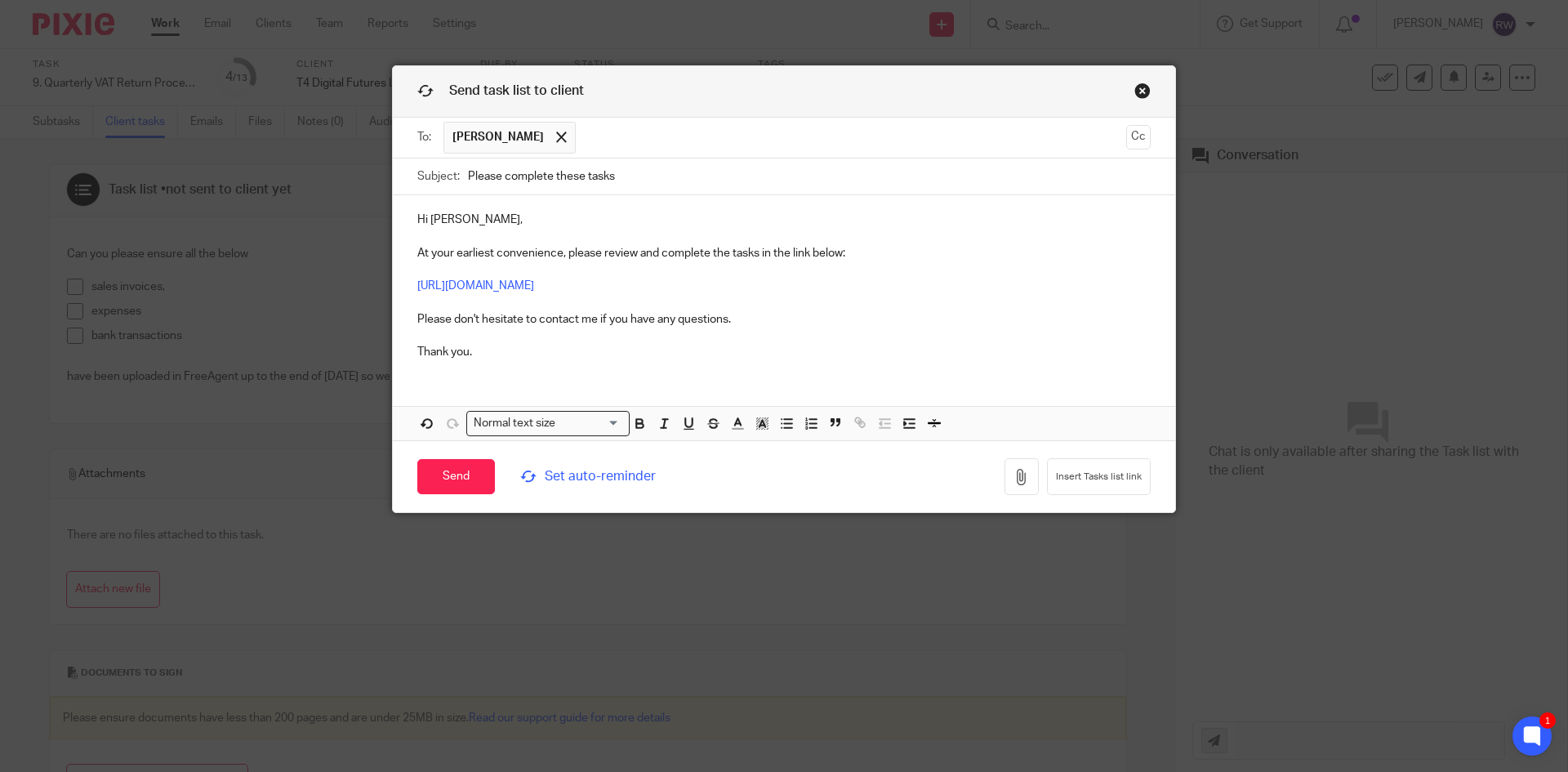
click at [662, 150] on input "text" at bounding box center [851, 138] width 535 height 32
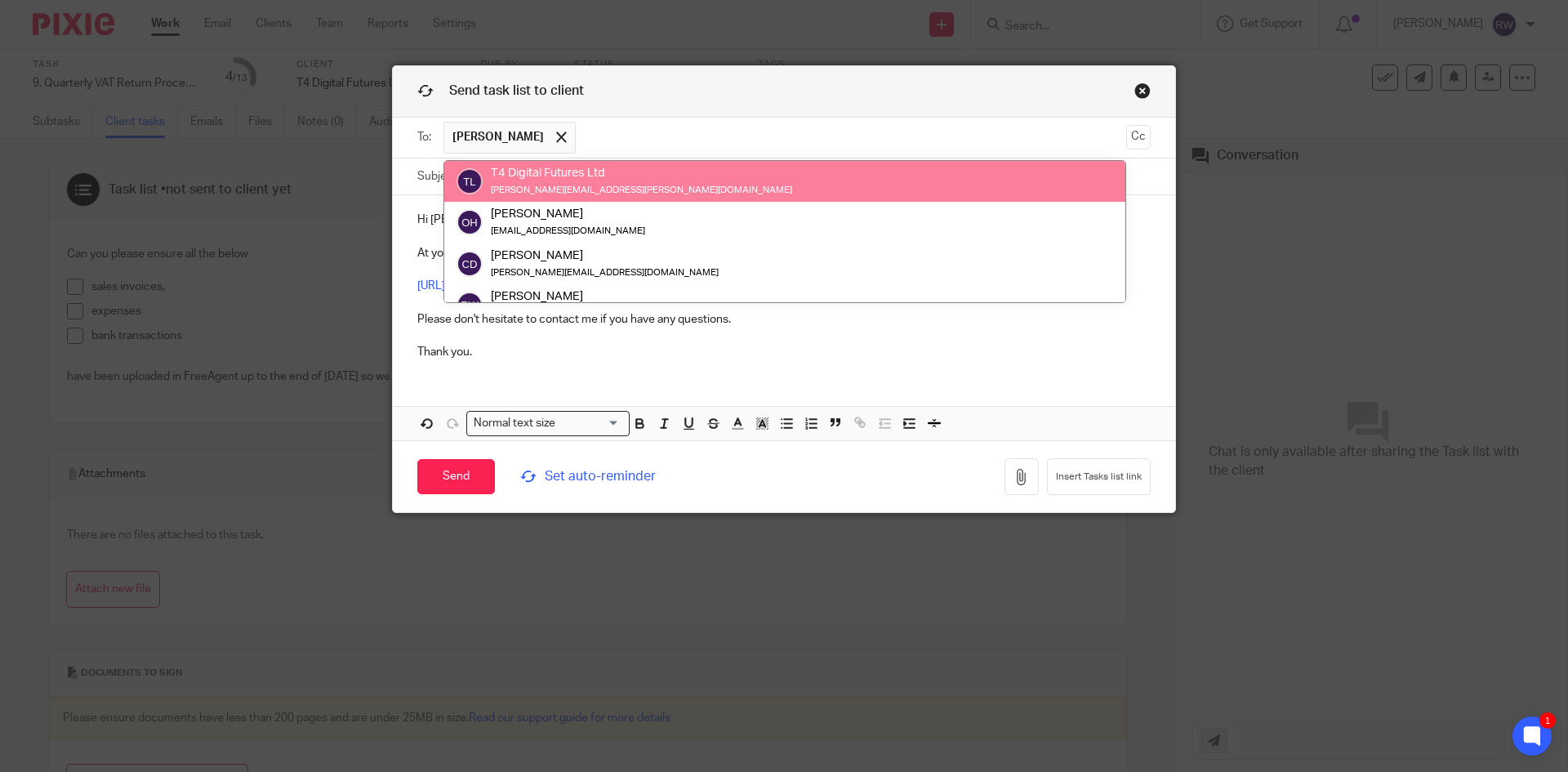
drag, startPoint x: 662, startPoint y: 150, endPoint x: 668, endPoint y: 176, distance: 26.7
click at [668, 176] on div "T4 Digital Futures Ltd graham.hathway@t4digitalfutures.co.uk" at bounding box center [784, 181] width 657 height 32
click at [723, 135] on input "text" at bounding box center [851, 138] width 535 height 32
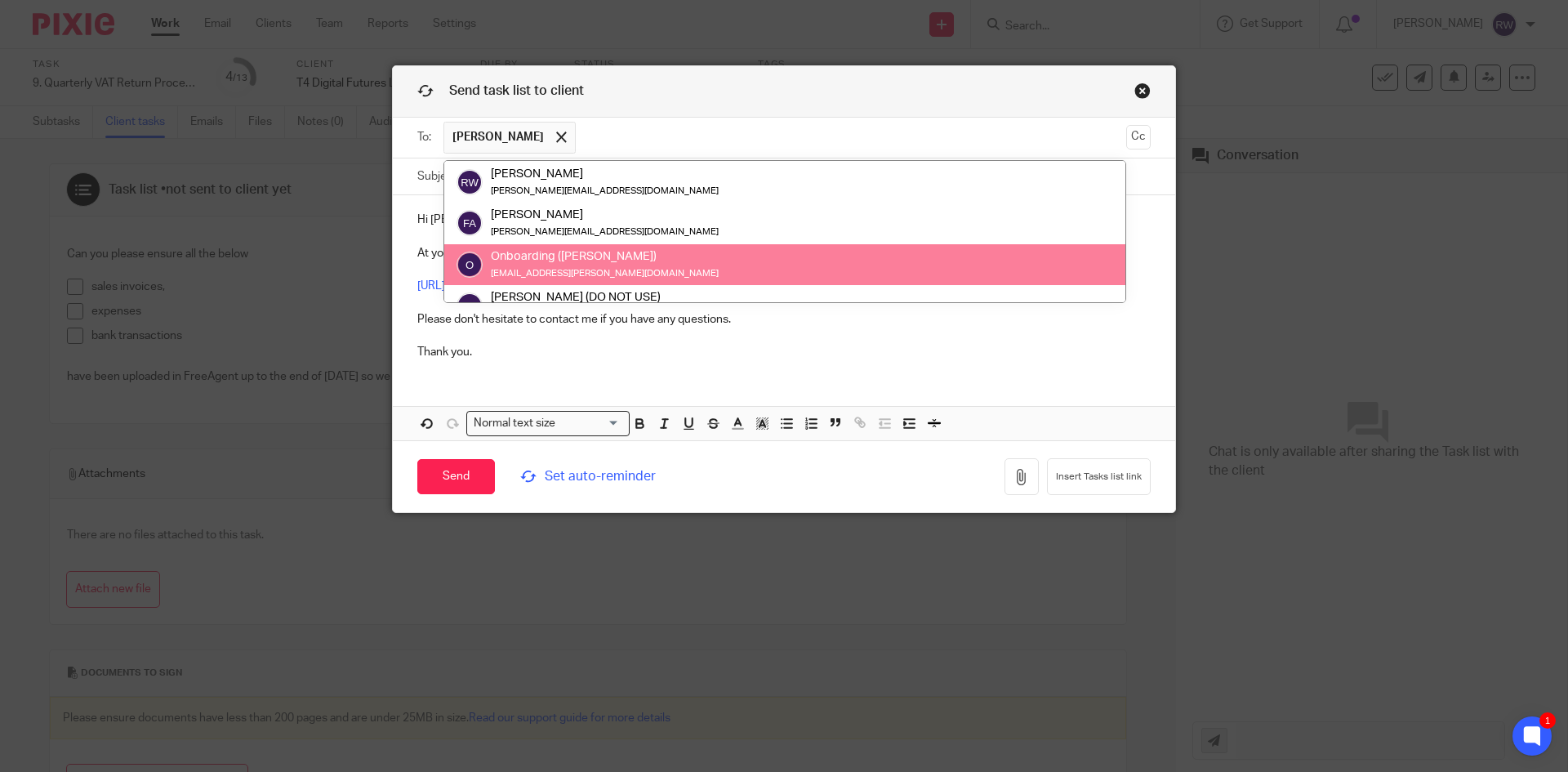
click at [864, 364] on div "Hi Graham, At your earliest convenience, please review and complete the tasks i…" at bounding box center [784, 284] width 783 height 178
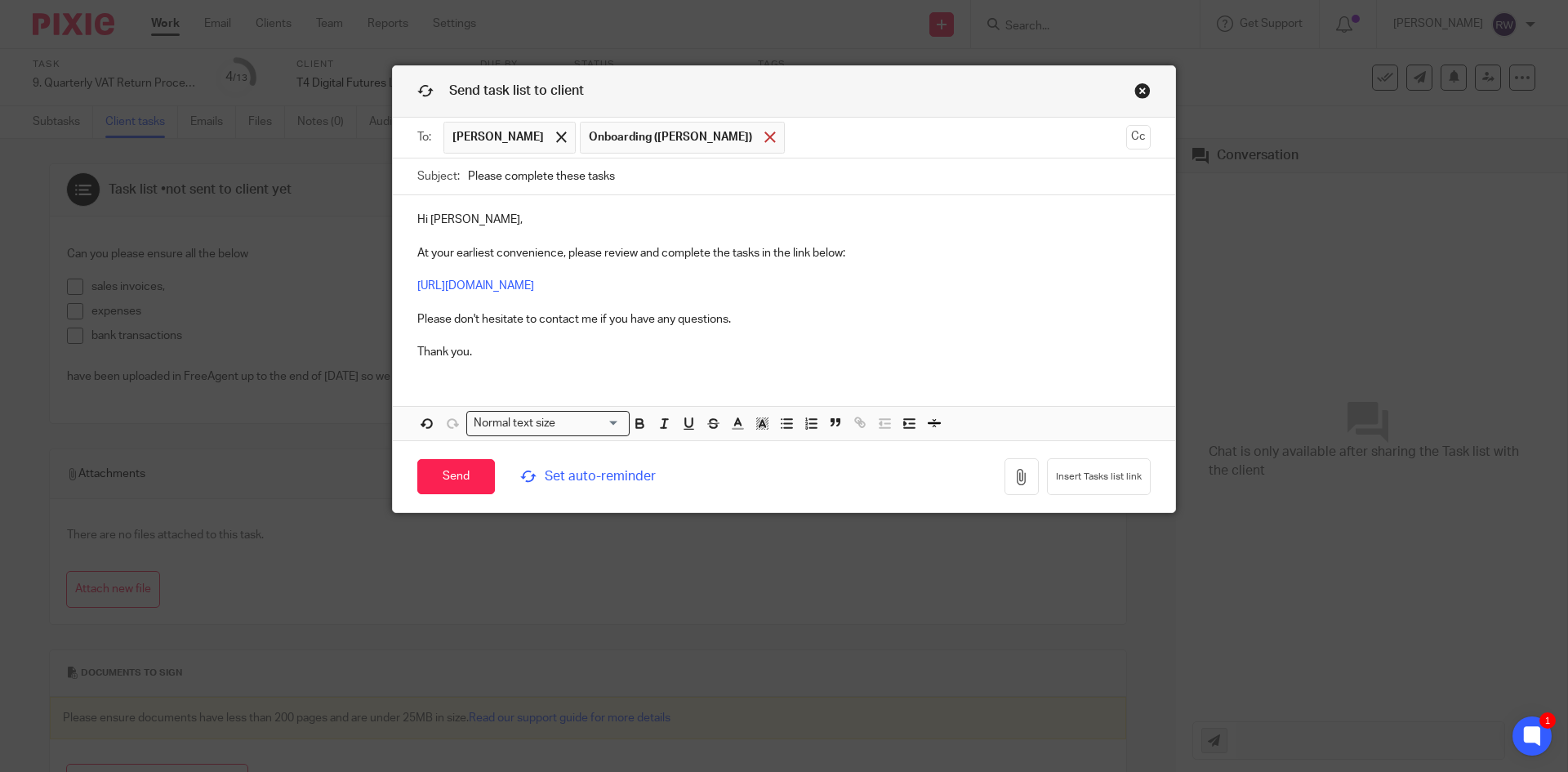
click at [764, 137] on span at bounding box center [769, 137] width 11 height 11
drag, startPoint x: 613, startPoint y: 172, endPoint x: 430, endPoint y: 167, distance: 183.1
click at [430, 167] on div "Subject: Please complete these tasks" at bounding box center [784, 177] width 734 height 37
paste input "Complete These Task - Information Required for VAT Return"
type input "Please Complete These Task - Information Required for VAT Return"
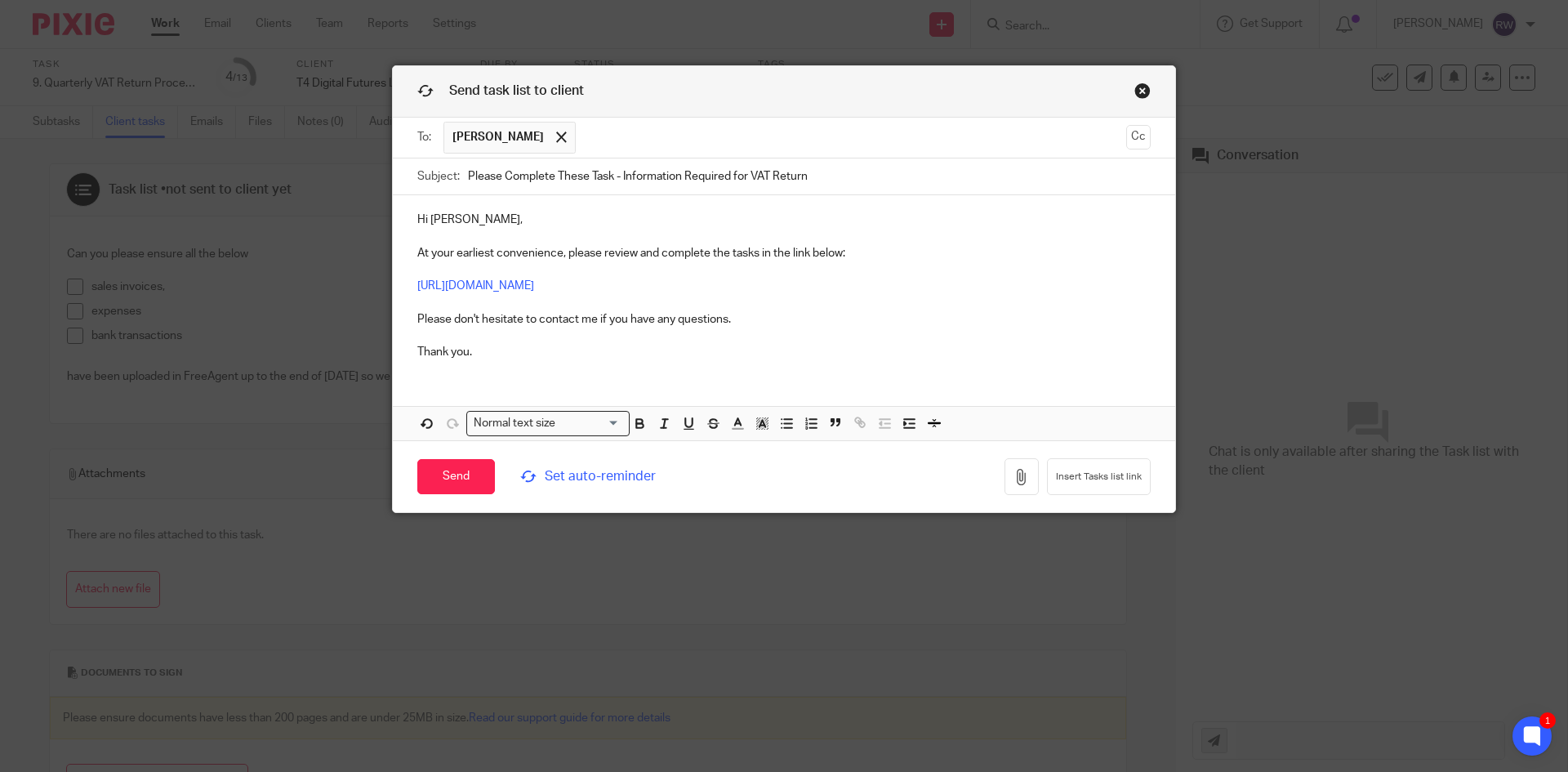
click at [555, 473] on span "Set auto-reminder" at bounding box center [631, 476] width 223 height 19
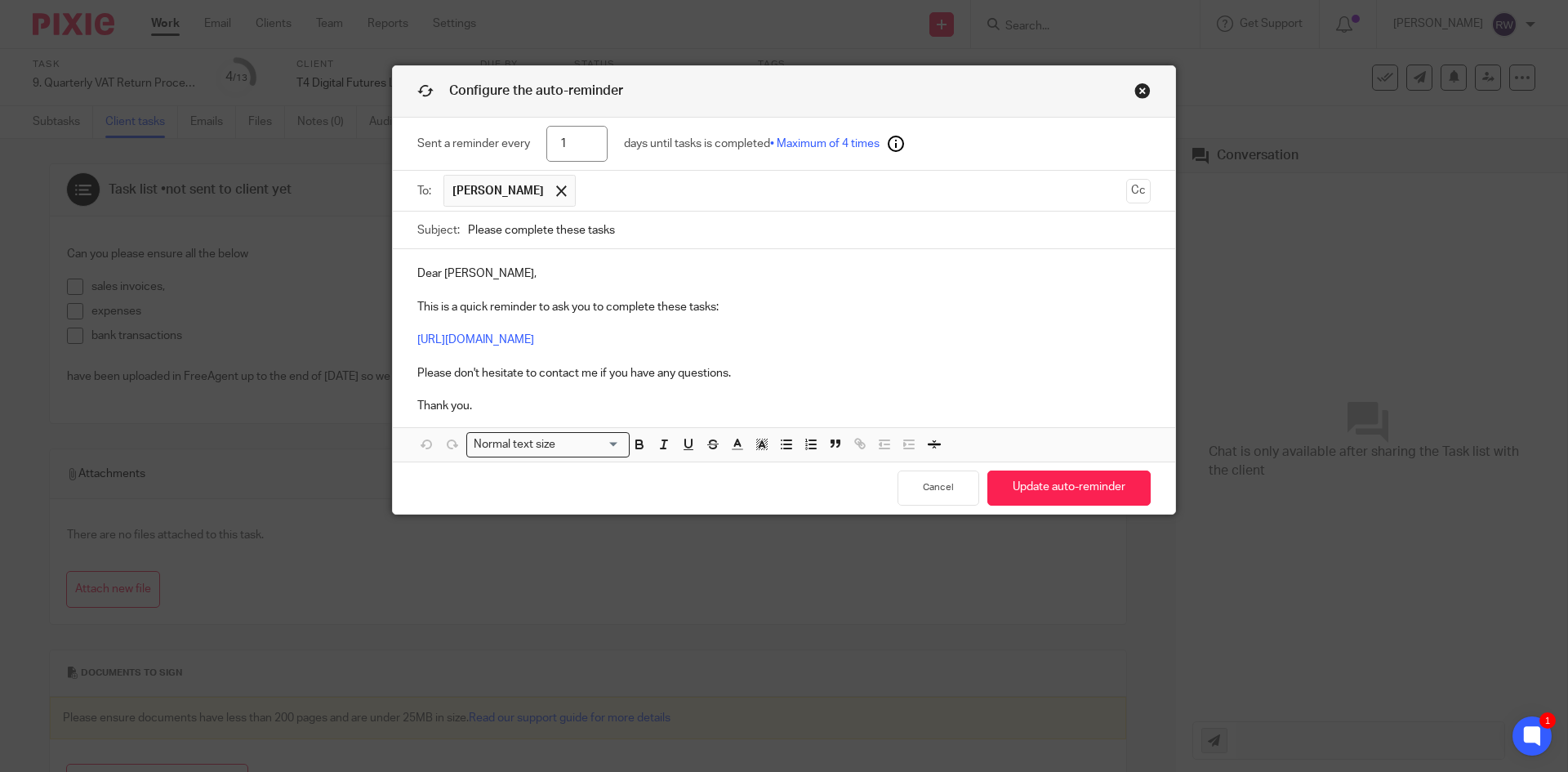
drag, startPoint x: 569, startPoint y: 148, endPoint x: 519, endPoint y: 138, distance: 51.0
click at [519, 138] on div "Sent a reminder every 1 days until tasks is completed • Maximum of 4 times" at bounding box center [784, 144] width 734 height 53
type input "4"
drag, startPoint x: 663, startPoint y: 229, endPoint x: 348, endPoint y: 218, distance: 315.2
click at [348, 218] on div "Configure the auto-reminder Sent a reminder every 4 days until tasks is complet…" at bounding box center [784, 386] width 1568 height 772
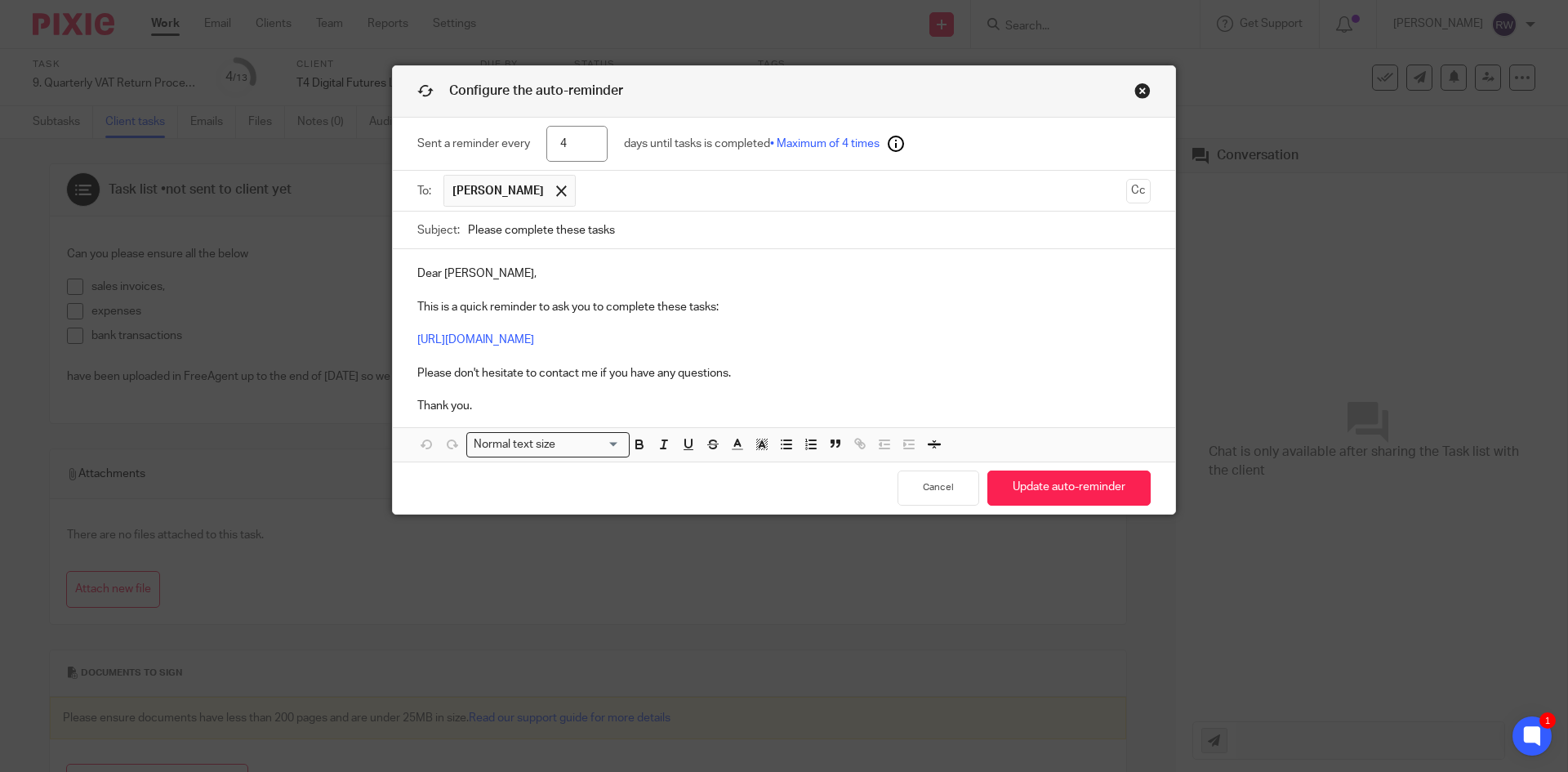
paste input "Complete These Task - Information Required for VAT Return"
type input "Please Complete These Task - Information Required for VAT Return"
drag, startPoint x: 434, startPoint y: 278, endPoint x: 378, endPoint y: 271, distance: 56.4
click at [378, 271] on div "Configure the auto-reminder Sent a reminder every 4 days until tasks is complet…" at bounding box center [784, 386] width 1568 height 772
click at [1059, 482] on button "Update auto-reminder" at bounding box center [1068, 488] width 163 height 35
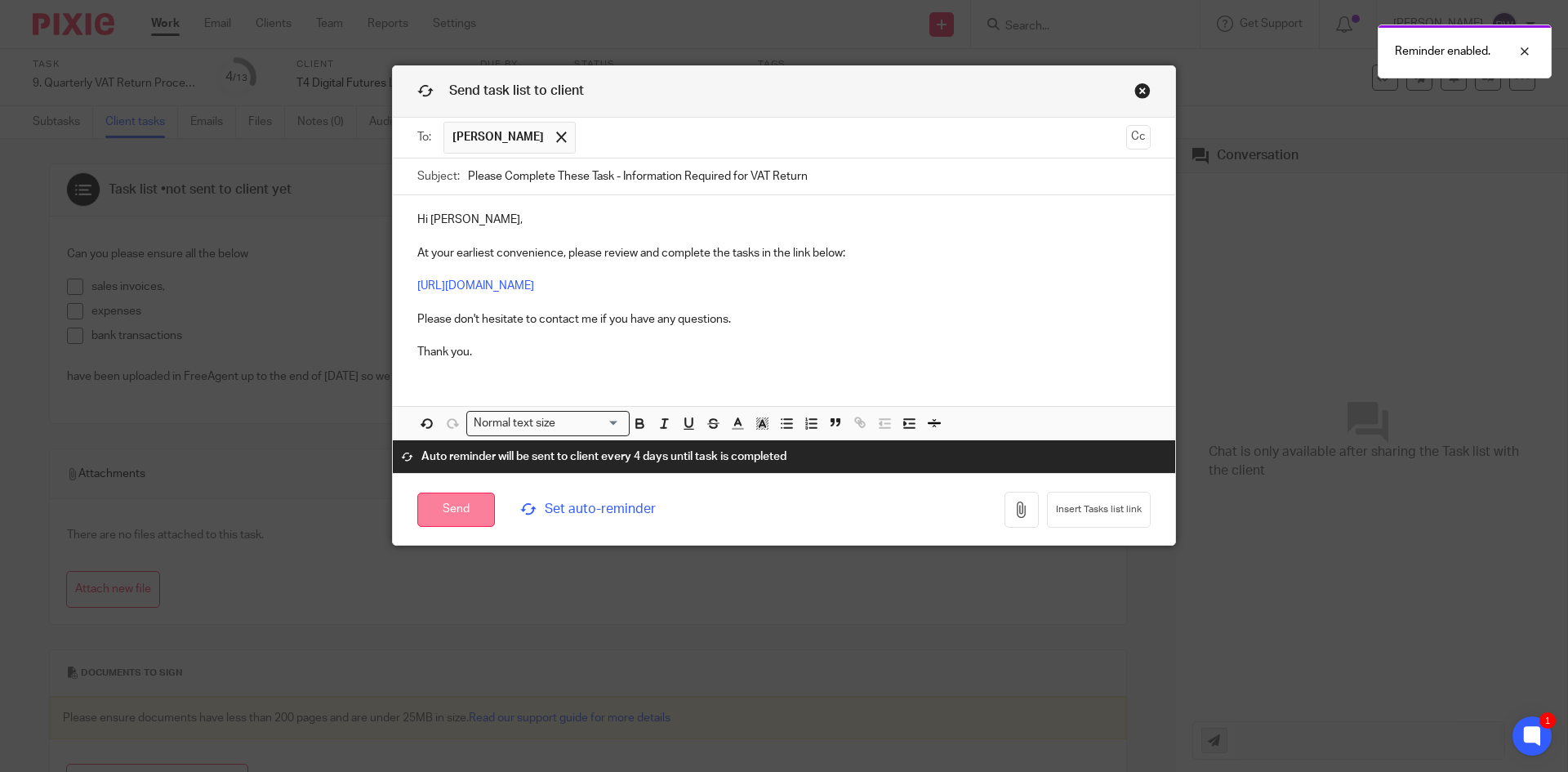
click at [466, 509] on input "Send" at bounding box center [457, 510] width 78 height 35
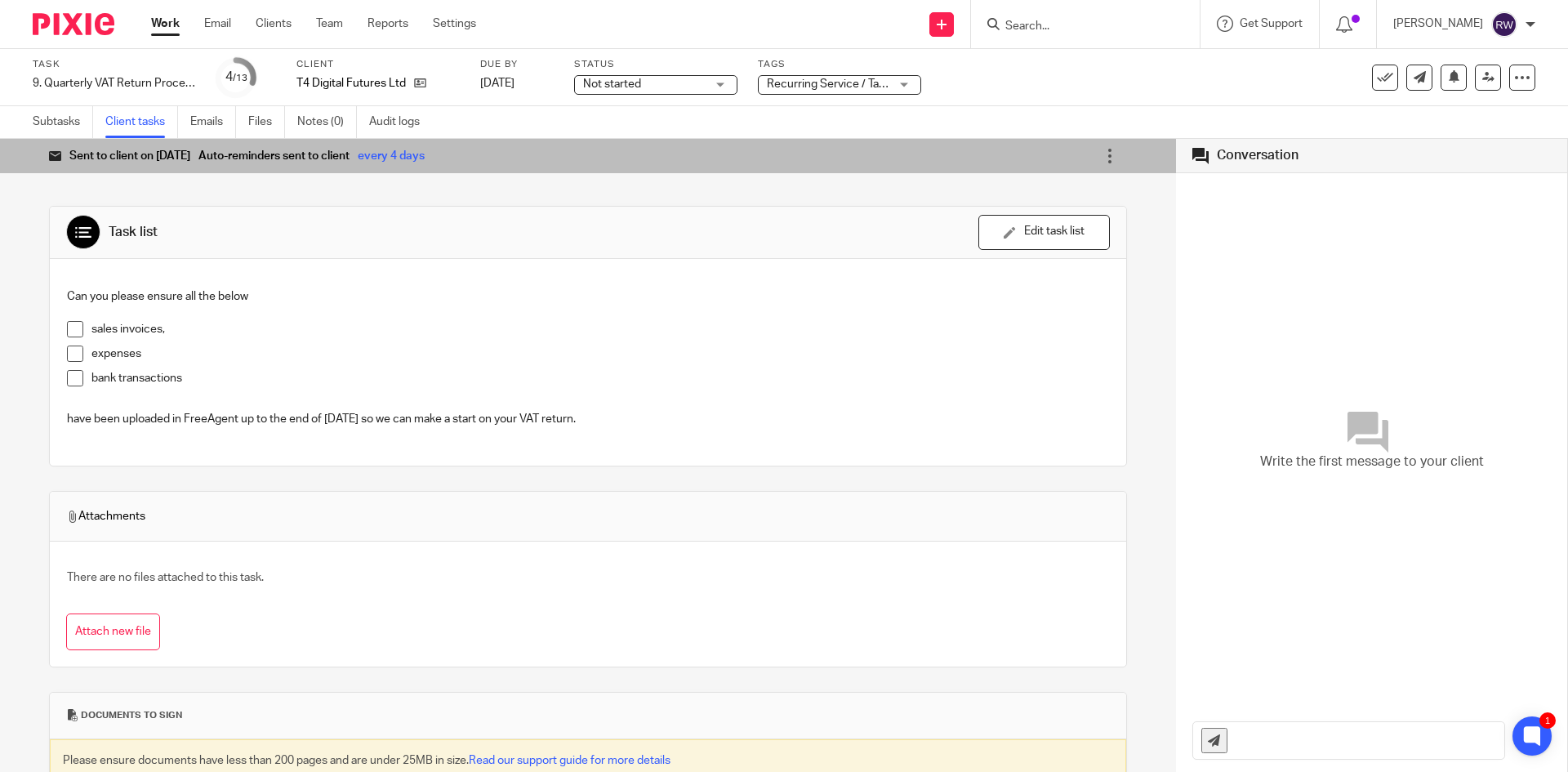
click at [1061, 29] on input "Search" at bounding box center [1077, 26] width 147 height 15
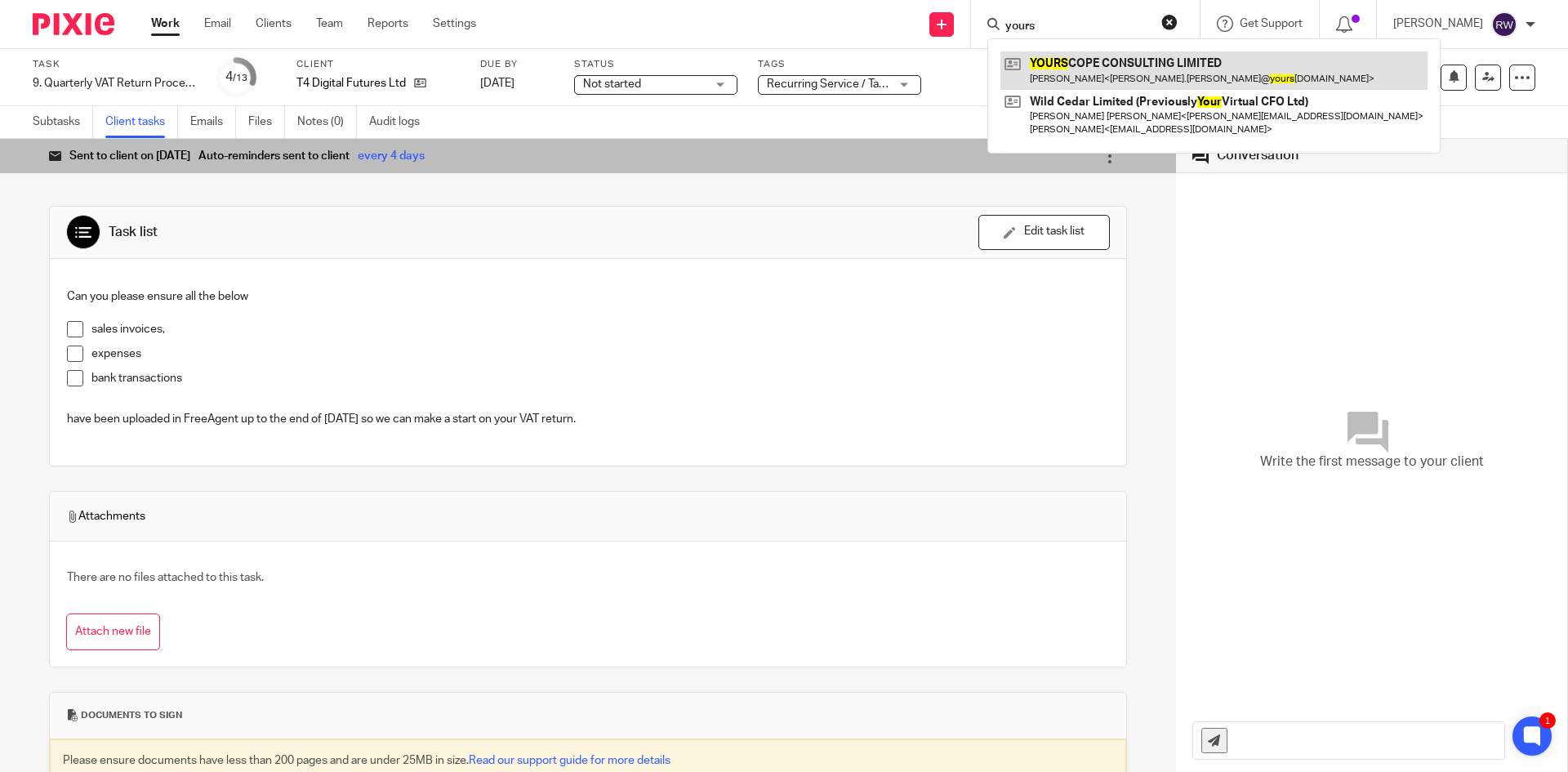
type input "yours"
click at [1113, 61] on link at bounding box center [1214, 70] width 427 height 37
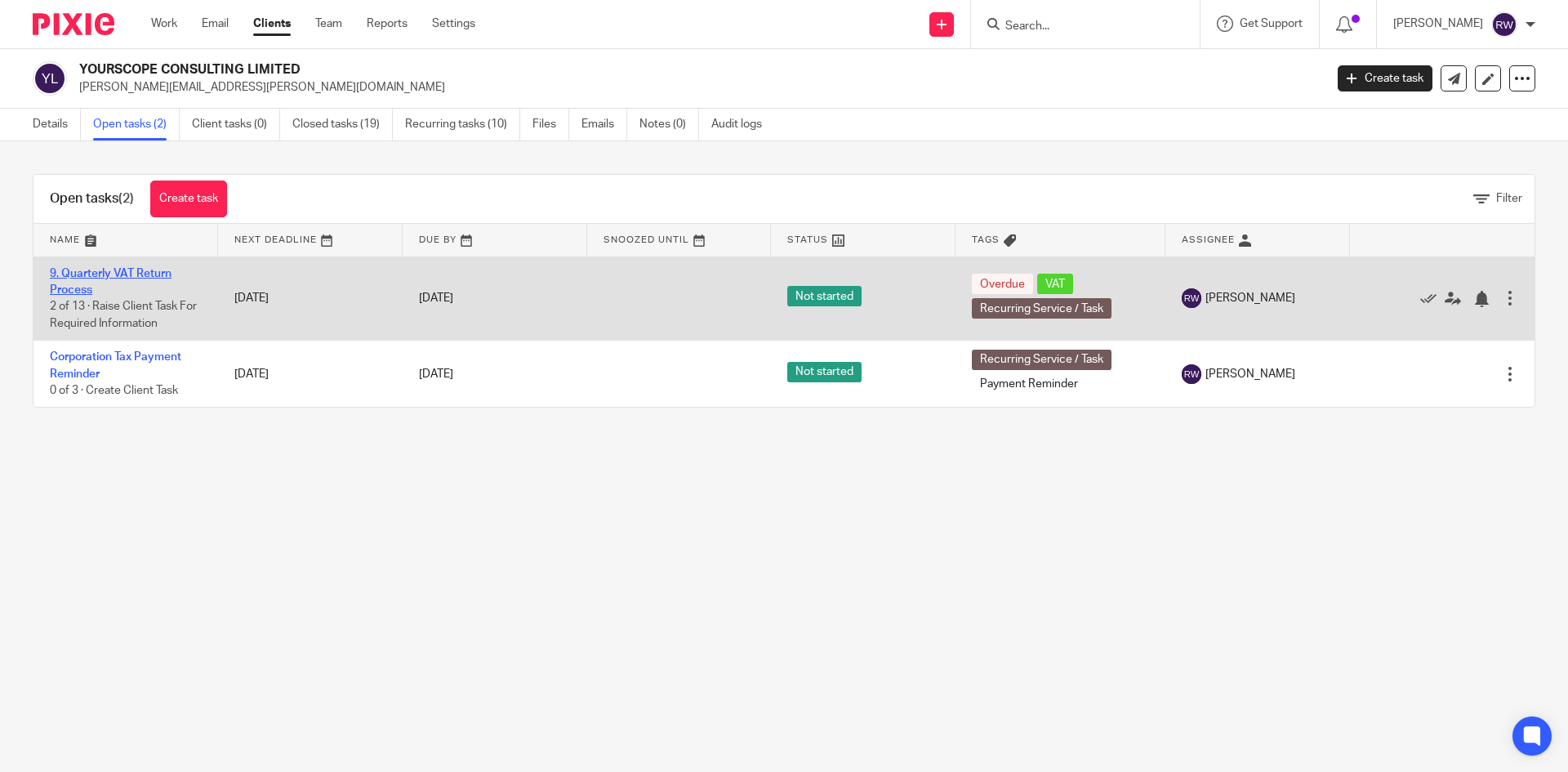
click at [132, 268] on link "9. Quarterly VAT Return Process" at bounding box center [110, 281] width 122 height 27
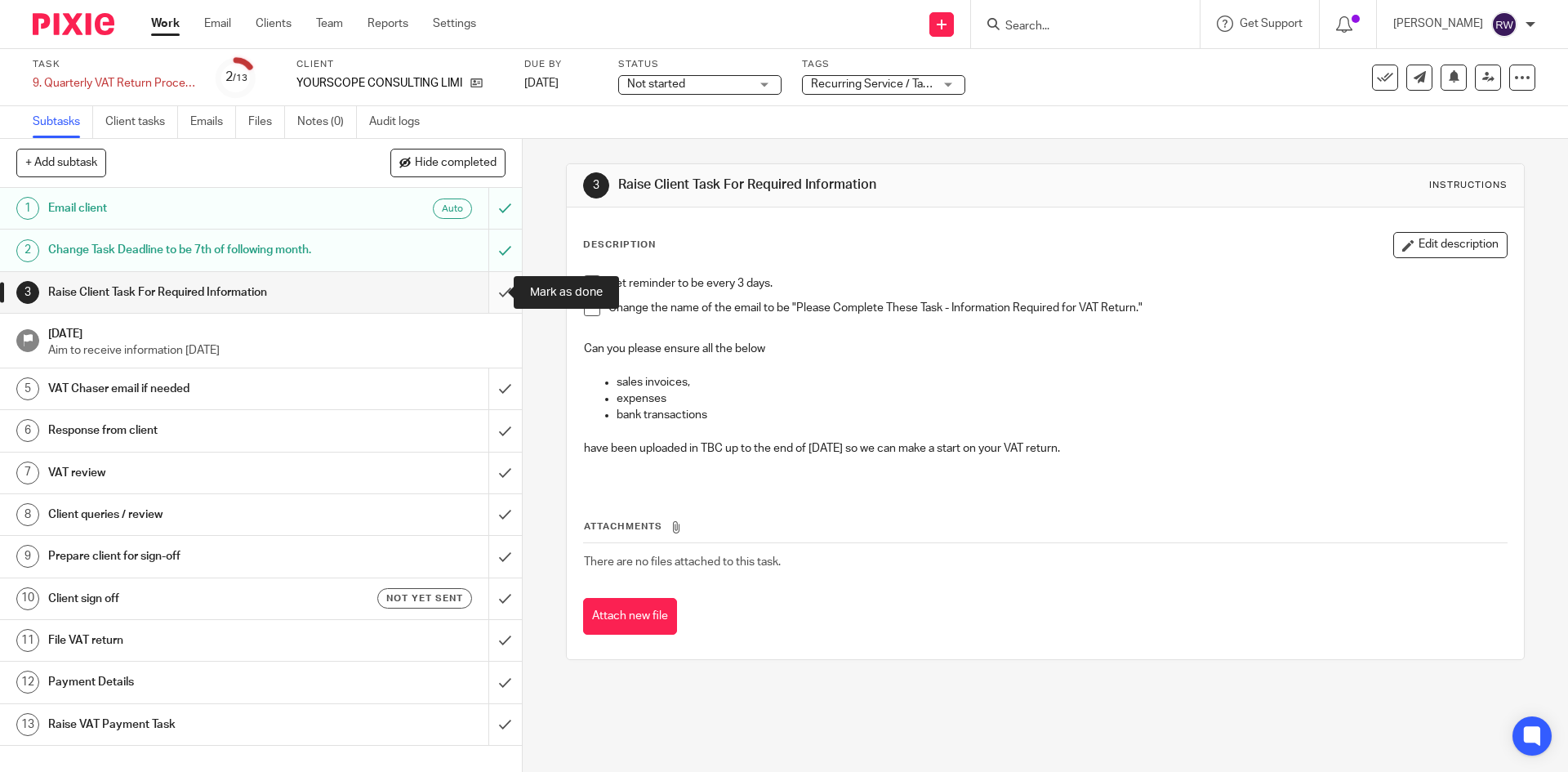
click at [480, 297] on input "submit" at bounding box center [261, 293] width 522 height 41
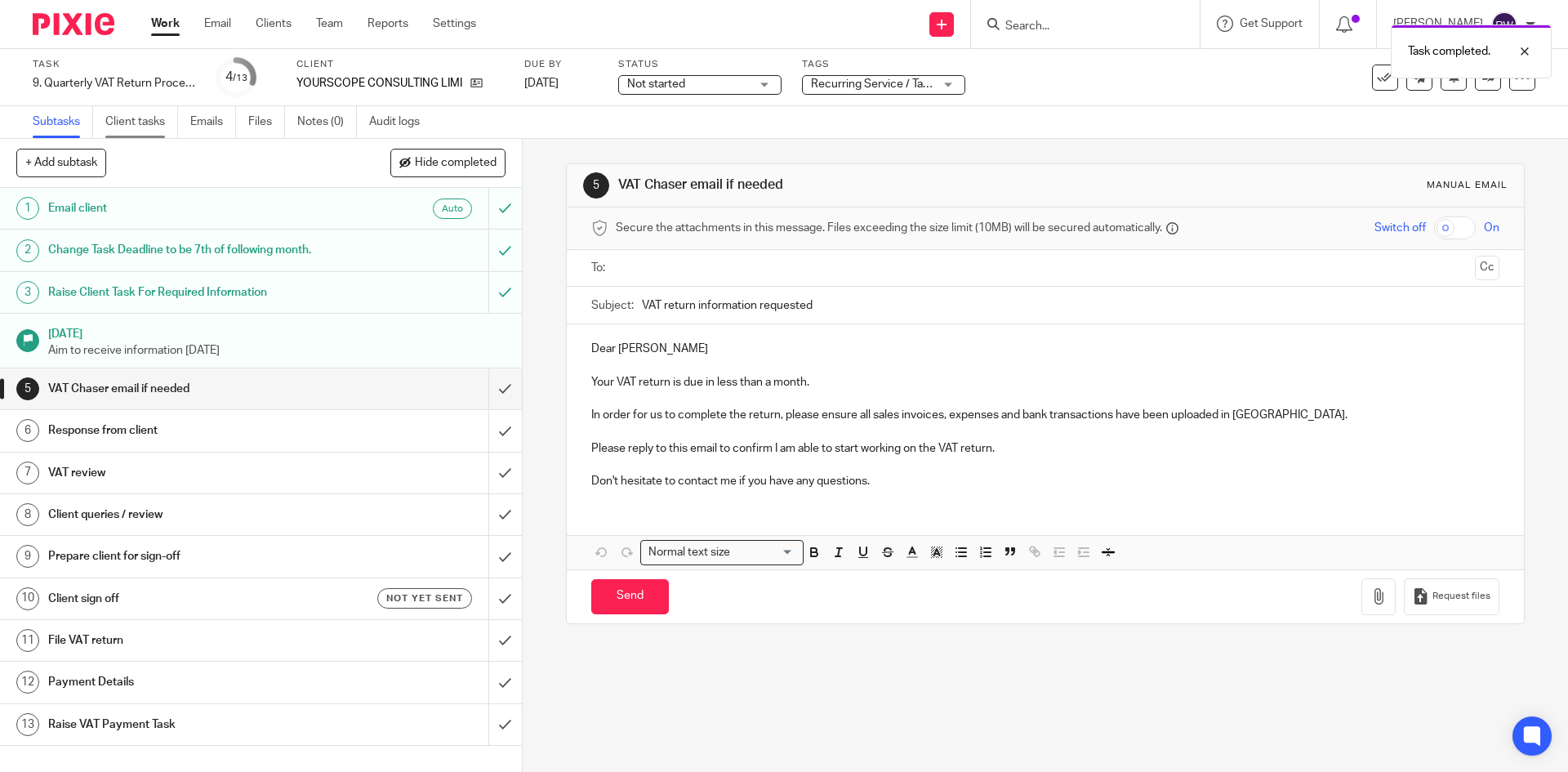
click at [128, 124] on link "Client tasks" at bounding box center [141, 122] width 72 height 32
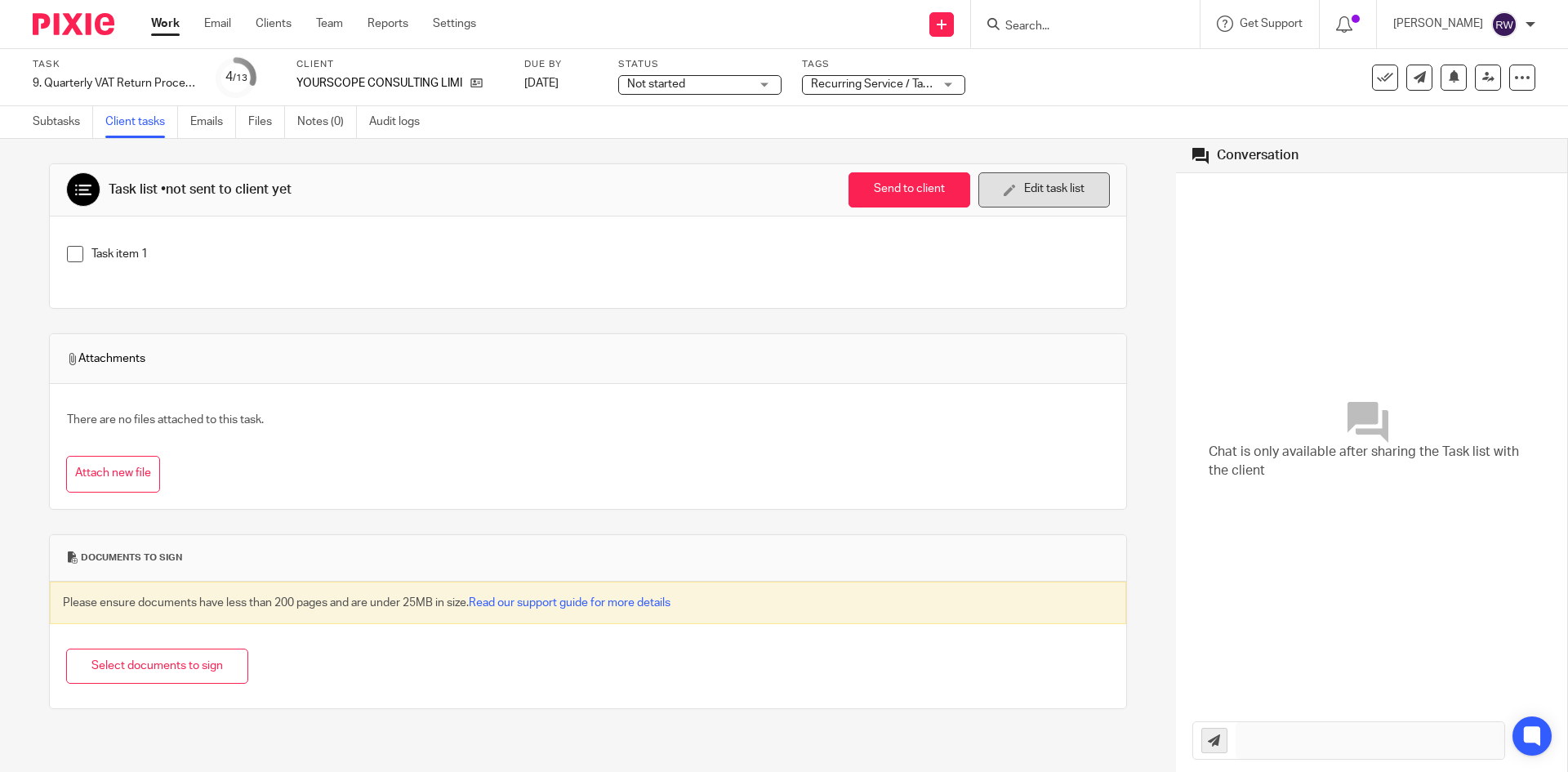
click at [981, 190] on button "Edit task list" at bounding box center [1044, 190] width 132 height 35
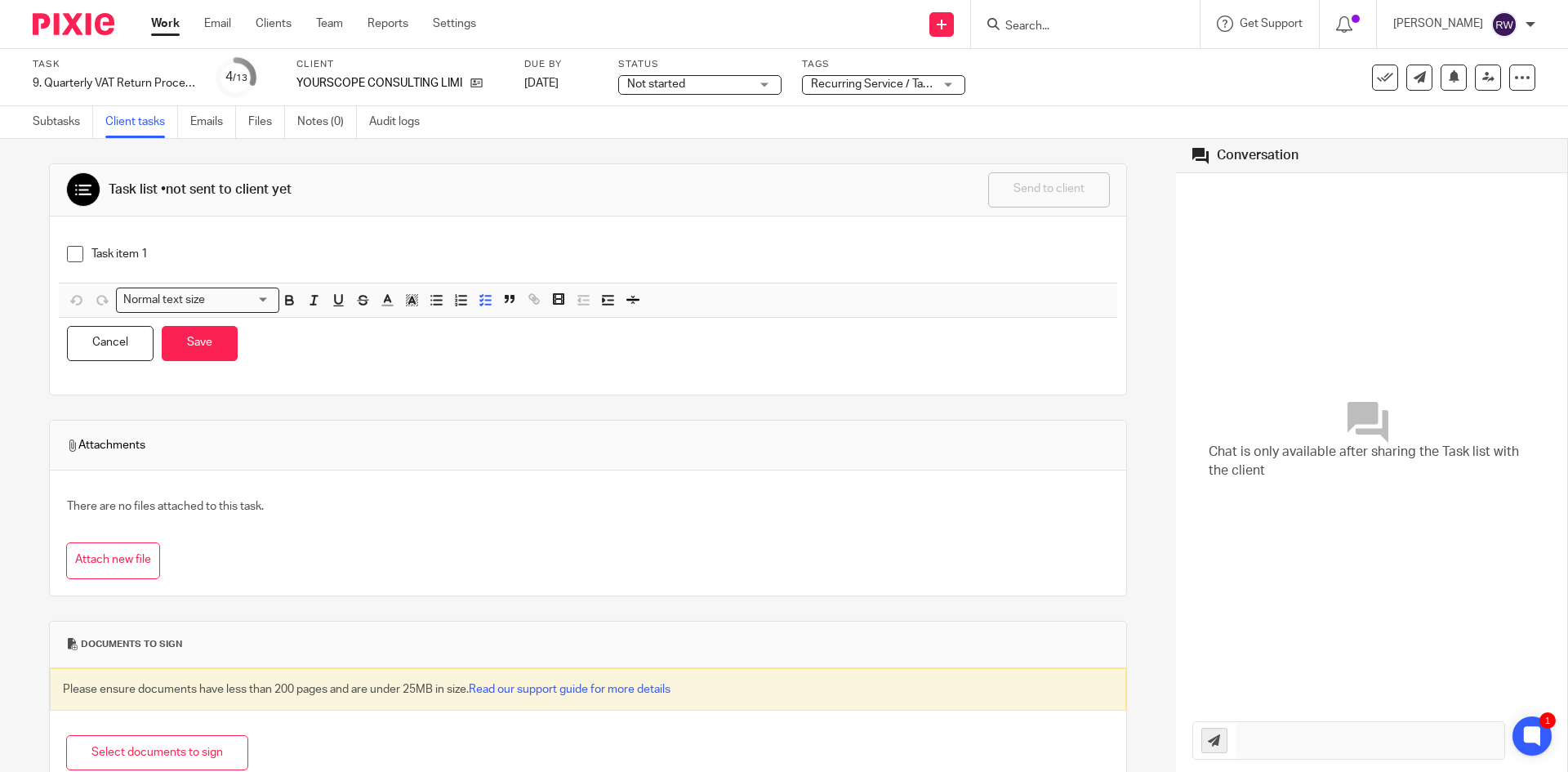
click at [198, 234] on div "Task item 1 Normal text size Loading... Remove Edit Insert new video Copy and p…" at bounding box center [587, 305] width 1076 height 178
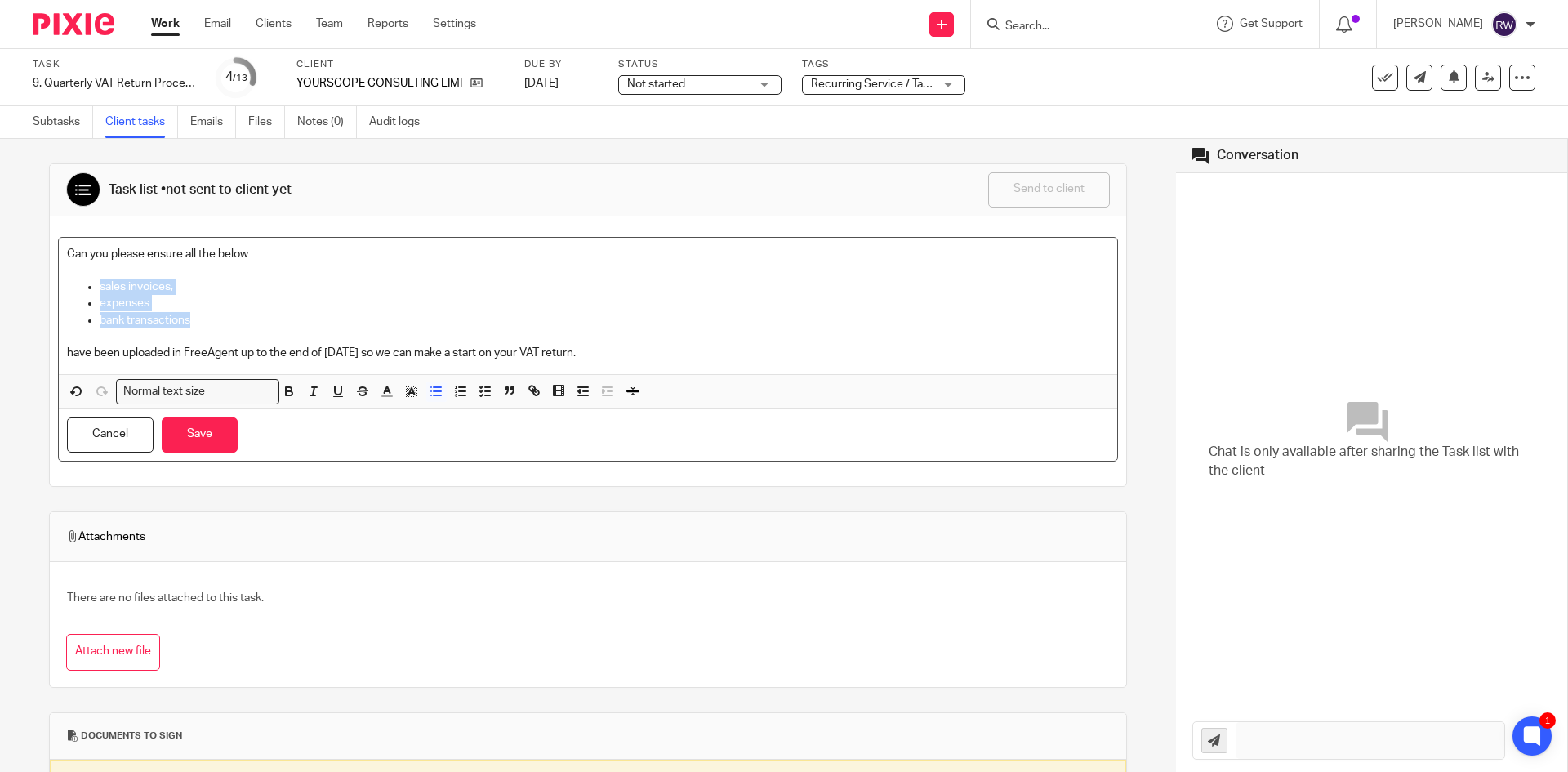
drag, startPoint x: 212, startPoint y: 323, endPoint x: 73, endPoint y: 291, distance: 142.6
click at [73, 291] on ul "sales invoices, expenses bank transactions" at bounding box center [588, 303] width 1042 height 50
click at [441, 395] on line "button" at bounding box center [437, 395] width 8 height 0
click at [481, 394] on icon "button" at bounding box center [485, 390] width 15 height 15
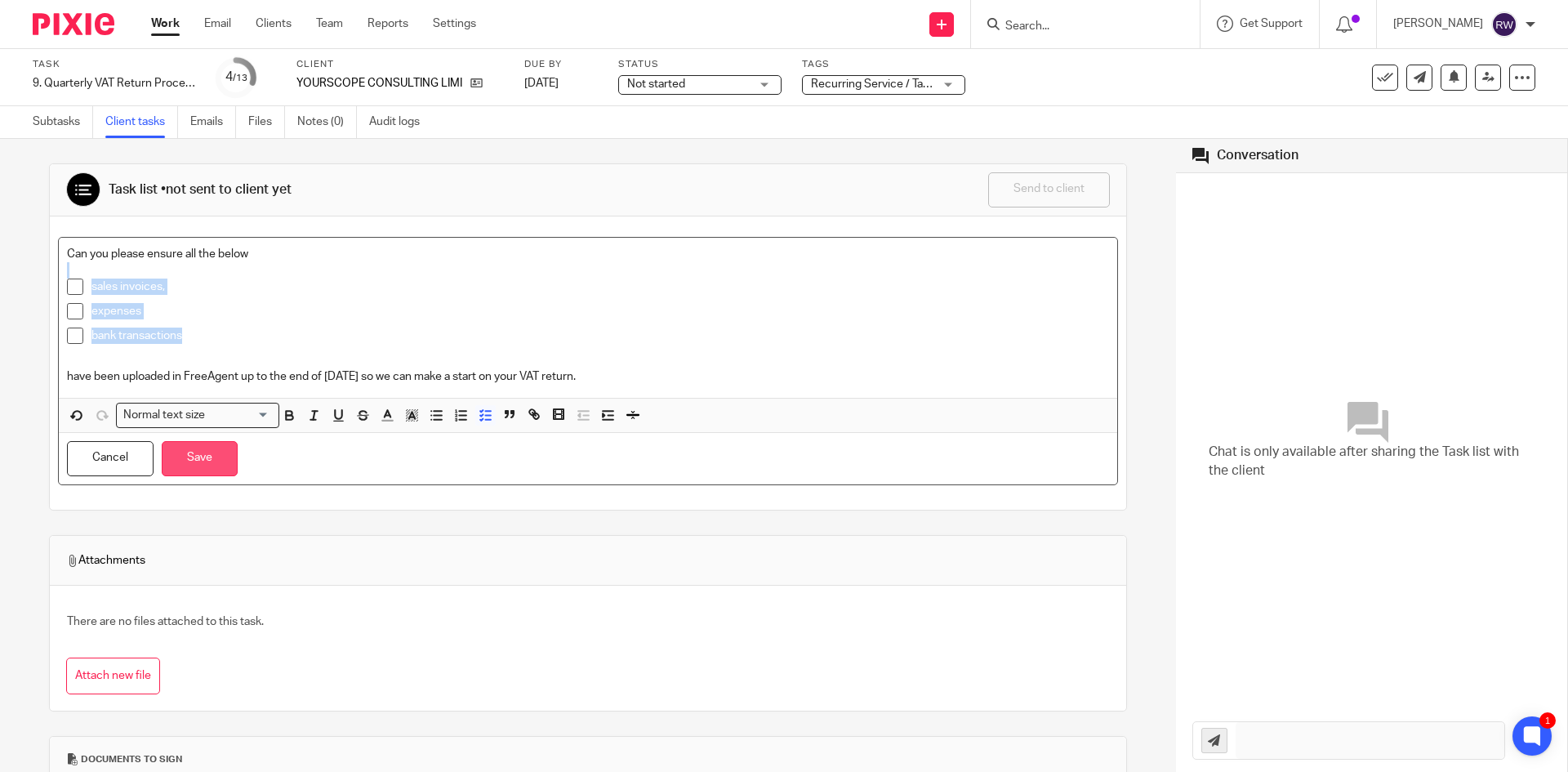
click at [173, 458] on button "Save" at bounding box center [200, 459] width 76 height 35
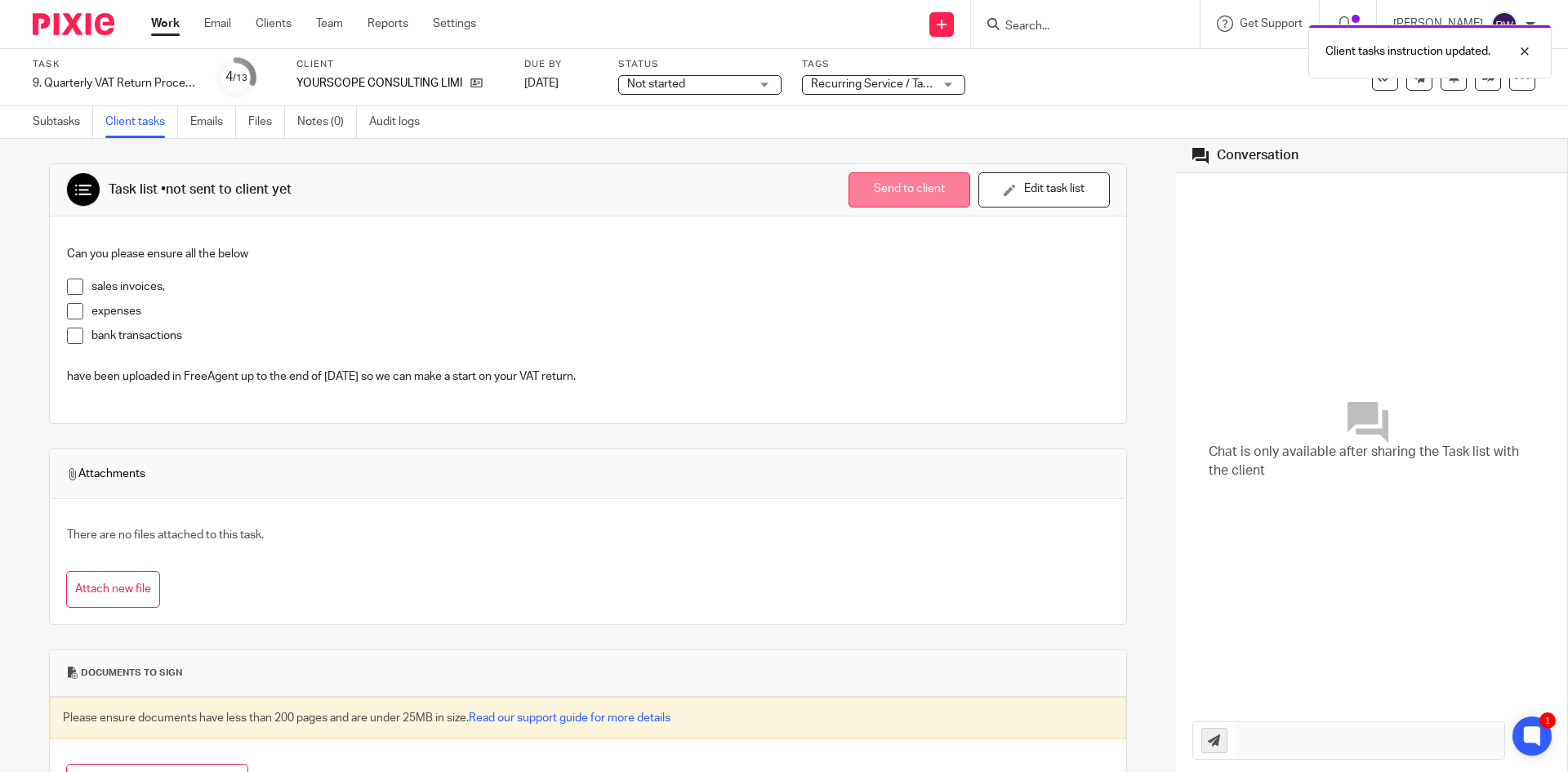
click at [904, 187] on button "Send to client" at bounding box center [909, 190] width 122 height 35
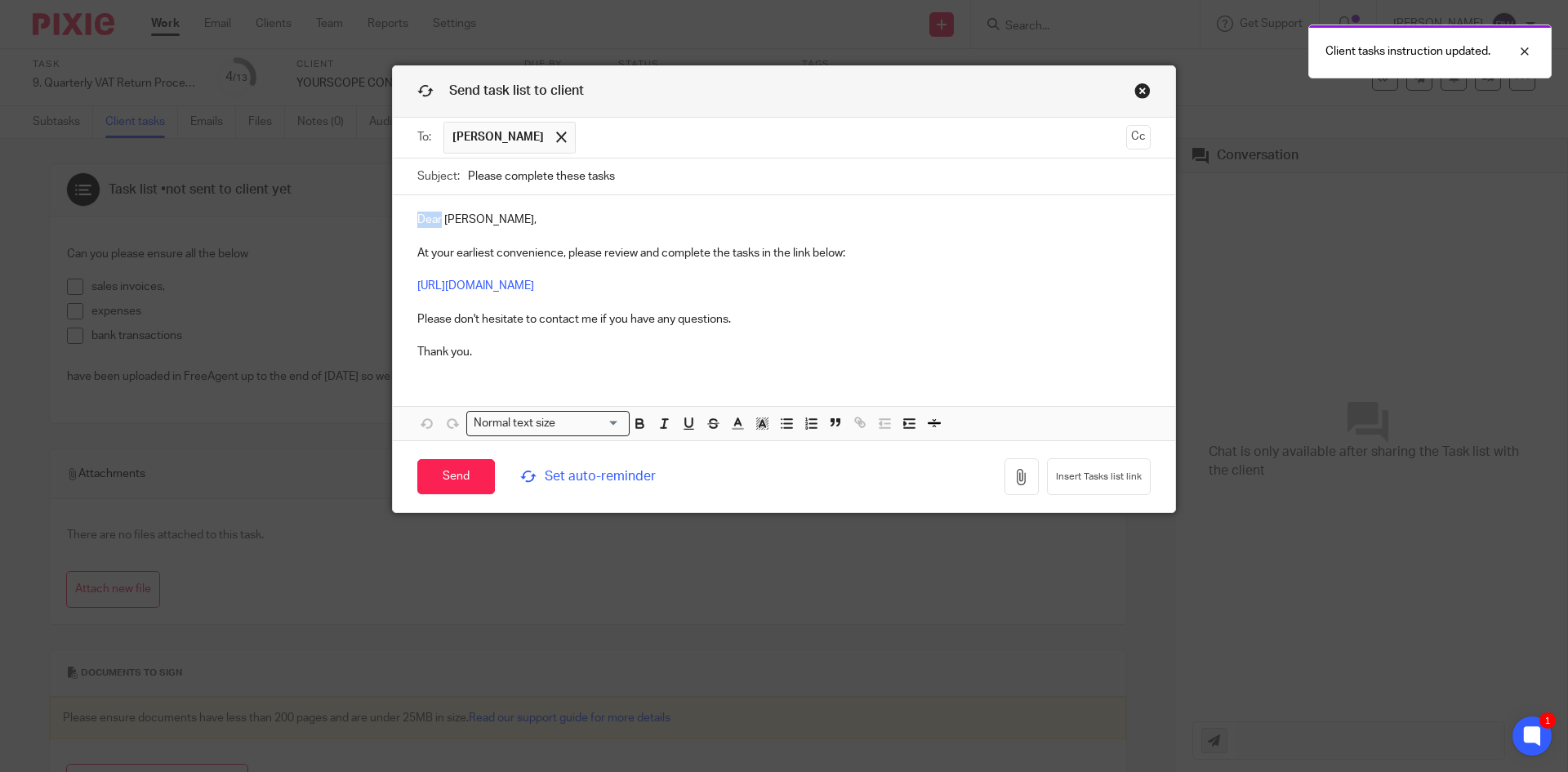
drag, startPoint x: 434, startPoint y: 223, endPoint x: 385, endPoint y: 223, distance: 49.0
click at [392, 223] on div "Send task list to client To: Adam Helman Adam Helman Cc Subject: Please complet…" at bounding box center [784, 289] width 784 height 448
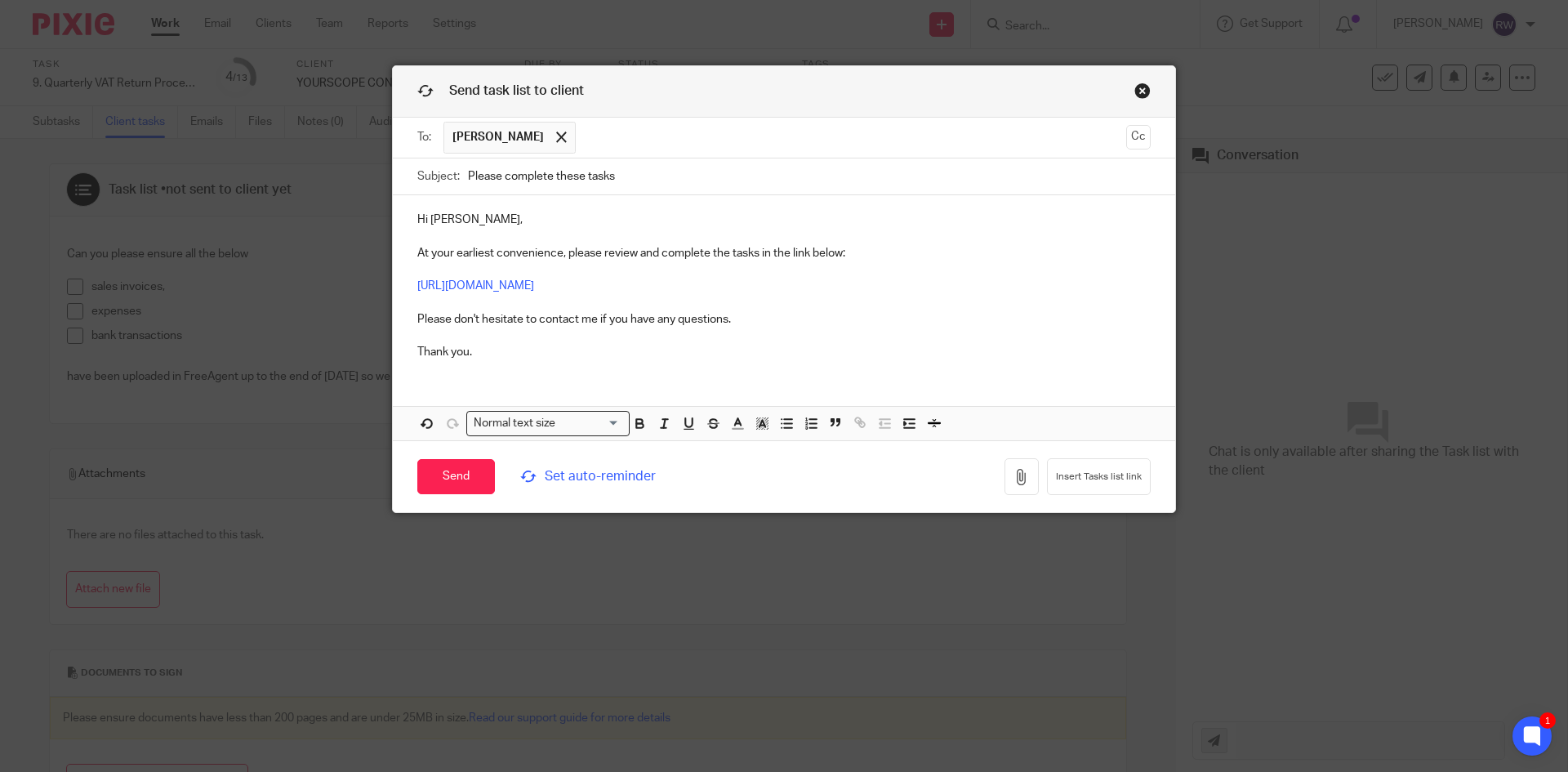
drag, startPoint x: 629, startPoint y: 179, endPoint x: 405, endPoint y: 179, distance: 224.0
click at [405, 179] on div "Subject: Please complete these tasks" at bounding box center [784, 177] width 783 height 37
paste input "Complete These Task - Information Required for VAT Return"
type input "Please Complete These Task - Information Required for VAT Return"
click at [568, 478] on span "Set auto-reminder" at bounding box center [631, 476] width 223 height 19
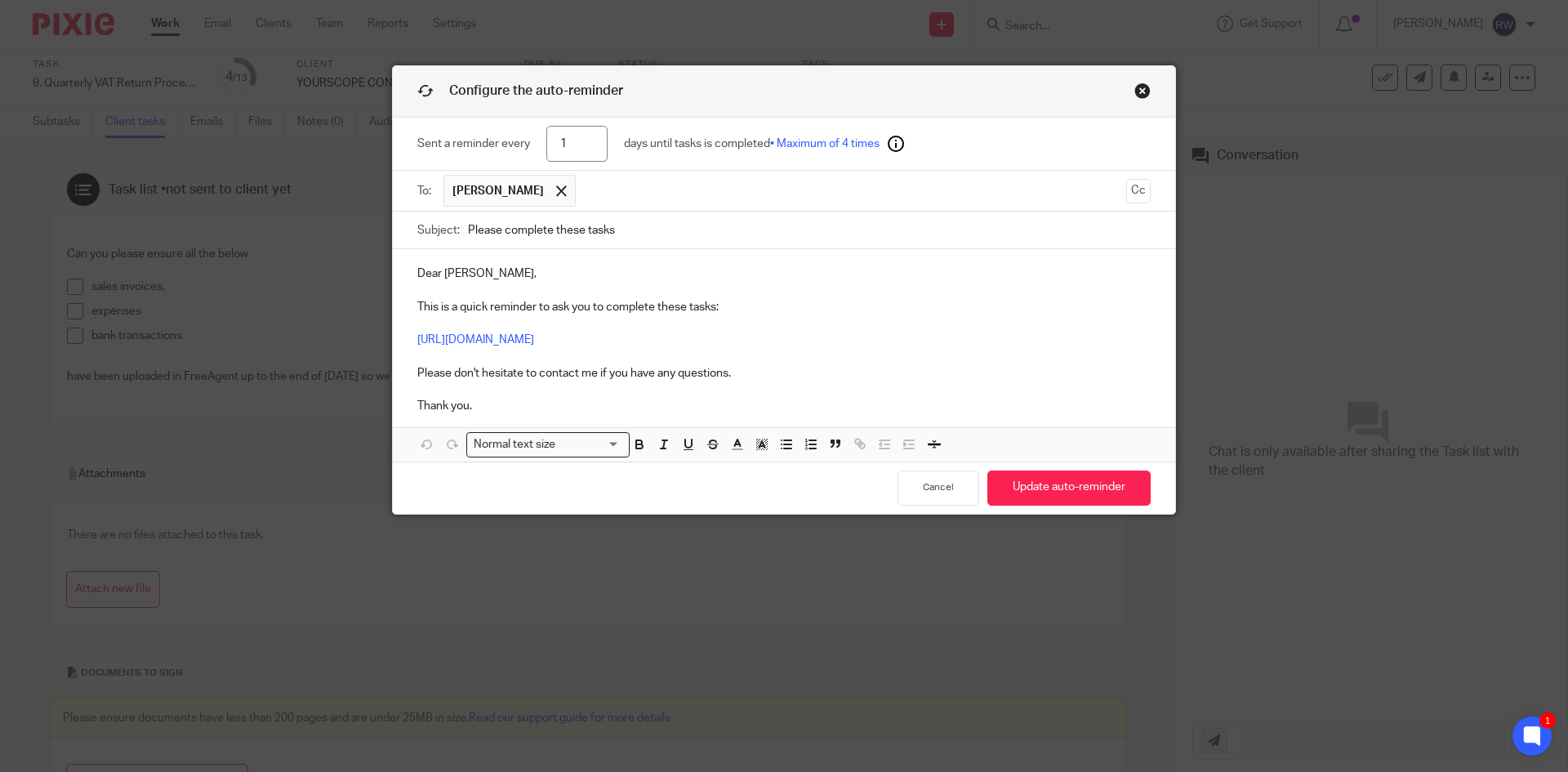
drag, startPoint x: 575, startPoint y: 154, endPoint x: 491, endPoint y: 141, distance: 85.0
click at [498, 143] on div "Sent a reminder every 1 days until tasks is completed • Maximum of 4 times" at bounding box center [784, 144] width 734 height 53
type input "4"
drag, startPoint x: 433, startPoint y: 278, endPoint x: 397, endPoint y: 278, distance: 36.0
click at [397, 278] on div "Dear Adam, This is a quick reminder to ask you to complete these tasks: https:/…" at bounding box center [784, 338] width 783 height 178
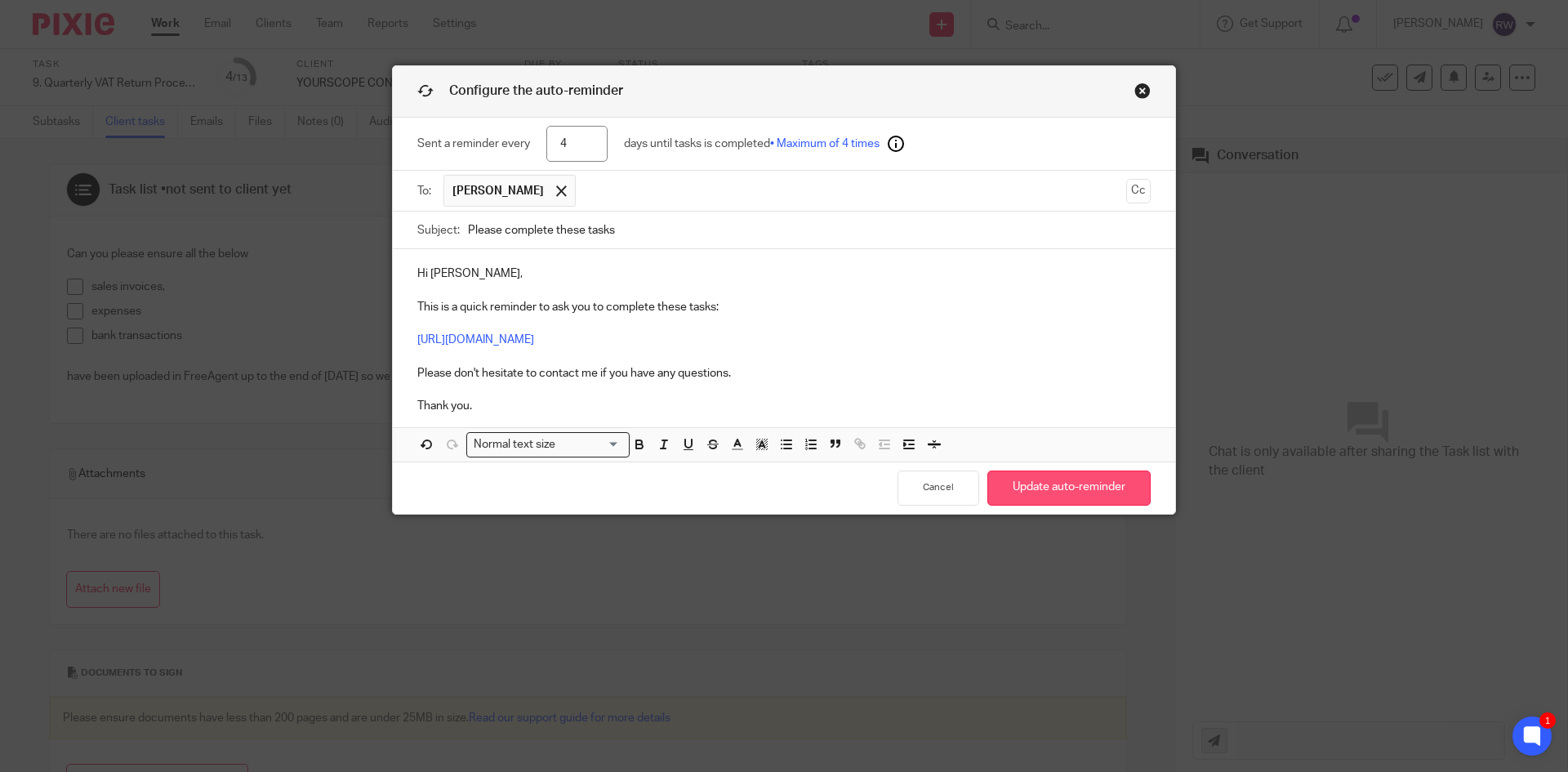
click at [1049, 493] on button "Update auto-reminder" at bounding box center [1068, 488] width 163 height 35
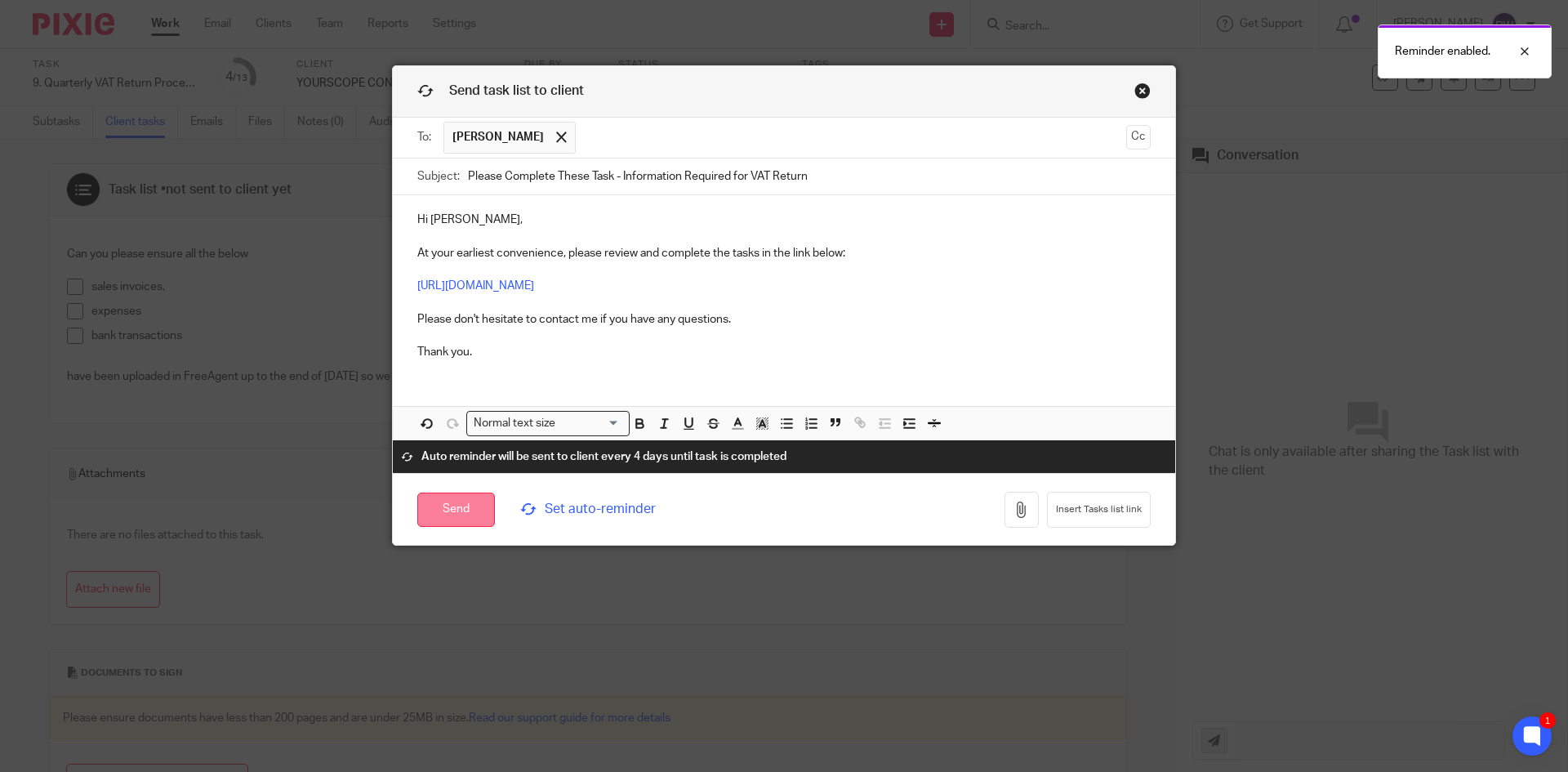
click at [459, 511] on input "Send" at bounding box center [457, 510] width 78 height 35
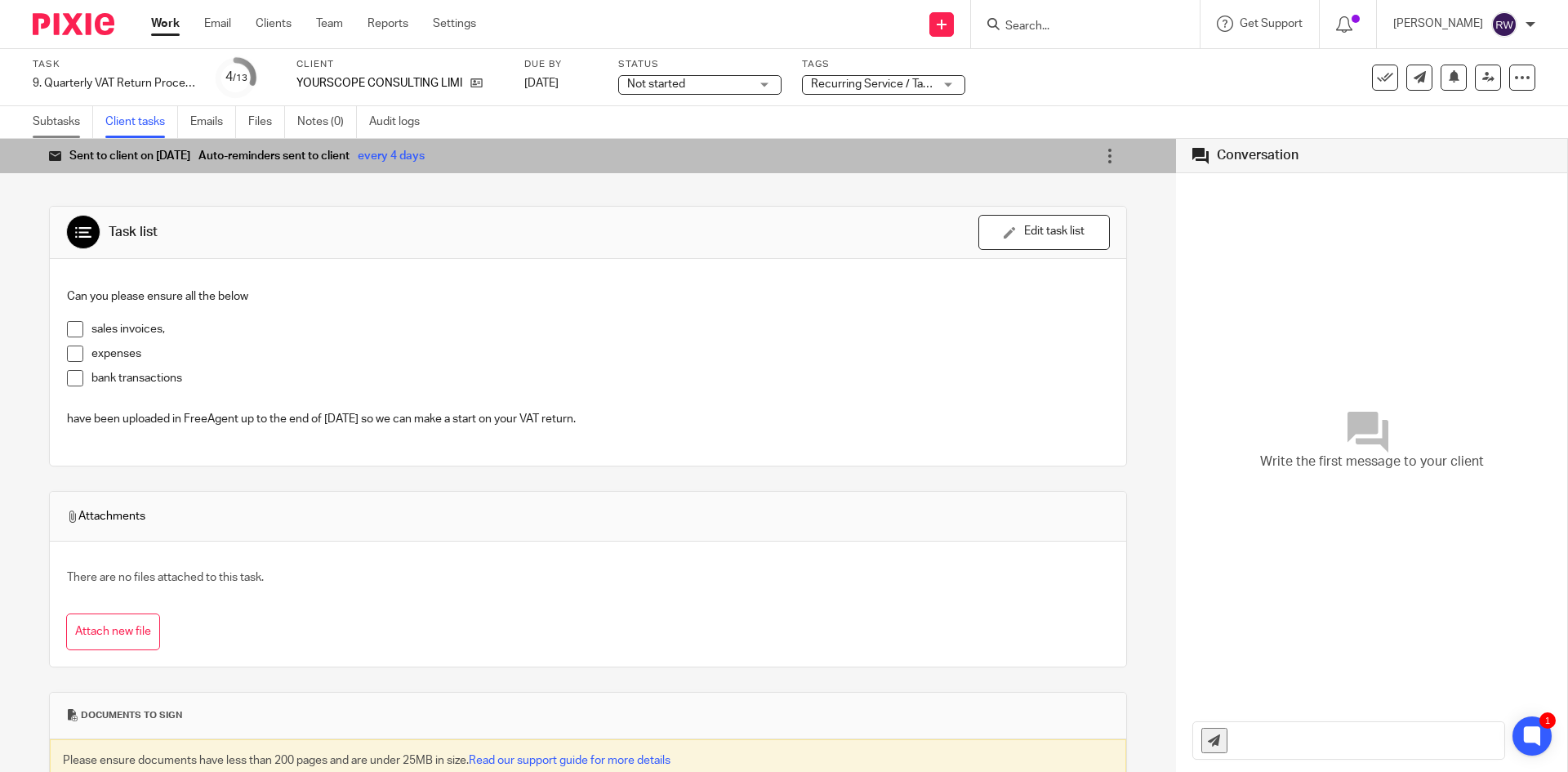
click at [73, 113] on link "Subtasks" at bounding box center [62, 122] width 60 height 32
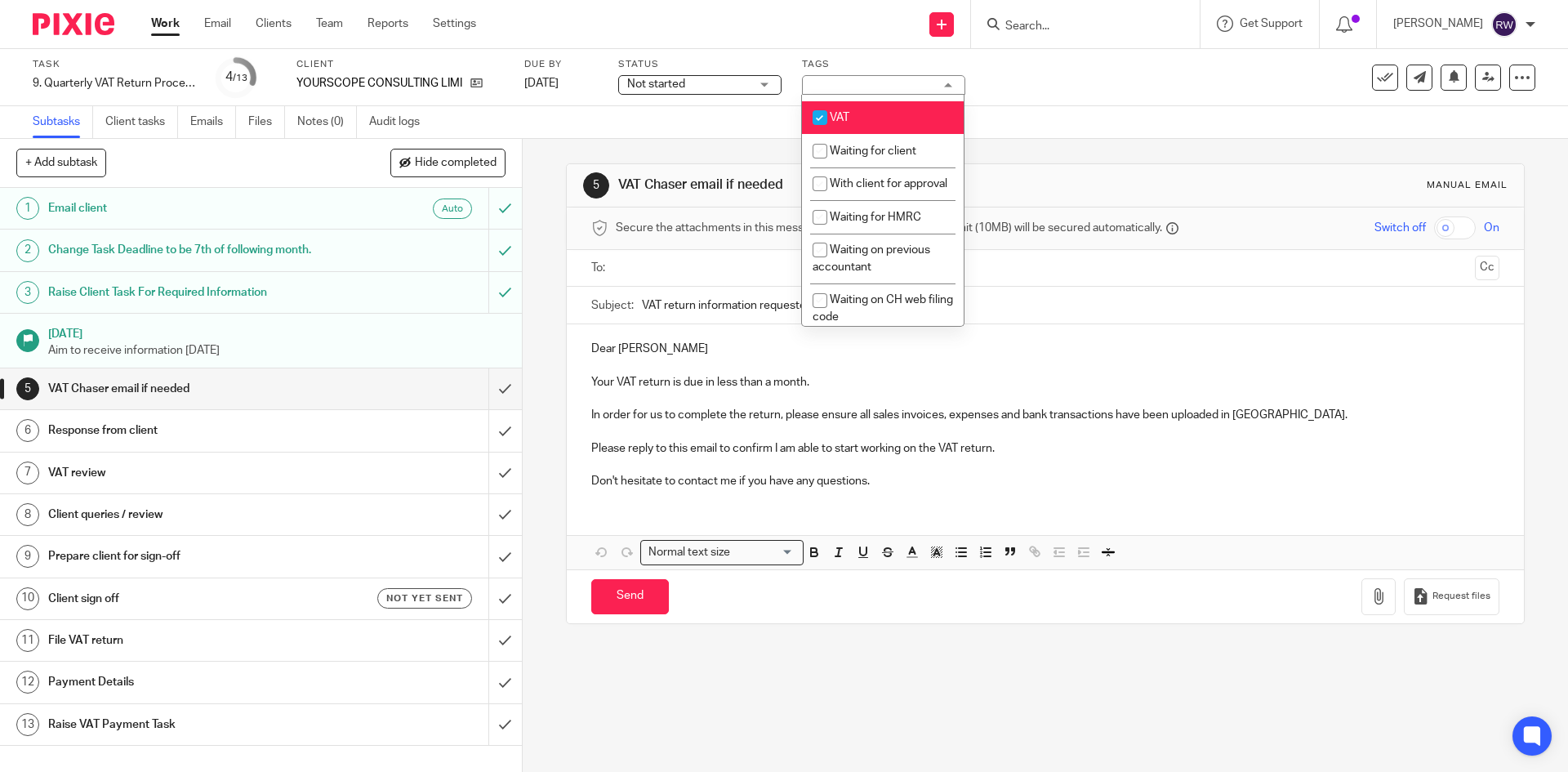
scroll to position [920, 0]
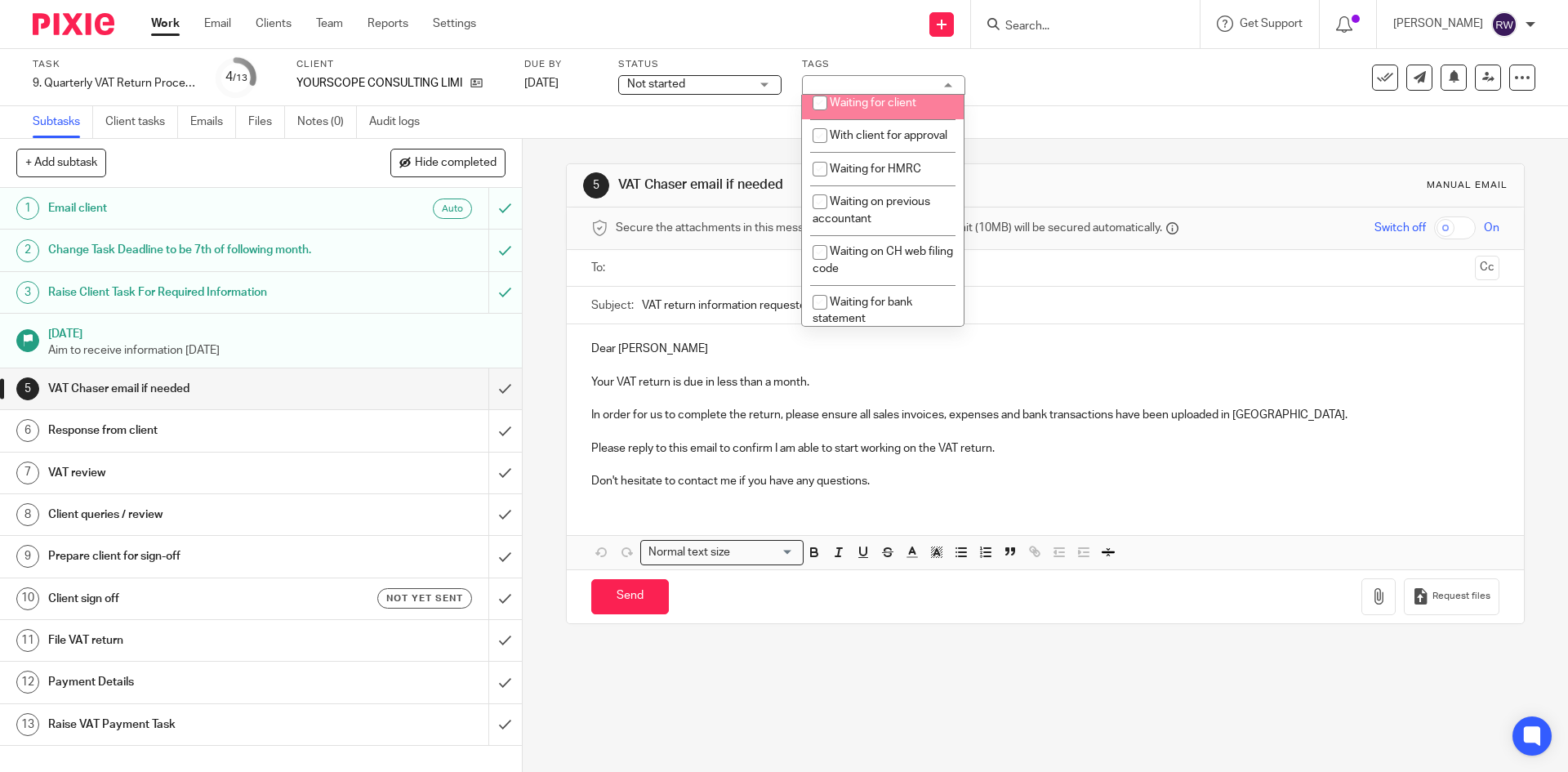
click at [890, 119] on li "Waiting for client" at bounding box center [883, 102] width 162 height 33
checkbox input "true"
click at [1125, 99] on div "Task 9. Quarterly VAT Return Process Save 9. Quarterly VAT Return Process 4 /13…" at bounding box center [784, 77] width 1568 height 58
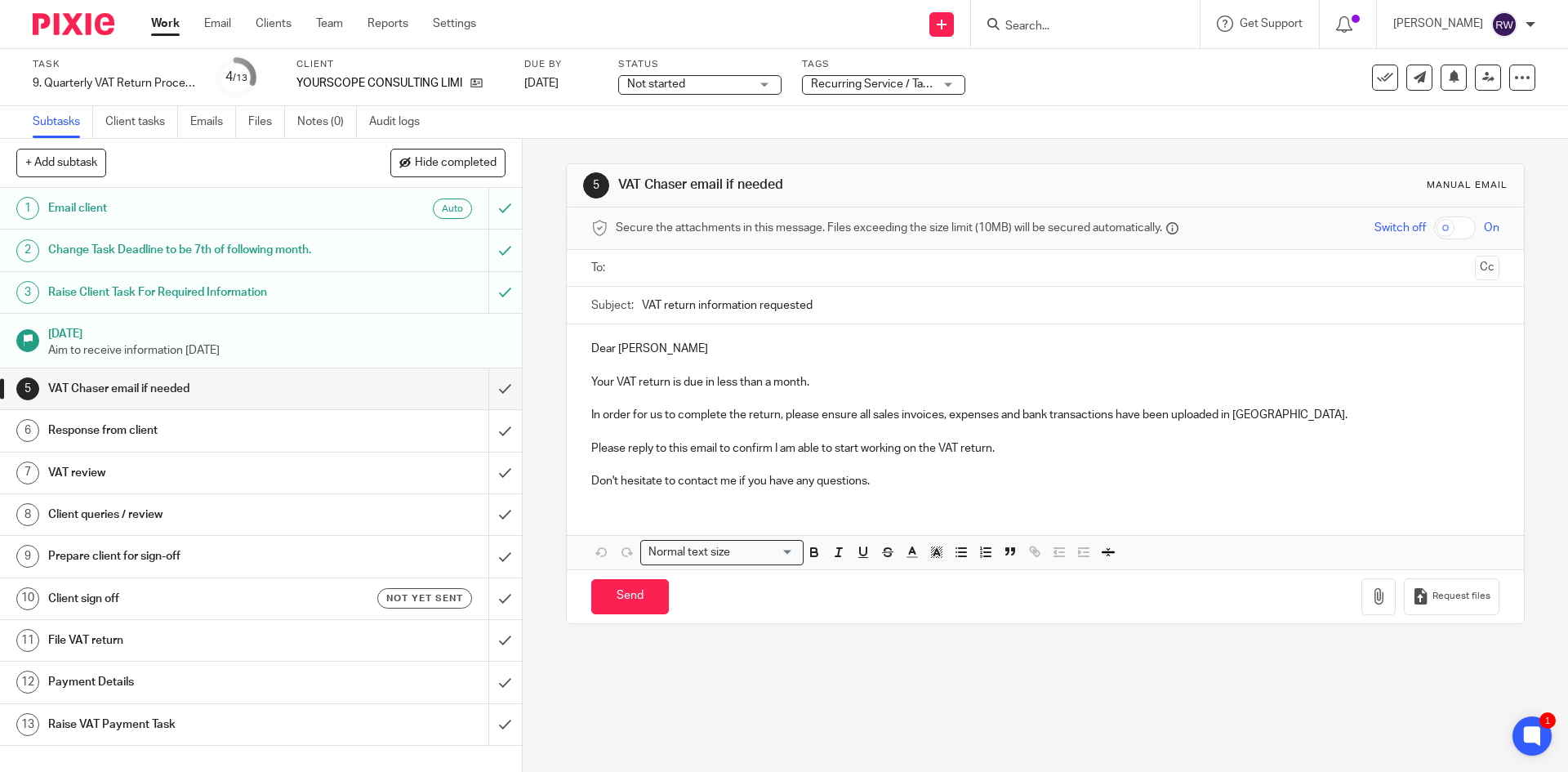
click at [1029, 21] on input "Search" at bounding box center [1077, 26] width 147 height 15
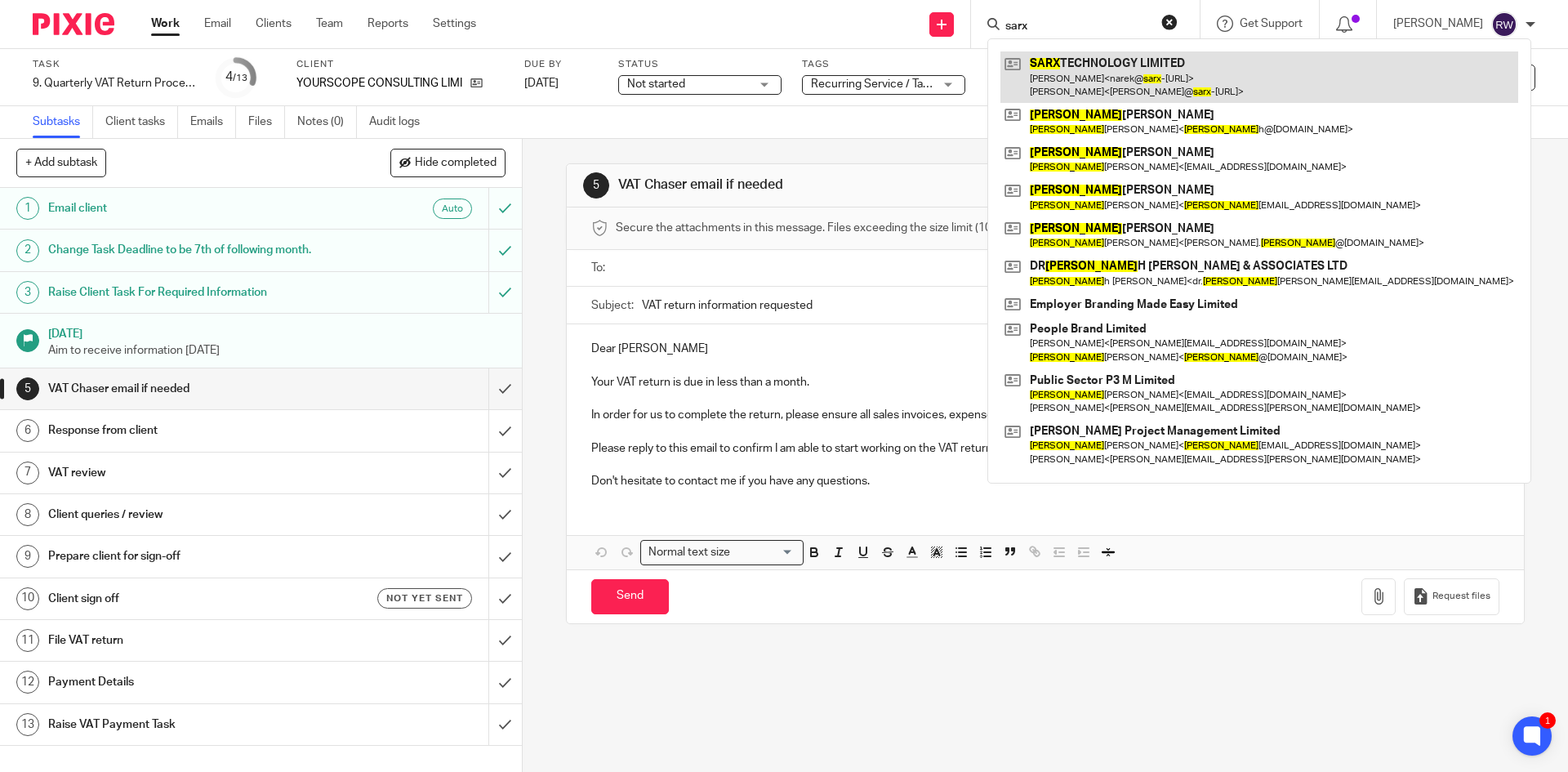
type input "sarx"
click at [1071, 66] on link at bounding box center [1259, 77] width 518 height 51
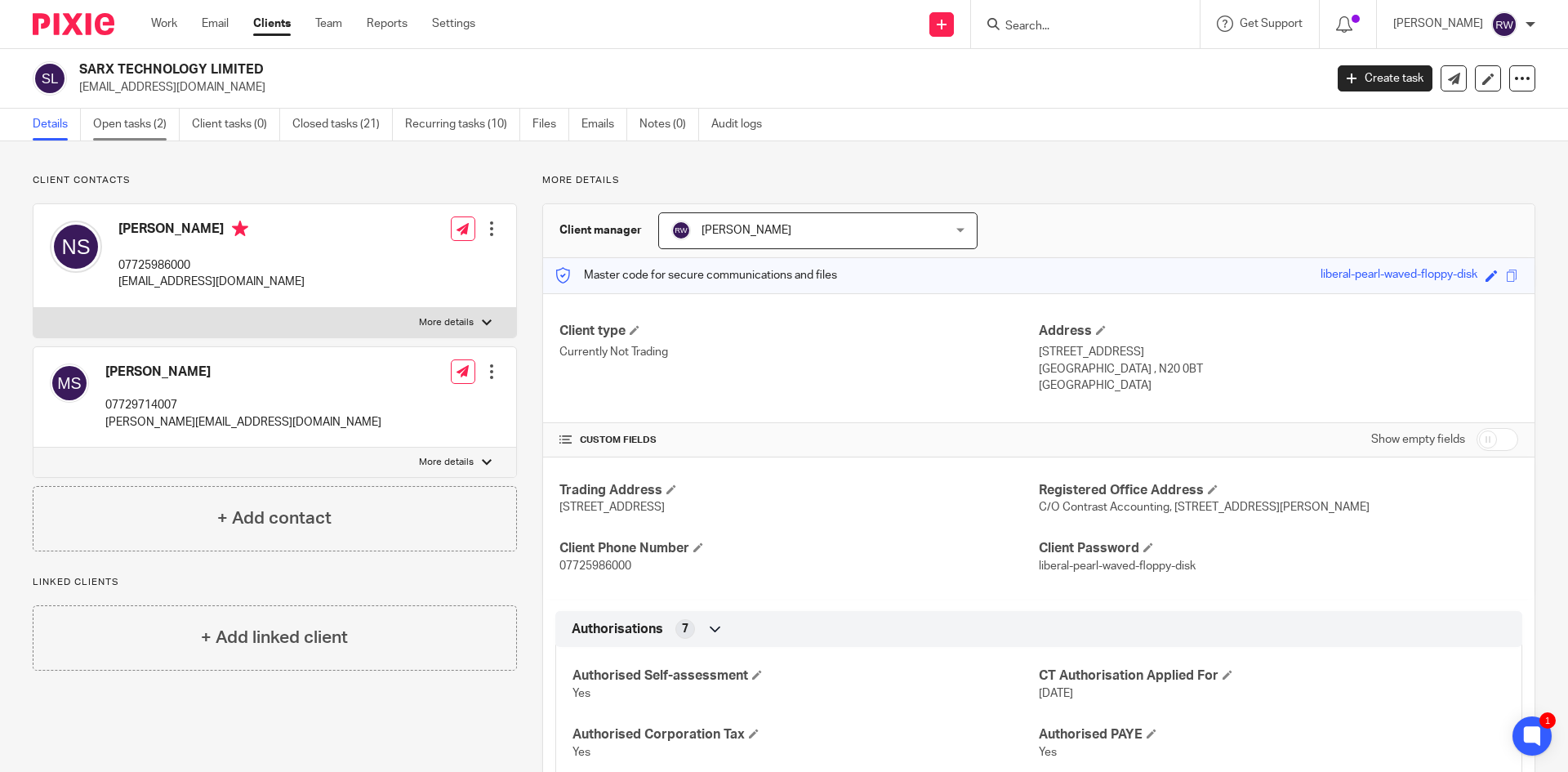
click at [163, 127] on link "Open tasks (2)" at bounding box center [136, 124] width 87 height 32
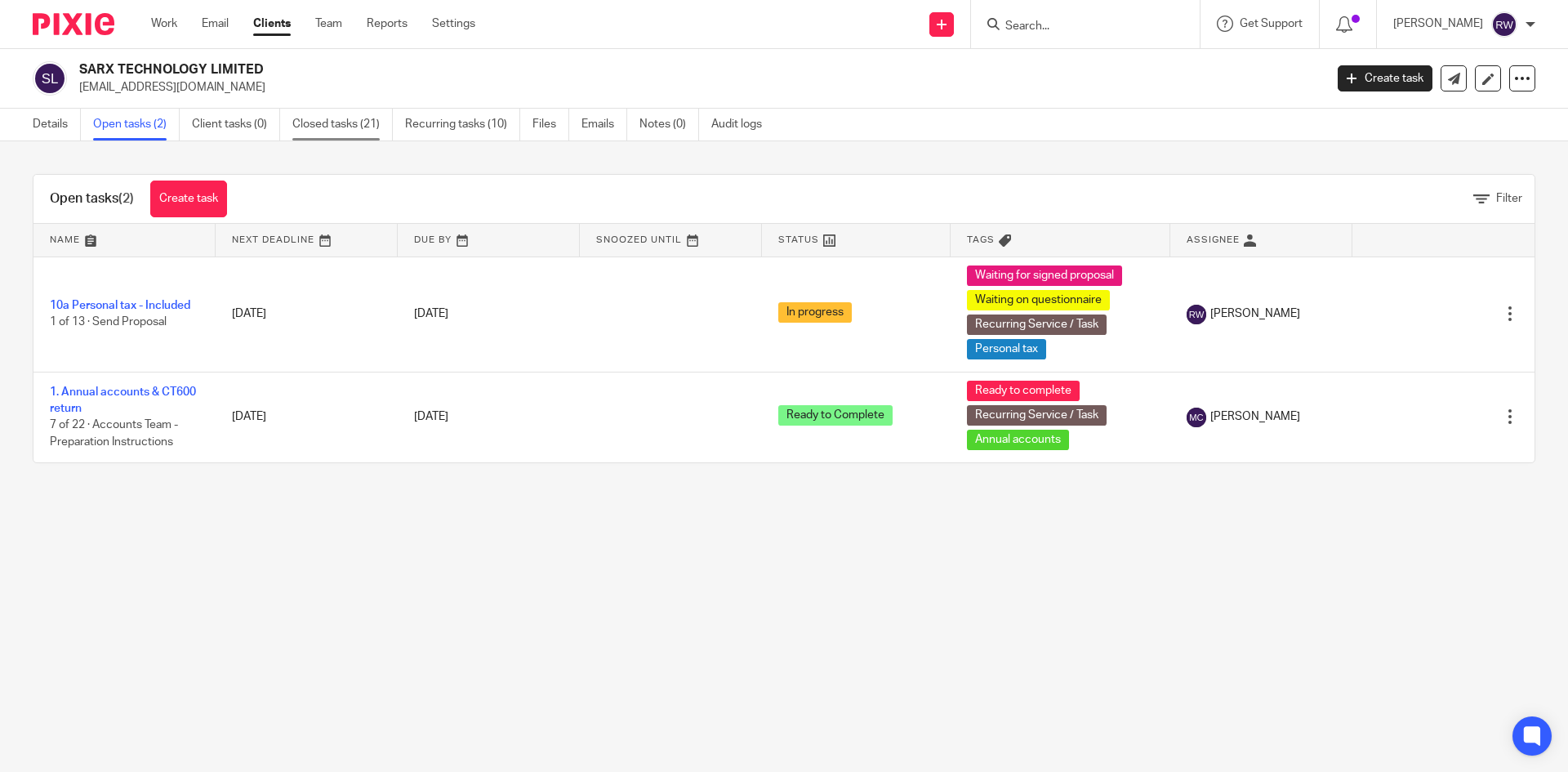
click at [342, 123] on link "Closed tasks (21)" at bounding box center [342, 124] width 101 height 32
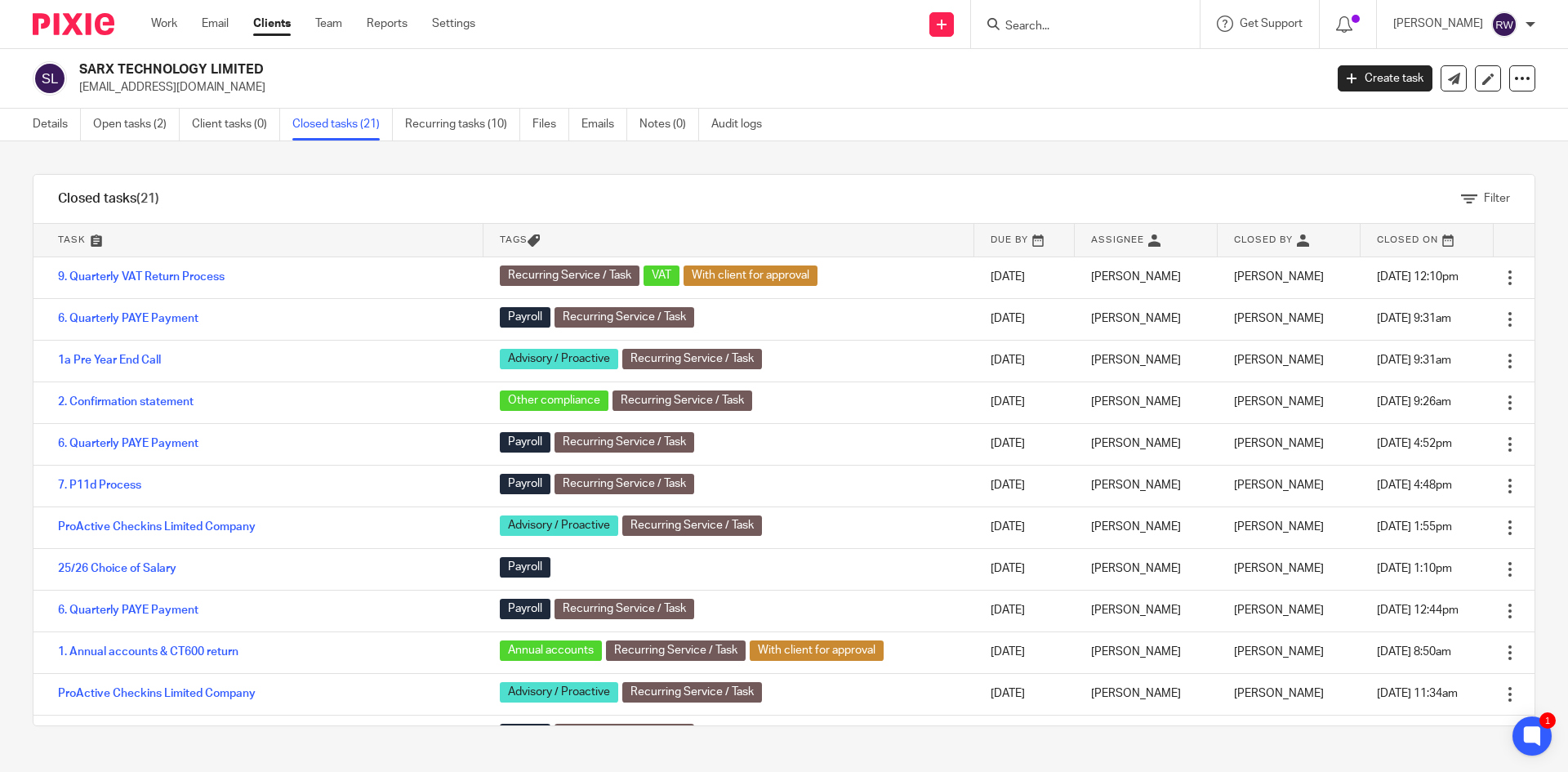
click at [1073, 25] on input "Search" at bounding box center [1077, 26] width 147 height 15
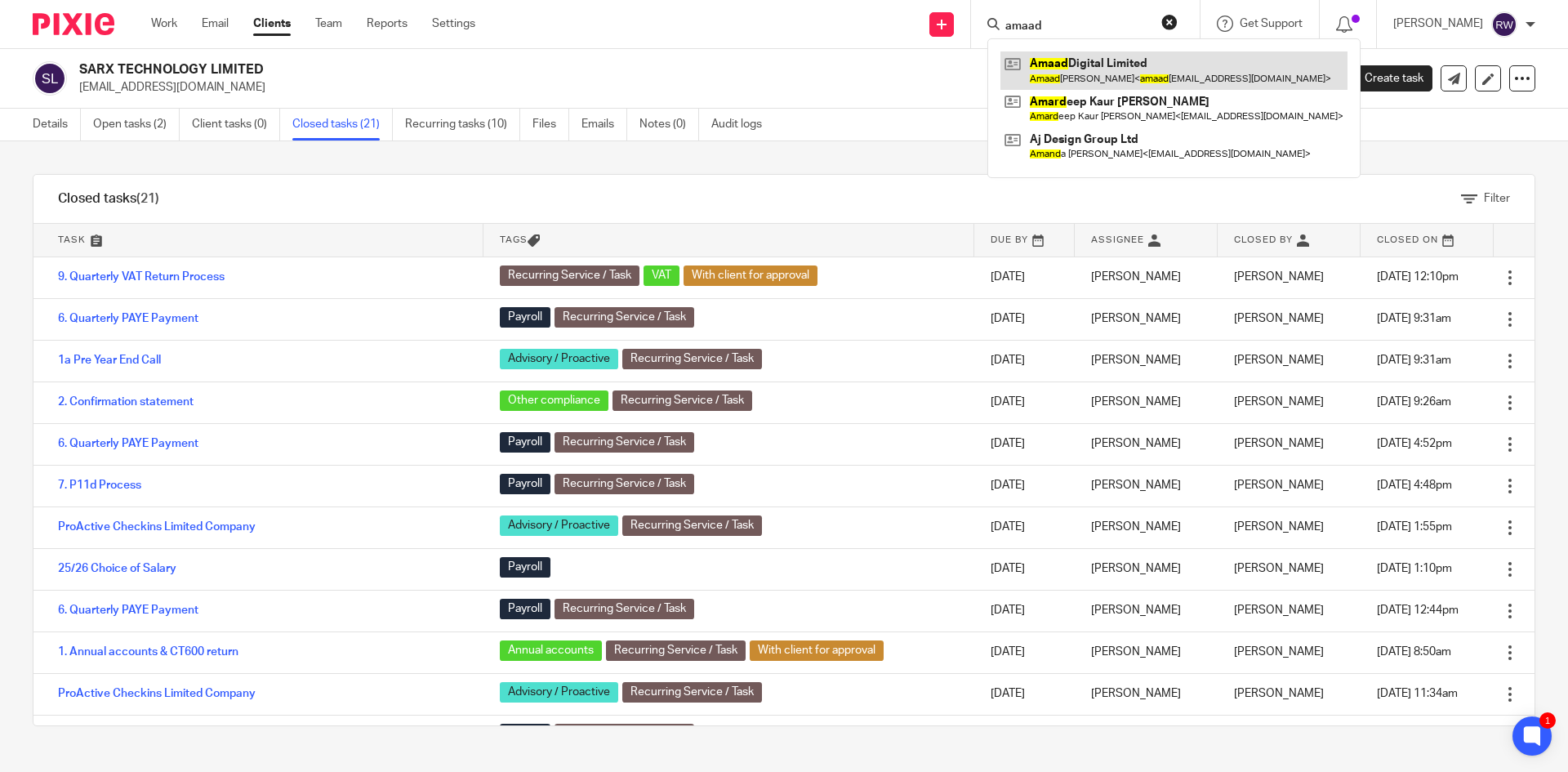
type input "amaad"
click at [1104, 71] on link at bounding box center [1174, 70] width 347 height 37
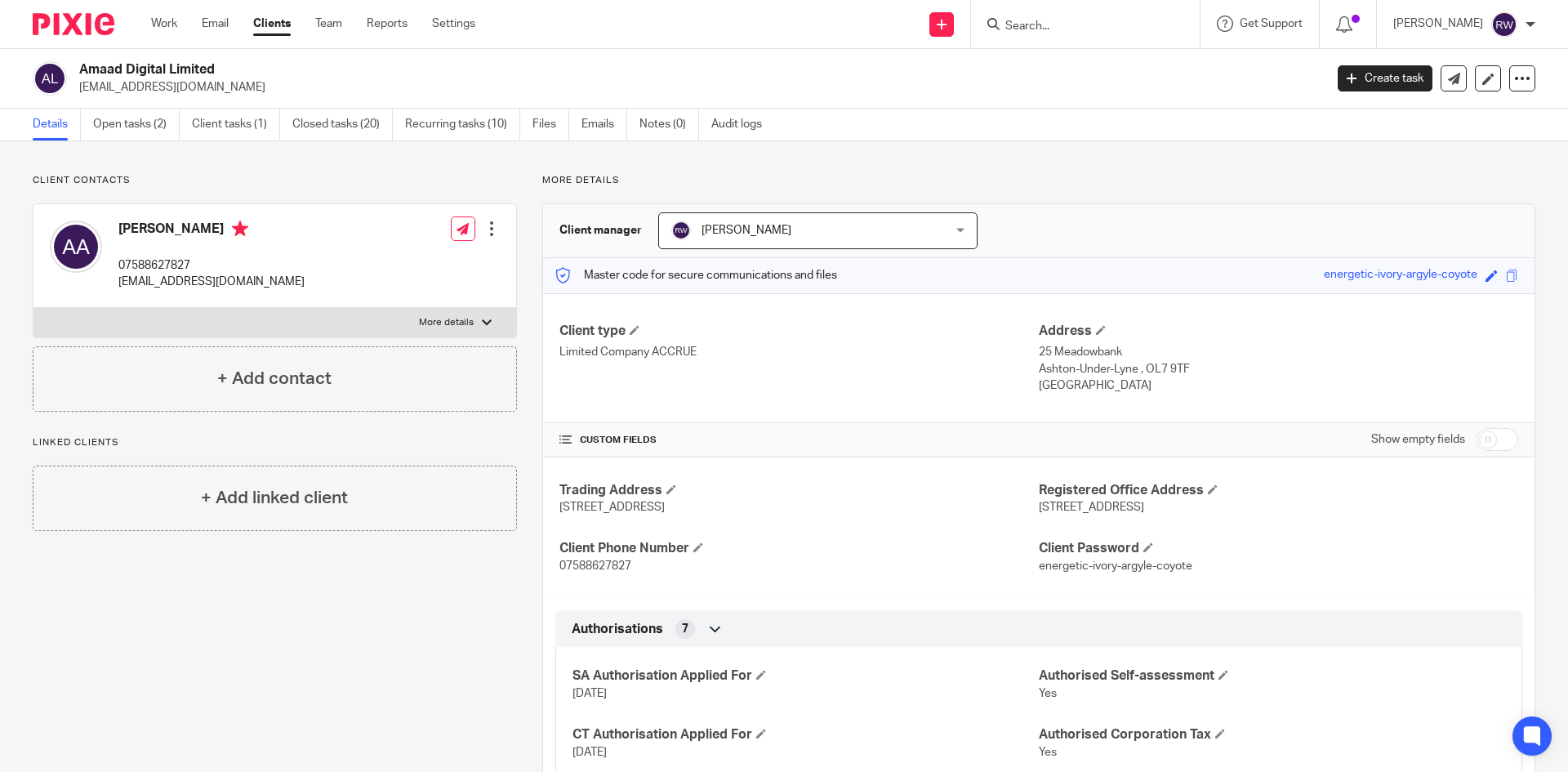
click at [1096, 25] on input "Search" at bounding box center [1077, 26] width 147 height 15
type input "obsid"
click at [1087, 89] on link at bounding box center [1150, 70] width 301 height 37
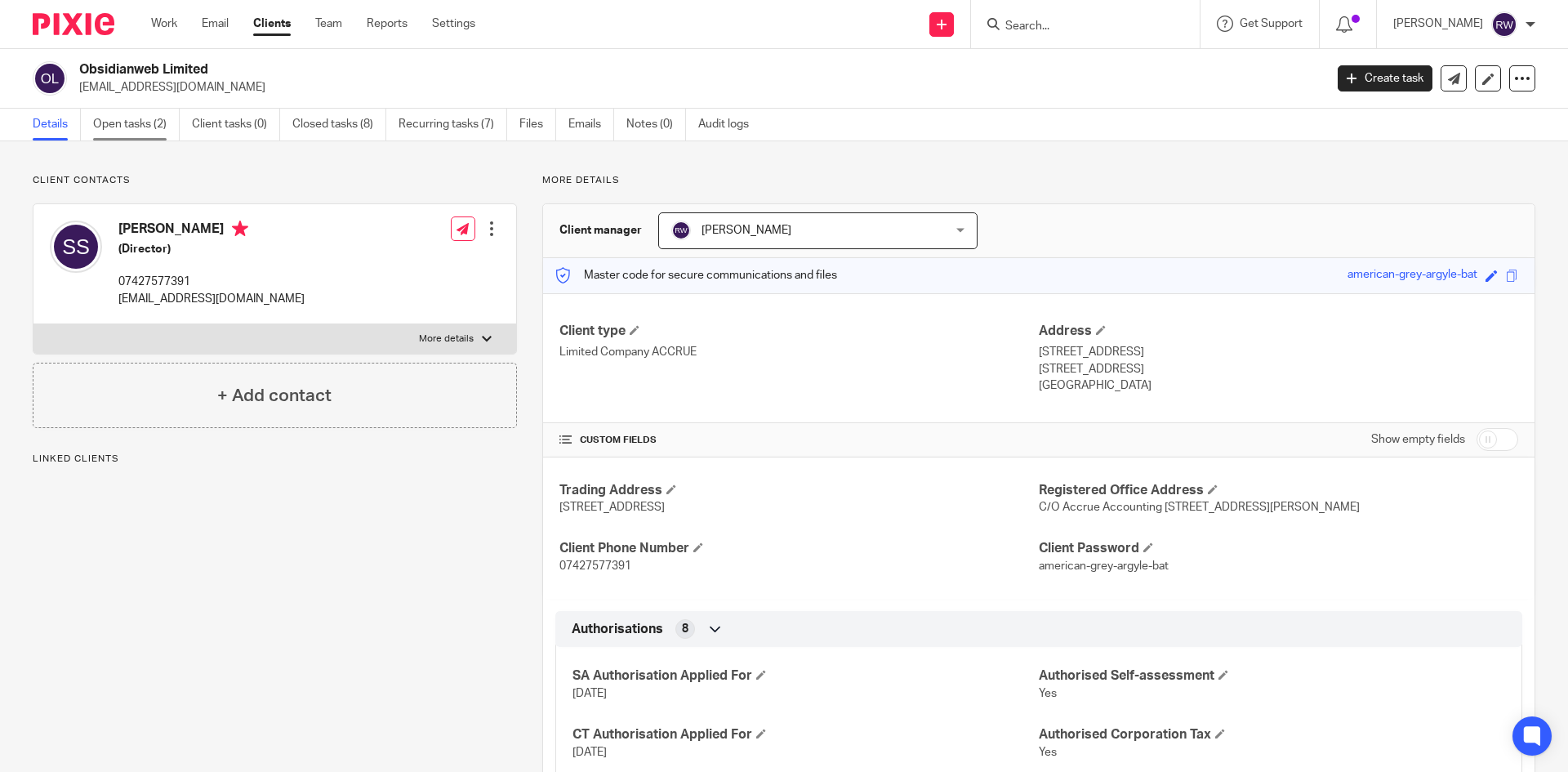
drag, startPoint x: 123, startPoint y: 128, endPoint x: 140, endPoint y: 128, distance: 17.0
click at [125, 127] on link "Open tasks (2)" at bounding box center [136, 124] width 87 height 32
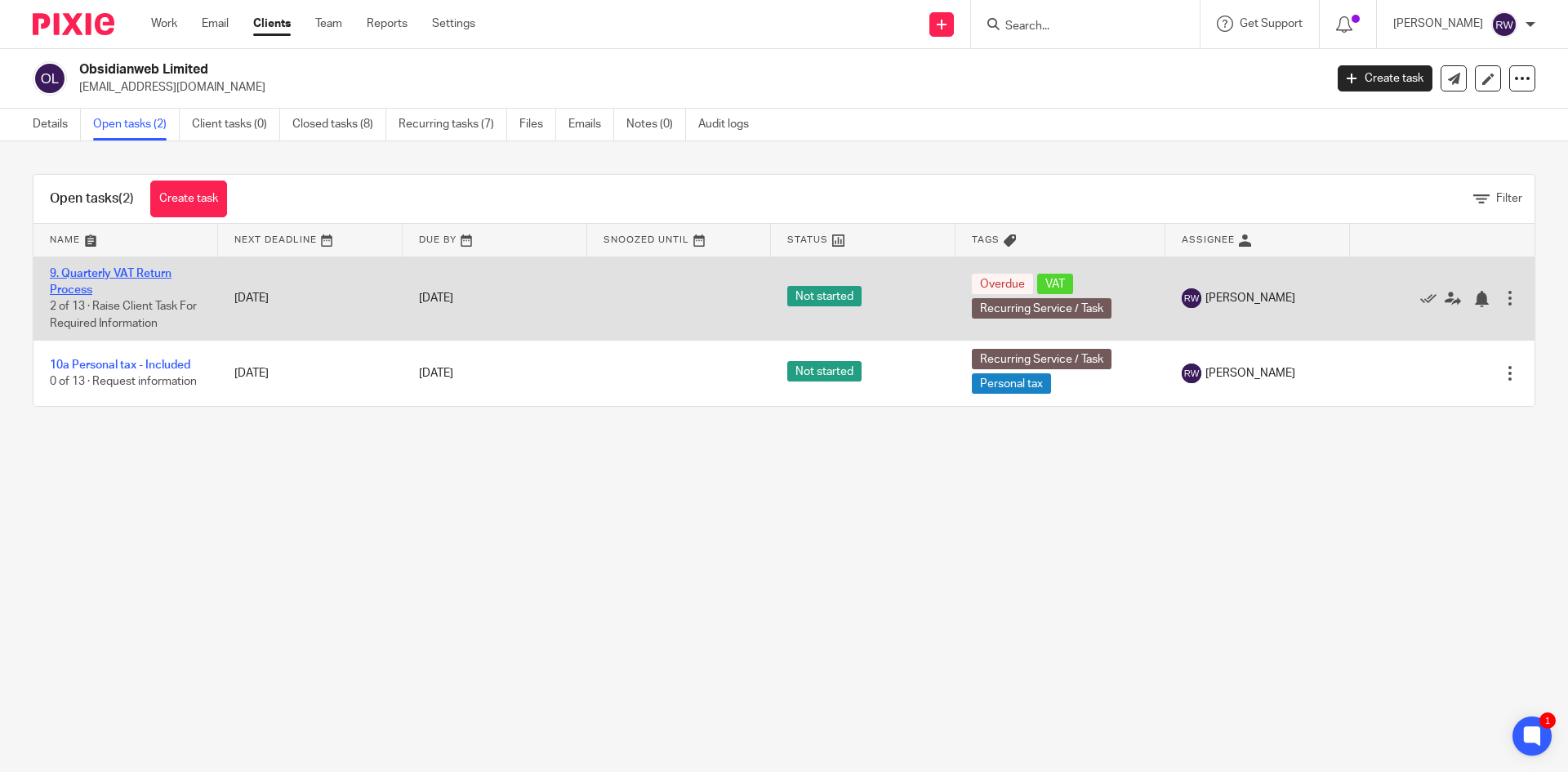
click at [105, 274] on link "9. Quarterly VAT Return Process" at bounding box center [110, 281] width 122 height 27
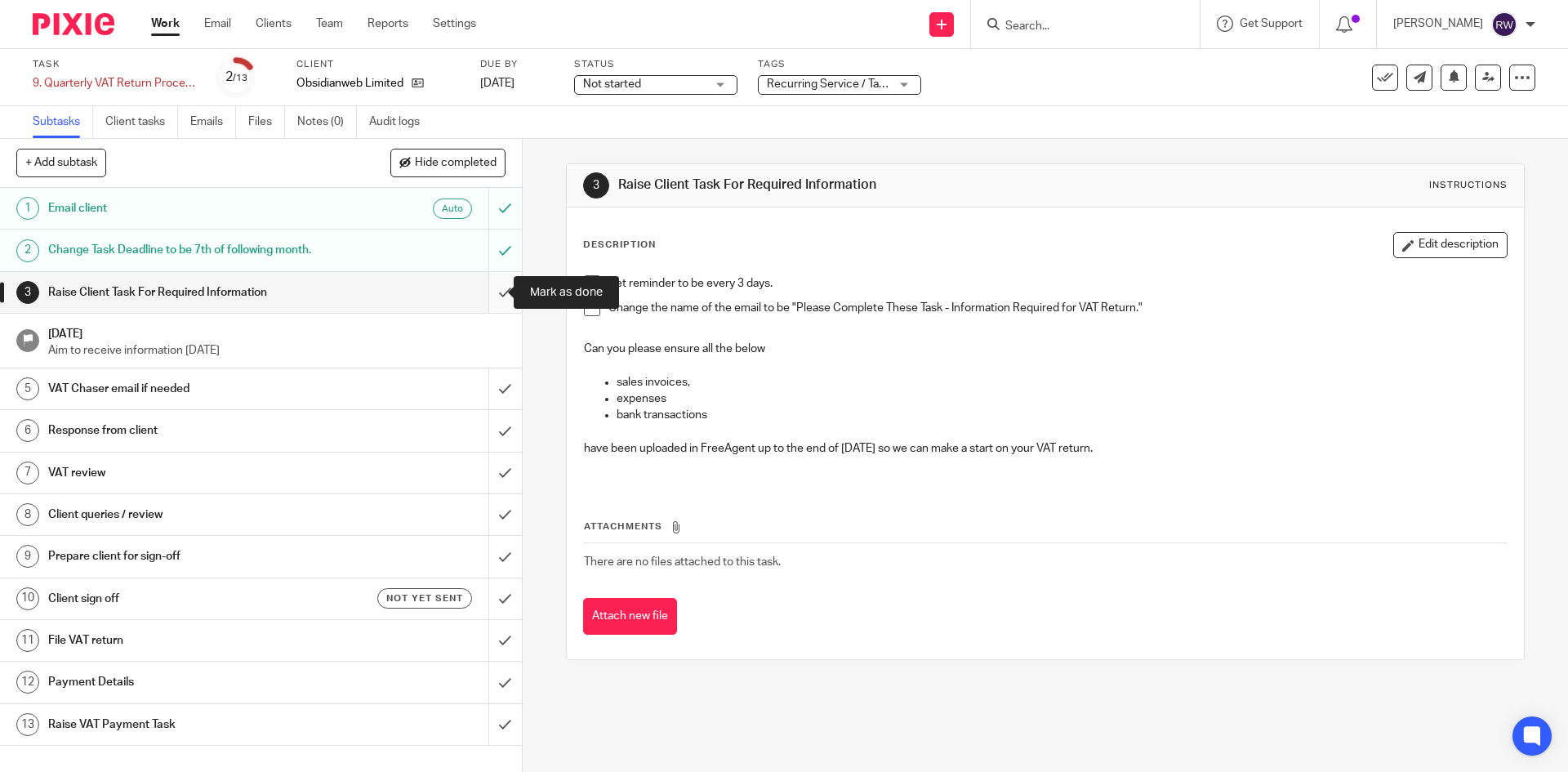
click at [483, 293] on input "submit" at bounding box center [261, 293] width 522 height 41
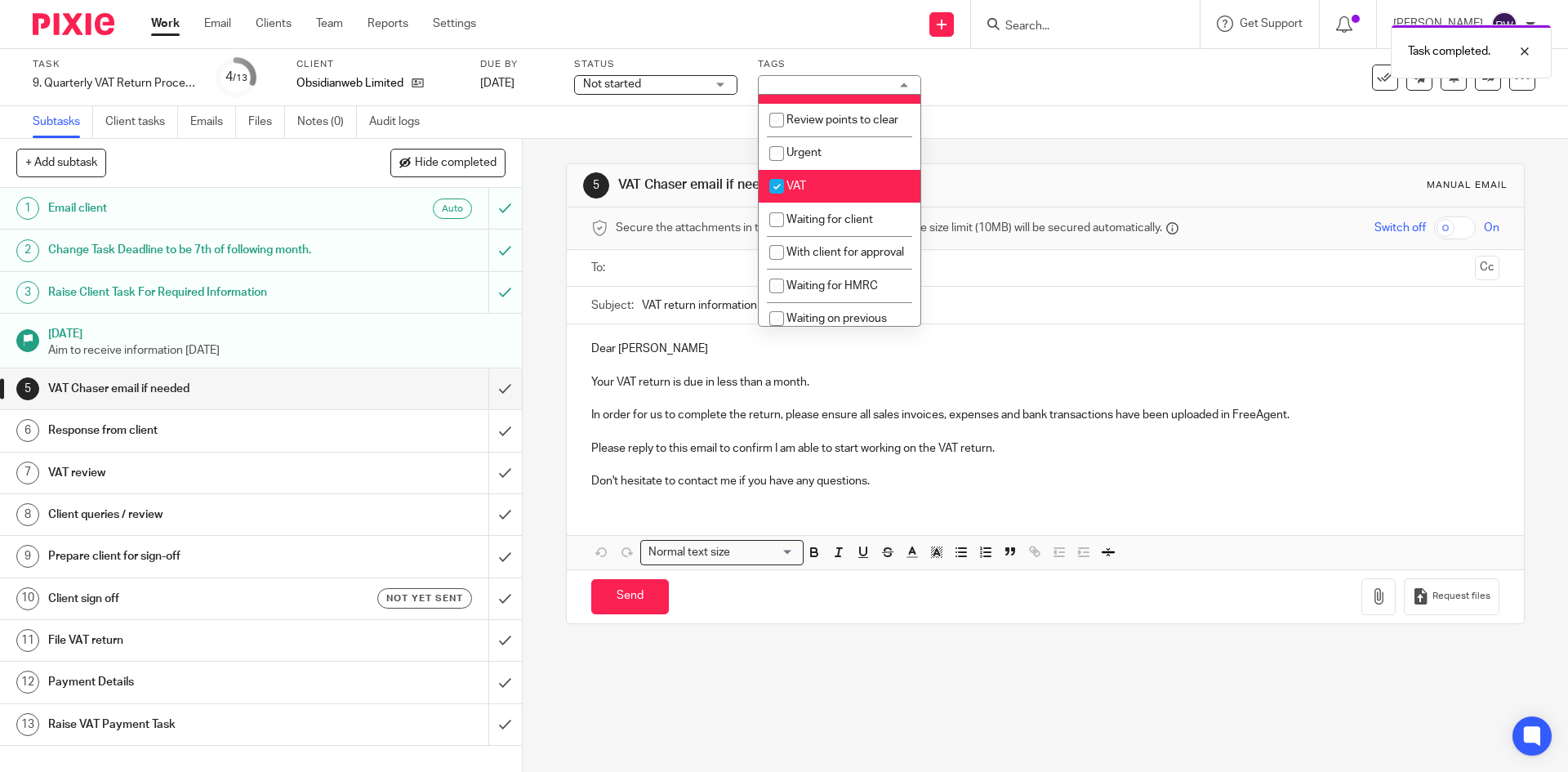
scroll to position [818, 0]
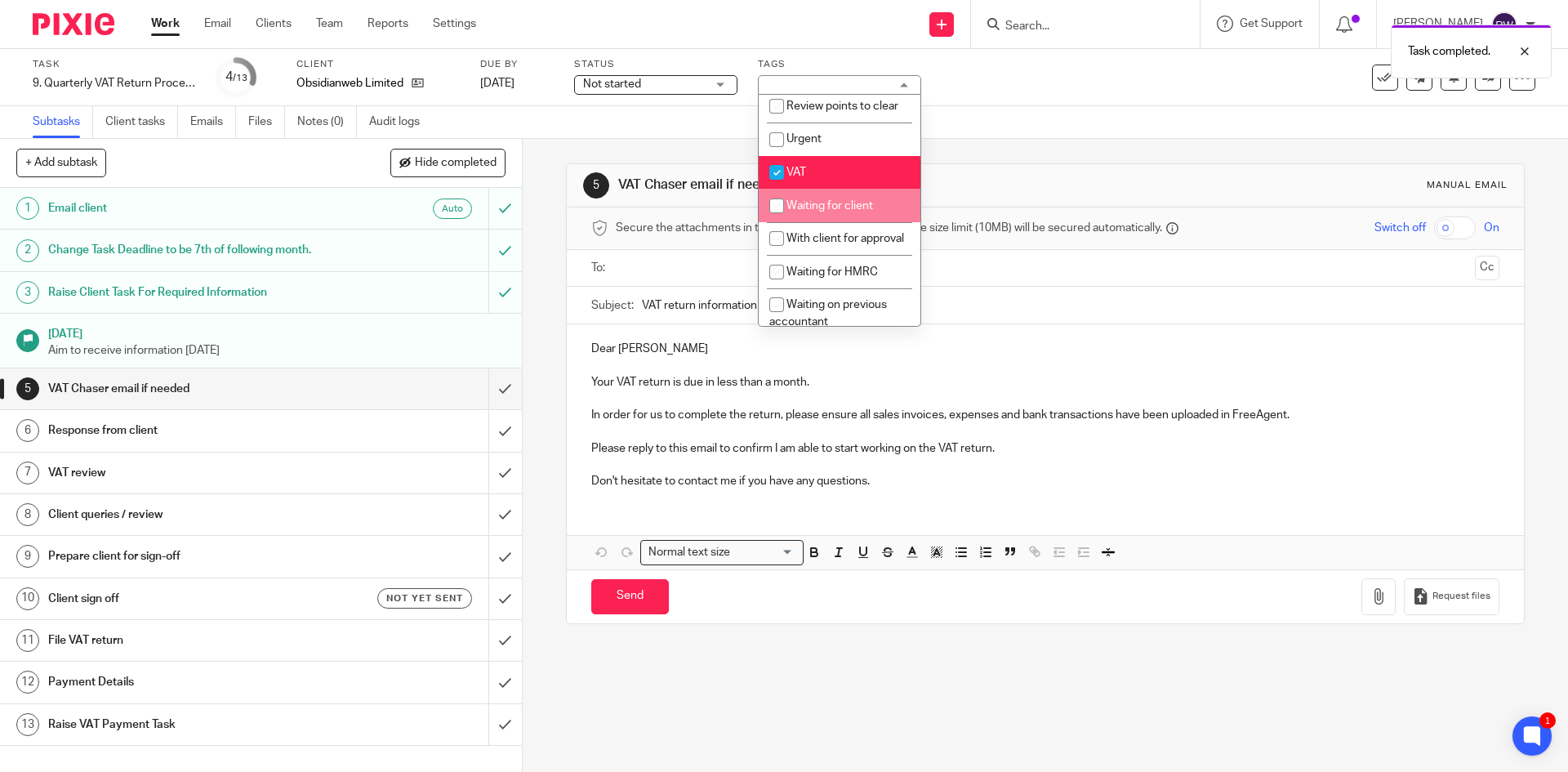
click at [886, 223] on li "Waiting for client" at bounding box center [839, 205] width 162 height 33
checkbox input "true"
click at [1039, 167] on div "5 VAT Chaser email if needed Manual email" at bounding box center [1045, 185] width 956 height 43
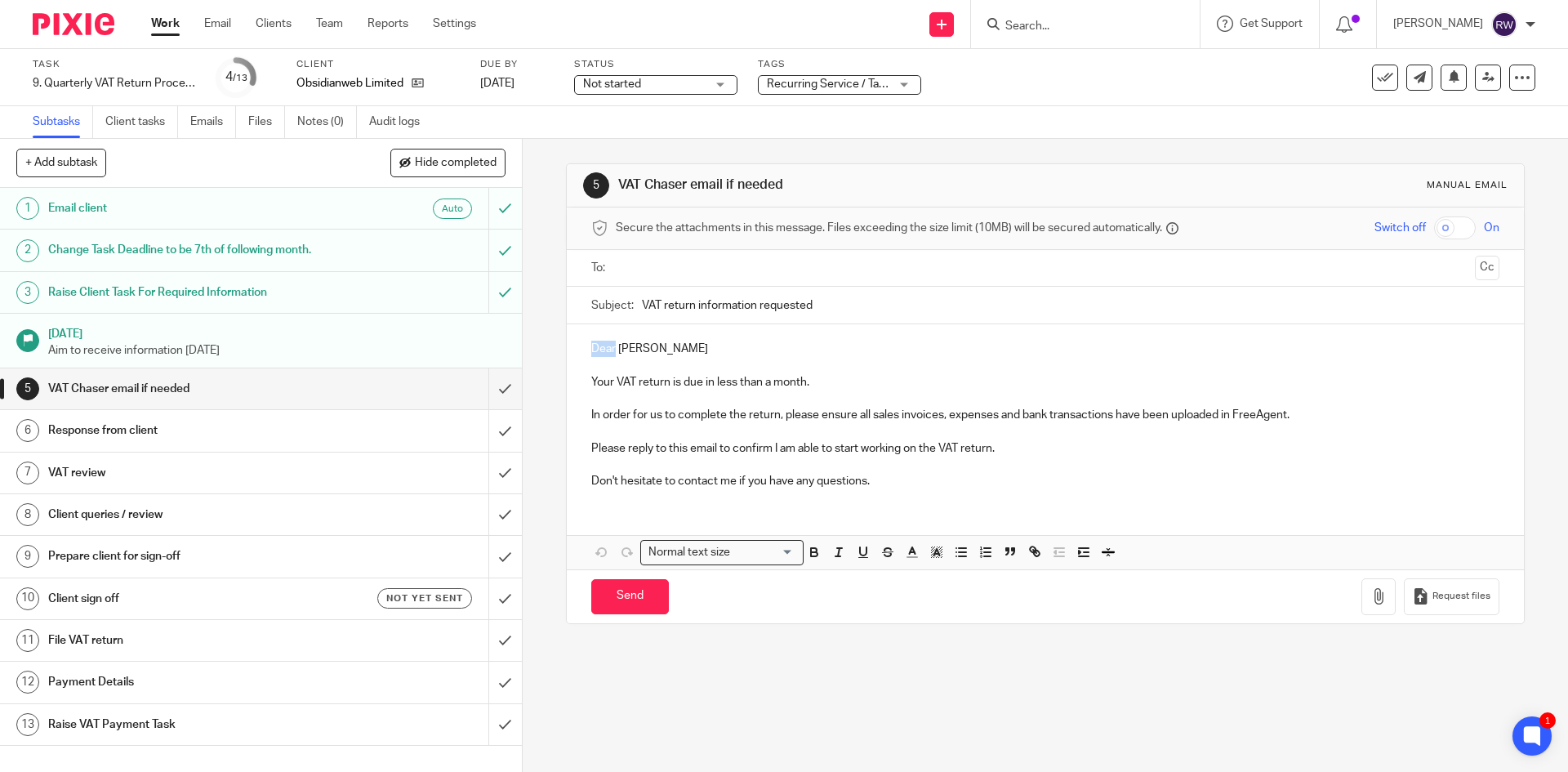
drag, startPoint x: 613, startPoint y: 349, endPoint x: 576, endPoint y: 350, distance: 37.0
click at [576, 350] on div "Dear Stefano Your VAT return is due in less than a month. In order for us to co…" at bounding box center [1045, 413] width 956 height 178
click at [699, 268] on input "text" at bounding box center [1044, 267] width 846 height 19
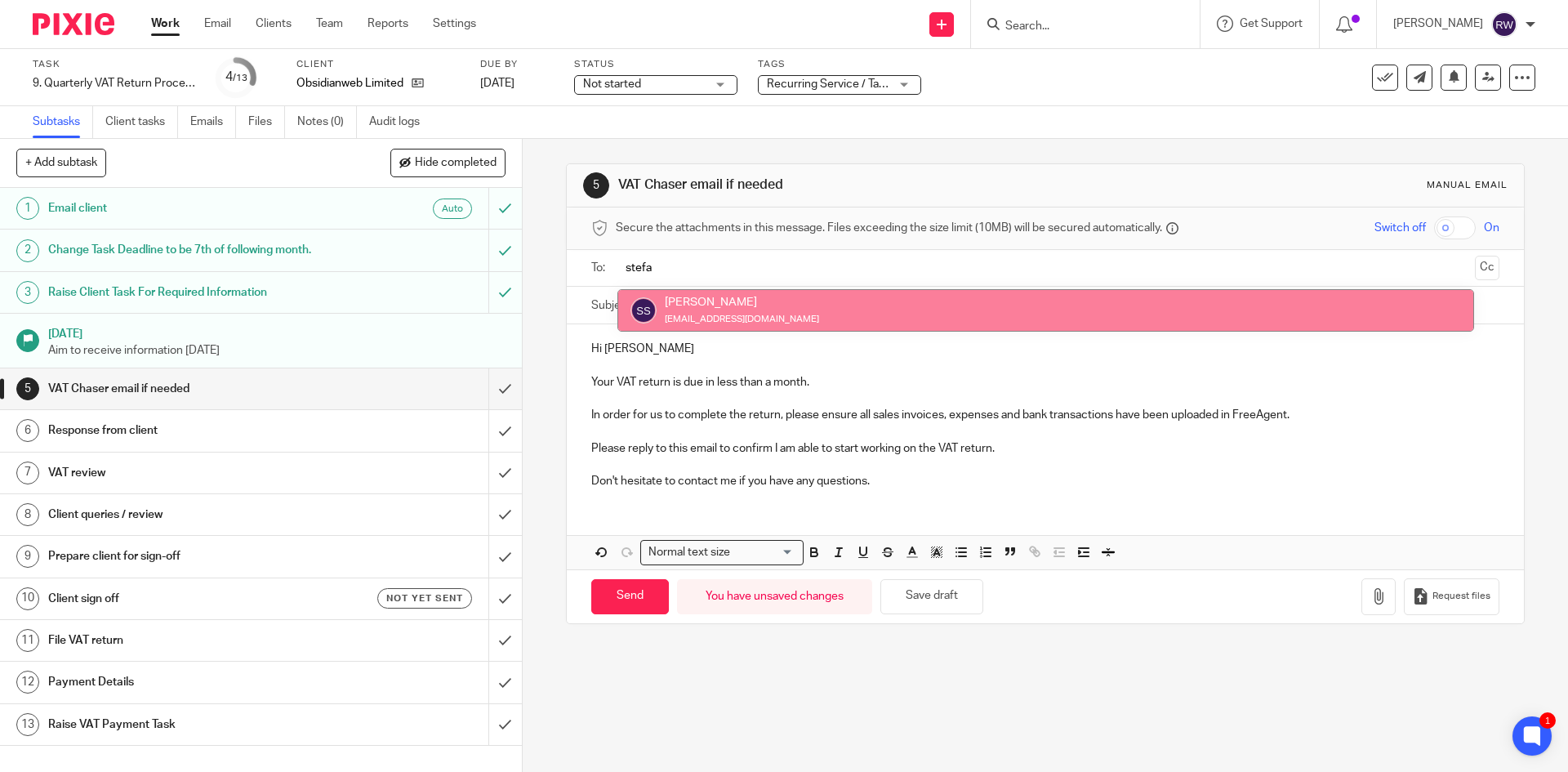
type input "stefa"
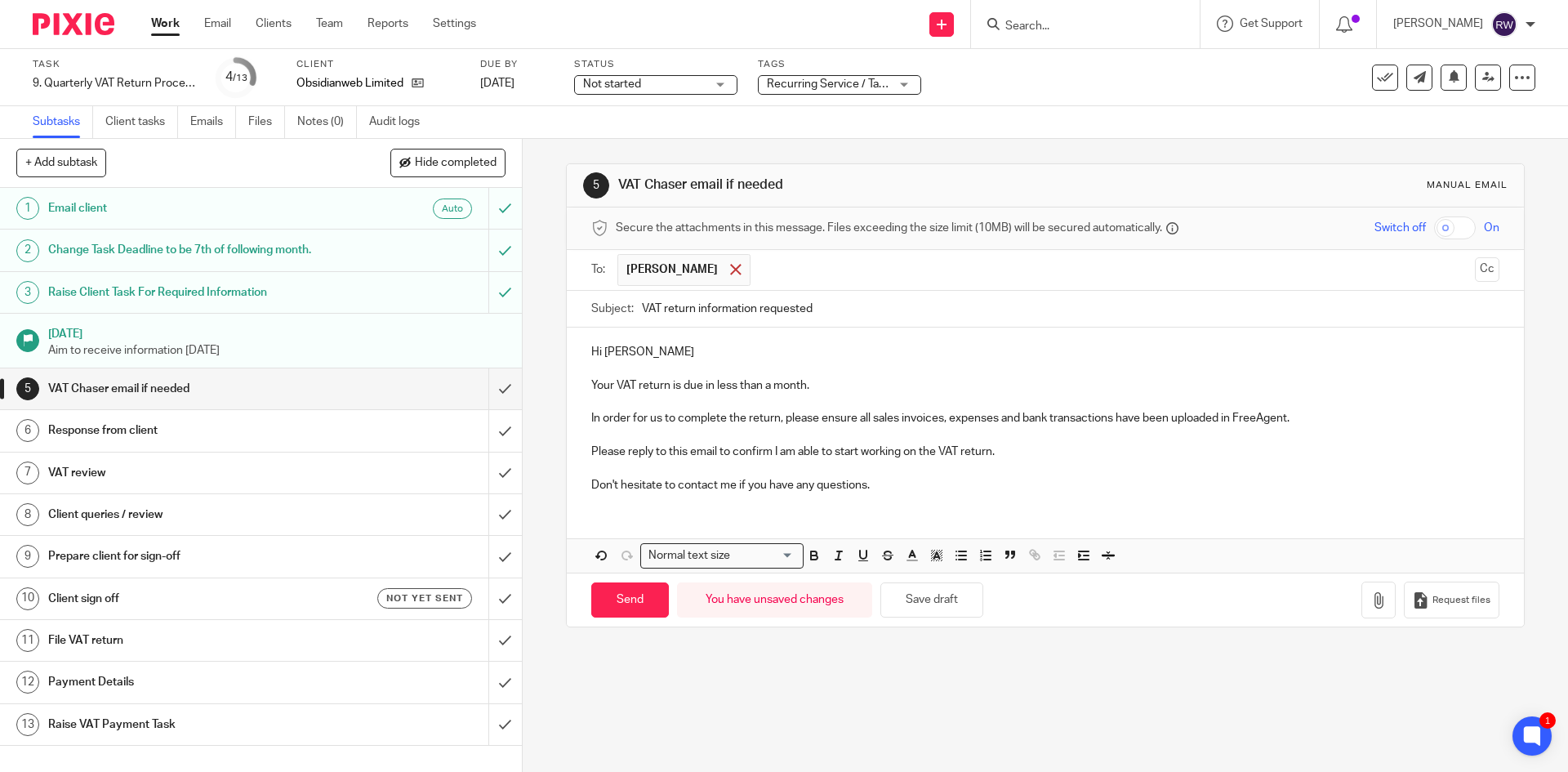
click at [730, 269] on span at bounding box center [735, 268] width 11 height 11
click at [142, 128] on link "Client tasks" at bounding box center [141, 122] width 72 height 32
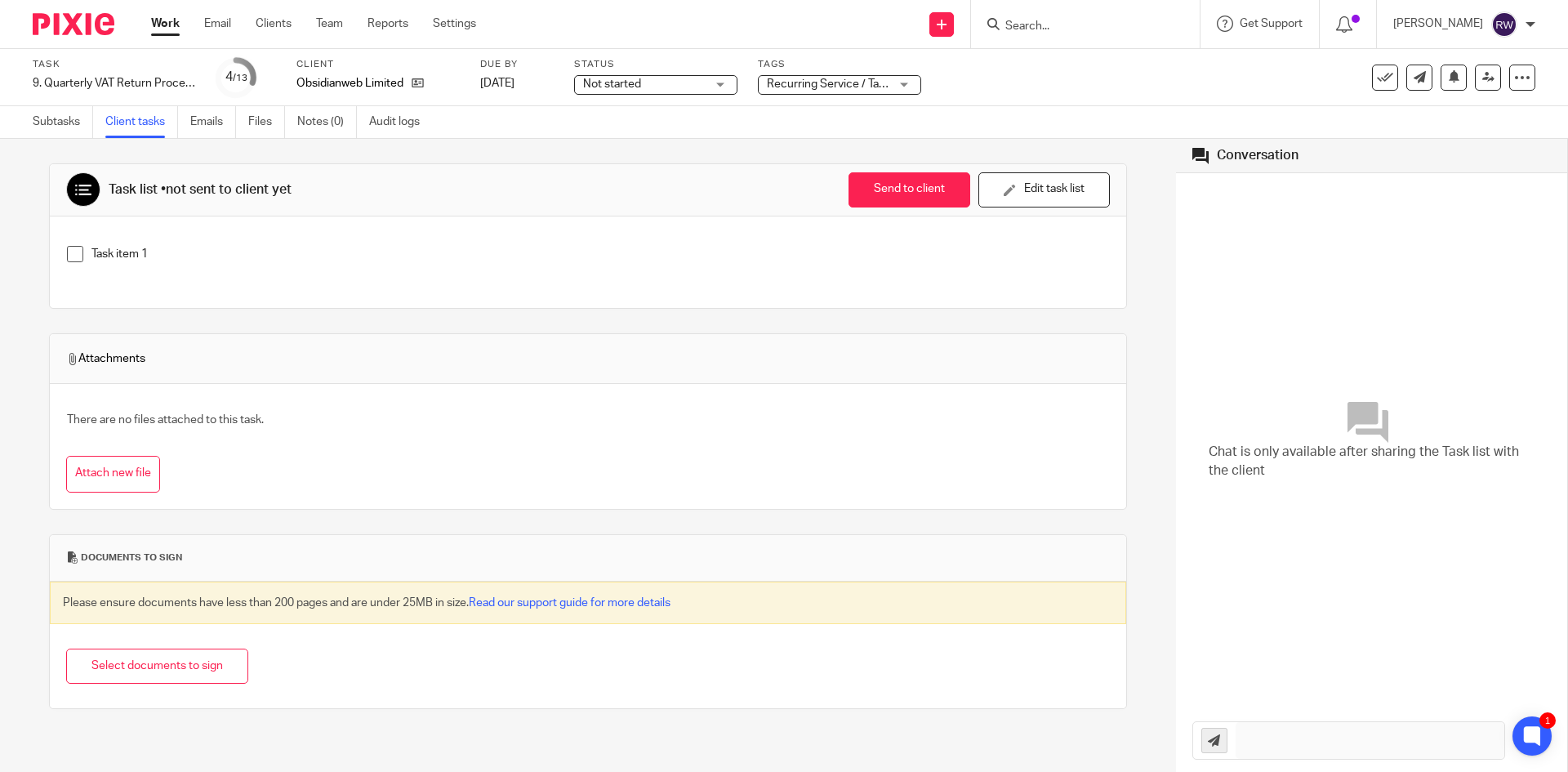
drag, startPoint x: 1054, startPoint y: 193, endPoint x: 494, endPoint y: 278, distance: 566.4
click at [1054, 193] on button "Edit task list" at bounding box center [1044, 190] width 132 height 35
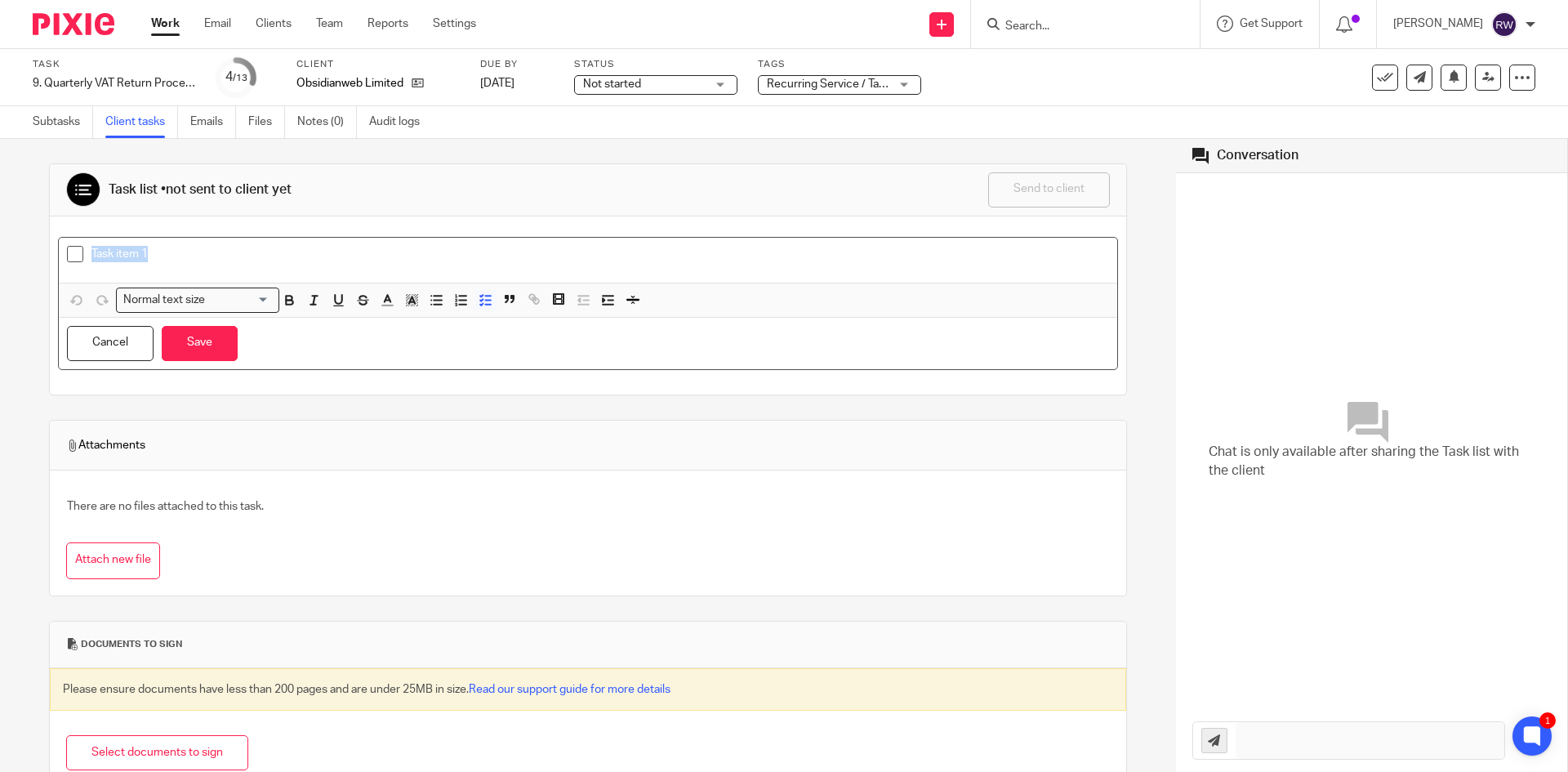
drag, startPoint x: 182, startPoint y: 256, endPoint x: 30, endPoint y: 246, distance: 152.3
click at [30, 246] on div "Task list • not sent to client yet Send to client Send to client Ask client to …" at bounding box center [587, 455] width 1176 height 633
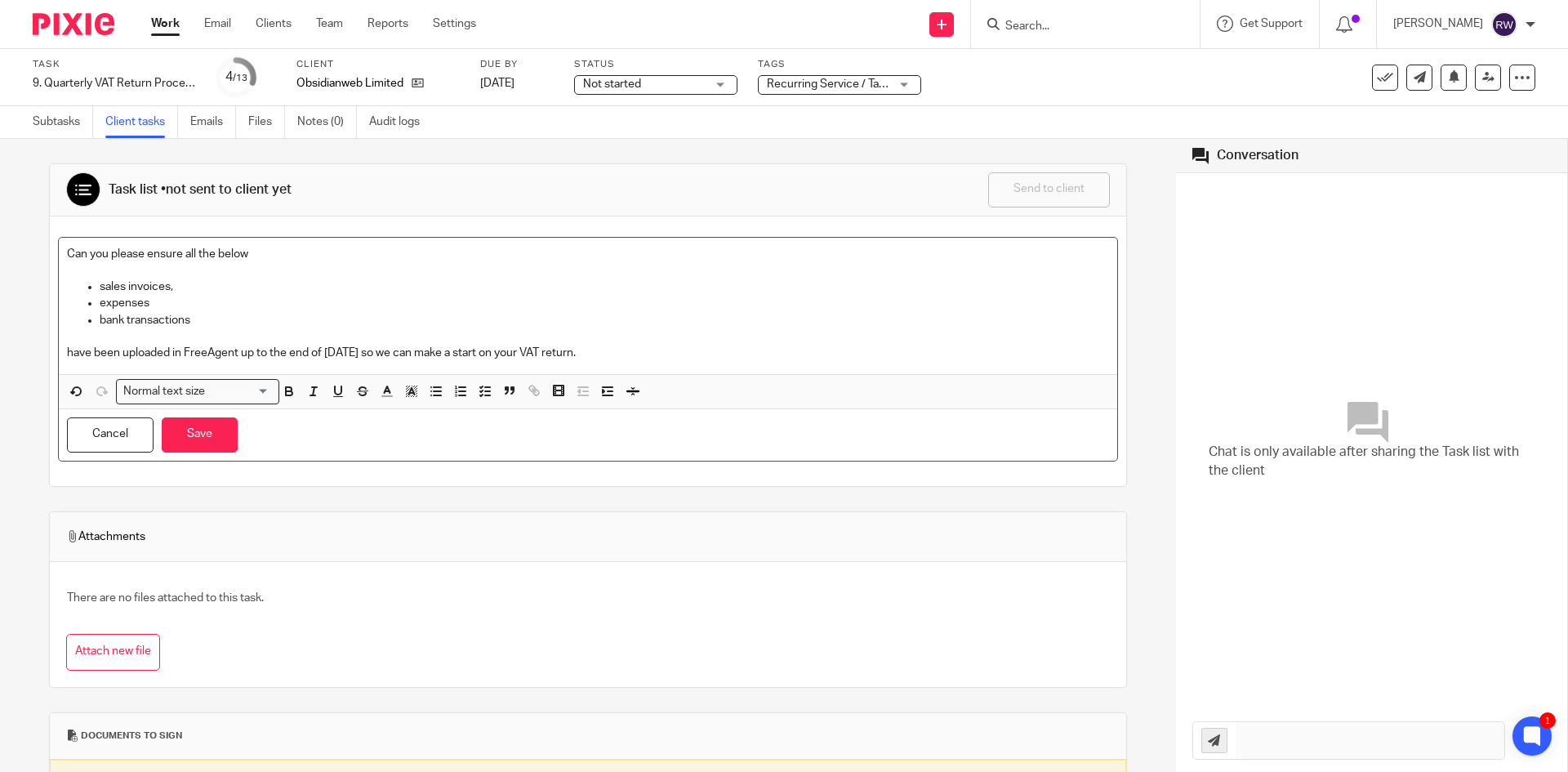
click at [176, 302] on p "expenses" at bounding box center [604, 303] width 1009 height 17
drag, startPoint x: 199, startPoint y: 327, endPoint x: 70, endPoint y: 275, distance: 139.1
click at [70, 275] on div "Can you please ensure all the below sales invoices, expenses bank transactions …" at bounding box center [587, 306] width 1059 height 137
click at [197, 329] on p at bounding box center [588, 336] width 1042 height 17
drag, startPoint x: 197, startPoint y: 320, endPoint x: 87, endPoint y: 288, distance: 114.6
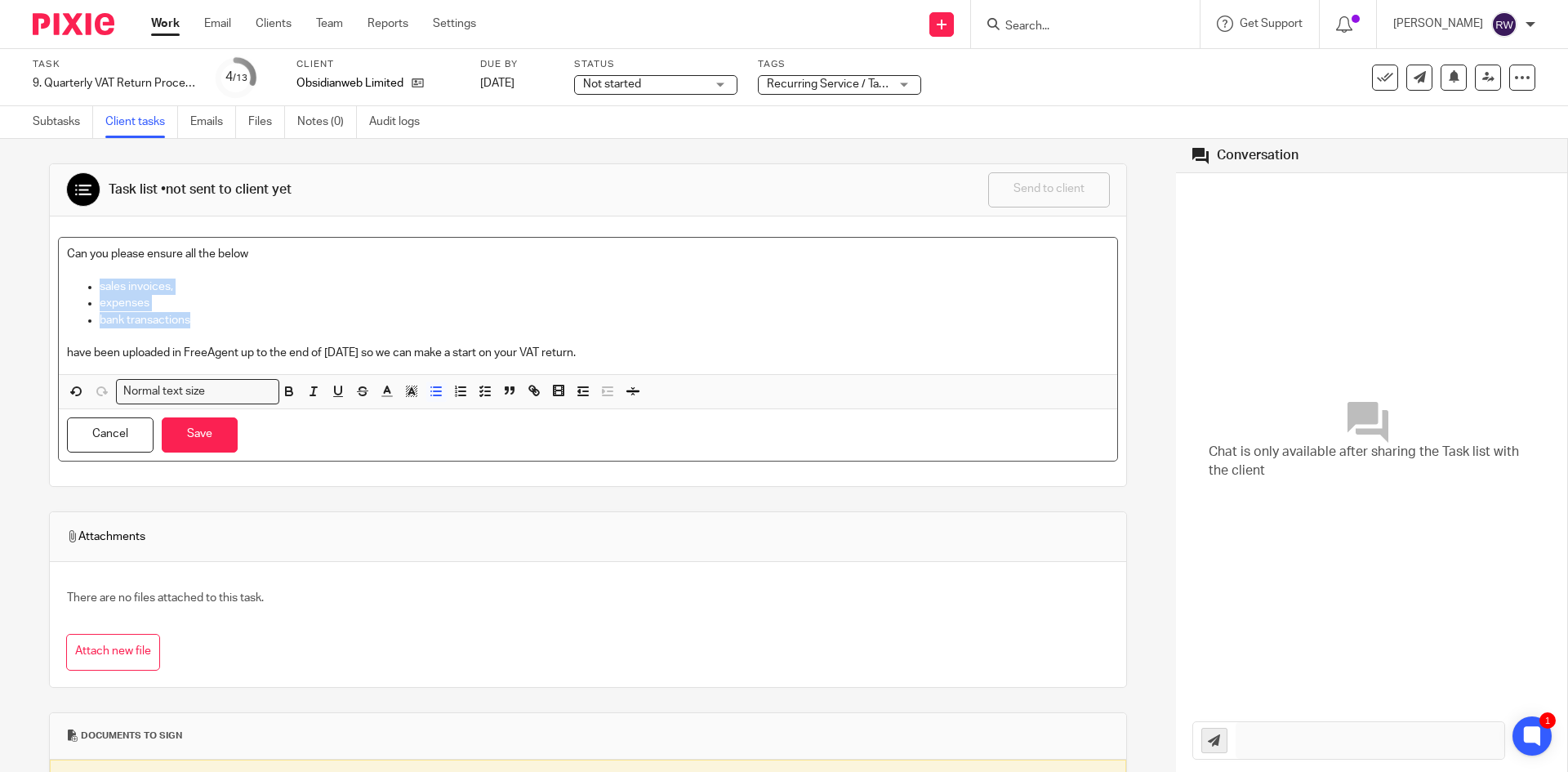
click at [87, 288] on ul "sales invoices, expenses bank transactions" at bounding box center [588, 303] width 1042 height 50
click at [435, 398] on icon "button" at bounding box center [435, 390] width 15 height 15
click at [496, 391] on span "Remove Edit" at bounding box center [520, 393] width 49 height 27
click at [483, 395] on polyline "button" at bounding box center [481, 395] width 3 height 2
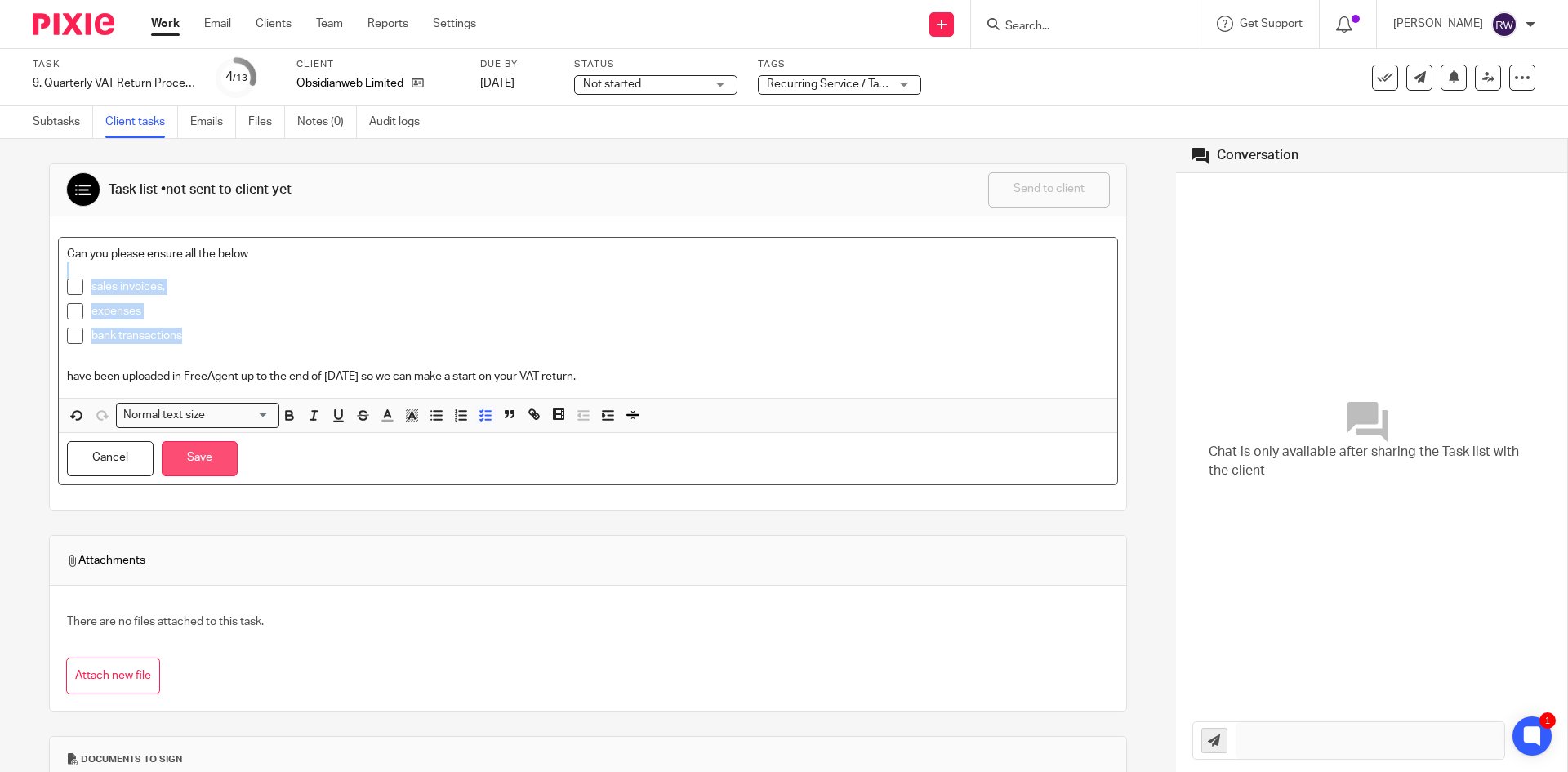
click at [184, 472] on button "Save" at bounding box center [200, 459] width 76 height 35
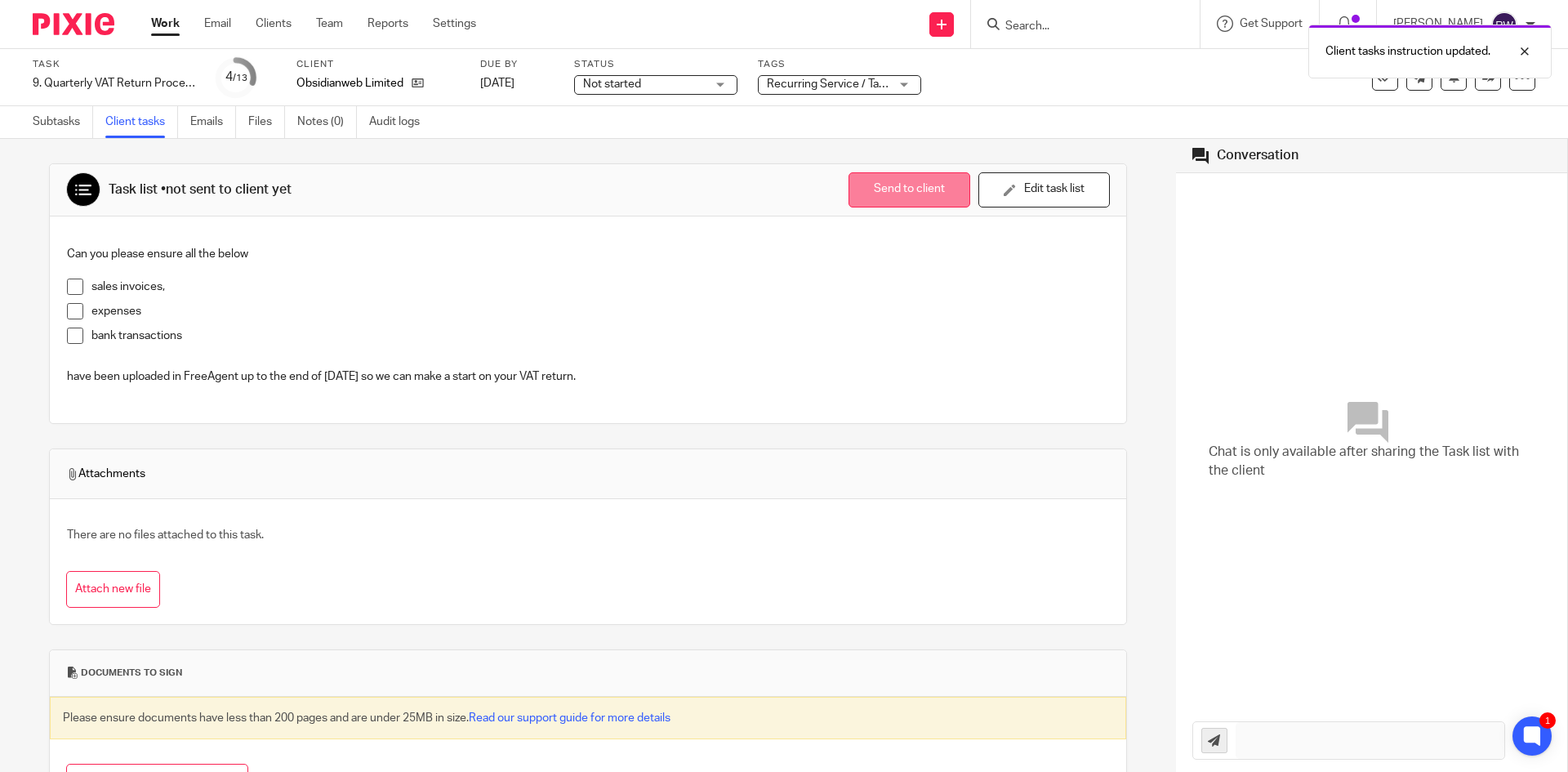
click at [908, 191] on button "Send to client" at bounding box center [909, 190] width 122 height 35
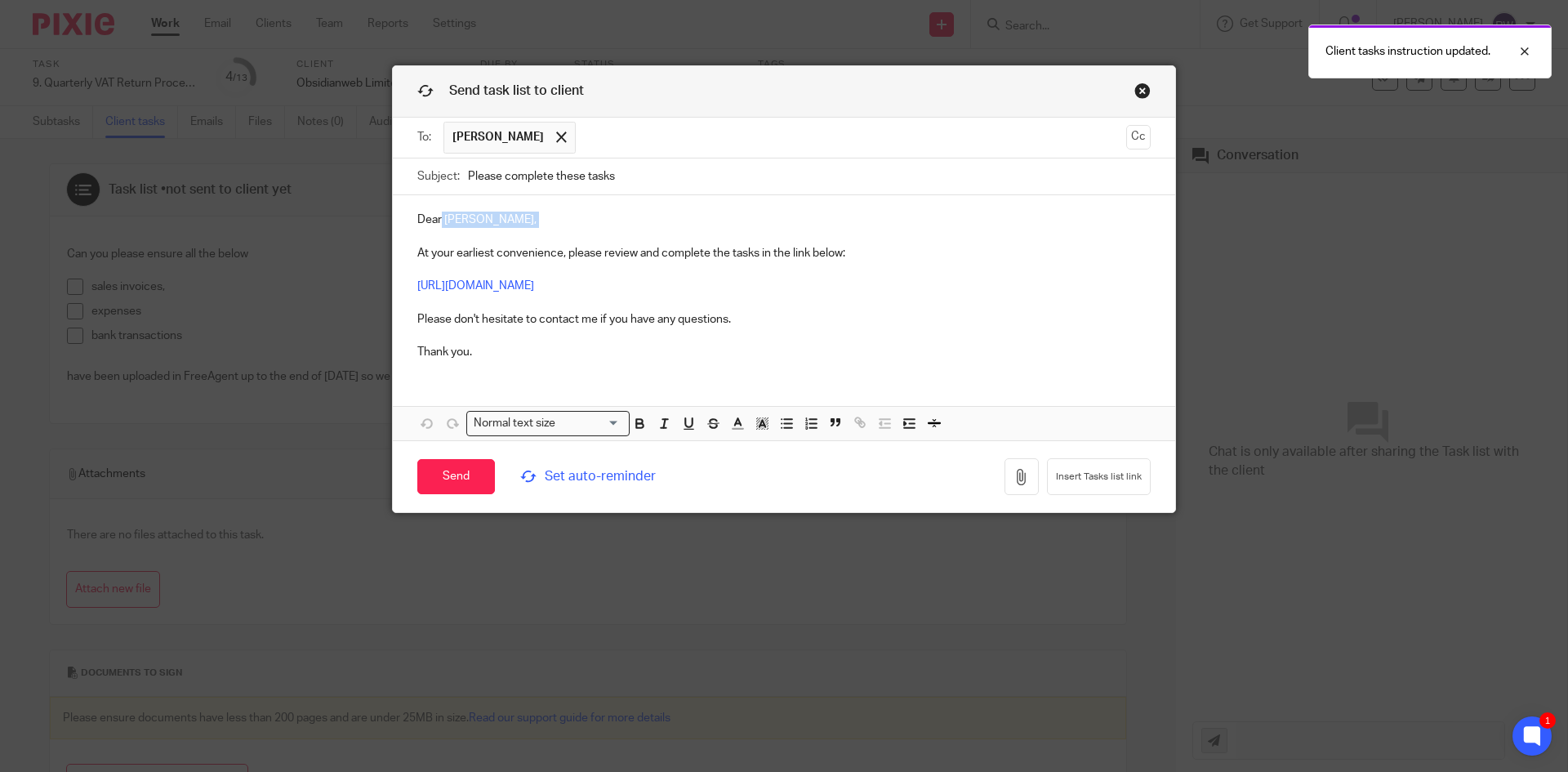
drag, startPoint x: 435, startPoint y: 223, endPoint x: 367, endPoint y: 230, distance: 68.4
click at [367, 230] on div "Send task list to client To: Stefano Solinas Stefano Solinas Cc Subject: Please…" at bounding box center [784, 386] width 1568 height 772
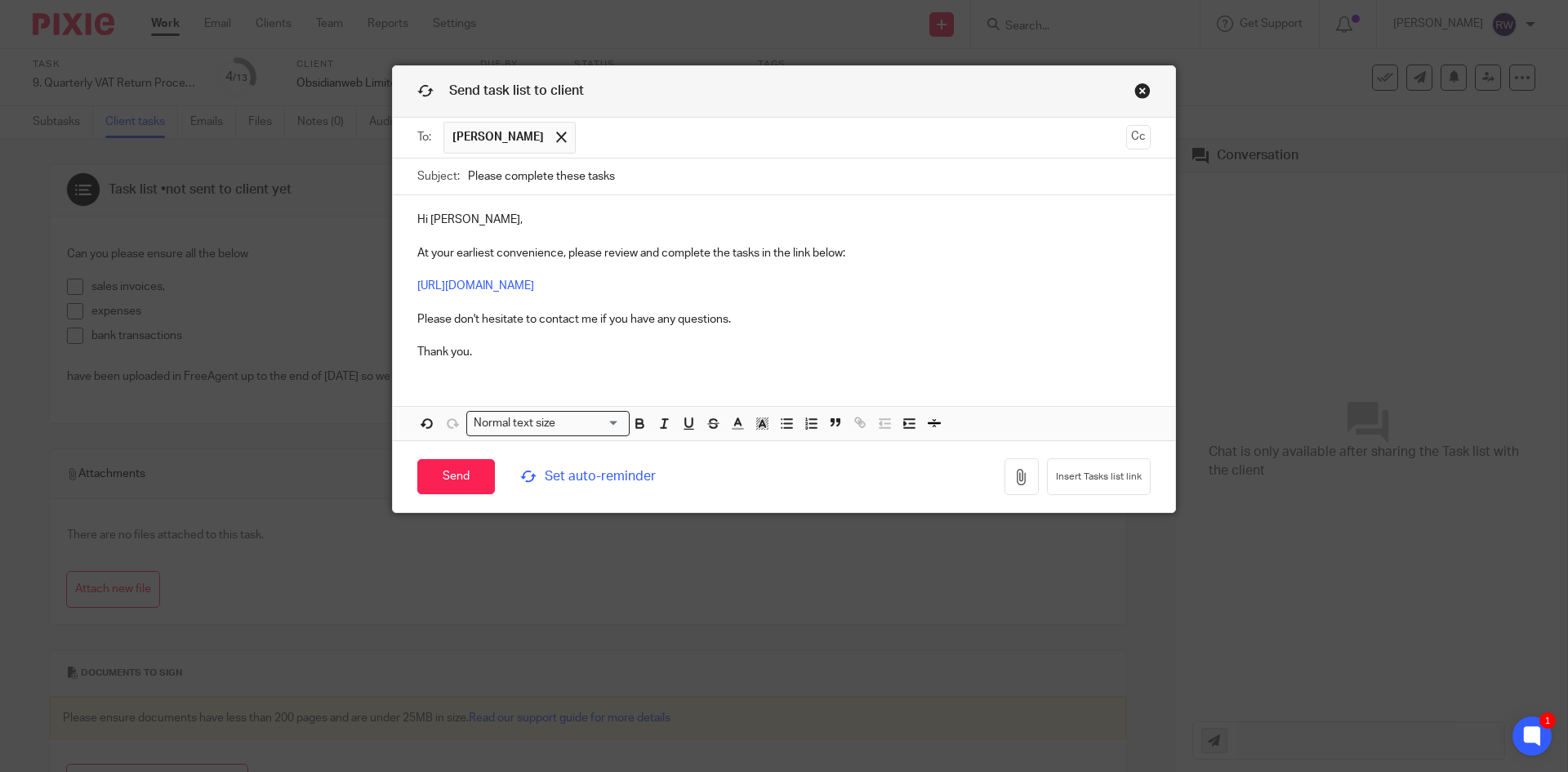
drag, startPoint x: 651, startPoint y: 178, endPoint x: 410, endPoint y: 167, distance: 241.3
click at [410, 167] on div "Subject: Please complete these tasks" at bounding box center [784, 177] width 783 height 37
paste input "Complete These Task - Information Required for VAT Return"
type input "Please Complete These Task - Information Required for VAT Return"
click at [568, 473] on span "Set auto-reminder" at bounding box center [631, 476] width 223 height 19
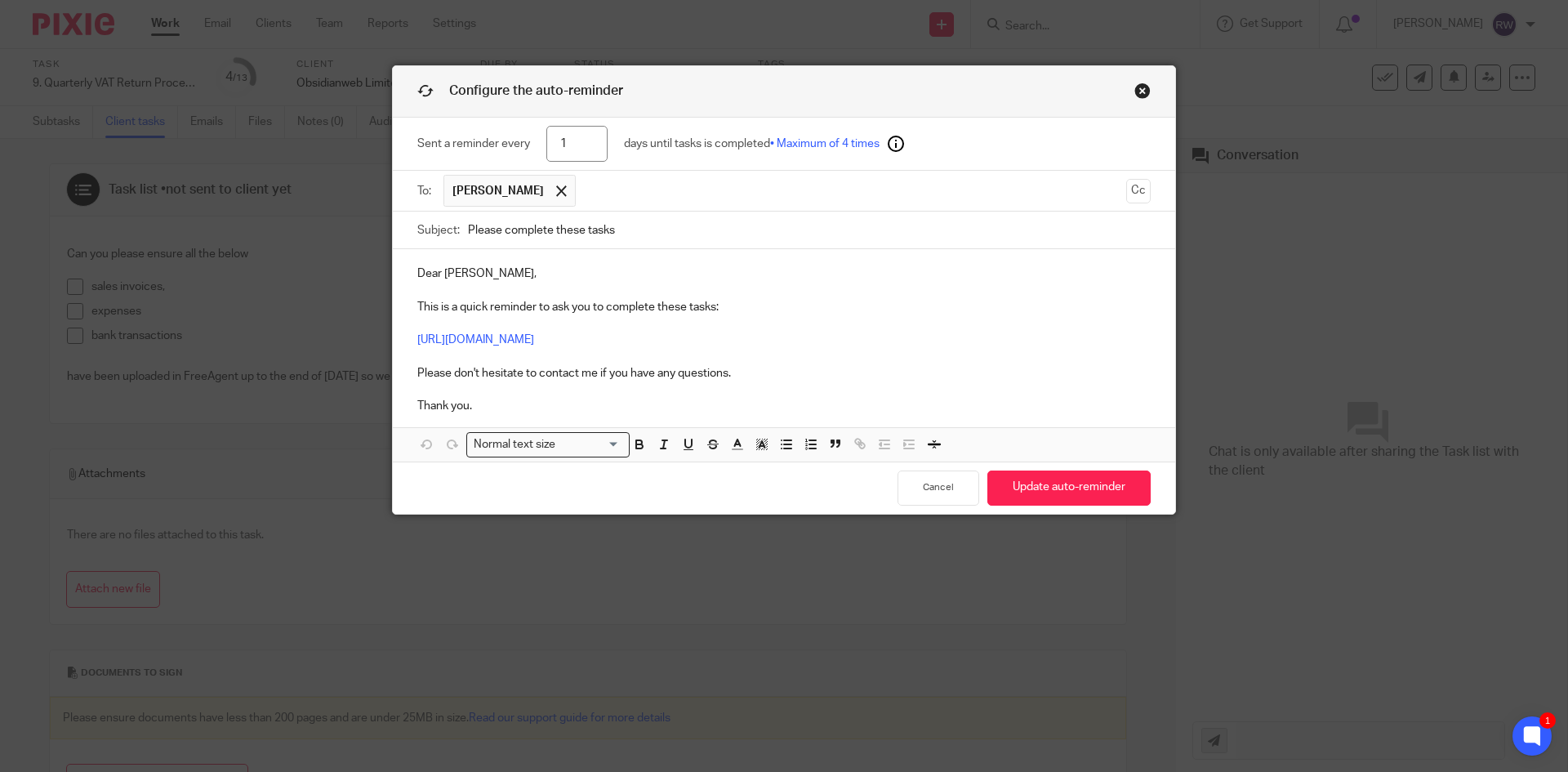
drag, startPoint x: 576, startPoint y: 141, endPoint x: 537, endPoint y: 136, distance: 39.3
click at [537, 136] on div "Sent a reminder every 1 days until tasks is completed • Maximum of 4 times" at bounding box center [784, 144] width 734 height 53
type input "4"
drag, startPoint x: 633, startPoint y: 218, endPoint x: 266, endPoint y: 215, distance: 367.0
click at [266, 215] on div "Configure the auto-reminder Sent a reminder every 4 days until tasks is complet…" at bounding box center [784, 386] width 1568 height 772
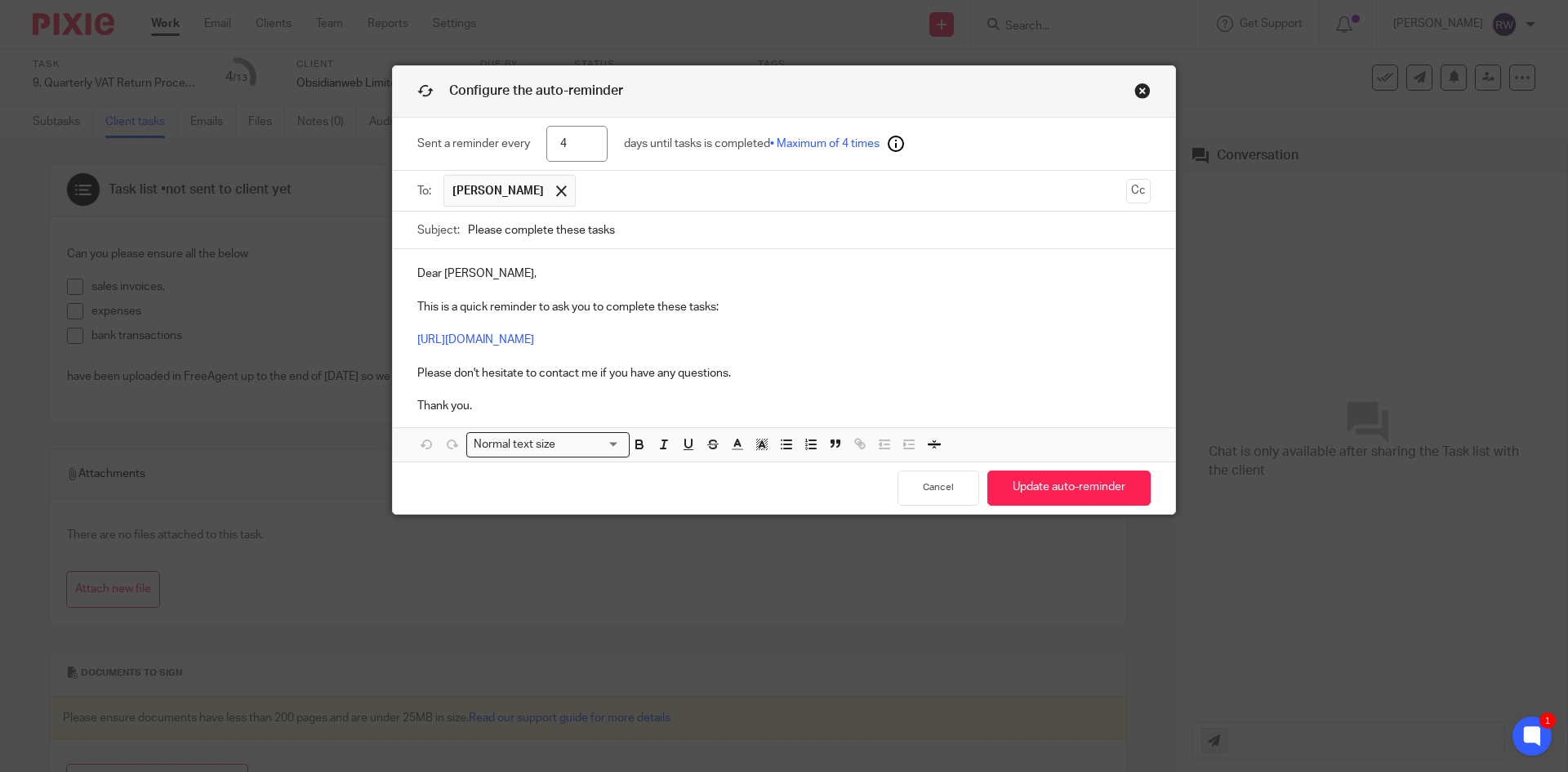
paste input "Complete These Task - Information Required for VAT Return"
type input "Please Complete These Task - Information Required for VAT Return"
drag, startPoint x: 433, startPoint y: 274, endPoint x: 373, endPoint y: 265, distance: 60.7
click at [373, 270] on div "Configure the auto-reminder Sent a reminder every 4 days until tasks is complet…" at bounding box center [784, 386] width 1568 height 772
click at [1010, 472] on button "Update auto-reminder" at bounding box center [1068, 488] width 163 height 35
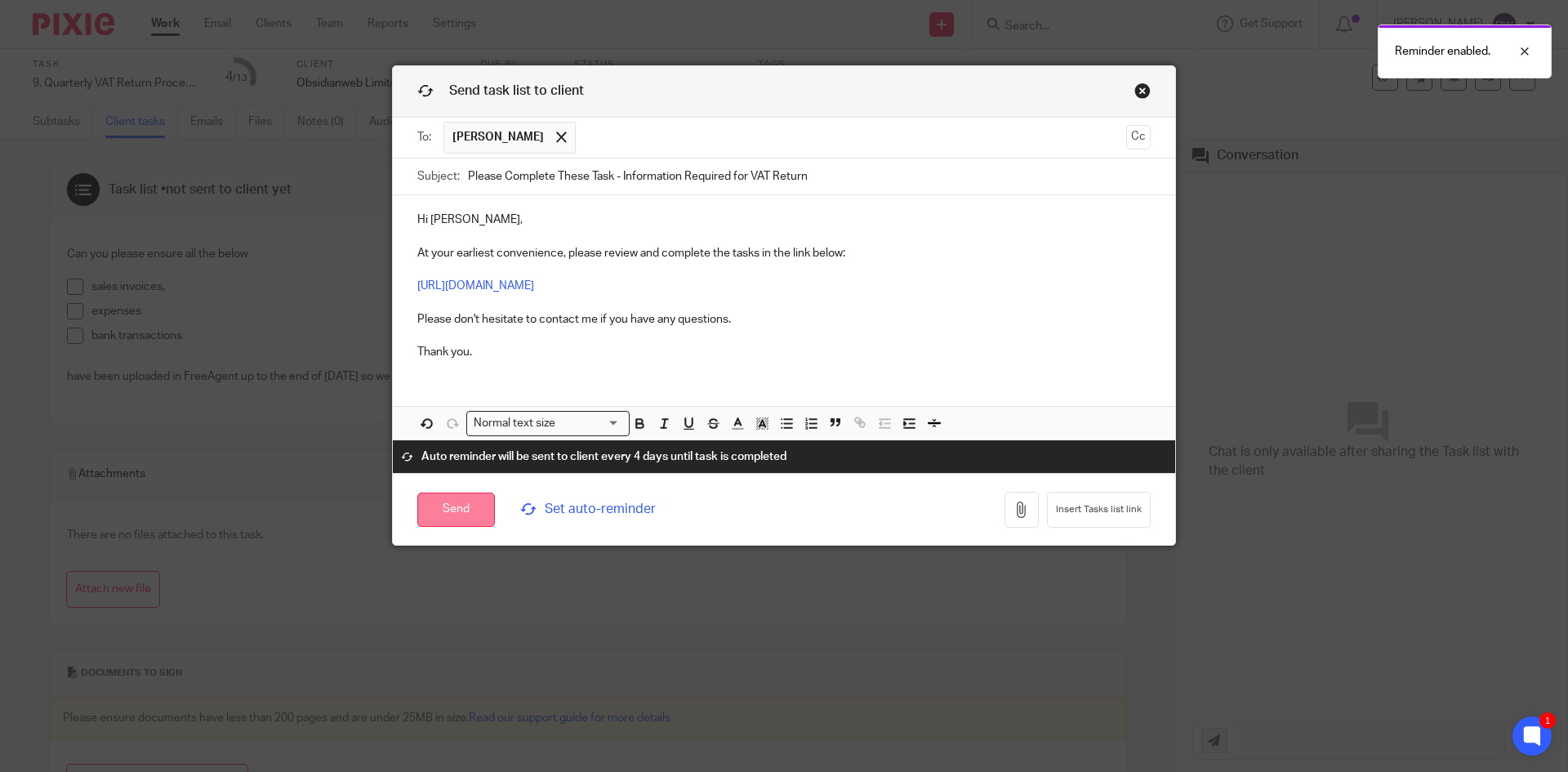
click at [462, 508] on input "Send" at bounding box center [457, 510] width 78 height 35
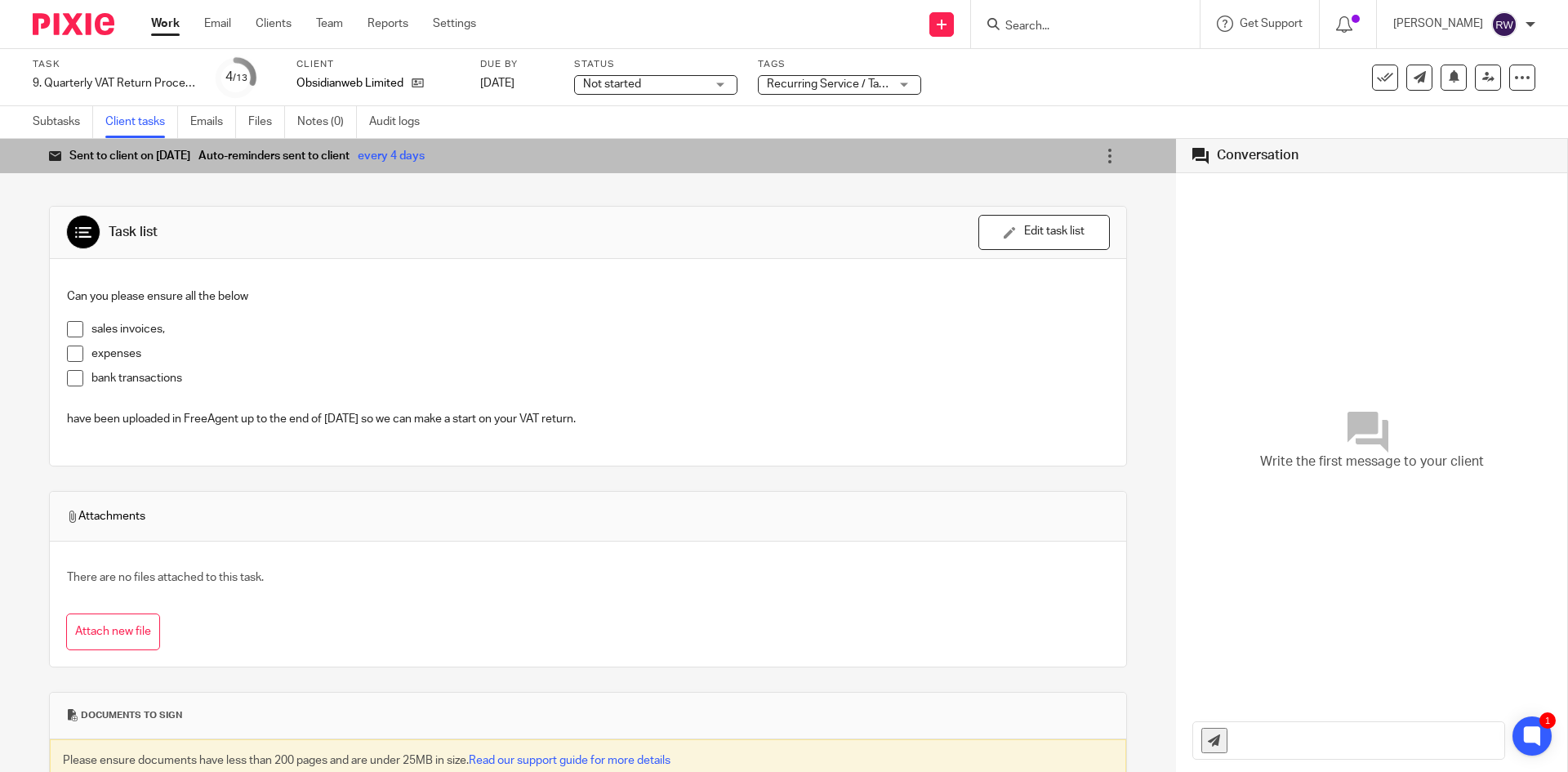
click at [1085, 27] on input "Search" at bounding box center [1077, 26] width 147 height 15
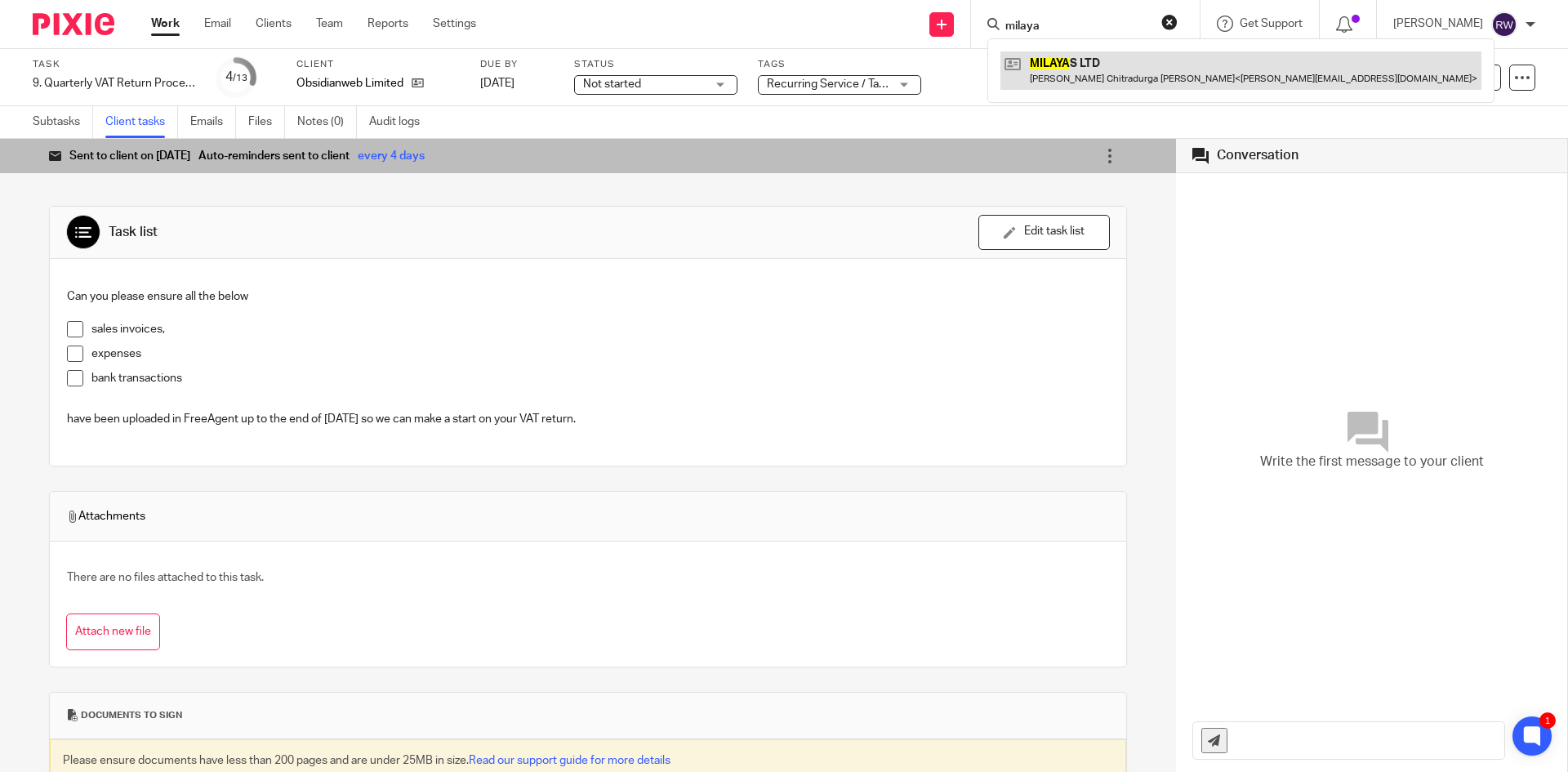
type input "milaya"
click at [1126, 71] on link at bounding box center [1240, 70] width 481 height 37
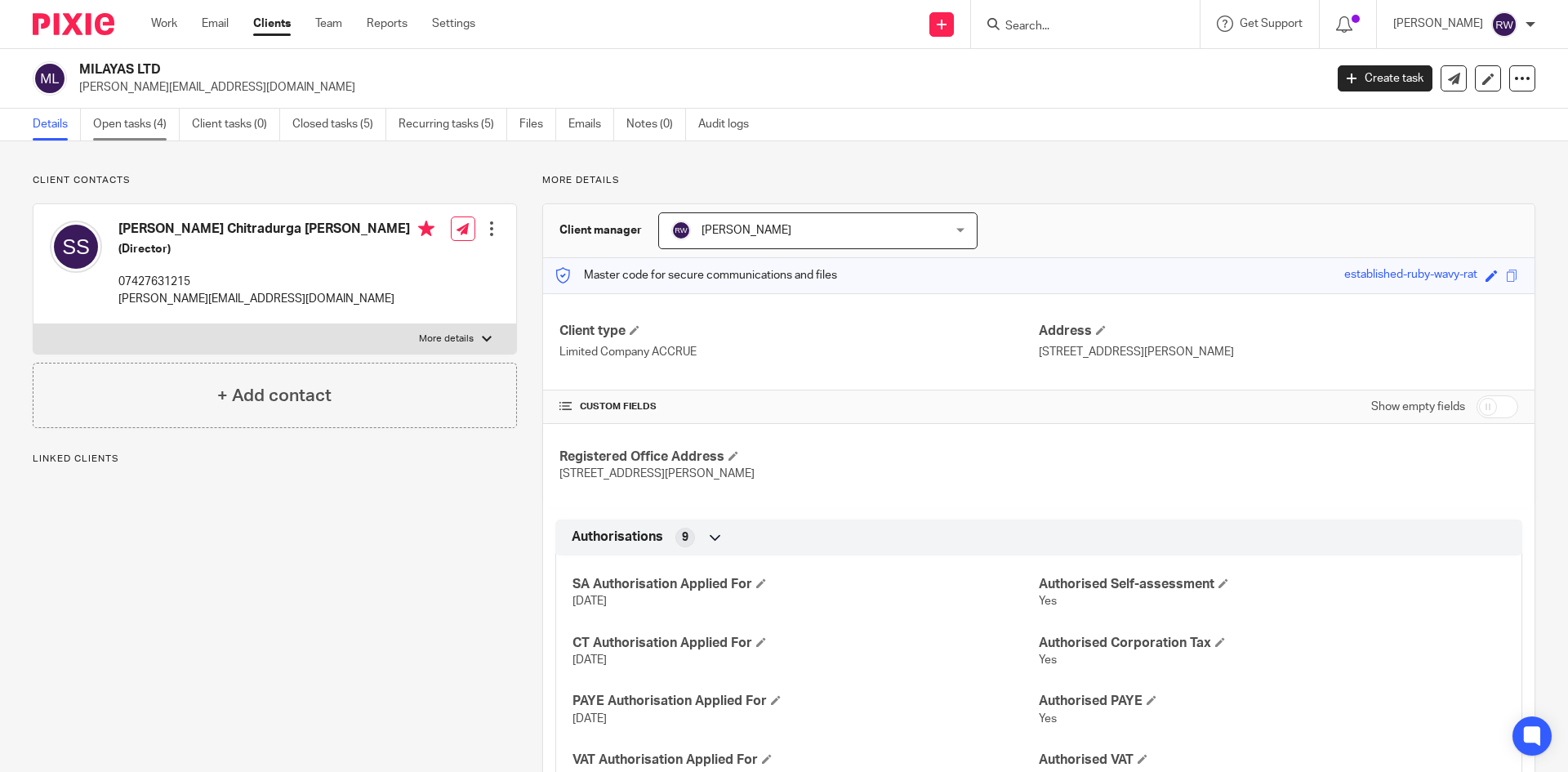
click at [126, 133] on link "Open tasks (4)" at bounding box center [136, 124] width 87 height 32
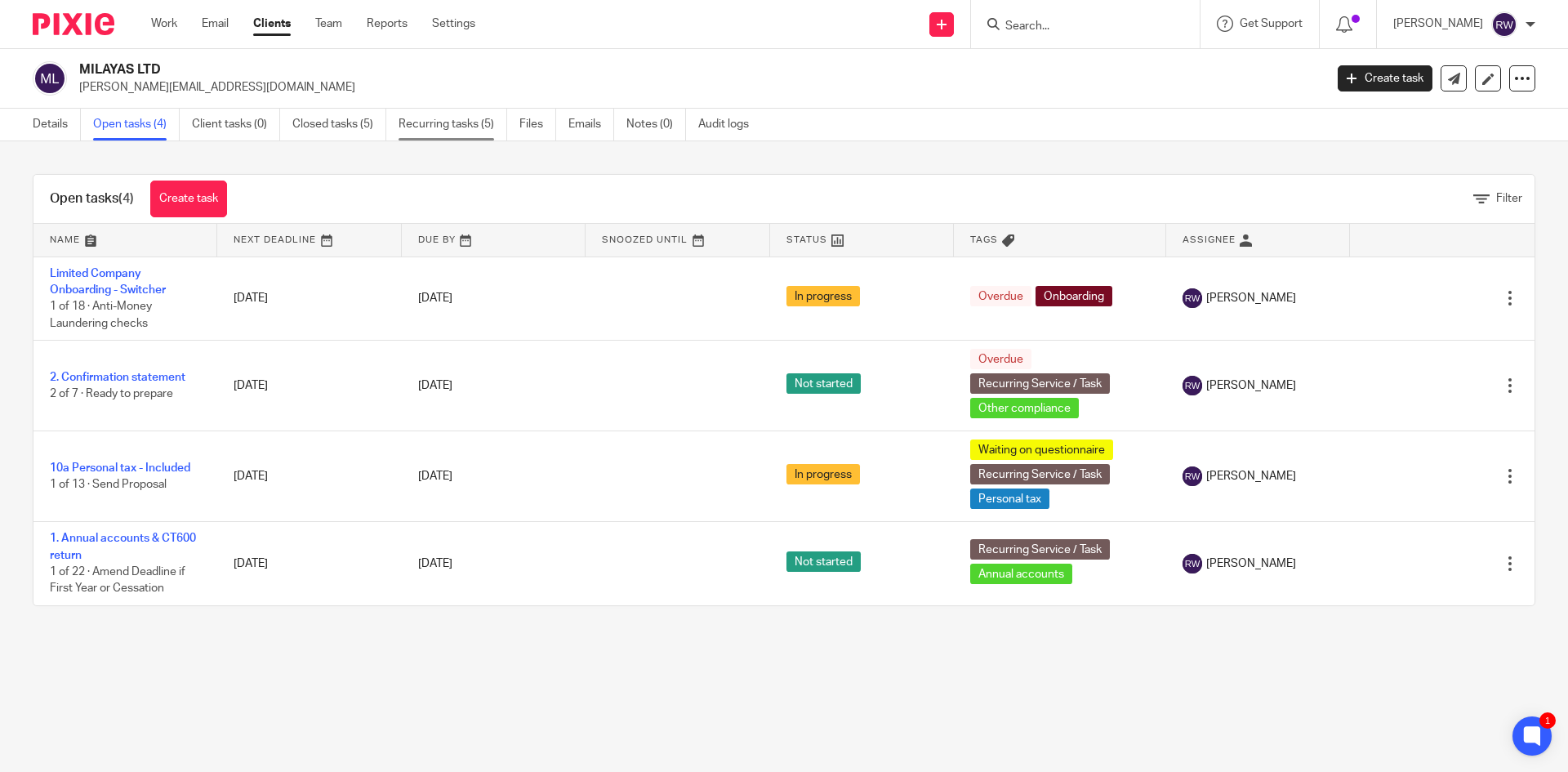
click at [421, 128] on link "Recurring tasks (5)" at bounding box center [452, 124] width 108 height 32
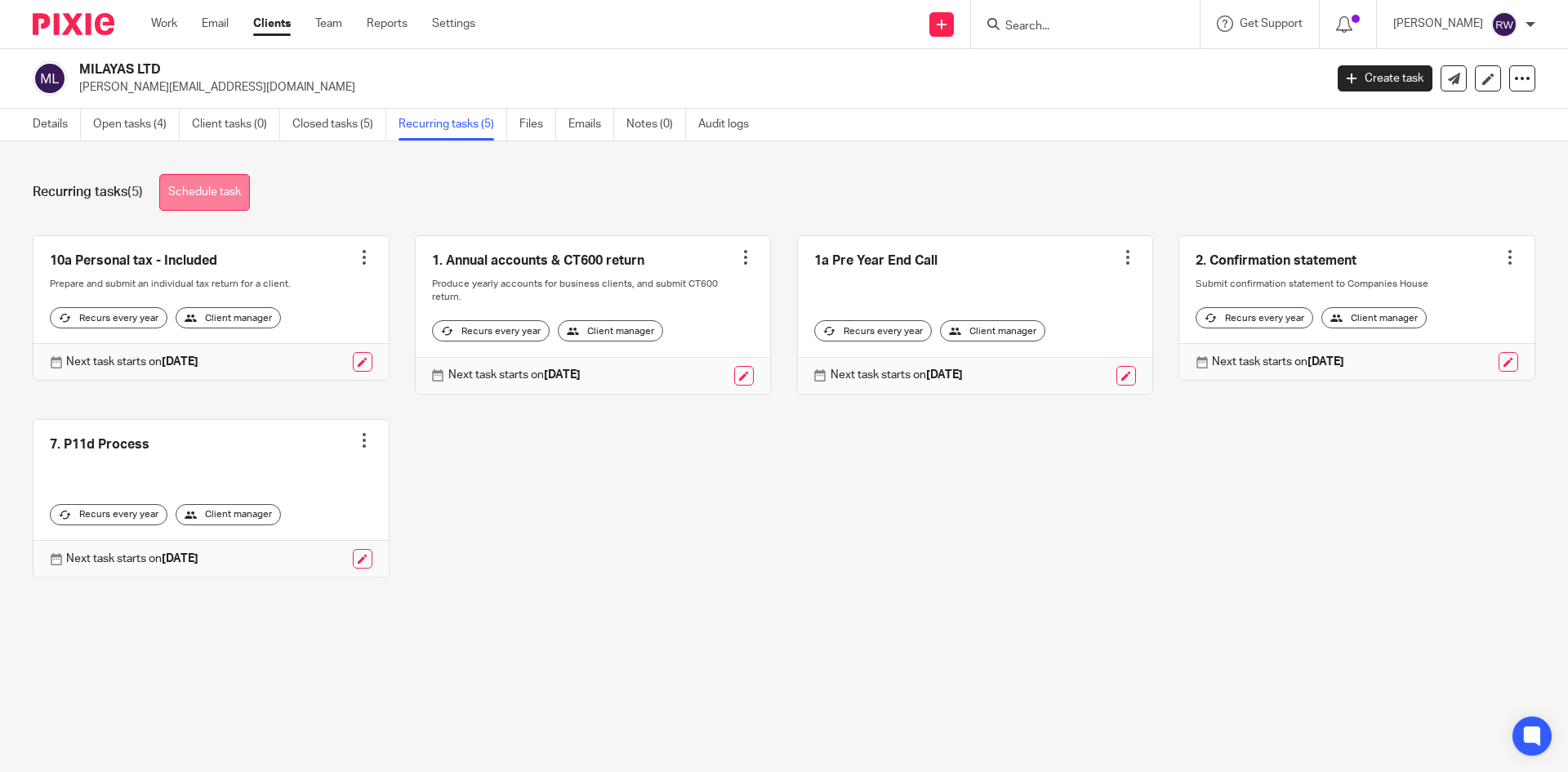
click at [213, 182] on link "Schedule task" at bounding box center [204, 192] width 91 height 37
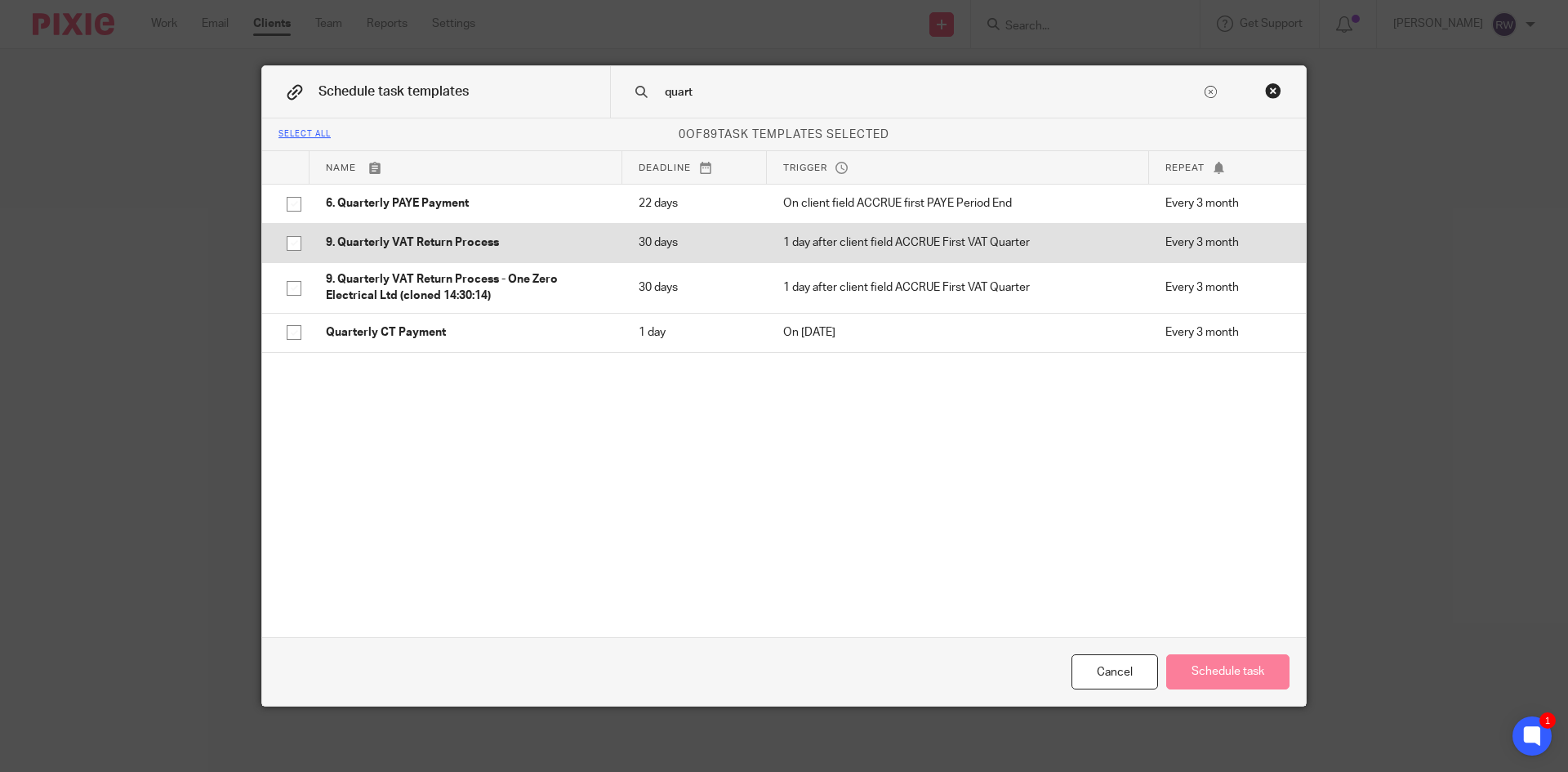
type input "quart"
click at [456, 249] on p "9. Quarterly VAT Return Process" at bounding box center [465, 242] width 280 height 17
checkbox input "true"
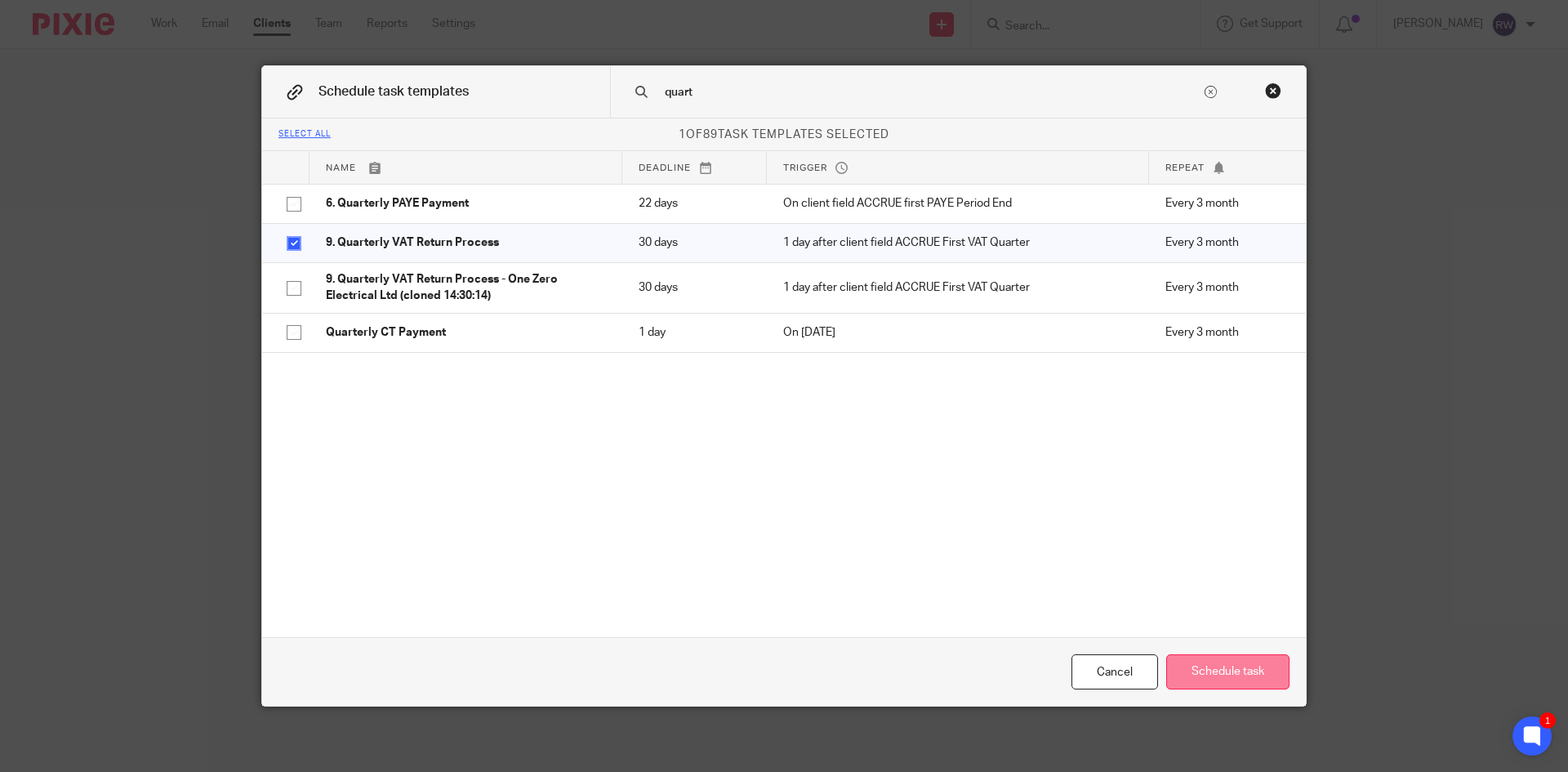
click at [1244, 670] on button "Schedule task" at bounding box center [1227, 671] width 123 height 35
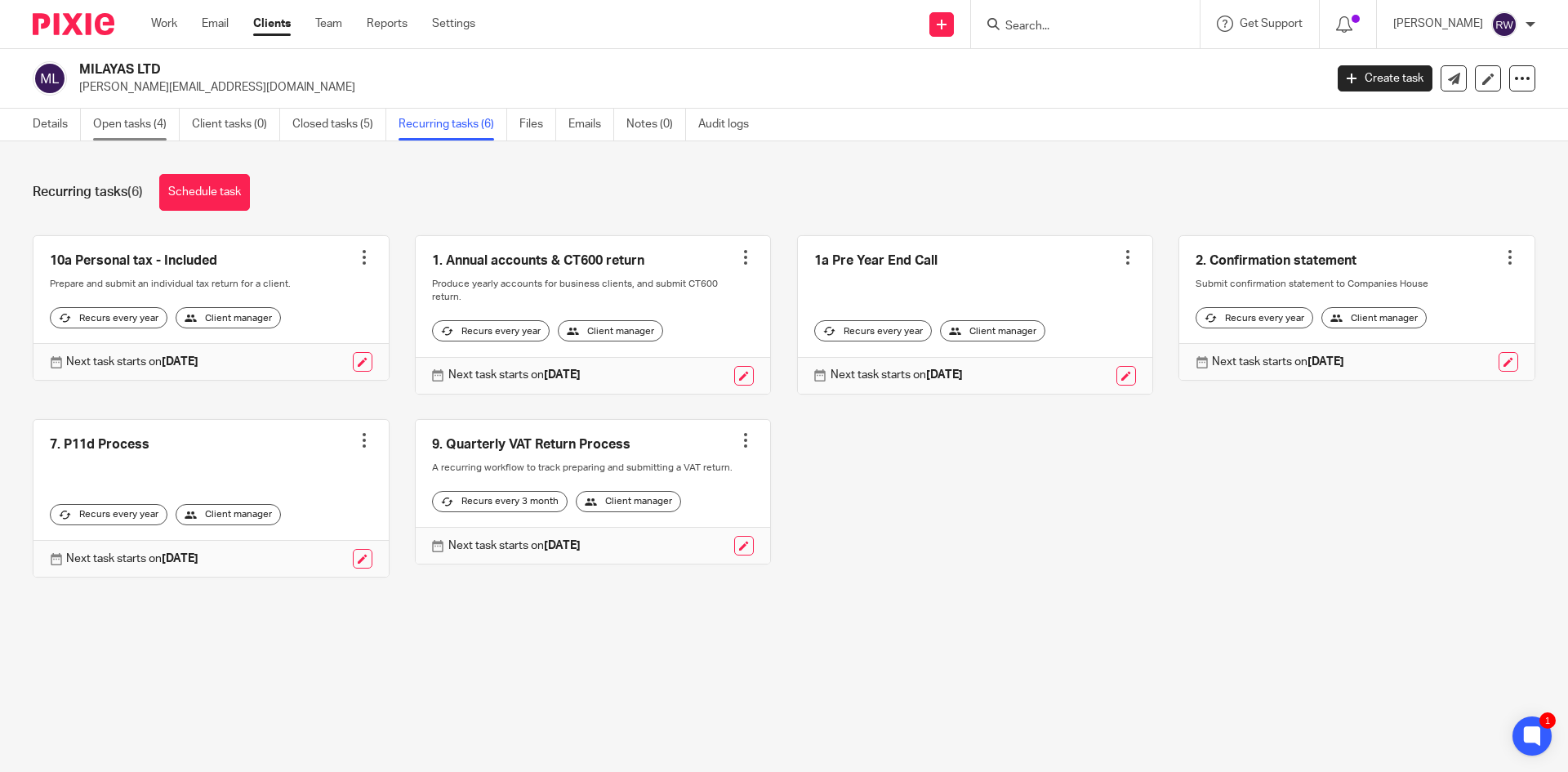
click at [150, 122] on link "Open tasks (4)" at bounding box center [136, 124] width 87 height 32
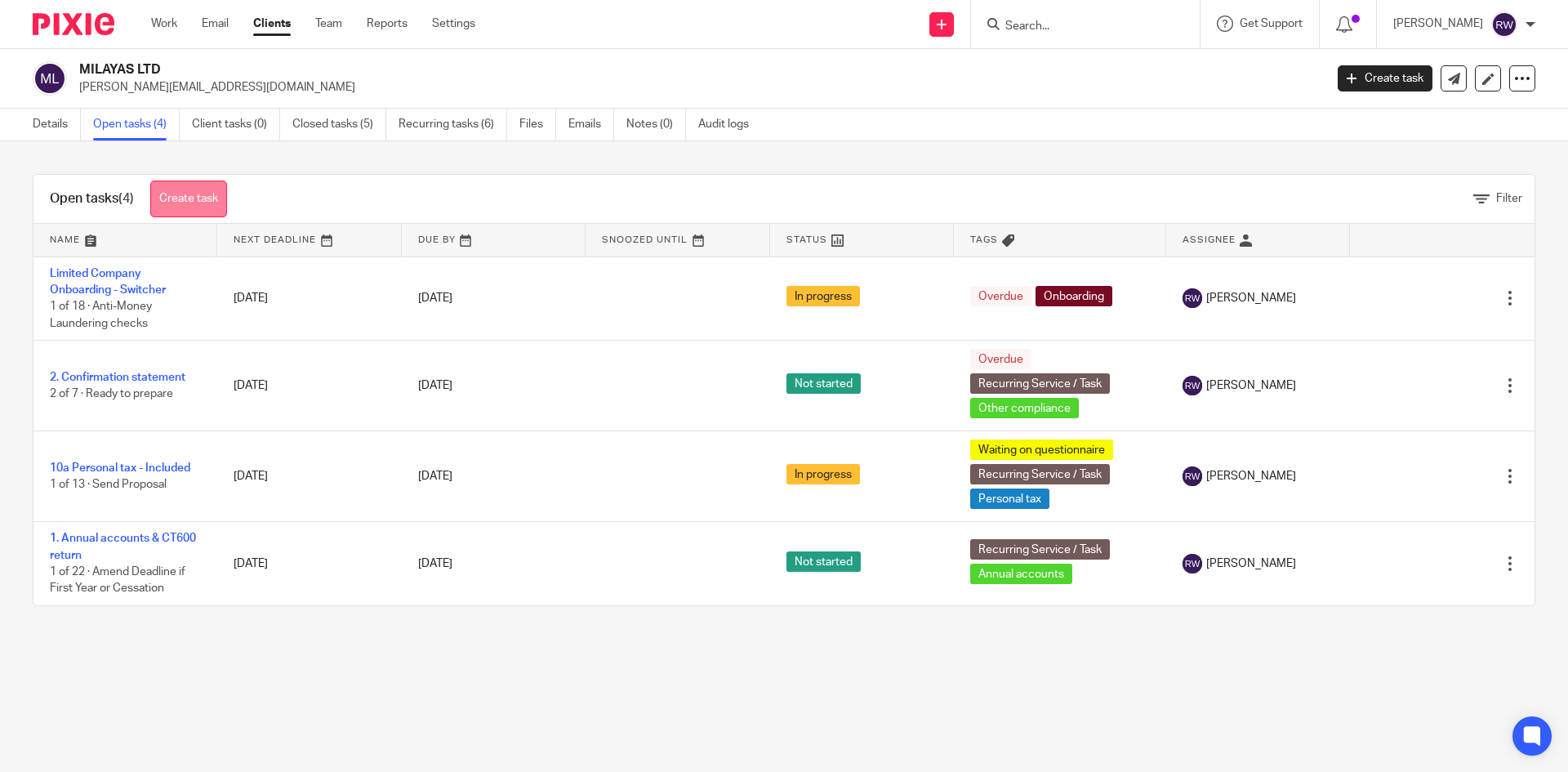
click at [181, 196] on link "Create task" at bounding box center [188, 199] width 77 height 37
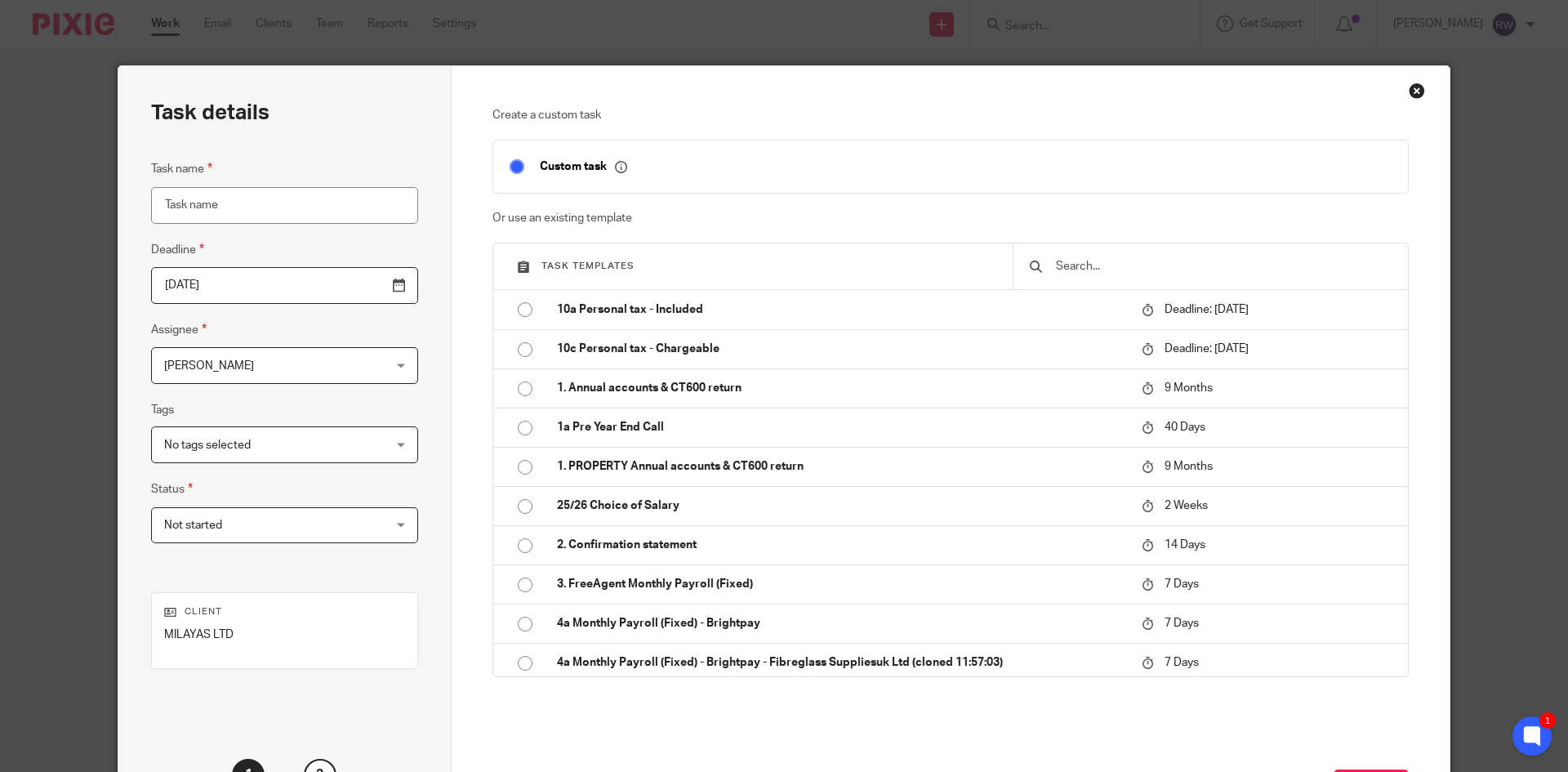
click at [1113, 262] on input "text" at bounding box center [1223, 266] width 338 height 18
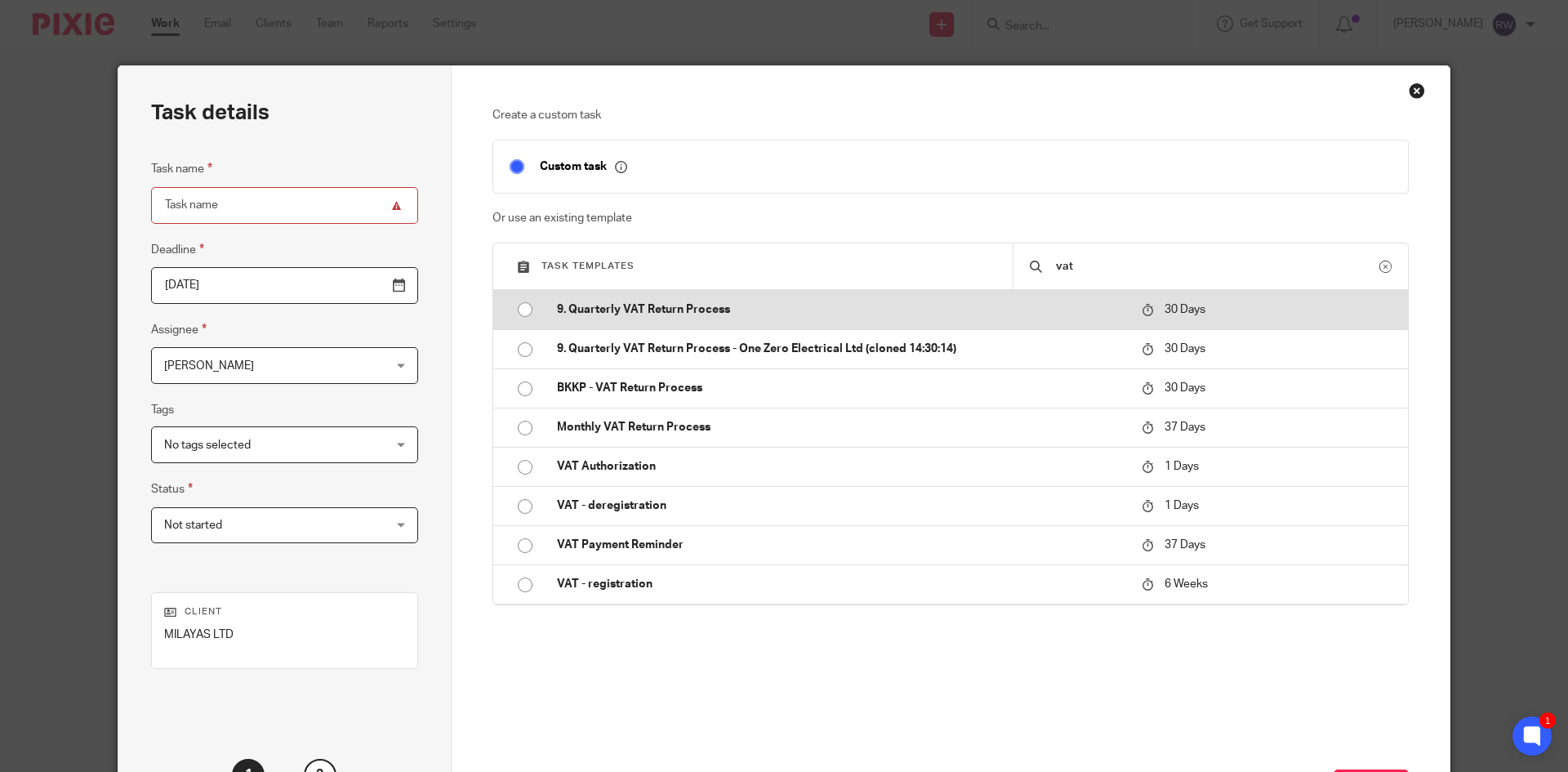
type input "vat"
click at [657, 310] on p "9. Quarterly VAT Return Process" at bounding box center [841, 309] width 568 height 17
type input "[DATE]"
type input "9. Quarterly VAT Return Process"
checkbox input "false"
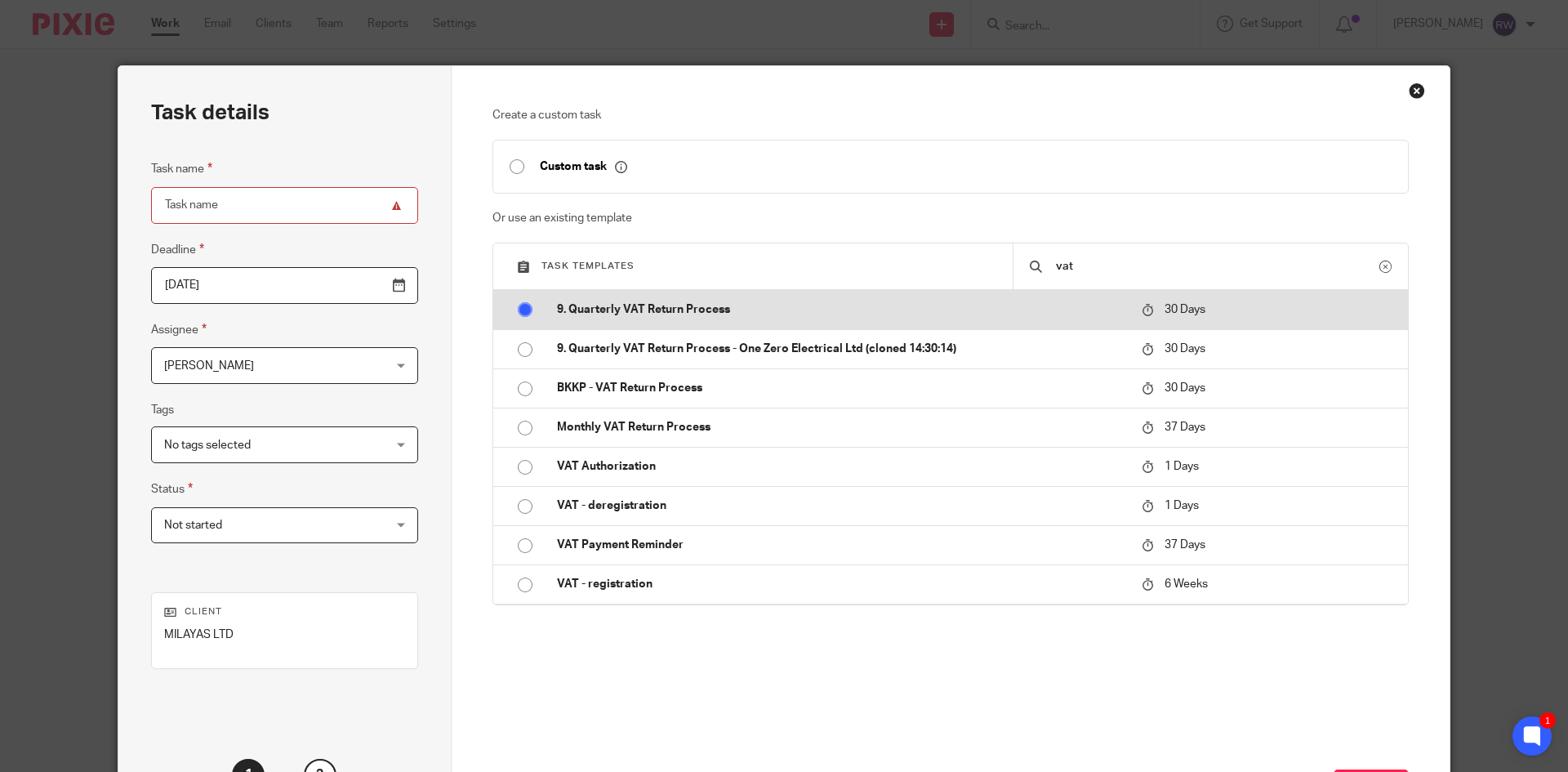
radio input "true"
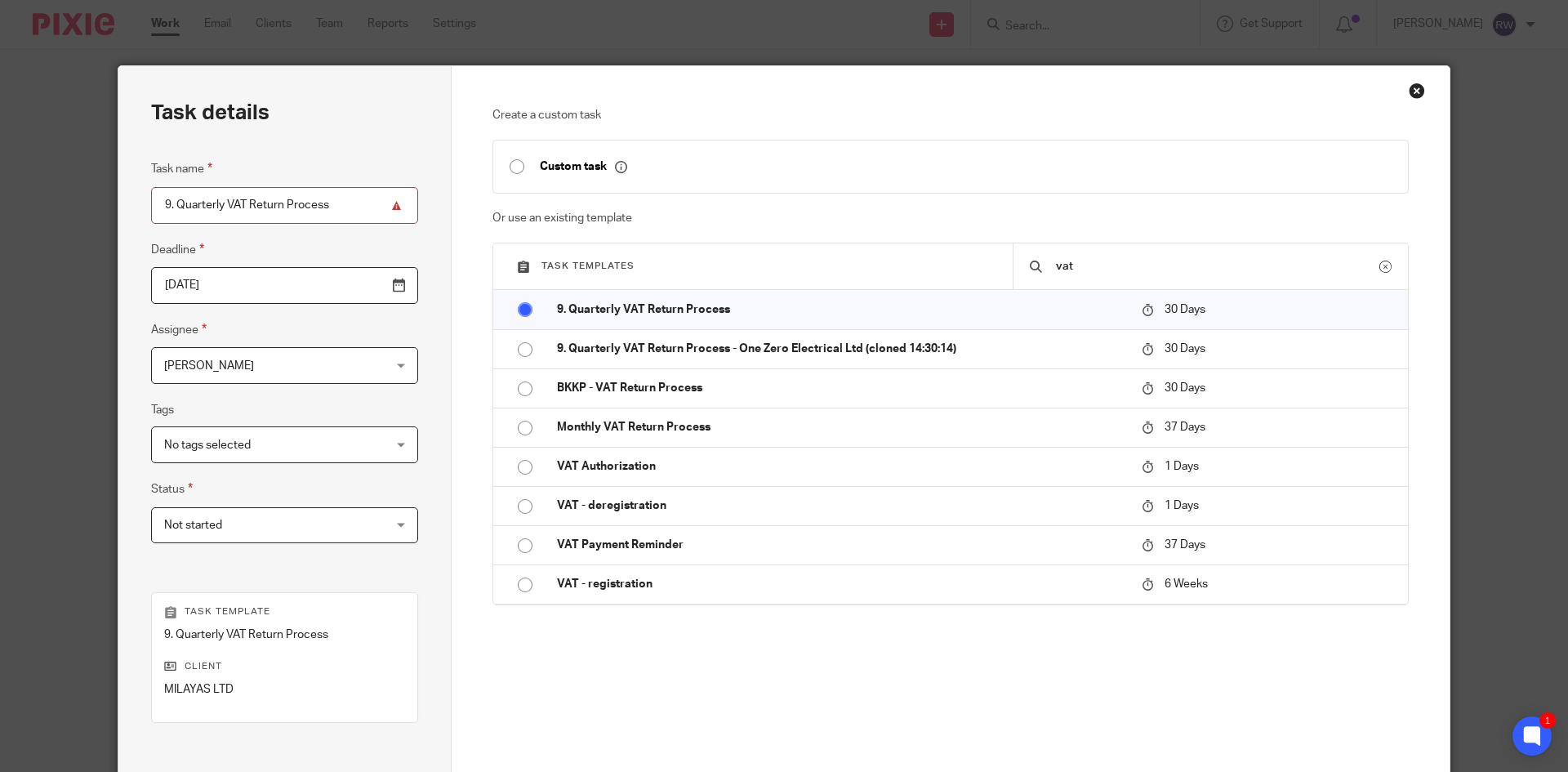
click at [353, 288] on input "2025-11-13" at bounding box center [285, 286] width 267 height 37
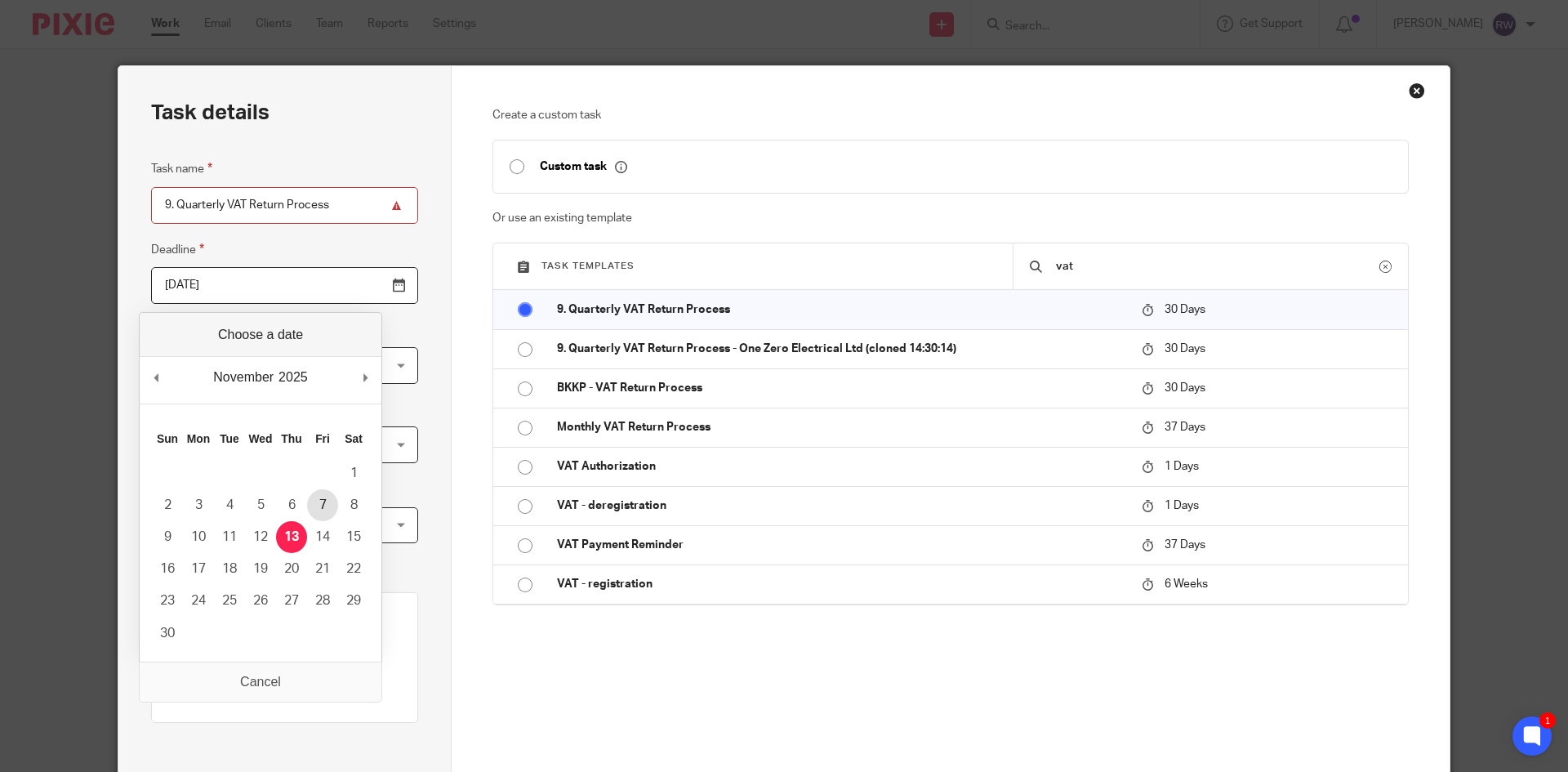
type input "2025-11-07"
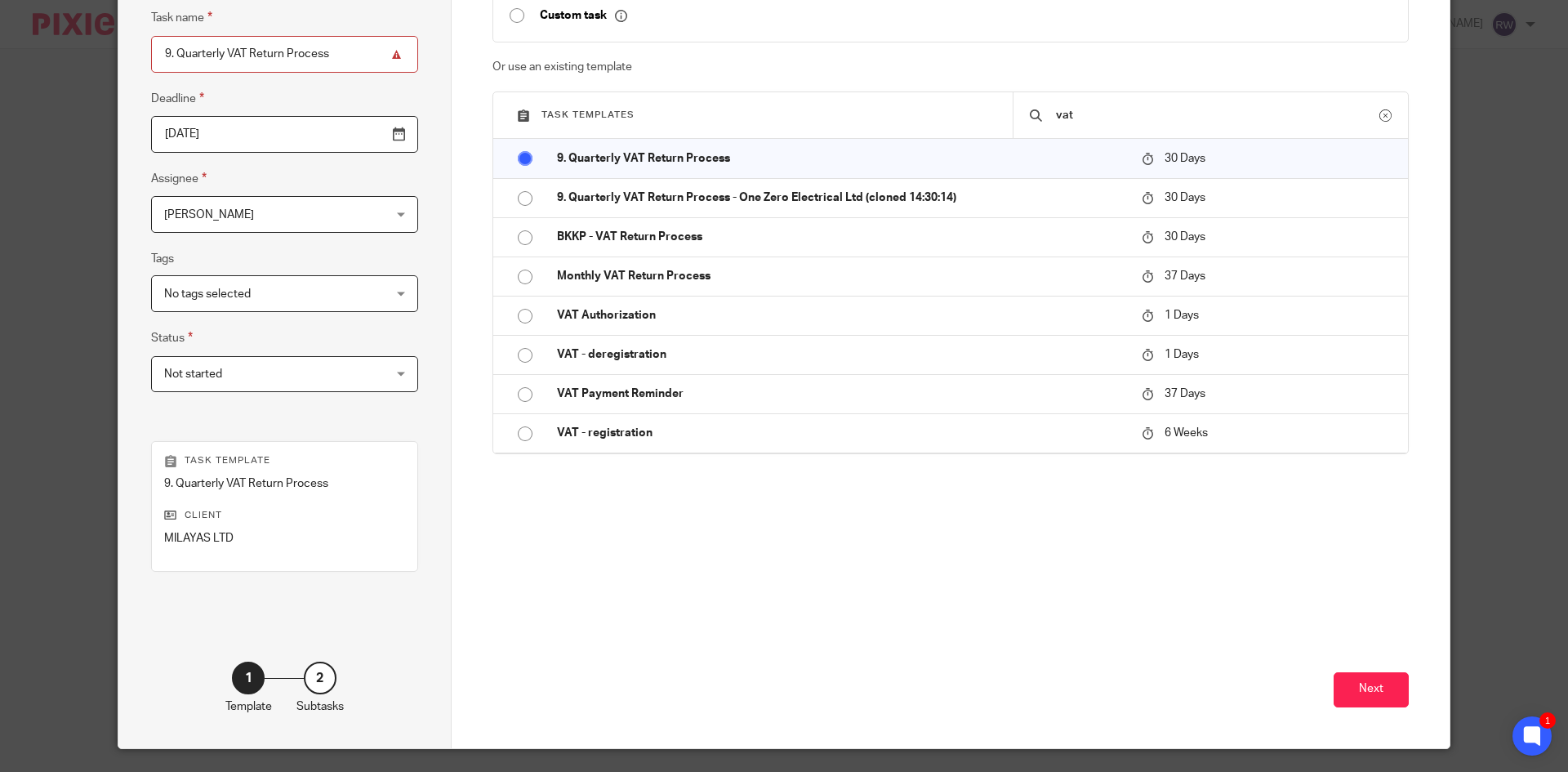
scroll to position [193, 0]
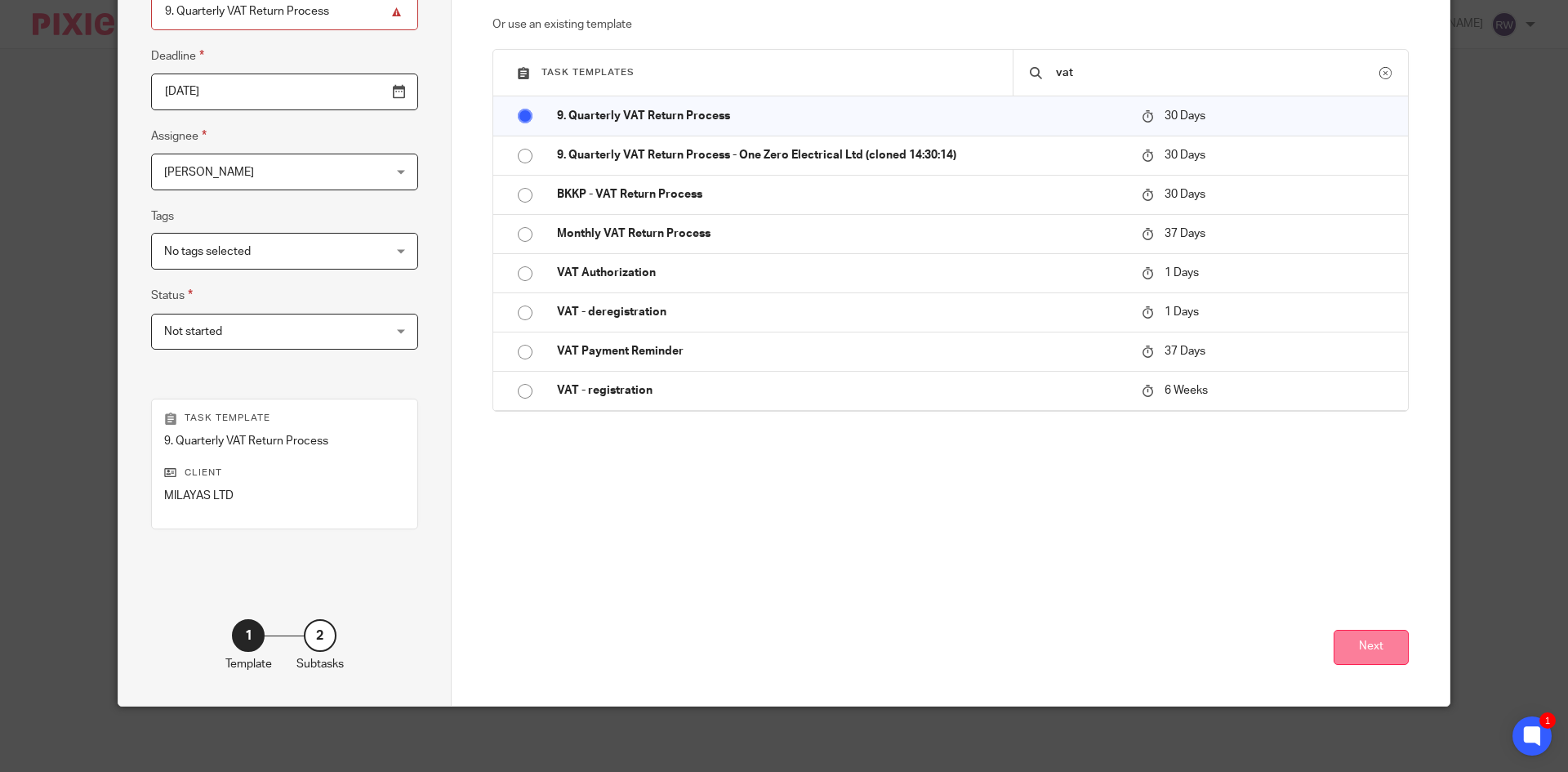
click at [1336, 639] on button "Next" at bounding box center [1371, 647] width 75 height 35
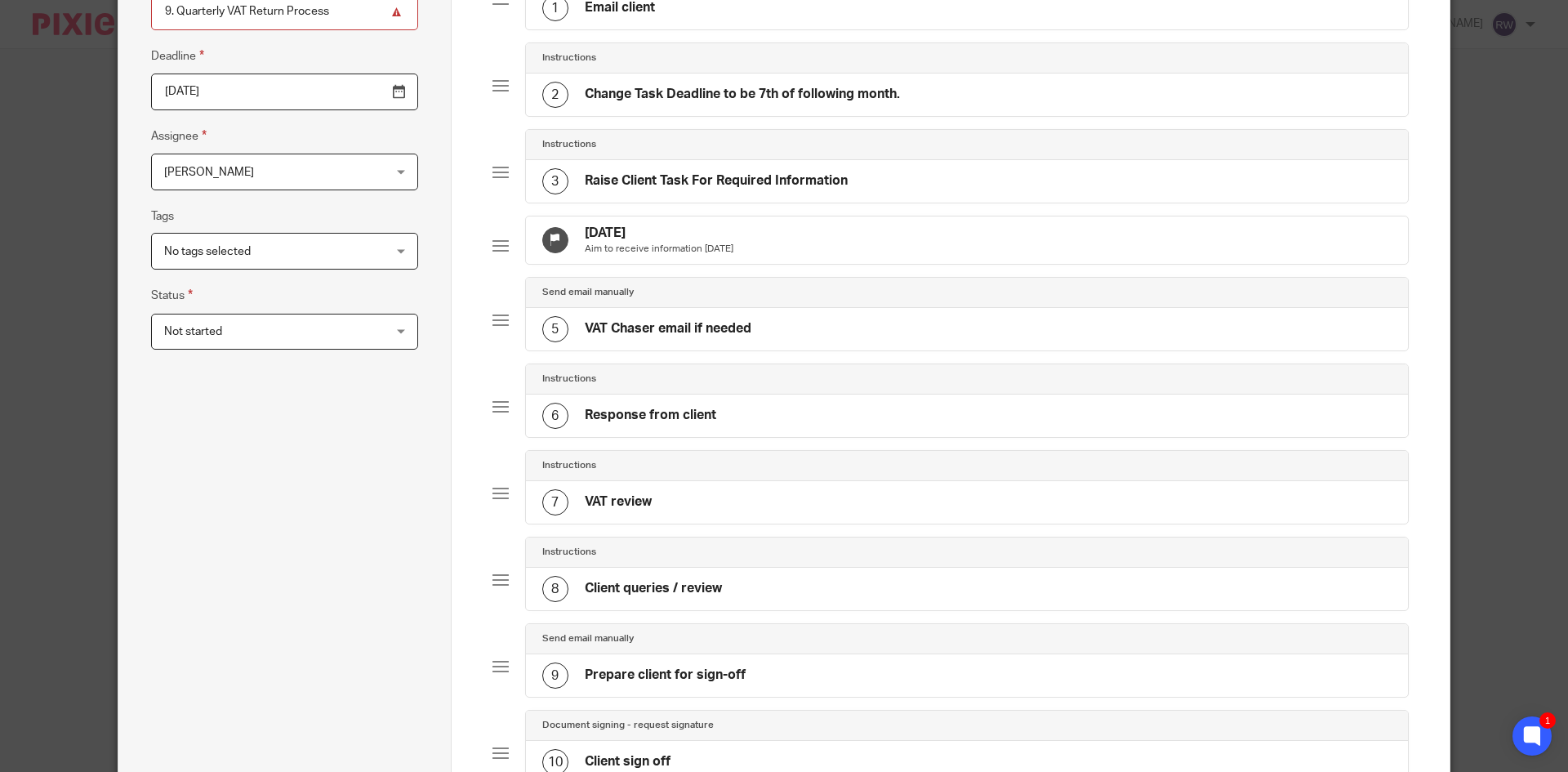
scroll to position [739, 0]
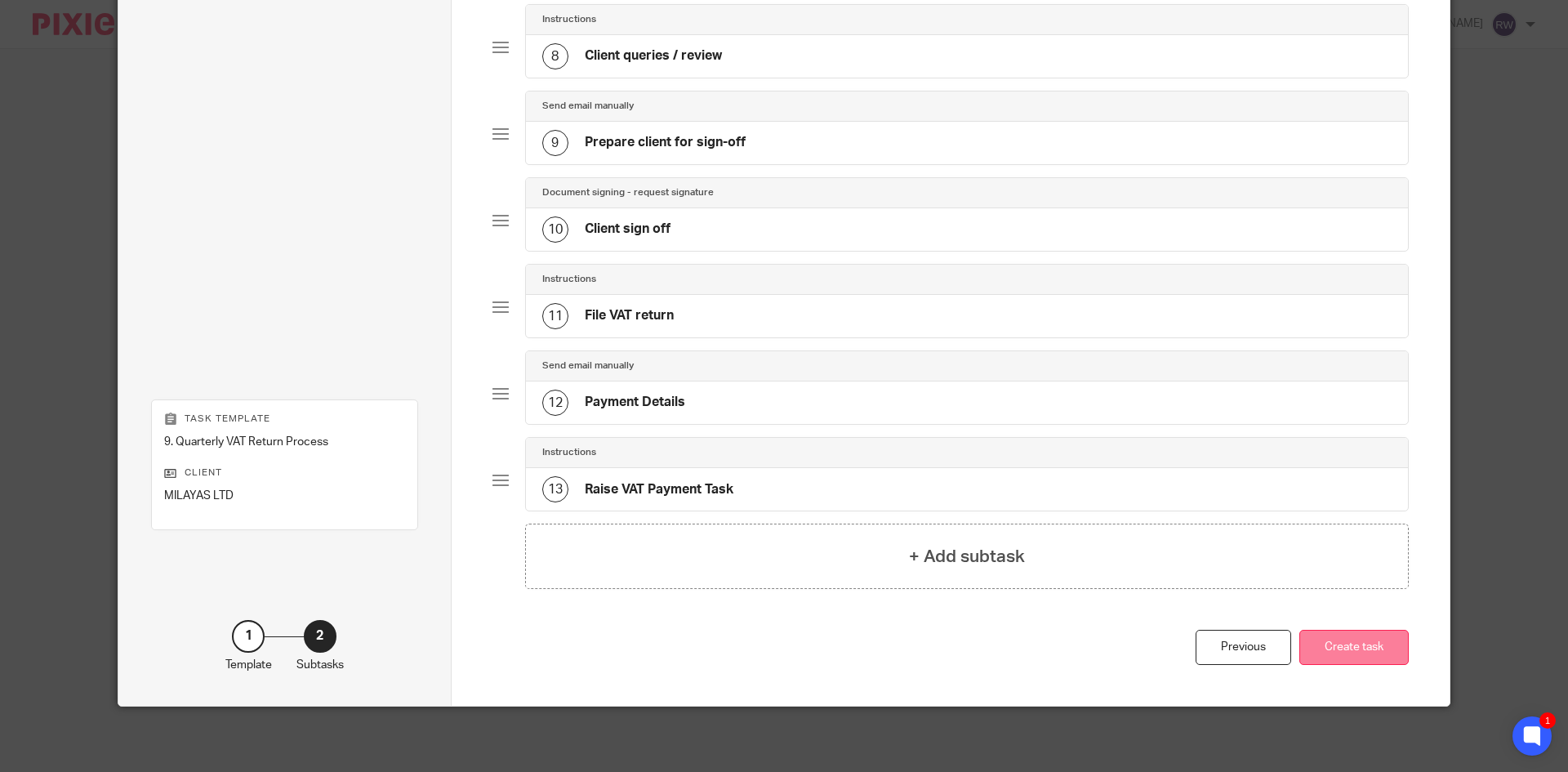
click at [1334, 655] on button "Create task" at bounding box center [1353, 647] width 109 height 35
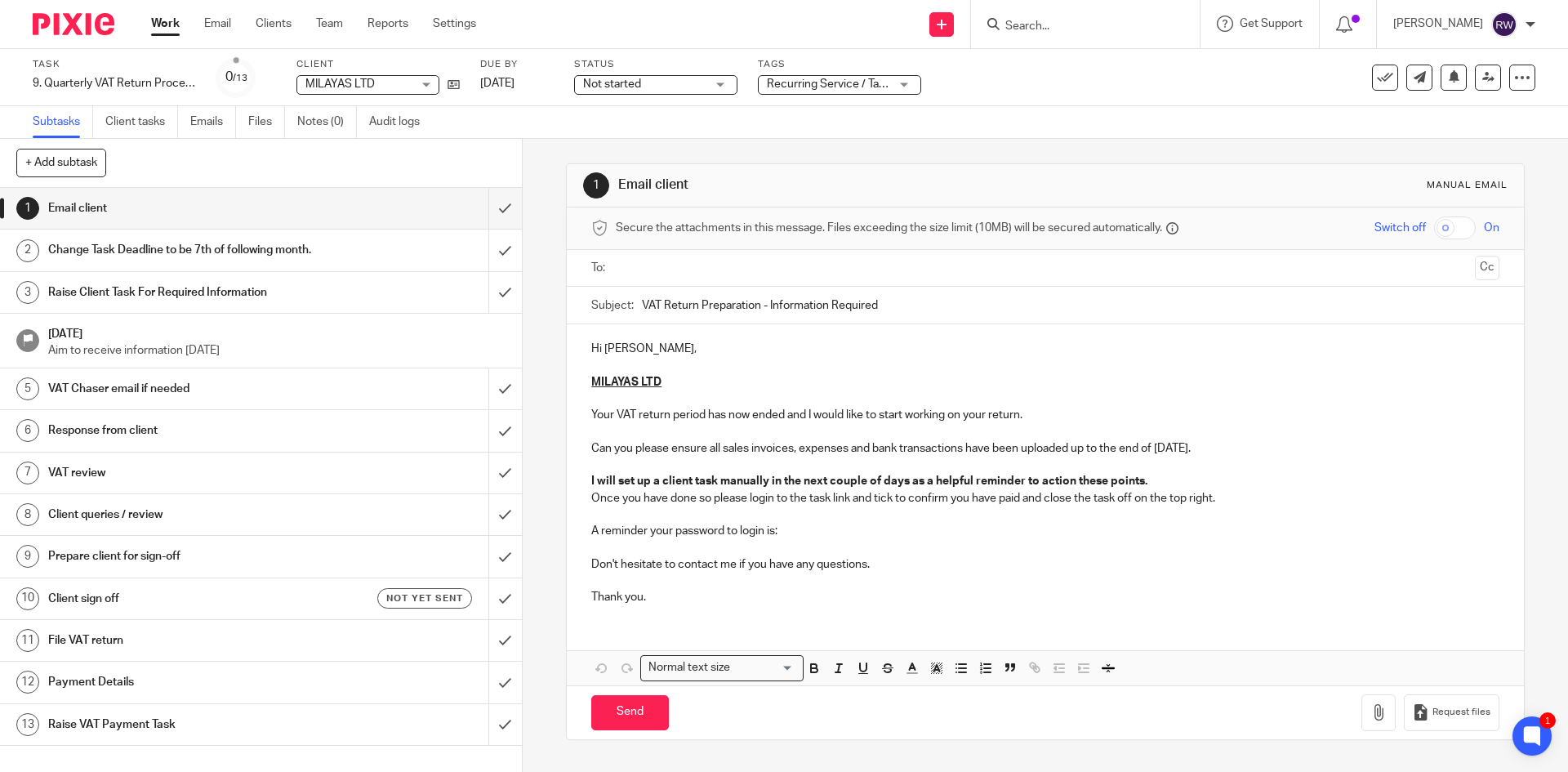
click at [792, 532] on p "A reminder your password to login is:" at bounding box center [1045, 531] width 907 height 17
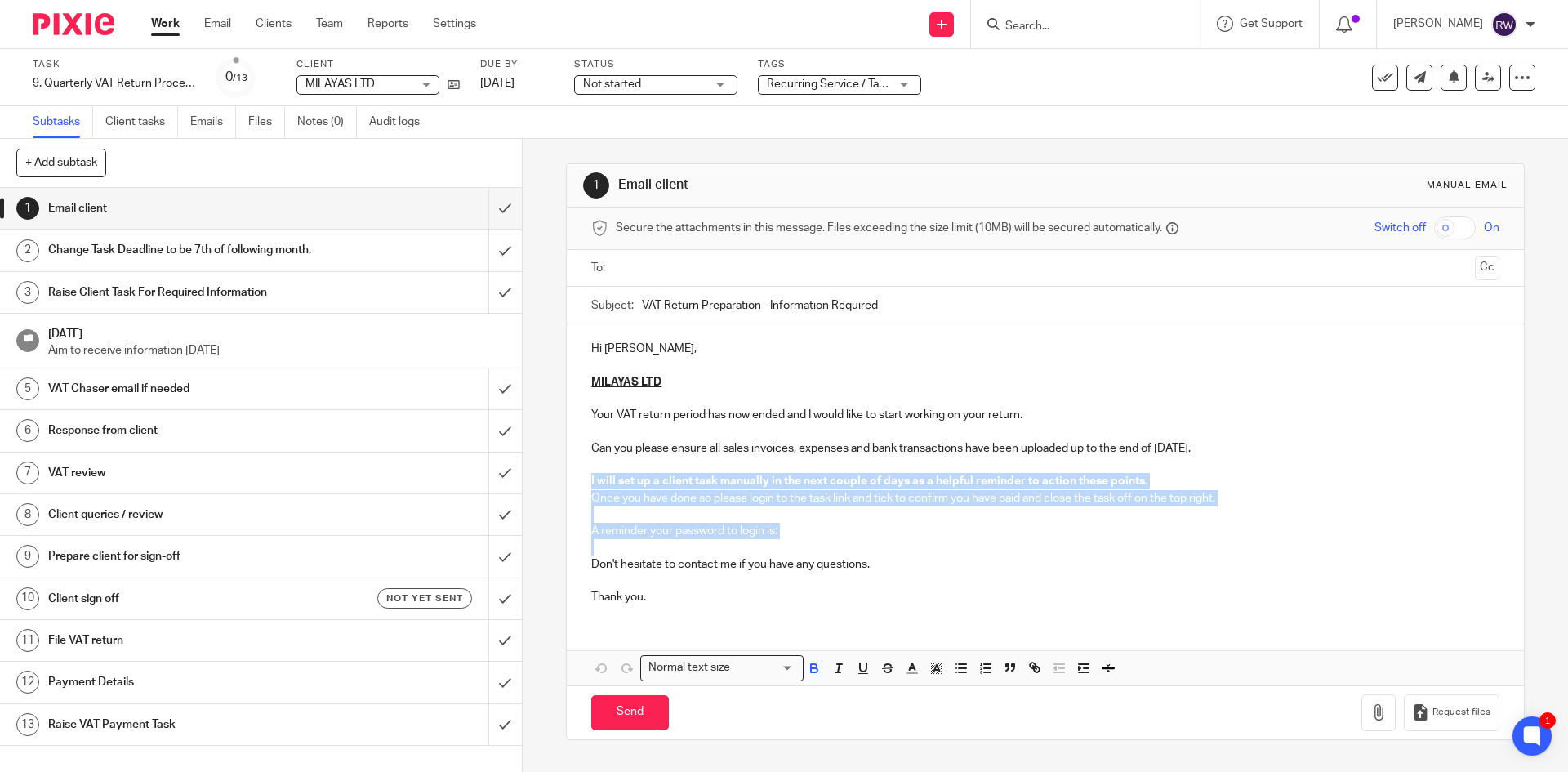
drag, startPoint x: 851, startPoint y: 541, endPoint x: 576, endPoint y: 478, distance: 282.1
click at [576, 478] on div "Hi Srikumar, MILAYAS LTD Your VAT return period has now ended and I would like …" at bounding box center [1045, 470] width 956 height 293
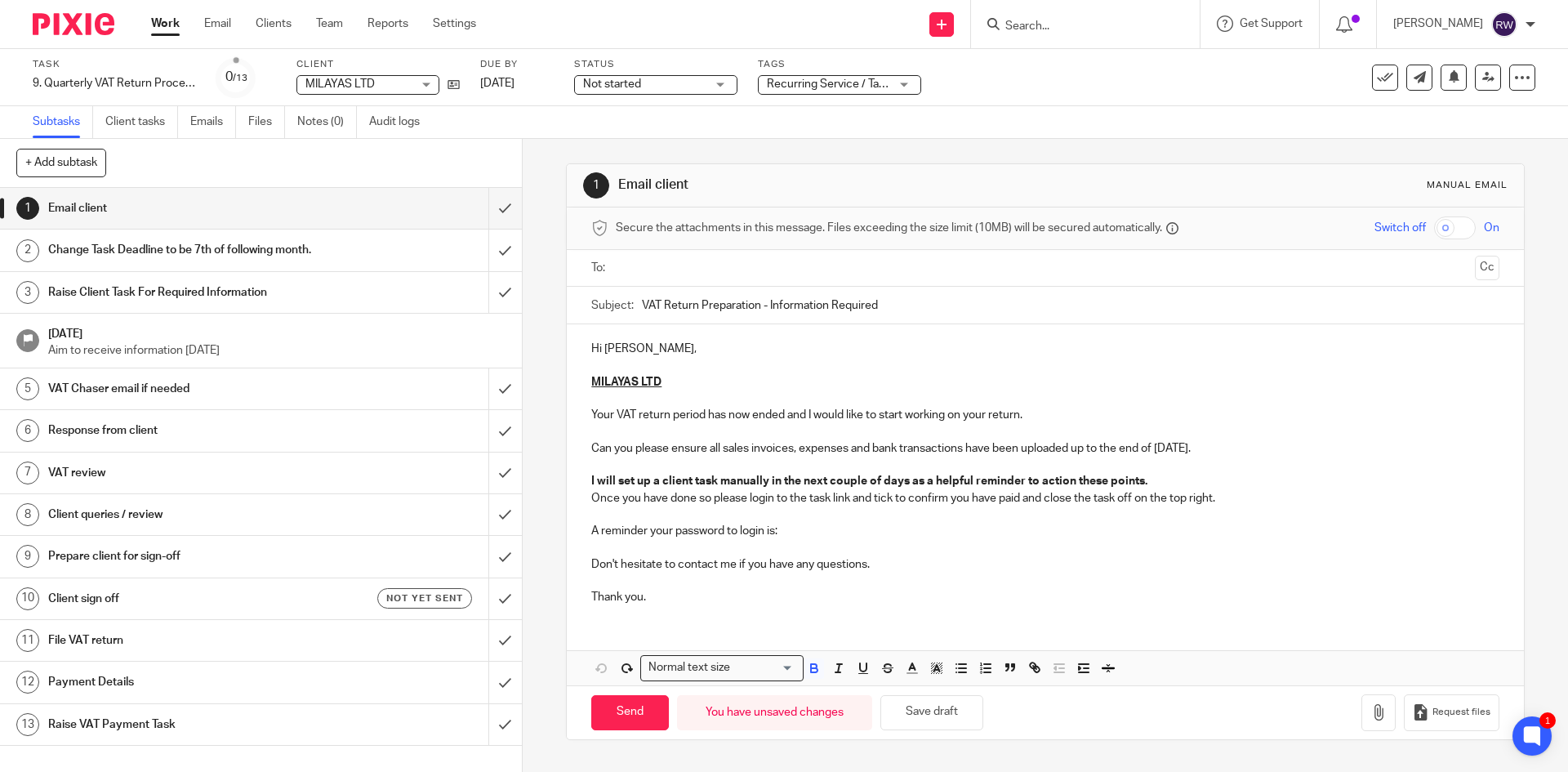
click at [831, 549] on p at bounding box center [1045, 547] width 907 height 17
click at [825, 533] on p "A reminder your password to login is:" at bounding box center [1045, 531] width 907 height 17
click at [654, 272] on input "text" at bounding box center [1044, 267] width 846 height 19
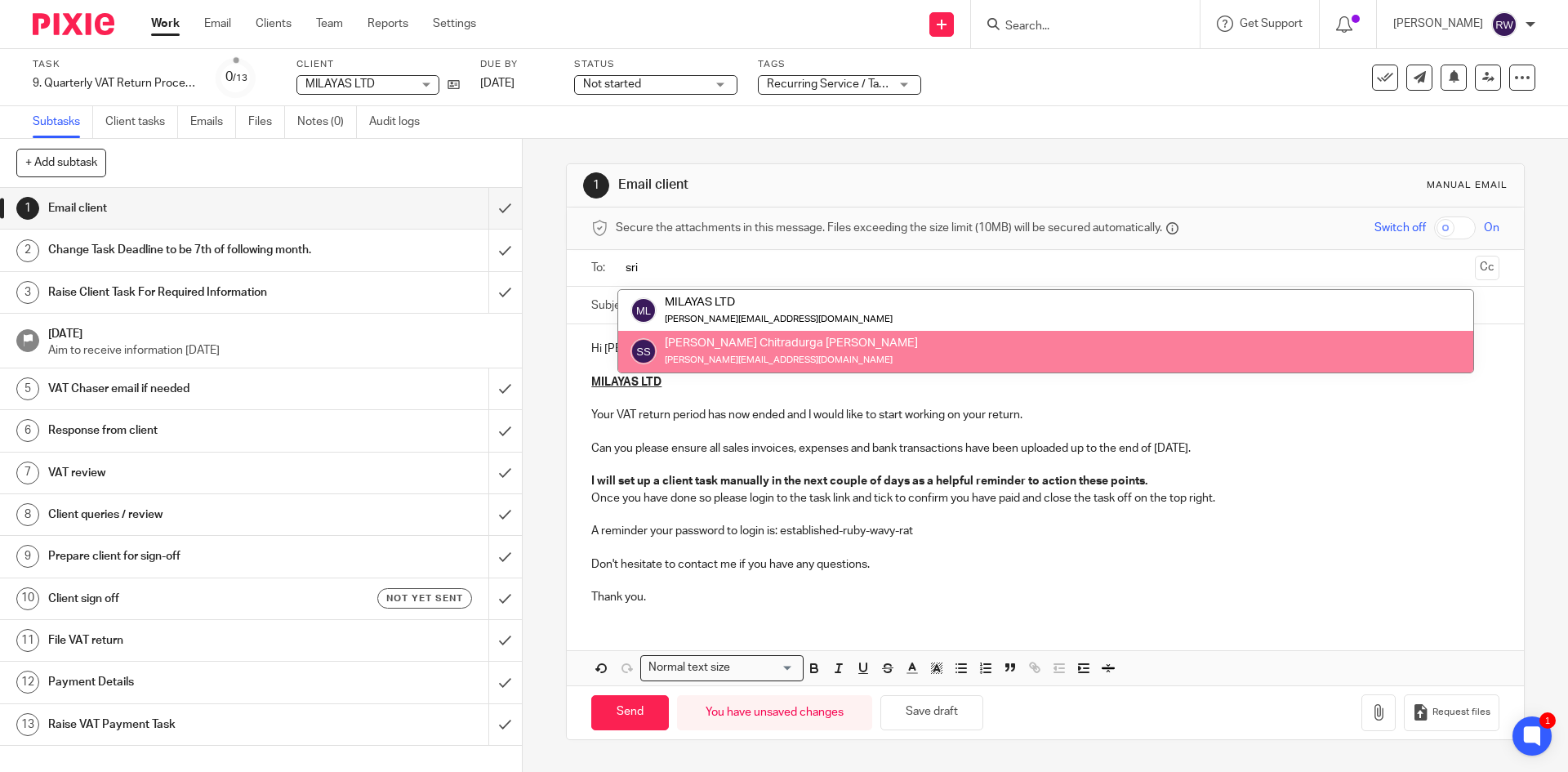
type input "sri"
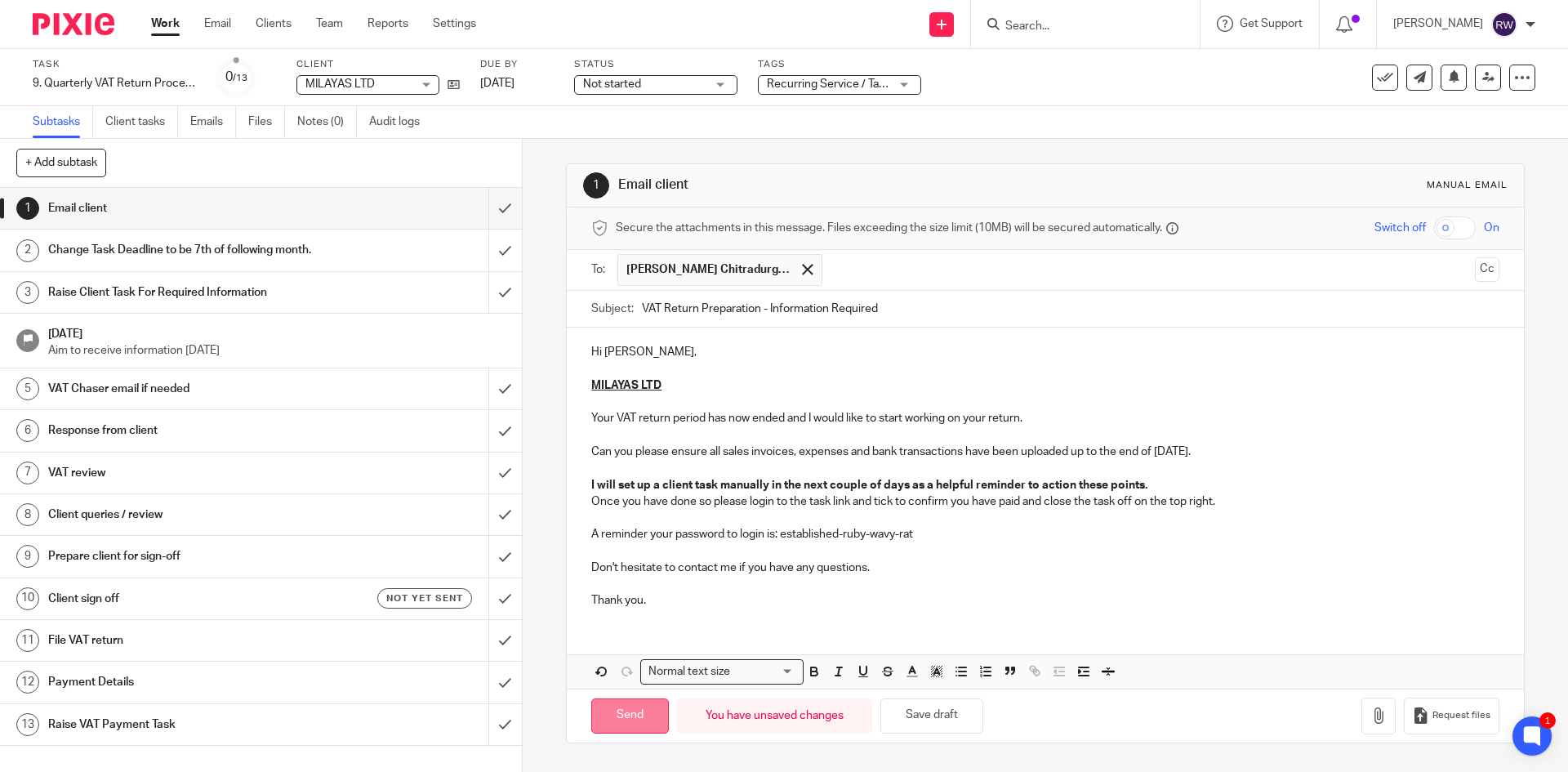
click at [614, 707] on input "Send" at bounding box center [630, 716] width 78 height 35
type input "Sent"
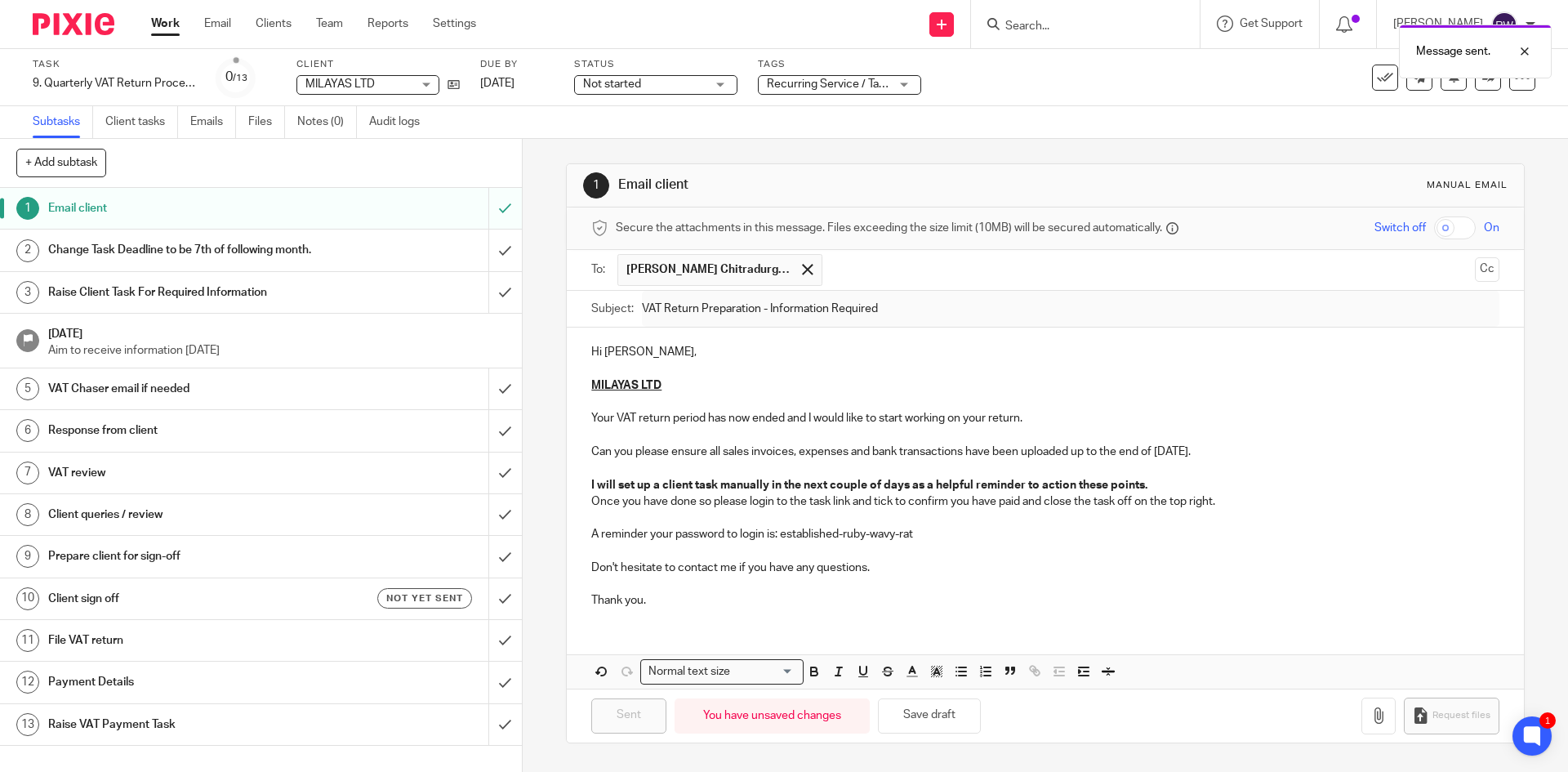
click at [843, 85] on span "Recurring Service / Task + 1" at bounding box center [837, 84] width 141 height 12
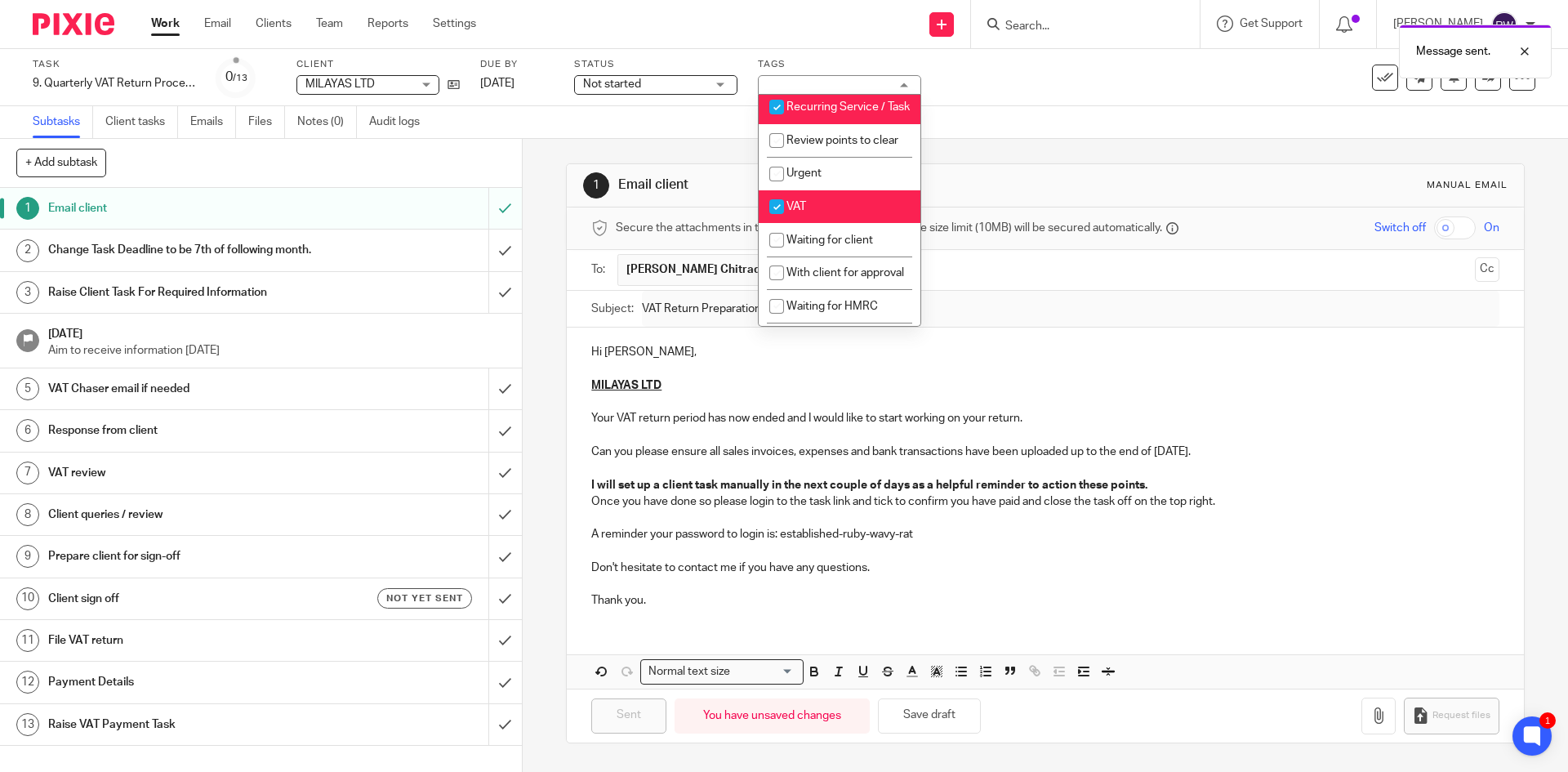
scroll to position [790, 0]
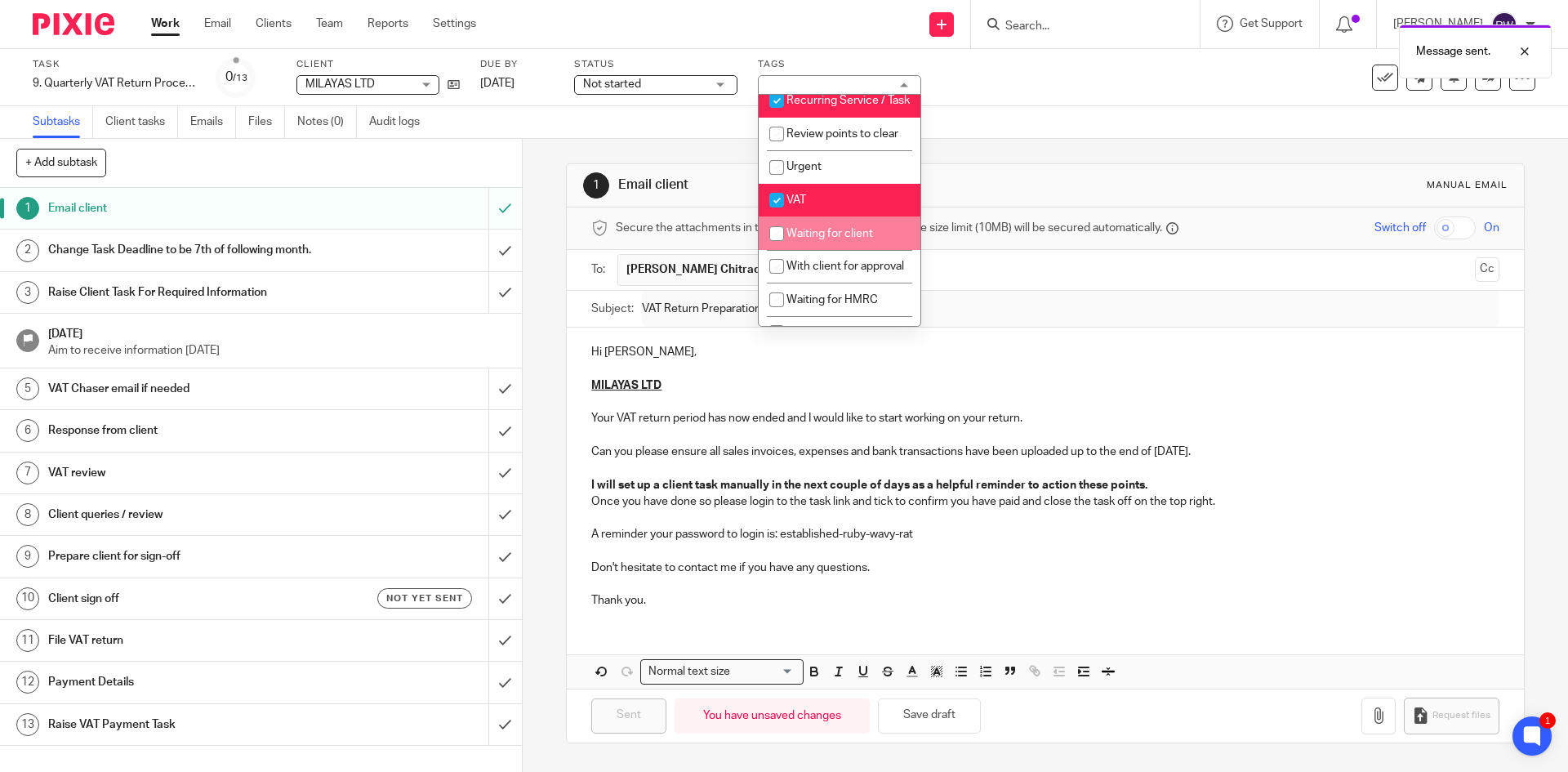
click at [849, 250] on li "Waiting for client" at bounding box center [839, 233] width 162 height 33
checkbox input "true"
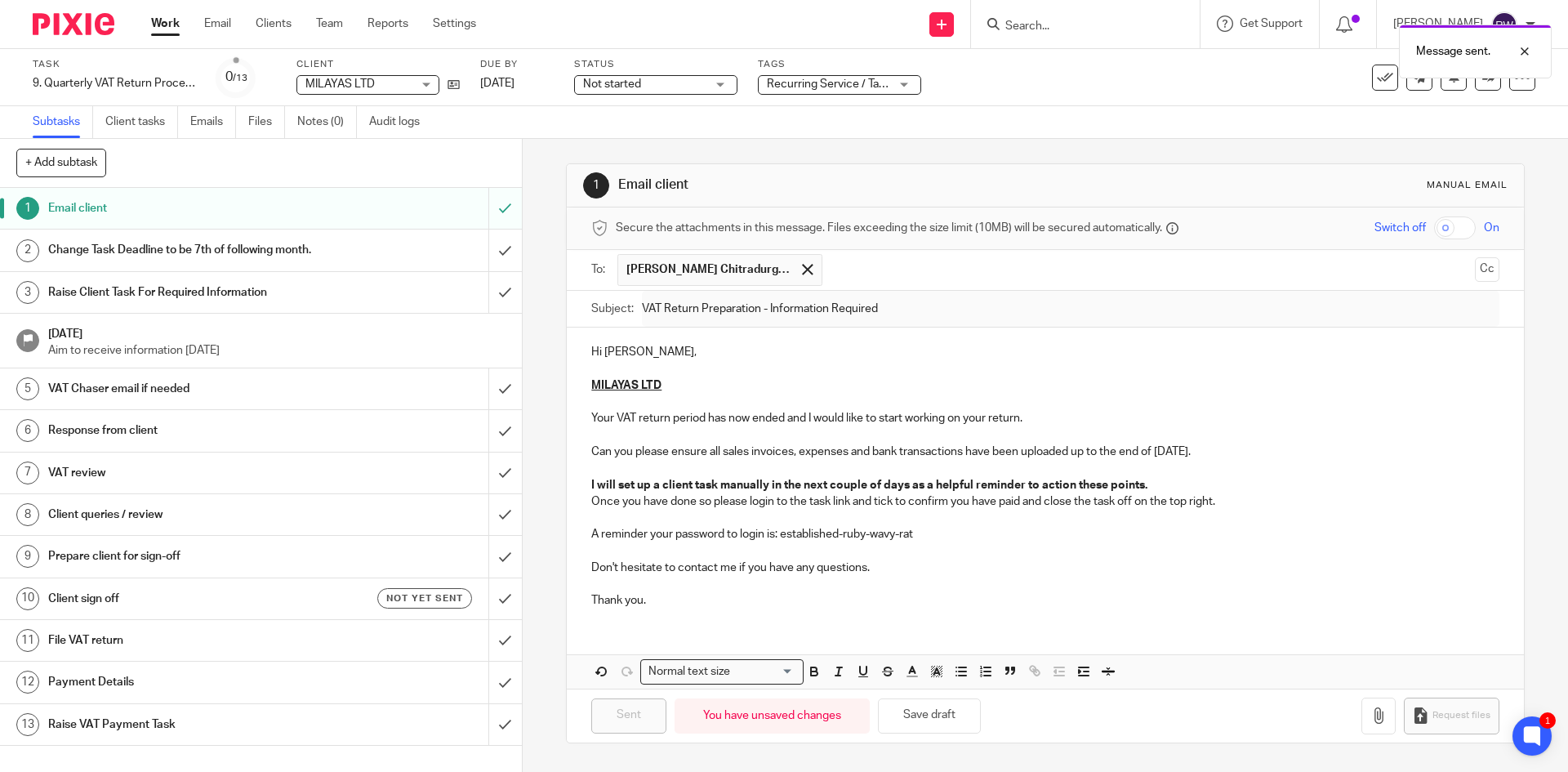
click at [1050, 98] on div "Task 9. Quarterly VAT Return Process Save 9. Quarterly VAT Return Process 0 /13…" at bounding box center [784, 77] width 1568 height 58
click at [139, 132] on link "Client tasks" at bounding box center [141, 122] width 72 height 32
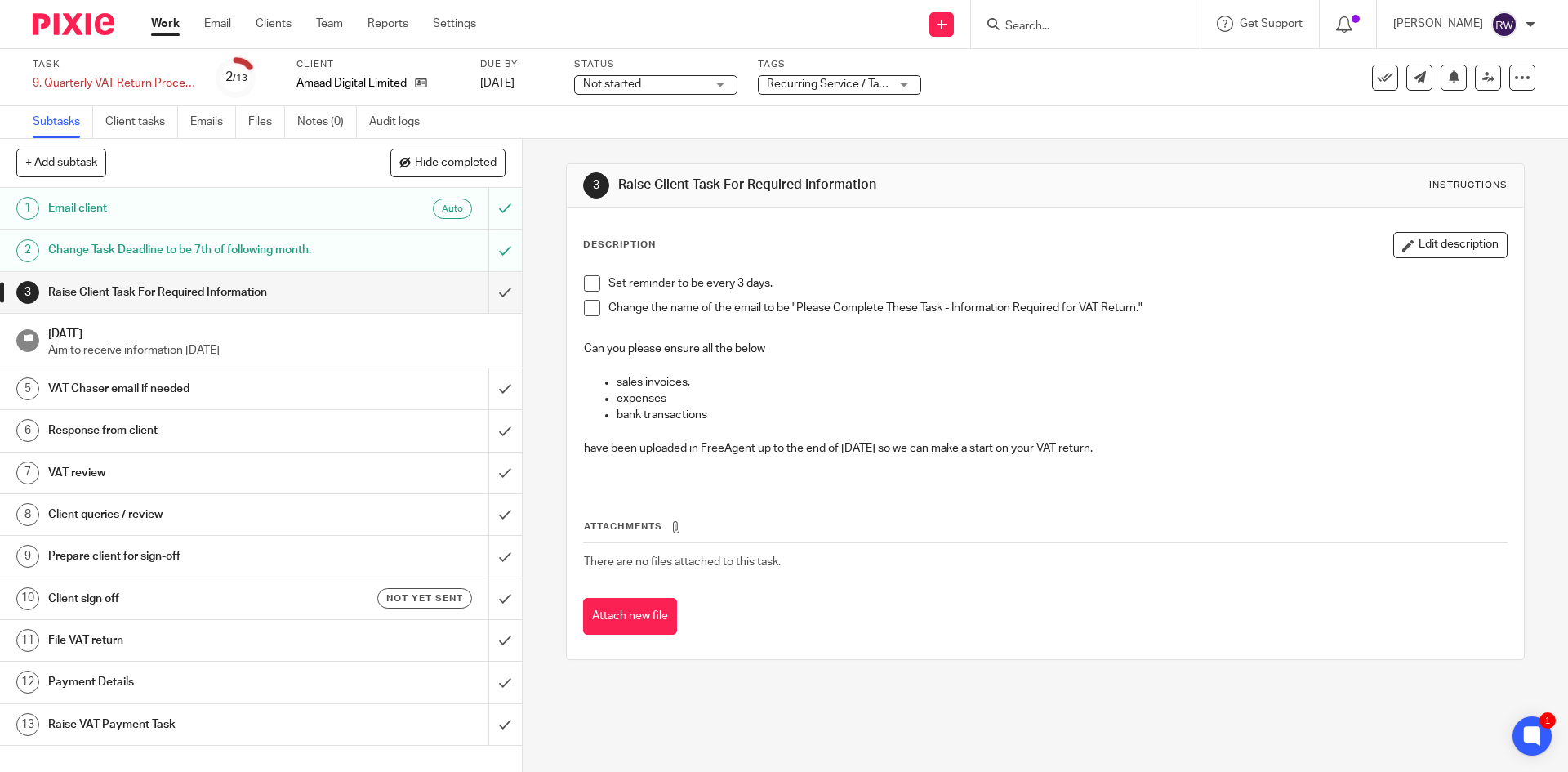
click at [1054, 22] on input "Search" at bounding box center [1077, 26] width 147 height 15
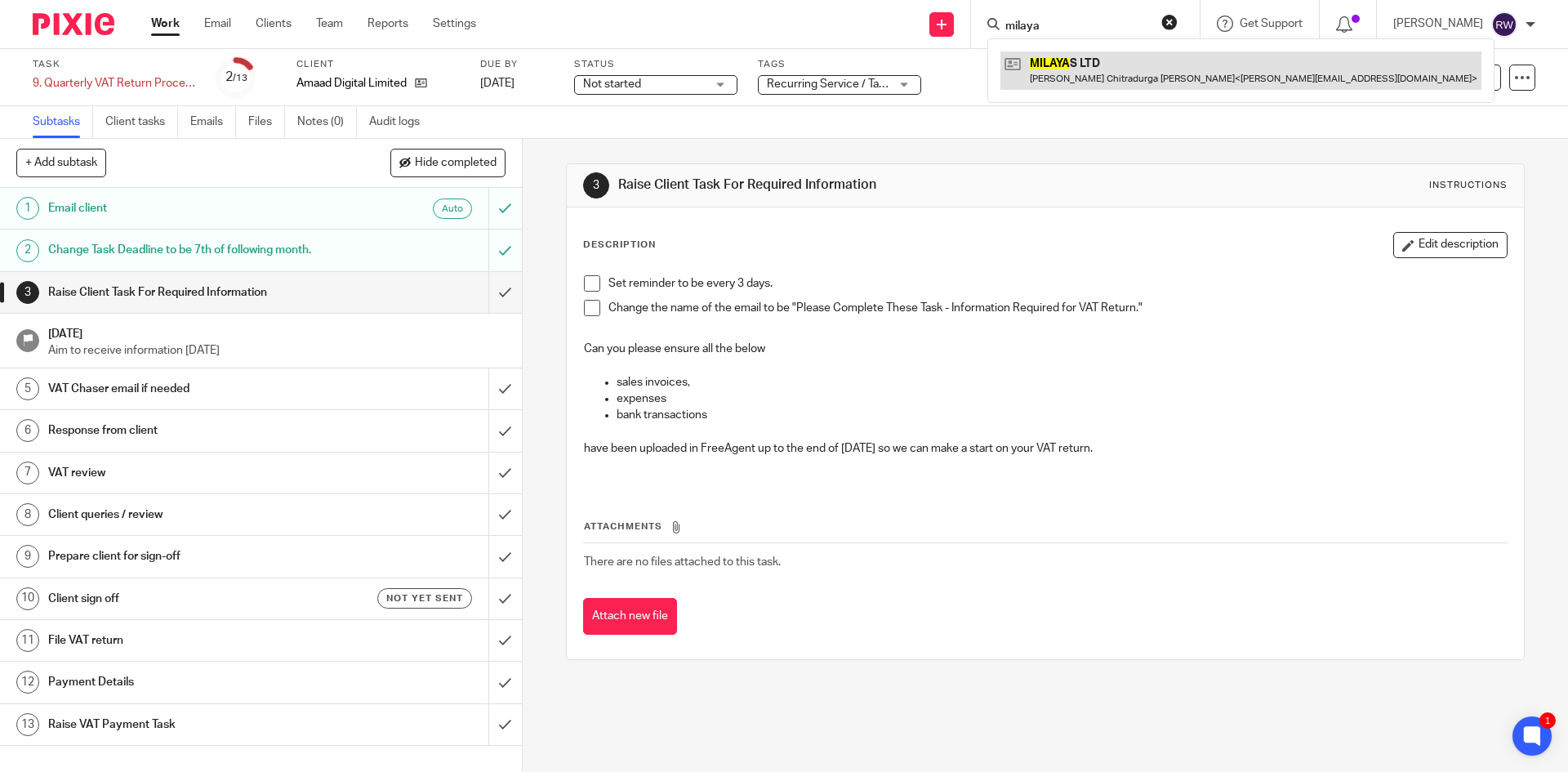
type input "milaya"
click at [1089, 66] on link at bounding box center [1240, 70] width 481 height 37
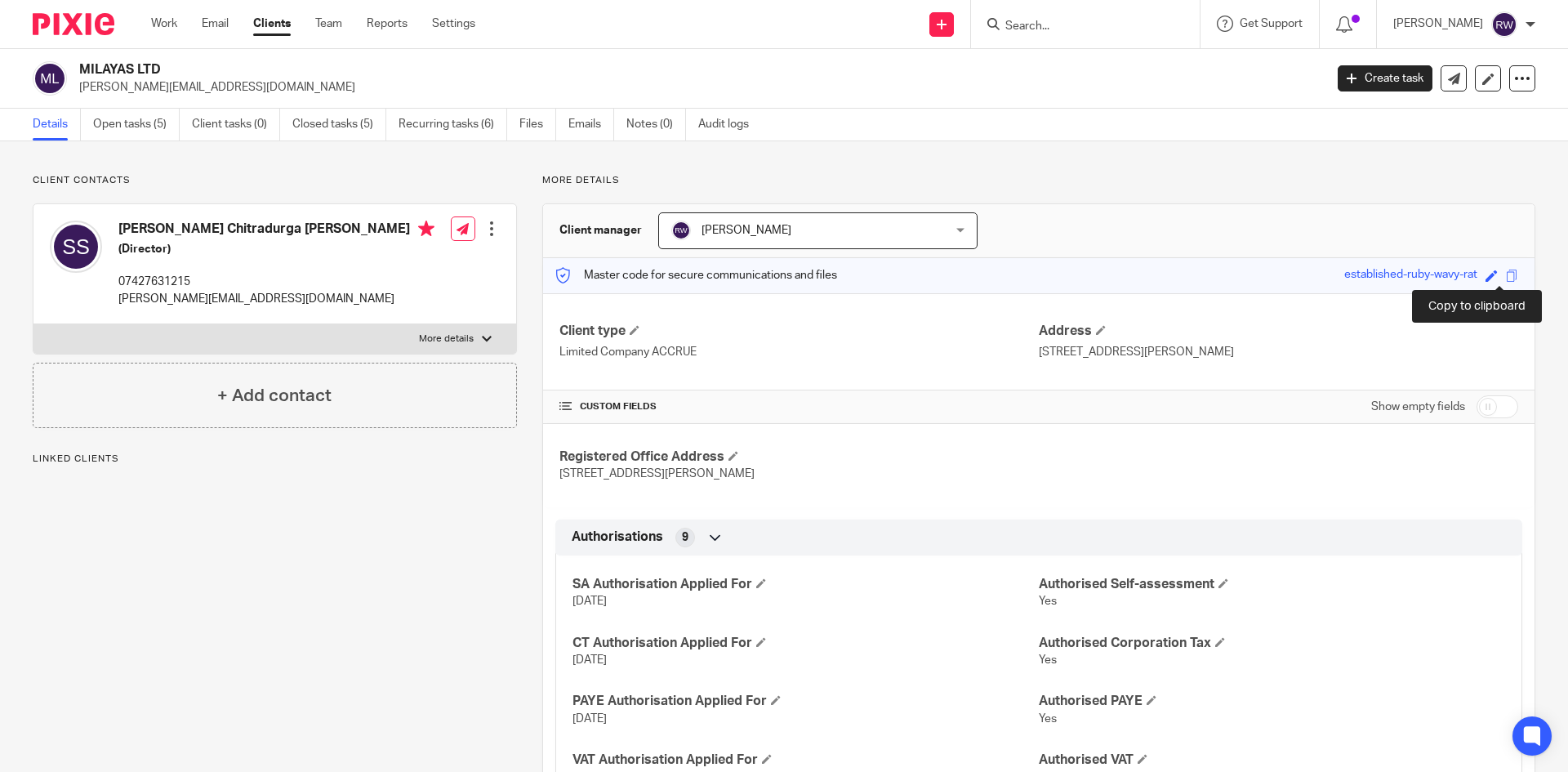
click at [1506, 275] on span at bounding box center [1511, 275] width 13 height 13
click at [1091, 32] on input "Search" at bounding box center [1077, 26] width 147 height 15
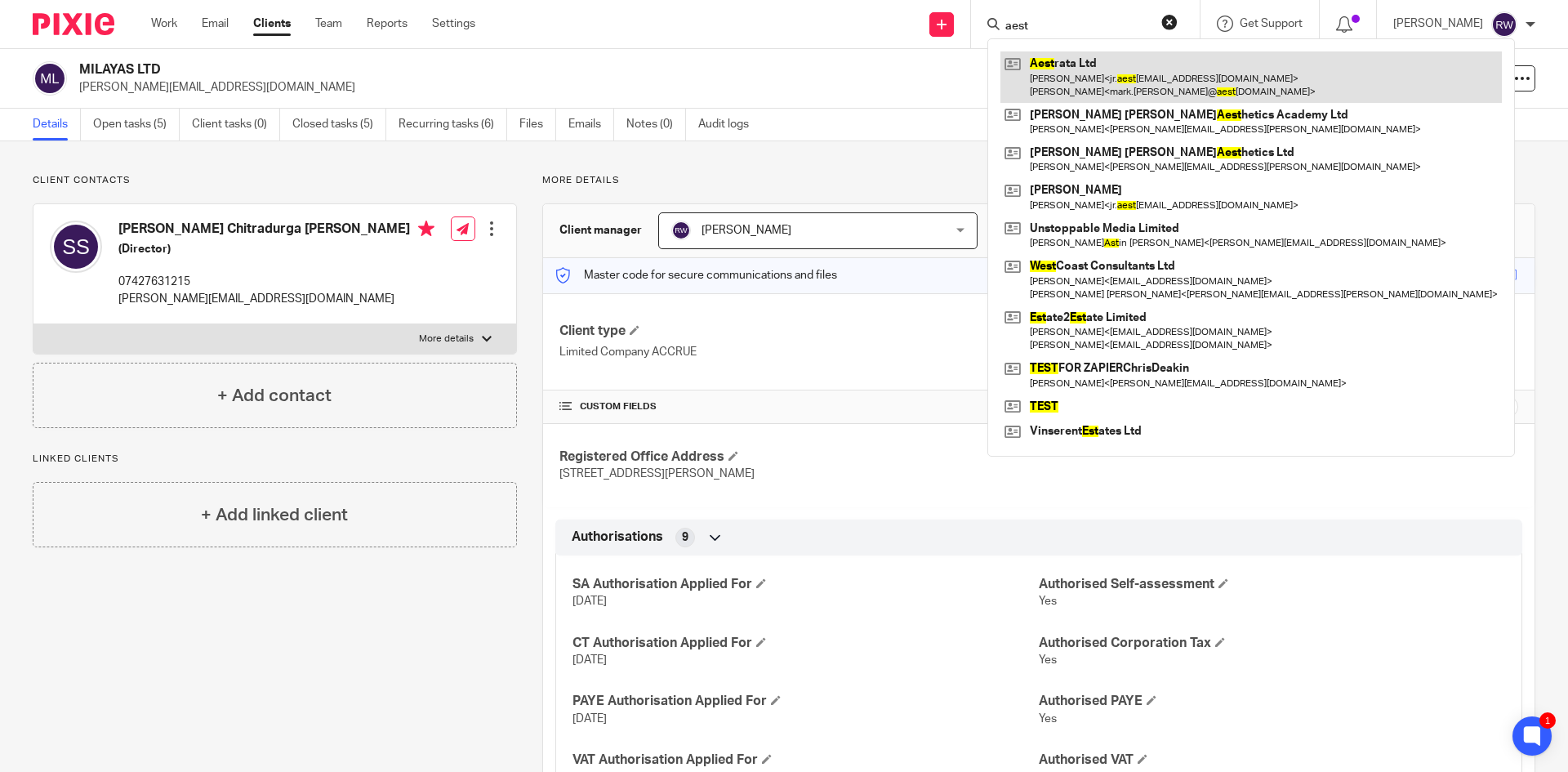
type input "aest"
click at [1113, 63] on link at bounding box center [1251, 77] width 502 height 51
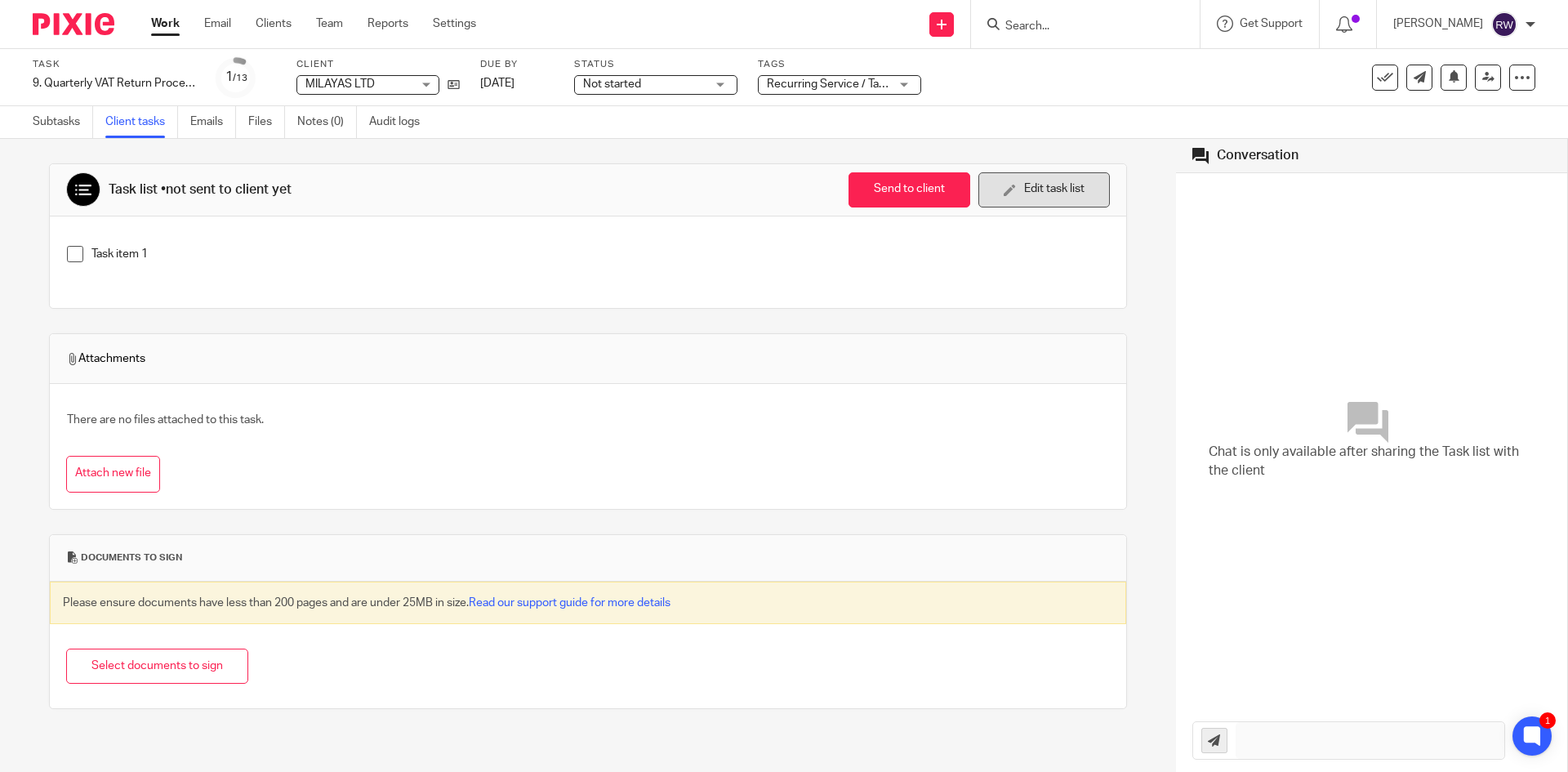
click at [1029, 195] on button "Edit task list" at bounding box center [1044, 190] width 132 height 35
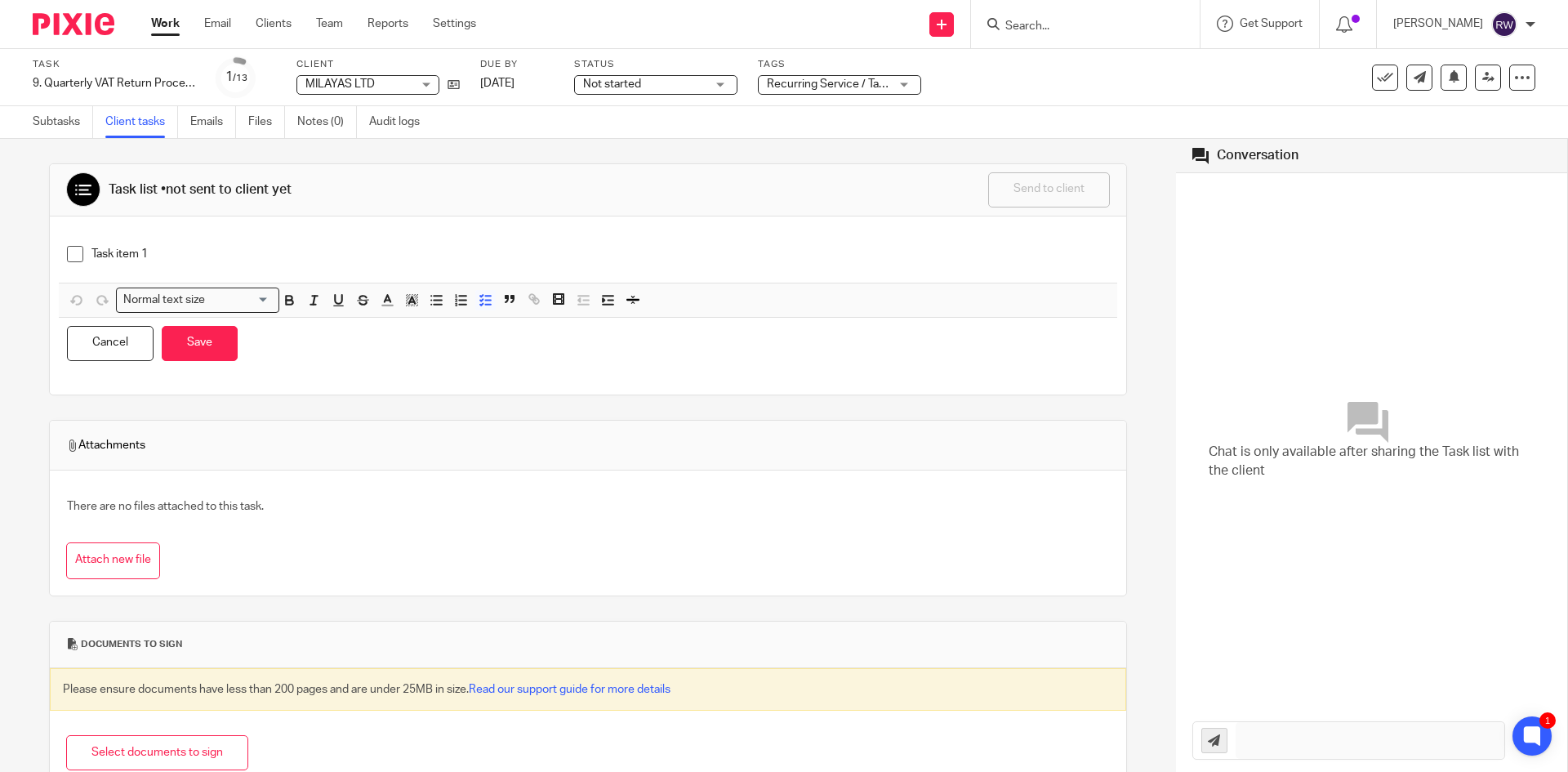
click at [286, 238] on div "Task item 1" at bounding box center [587, 261] width 1059 height 45
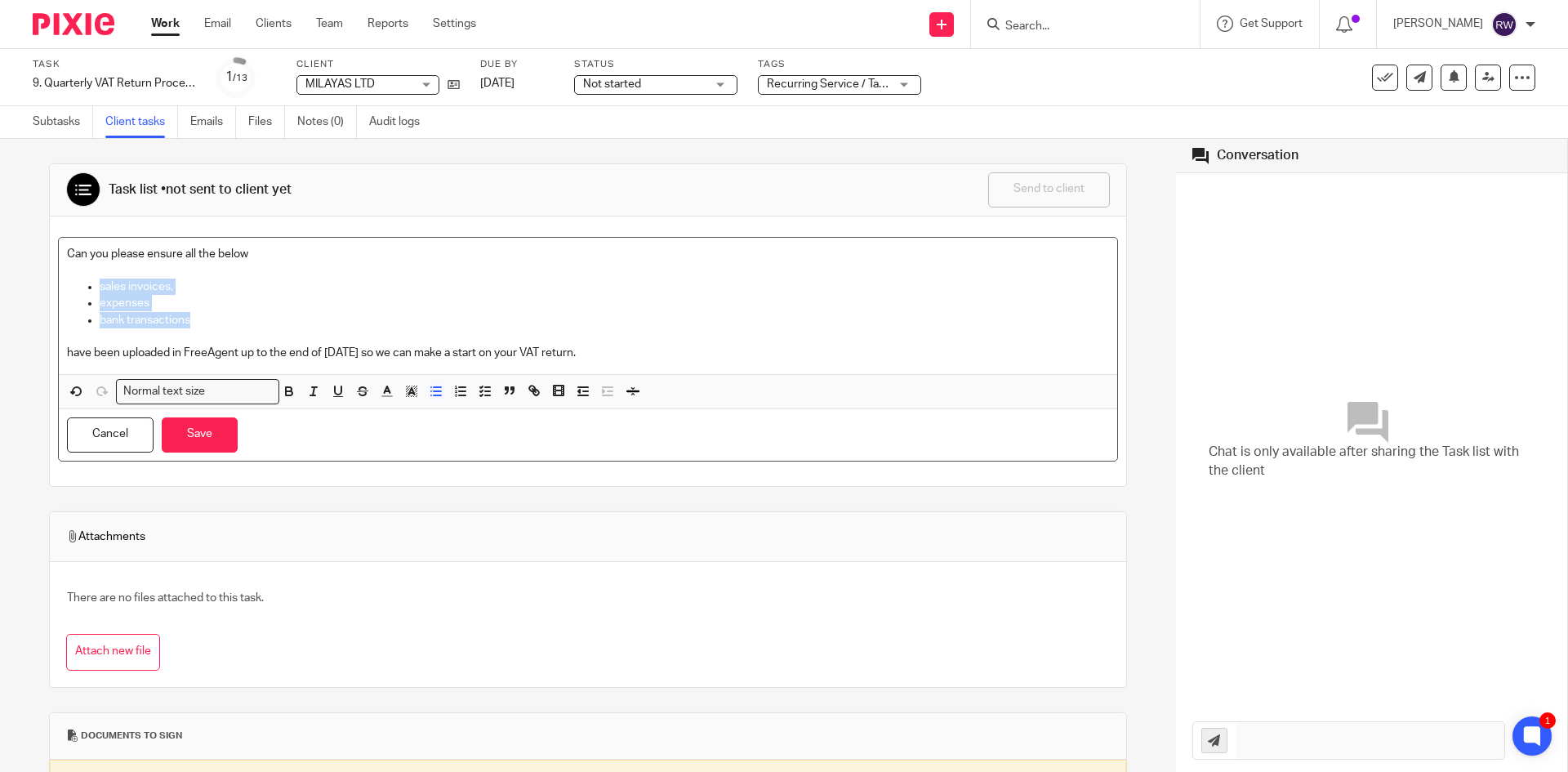
drag, startPoint x: 234, startPoint y: 323, endPoint x: 60, endPoint y: 292, distance: 176.7
click at [60, 292] on div "Can you please ensure all the below sales invoices, expenses bank transactions …" at bounding box center [587, 306] width 1059 height 137
click at [435, 390] on icon "button" at bounding box center [435, 390] width 15 height 15
click at [478, 396] on icon "button" at bounding box center [485, 390] width 15 height 15
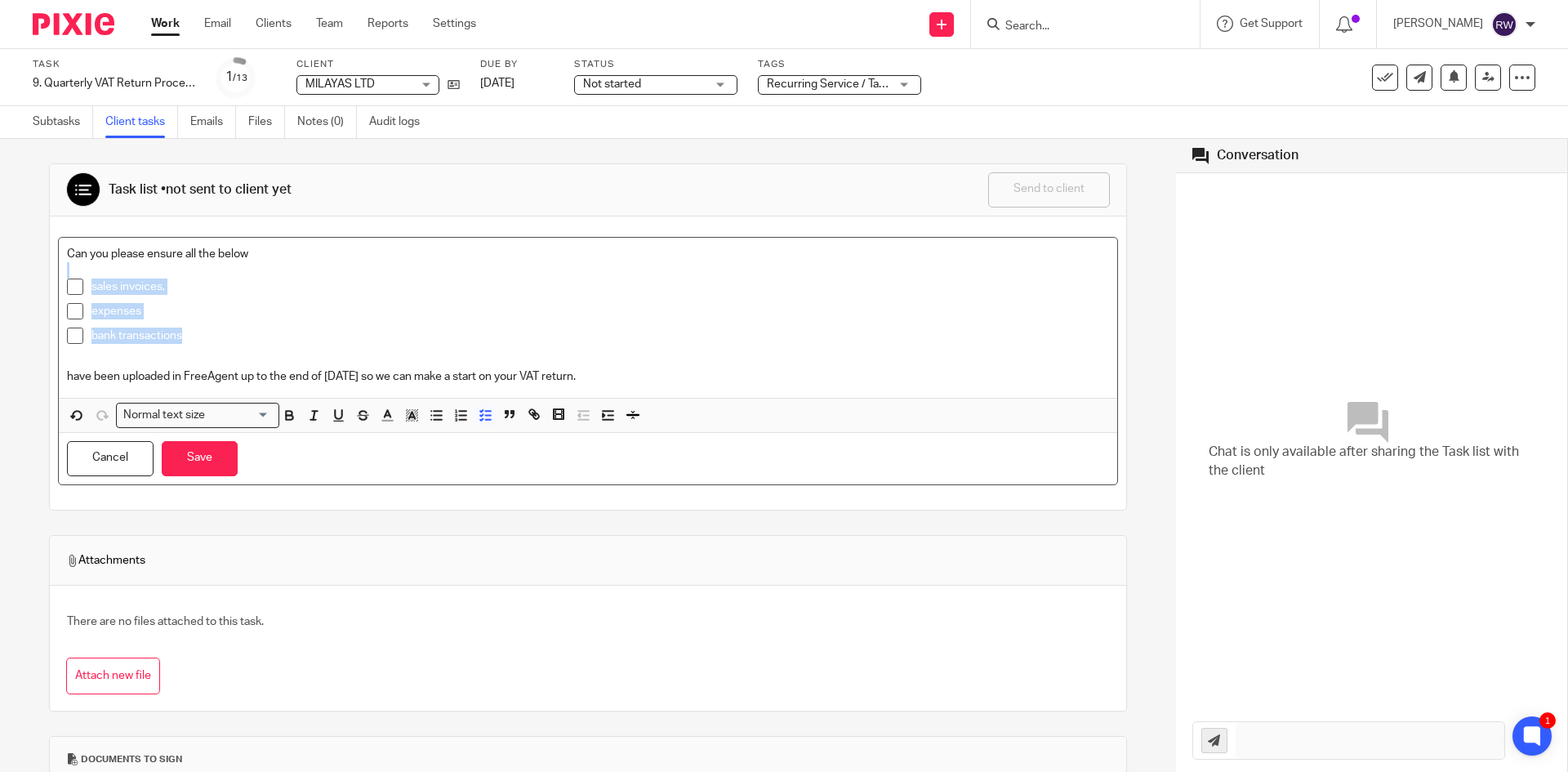
click at [463, 316] on p "expenses" at bounding box center [600, 310] width 1018 height 17
click at [891, 86] on div "Recurring Service / Task + 2" at bounding box center [839, 85] width 163 height 20
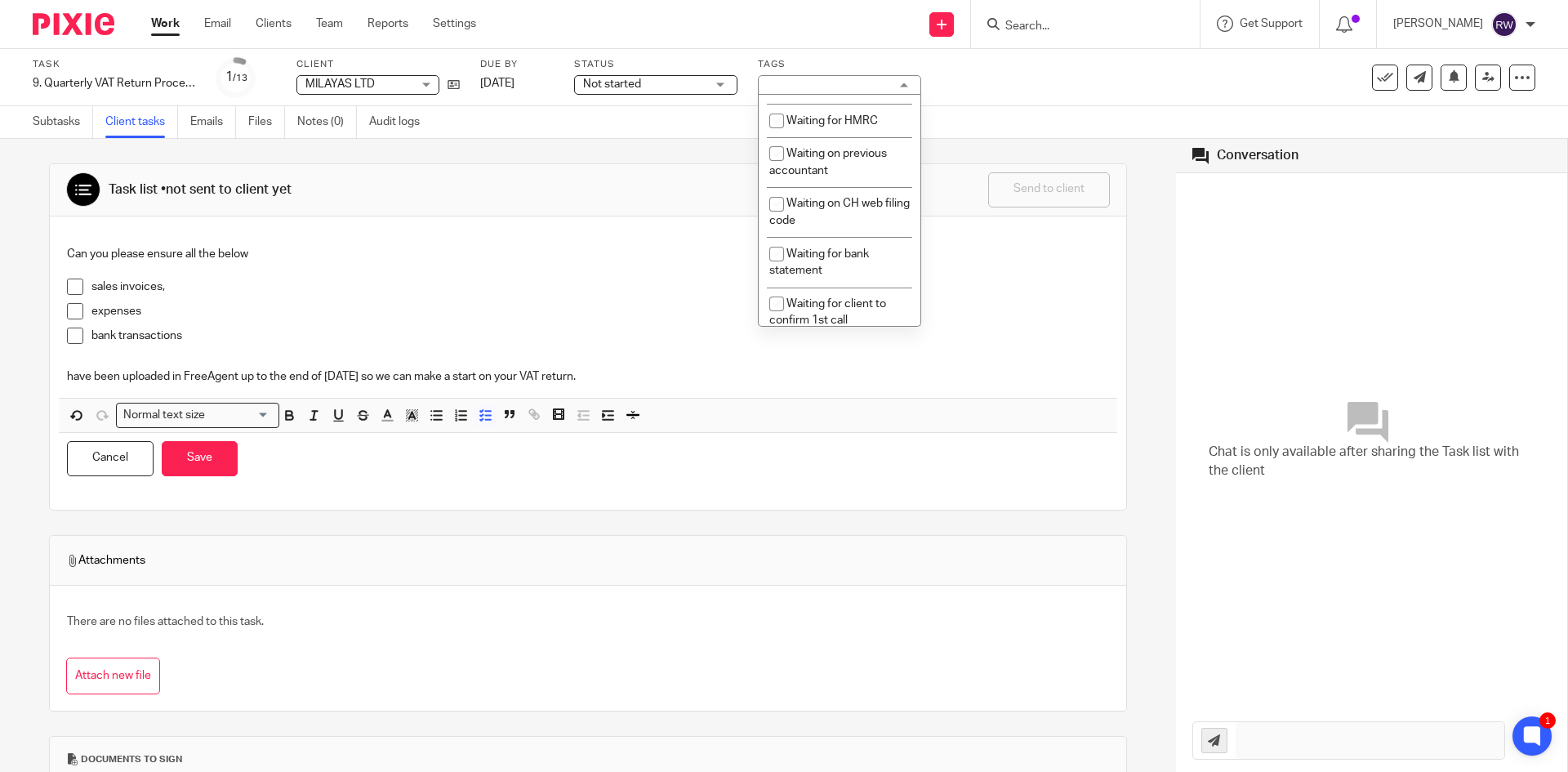
scroll to position [900, 0]
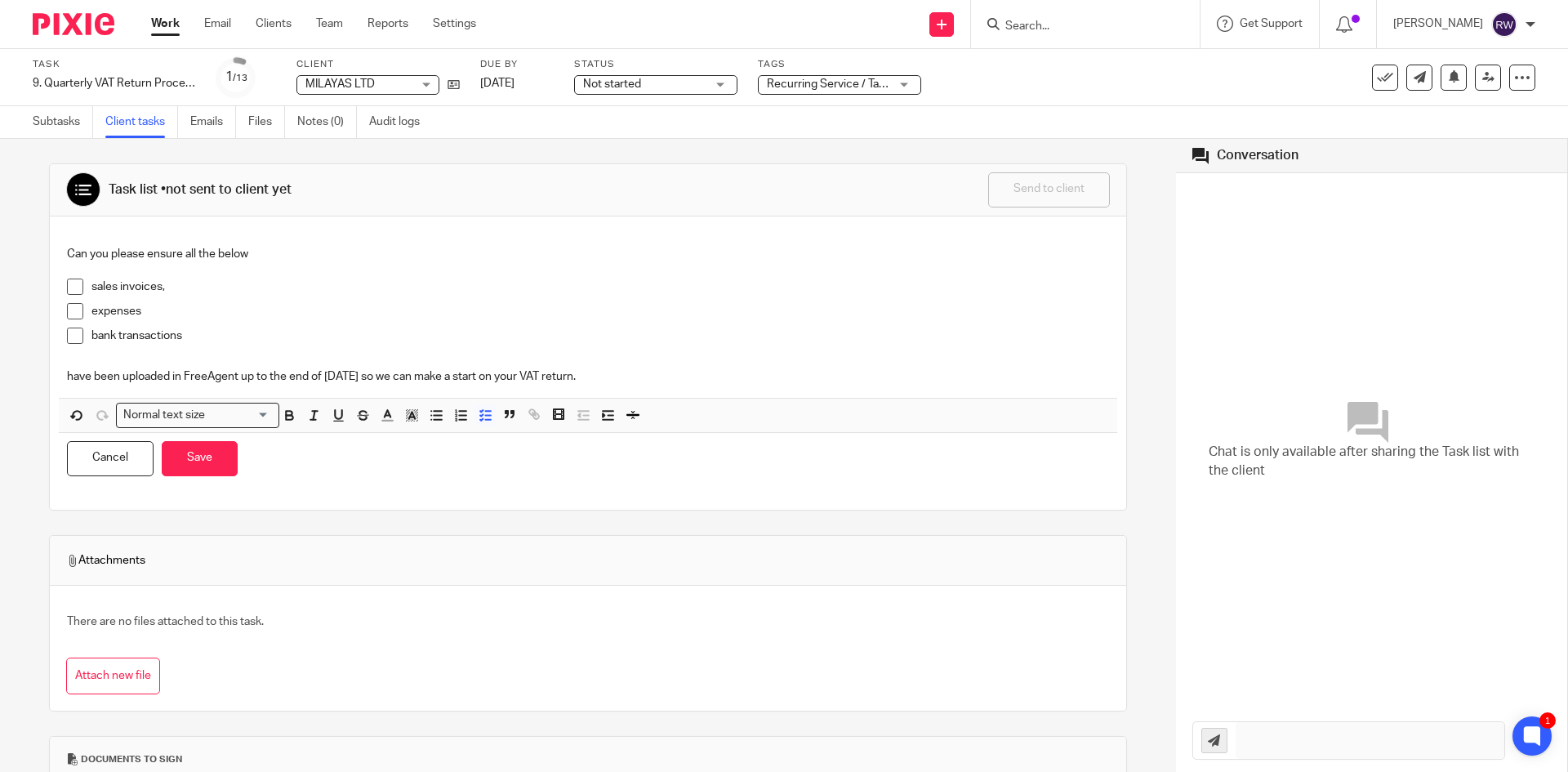
click at [977, 79] on div "Task 9. Quarterly VAT Return Process Save 9. Quarterly VAT Return Process 1 /13…" at bounding box center [658, 77] width 1252 height 39
click at [223, 448] on button "Save" at bounding box center [200, 459] width 76 height 35
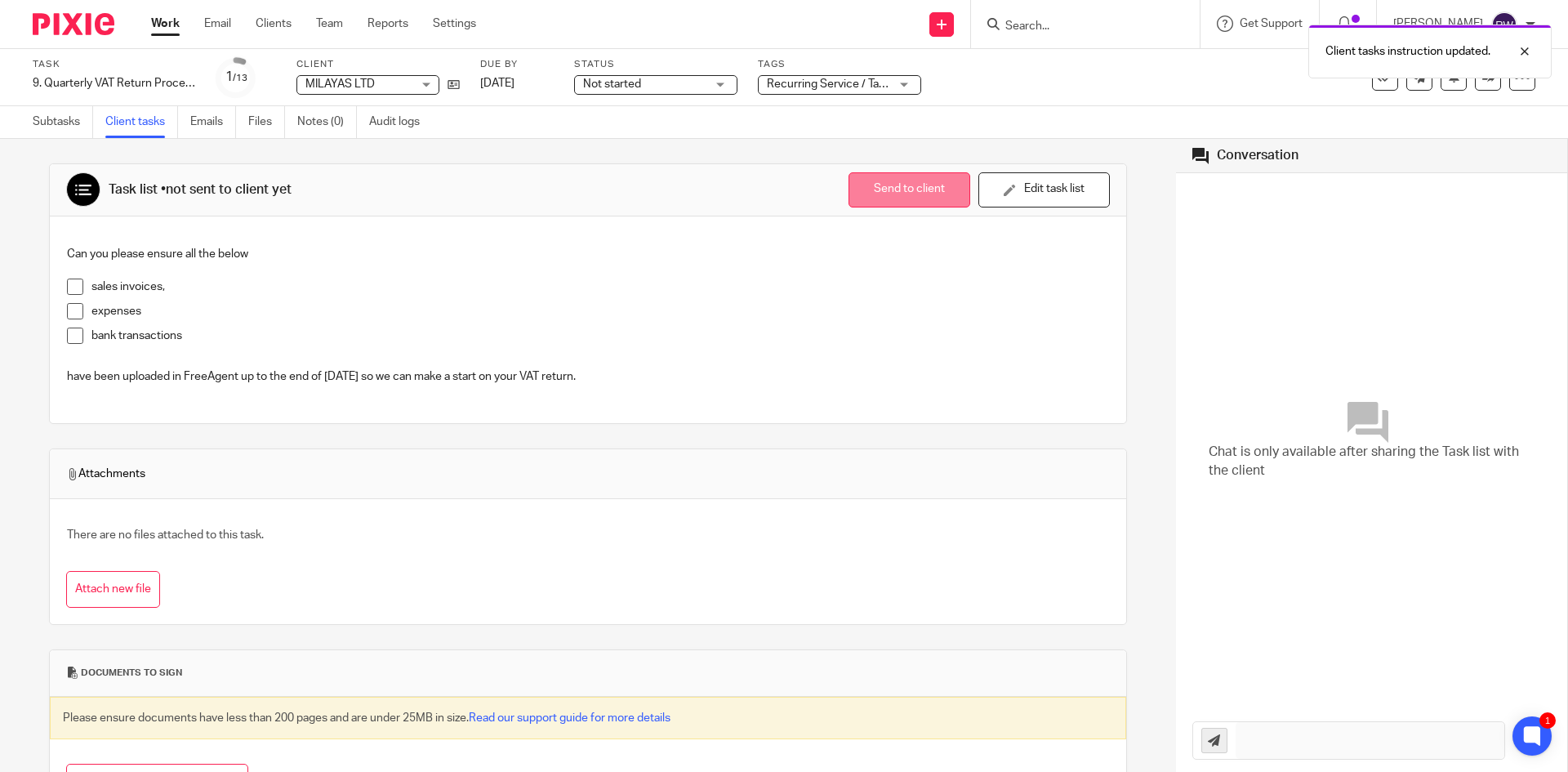
click at [899, 183] on button "Send to client" at bounding box center [909, 190] width 122 height 35
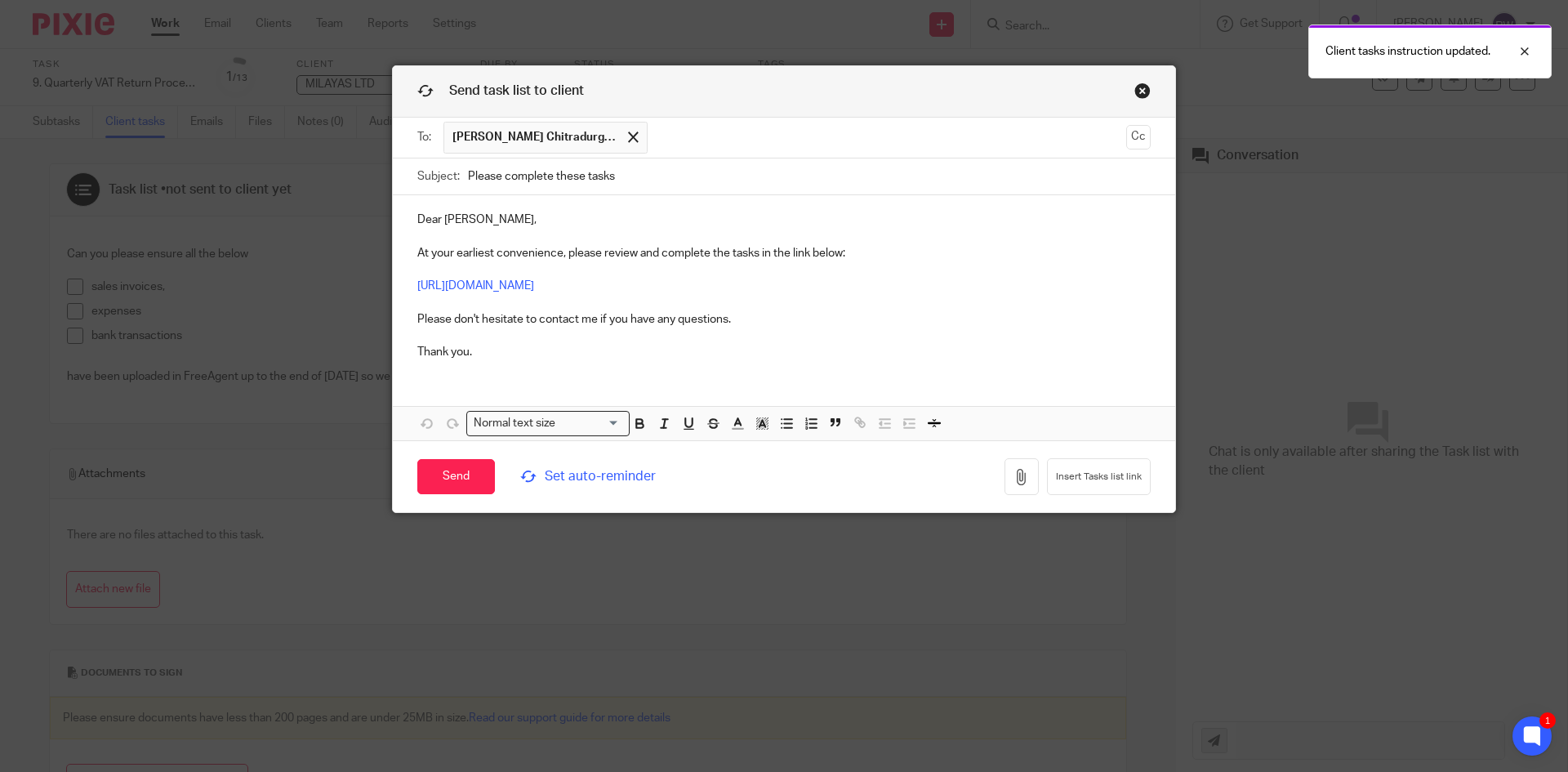
click at [433, 223] on p "Dear Srikumar, At your earliest convenience, please review and complete the tas…" at bounding box center [784, 286] width 734 height 148
click at [437, 220] on p "Dear Srikumar, At your earliest convenience, please review and complete the tas…" at bounding box center [784, 286] width 734 height 148
drag, startPoint x: 437, startPoint y: 220, endPoint x: 395, endPoint y: 221, distance: 42.0
click at [395, 221] on div "Dear Srikumar, At your earliest convenience, please review and complete the tas…" at bounding box center [784, 284] width 783 height 178
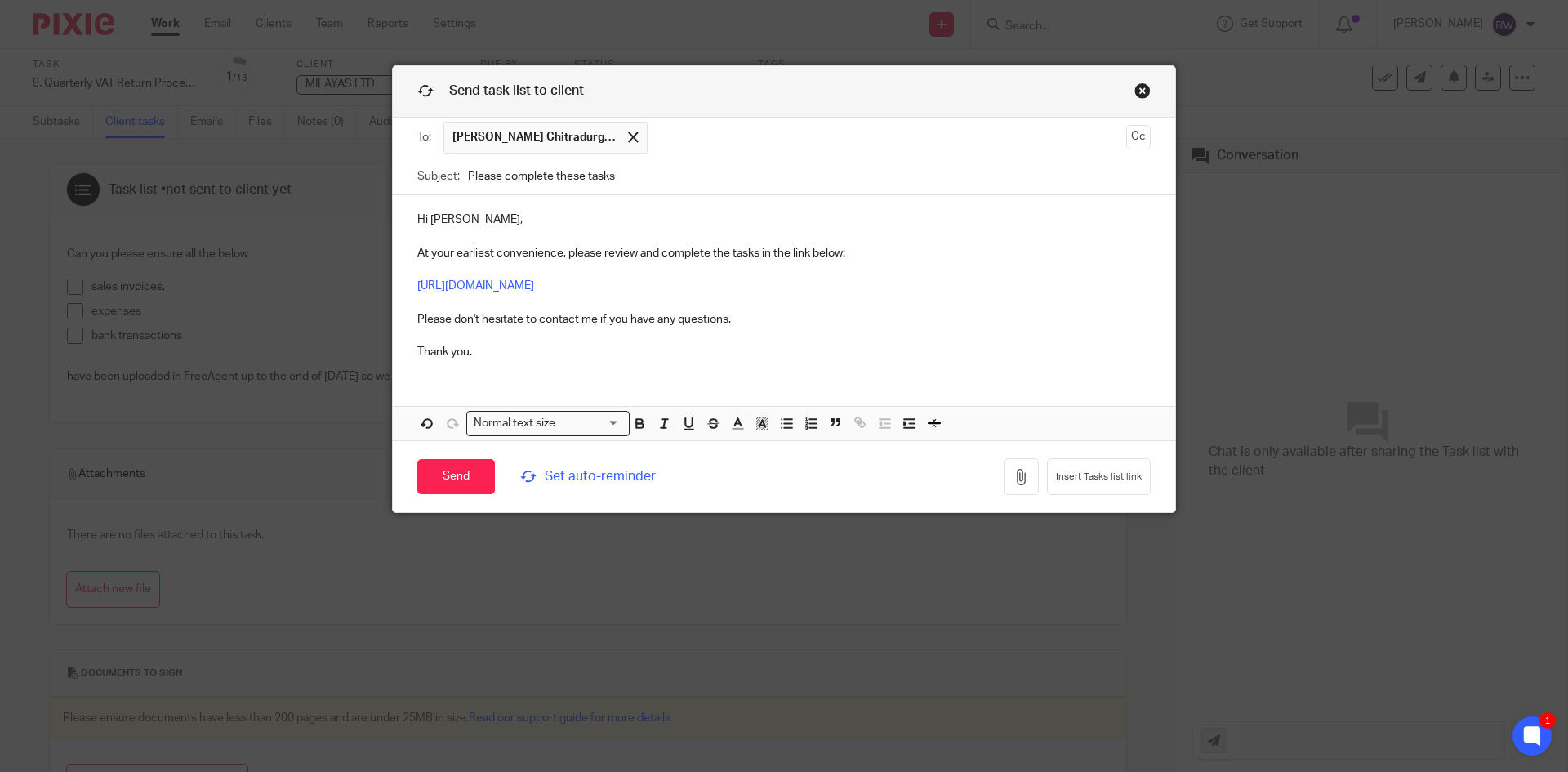
click at [467, 223] on p "Hi Srikumar, At your earliest convenience, please review and complete the tasks…" at bounding box center [784, 286] width 734 height 148
drag, startPoint x: 648, startPoint y: 175, endPoint x: 221, endPoint y: 151, distance: 427.7
click at [221, 151] on div "Send task list to client To: Srikumar Chitradurga Sundareshwar Srikumar Chitrad…" at bounding box center [784, 386] width 1568 height 772
paste input "Complete These Task - Information Required for VAT Return"
type input "Please Complete These Task - Information Required for VAT Return"
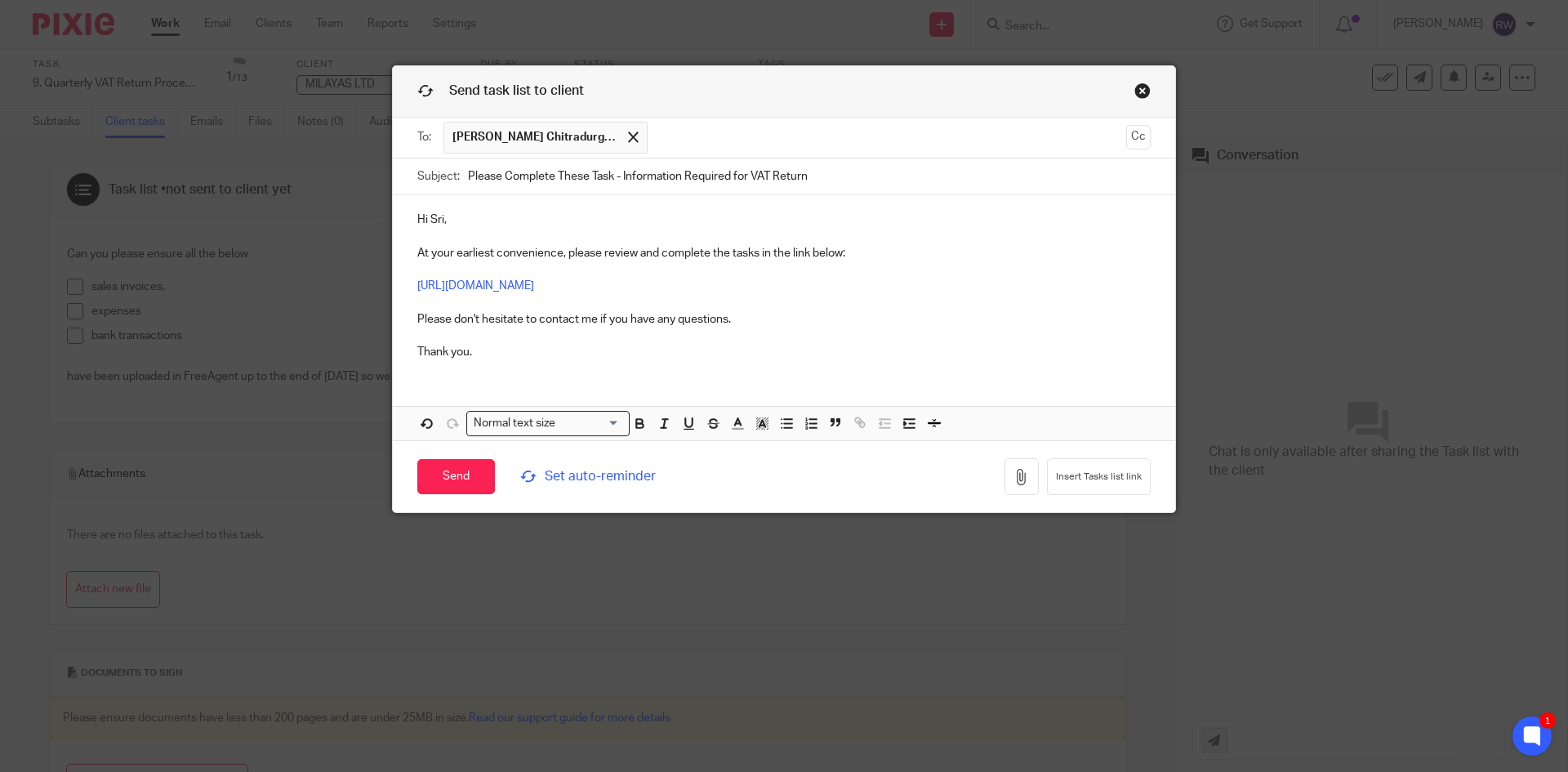
click at [568, 464] on div "Send Set auto-reminder" at bounding box center [631, 476] width 428 height 55
click at [563, 478] on span "Set auto-reminder" at bounding box center [631, 476] width 223 height 19
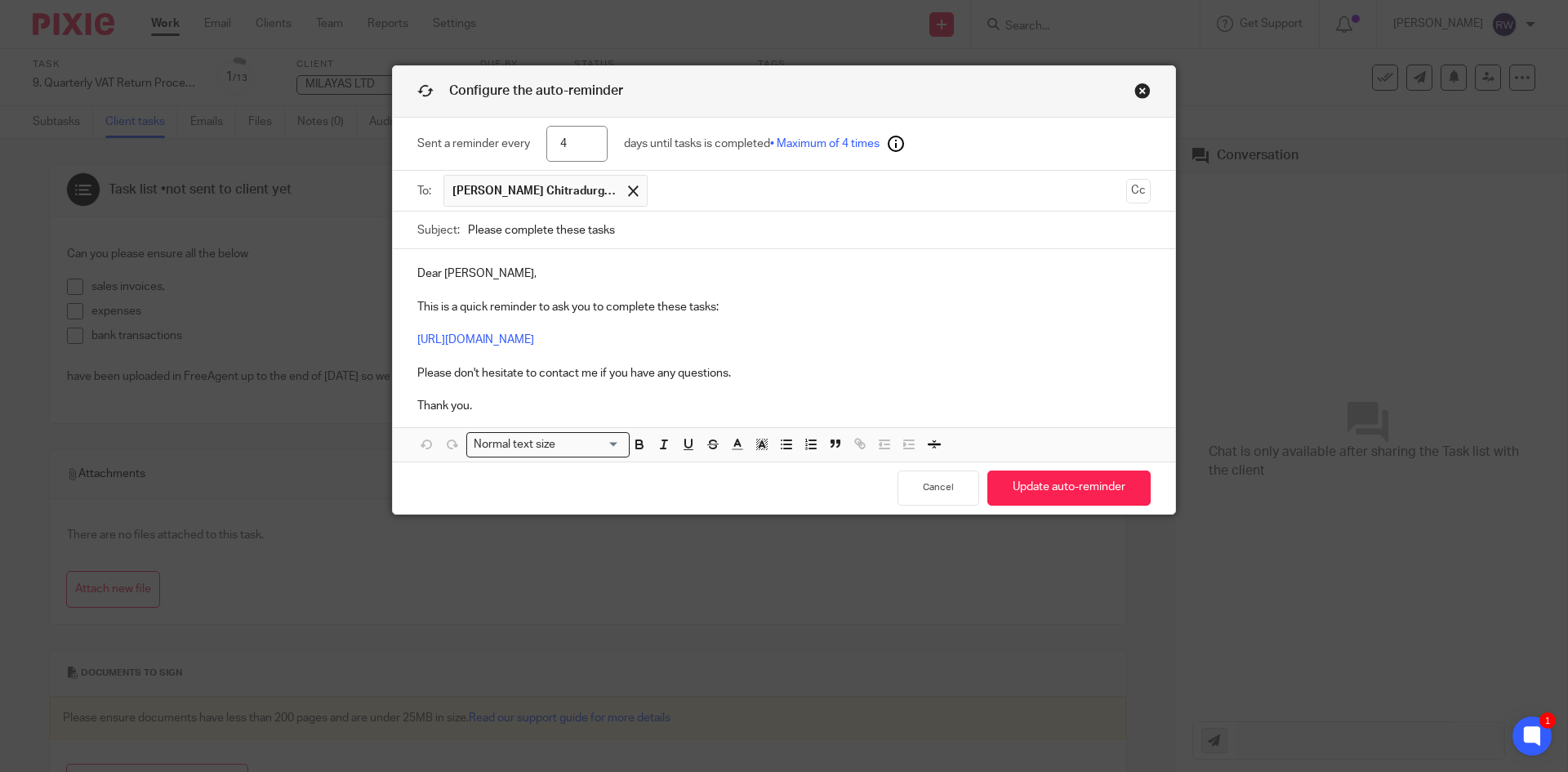
type input "4"
click at [433, 276] on p "Dear Srikumar, This is a quick reminder to ask you to complete these tasks: htt…" at bounding box center [784, 340] width 734 height 148
click at [425, 273] on p "Dear Srikumar, This is a quick reminder to ask you to complete these tasks: htt…" at bounding box center [784, 340] width 734 height 148
click at [433, 273] on p "Dear Srikumar, This is a quick reminder to ask you to complete these tasks: htt…" at bounding box center [784, 340] width 734 height 148
click at [469, 274] on p "Hi Srikumar, This is a quick reminder to ask you to complete these tasks: https…" at bounding box center [784, 340] width 734 height 148
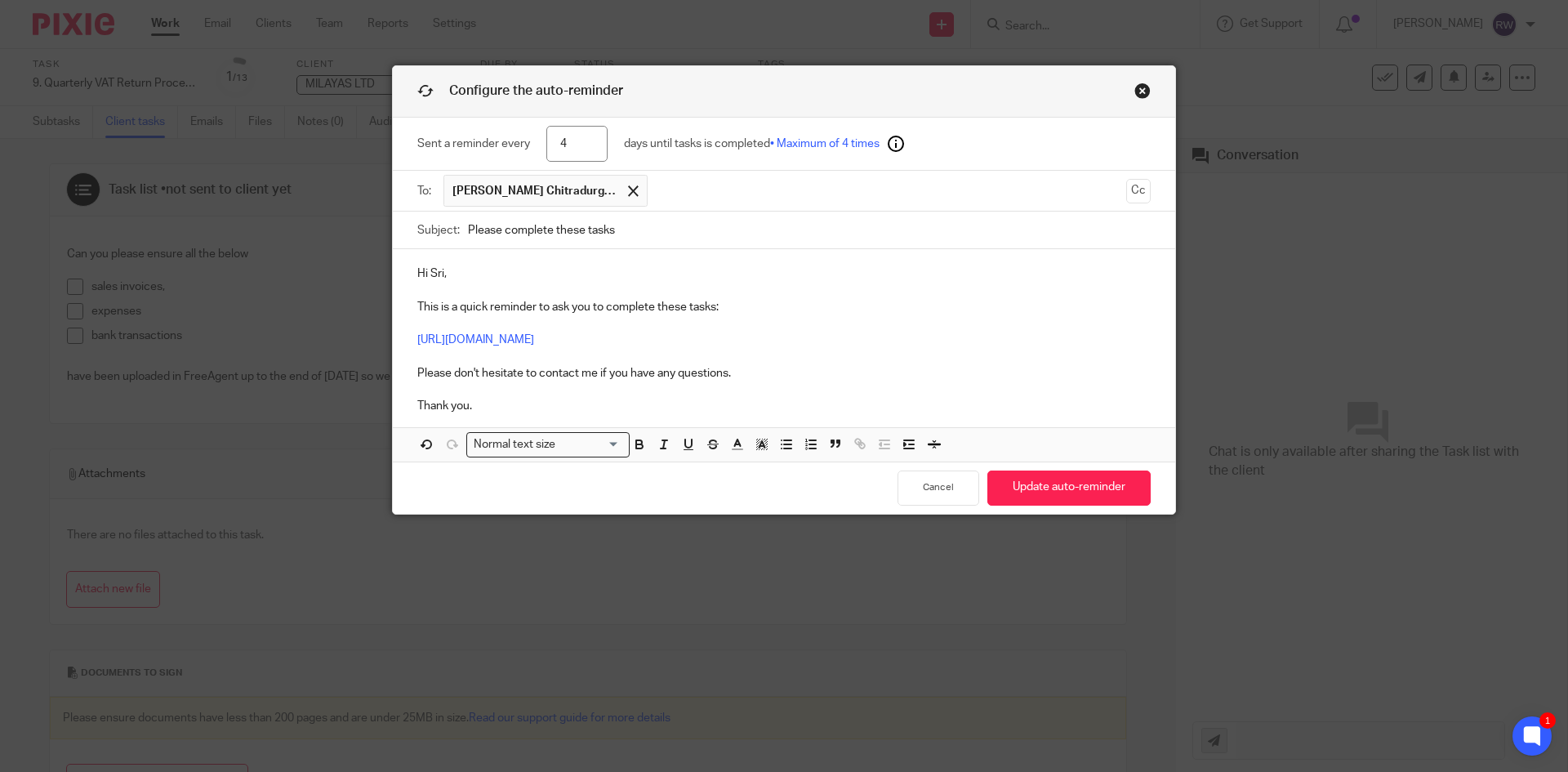
drag, startPoint x: 671, startPoint y: 228, endPoint x: 206, endPoint y: 207, distance: 465.5
click at [206, 207] on div "Configure the auto-reminder Sent a reminder every 4 days until tasks is complet…" at bounding box center [784, 386] width 1568 height 772
paste input "Complete These Task - Information Required for VAT Return"
type input "Please Complete These Task - Information Required for VAT Return"
click at [1073, 494] on button "Update auto-reminder" at bounding box center [1068, 488] width 163 height 35
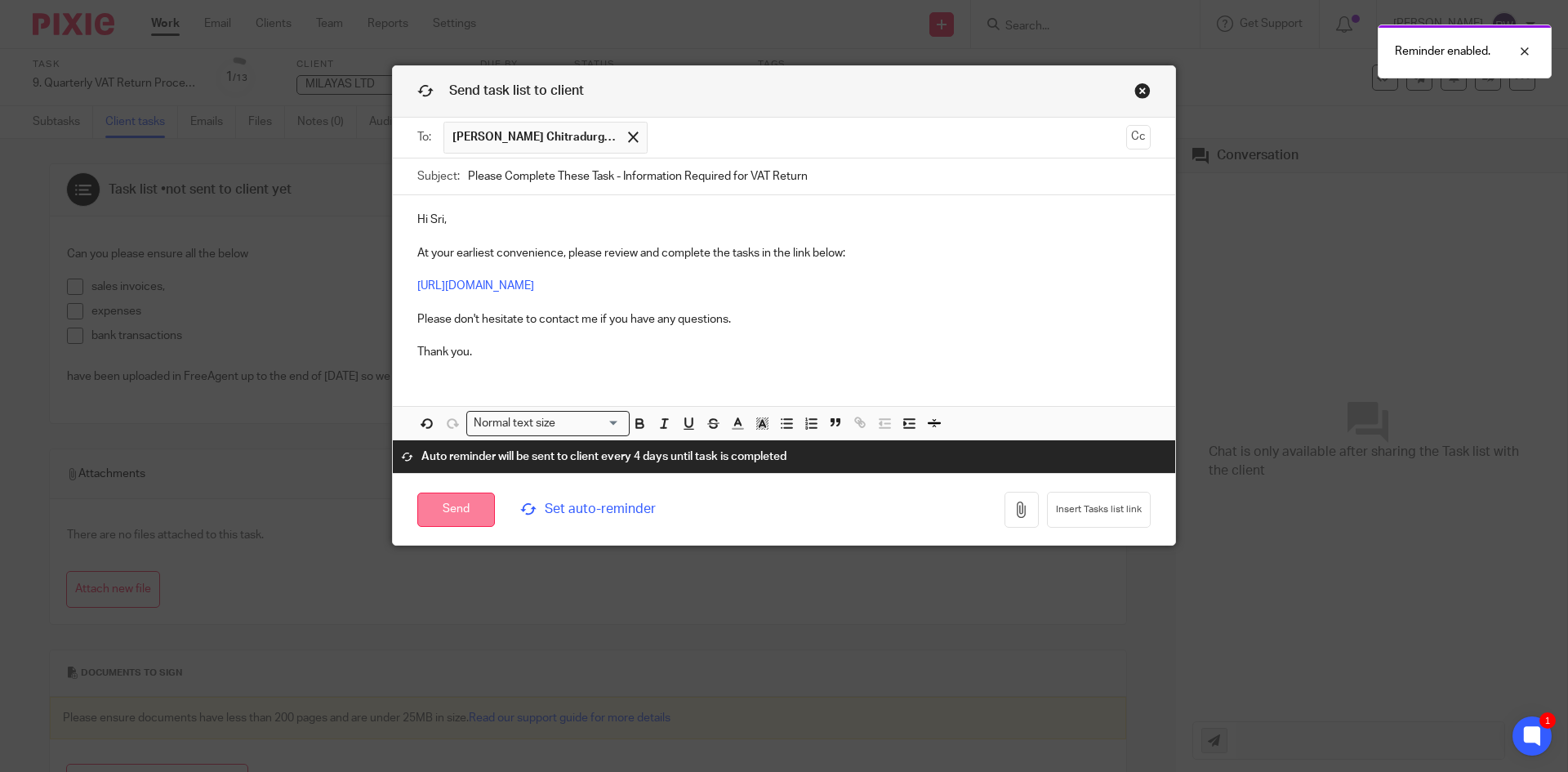
click at [440, 511] on input "Send" at bounding box center [457, 510] width 78 height 35
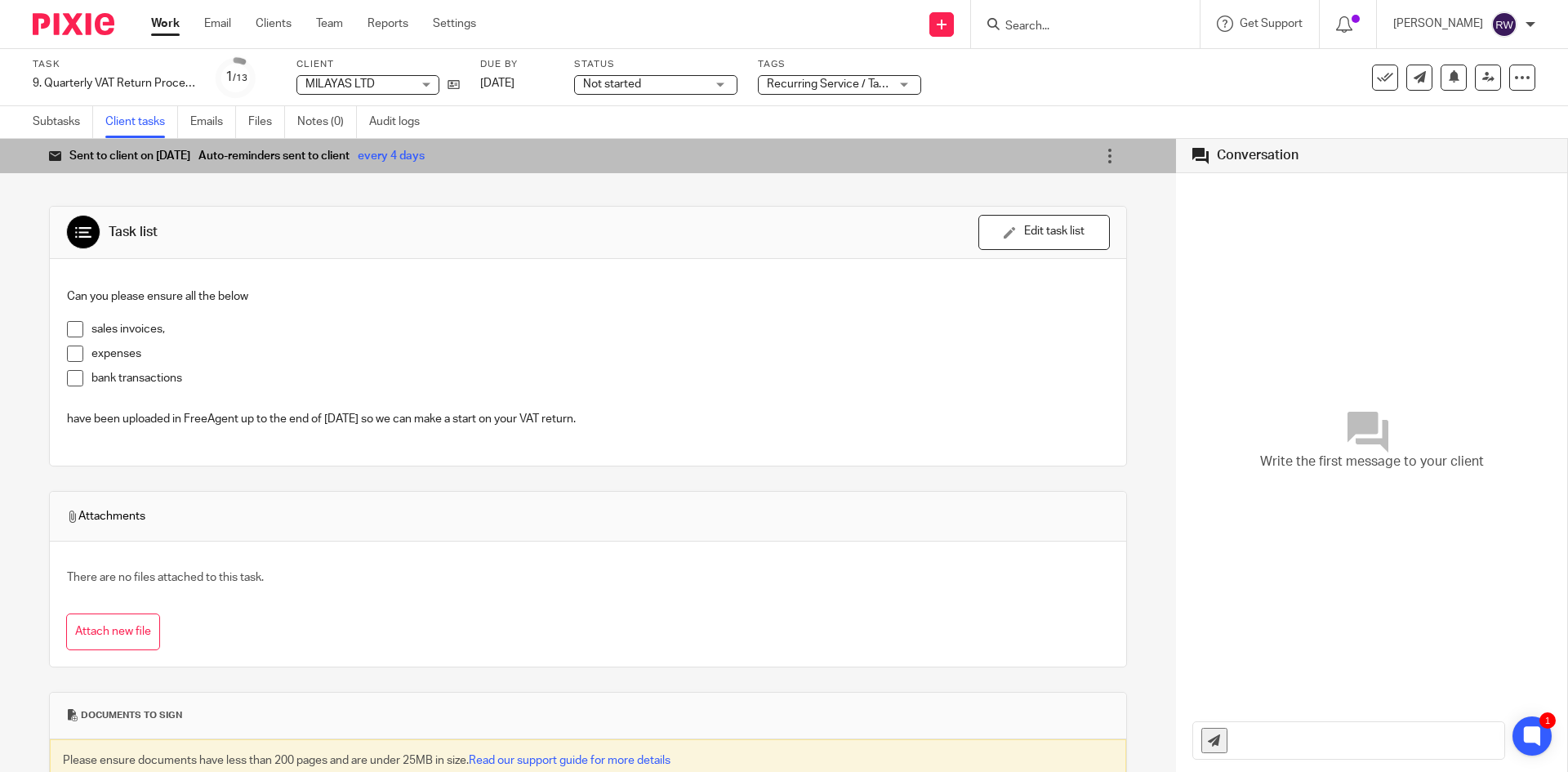
click at [1076, 27] on input "Search" at bounding box center [1077, 26] width 147 height 15
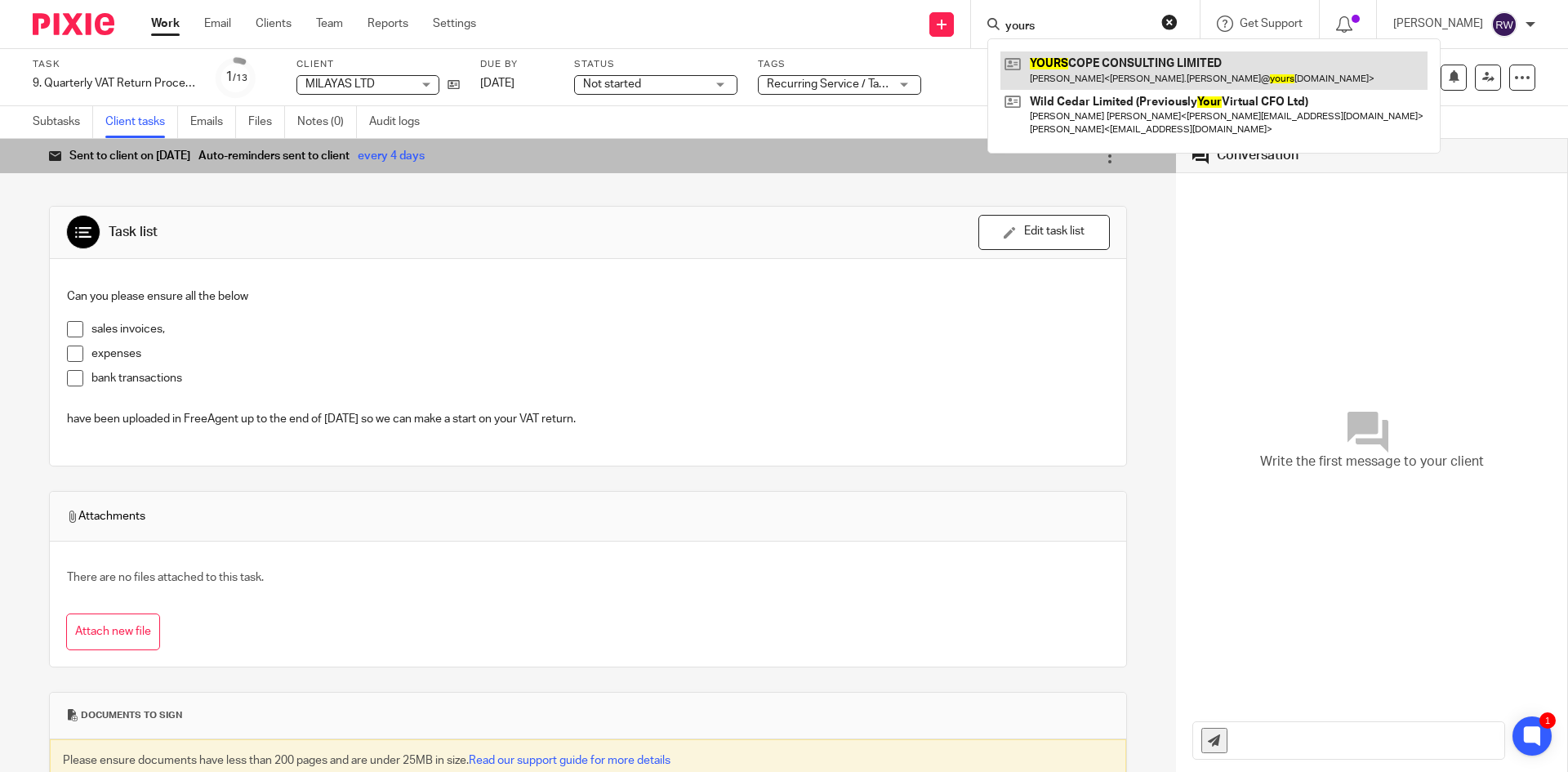
type input "yours"
click at [1079, 54] on link at bounding box center [1214, 70] width 427 height 37
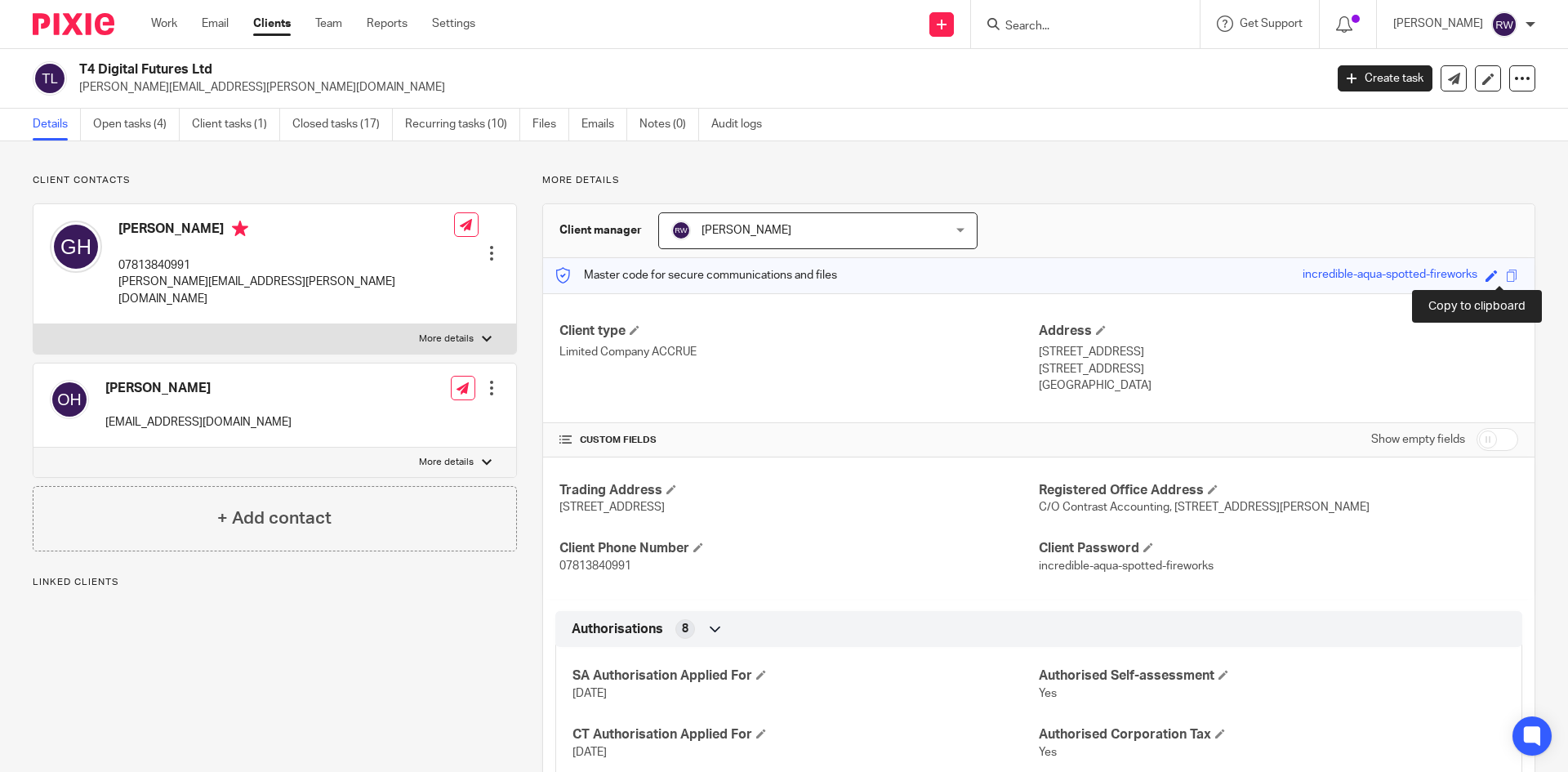
click at [1506, 278] on span at bounding box center [1511, 275] width 13 height 13
click at [1506, 274] on span at bounding box center [1511, 275] width 13 height 13
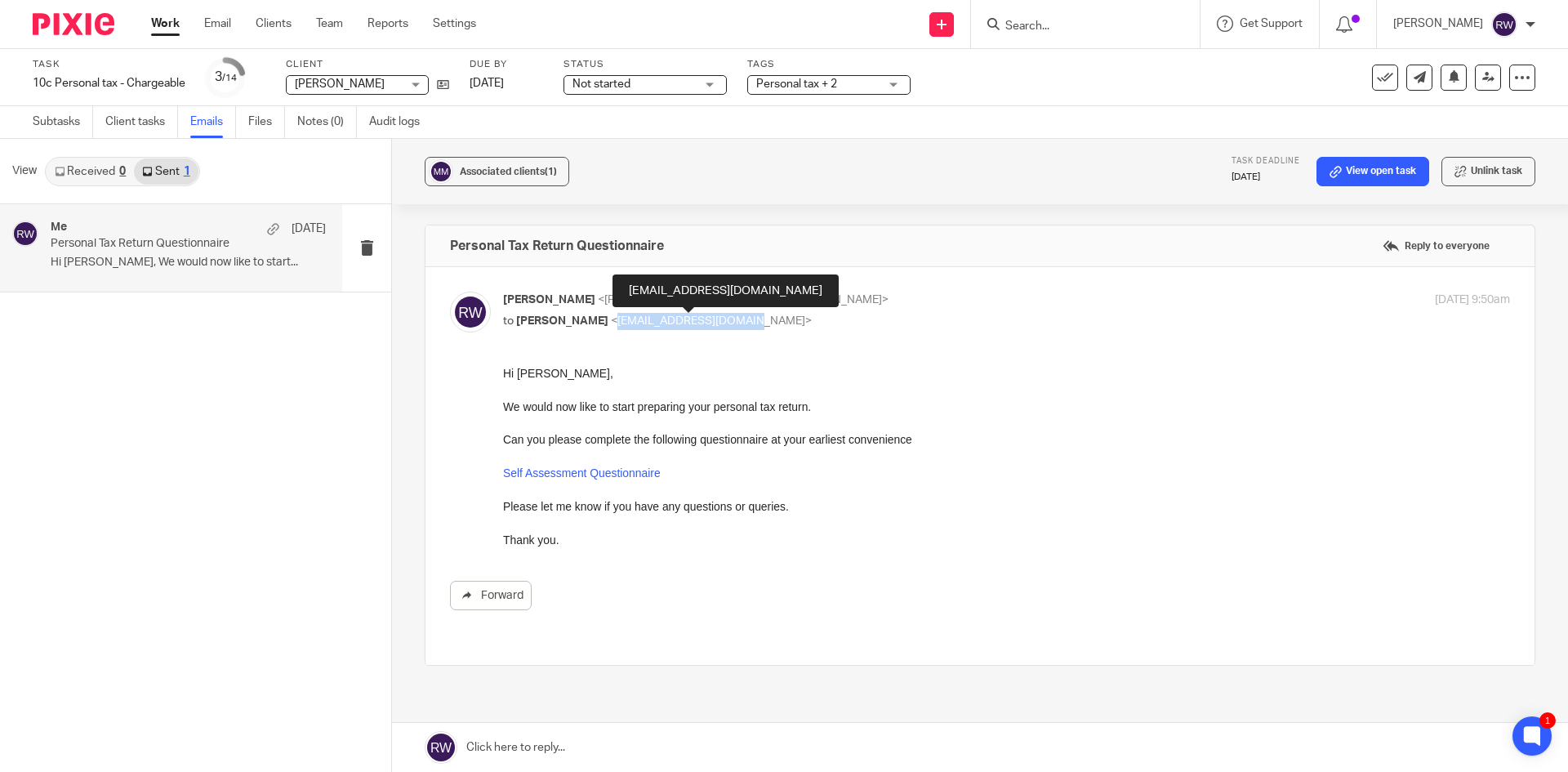
drag, startPoint x: 755, startPoint y: 316, endPoint x: 623, endPoint y: 321, distance: 132.1
click at [623, 321] on span "<manumody@hotmail.co.uk>" at bounding box center [711, 321] width 201 height 12
copy span "manumody@hotmail.co.uk"
click at [1070, 28] on input "Search" at bounding box center [1077, 26] width 147 height 15
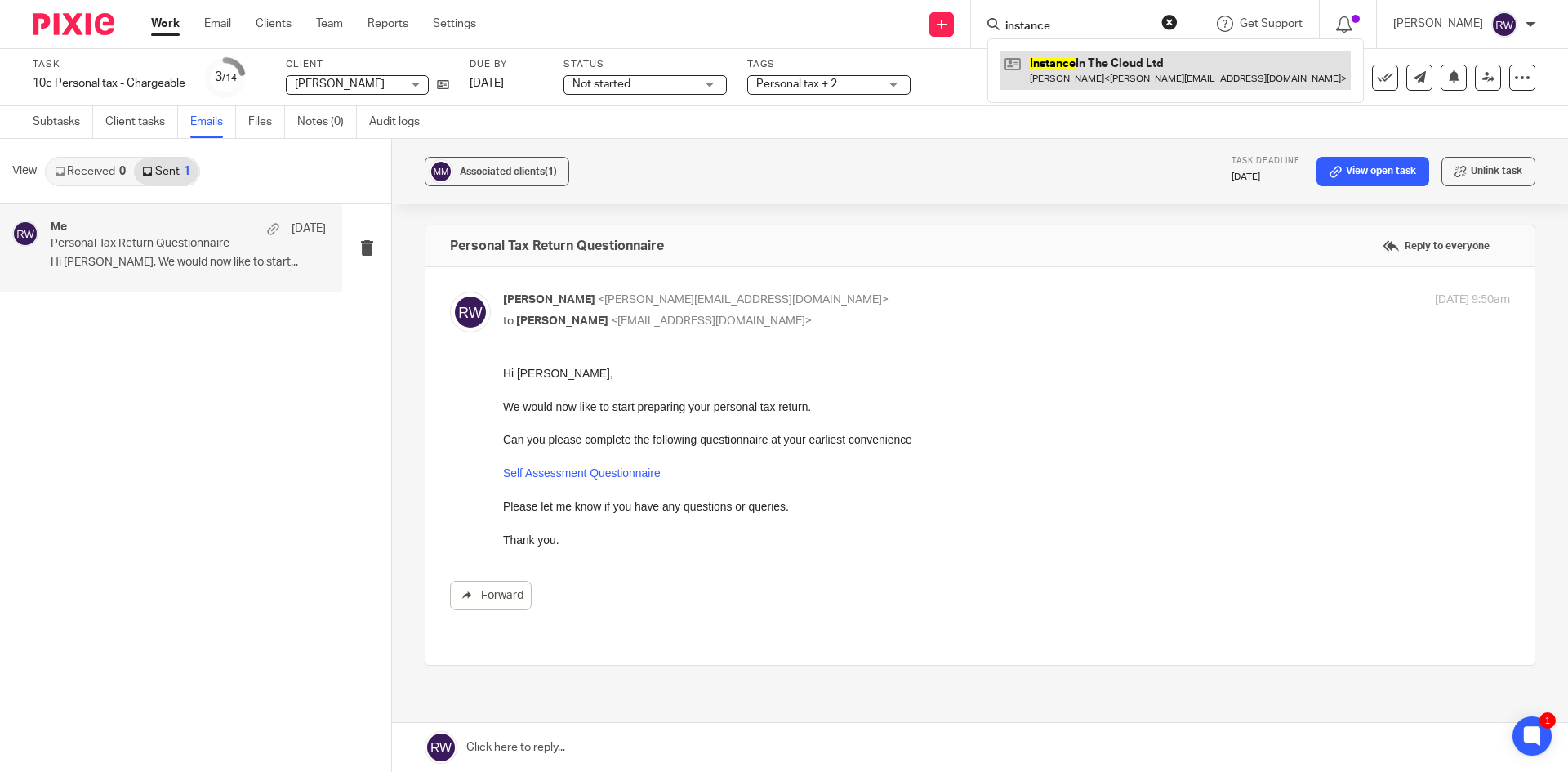
type input "instance"
click at [1074, 54] on link at bounding box center [1175, 70] width 350 height 37
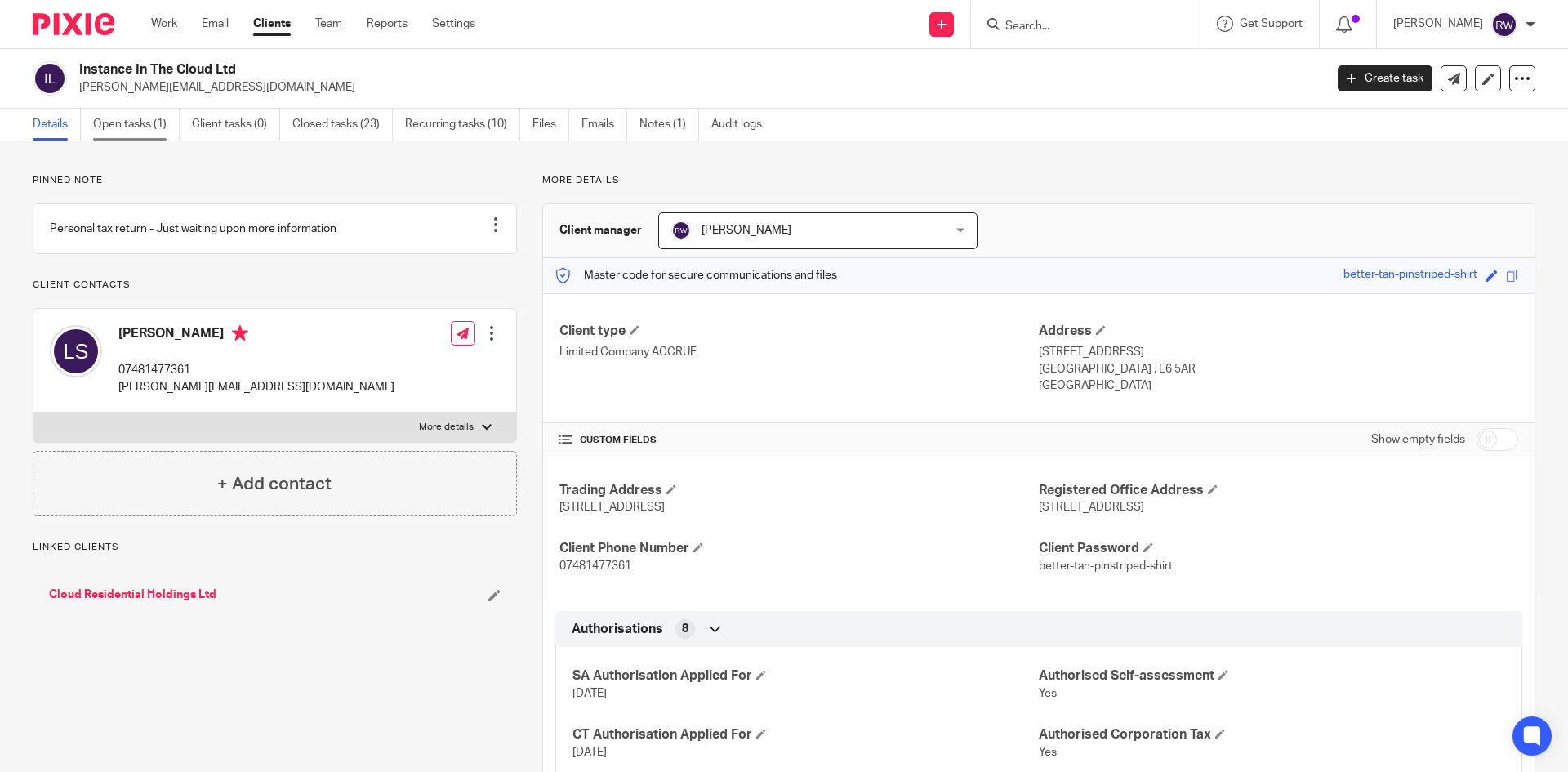
click at [130, 140] on link "Open tasks (1)" at bounding box center [136, 124] width 87 height 32
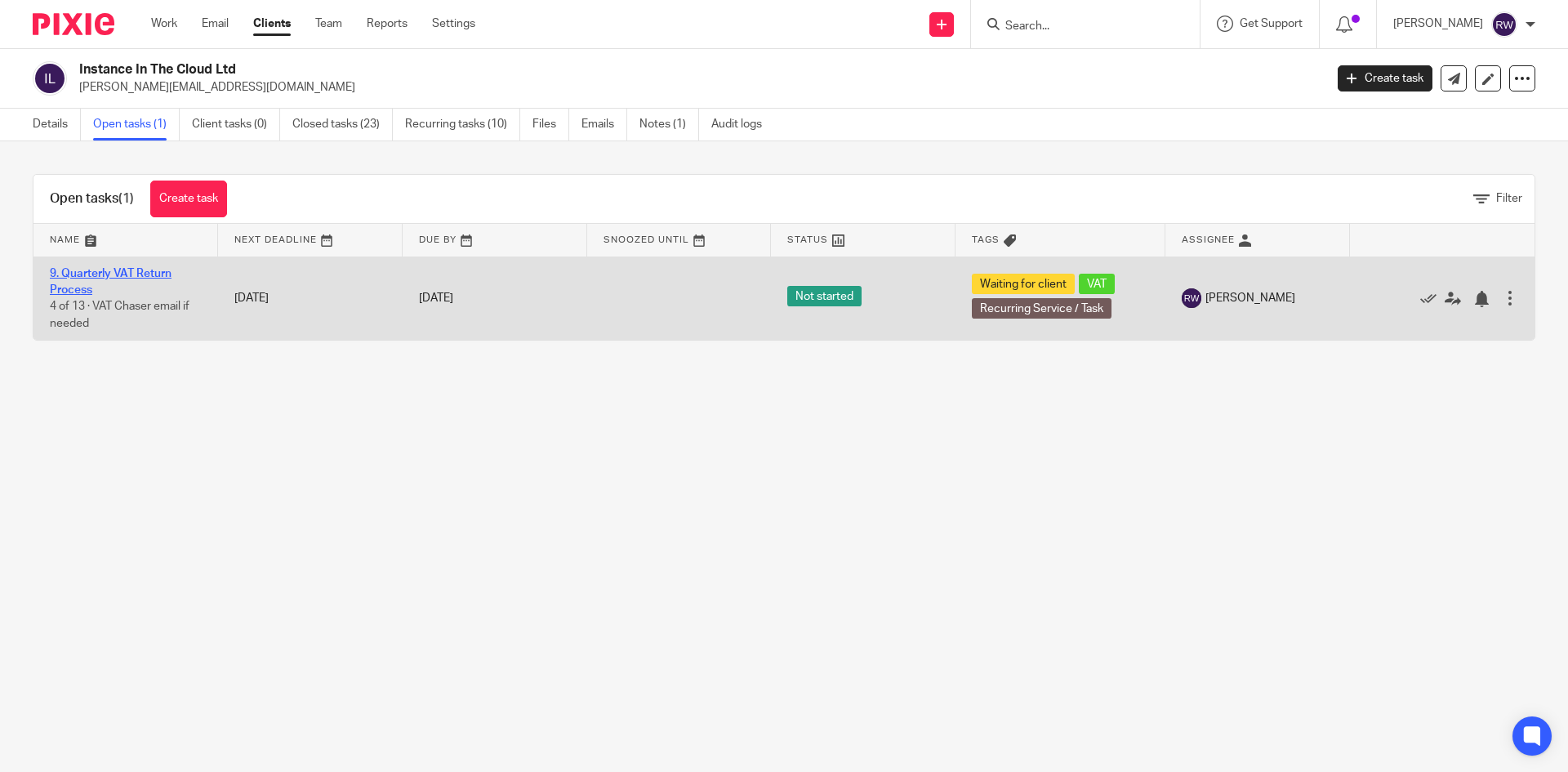
click at [123, 275] on link "9. Quarterly VAT Return Process" at bounding box center [110, 281] width 122 height 27
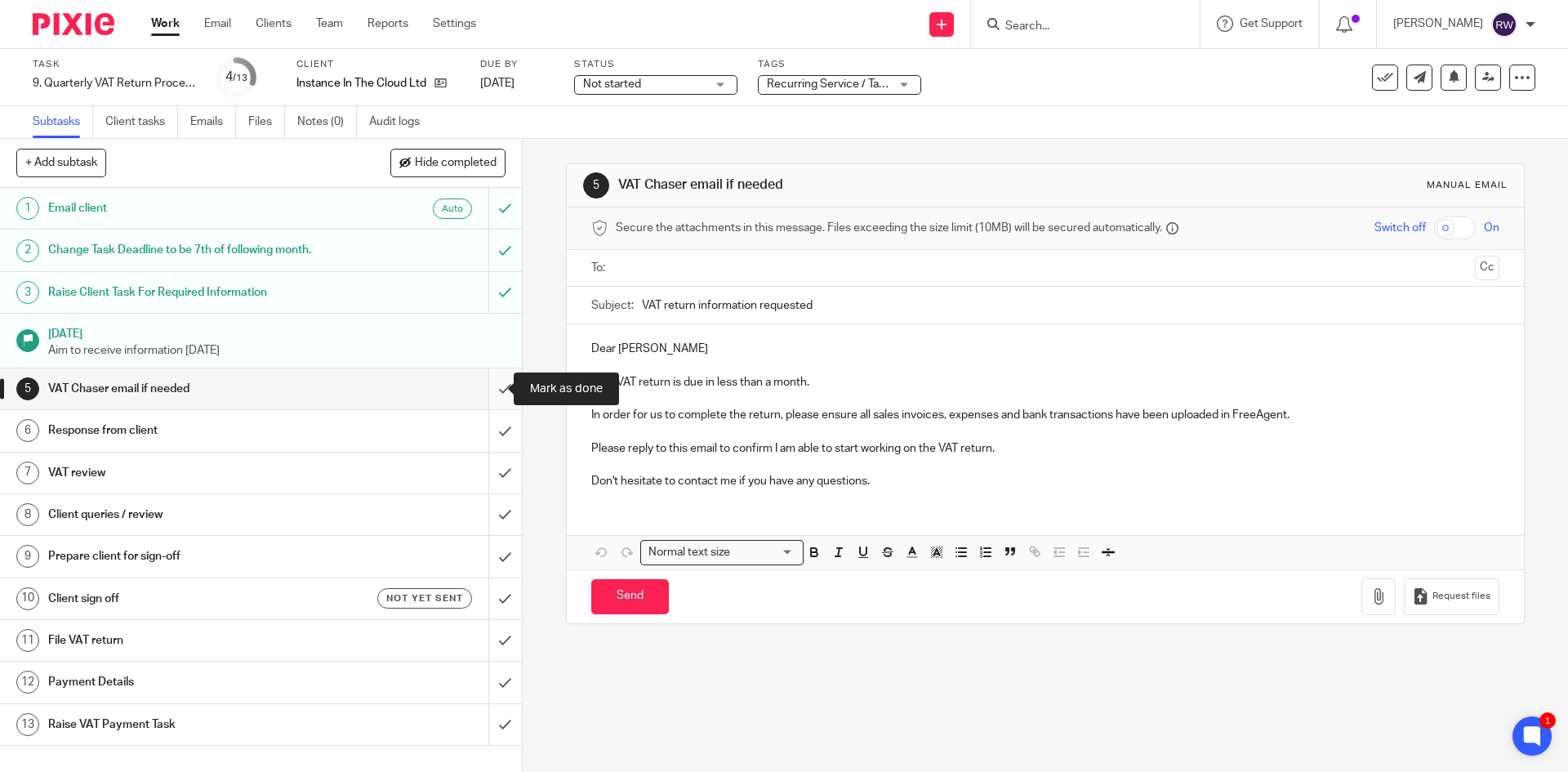
click at [478, 395] on input "submit" at bounding box center [261, 388] width 522 height 41
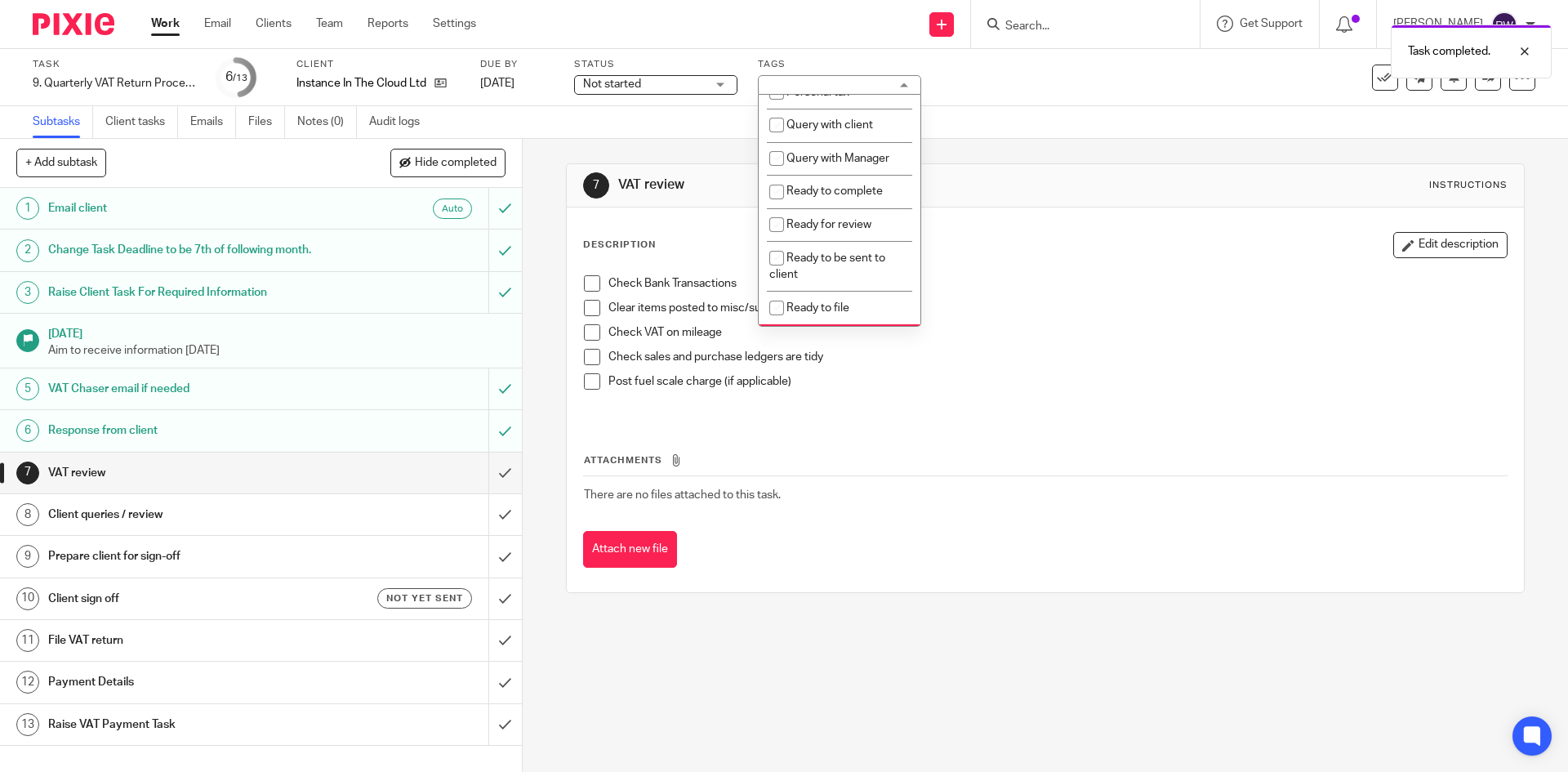
scroll to position [563, 0]
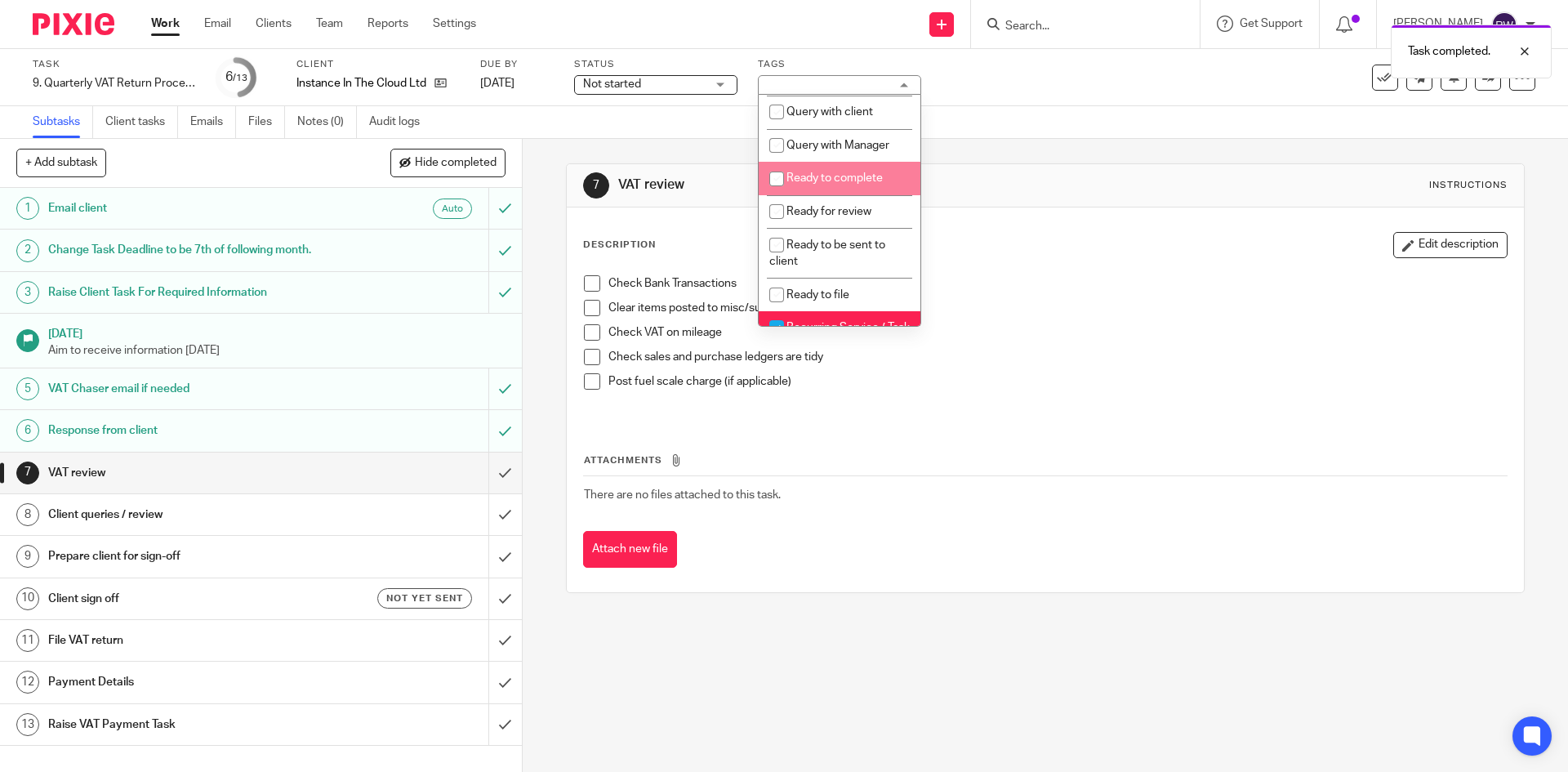
click at [873, 183] on span "Ready to complete" at bounding box center [834, 179] width 97 height 12
checkbox input "true"
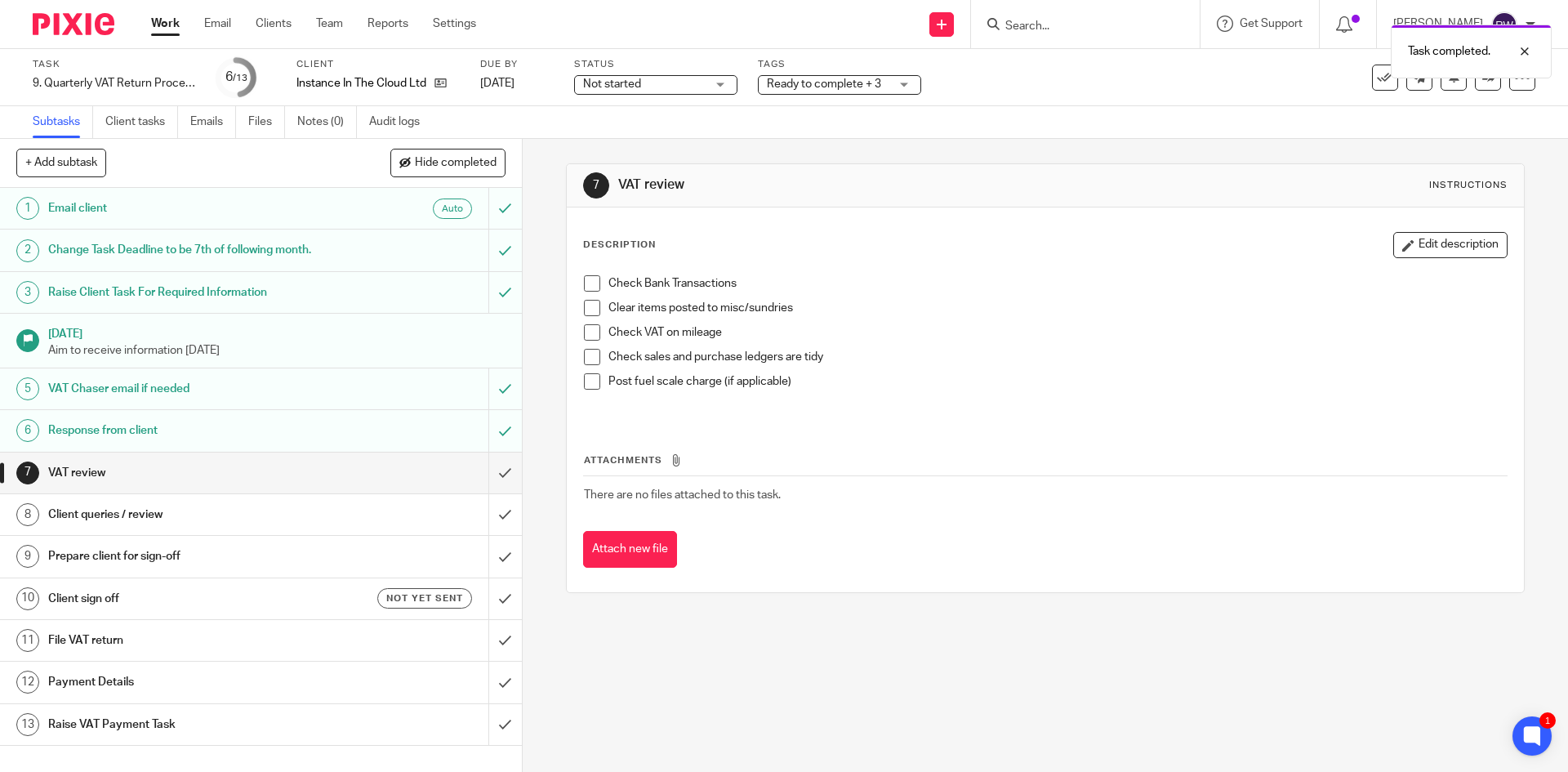
click at [1462, 86] on div "See template in use Advanced task editor Copy task Change schedule Delete" at bounding box center [1453, 77] width 163 height 26
click at [1474, 83] on link at bounding box center [1487, 77] width 26 height 26
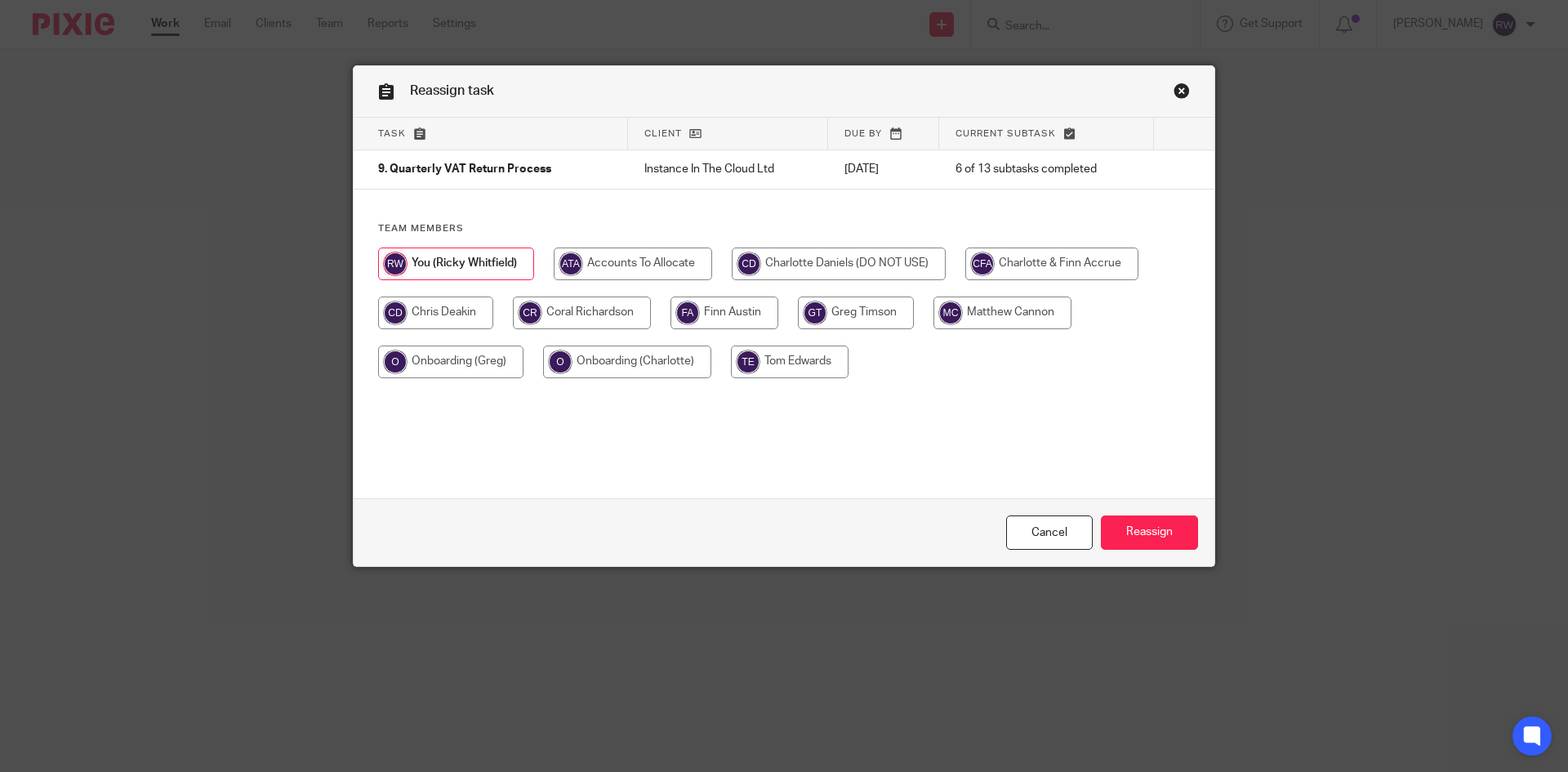
click at [1006, 316] on input "radio" at bounding box center [1002, 312] width 138 height 32
radio input "true"
click at [1161, 518] on input "Reassign" at bounding box center [1149, 533] width 98 height 35
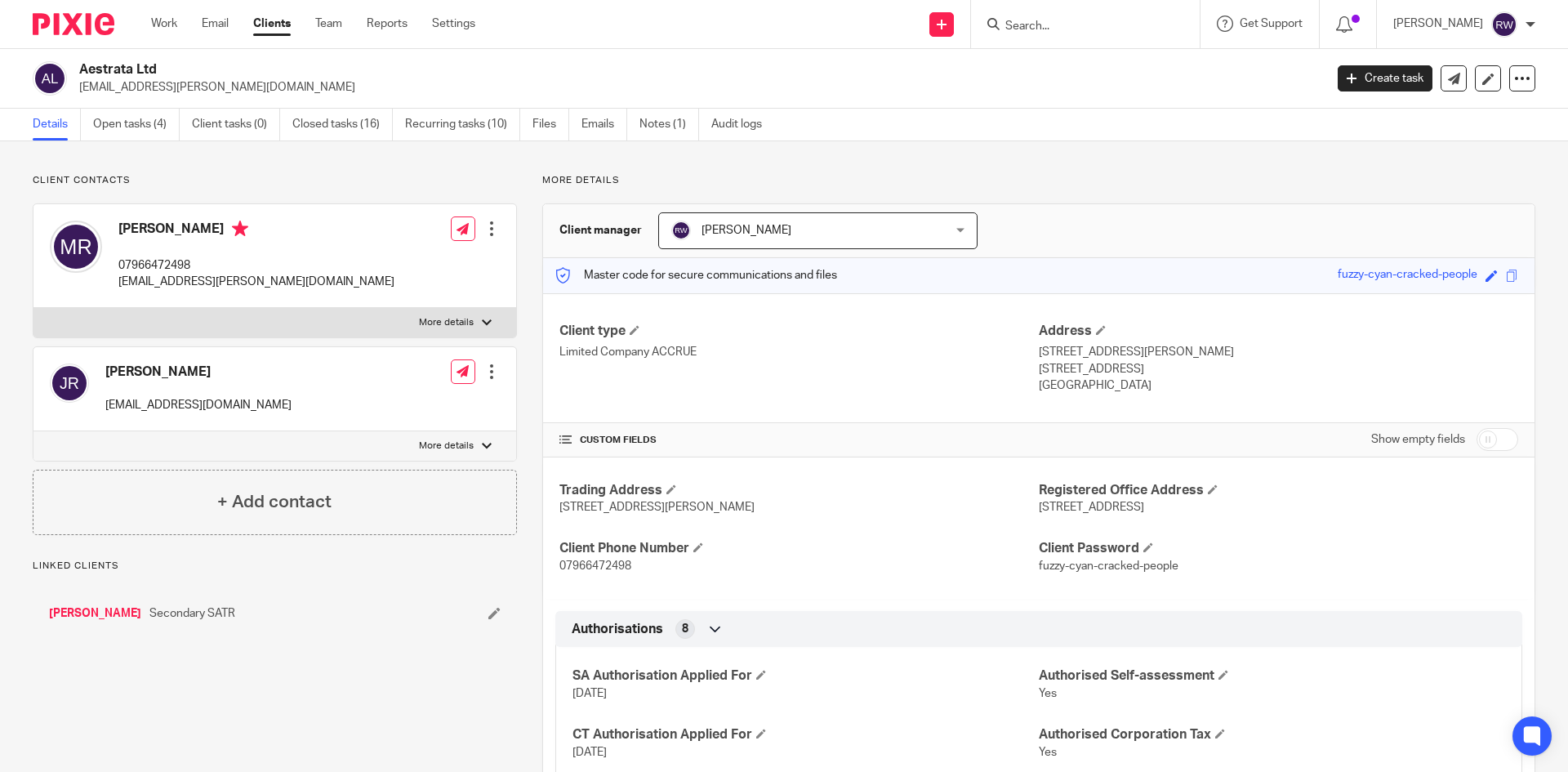
click at [173, 118] on link "Open tasks (4)" at bounding box center [136, 124] width 87 height 32
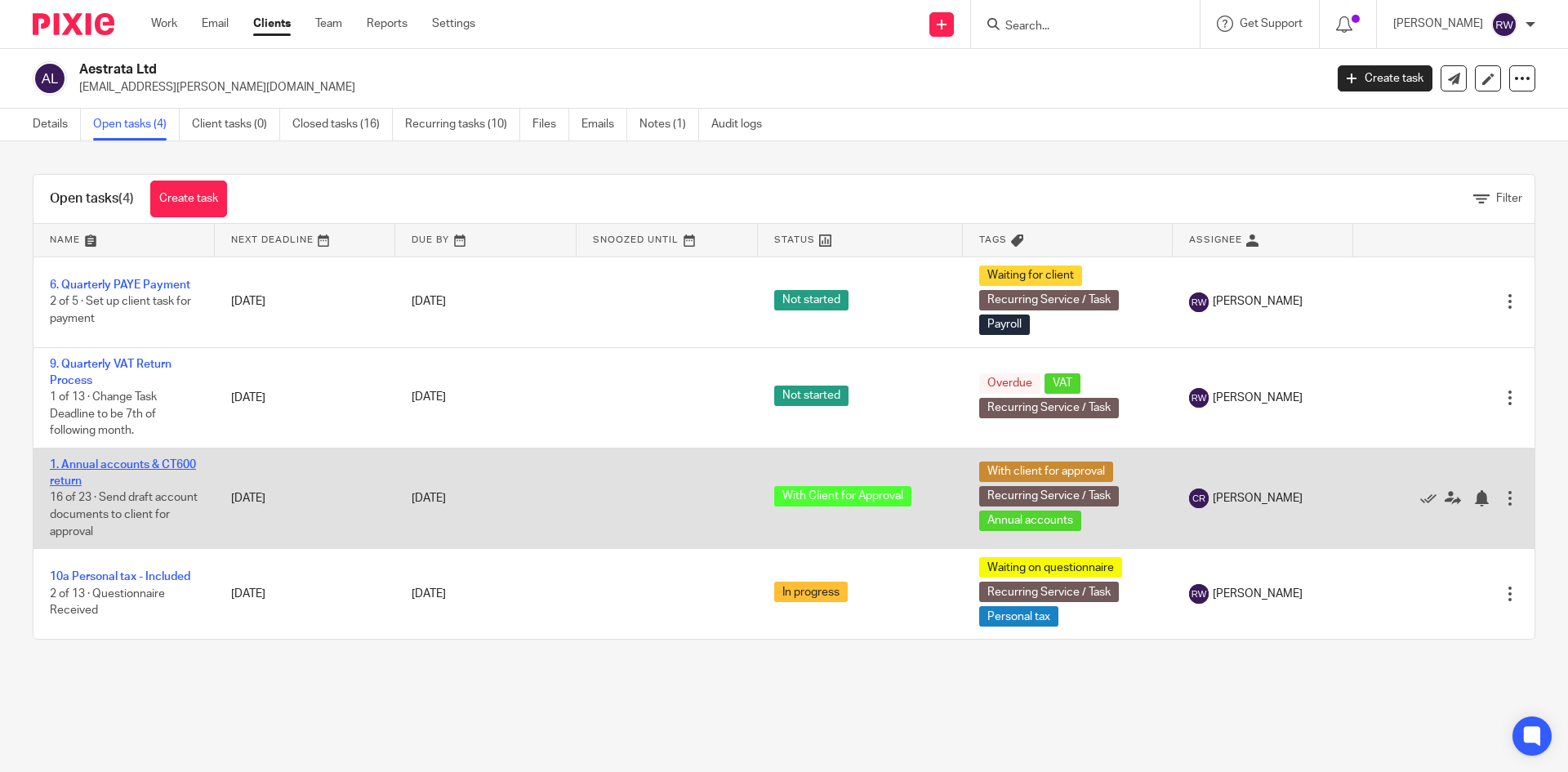
click at [116, 468] on link "1. Annual accounts & CT600 return" at bounding box center [123, 472] width 146 height 27
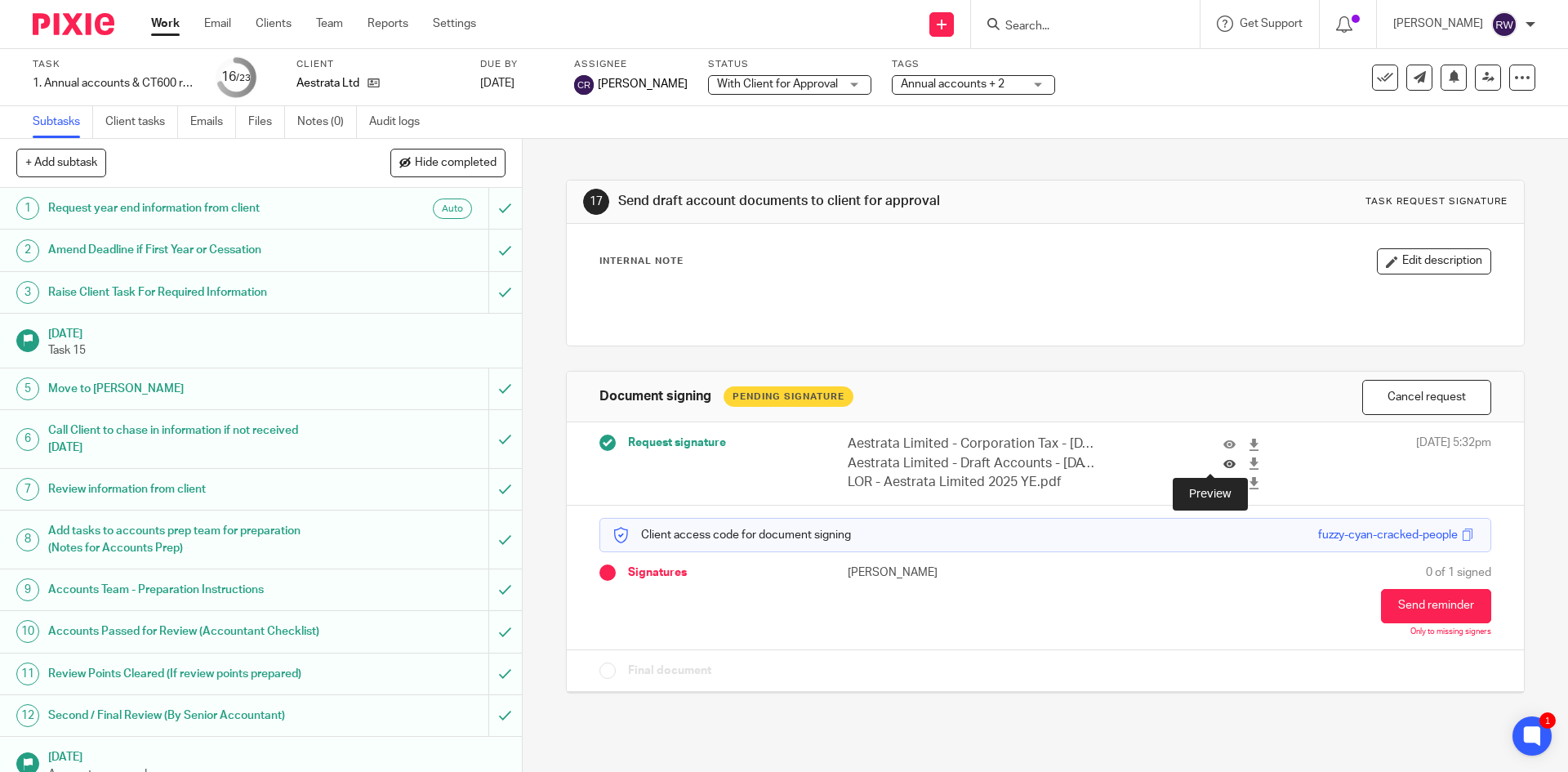
click at [1224, 464] on icon at bounding box center [1229, 464] width 13 height 13
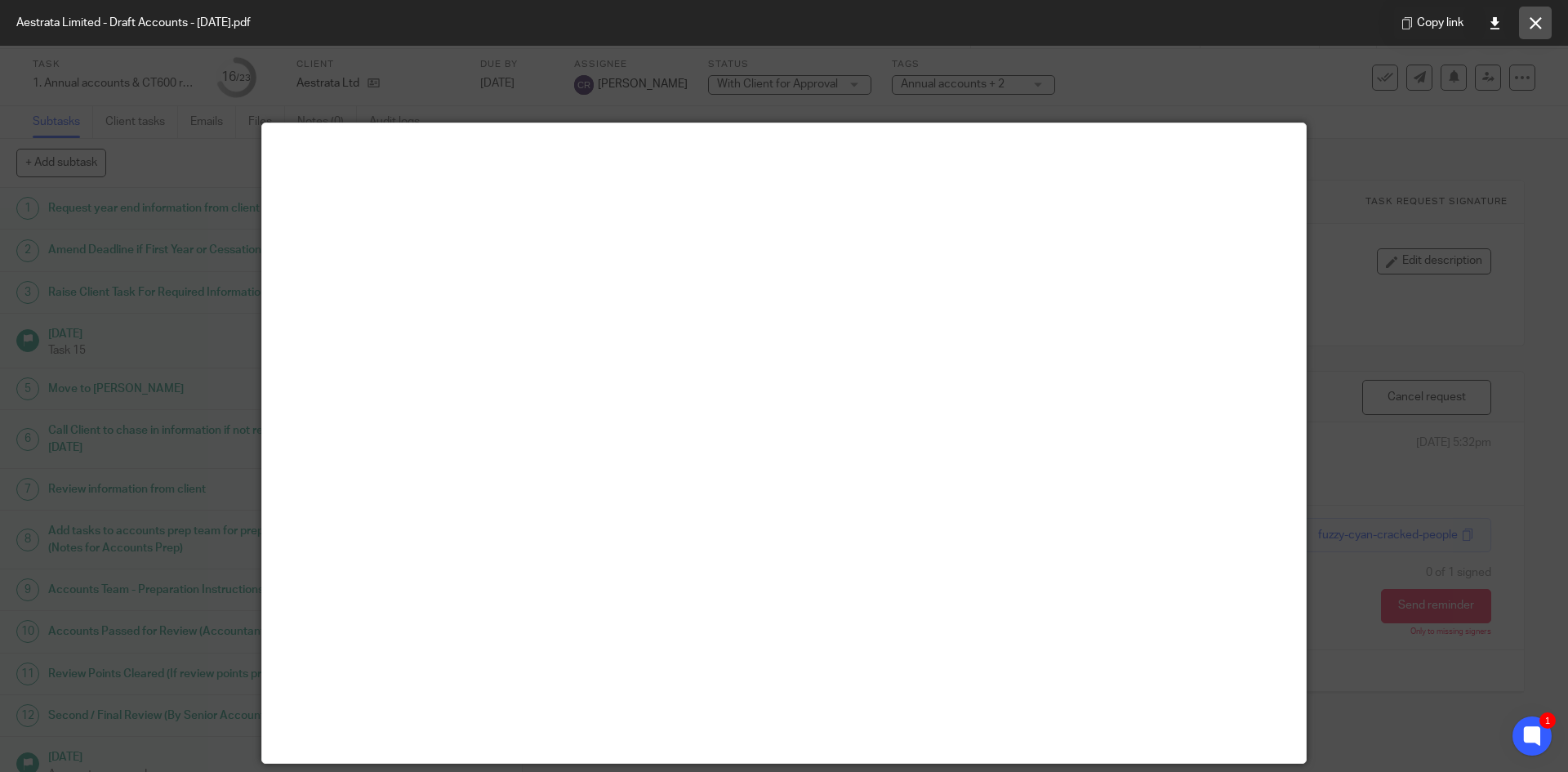
click at [1527, 24] on button at bounding box center [1535, 22] width 32 height 32
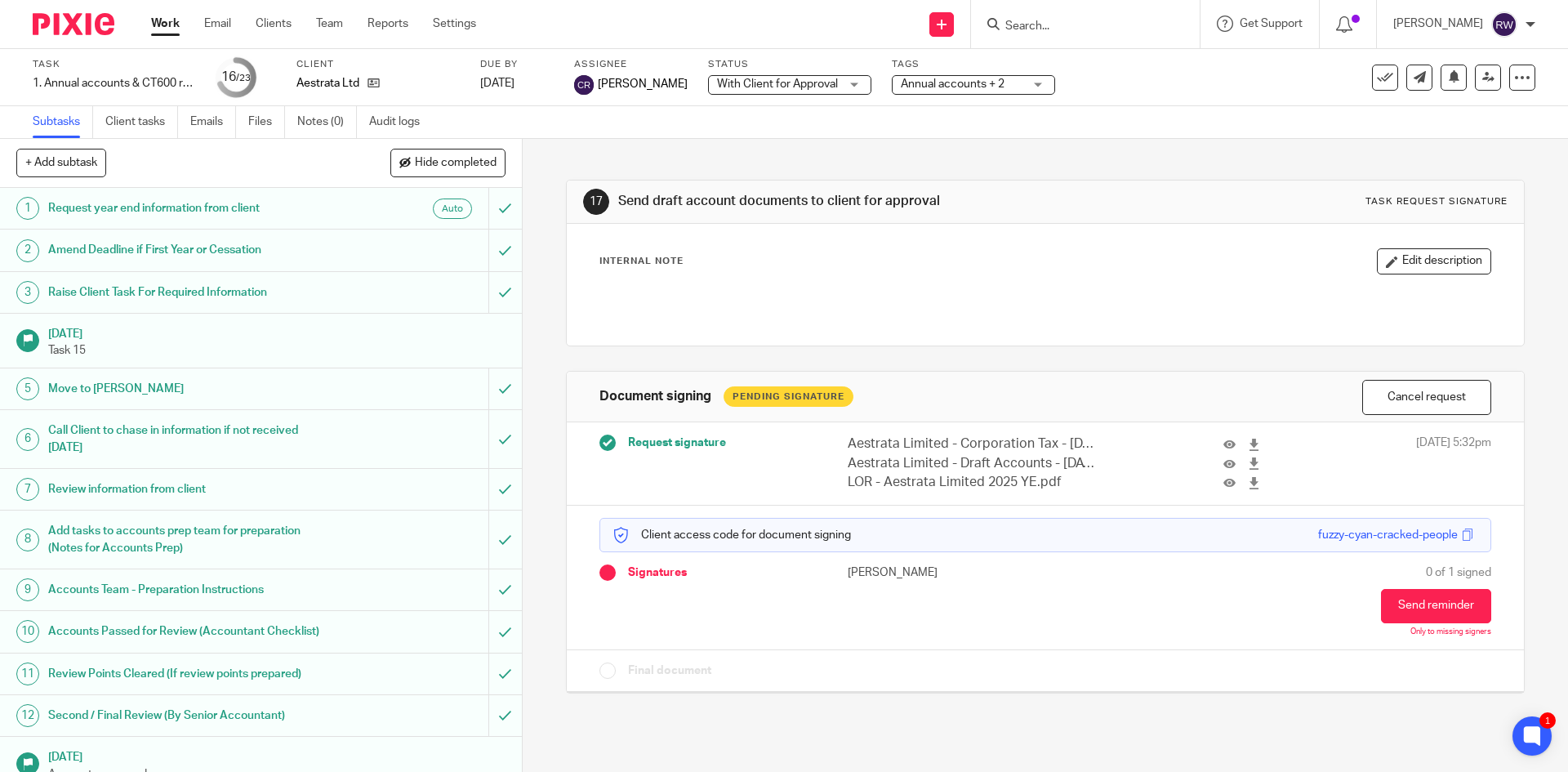
click at [1074, 28] on input "Search" at bounding box center [1077, 26] width 147 height 15
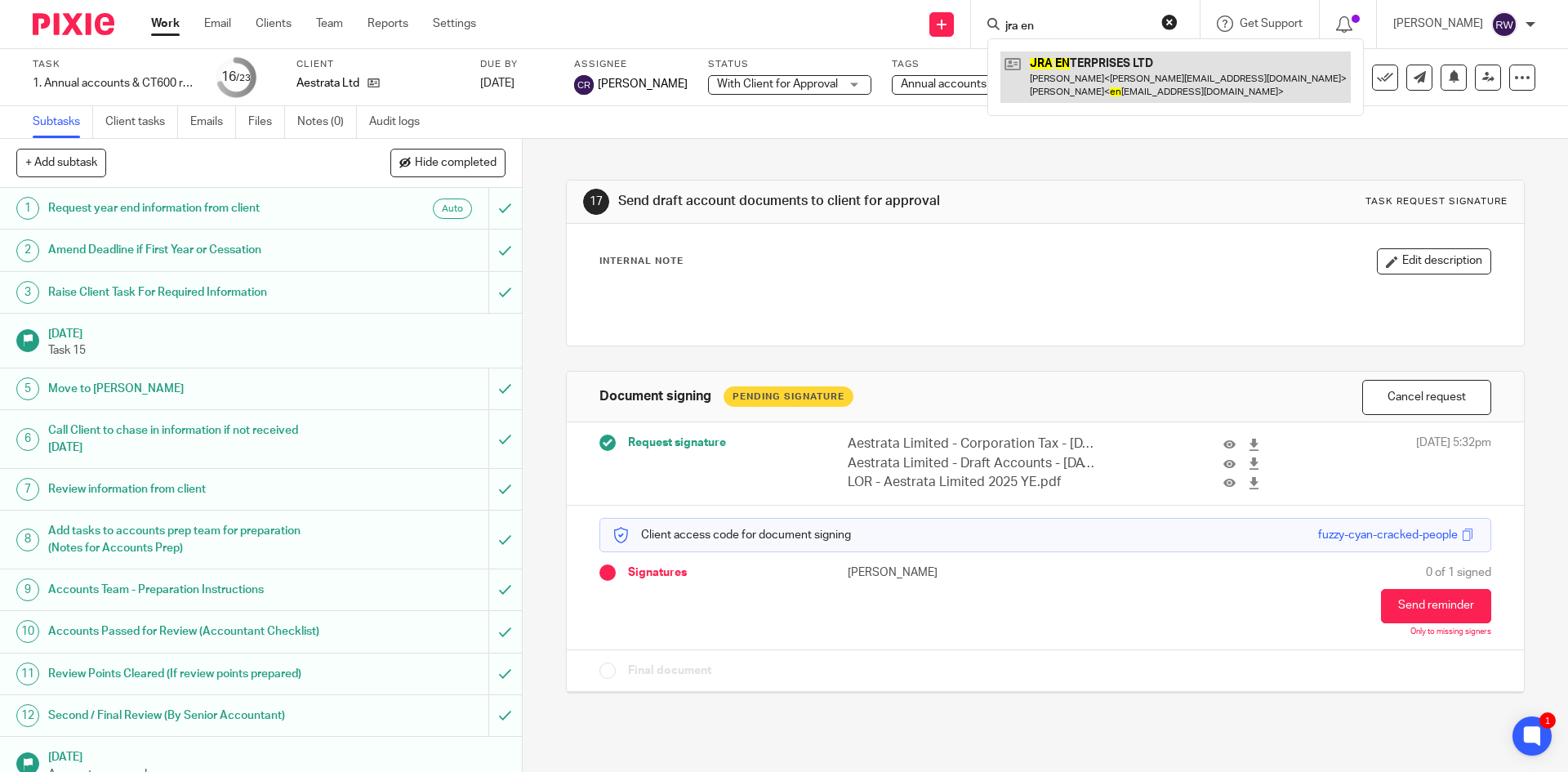
type input "jra en"
click at [1083, 64] on link at bounding box center [1175, 77] width 350 height 51
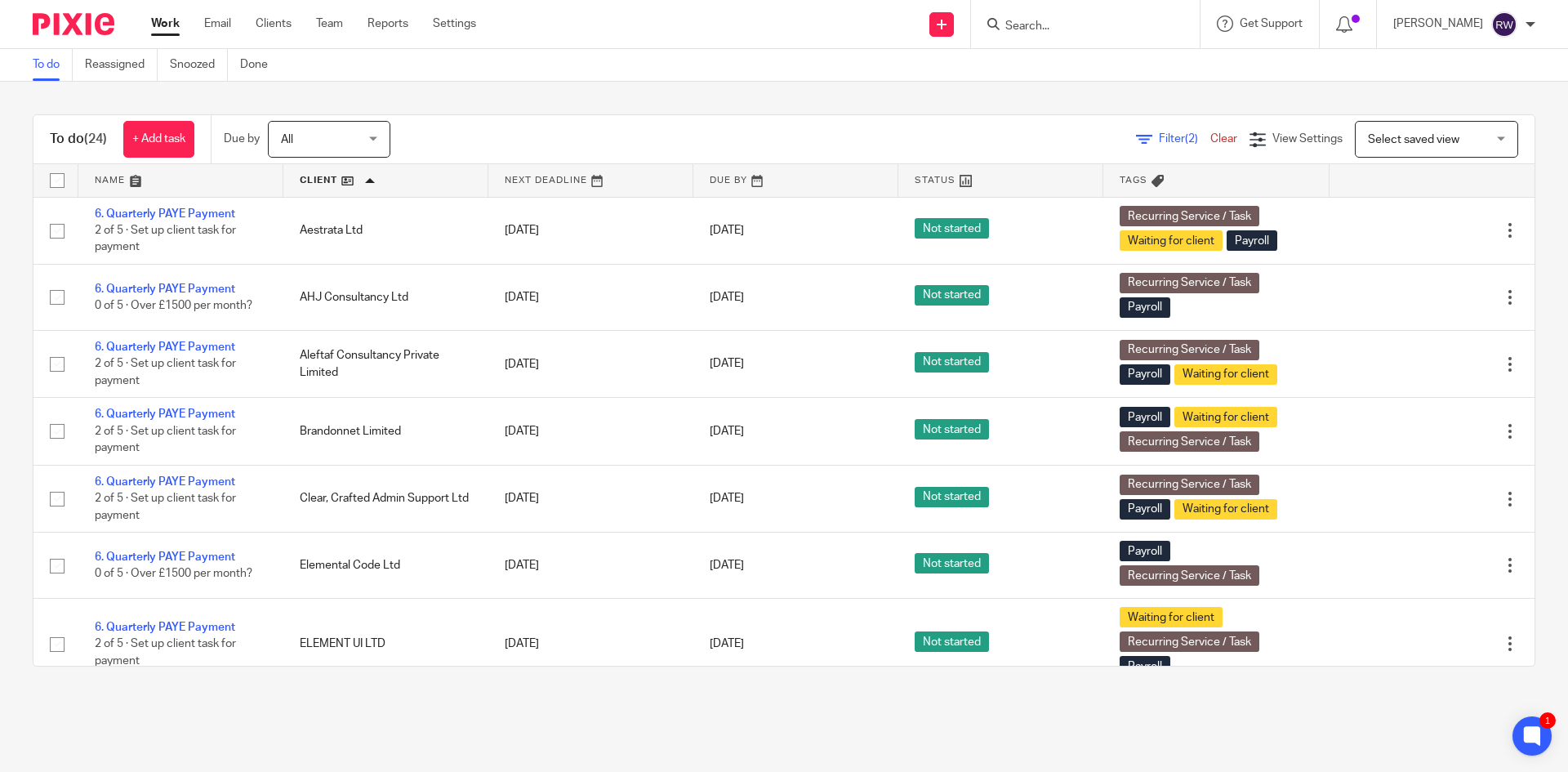
scroll to position [793, 0]
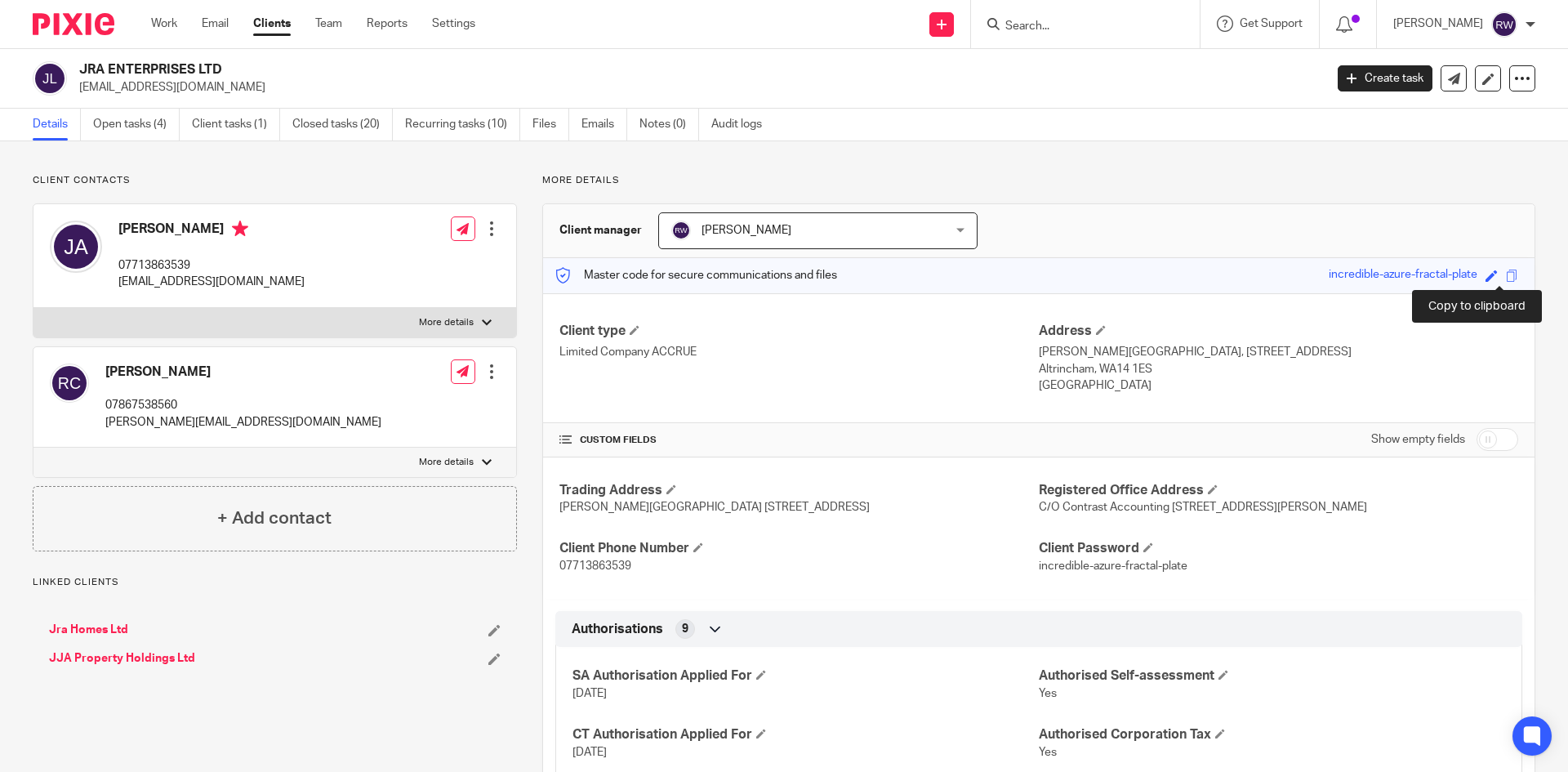
click at [1506, 277] on span at bounding box center [1511, 275] width 13 height 13
click at [147, 136] on link "Open tasks (4)" at bounding box center [136, 124] width 87 height 32
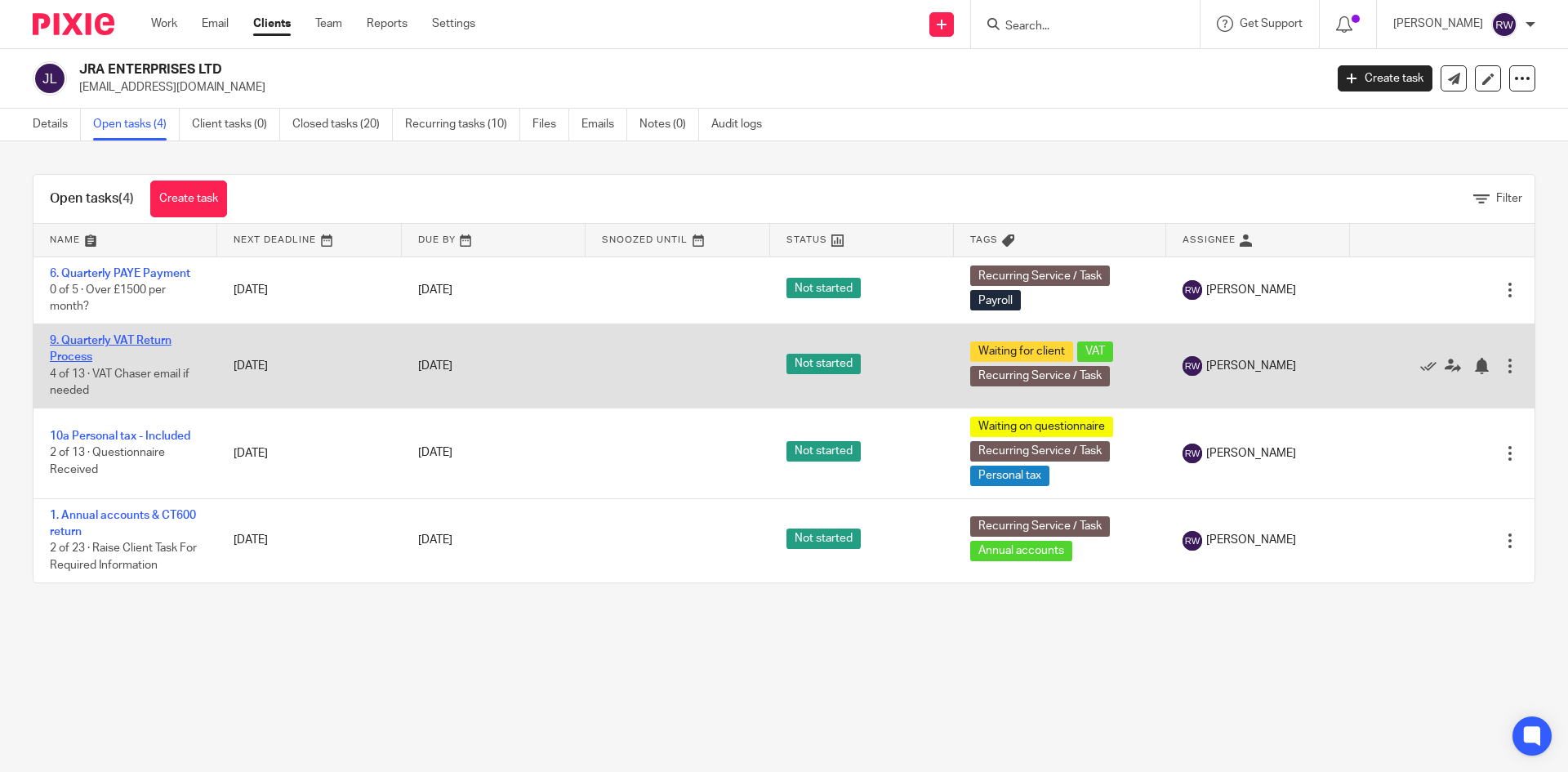
click at [111, 338] on link "9. Quarterly VAT Return Process" at bounding box center [110, 348] width 122 height 27
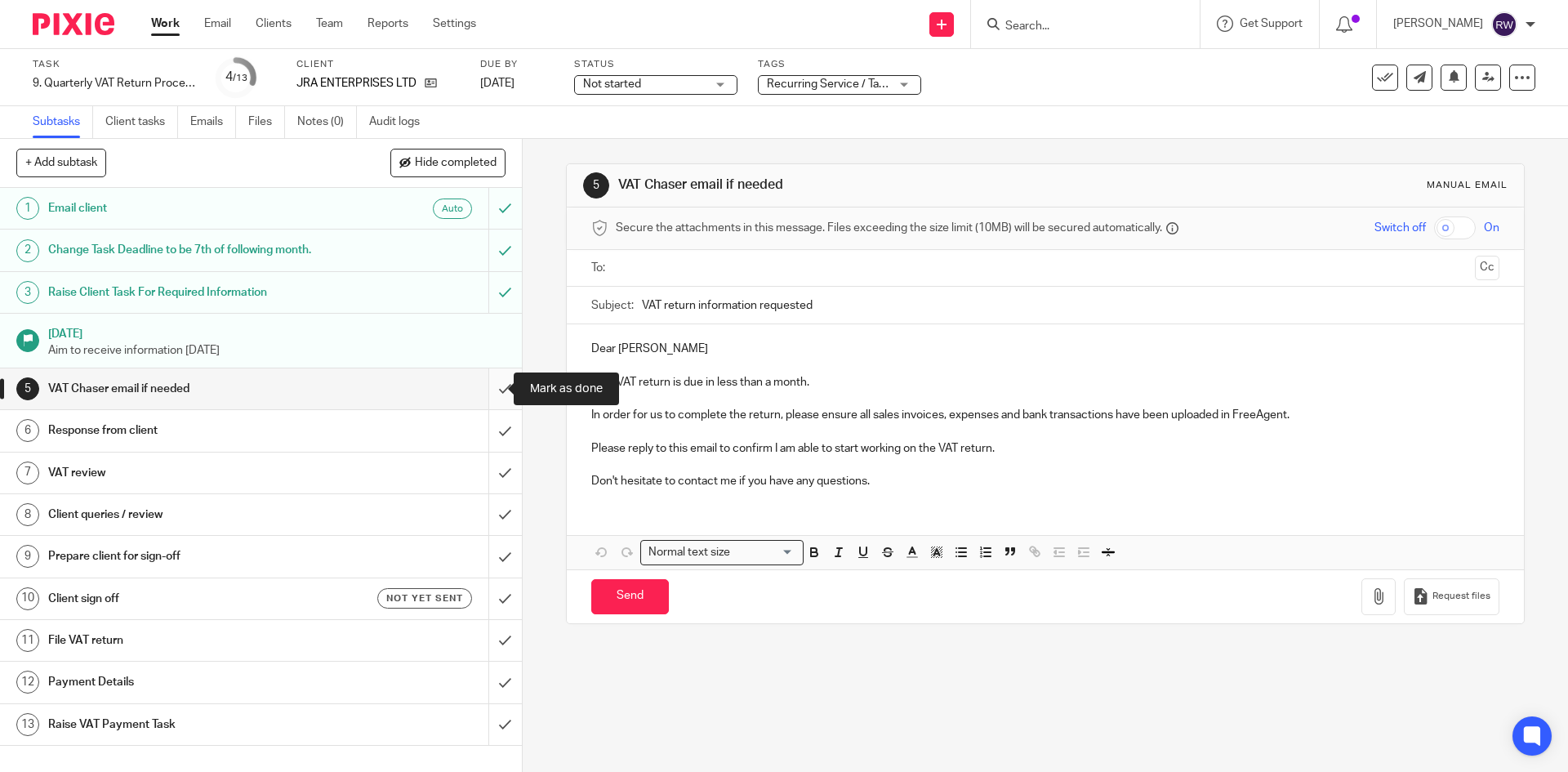
click at [493, 388] on input "submit" at bounding box center [261, 388] width 522 height 41
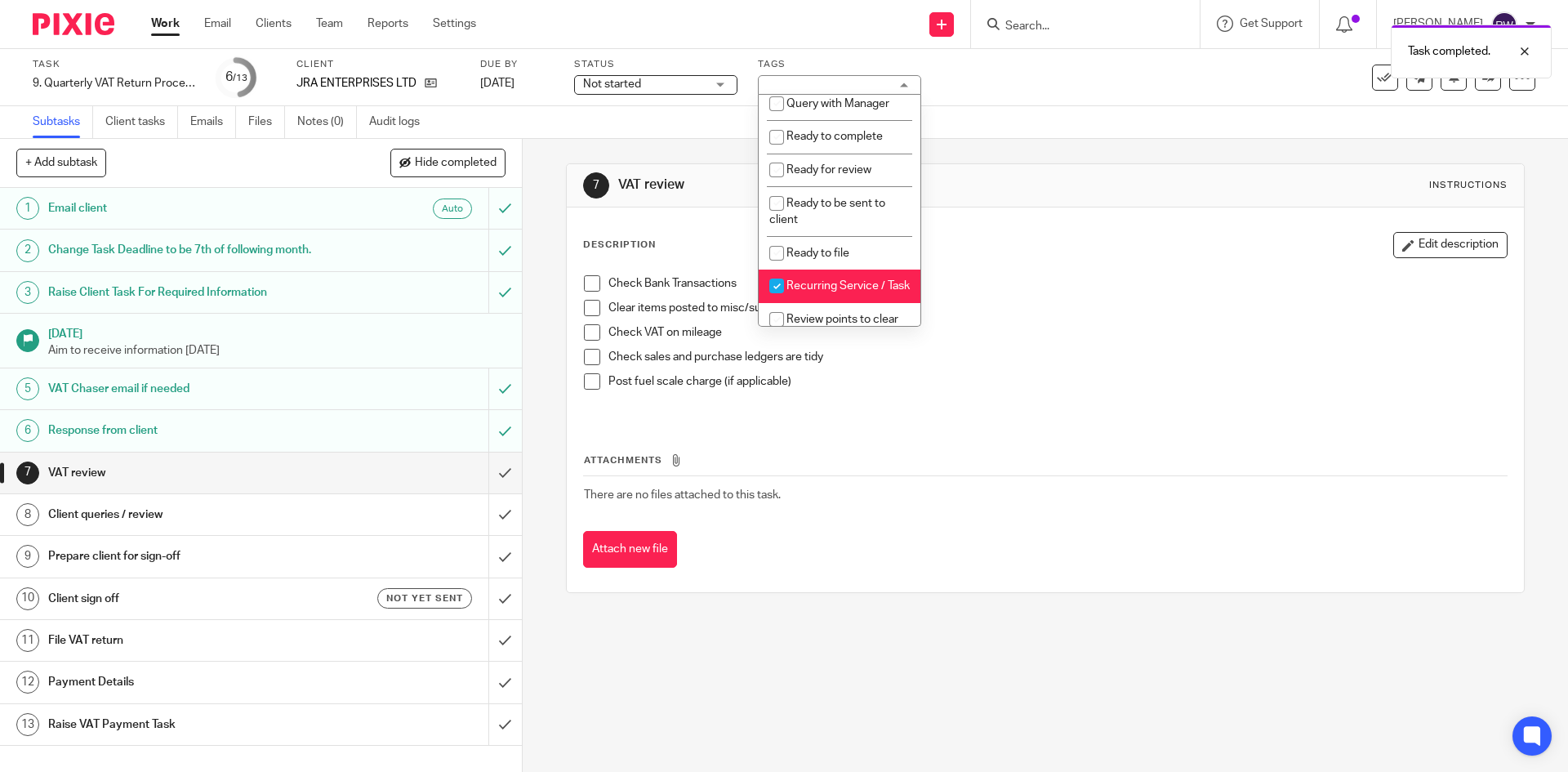
scroll to position [625, 0]
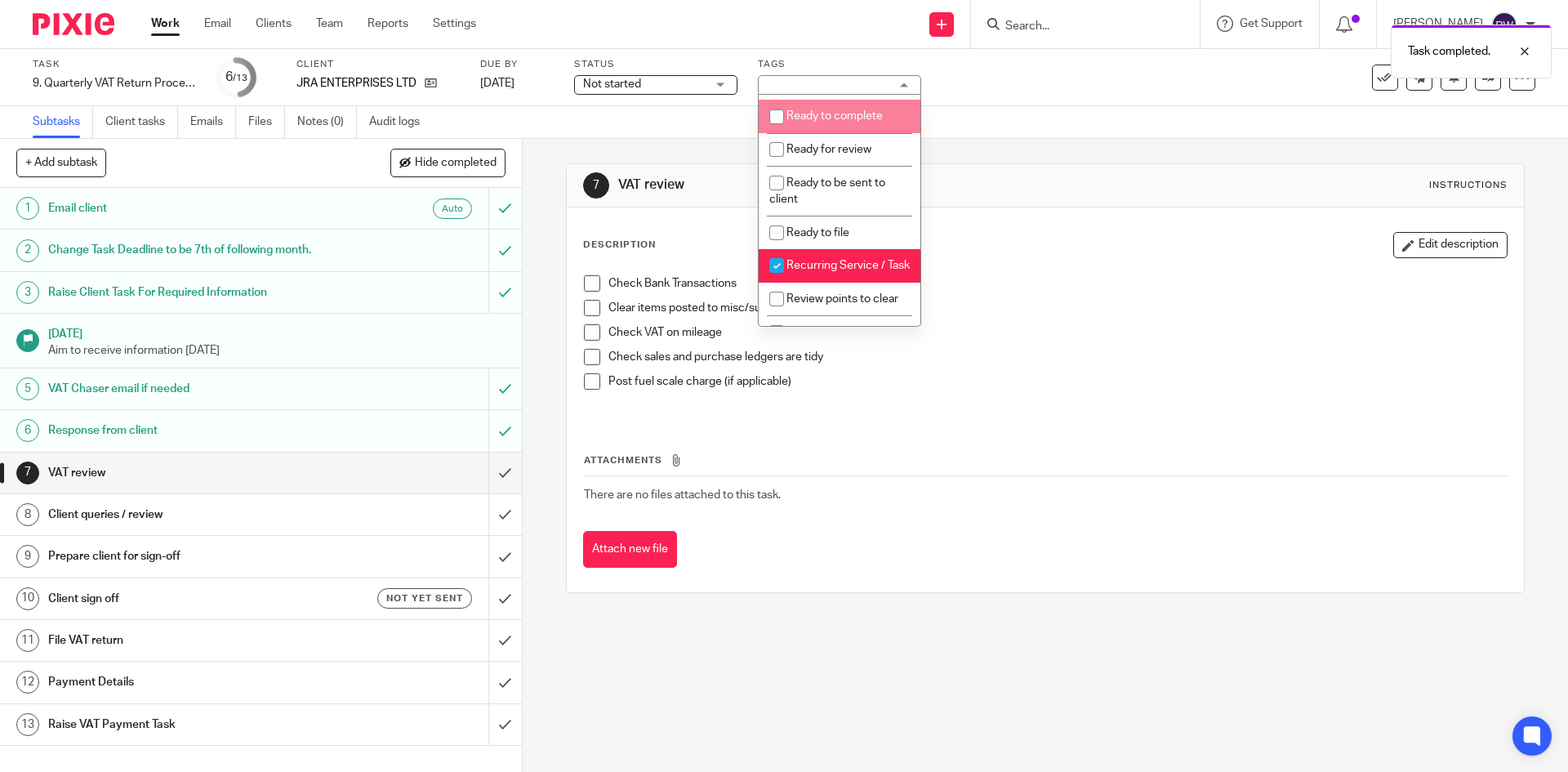
click at [849, 122] on span "Ready to complete" at bounding box center [834, 116] width 97 height 12
checkbox input "true"
click at [1059, 107] on div "Subtasks Client tasks Emails Files Notes (0) Audit logs" at bounding box center [784, 122] width 1568 height 32
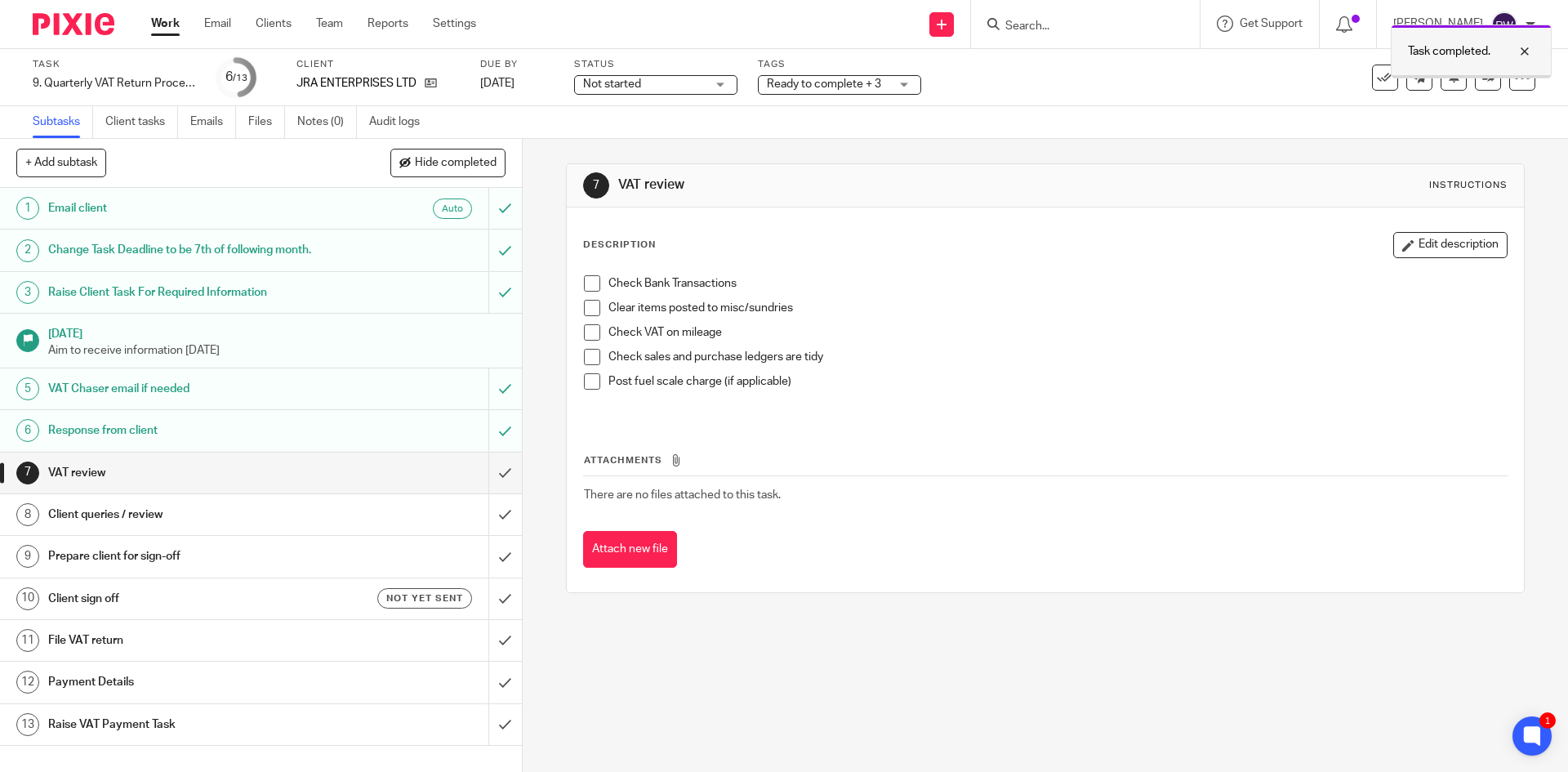
click at [1469, 75] on div at bounding box center [1470, 76] width 159 height 3
click at [1474, 84] on link at bounding box center [1487, 77] width 26 height 26
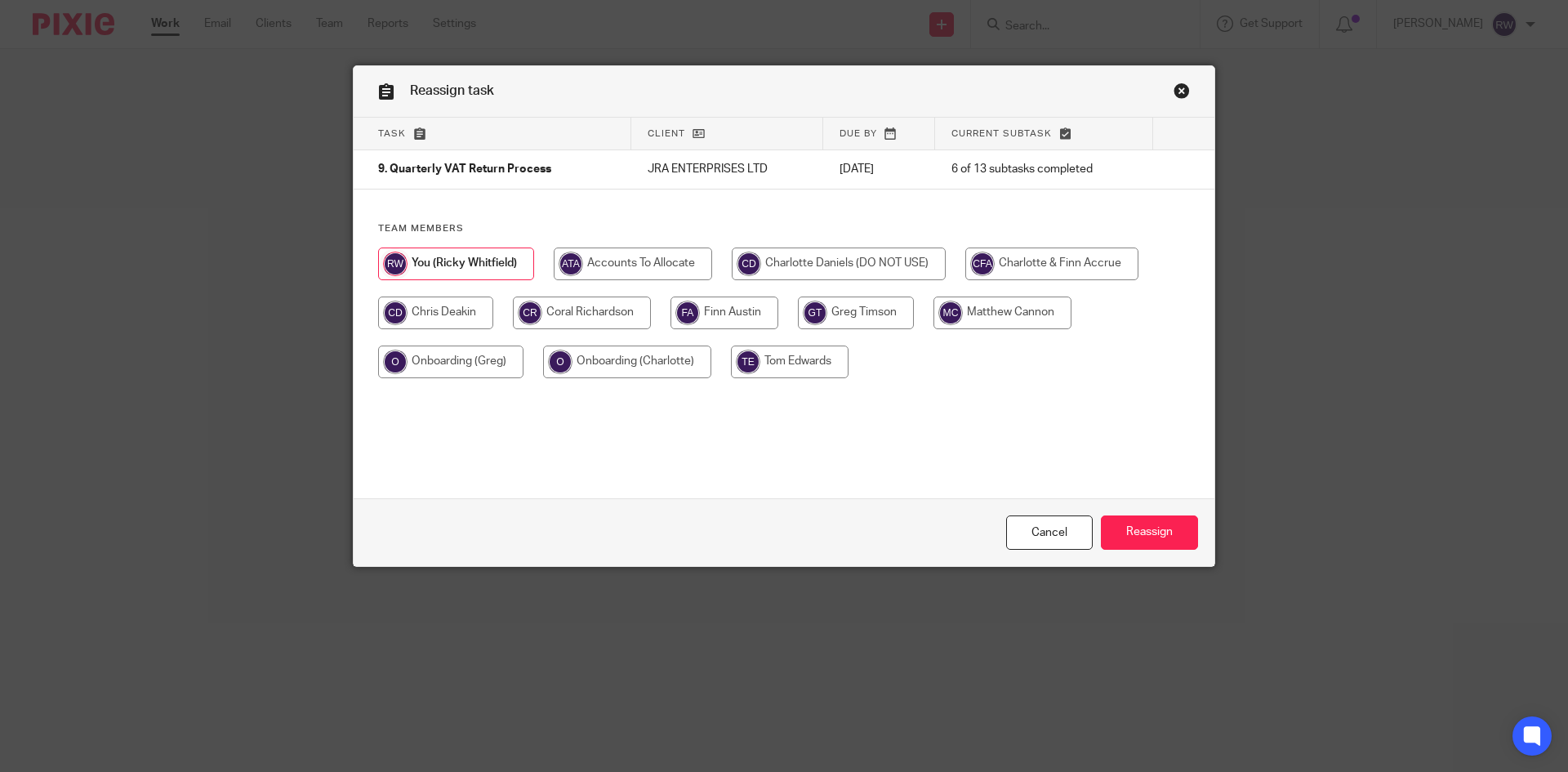
click at [1002, 302] on input "radio" at bounding box center [1002, 312] width 138 height 32
radio input "true"
click at [1143, 533] on input "Reassign" at bounding box center [1149, 533] width 98 height 35
